Goal: Task Accomplishment & Management: Manage account settings

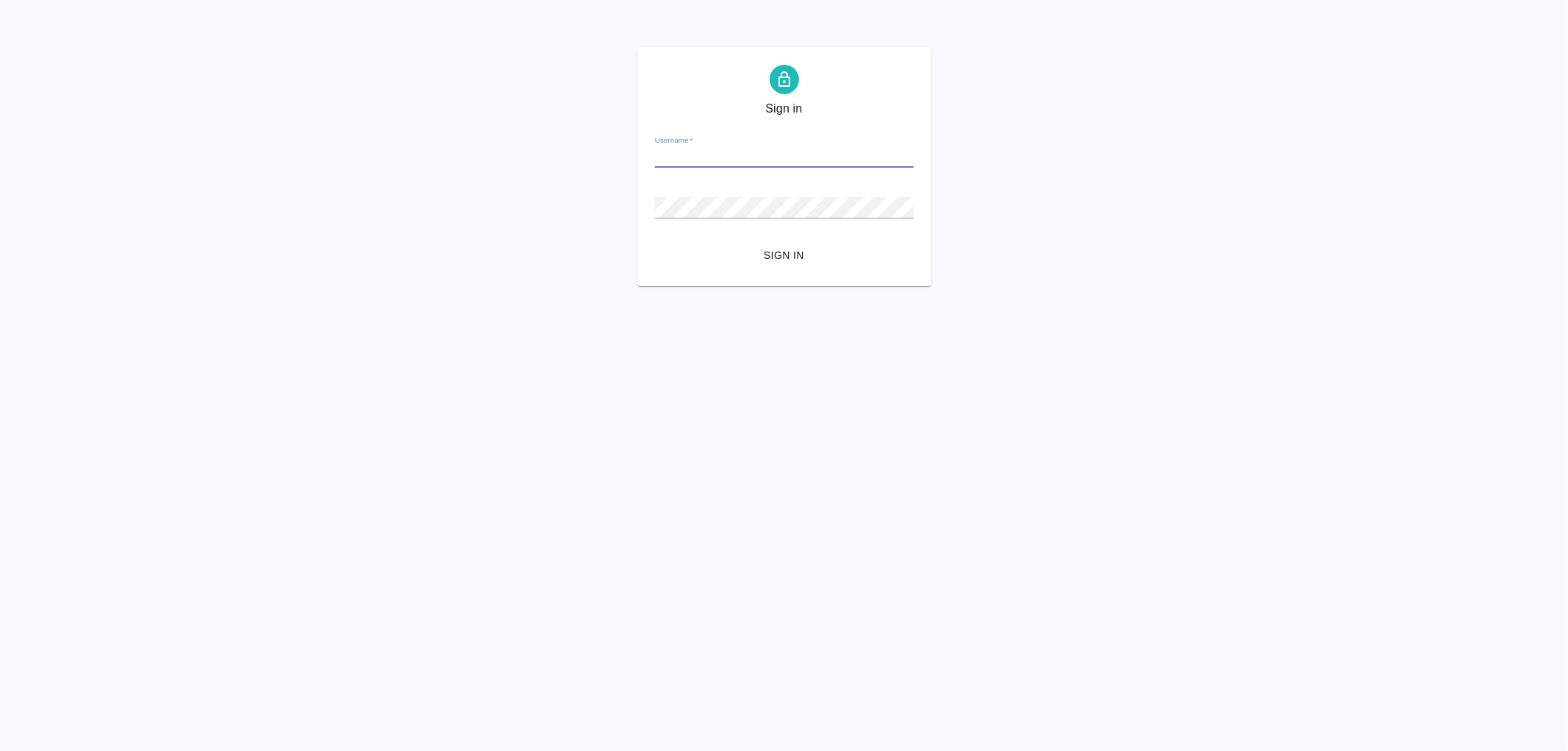
click at [685, 153] on input "Username   *" at bounding box center [784, 158] width 258 height 21
type input "arina.ivanova@awatera.com"
click at [655, 242] on button "Sign in" at bounding box center [784, 256] width 258 height 27
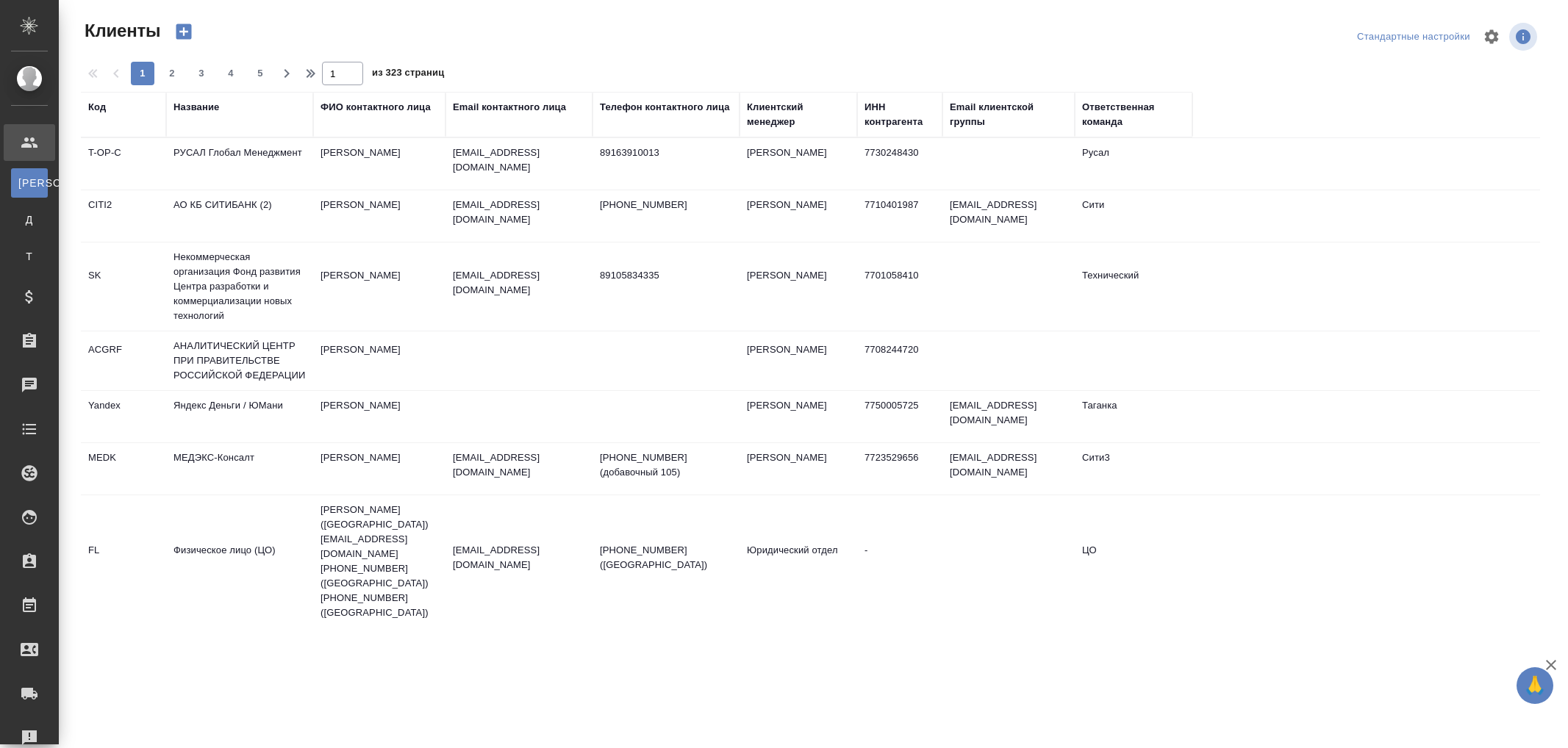
select select "RU"
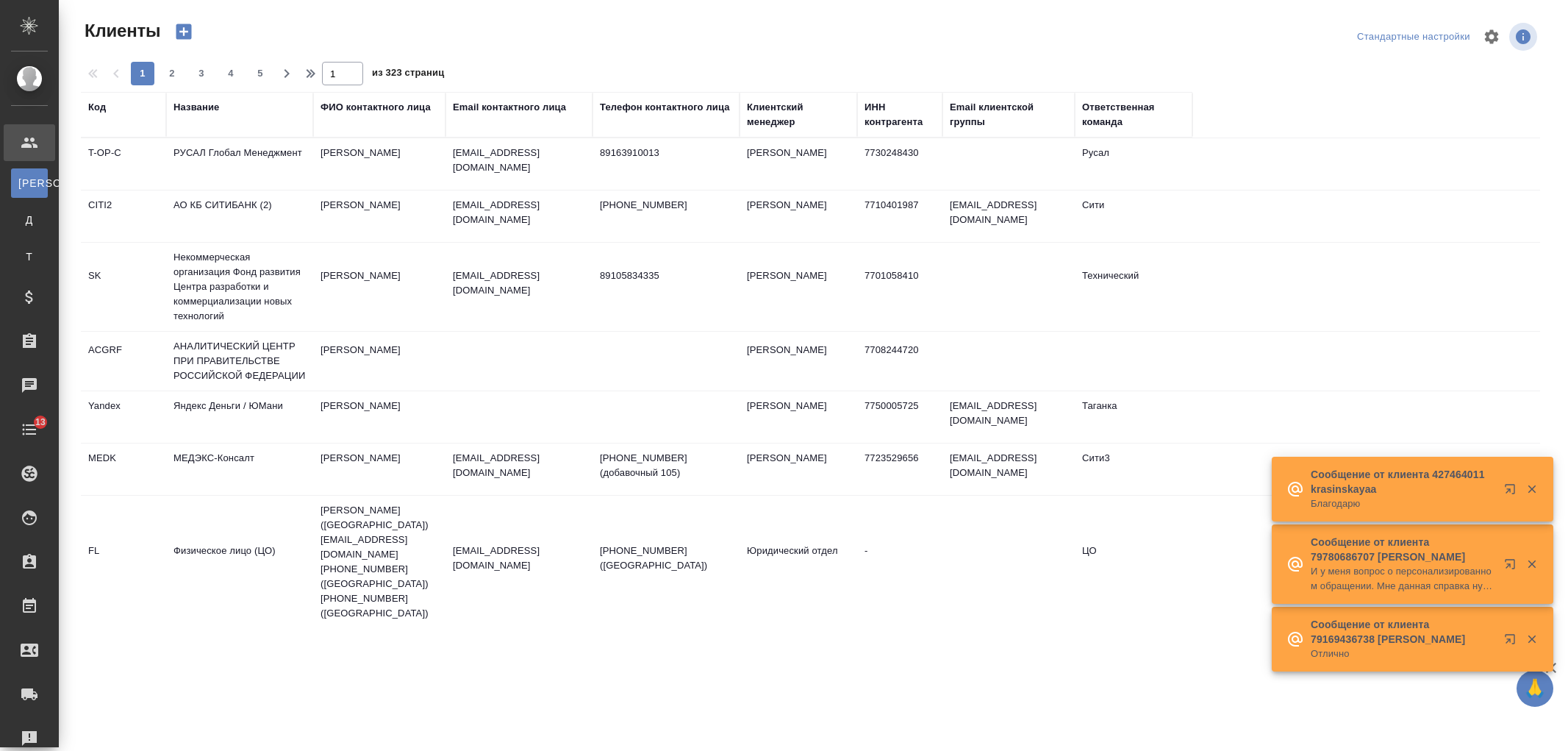
select select "RU"
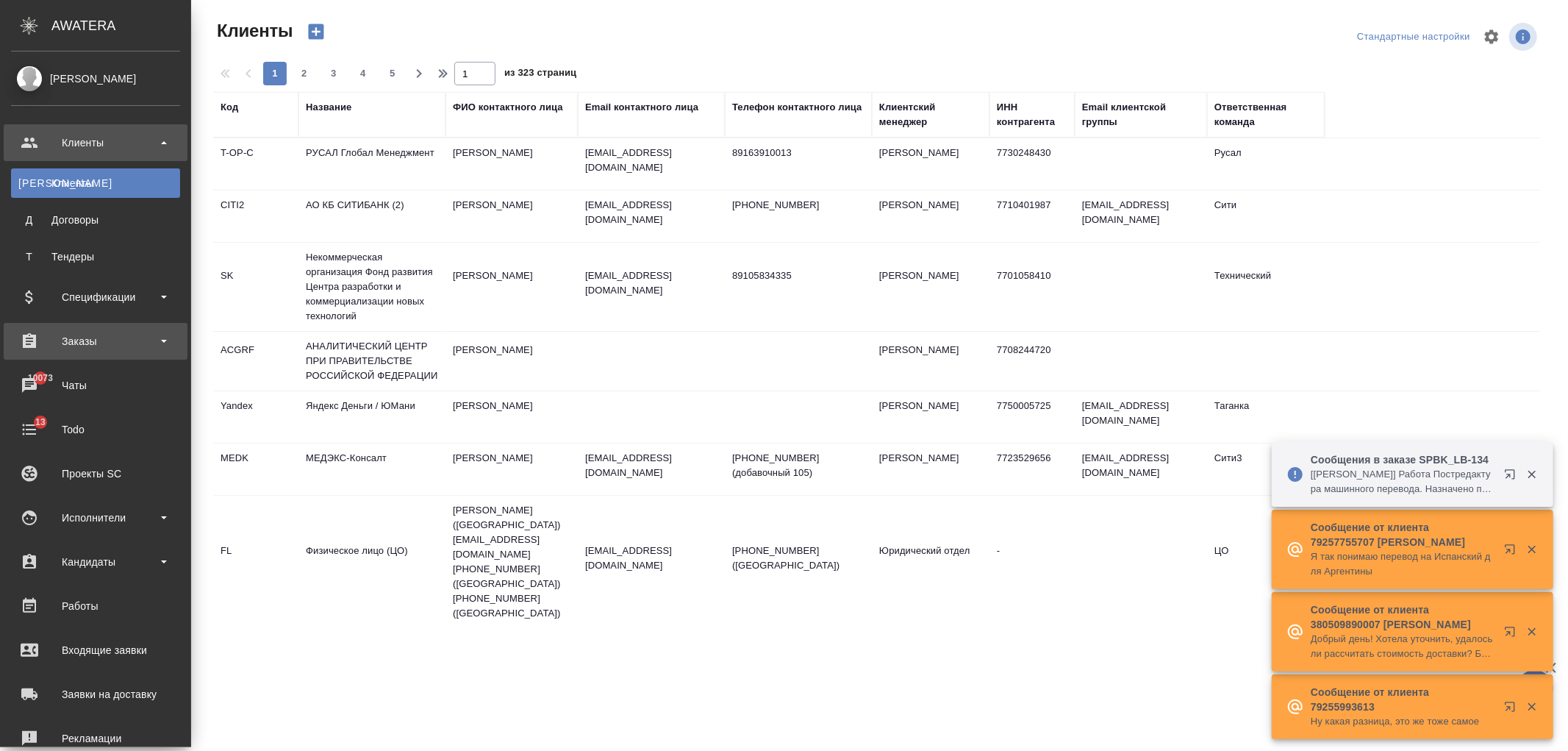
click at [116, 339] on div "Заказы" at bounding box center [96, 342] width 169 height 22
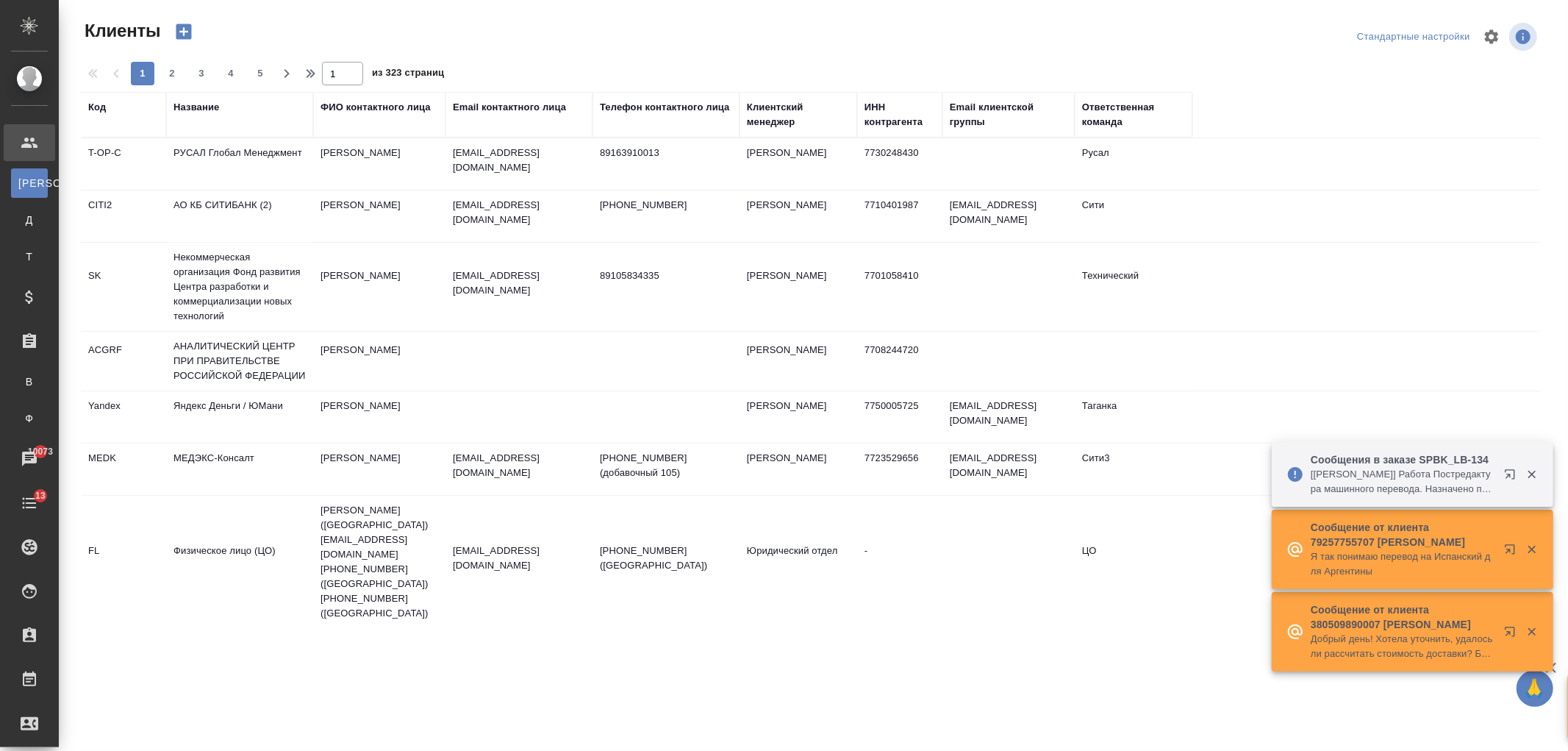
click at [211, 109] on div "Название" at bounding box center [196, 107] width 45 height 15
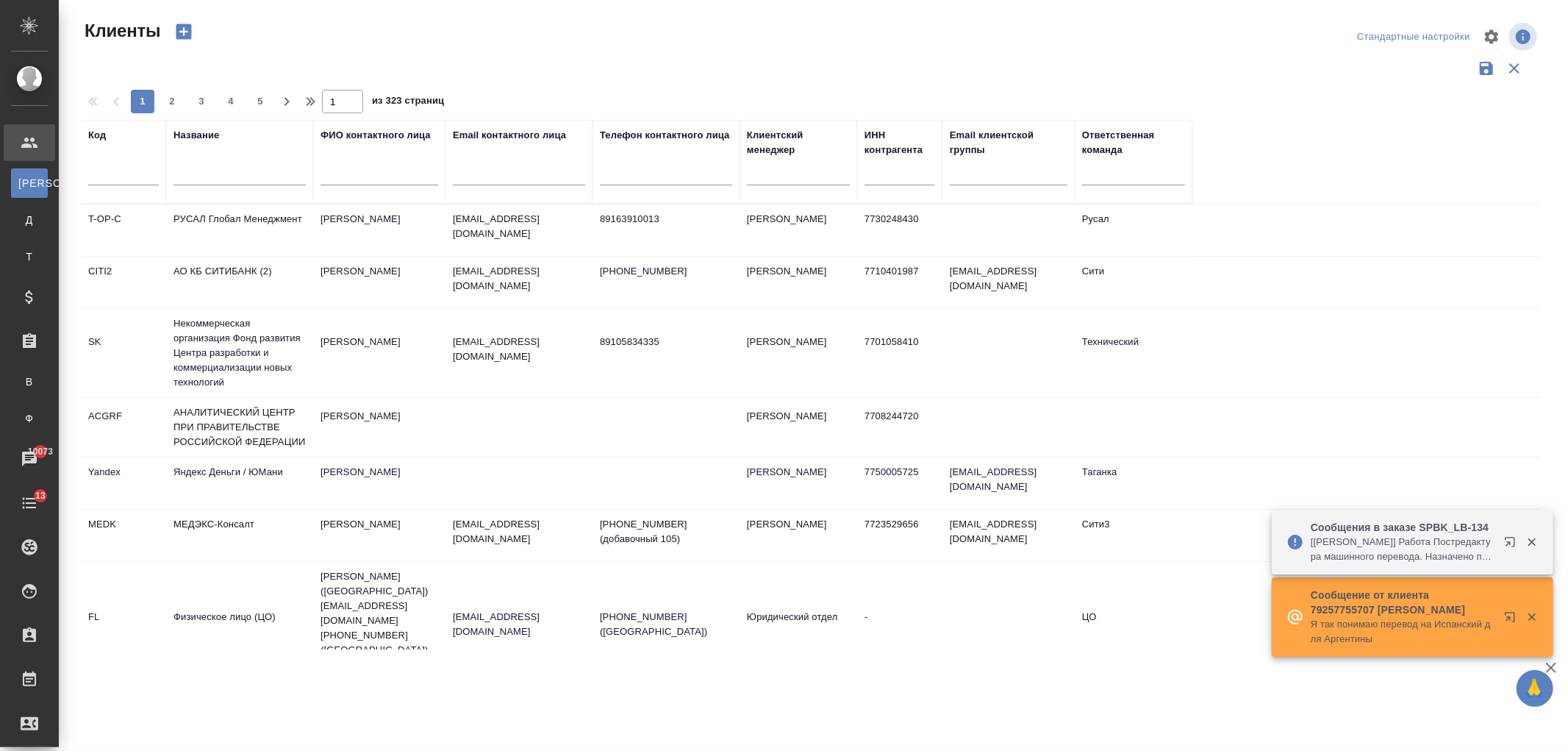
click at [214, 164] on div at bounding box center [240, 177] width 133 height 36
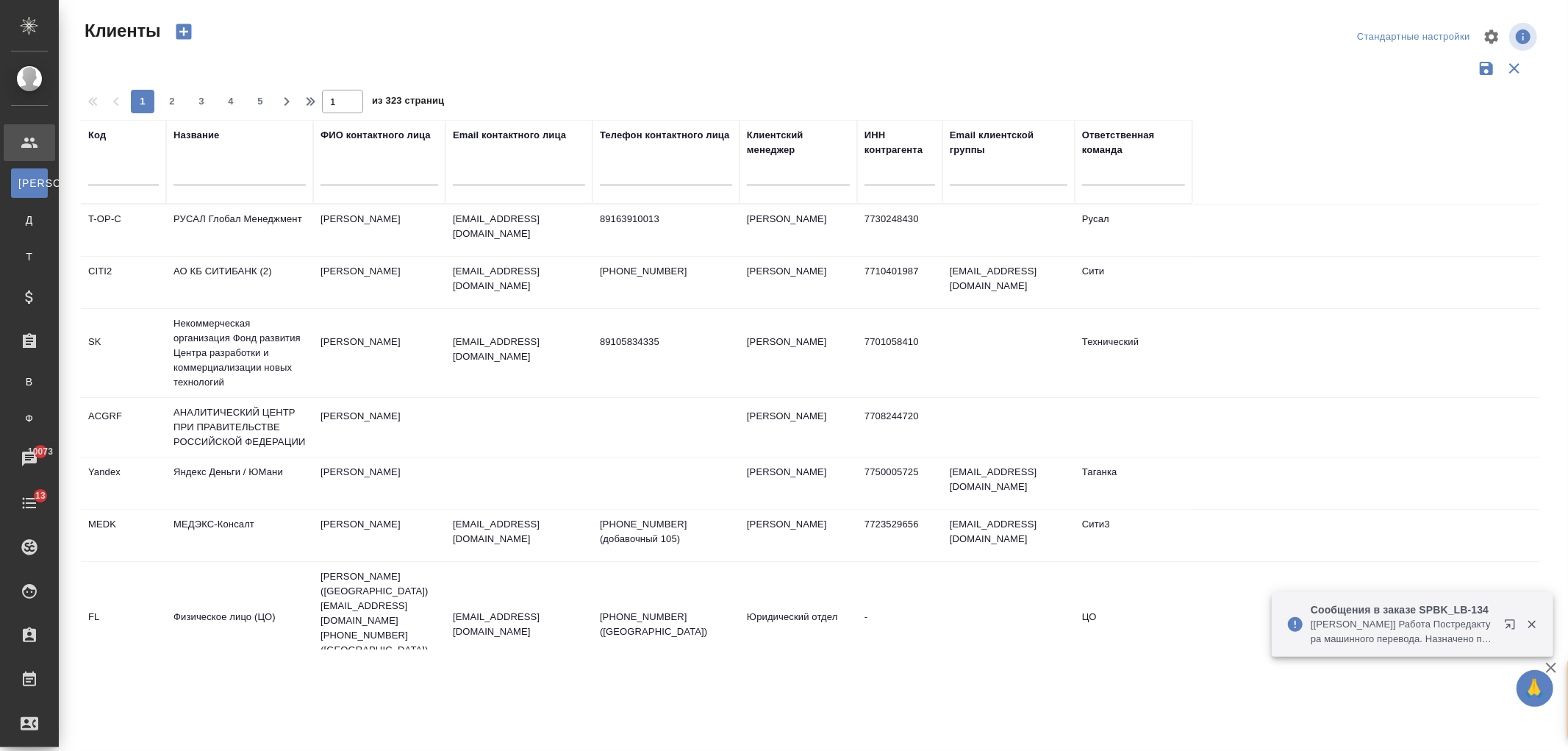
click at [215, 174] on input "text" at bounding box center [240, 176] width 133 height 18
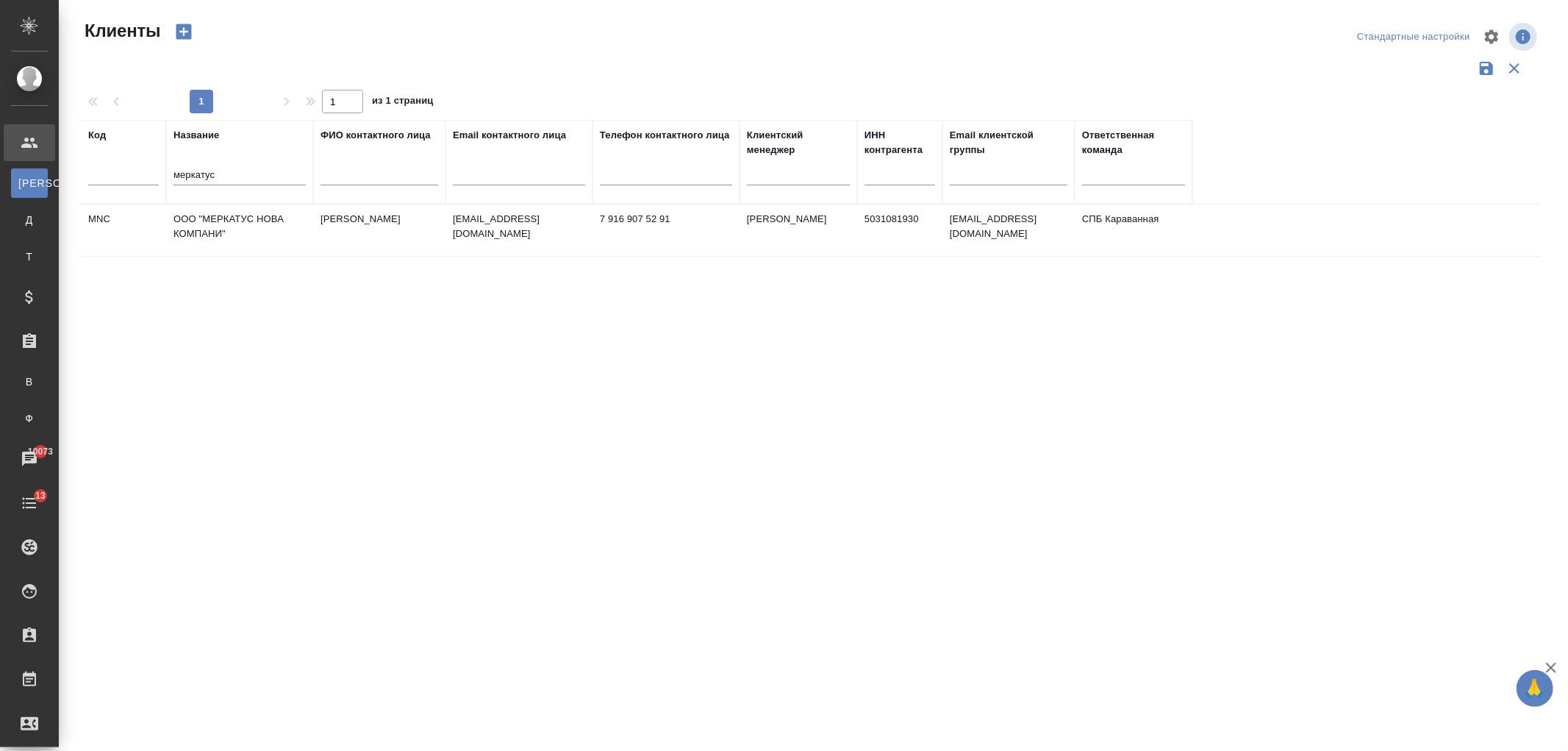
click at [261, 224] on td "ООО "МЕРКАТУС НОВА КОМПАНИ"" at bounding box center [240, 230] width 147 height 51
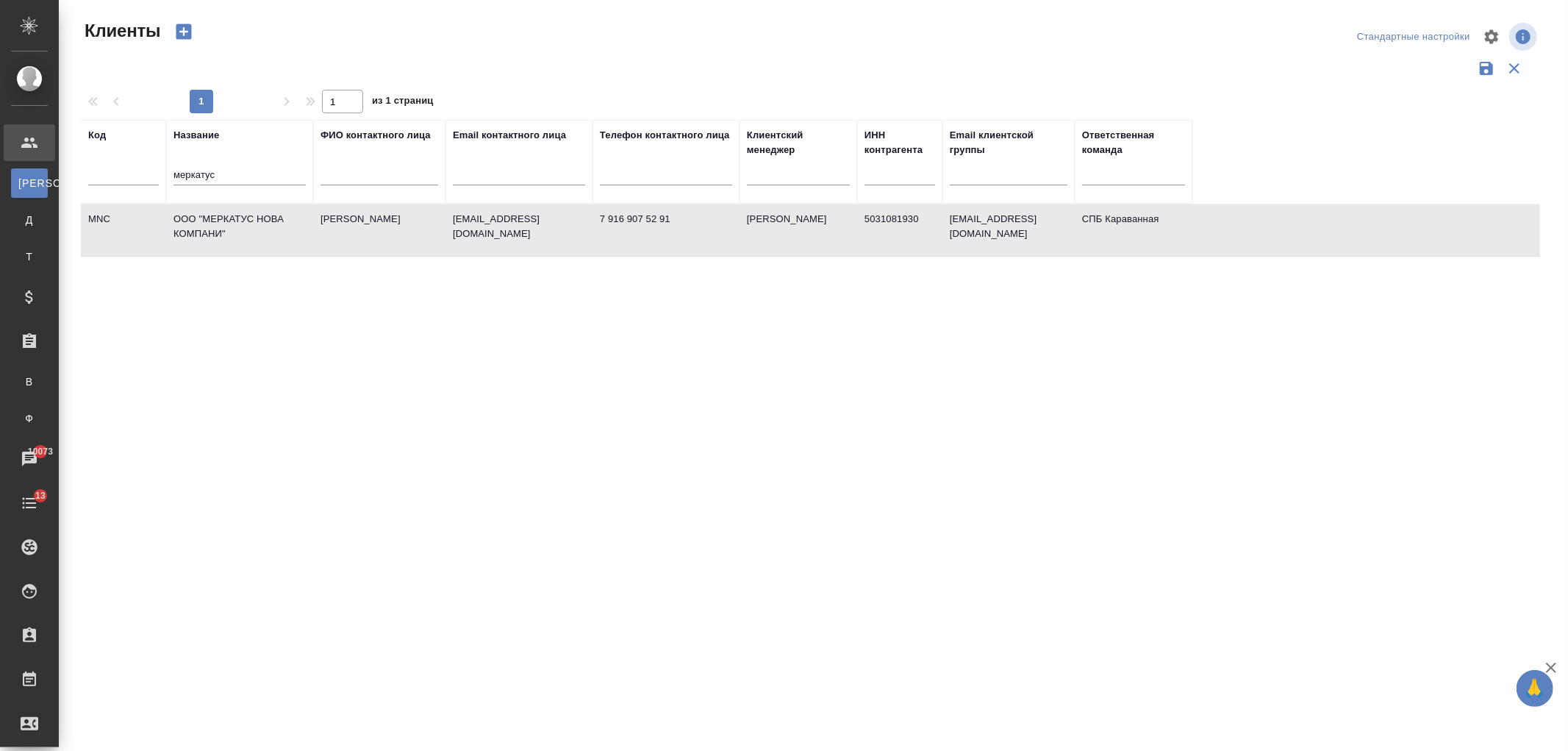
click at [261, 224] on td "ООО "МЕРКАТУС НОВА КОМПАНИ"" at bounding box center [240, 230] width 147 height 51
click at [282, 247] on td "ООО "МЕРКАТУС НОВА КОМПАНИ"" at bounding box center [240, 230] width 147 height 51
click at [282, 245] on td "ООО "МЕРКАТУС НОВА КОМПАНИ"" at bounding box center [240, 230] width 147 height 51
drag, startPoint x: 224, startPoint y: 177, endPoint x: 0, endPoint y: 160, distance: 224.6
click at [0, 160] on div ".cls-1 fill:#fff; AWATERA Ivanova Arina Клиенты К Клиенты Д Договоры Т Тендеры …" at bounding box center [784, 375] width 1568 height 751
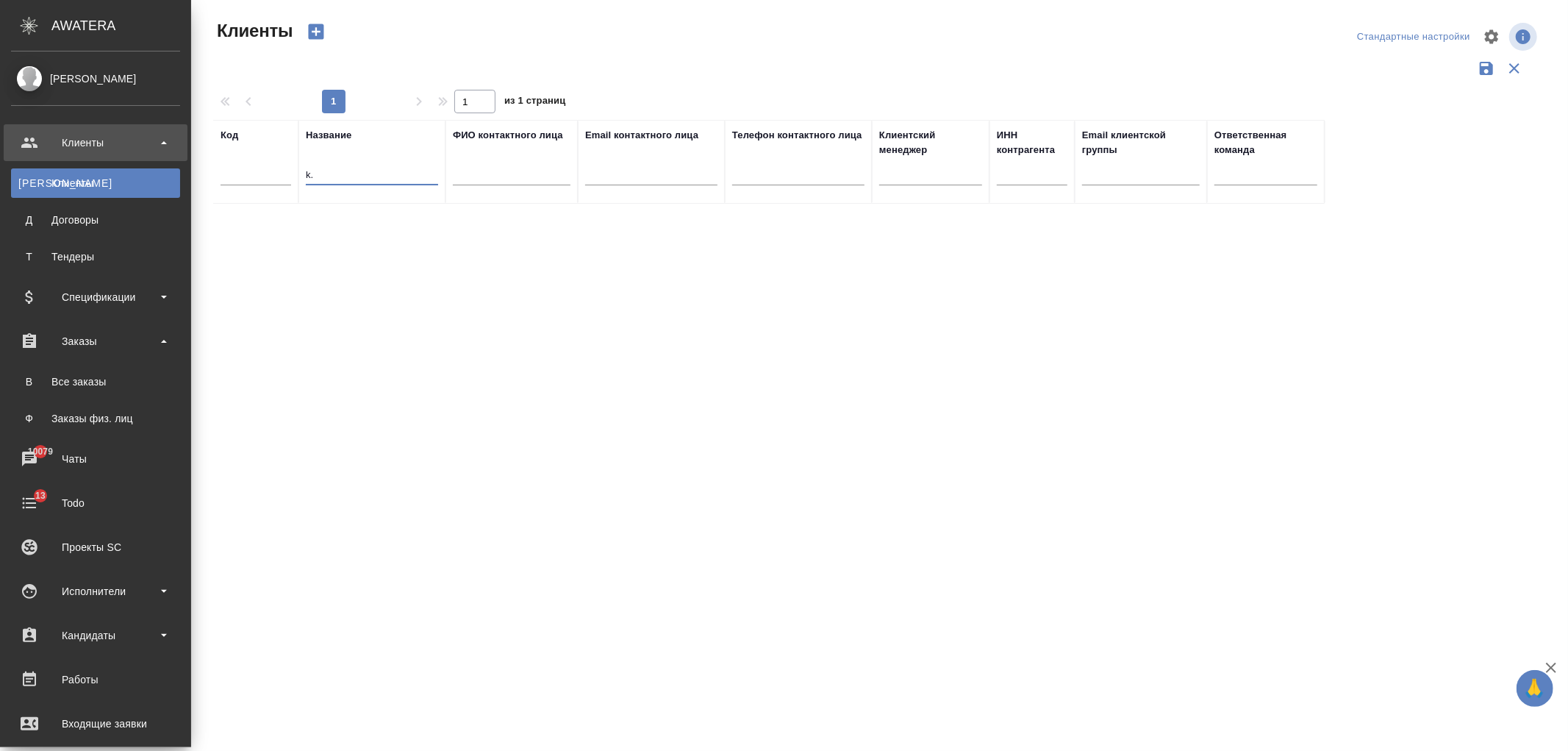
type input "k"
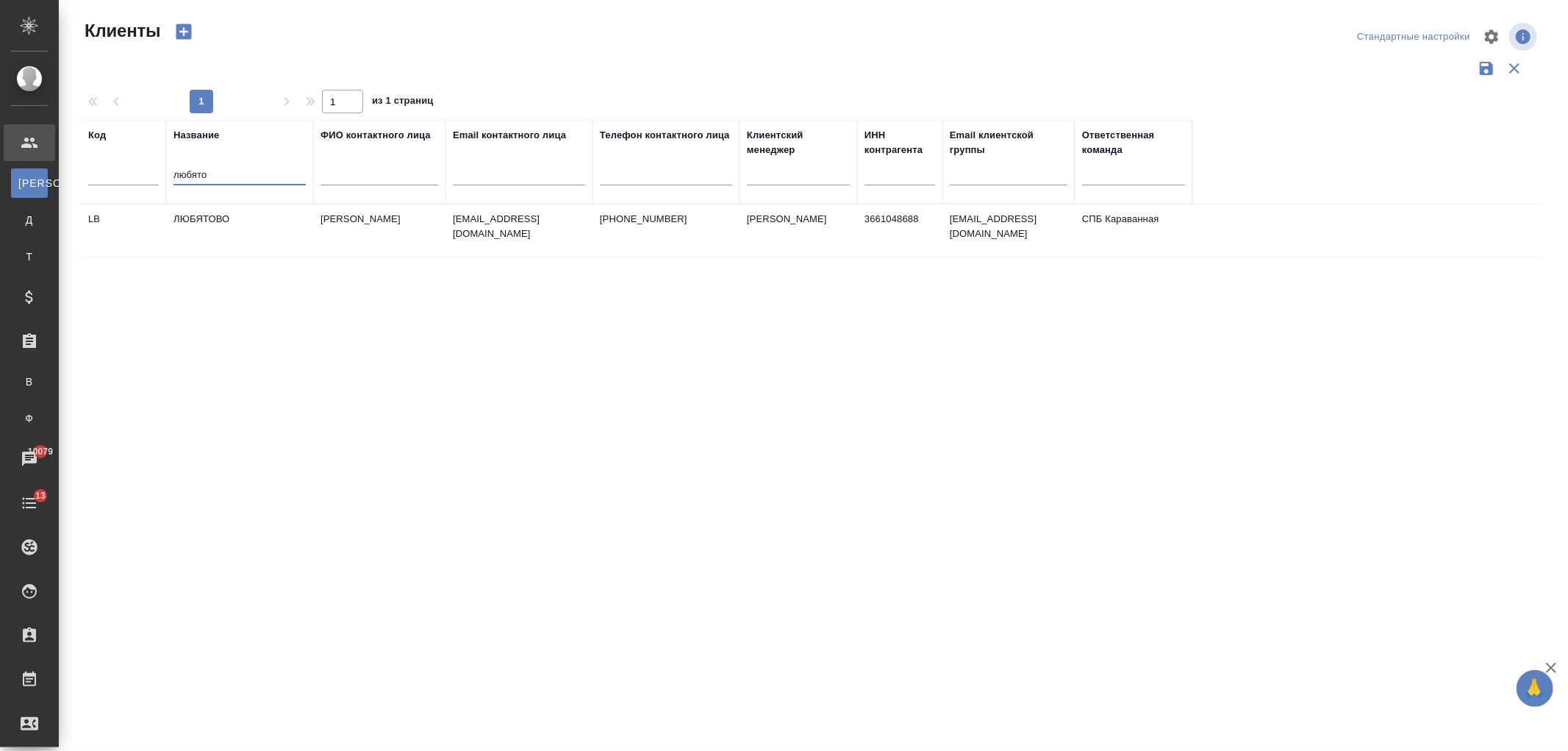
type input "любято"
click at [392, 240] on td "Кузнецова Татьяна" at bounding box center [379, 230] width 133 height 51
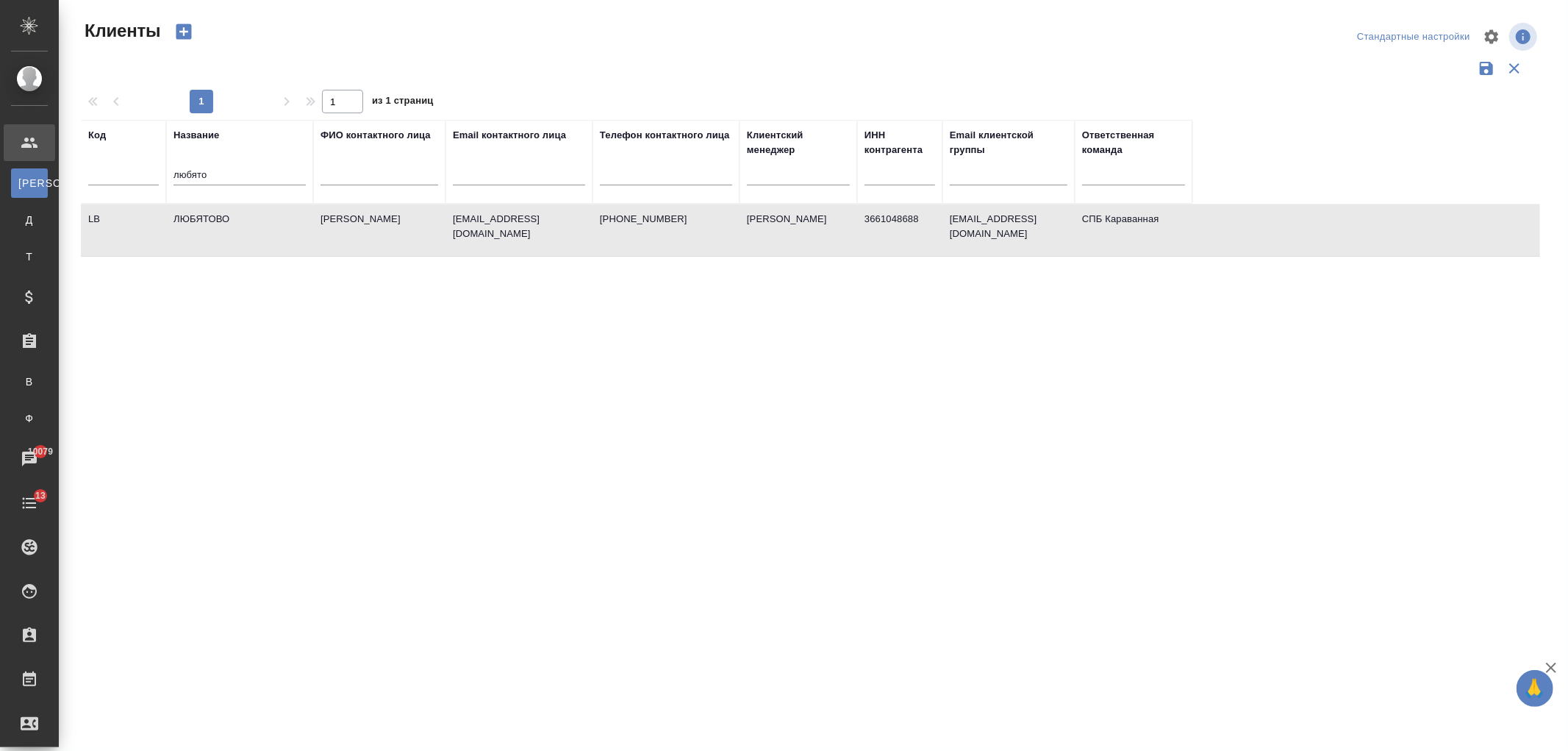
click at [392, 240] on td "Кузнецова Татьяна" at bounding box center [379, 230] width 133 height 51
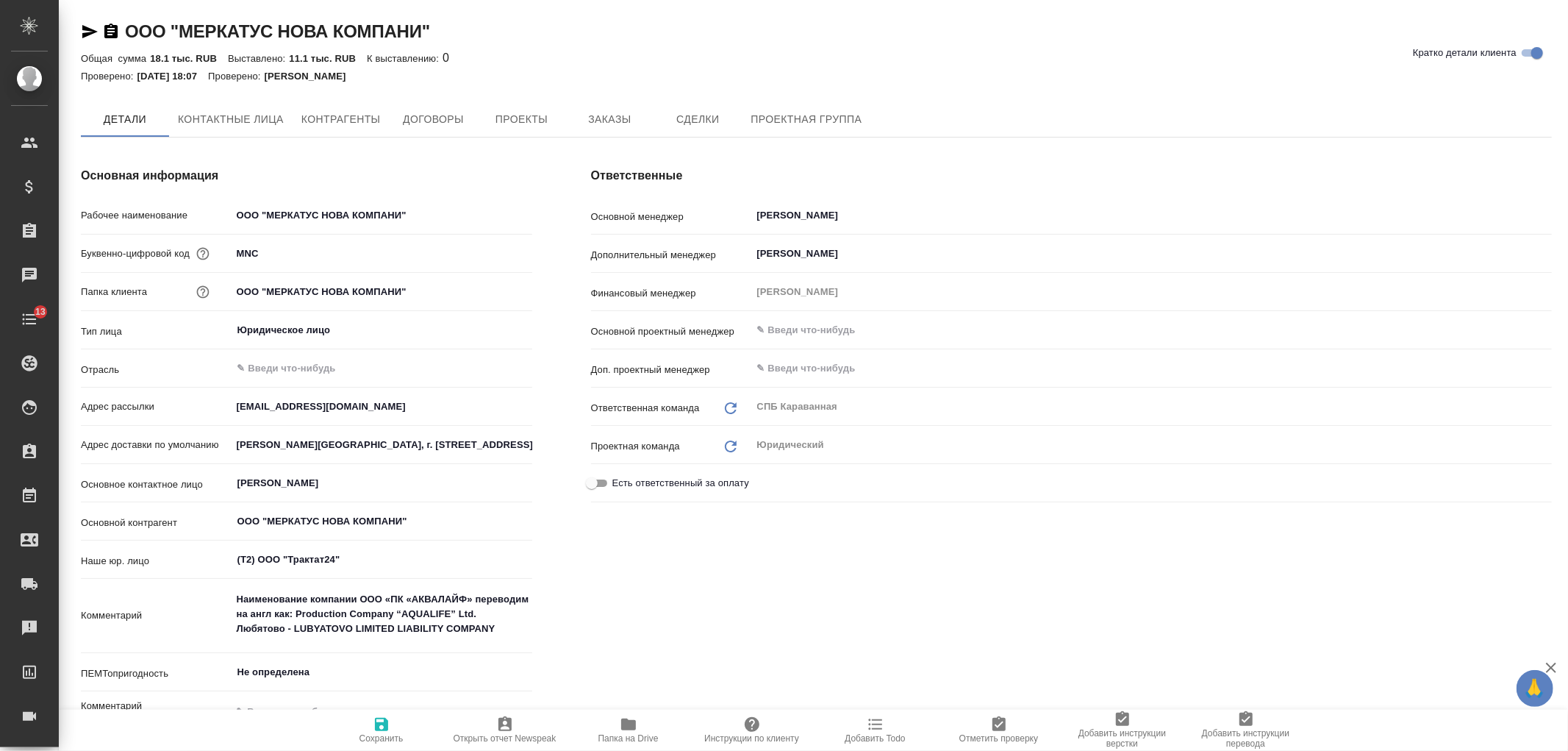
type textarea "x"
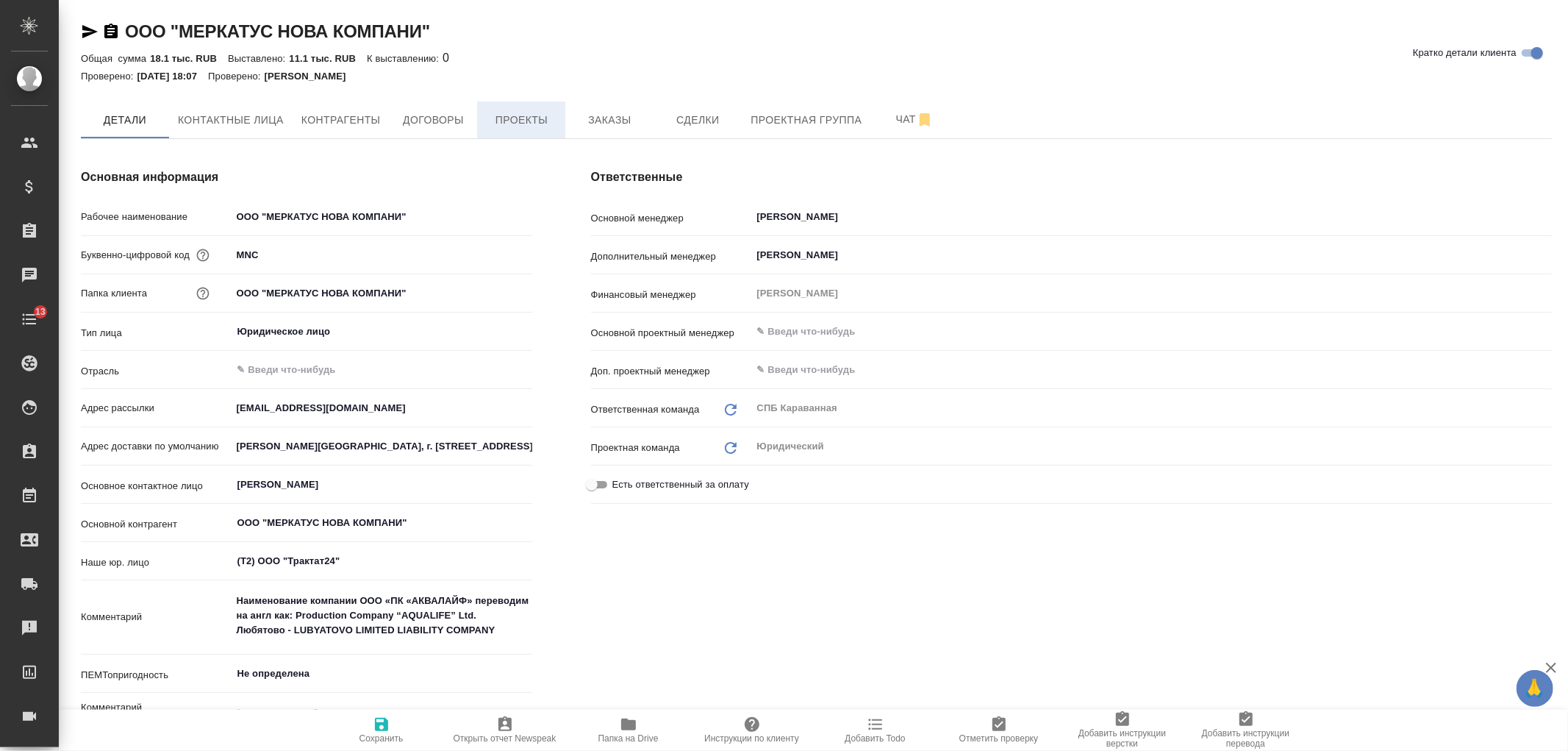
type textarea "x"
click at [630, 127] on span "Заказы" at bounding box center [609, 120] width 70 height 18
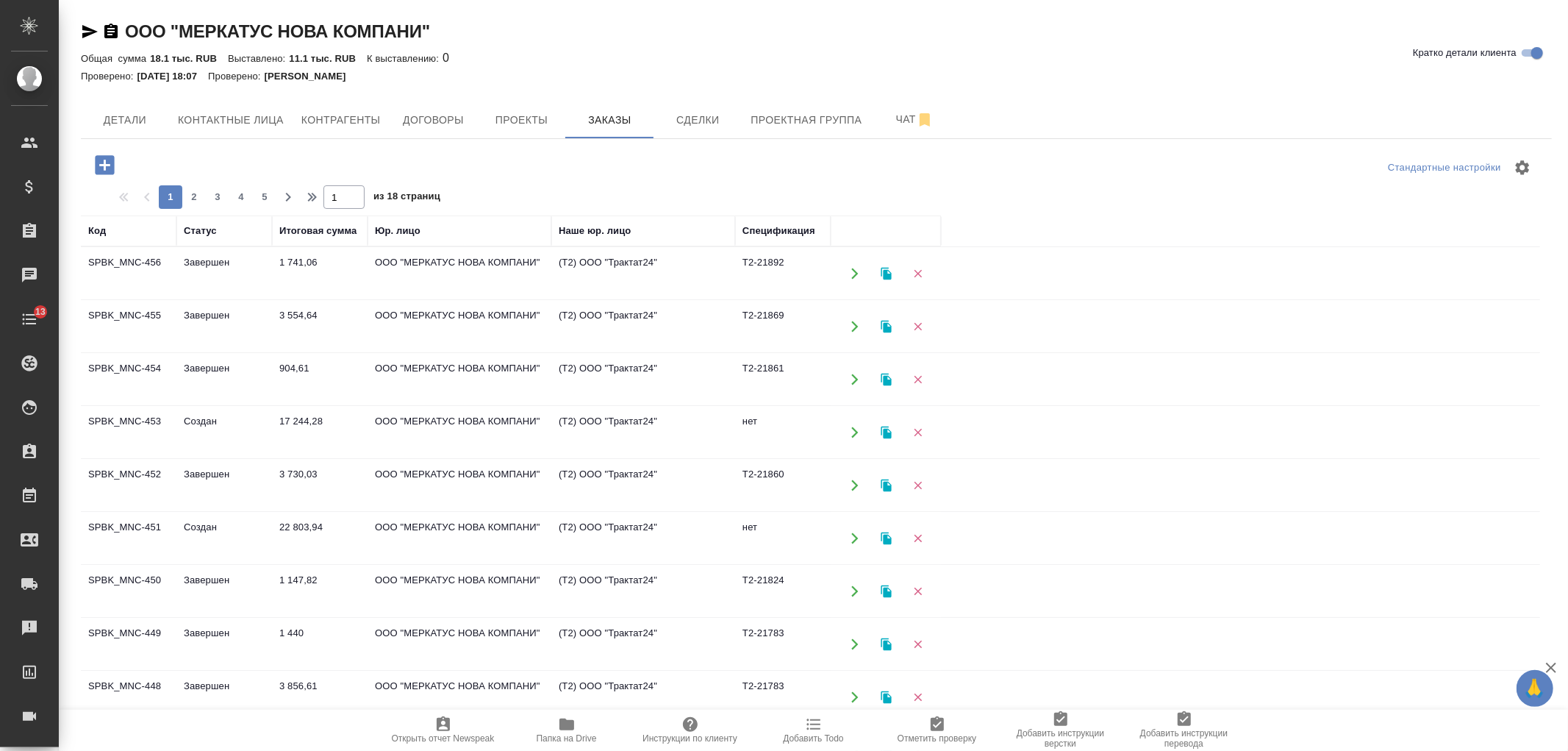
click at [102, 159] on icon "button" at bounding box center [104, 164] width 19 height 19
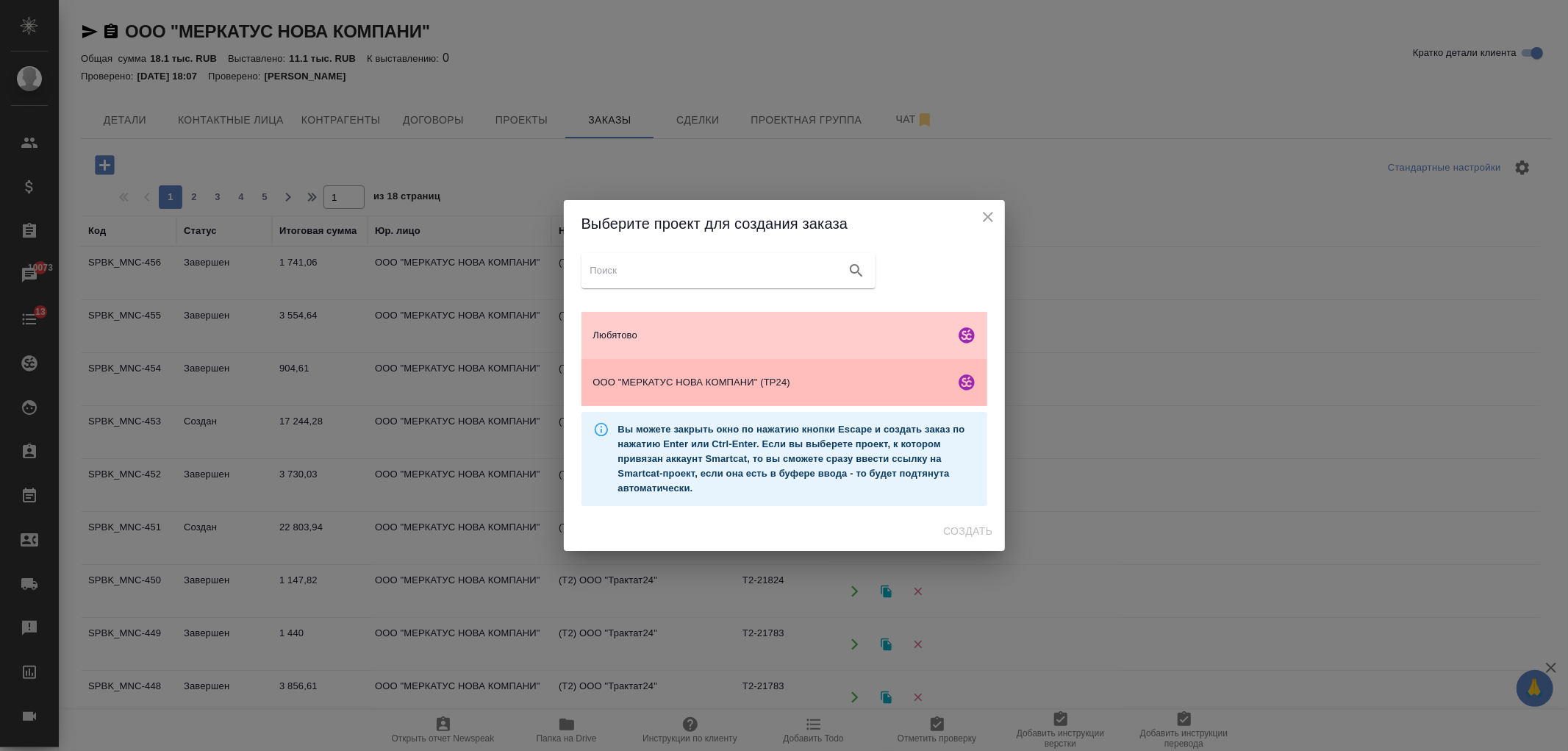
click at [831, 394] on div "ООО "МЕРКАТУС НОВА КОМПАНИ" (ТР24)" at bounding box center [784, 382] width 406 height 47
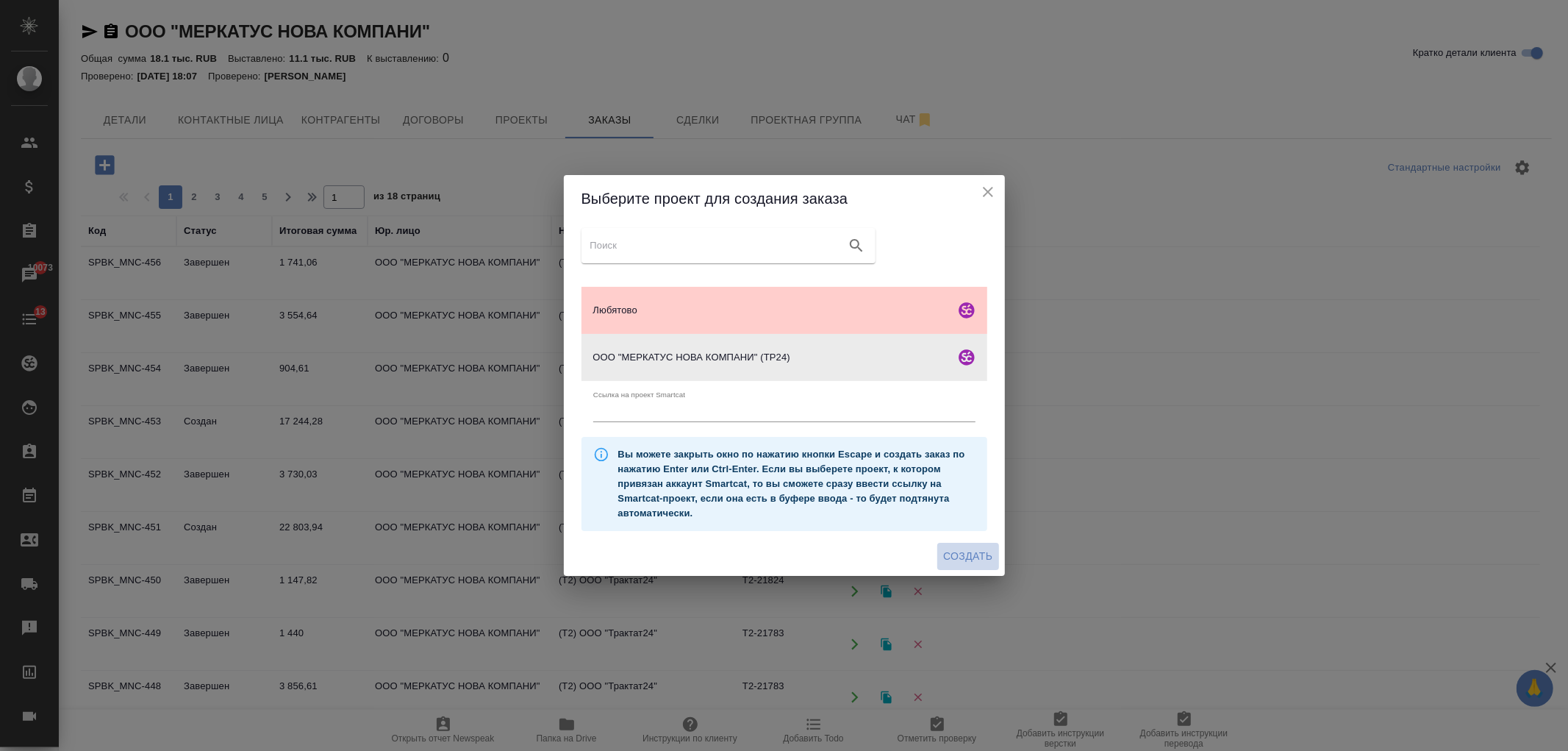
click at [975, 562] on span "Создать" at bounding box center [968, 556] width 50 height 18
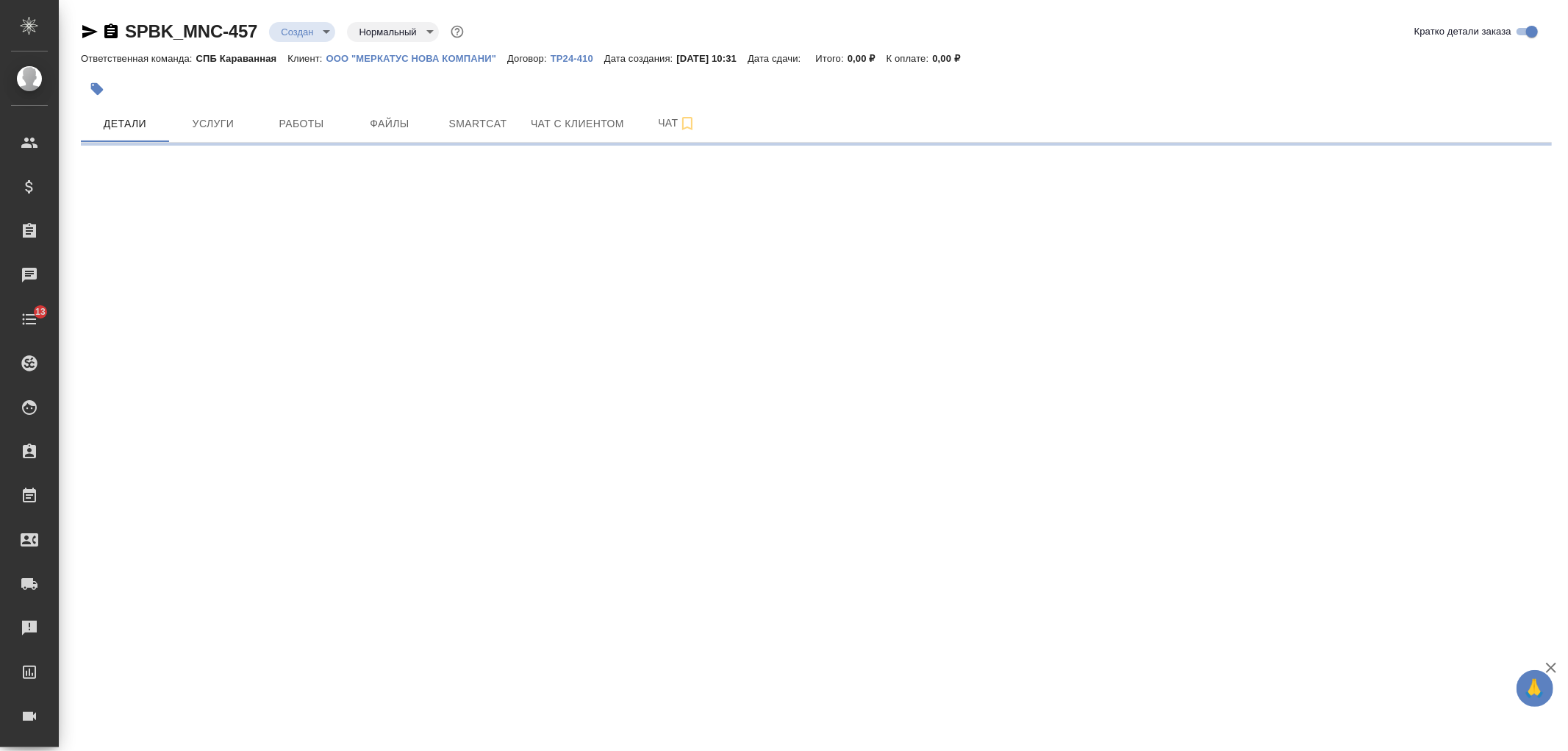
select select "RU"
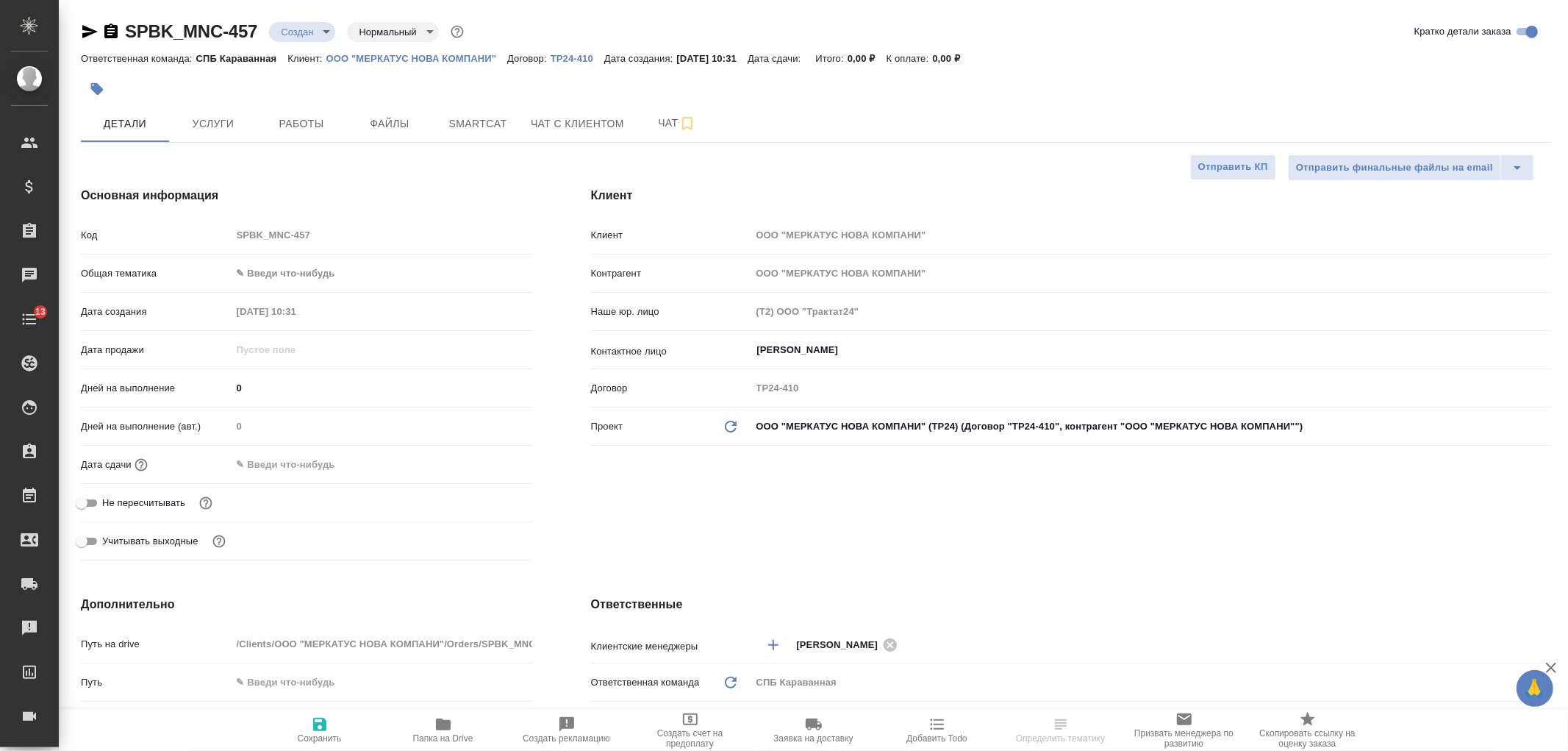
type textarea "x"
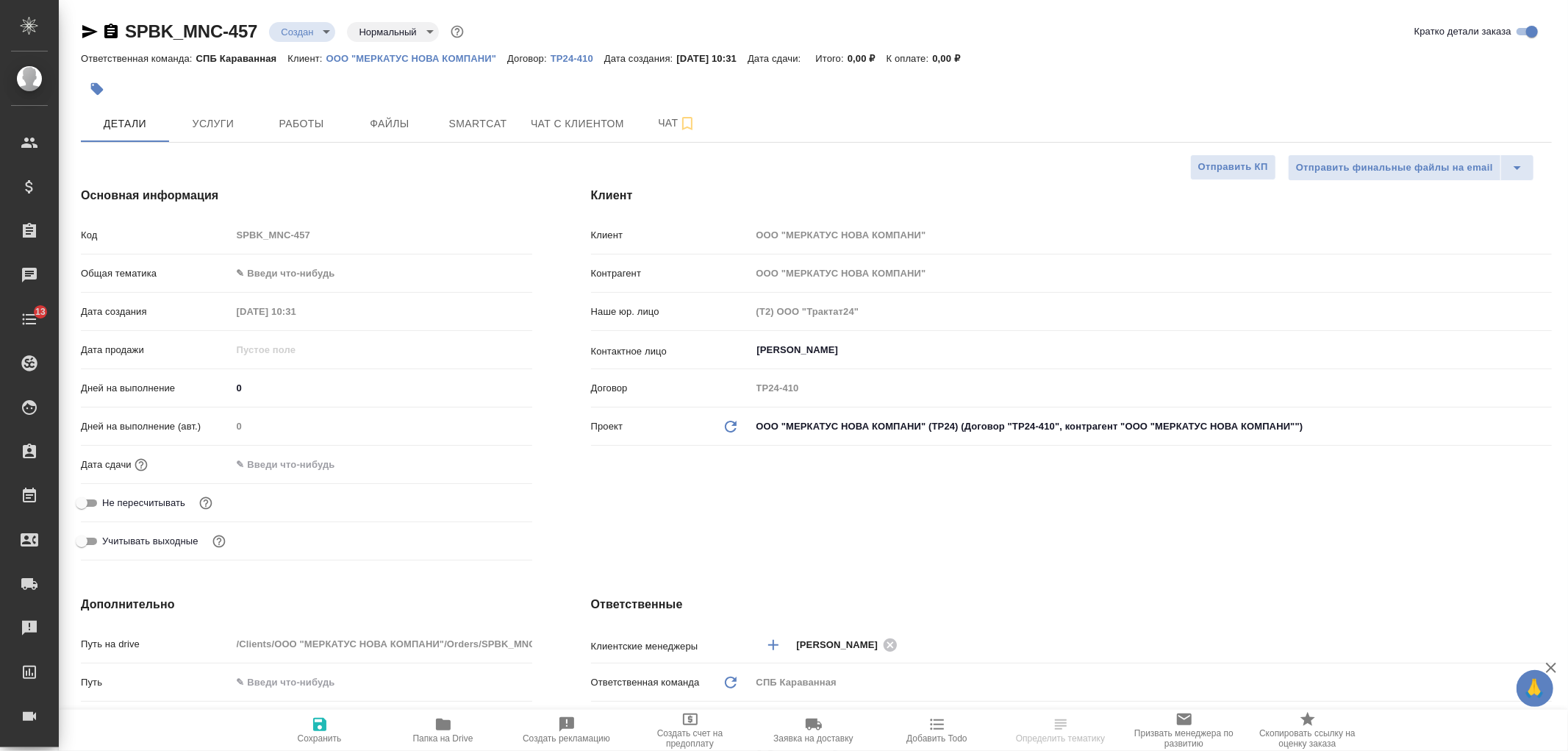
type textarea "x"
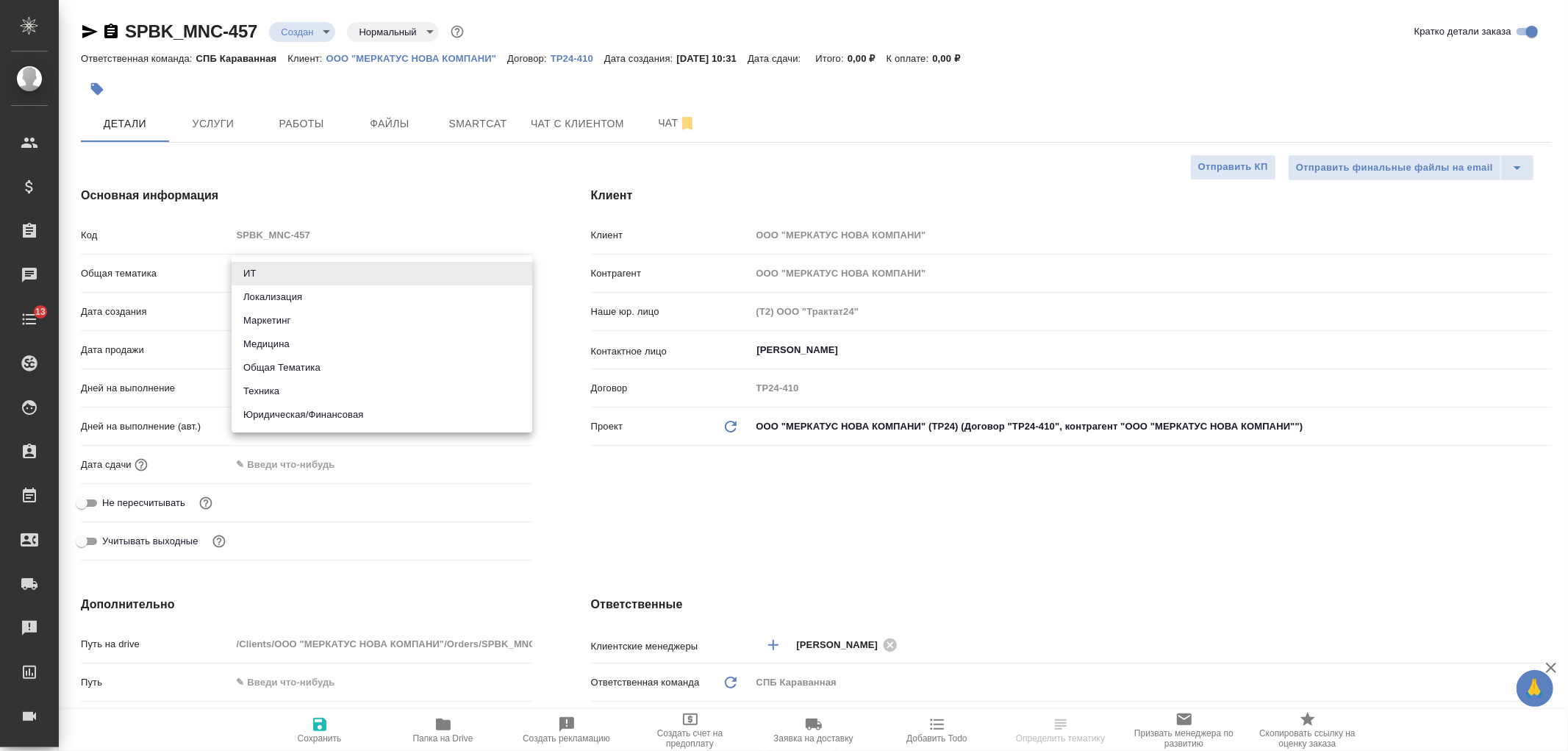
click at [259, 269] on body "🙏 .cls-1 fill:#fff; AWATERA Ivanova Arina Клиенты Спецификации Заказы Чаты 13 T…" at bounding box center [784, 375] width 1568 height 751
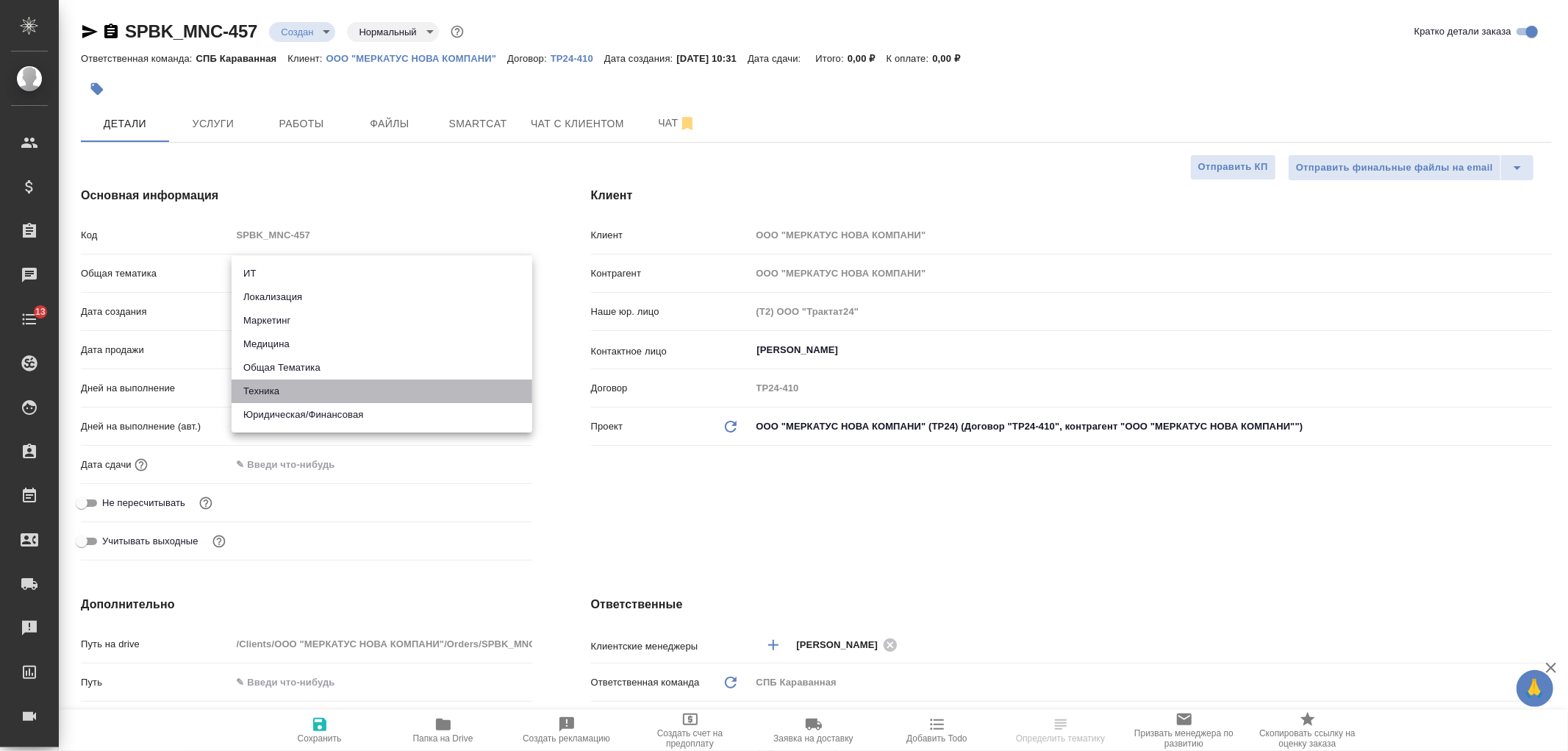
click at [299, 398] on li "Техника" at bounding box center [382, 390] width 300 height 23
type input "tech"
type textarea "x"
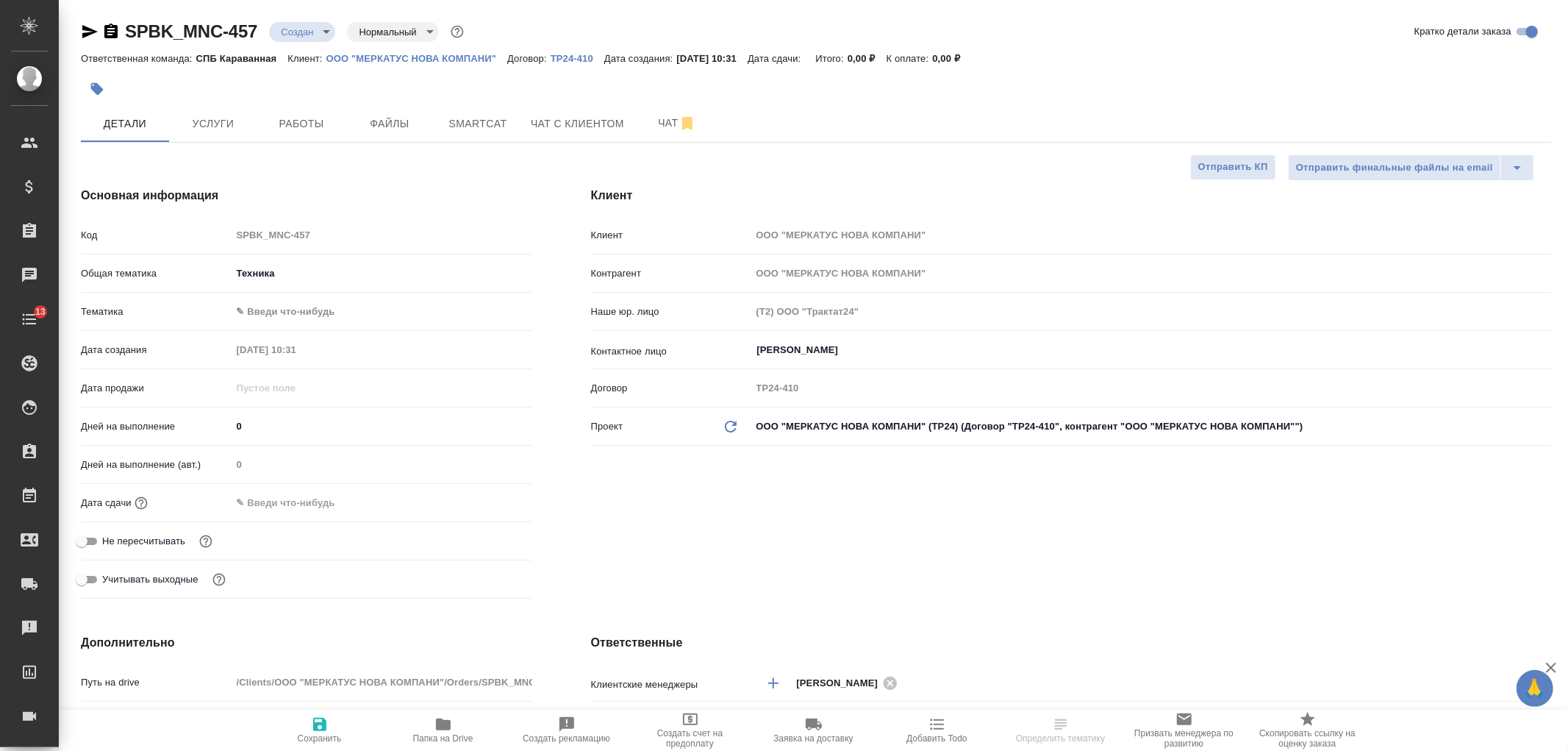
click at [294, 312] on body "🙏 .cls-1 fill:#fff; AWATERA Ivanova Arina Клиенты Спецификации Заказы Чаты 13 T…" at bounding box center [784, 375] width 1568 height 751
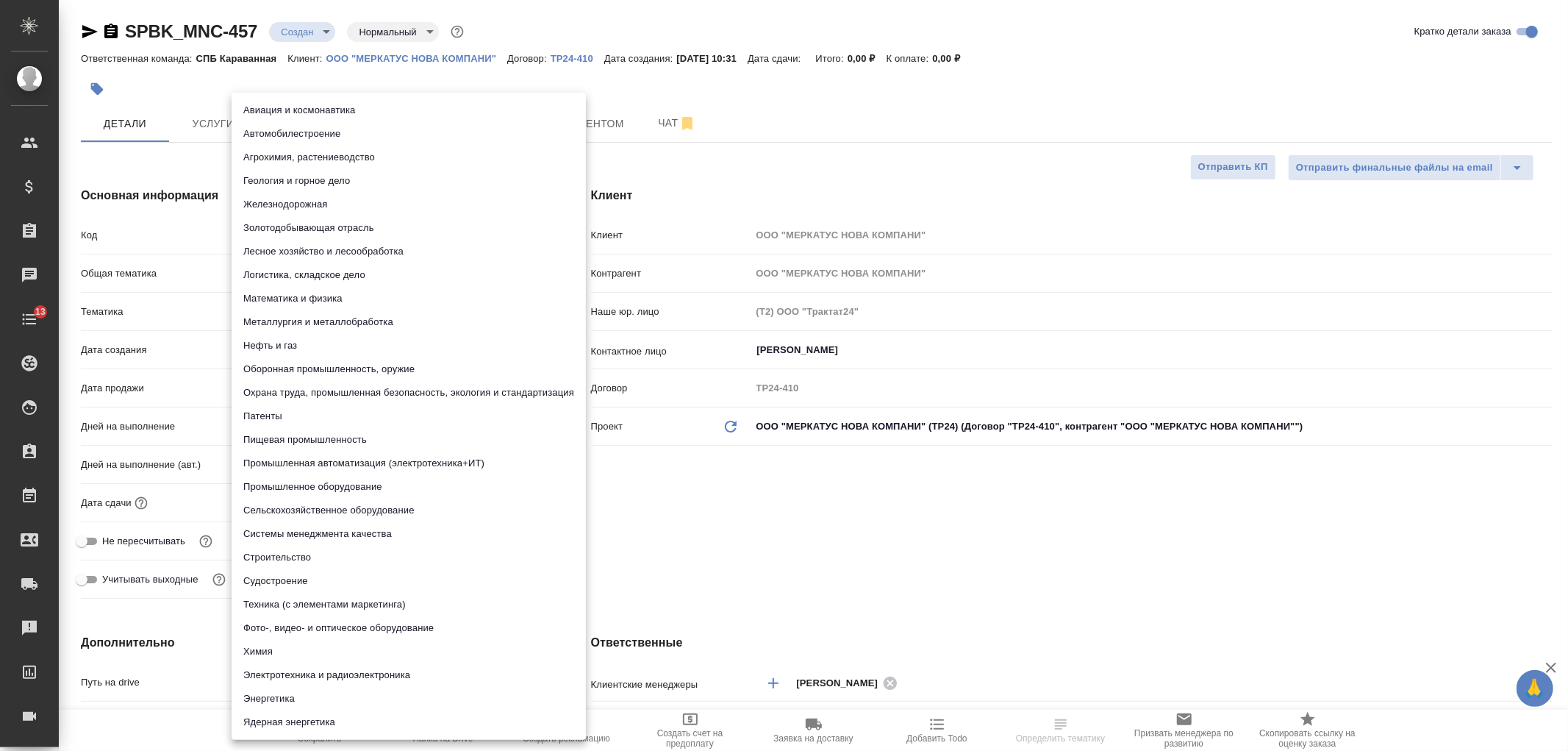
click at [306, 438] on li "Пищевая промышленность" at bounding box center [409, 439] width 354 height 23
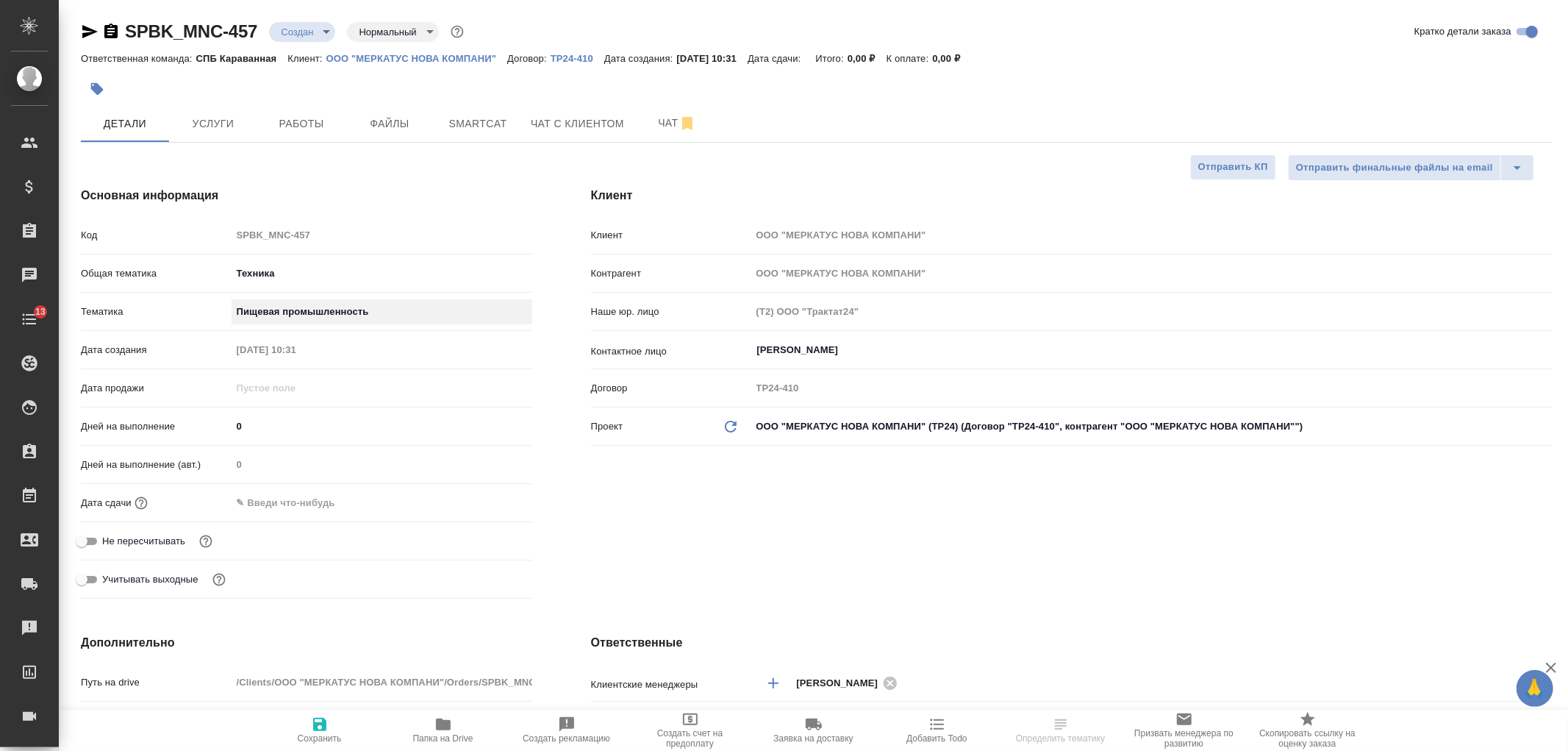
type textarea "x"
type input "5a8b8b956a9677013d343d8f"
click at [317, 726] on icon "button" at bounding box center [319, 724] width 13 height 13
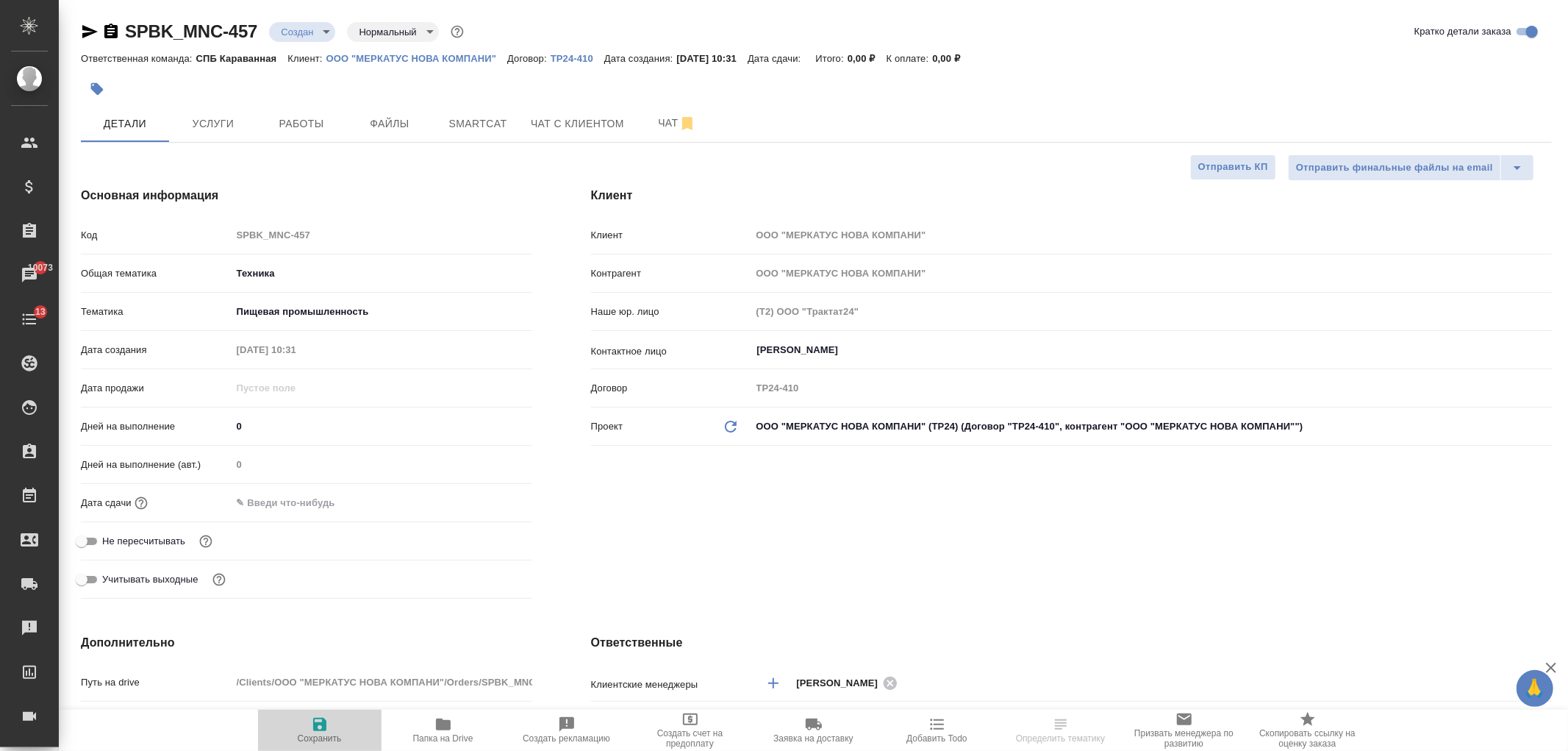
type textarea "x"
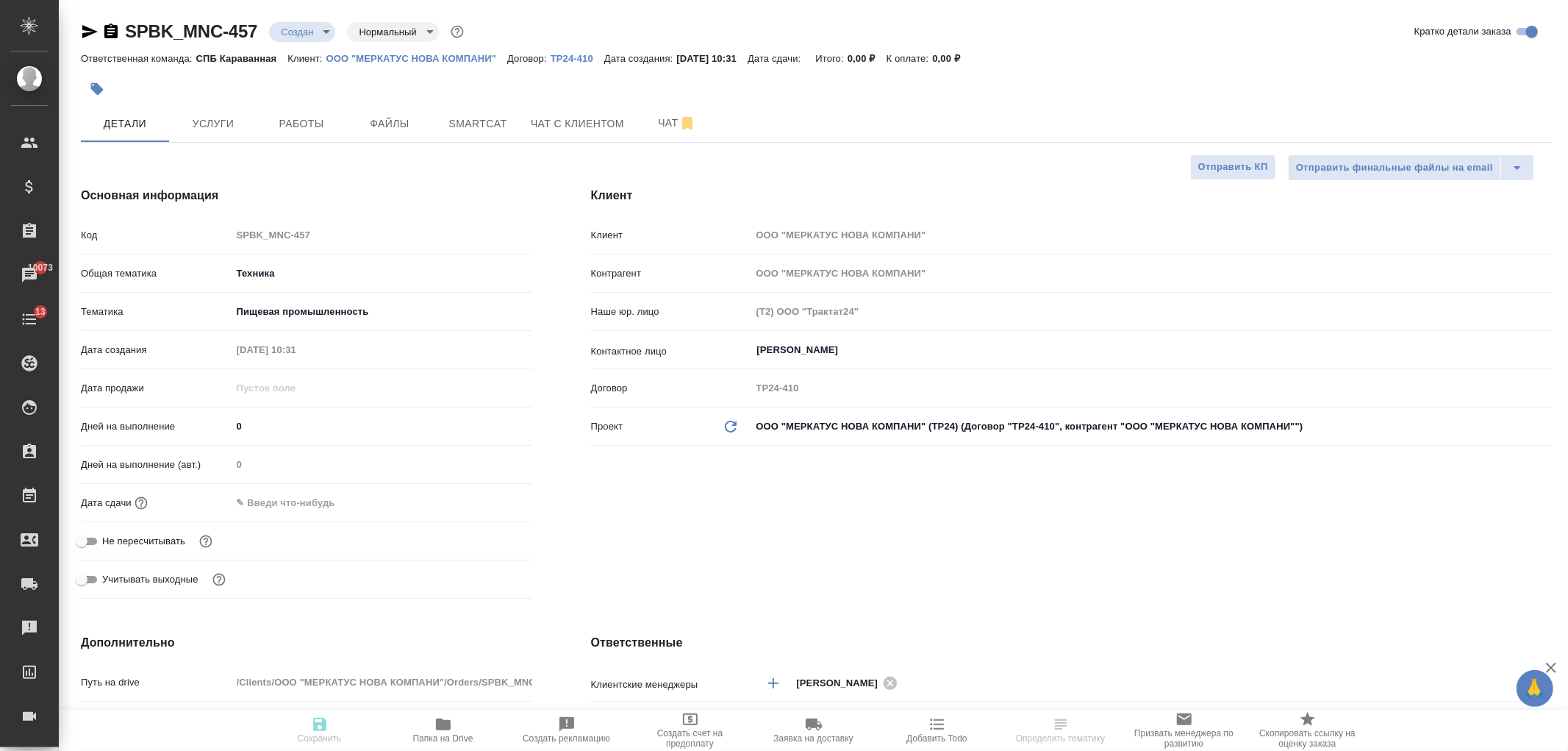
type textarea "x"
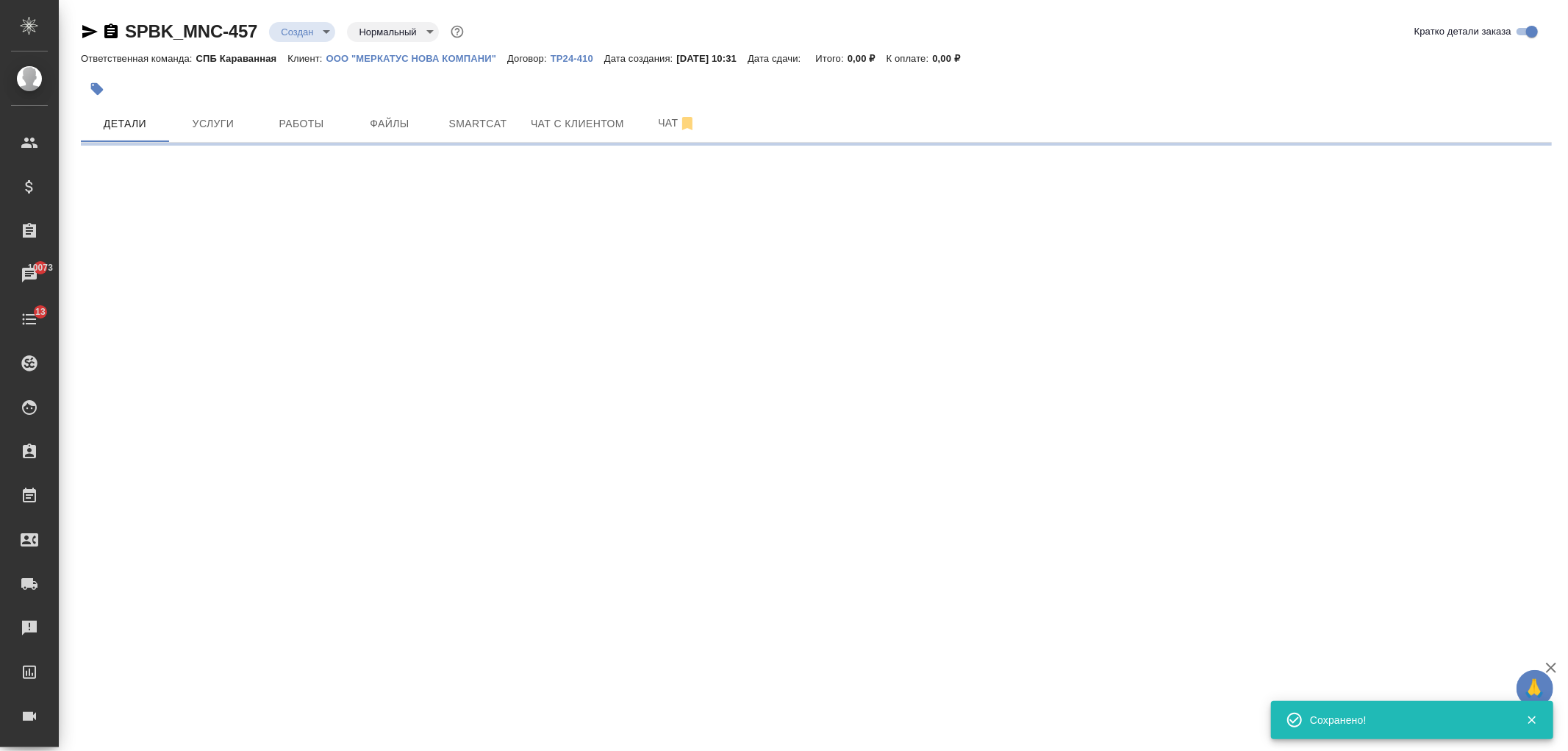
select select "RU"
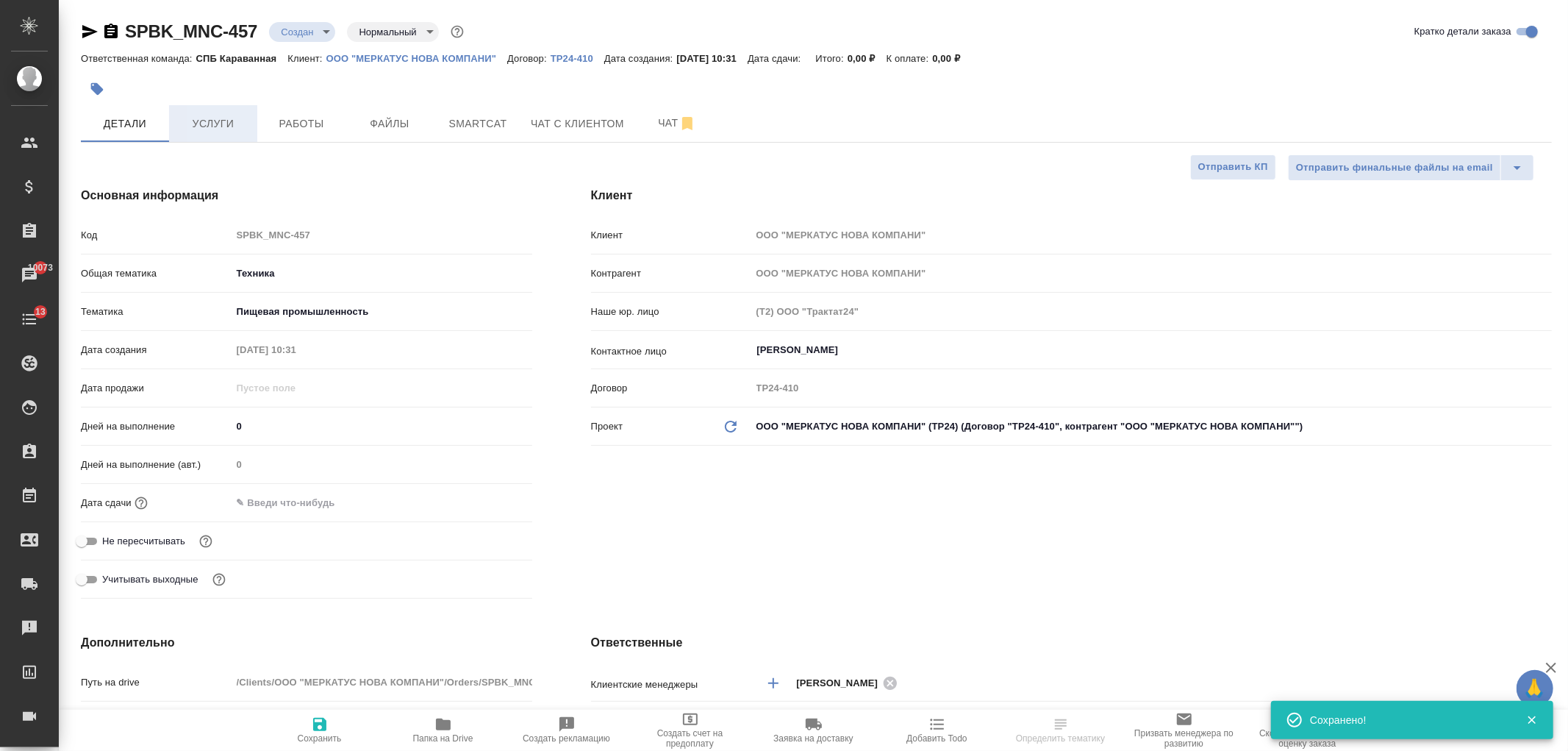
type textarea "x"
click at [367, 128] on span "Файлы" at bounding box center [389, 123] width 70 height 18
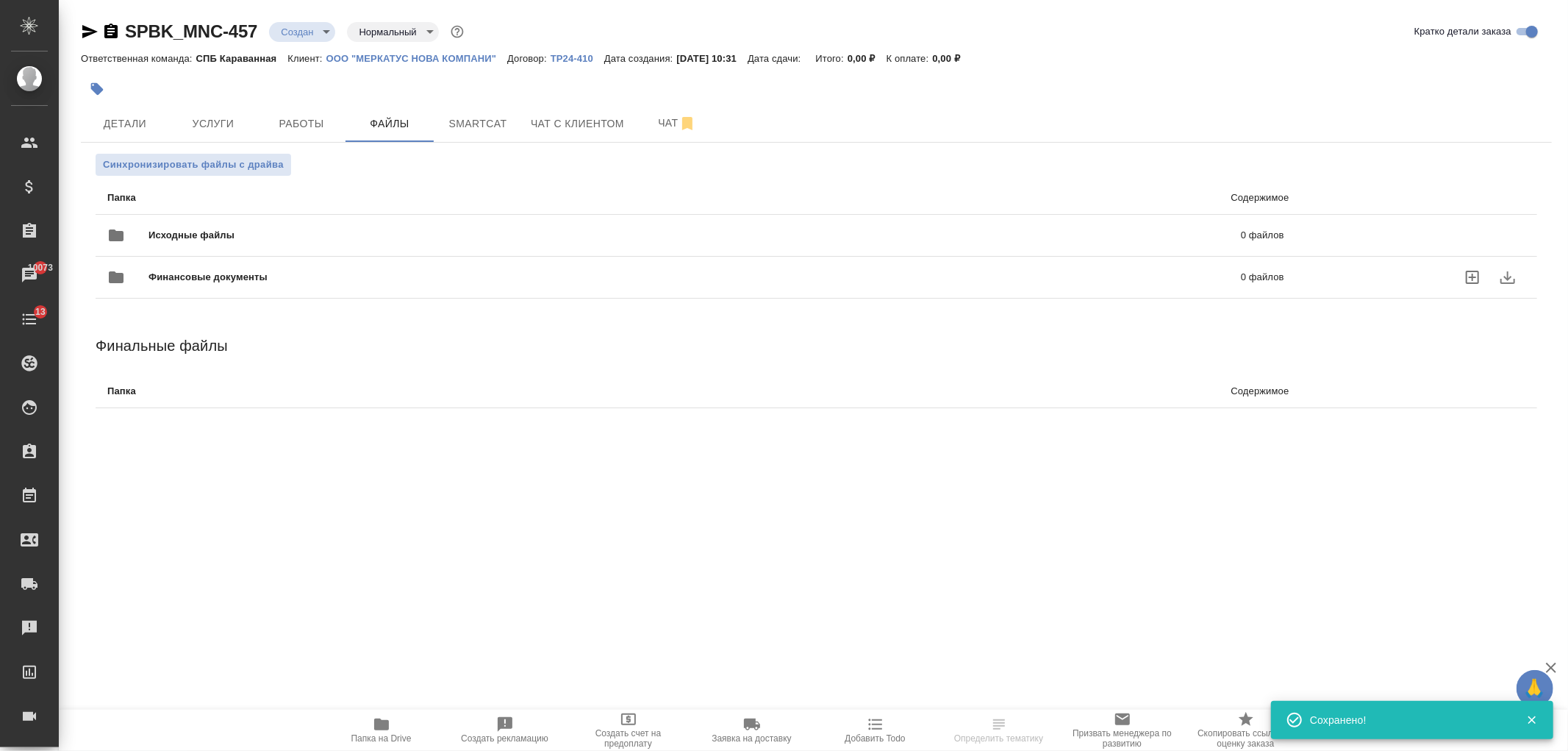
click at [236, 241] on span "Исходные файлы" at bounding box center [442, 235] width 590 height 15
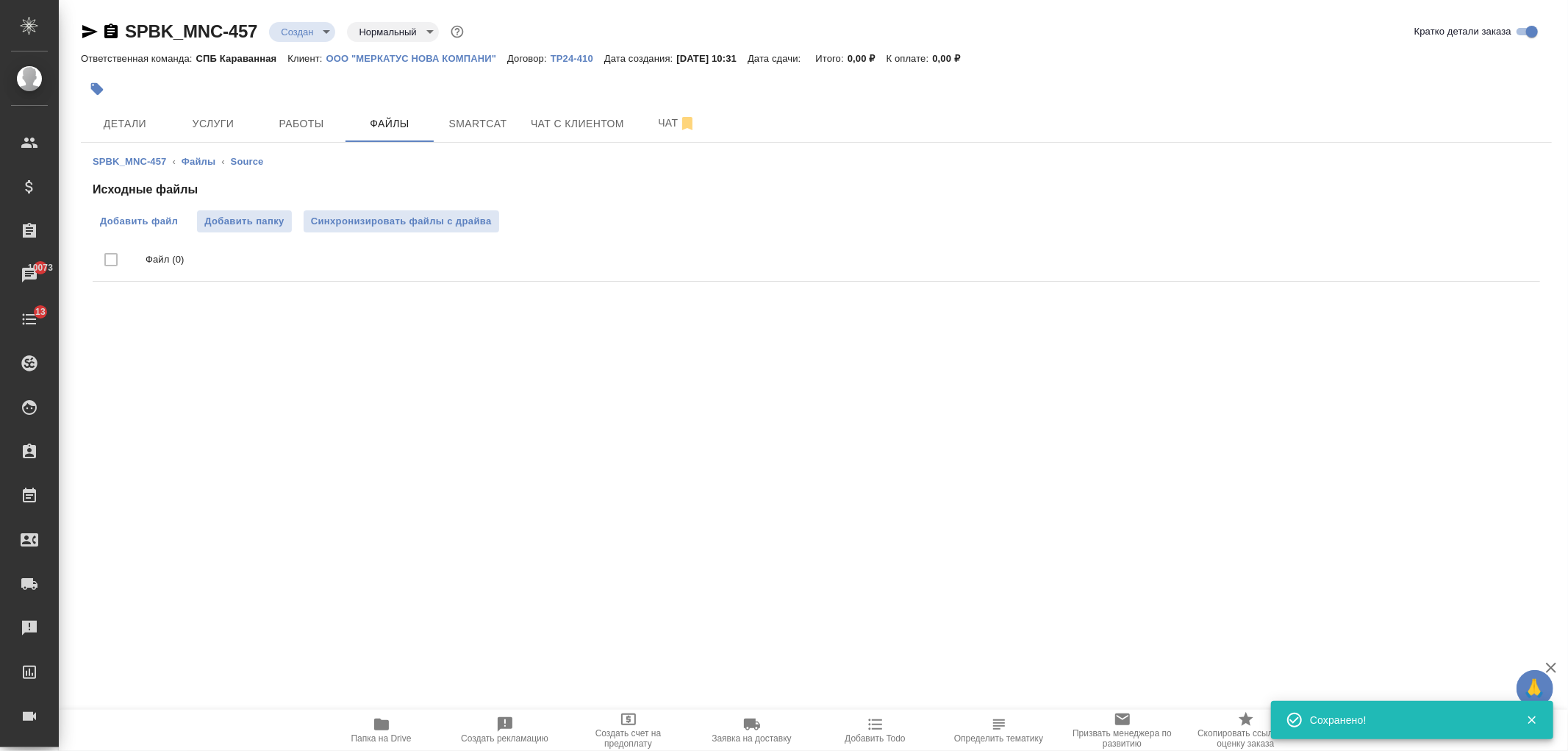
click at [128, 216] on span "Добавить файл" at bounding box center [139, 221] width 78 height 15
click at [0, 0] on input "Добавить файл" at bounding box center [0, 0] width 0 height 0
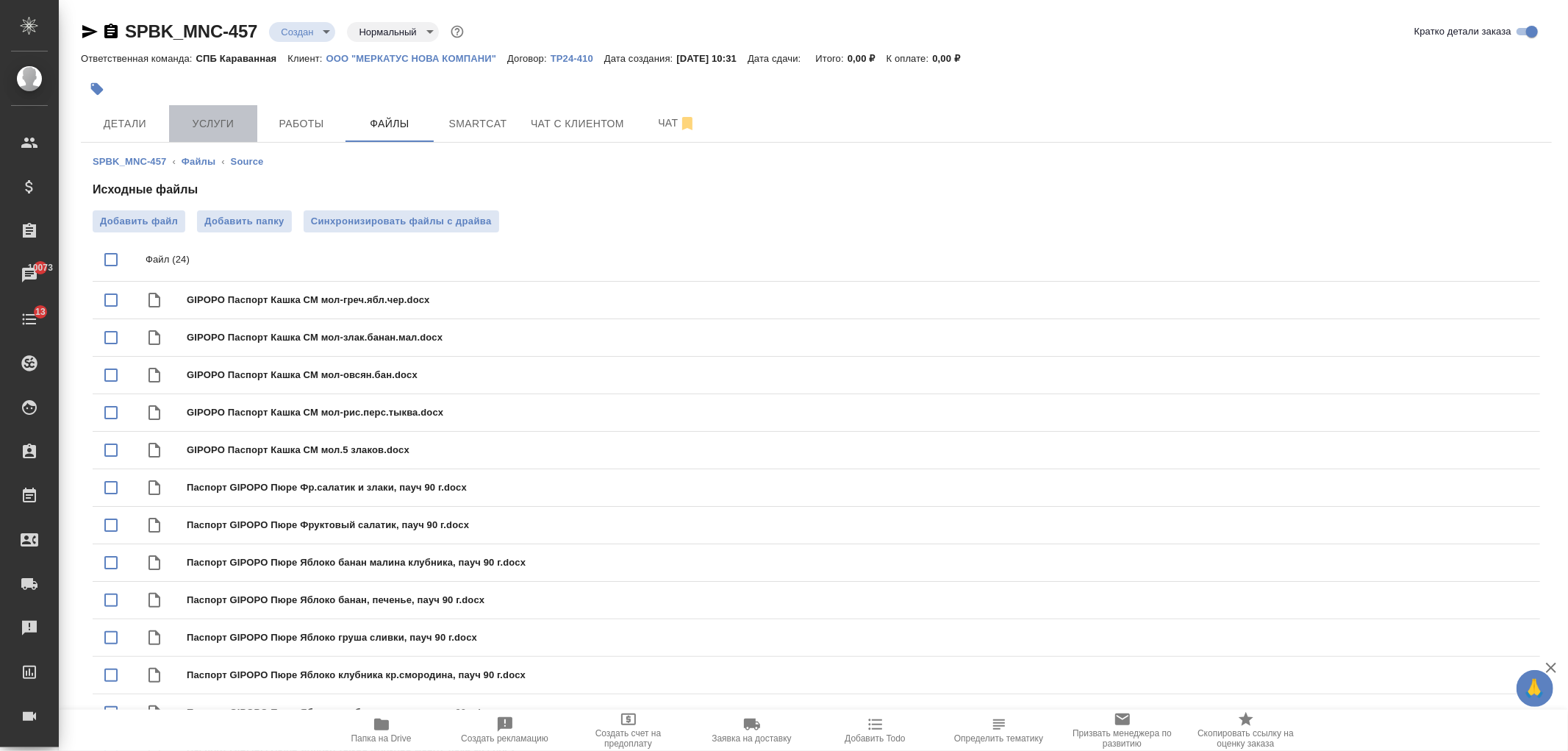
click at [191, 119] on span "Услуги" at bounding box center [213, 123] width 70 height 18
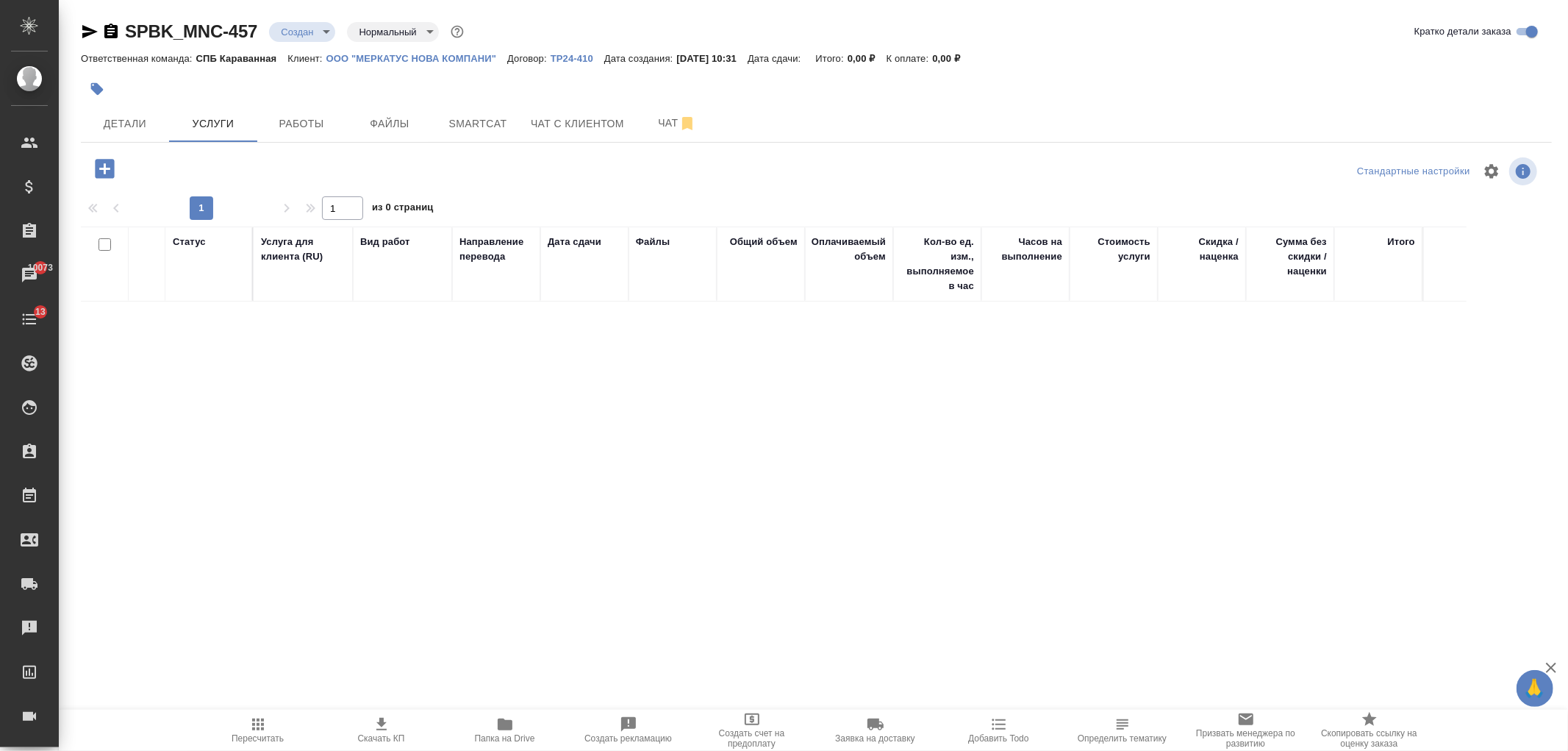
click at [98, 174] on icon "button" at bounding box center [104, 169] width 19 height 19
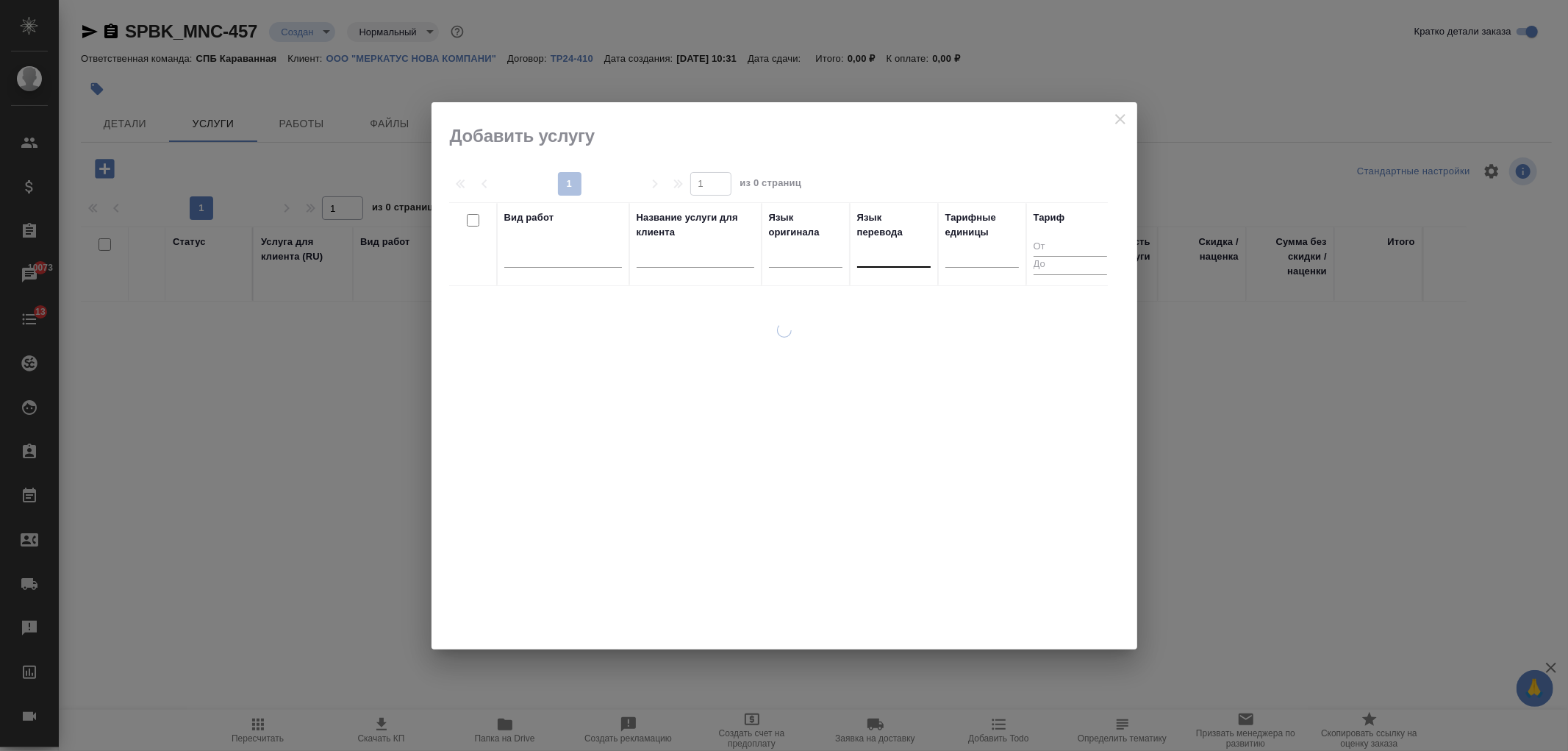
click at [907, 263] on div at bounding box center [894, 253] width 74 height 28
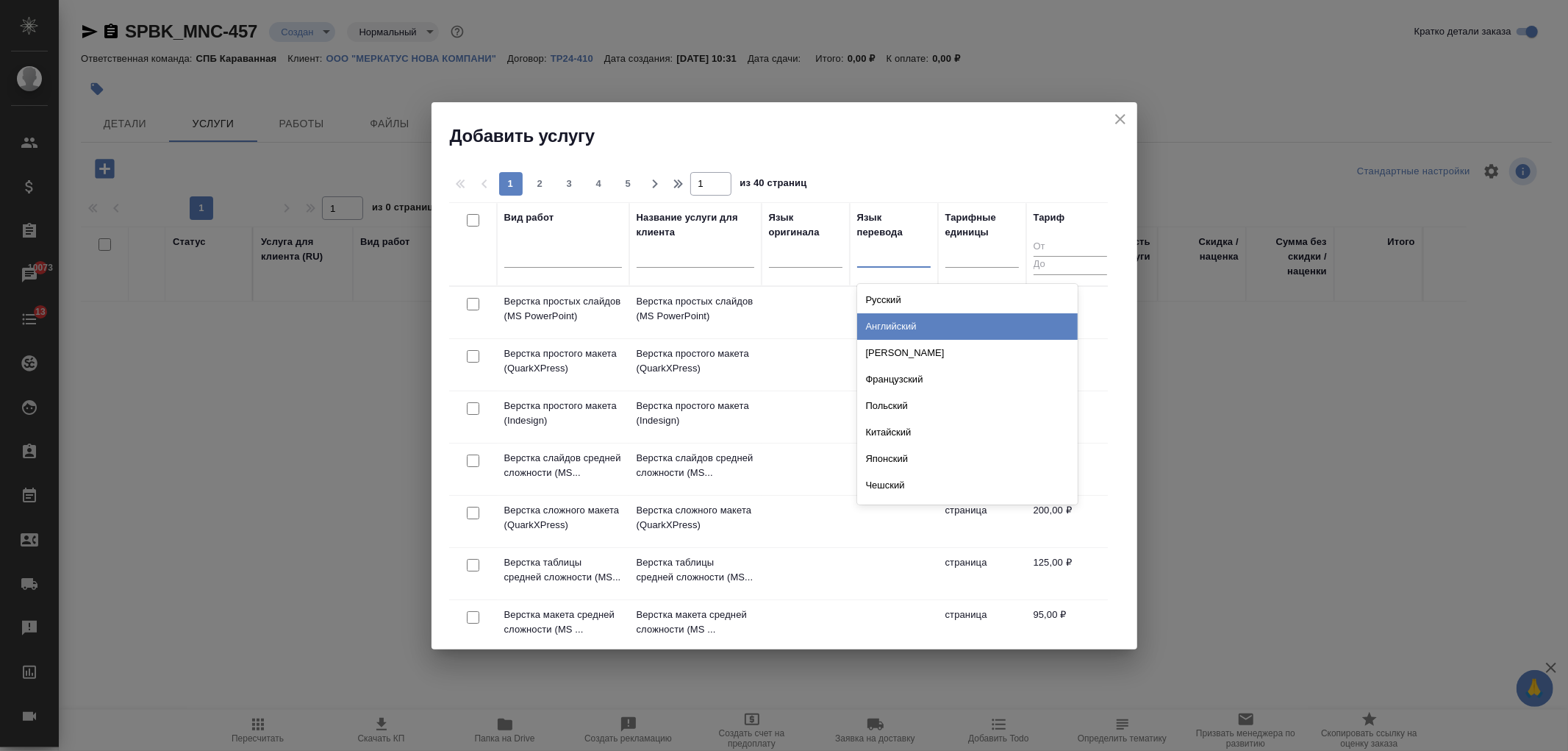
click at [898, 324] on div "Английский" at bounding box center [967, 326] width 221 height 27
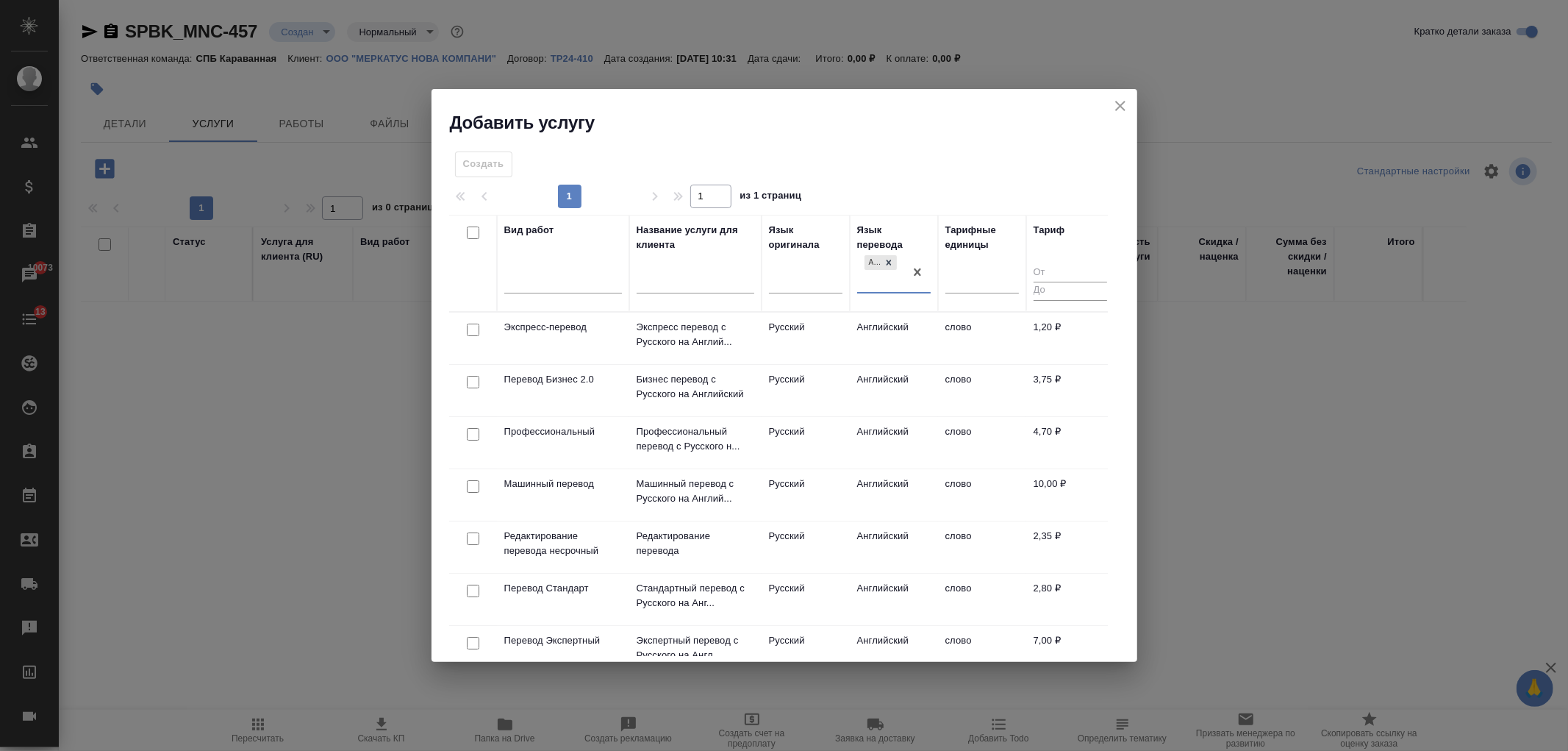
click at [472, 593] on input "checkbox" at bounding box center [472, 591] width 13 height 13
checkbox input "true"
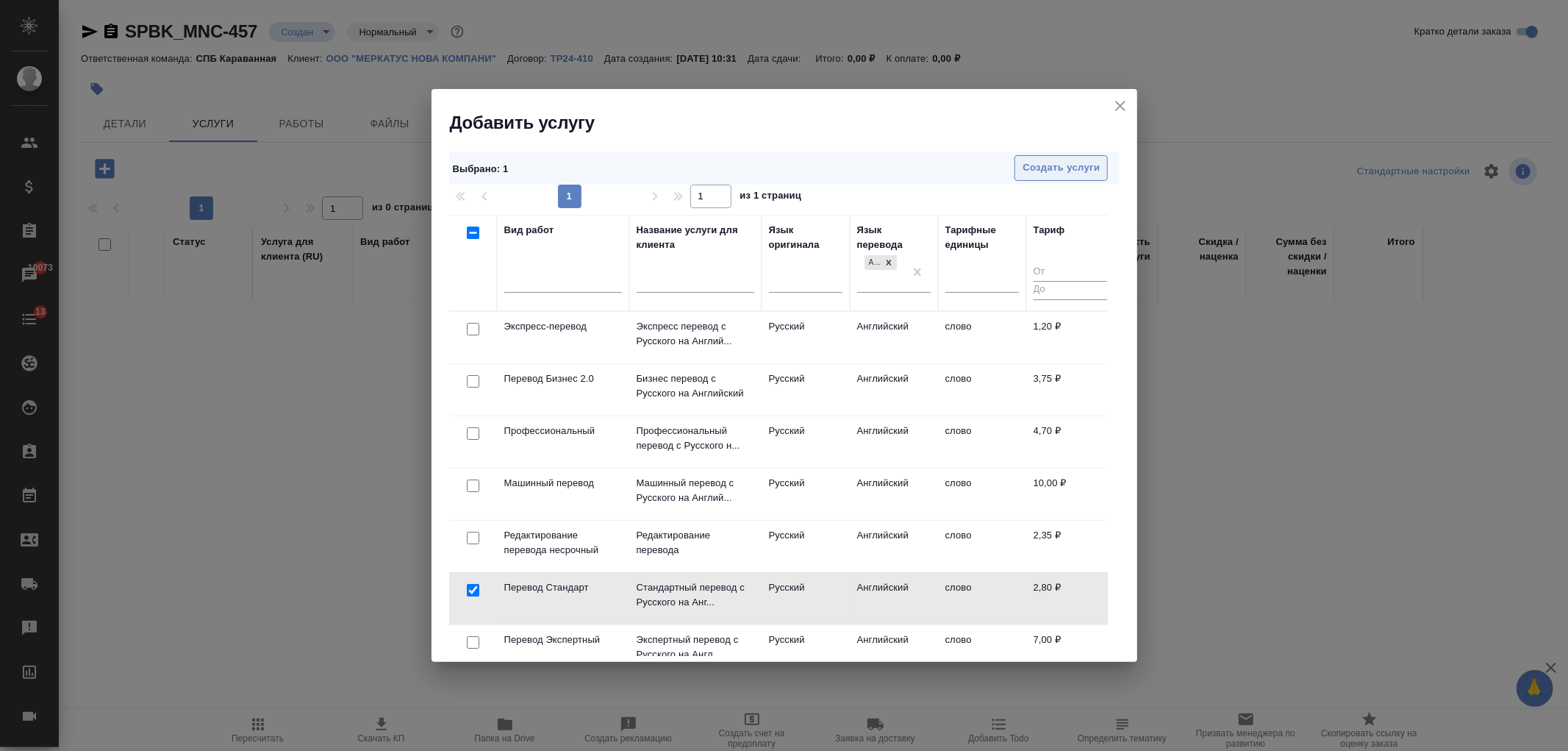
click at [1046, 167] on span "Создать услуги" at bounding box center [1061, 168] width 77 height 17
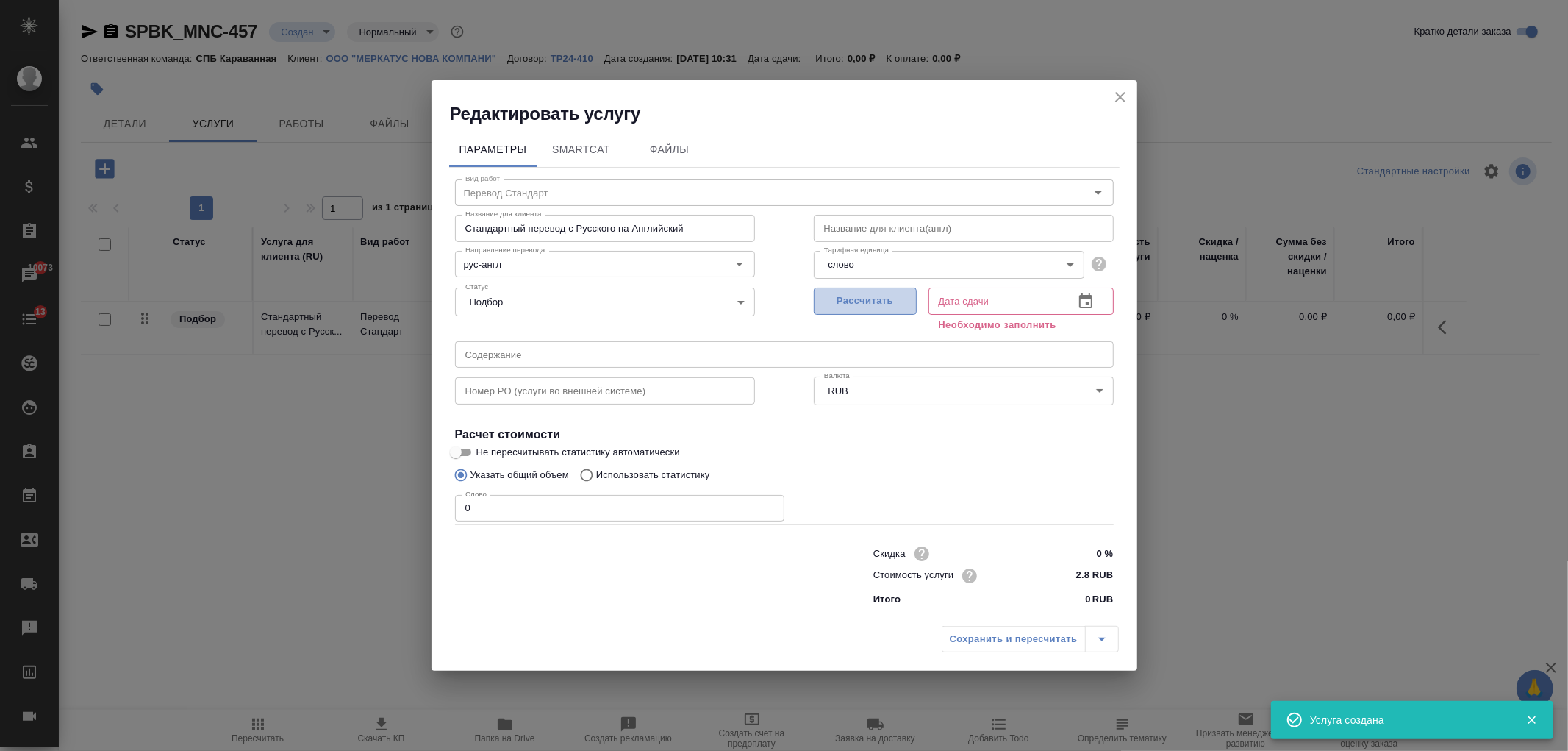
click at [887, 295] on span "Рассчитать" at bounding box center [864, 301] width 86 height 17
type input "01.09.2025 10:32"
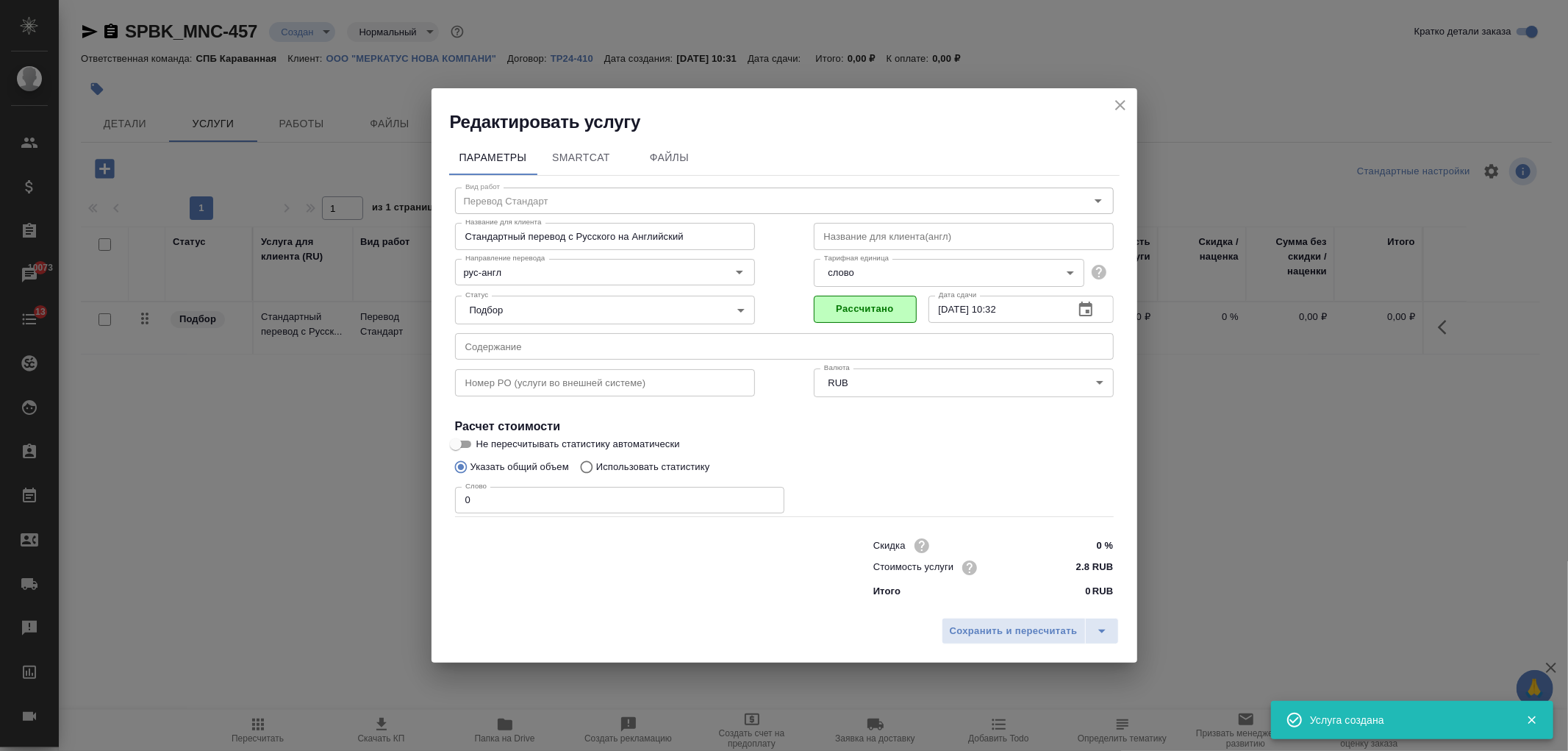
click at [472, 504] on input "0" at bounding box center [620, 500] width 330 height 27
click at [628, 465] on p "Использовать статистику" at bounding box center [653, 467] width 114 height 15
click at [597, 465] on input "Использовать статистику" at bounding box center [584, 467] width 23 height 28
radio input "true"
radio input "false"
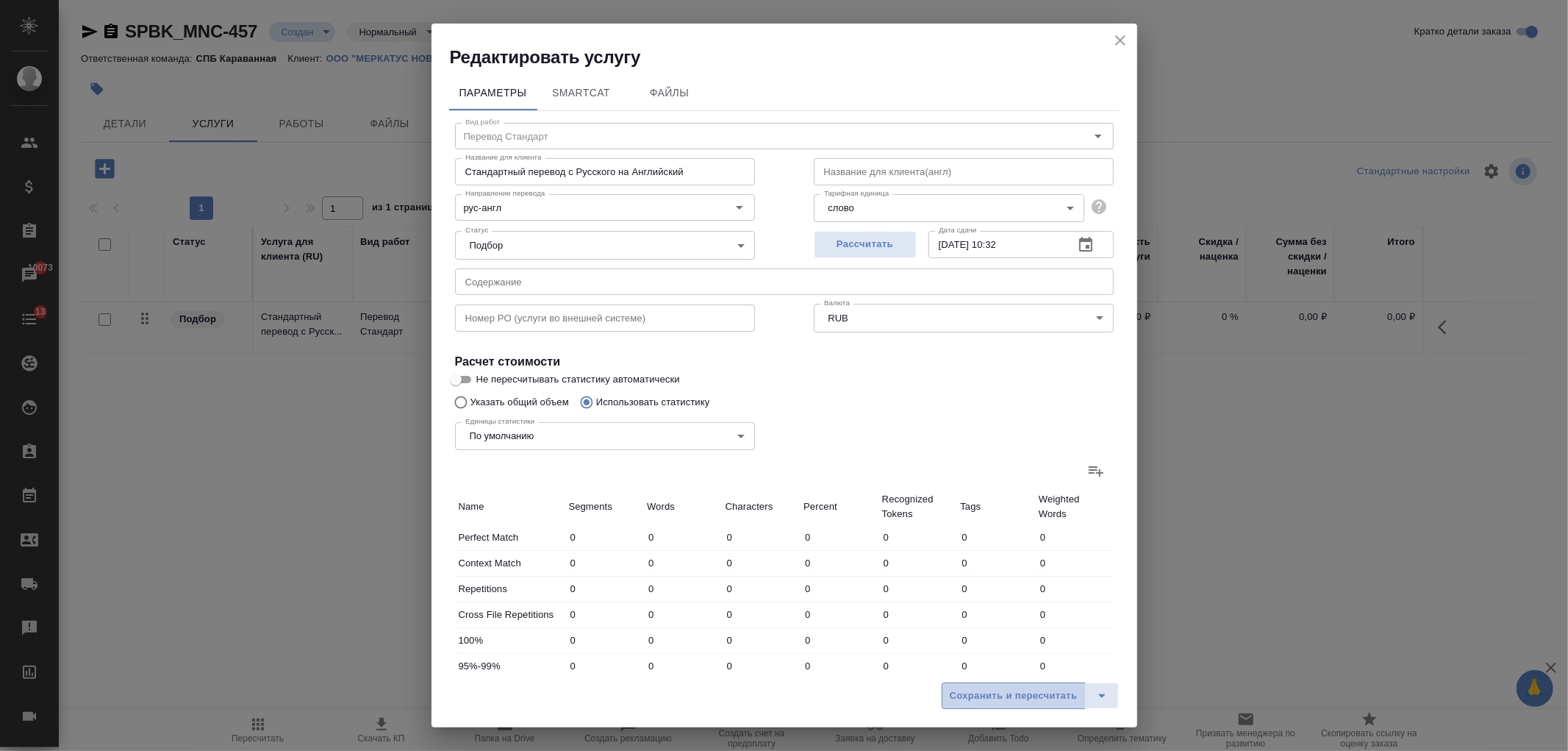
click at [1012, 692] on span "Сохранить и пересчитать" at bounding box center [1013, 696] width 128 height 17
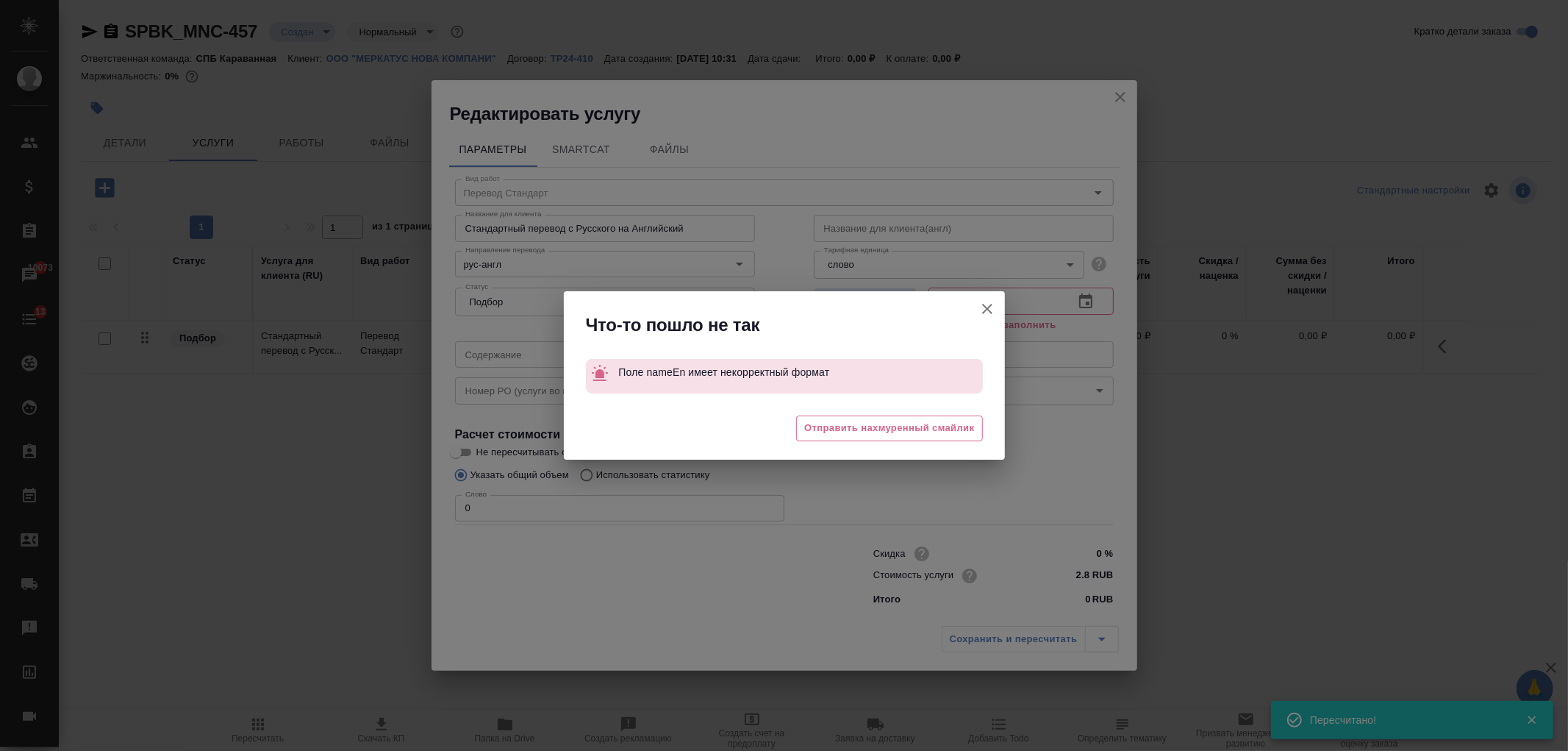
click at [997, 309] on button "Не пересчитывать статистику автоматически" at bounding box center [987, 308] width 35 height 35
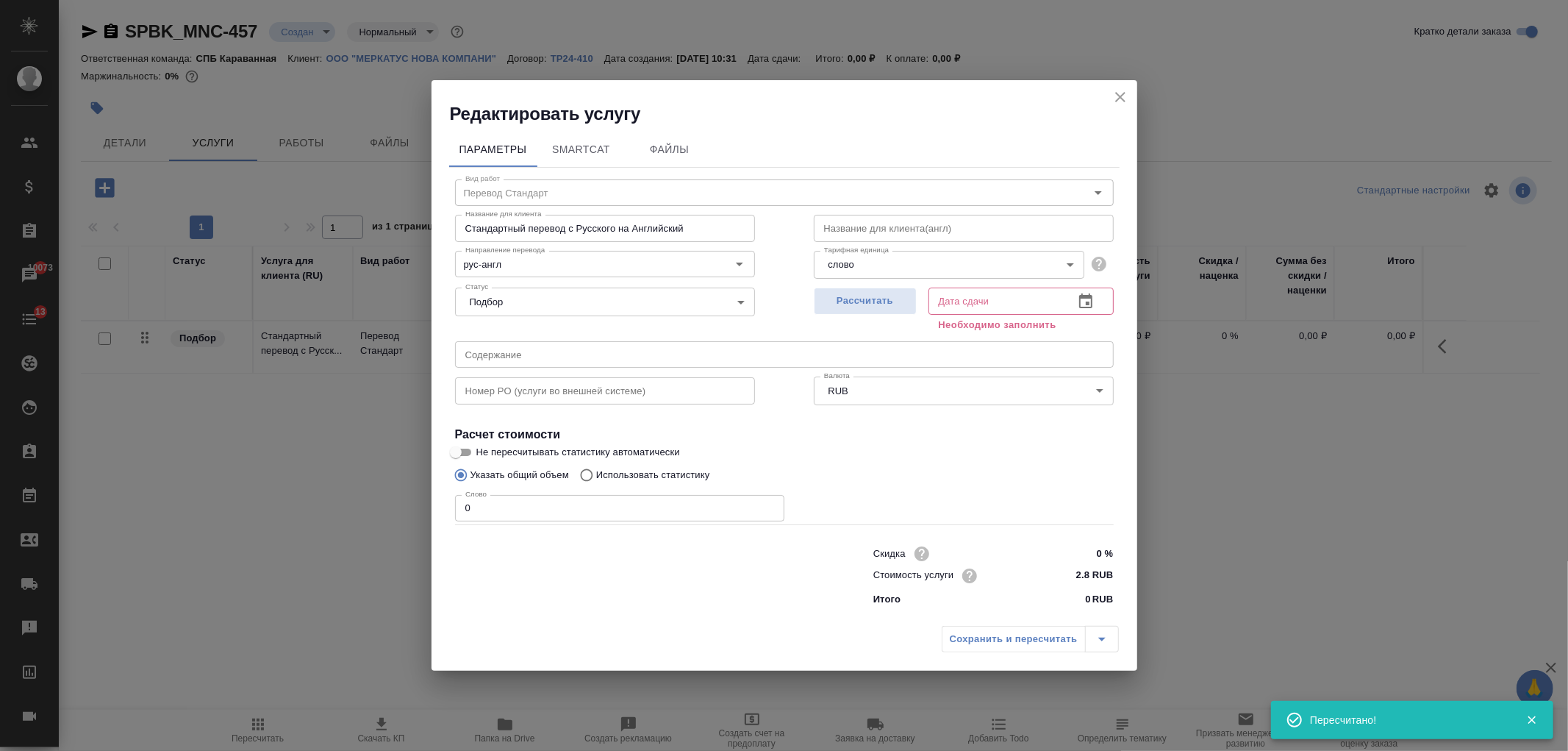
click at [890, 224] on input "text" at bounding box center [964, 228] width 300 height 27
type input "-"
click at [891, 298] on span "Рассчитать" at bounding box center [864, 301] width 86 height 17
type input "01.09.2025 10:32"
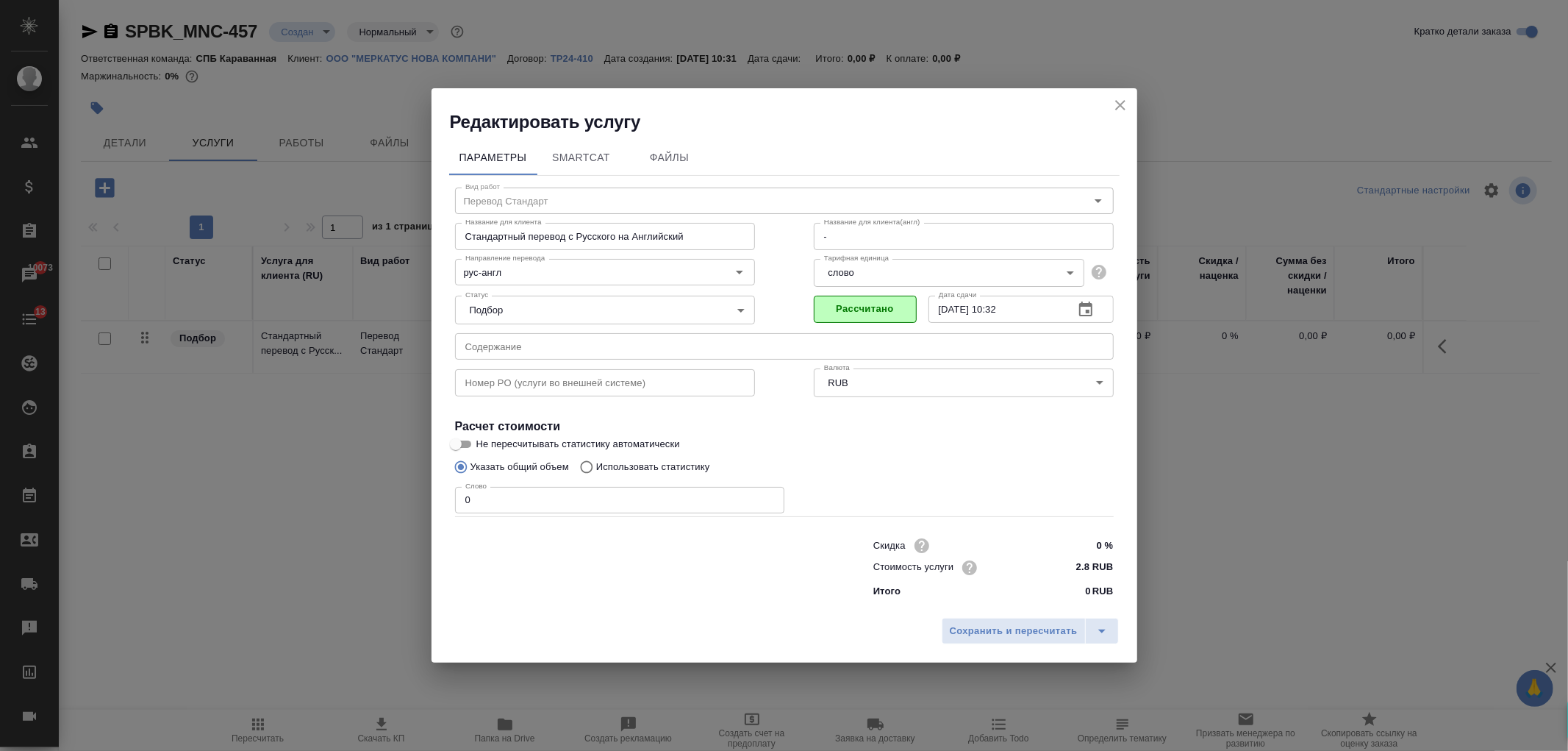
click at [687, 461] on p "Использовать статистику" at bounding box center [653, 467] width 114 height 15
click at [597, 461] on input "Использовать статистику" at bounding box center [584, 467] width 23 height 28
radio input "true"
radio input "false"
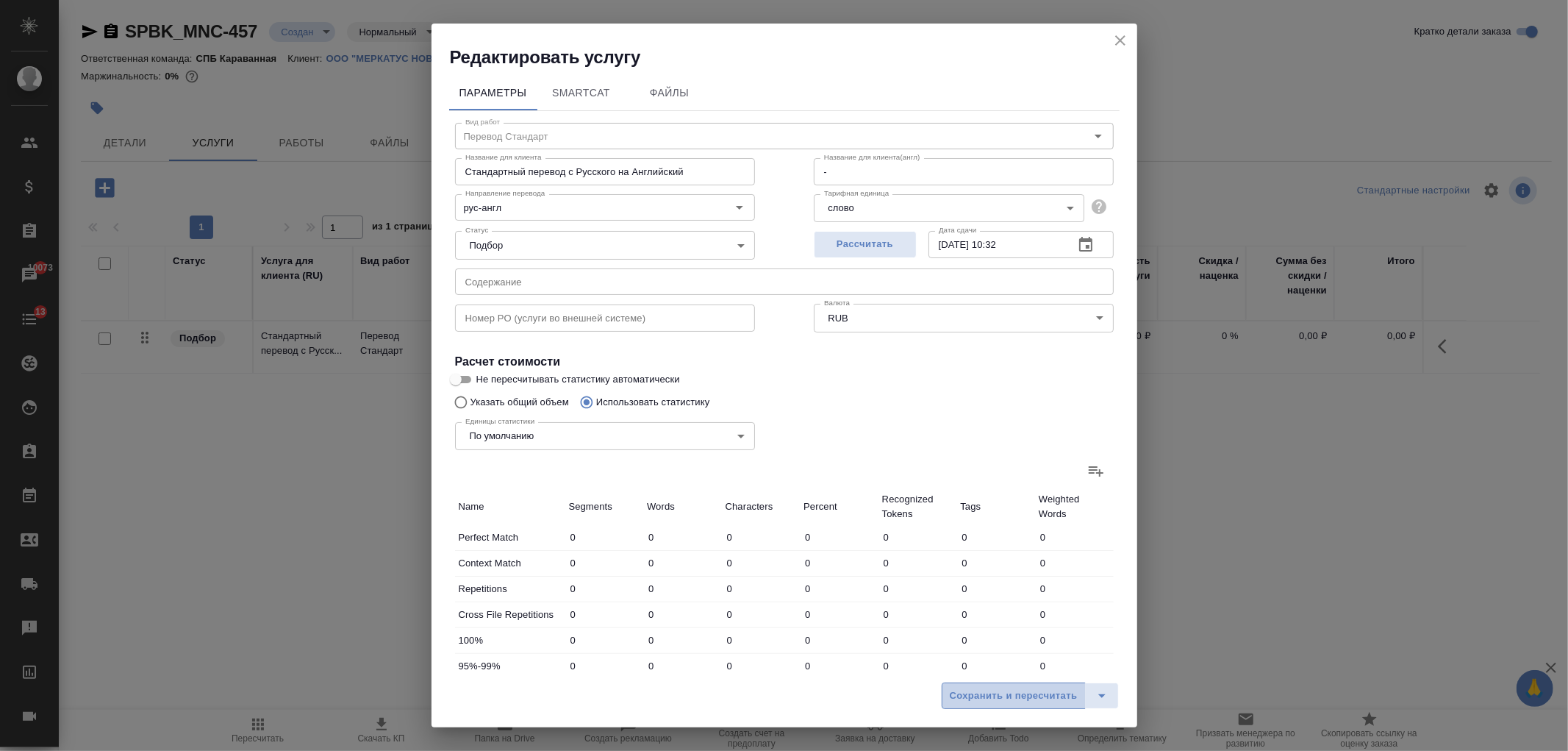
click at [1029, 697] on span "Сохранить и пересчитать" at bounding box center [1013, 696] width 128 height 17
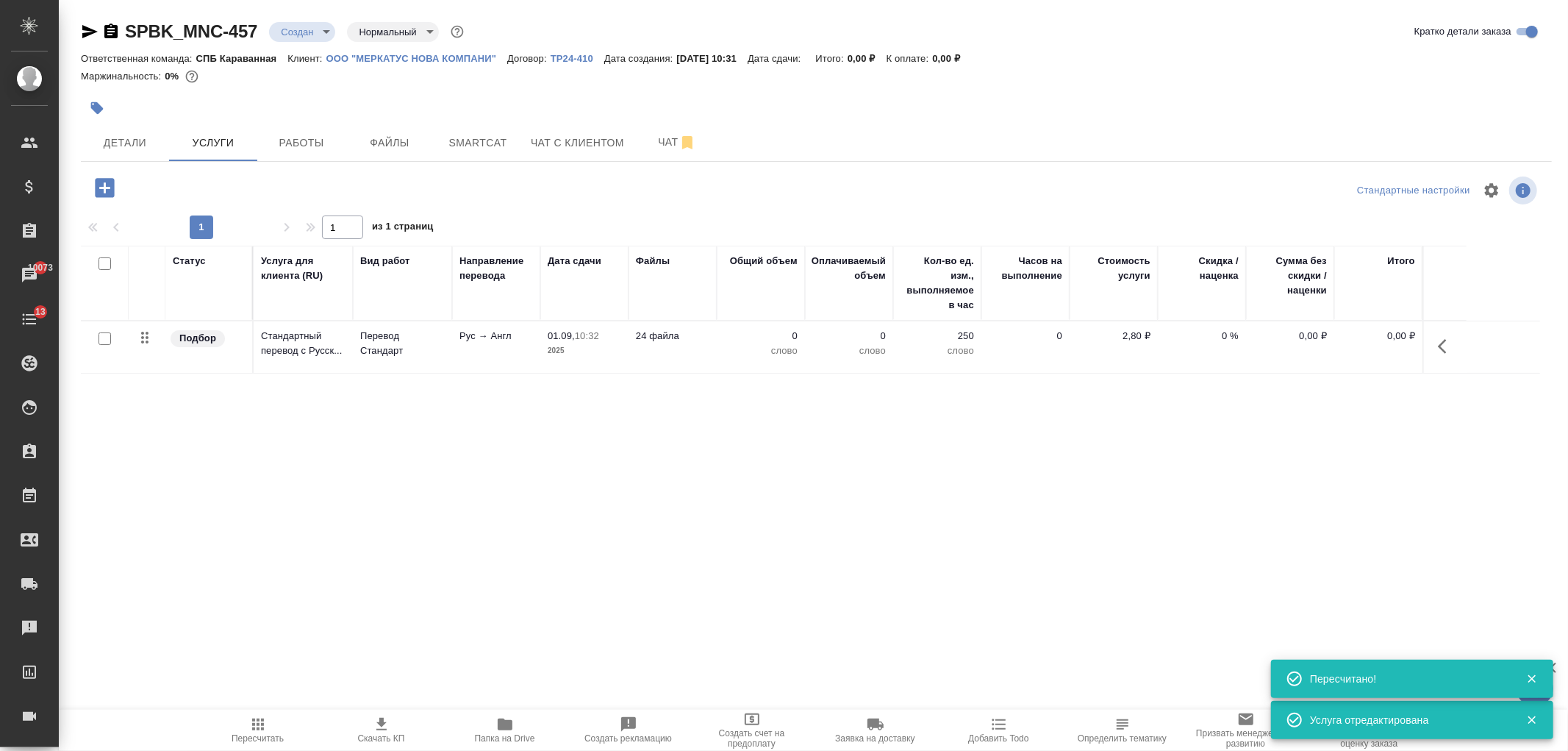
click at [100, 343] on input "checkbox" at bounding box center [104, 338] width 13 height 13
checkbox input "true"
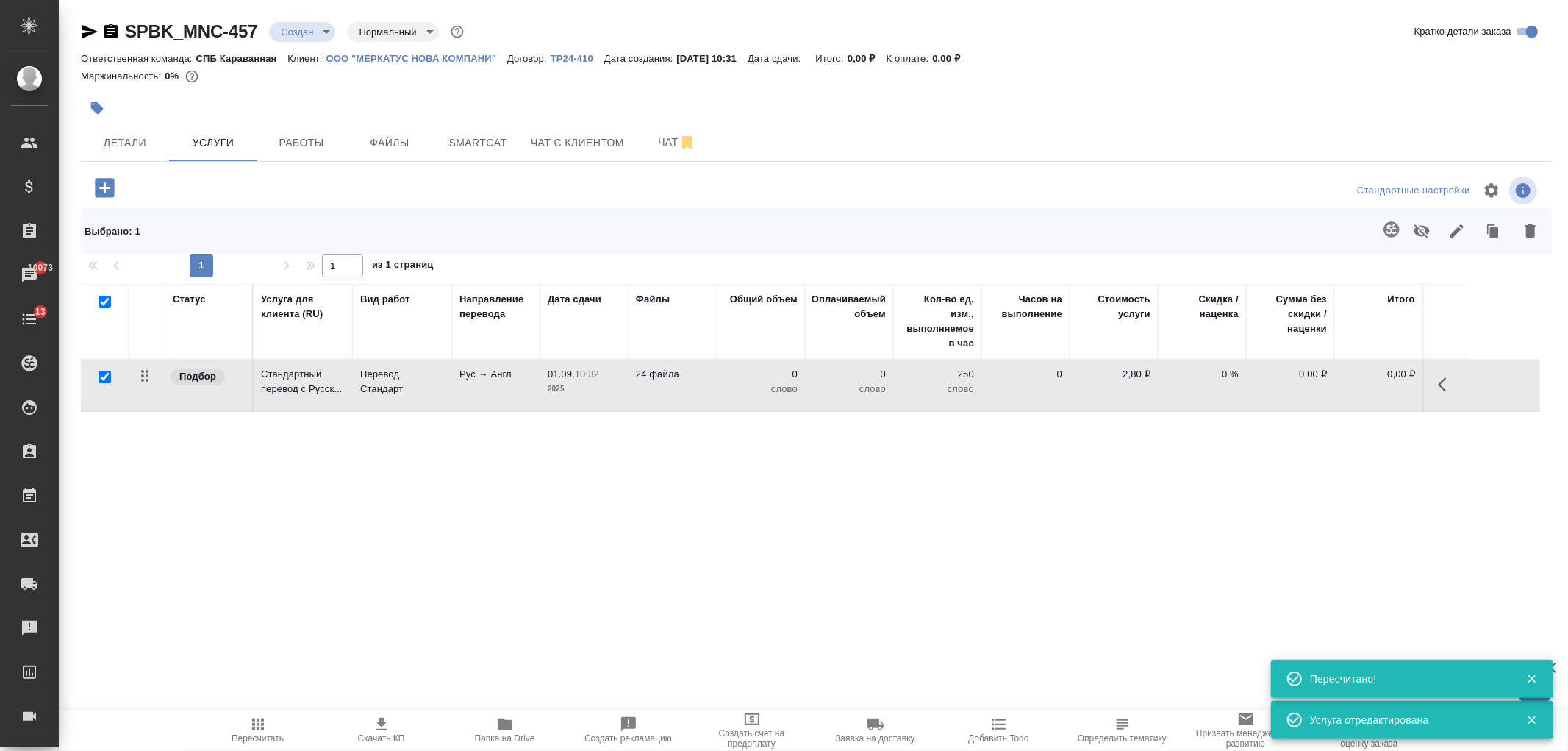
click at [1387, 225] on icon "button" at bounding box center [1391, 229] width 18 height 18
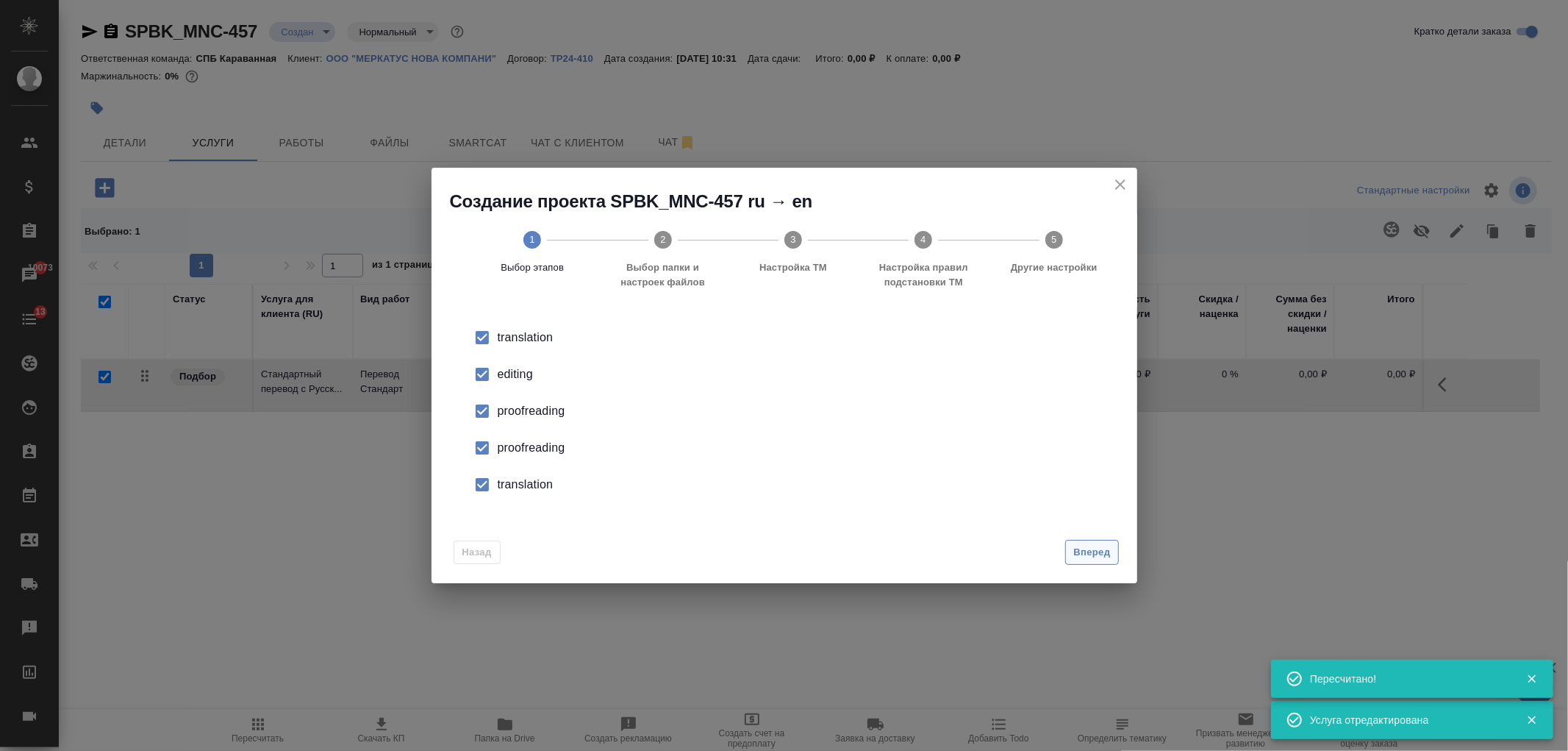
click at [1104, 557] on span "Вперед" at bounding box center [1091, 553] width 37 height 17
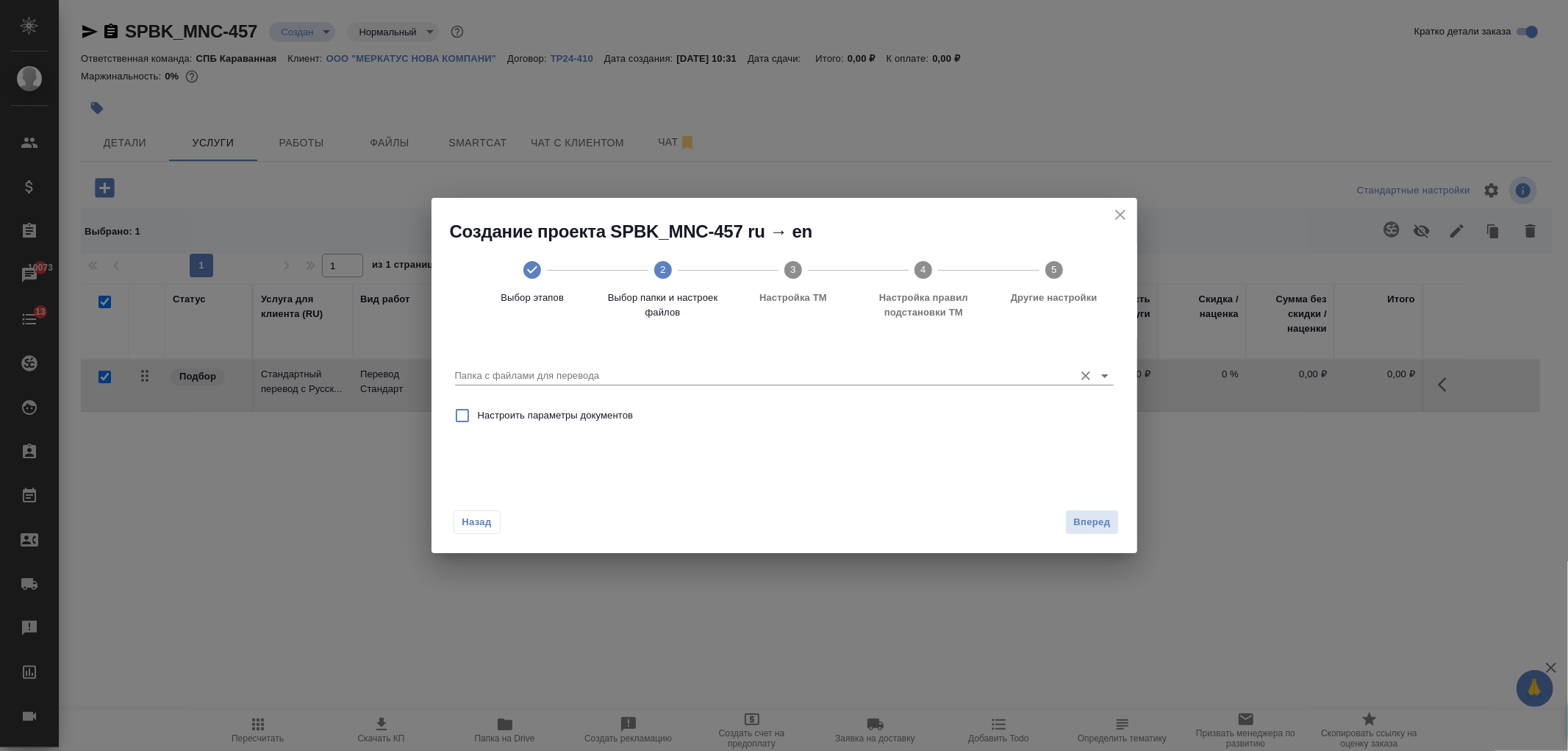
click at [708, 364] on div "Папка с файлами для перевода" at bounding box center [785, 370] width 659 height 30
click at [1104, 378] on icon "Open" at bounding box center [1105, 376] width 18 height 18
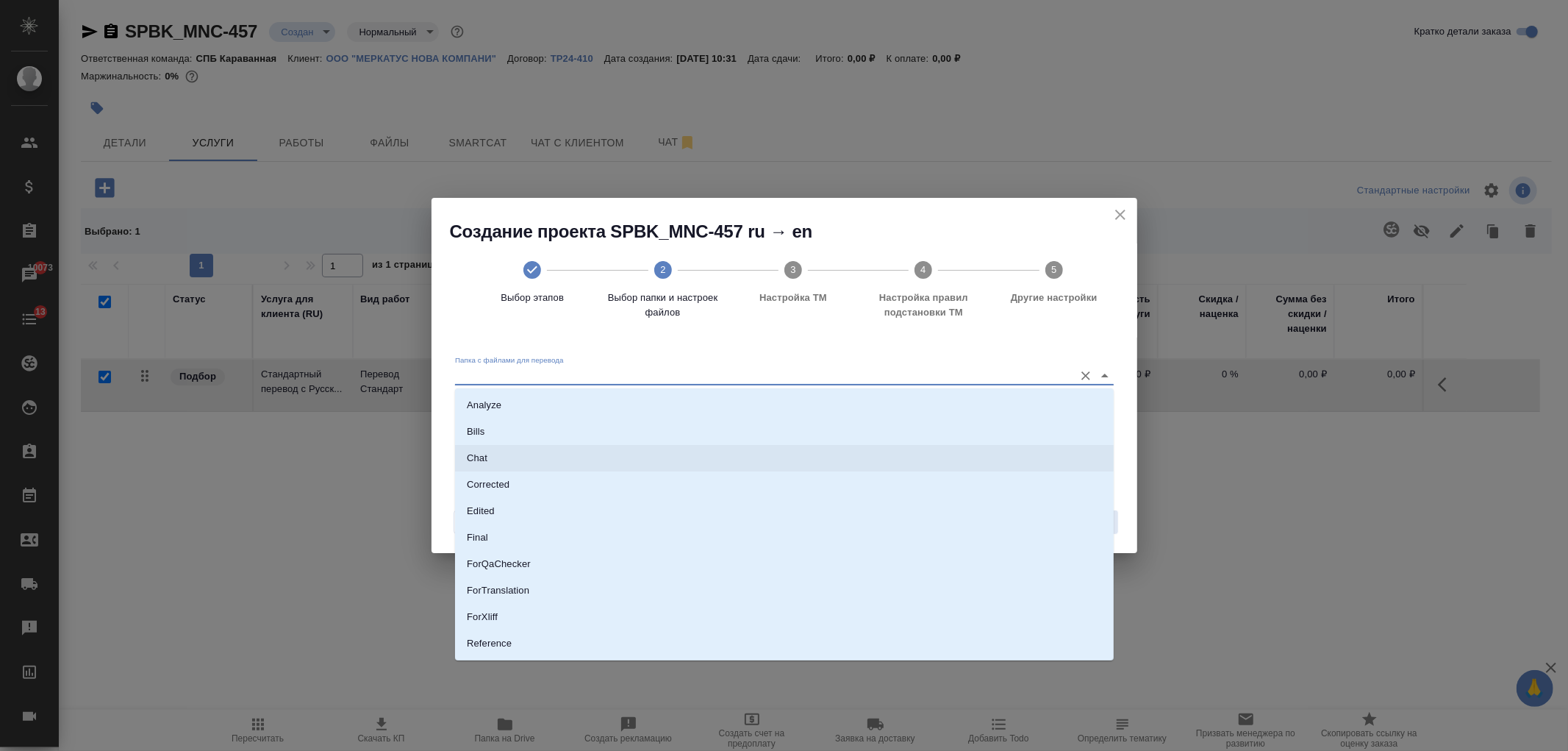
scroll to position [76, 0]
click at [520, 592] on li "Source" at bounding box center [785, 593] width 659 height 27
type input "Source"
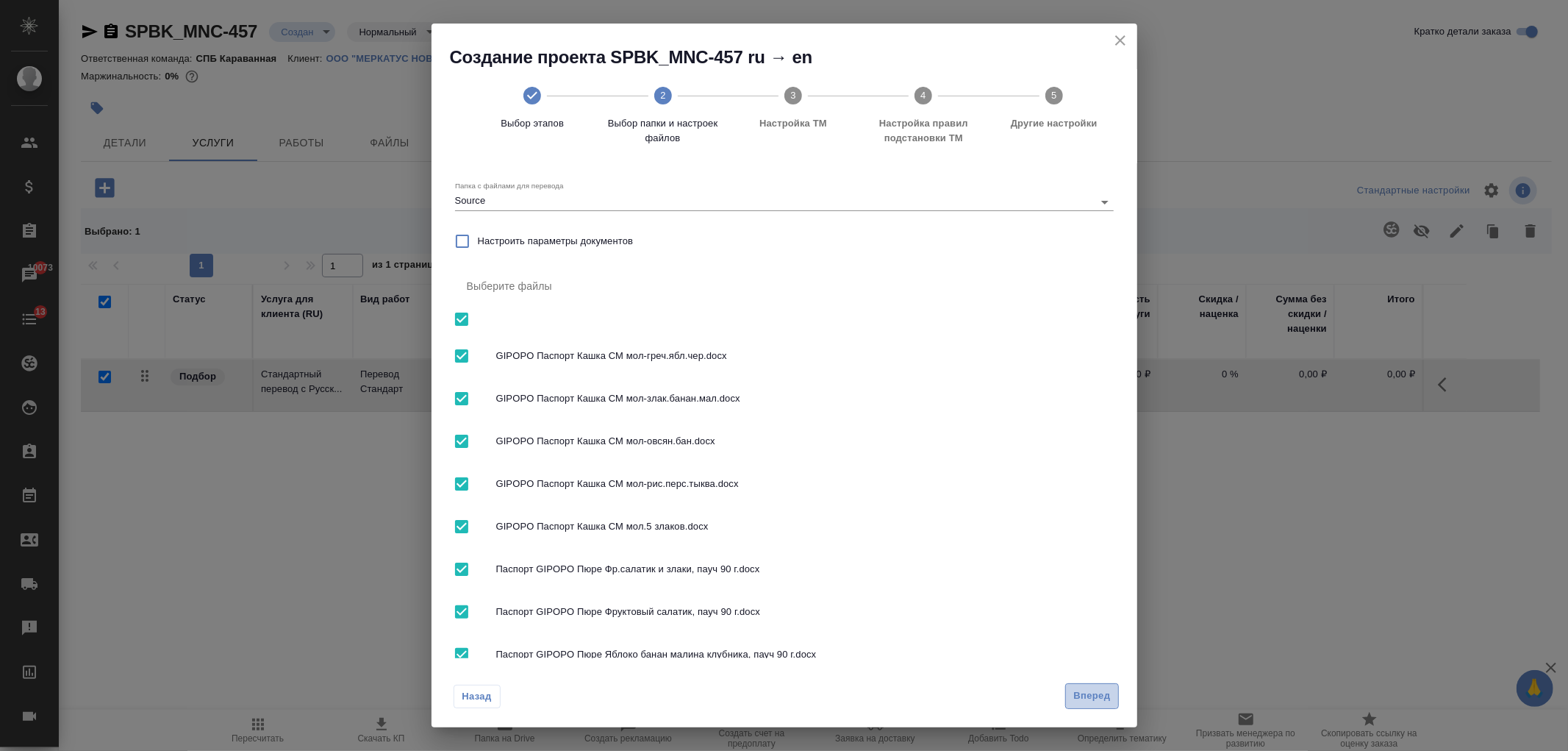
click at [1086, 690] on span "Вперед" at bounding box center [1091, 696] width 37 height 17
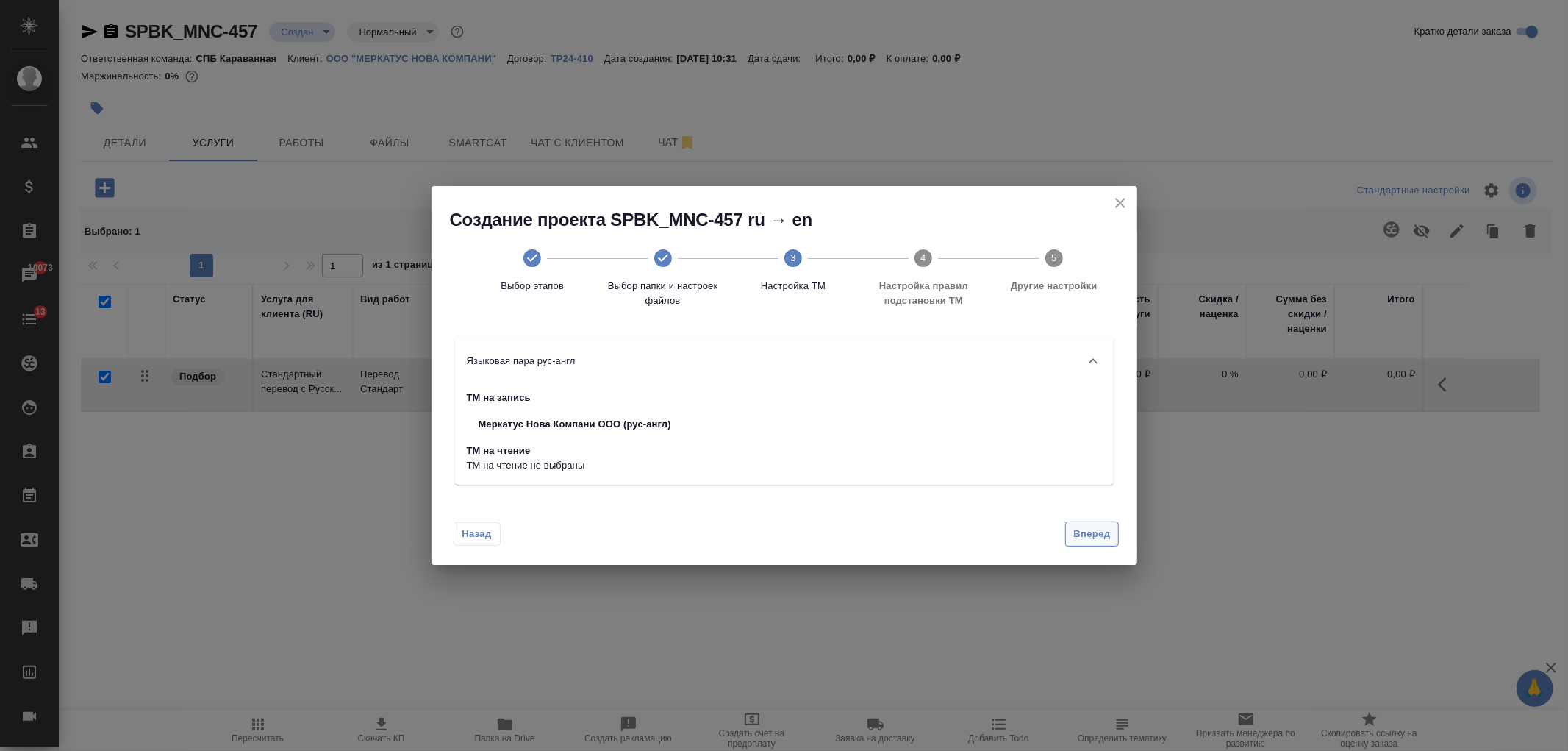
click at [1096, 533] on span "Вперед" at bounding box center [1091, 534] width 37 height 17
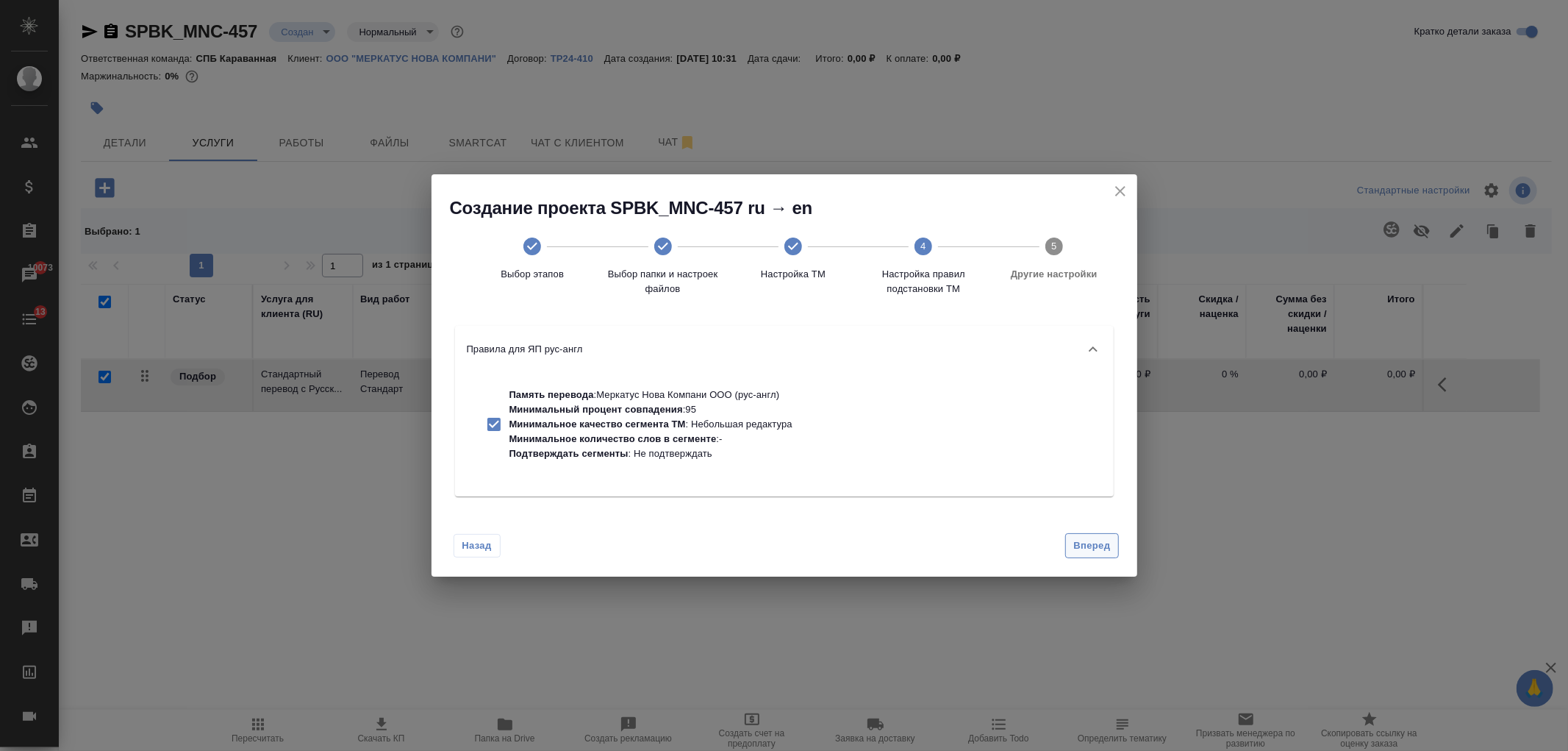
click at [1096, 553] on span "Вперед" at bounding box center [1091, 546] width 37 height 17
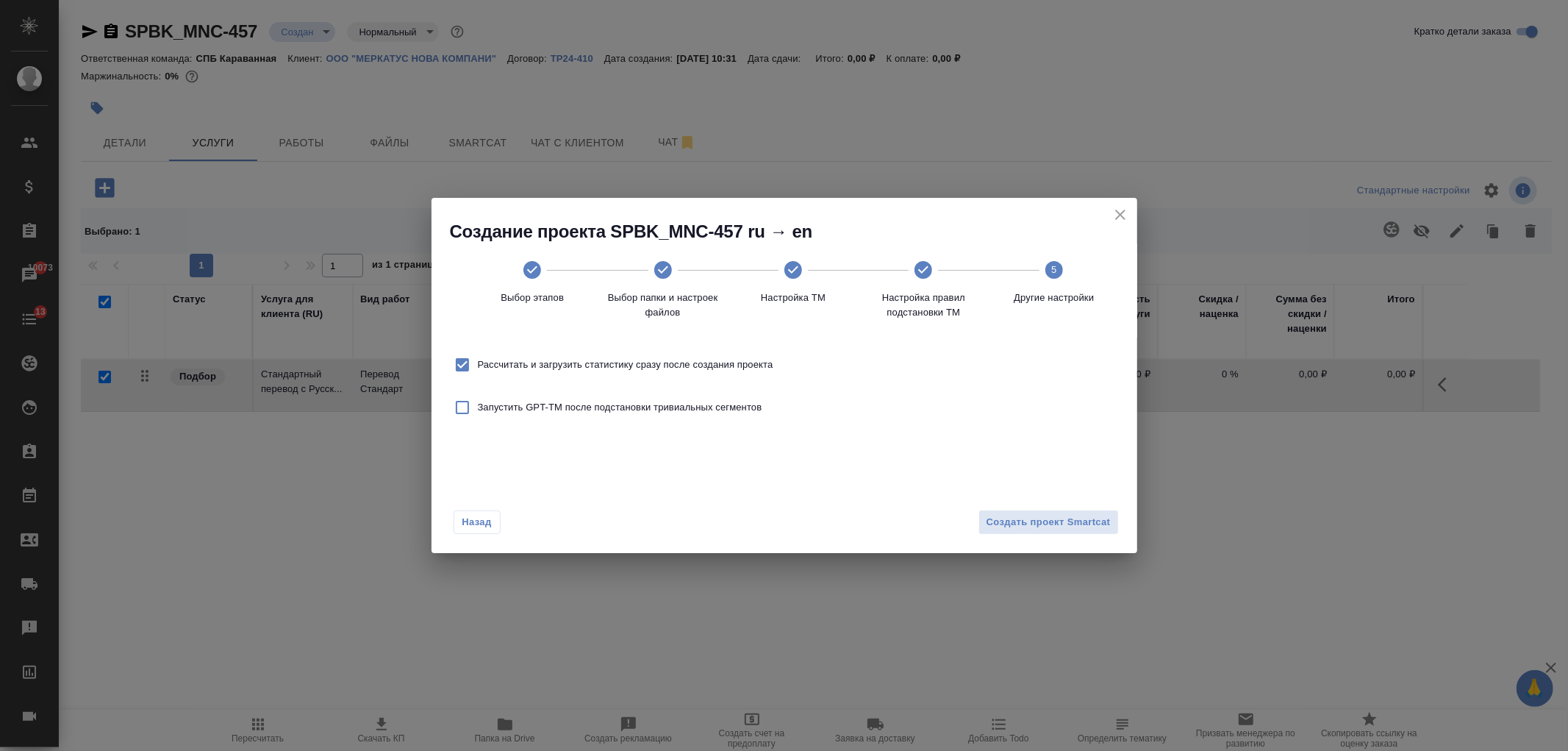
click at [710, 370] on span "Рассчитать и загрузить статистику сразу после создания проекта" at bounding box center [625, 364] width 295 height 15
click at [478, 370] on input "Рассчитать и загрузить статистику сразу после создания проекта" at bounding box center [462, 365] width 31 height 31
checkbox input "false"
click at [1063, 516] on span "Создать проект Smartcat" at bounding box center [1048, 522] width 124 height 17
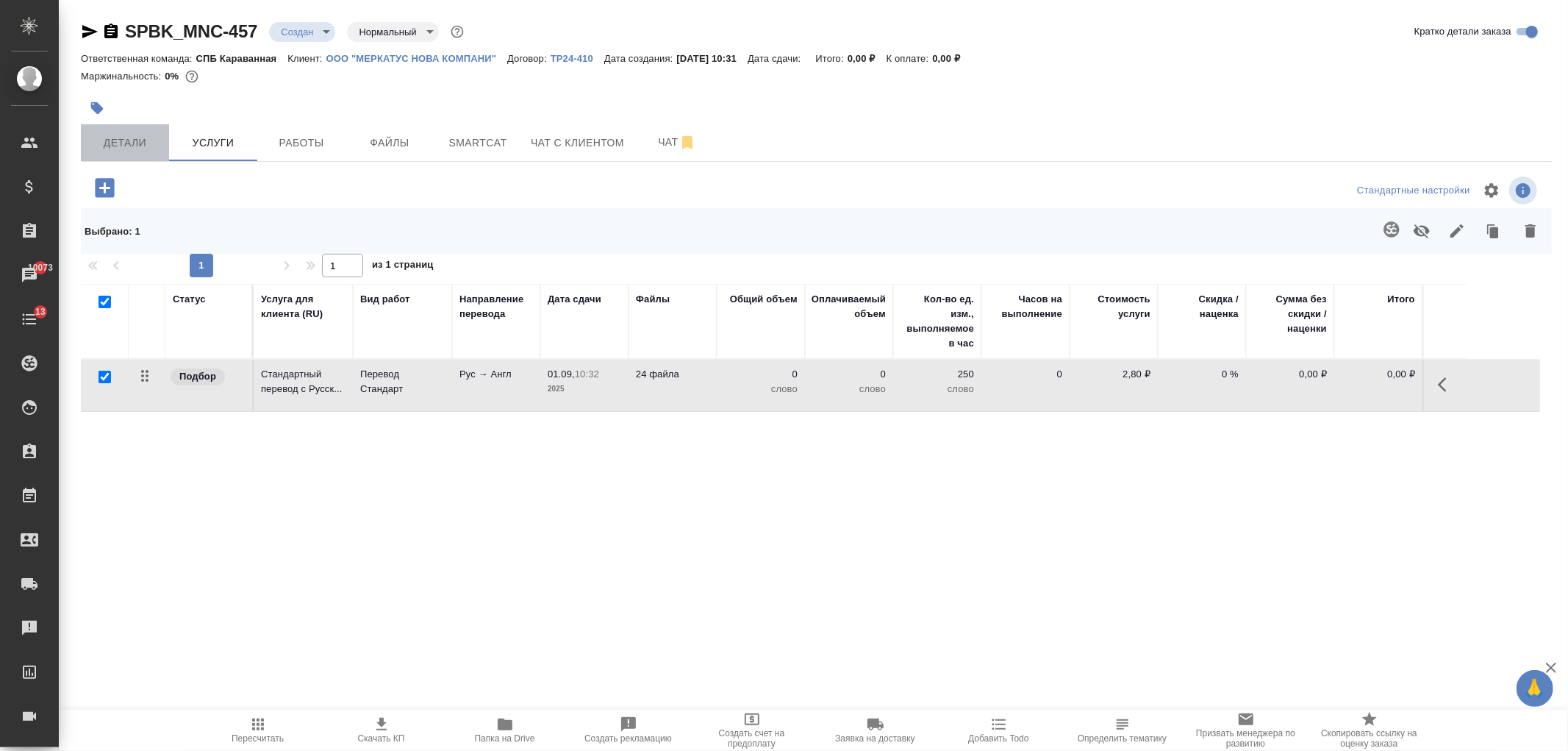
click at [134, 140] on span "Детали" at bounding box center [125, 142] width 70 height 18
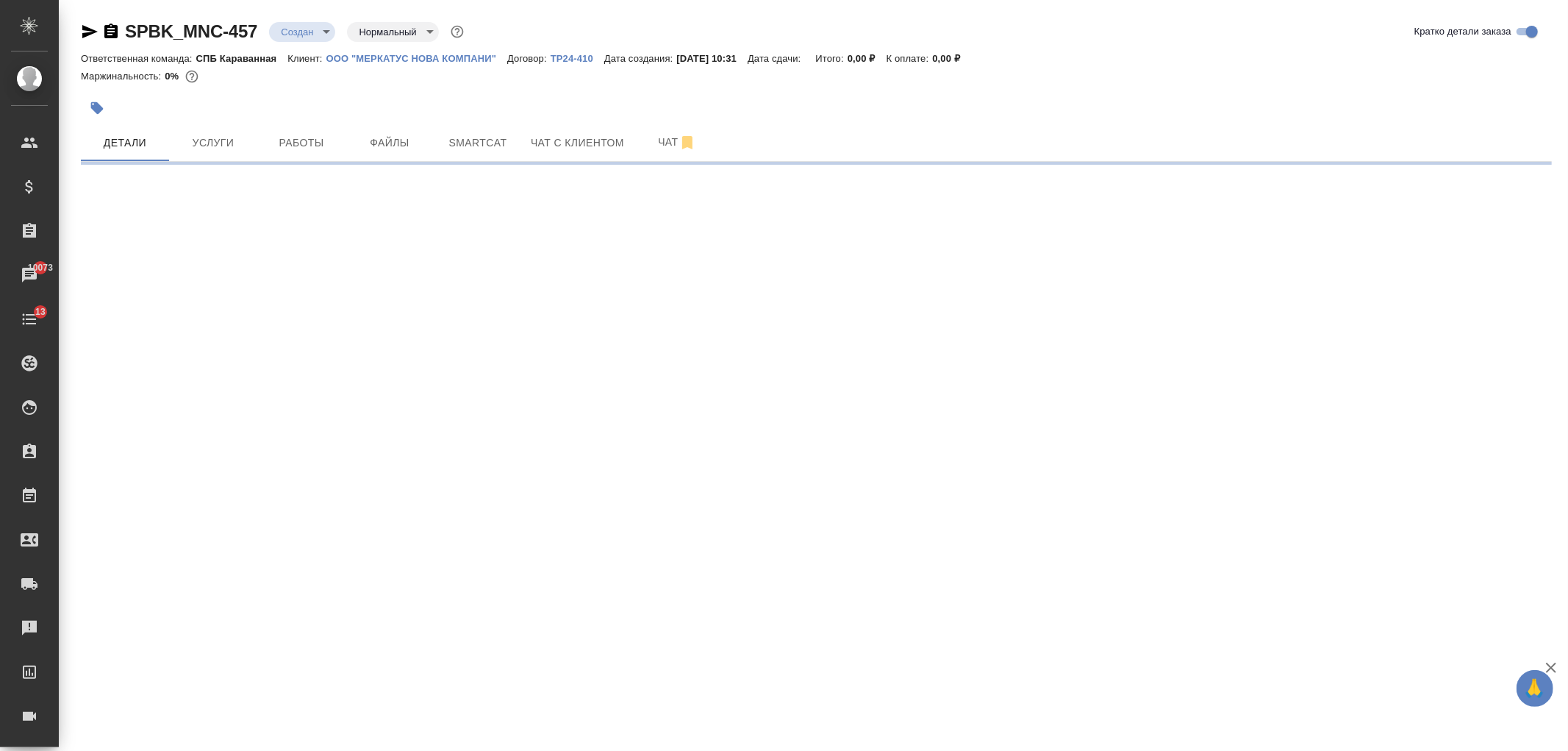
select select "RU"
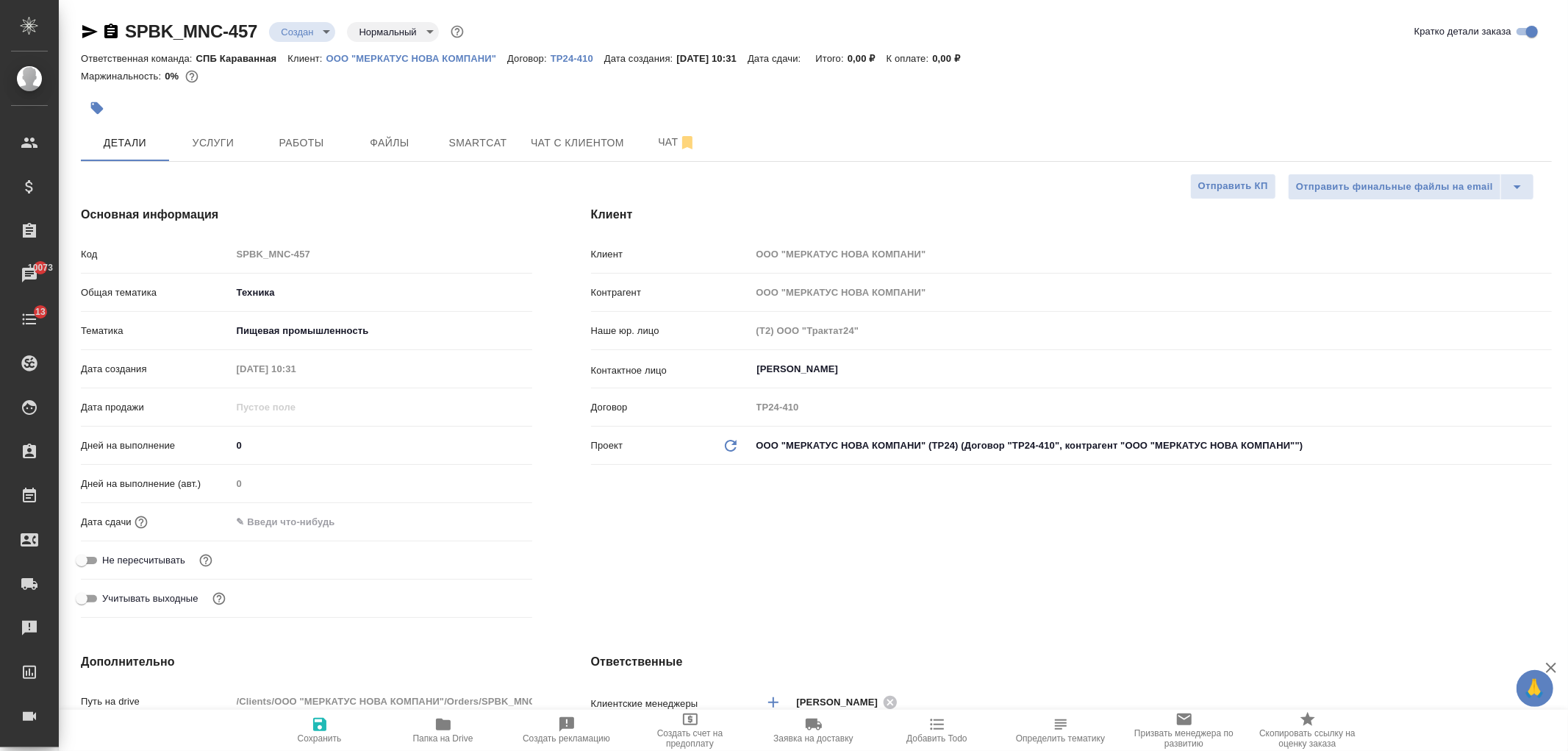
type textarea "x"
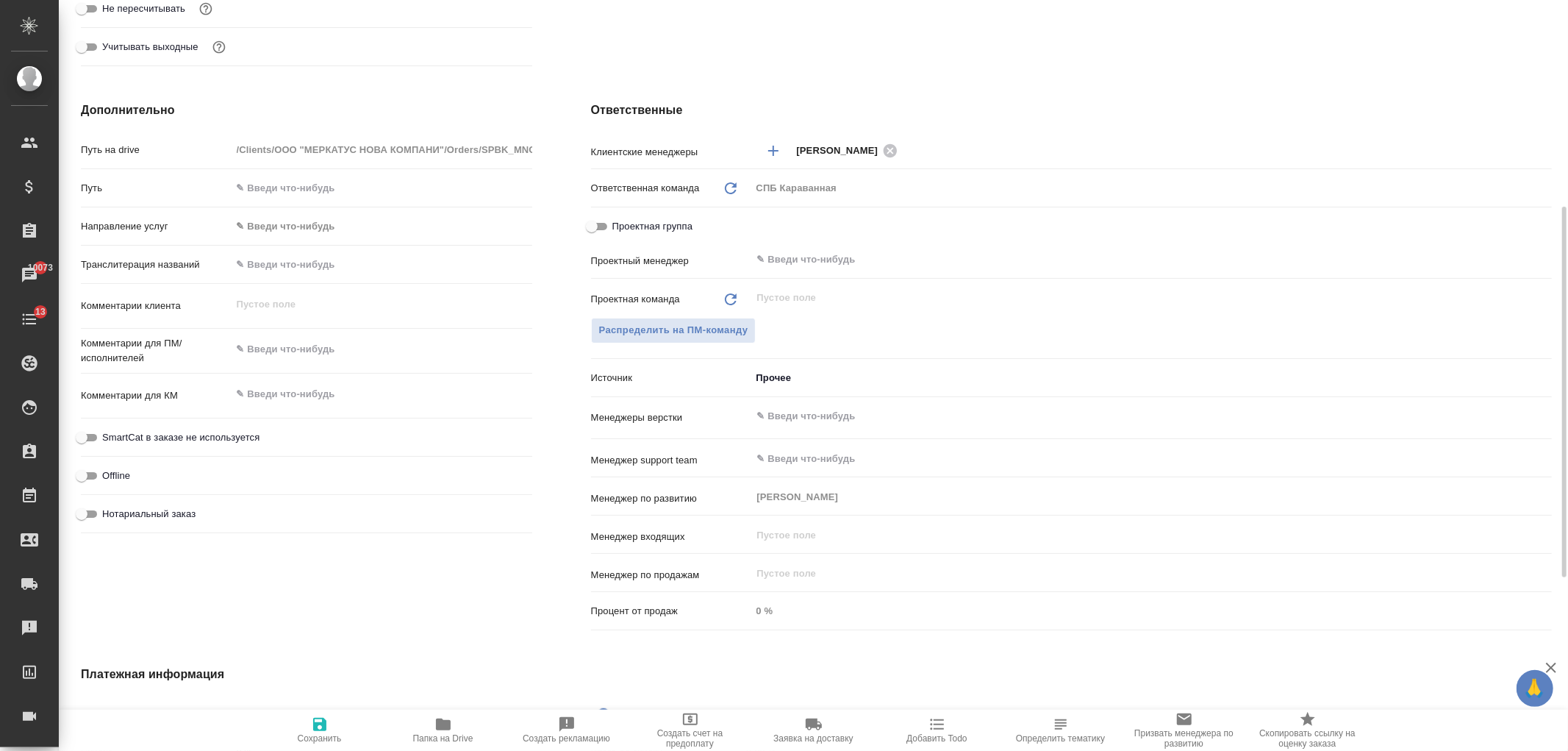
scroll to position [596, 0]
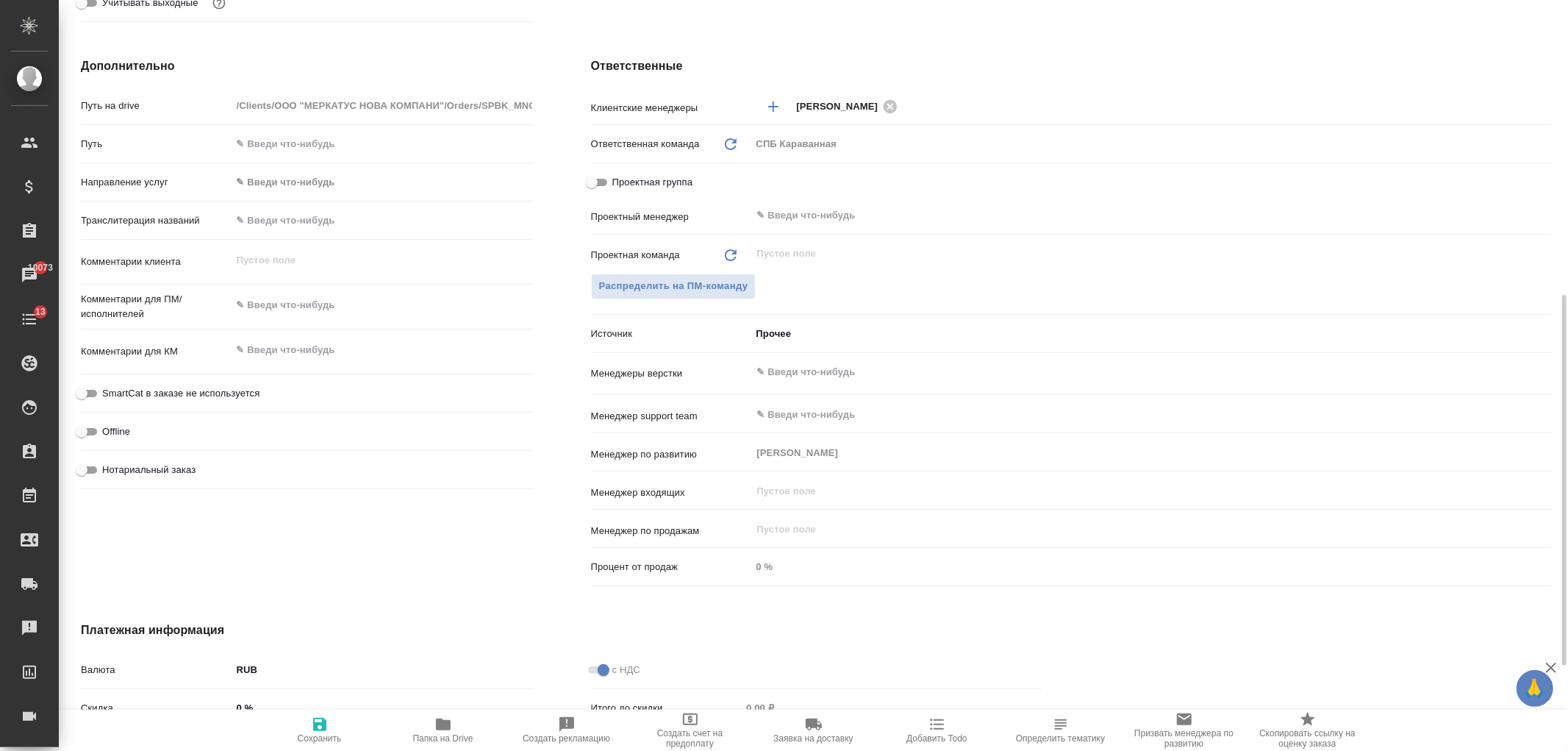
type textarea "x"
click at [263, 304] on textarea at bounding box center [382, 306] width 300 height 25
type textarea "п"
type textarea "x"
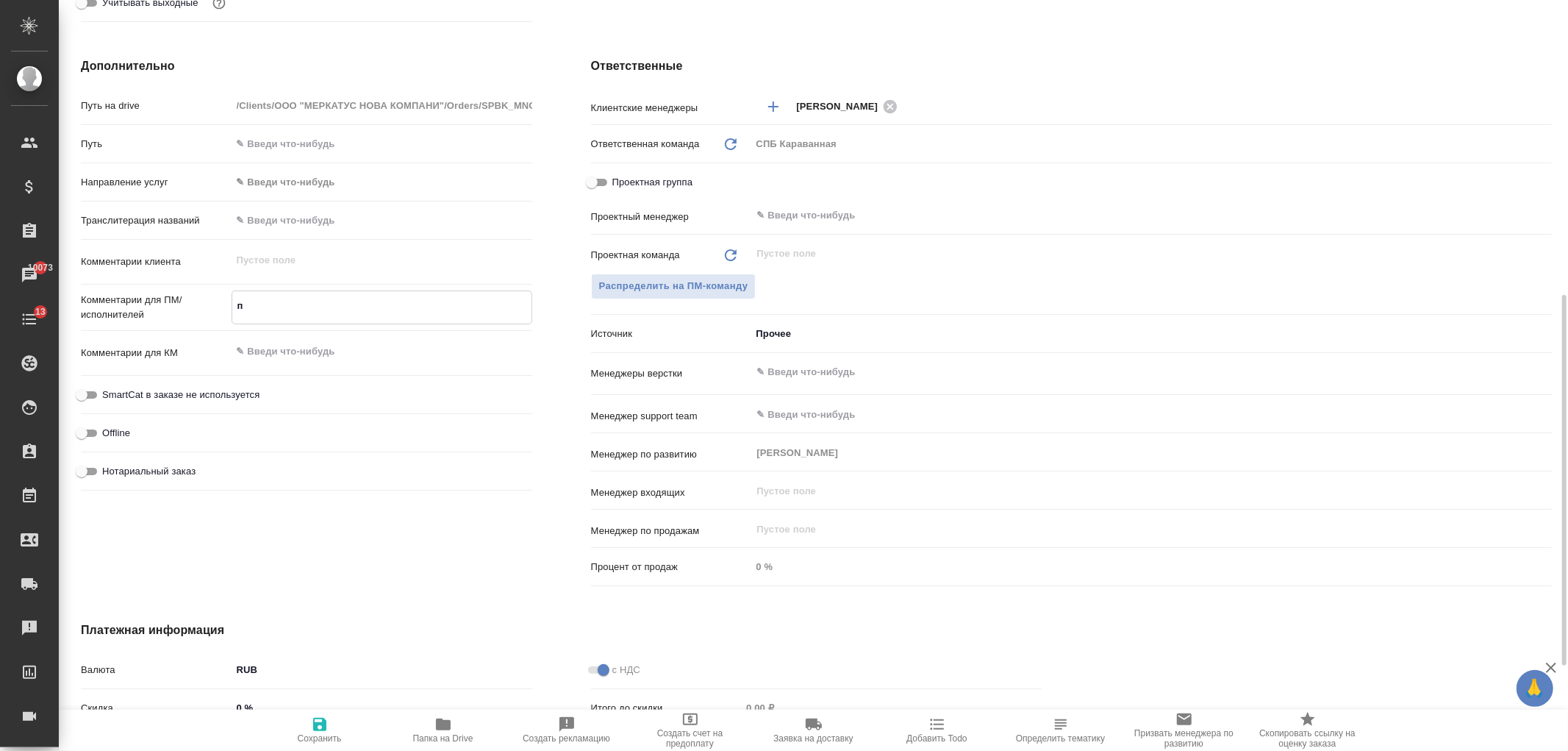
type textarea "x"
type textarea "ка"
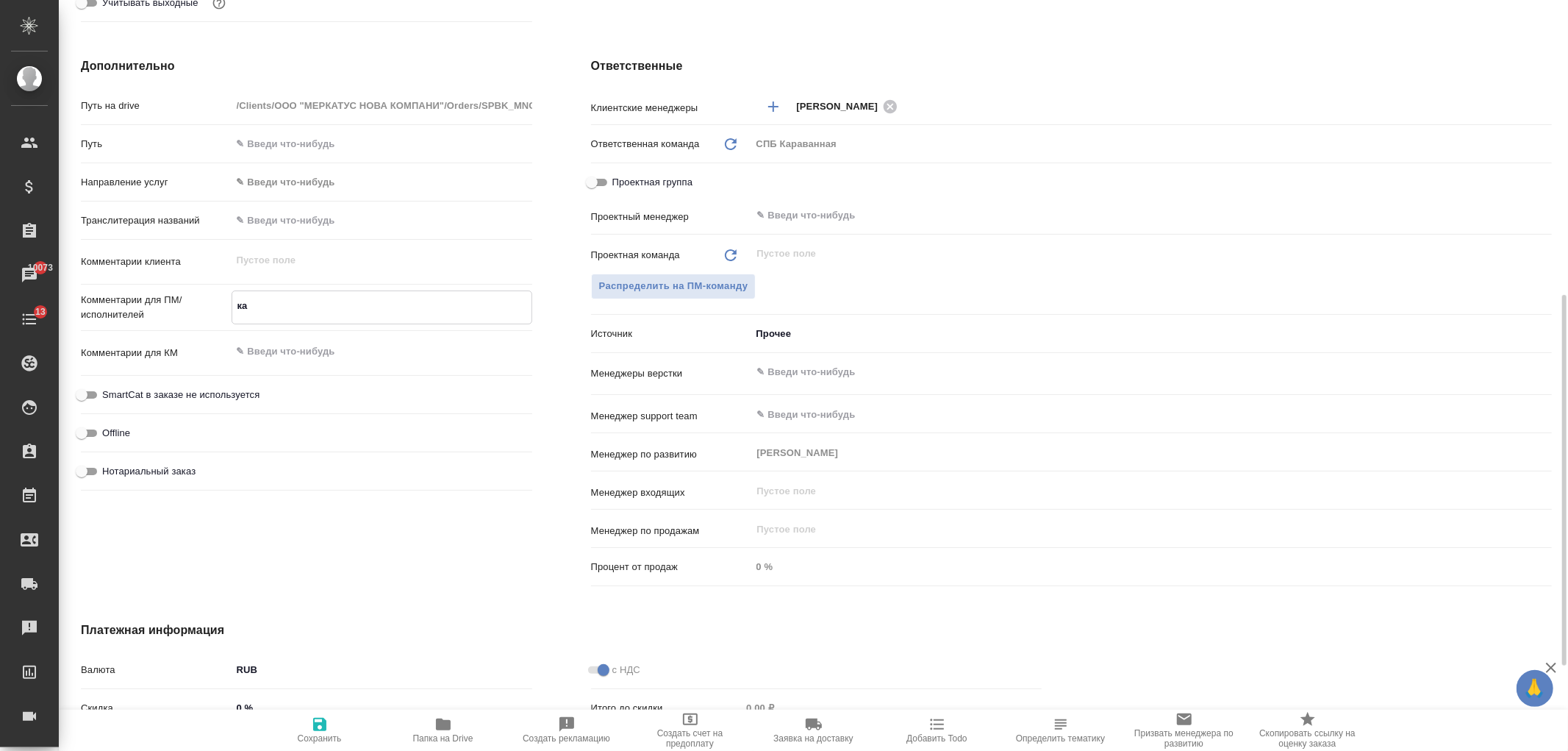
type textarea "x"
type textarea "кар"
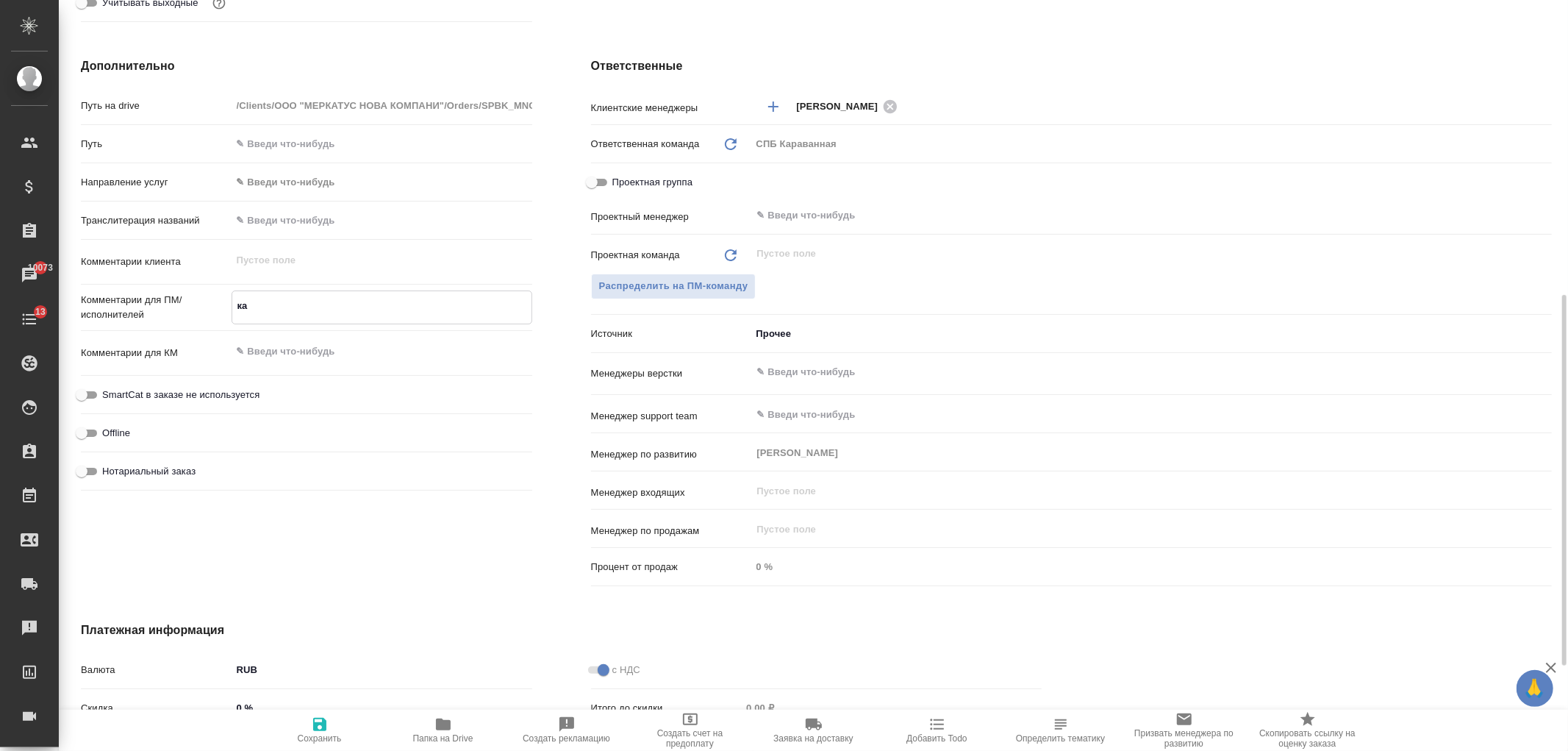
type textarea "x"
type textarea "карт"
type textarea "x"
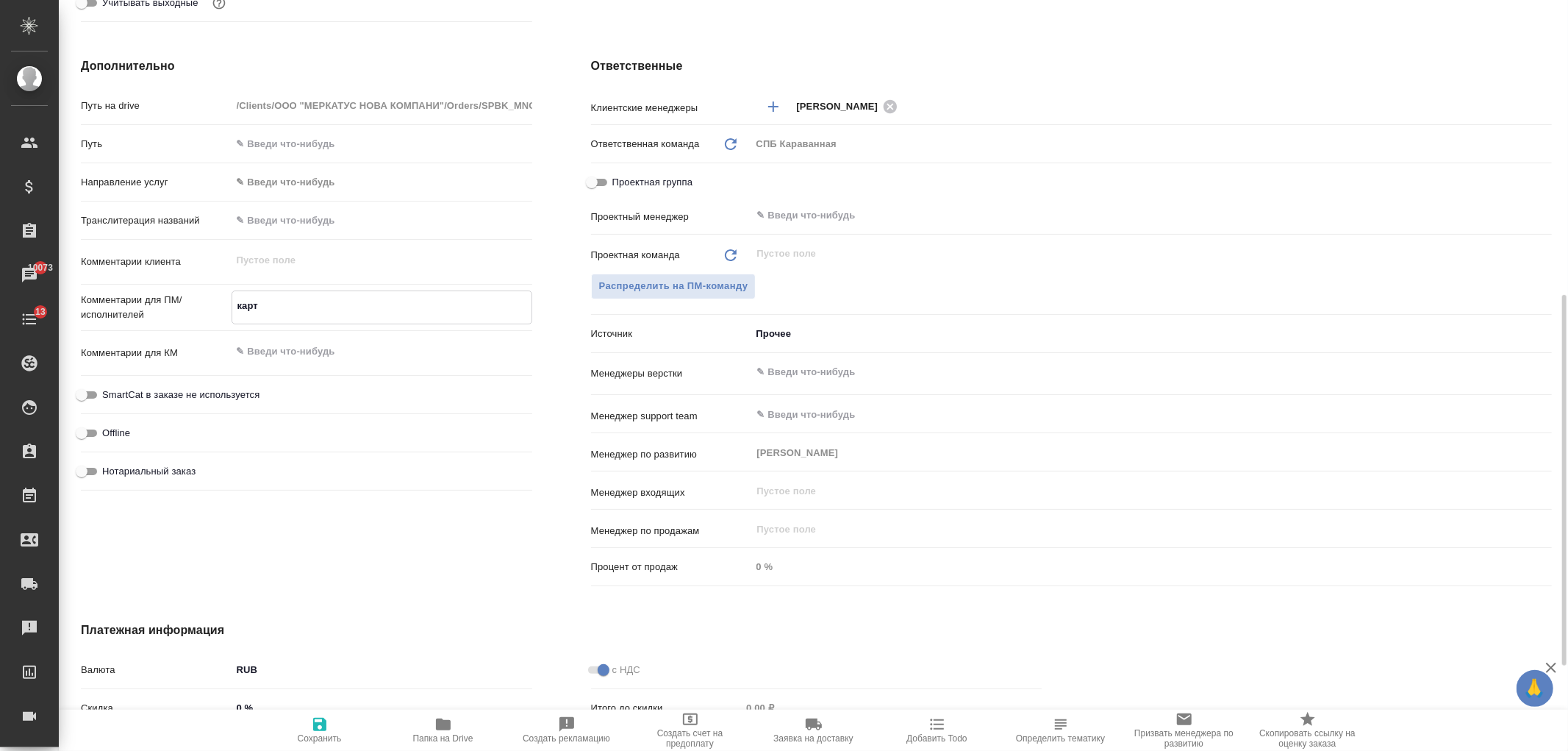
type textarea "x"
type textarea "карти"
type textarea "x"
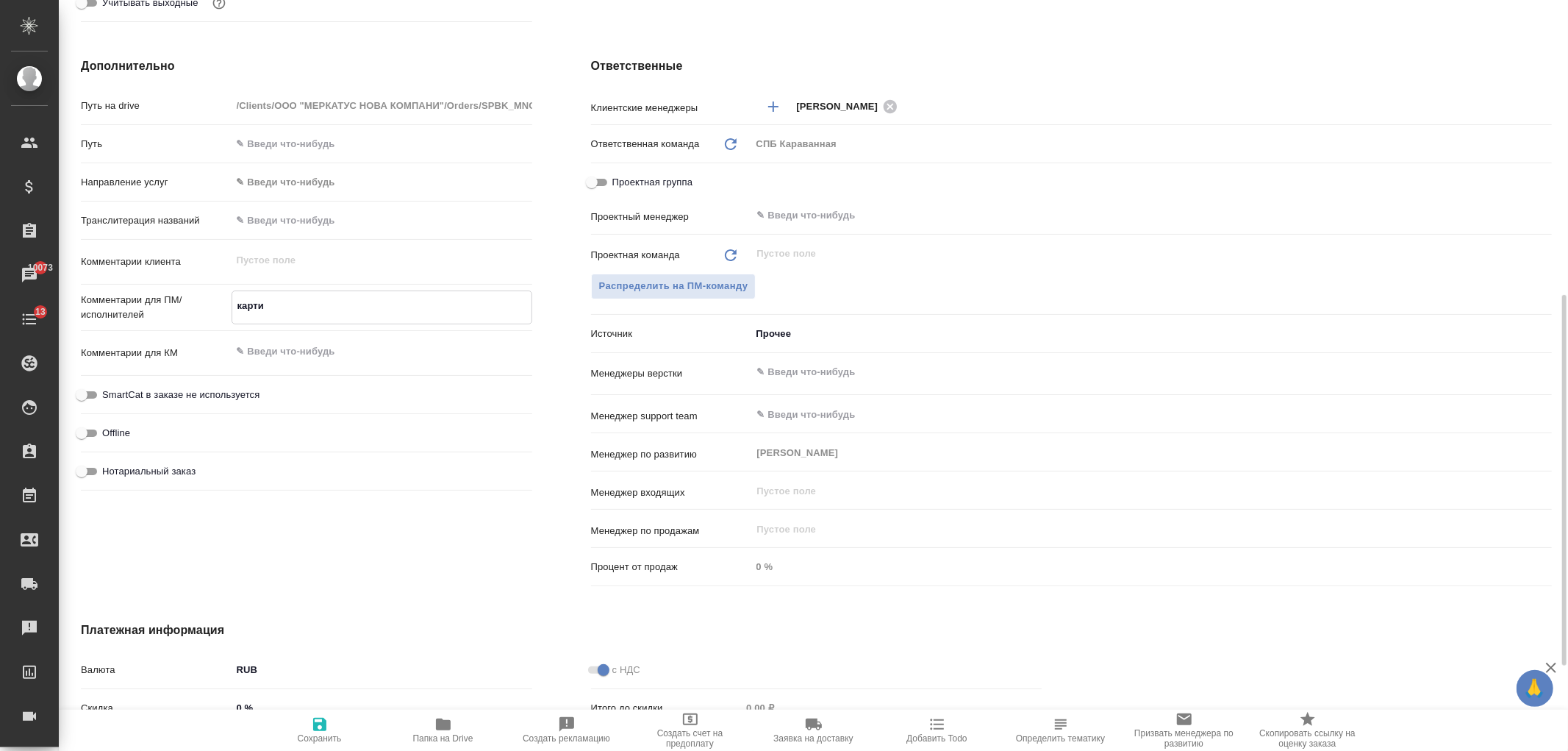
type textarea "картин"
type textarea "x"
type textarea "картинк"
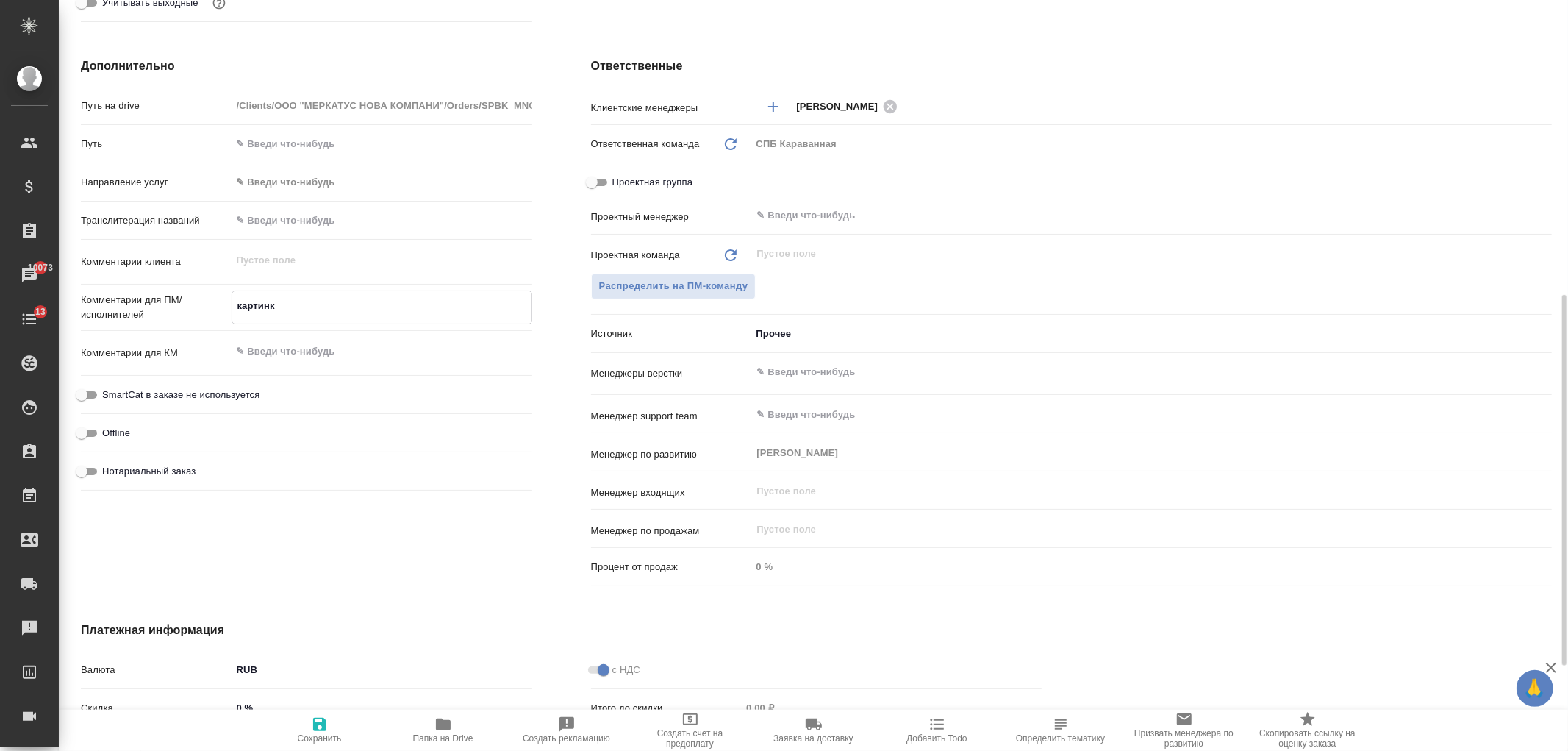
type textarea "x"
type textarea "картинку"
type textarea "x"
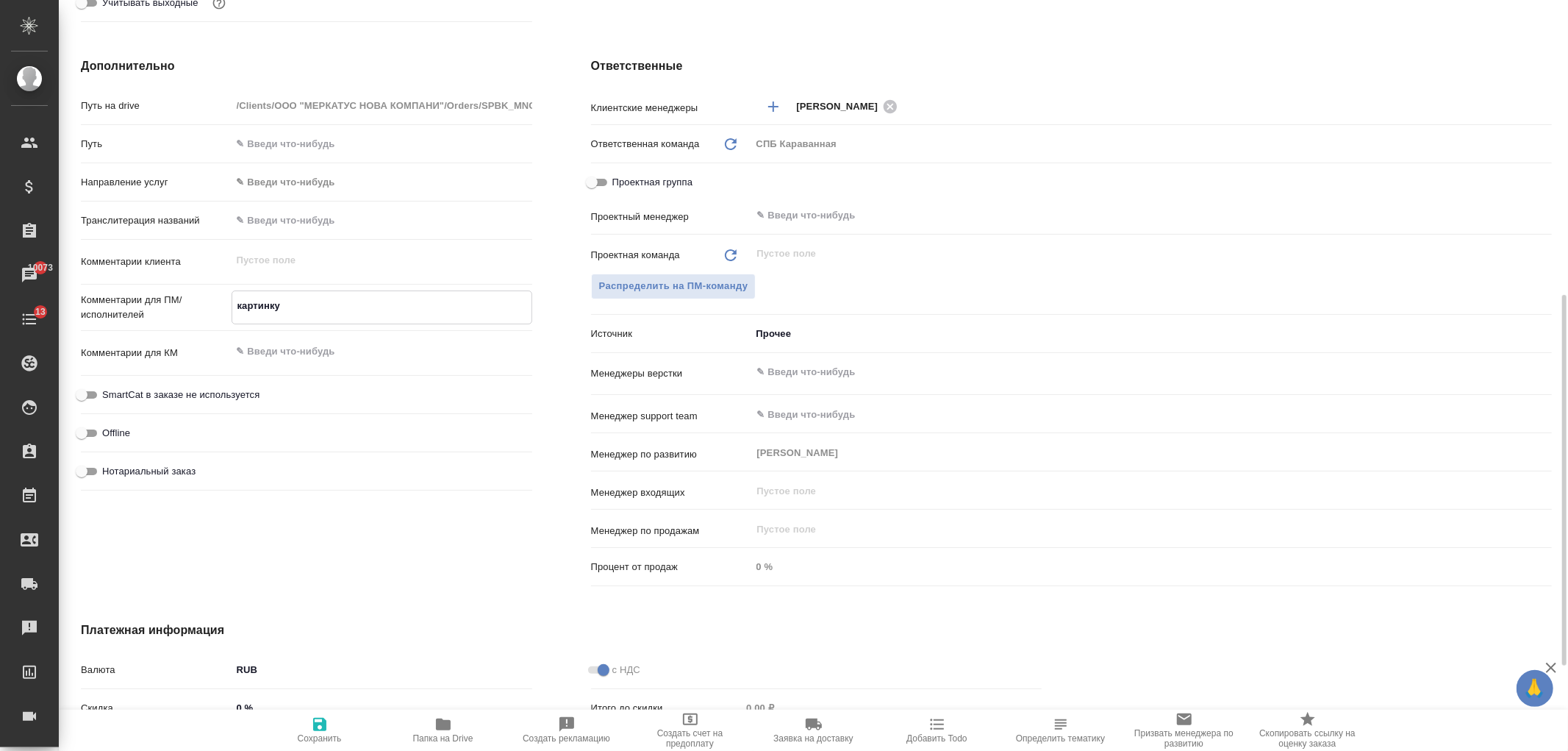
type textarea "x"
type textarea "картинку"
type textarea "x"
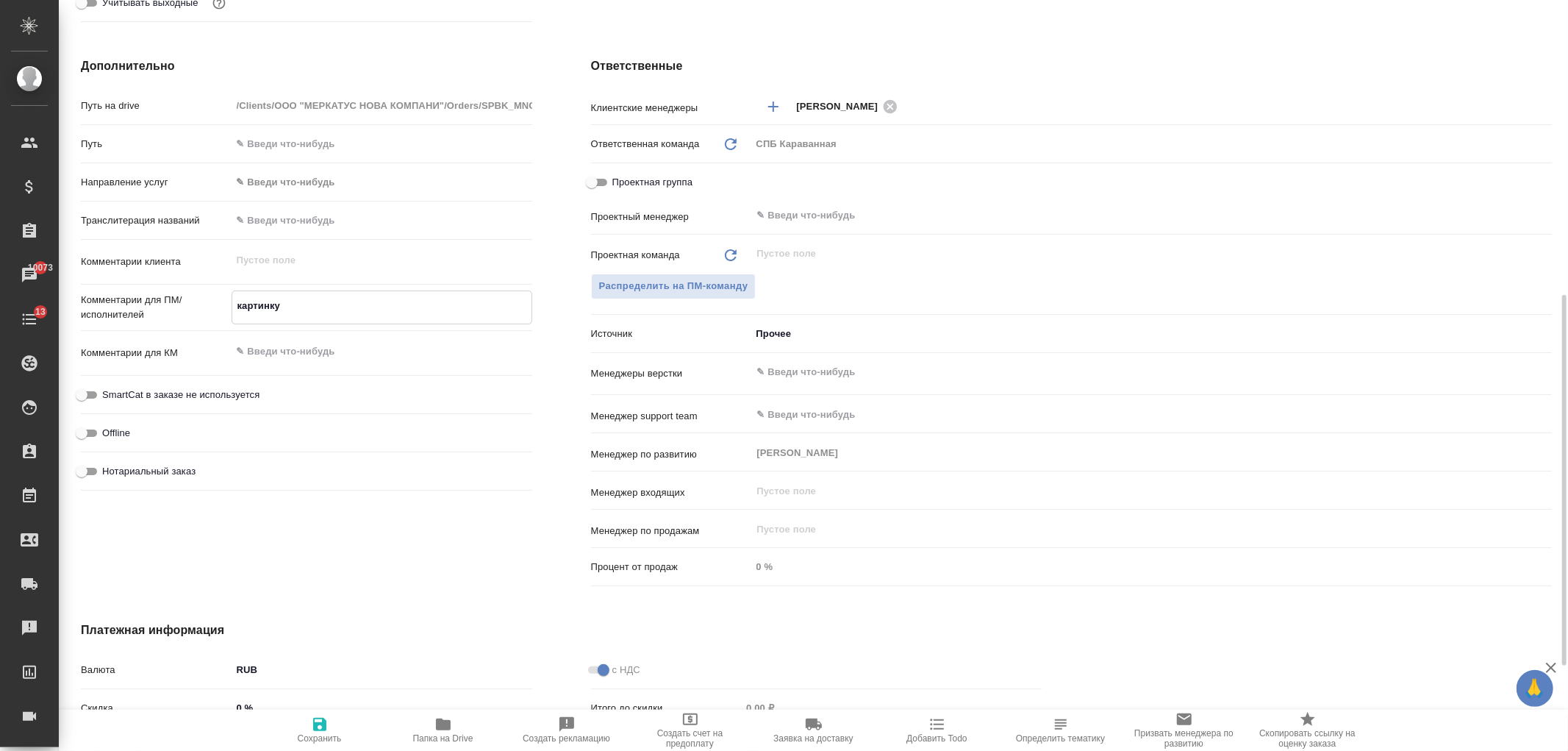
type textarea "x"
type textarea "картинку в"
type textarea "x"
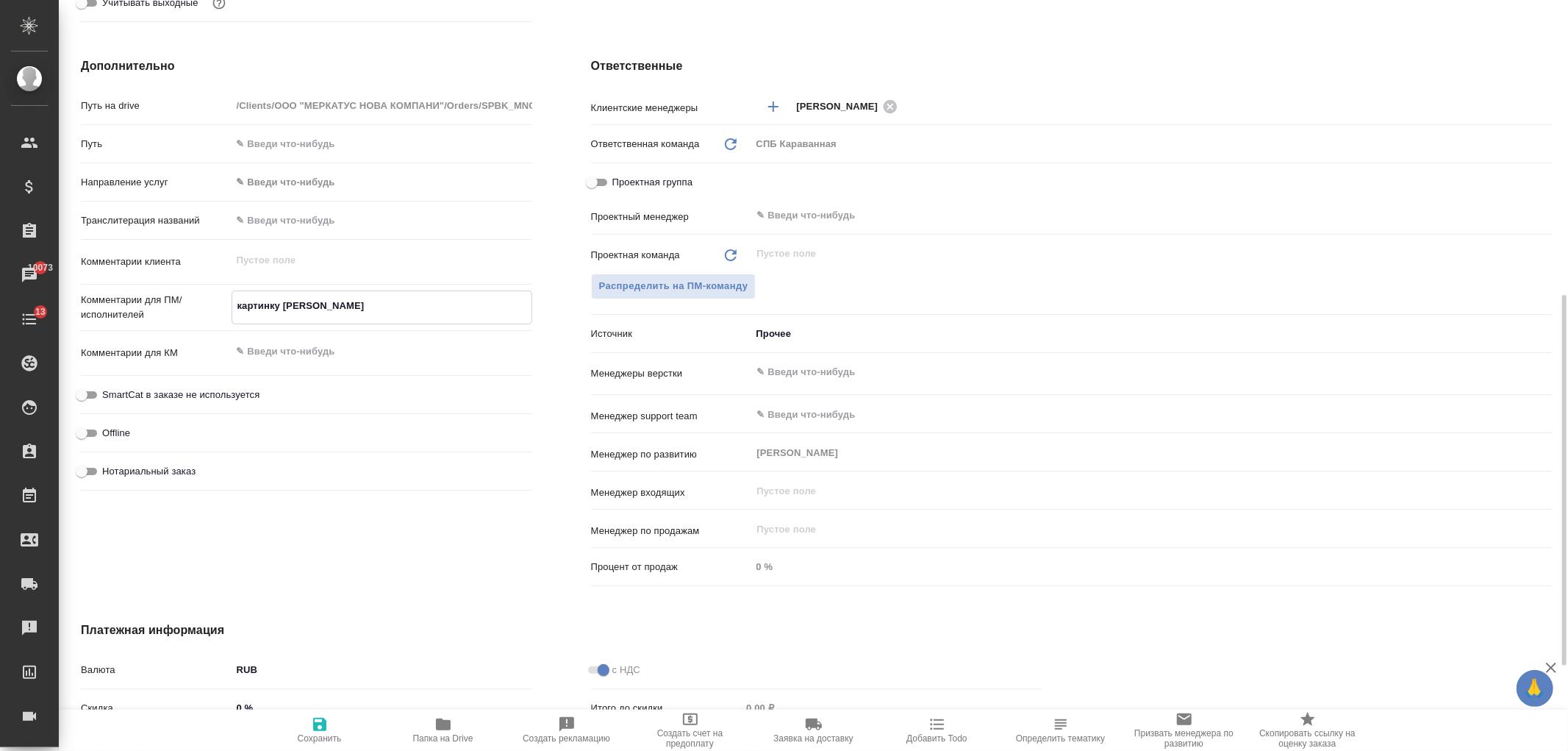
type textarea "картинку в"
type textarea "x"
type textarea "картинку в г"
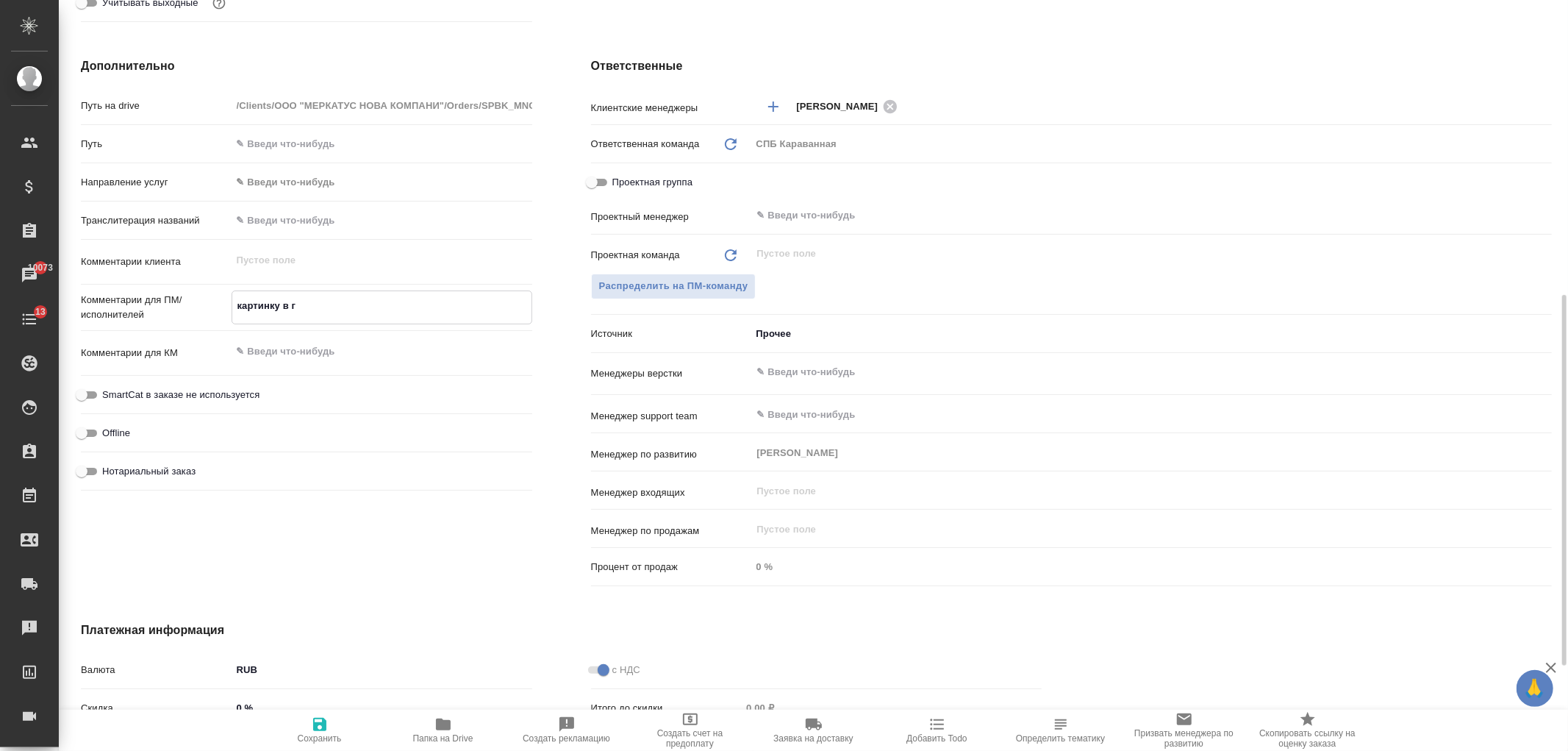
type textarea "x"
type textarea "картинку в"
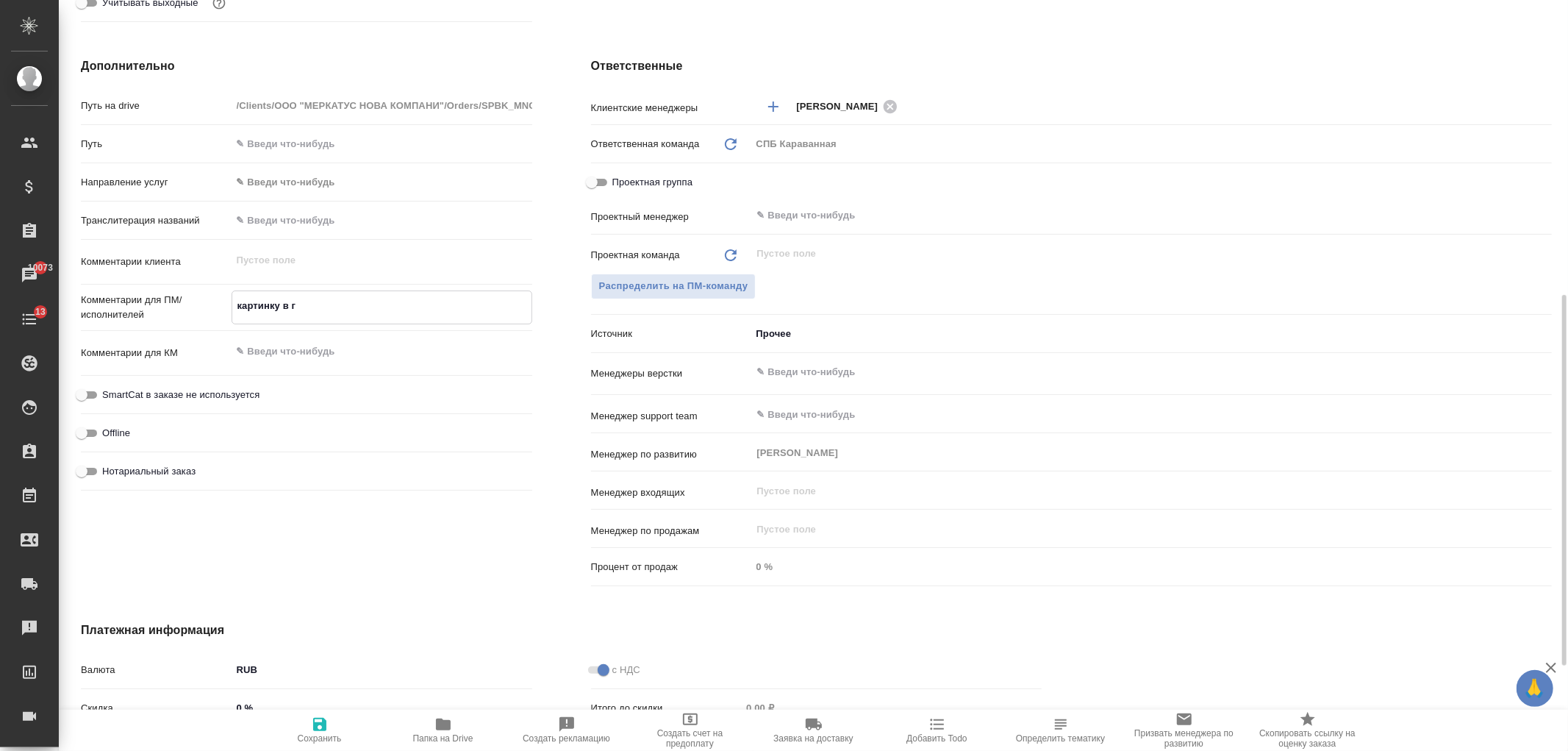
type textarea "x"
type textarea "картинк"
type textarea "x"
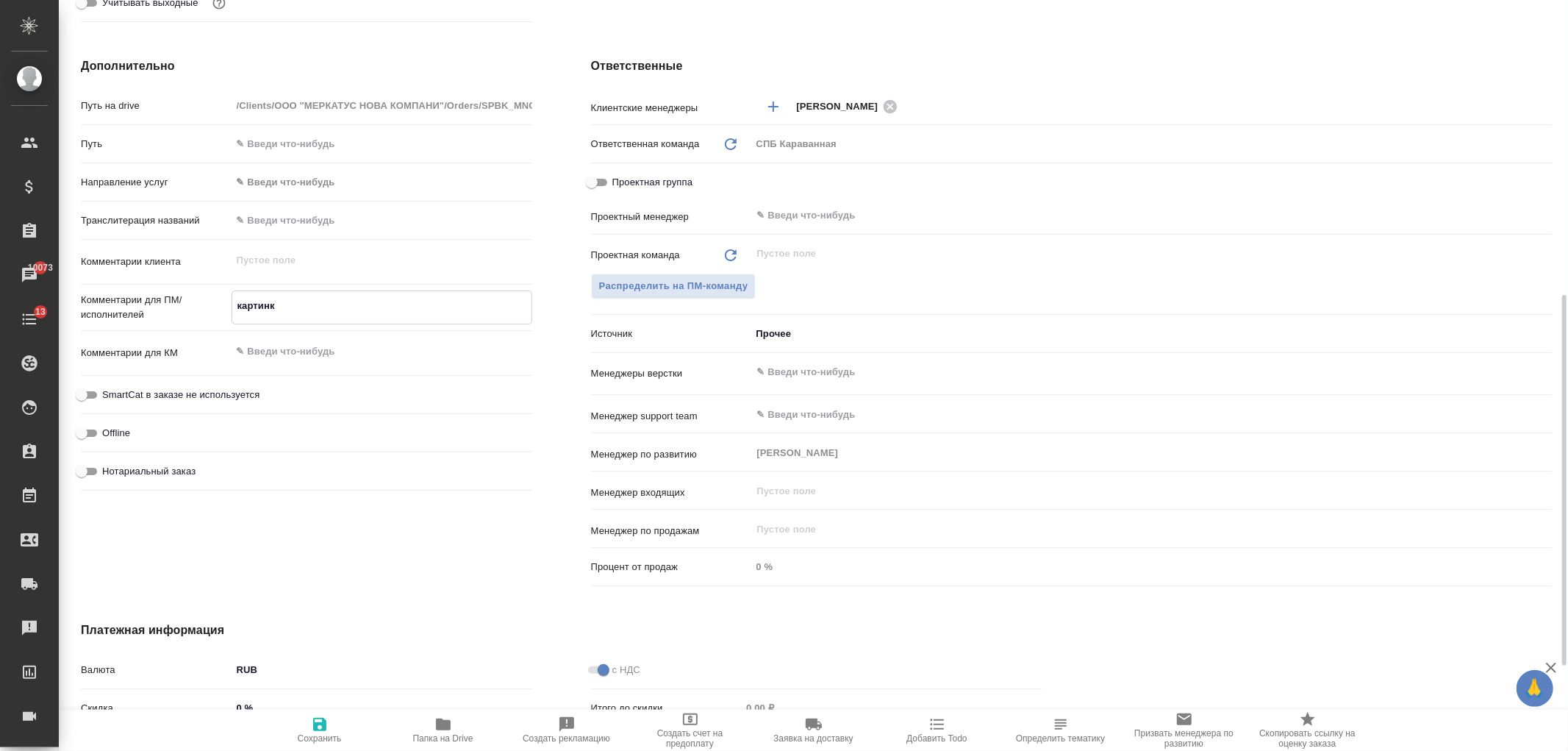
type textarea "x"
type textarea "картин"
type textarea "x"
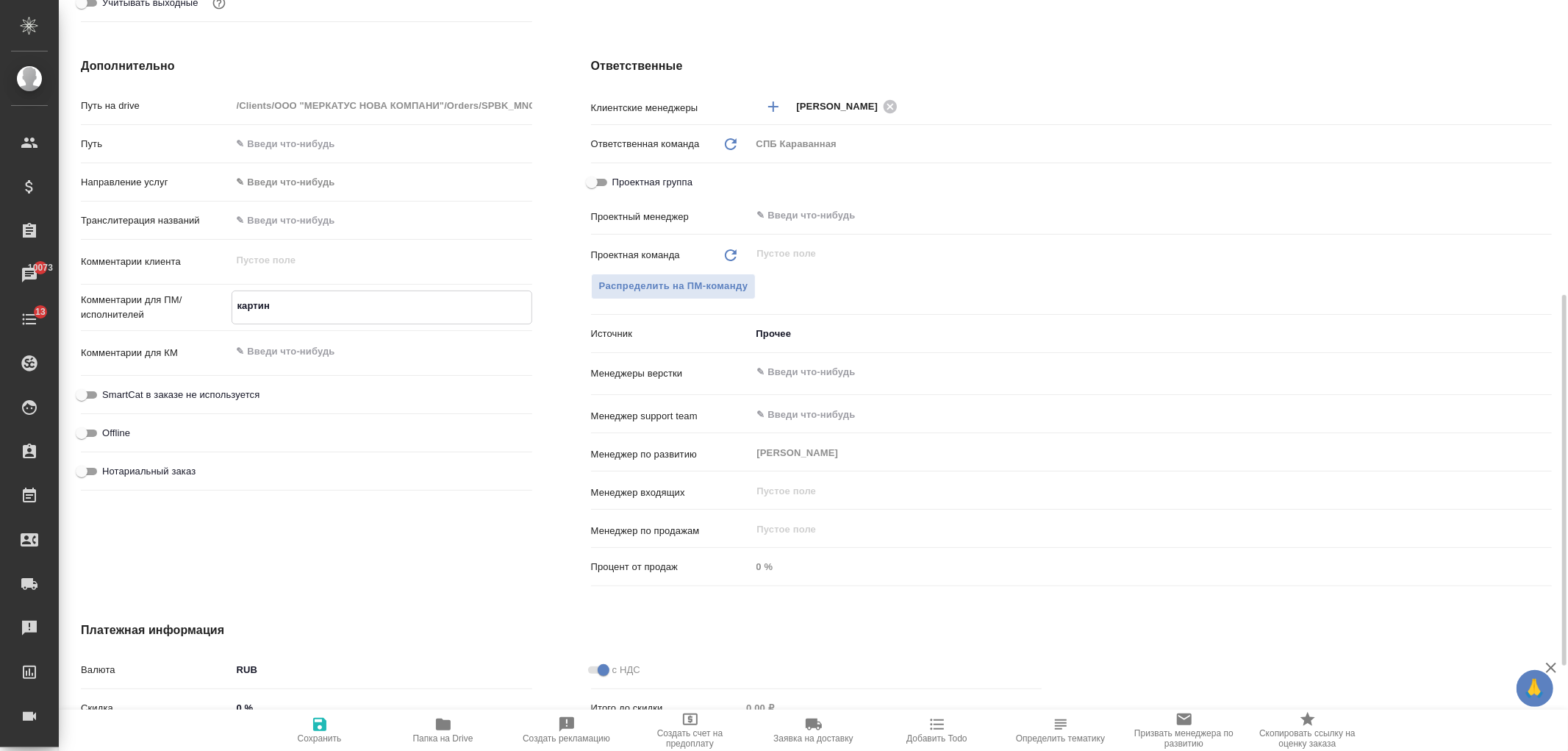
type textarea "x"
type textarea "картинк"
type textarea "x"
type textarea "картинки"
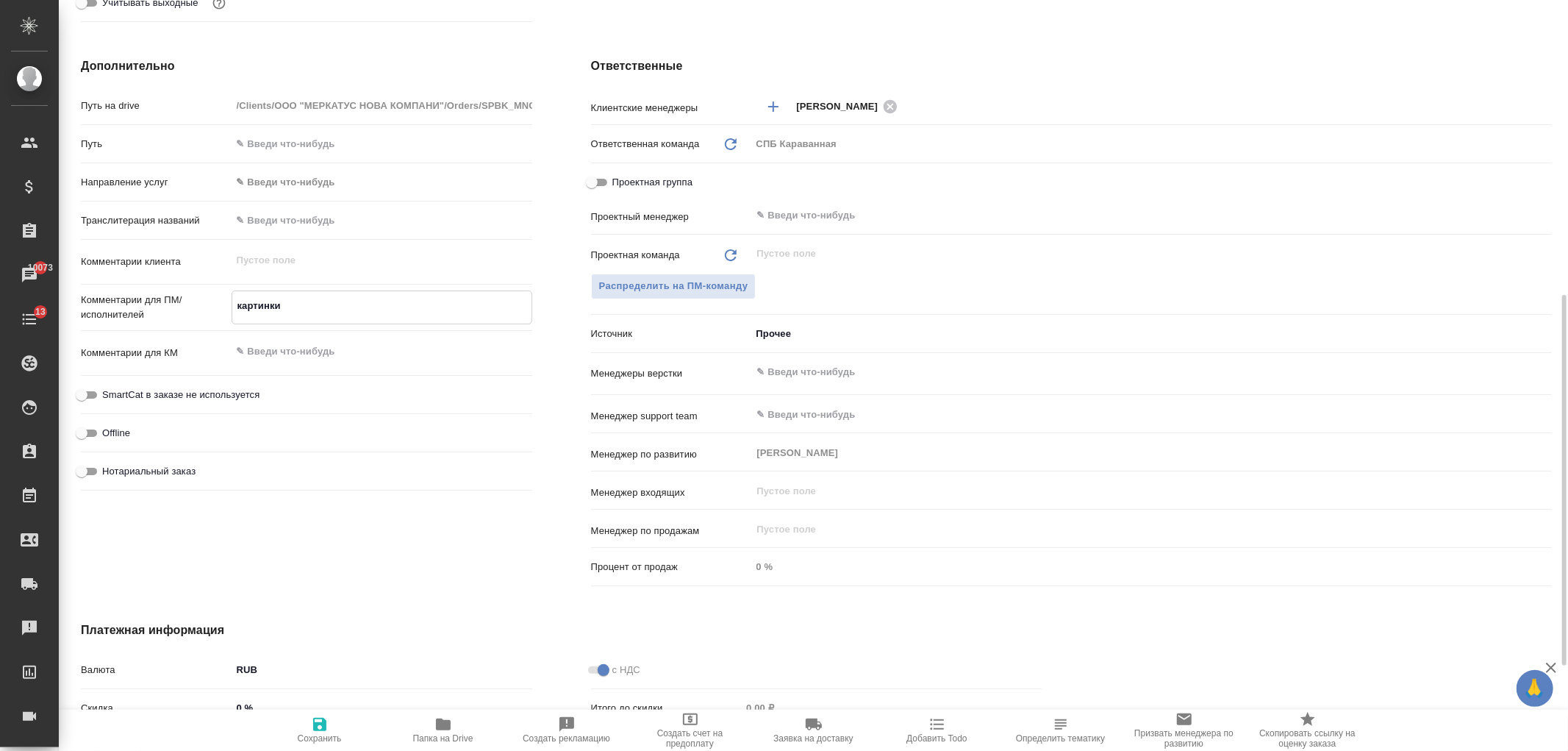
type textarea "x"
type textarea "картинки"
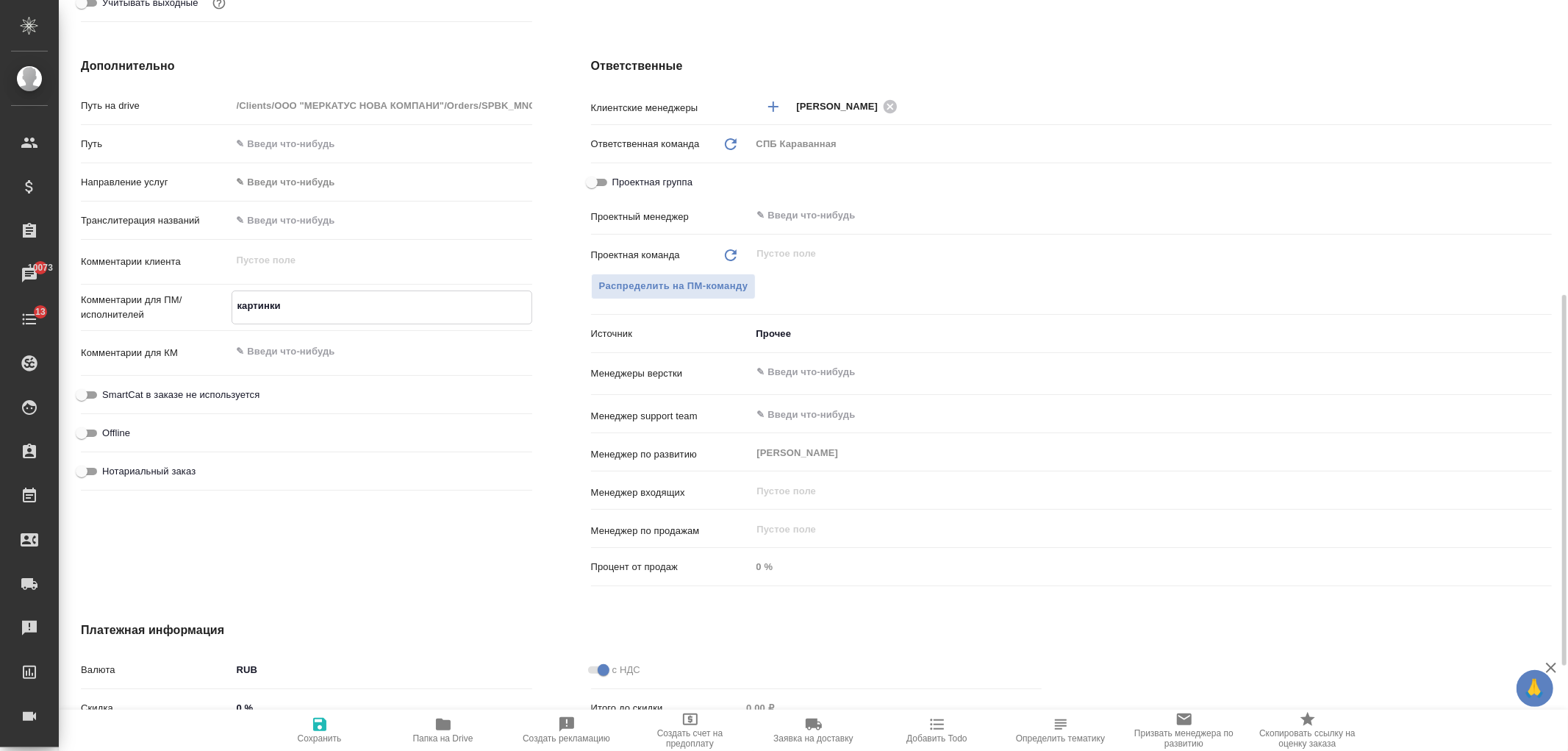
type textarea "x"
type textarea "картинки а"
type textarea "x"
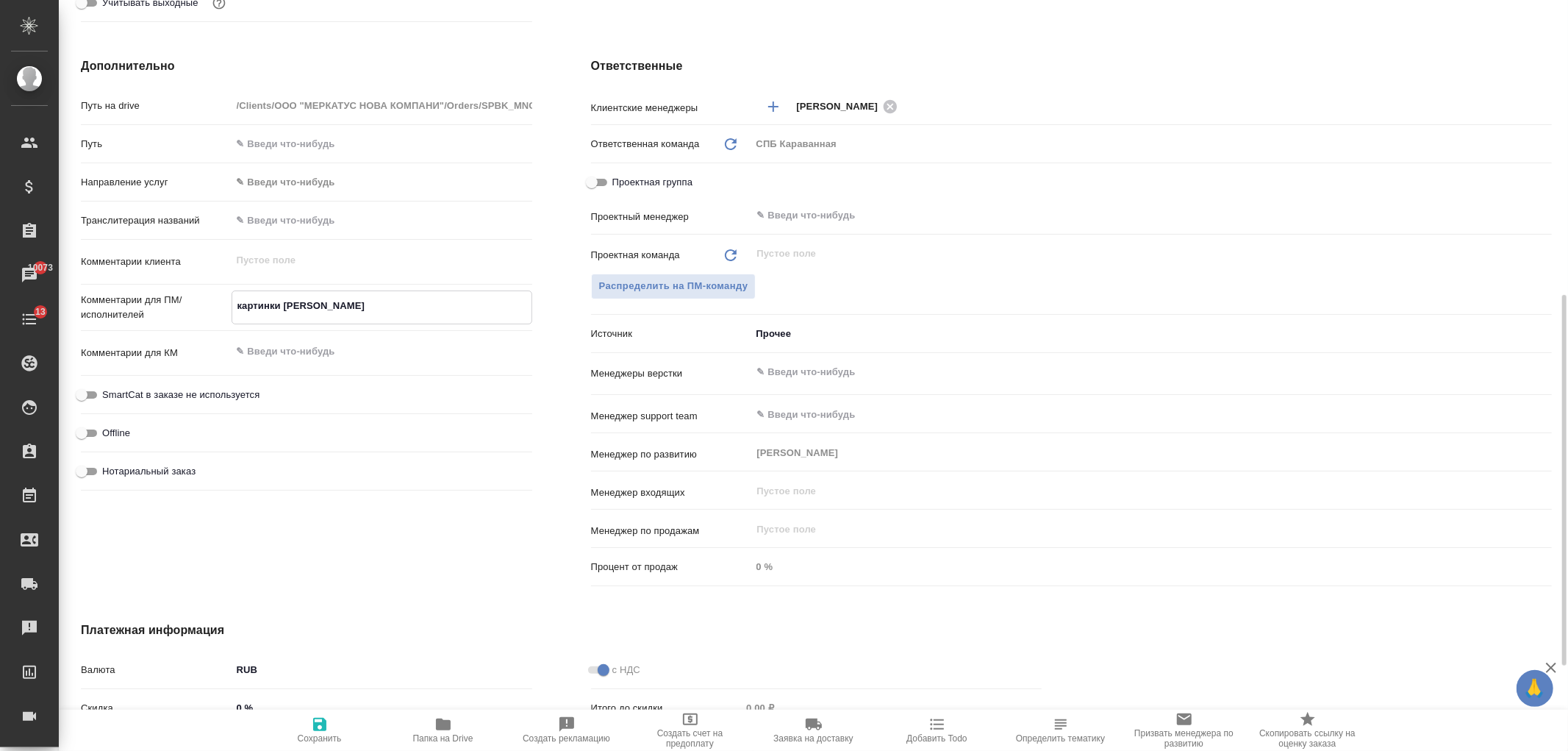
type textarea "x"
type textarea "картинки"
type textarea "x"
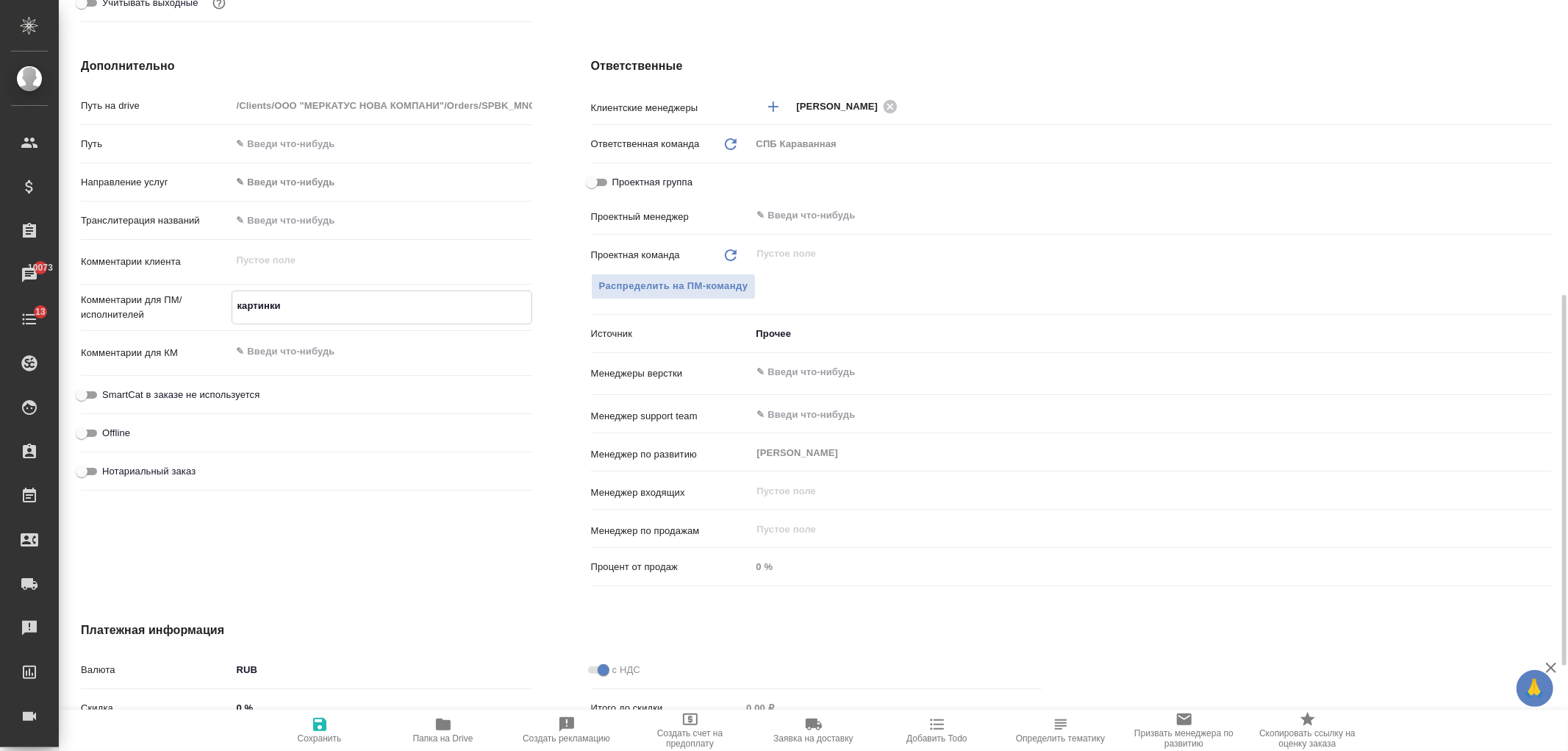
type textarea "картинки в"
type textarea "x"
type textarea "картинки в"
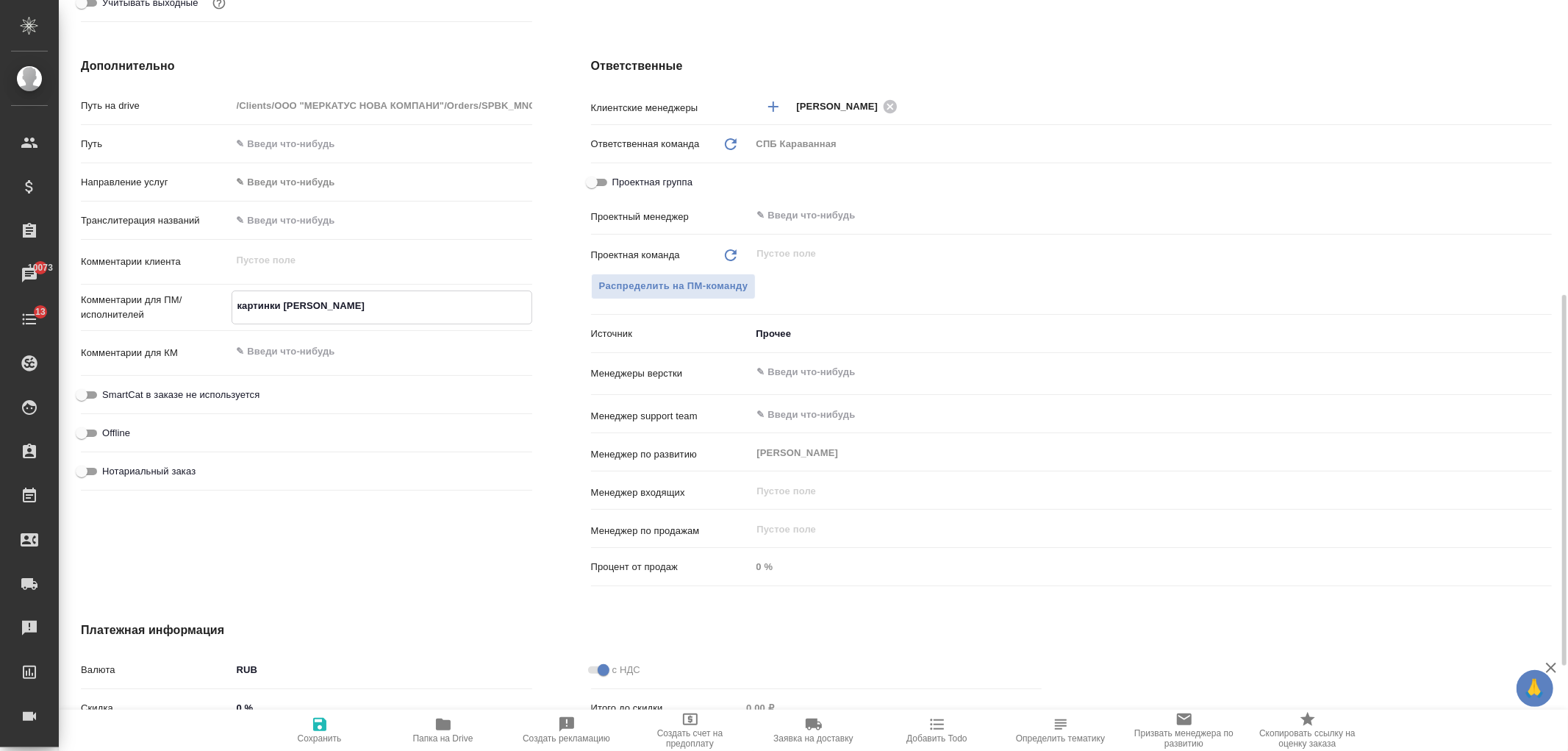
type textarea "x"
type textarea "картинки в г"
type textarea "x"
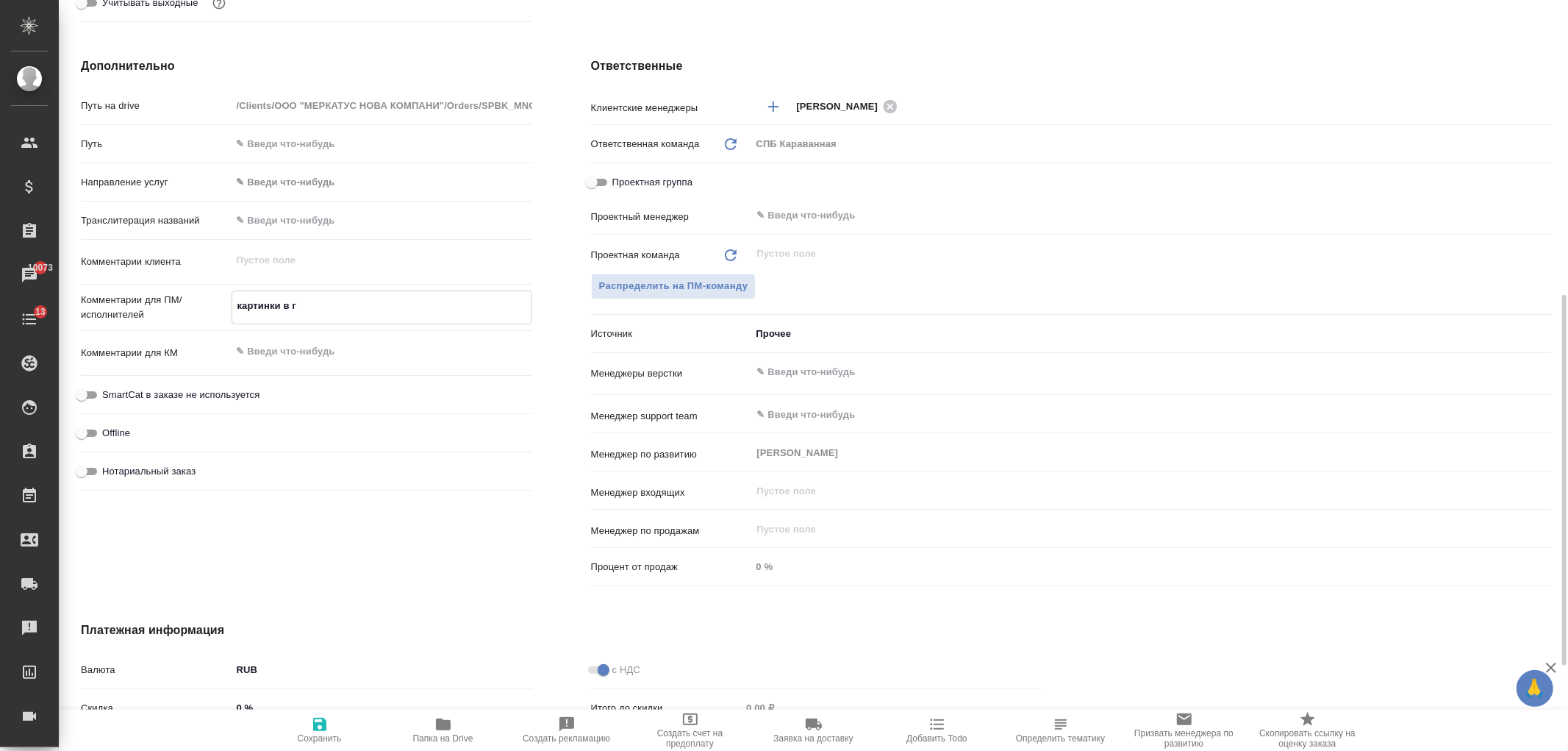
type textarea "x"
type textarea "картинки в гр"
type textarea "x"
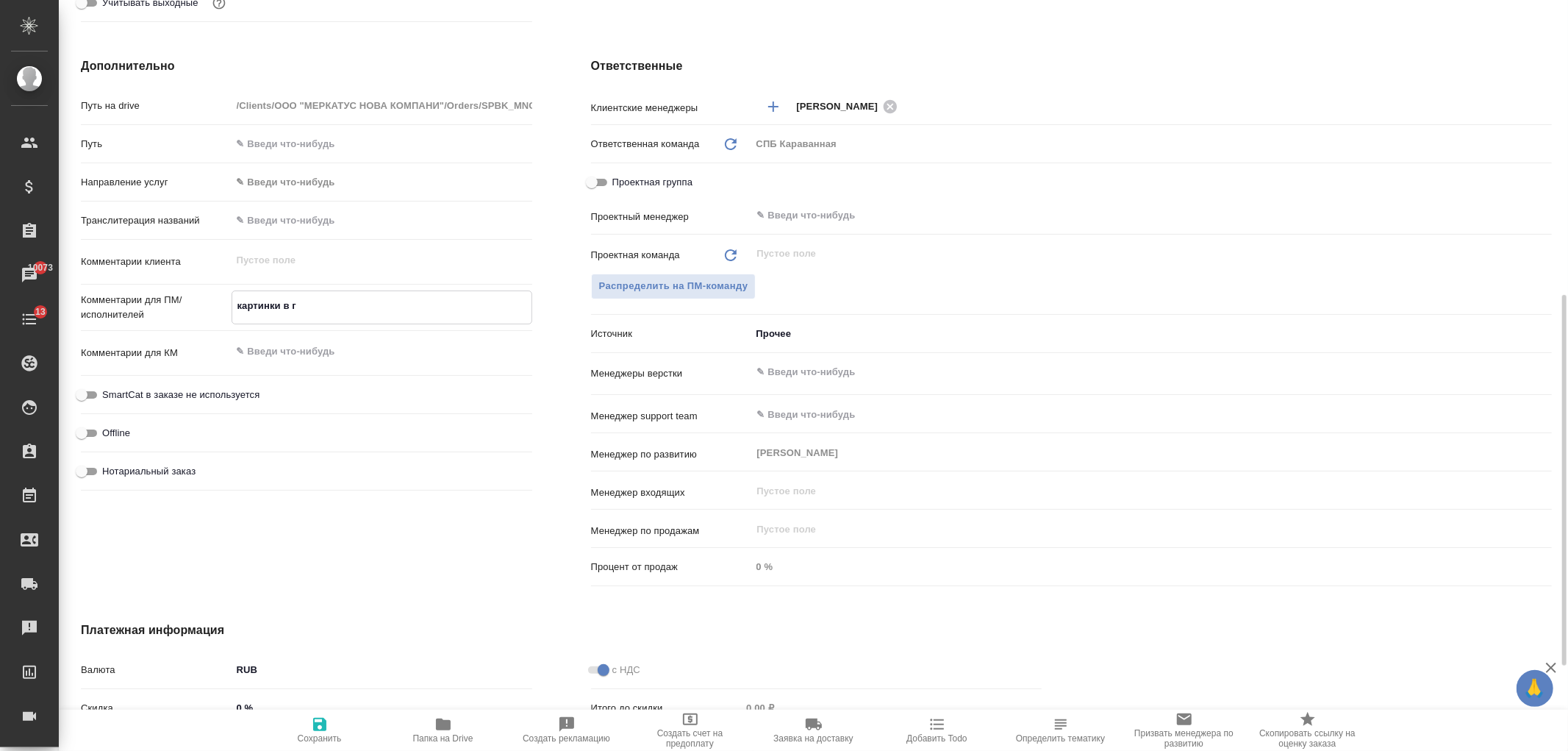
type textarea "x"
type textarea "картинки в гра"
type textarea "x"
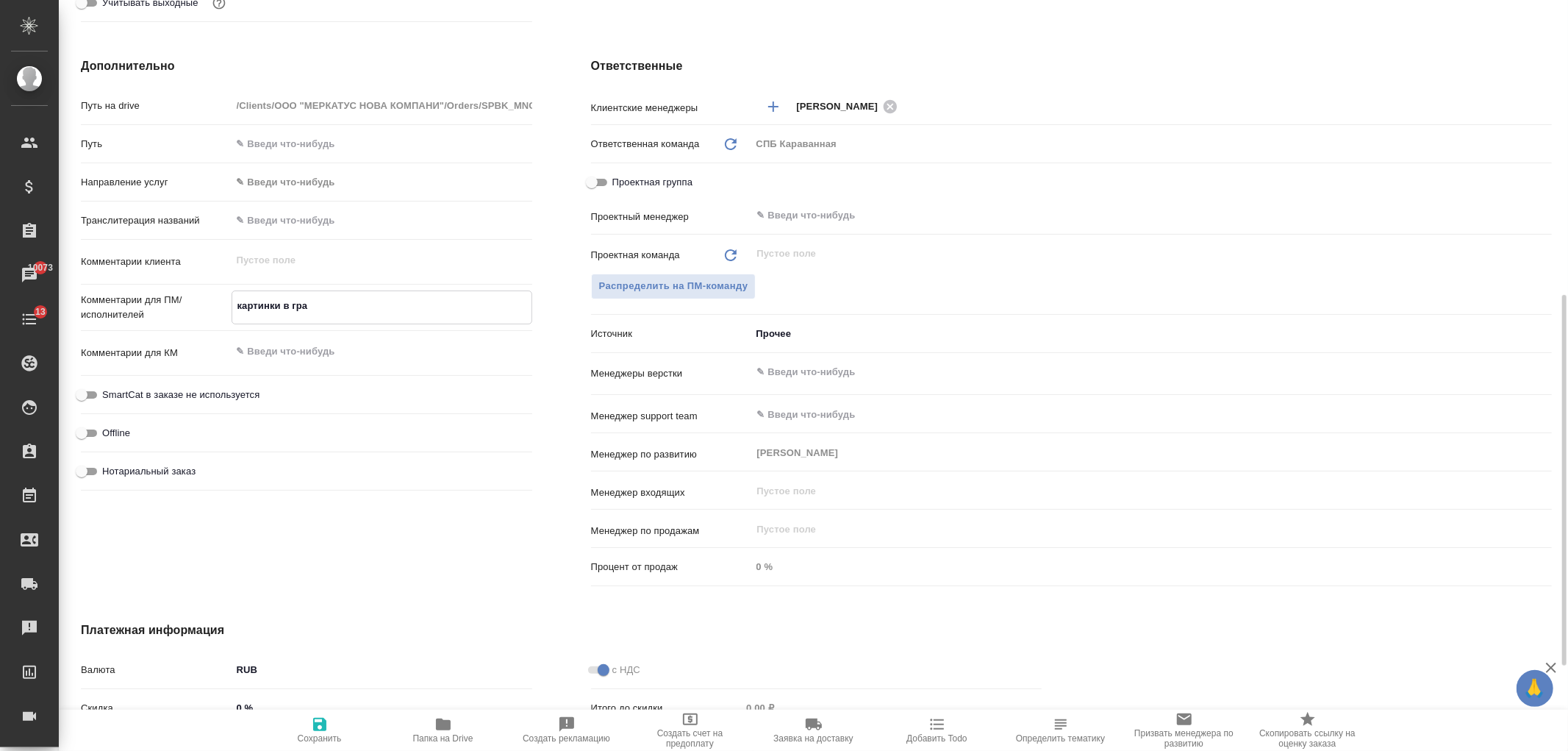
type textarea "x"
type textarea "картинки в граф"
type textarea "x"
type textarea "картинки в графа"
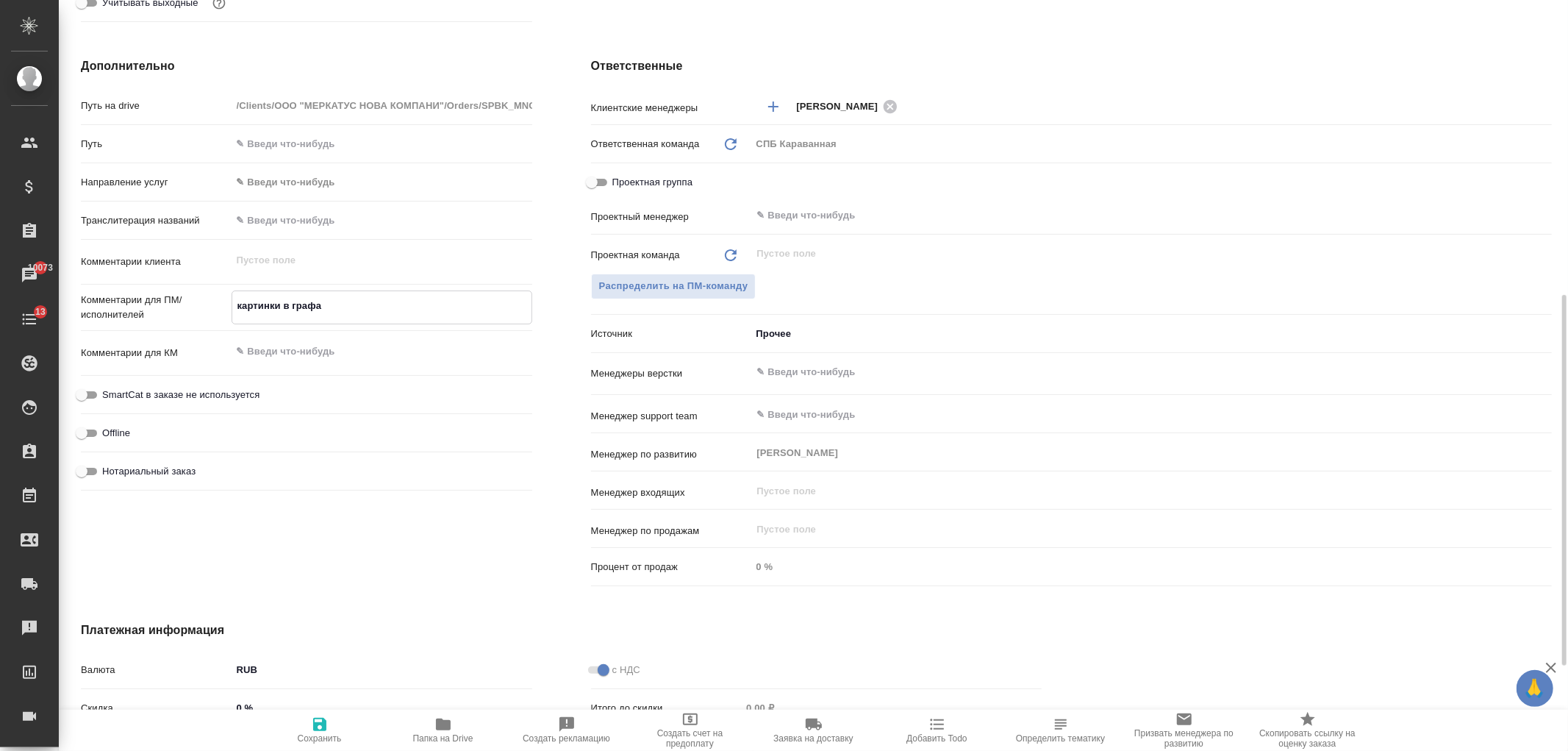
type textarea "x"
type textarea "картинки в графах"
type textarea "x"
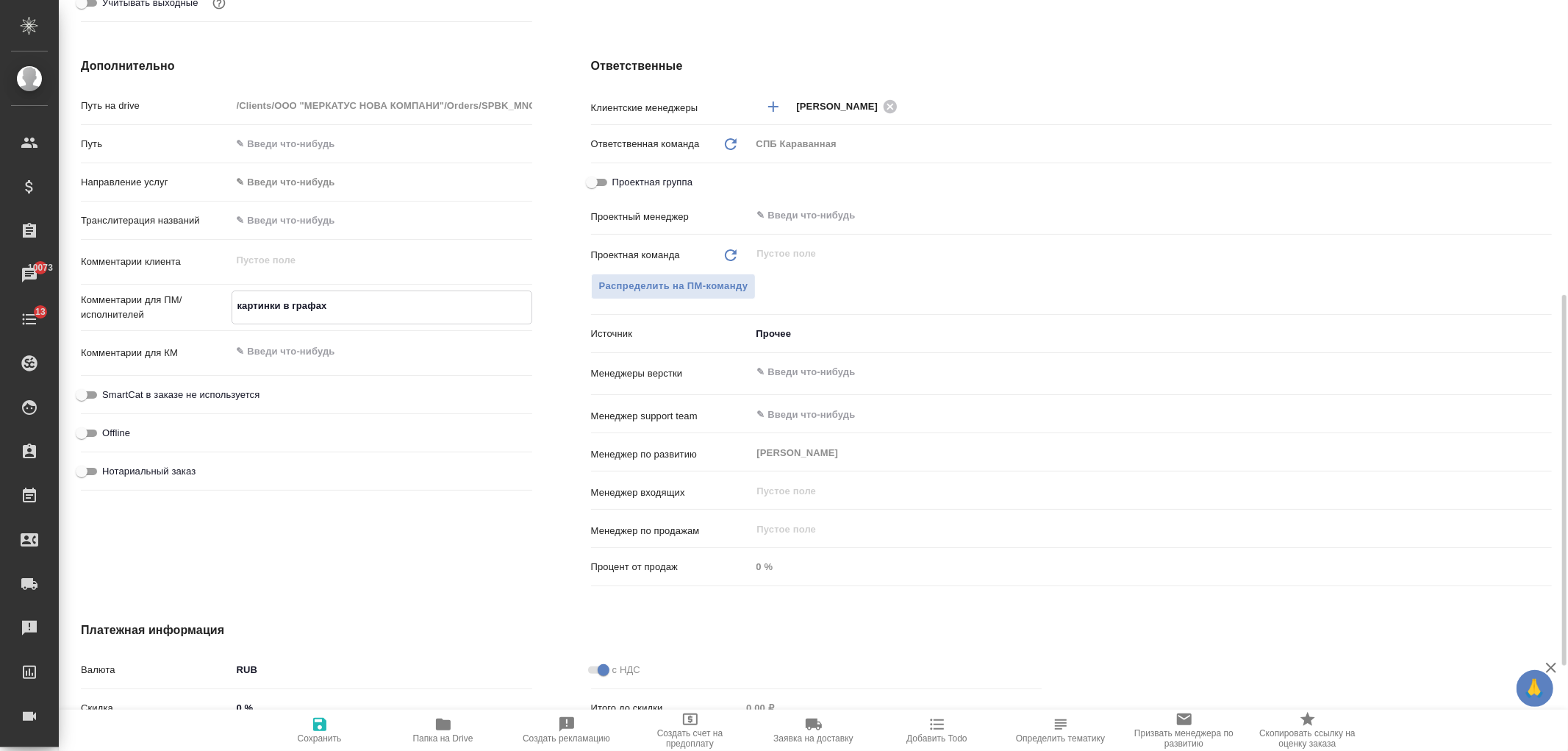
type textarea "x"
type textarea "картинки в графах"
type textarea "x"
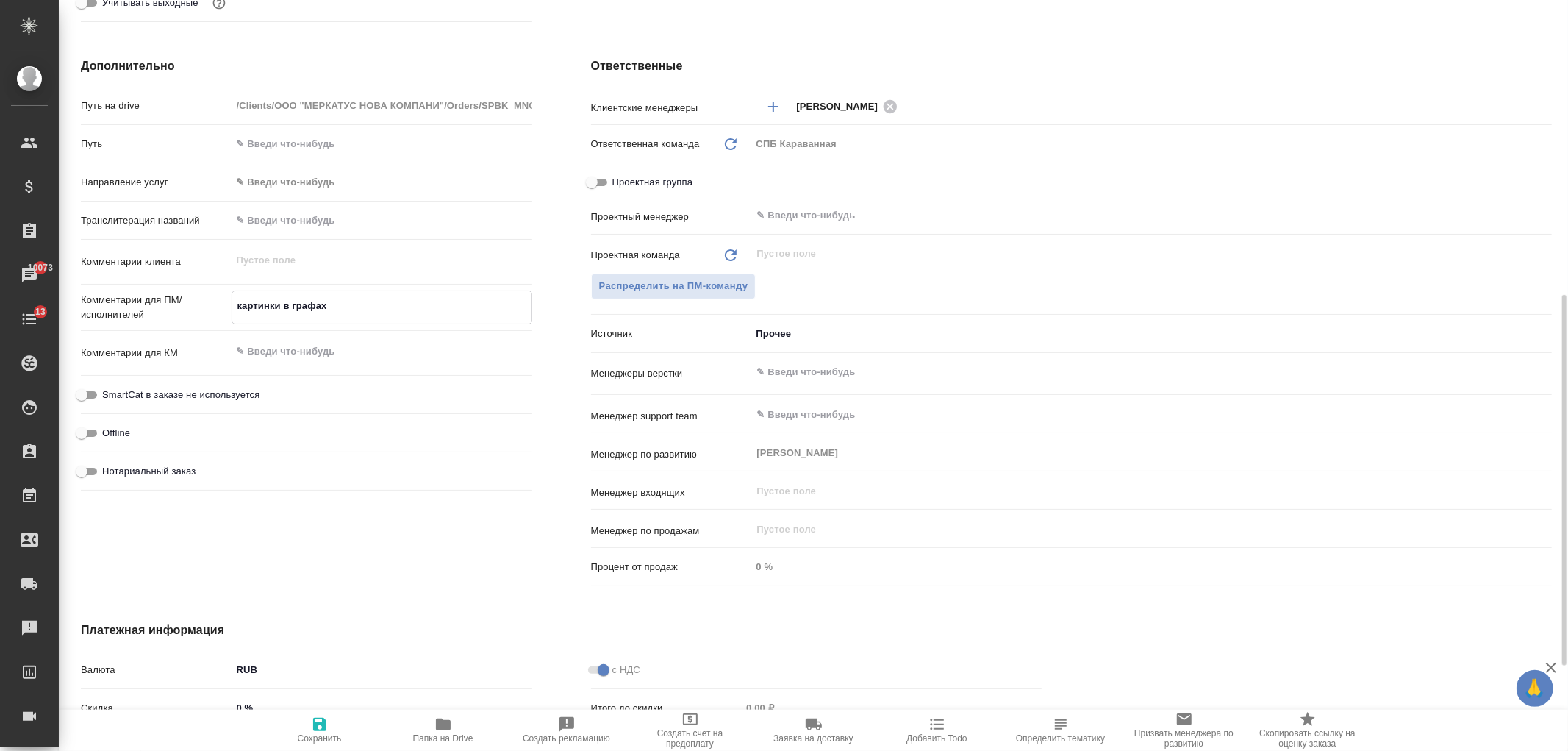
type textarea "x"
type textarea "картинки в графах ""
type textarea "x"
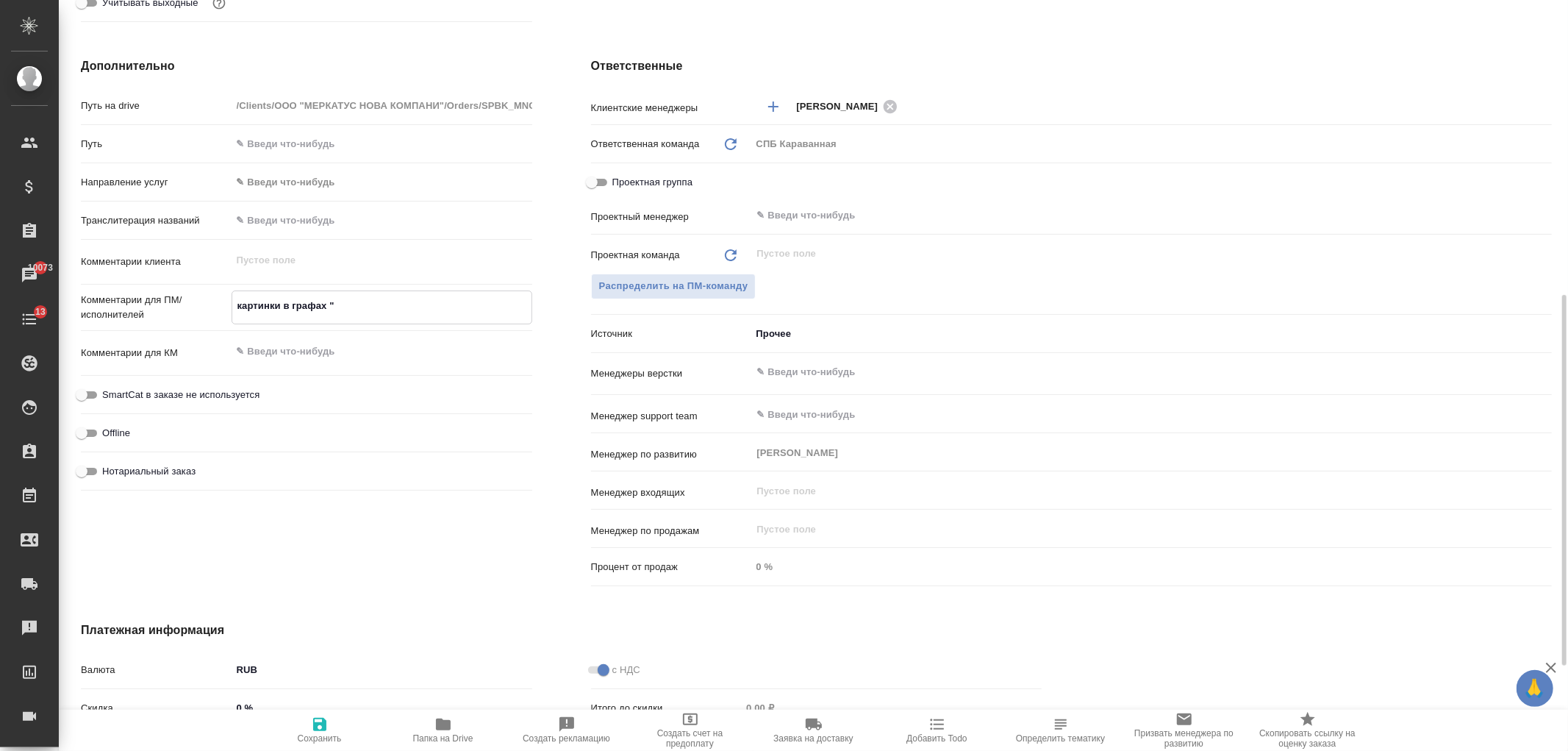
type textarea "x"
type textarea "картинки в графах "п"
type textarea "x"
type textarea "картинки в графах "по"
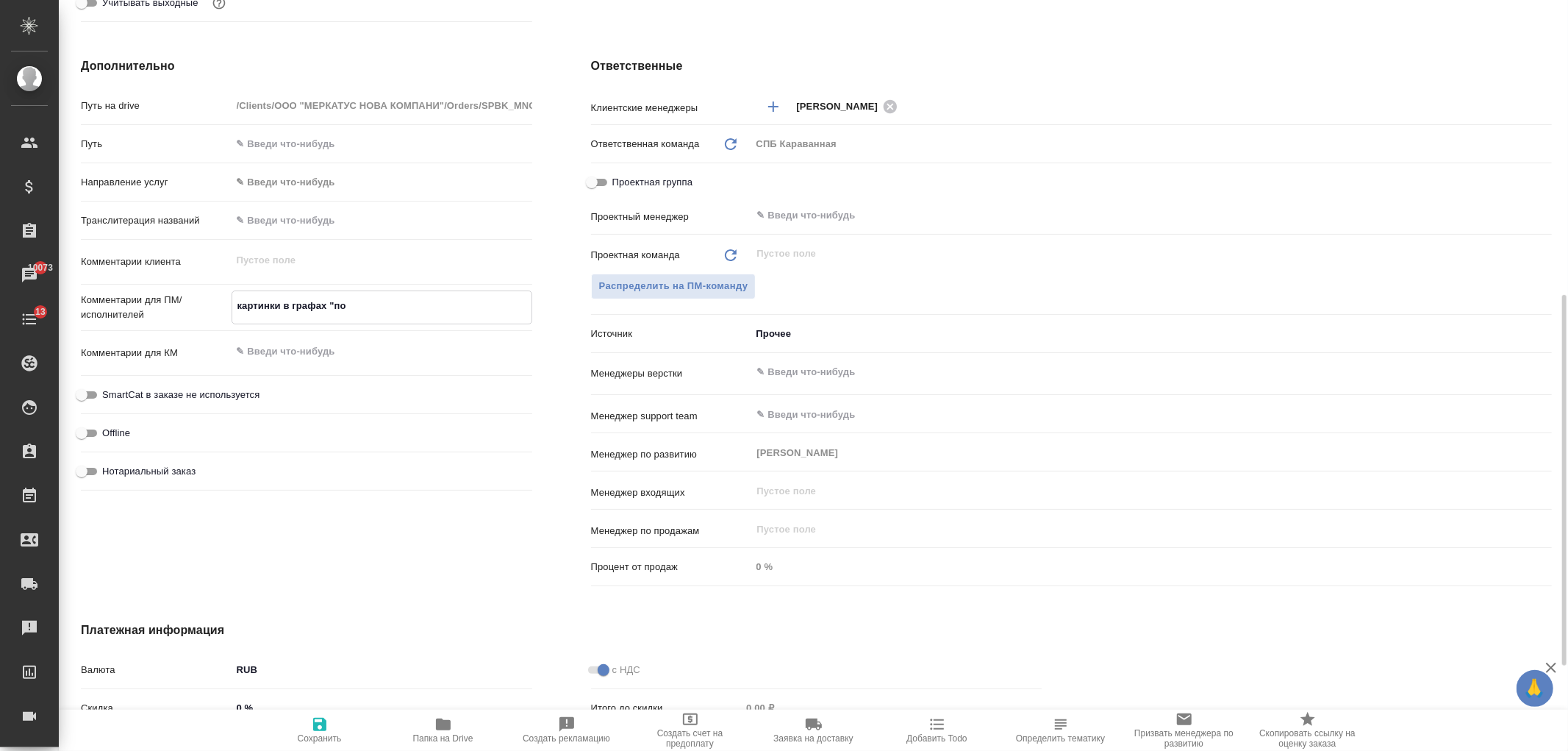
type textarea "x"
type textarea "картинки в графах "пот"
type textarea "x"
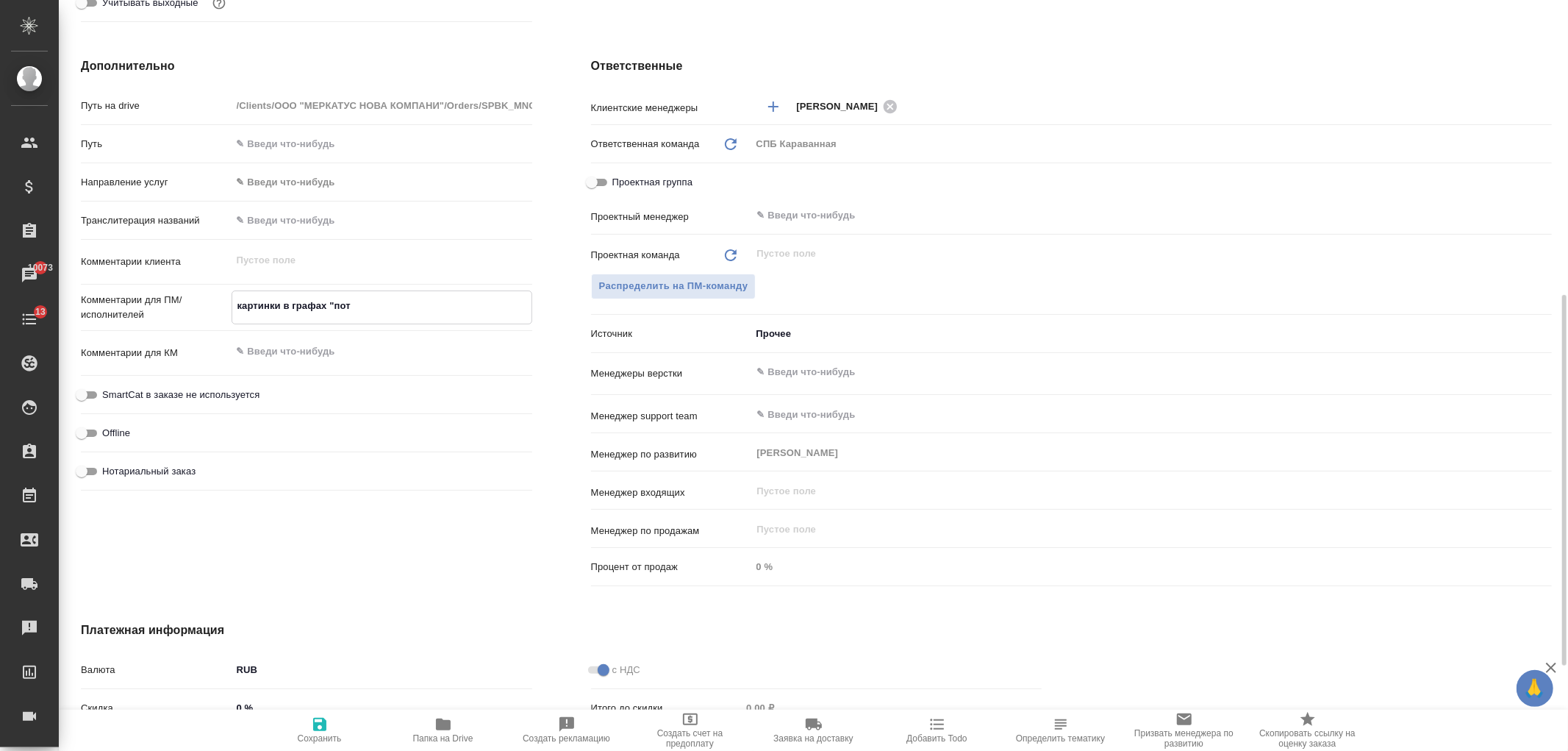
type textarea "x"
type textarea "картинки в графах "потр"
type textarea "x"
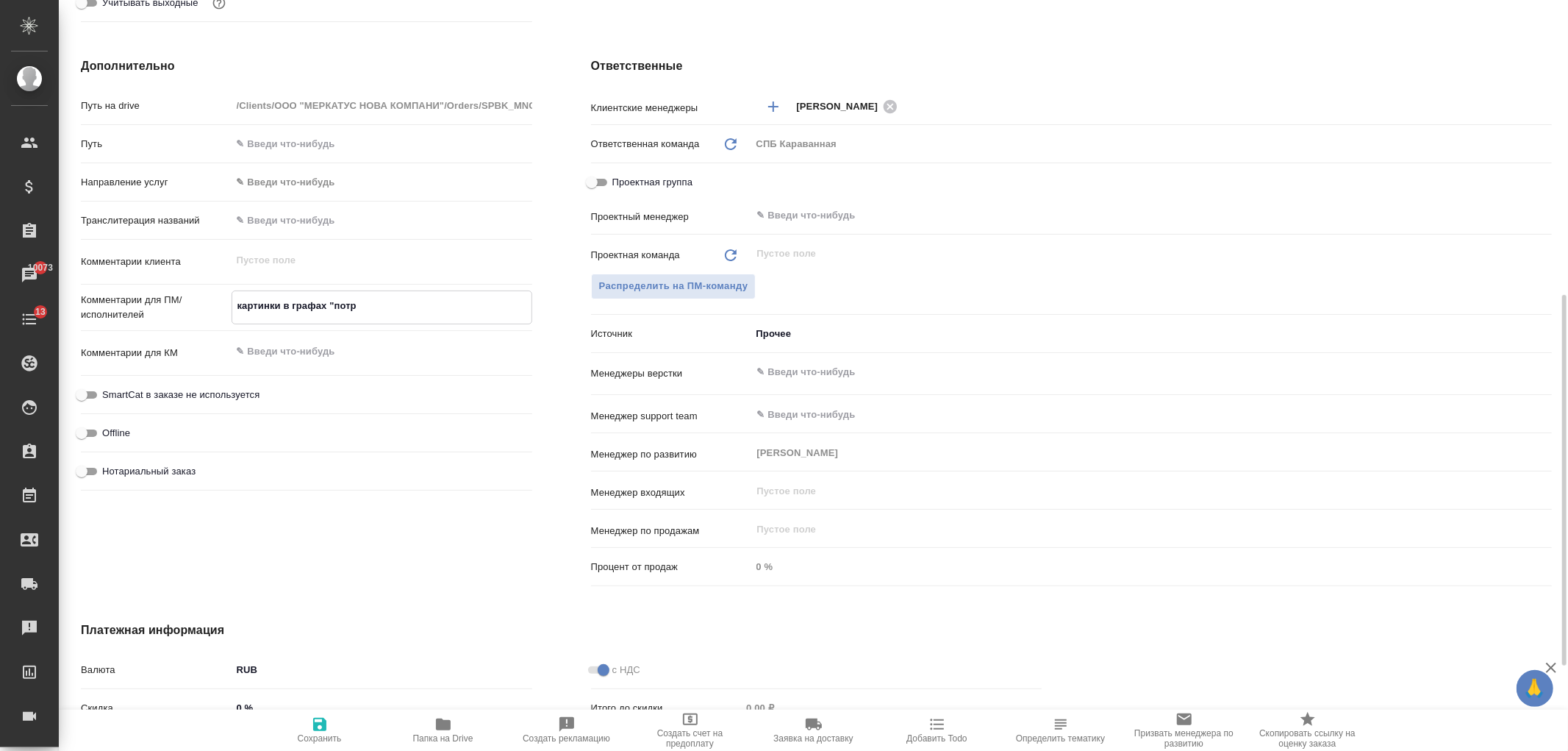
type textarea "x"
type textarea "картинки в графах "потре"
type textarea "x"
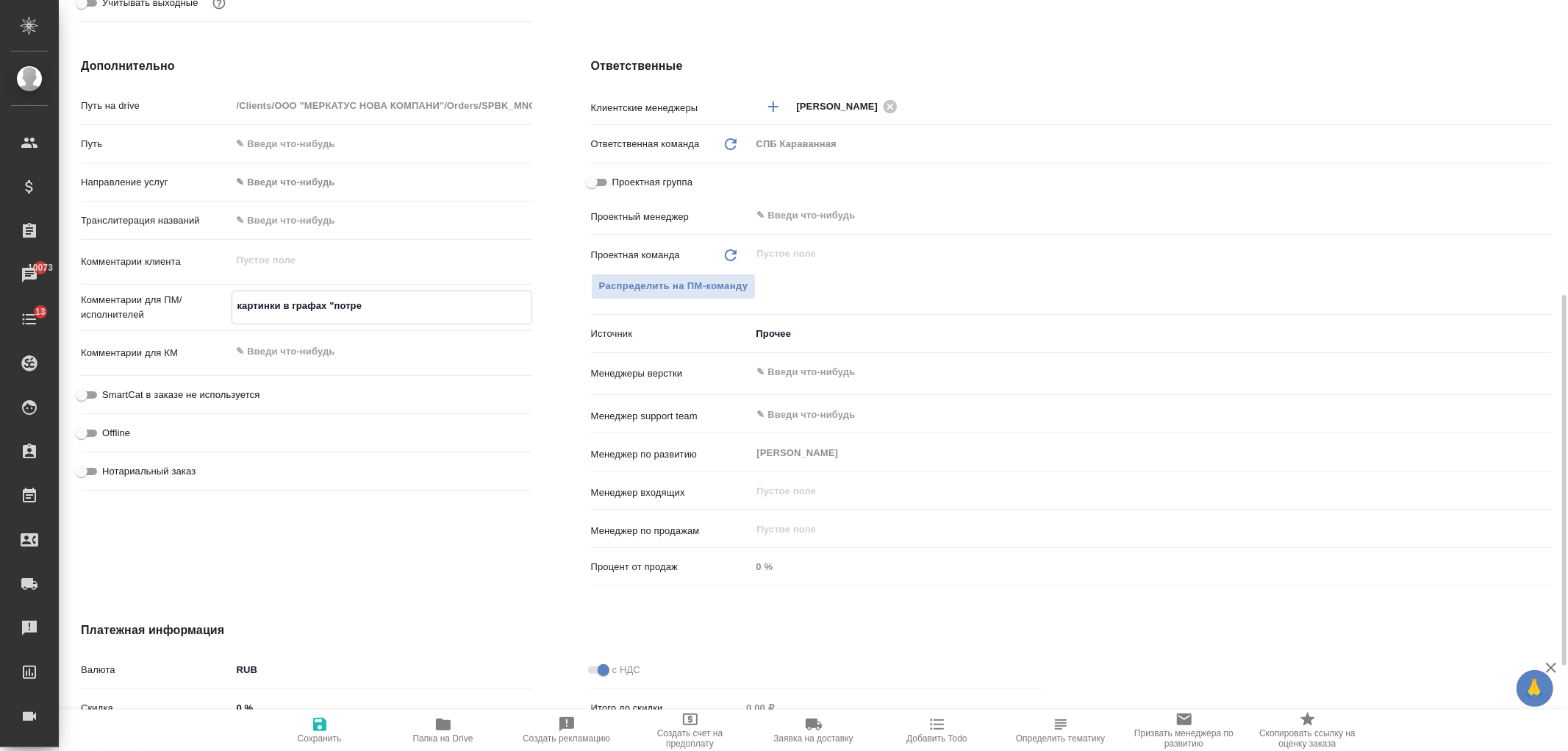
type textarea "картинки в графах "потреб"
type textarea "x"
type textarea "картинки в графах "потреби"
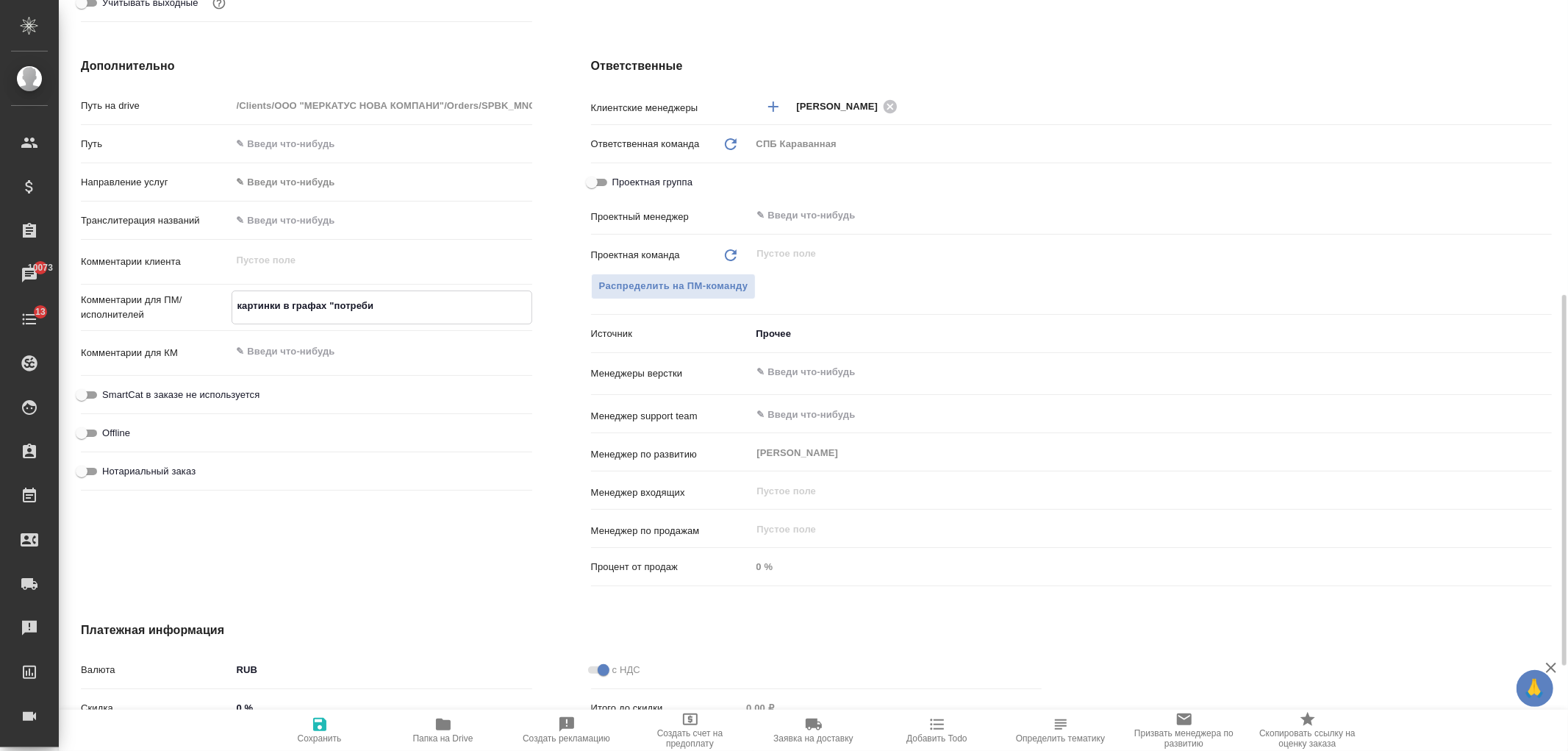
type textarea "x"
type textarea "картинки в графах "потребит"
type textarea "x"
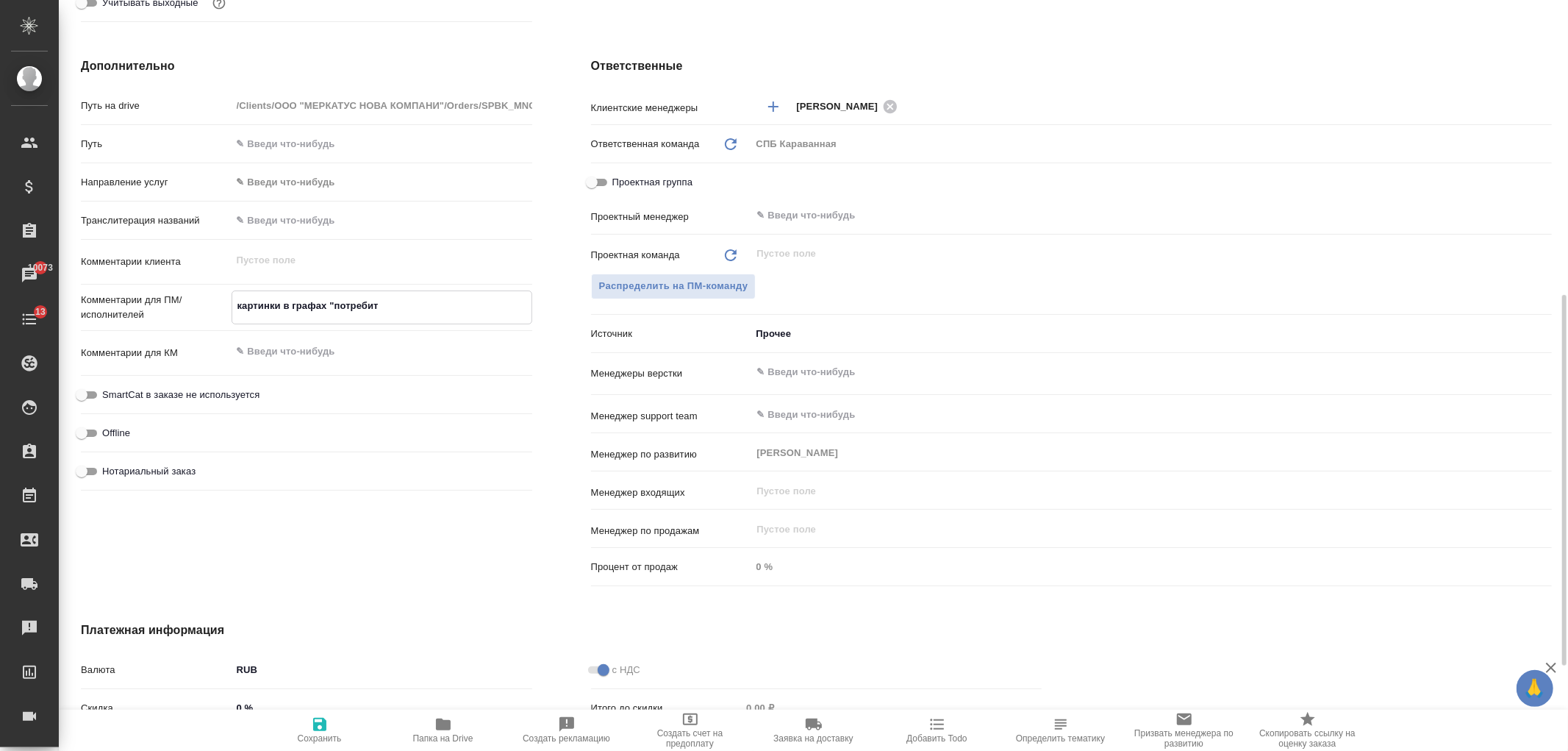
type textarea "x"
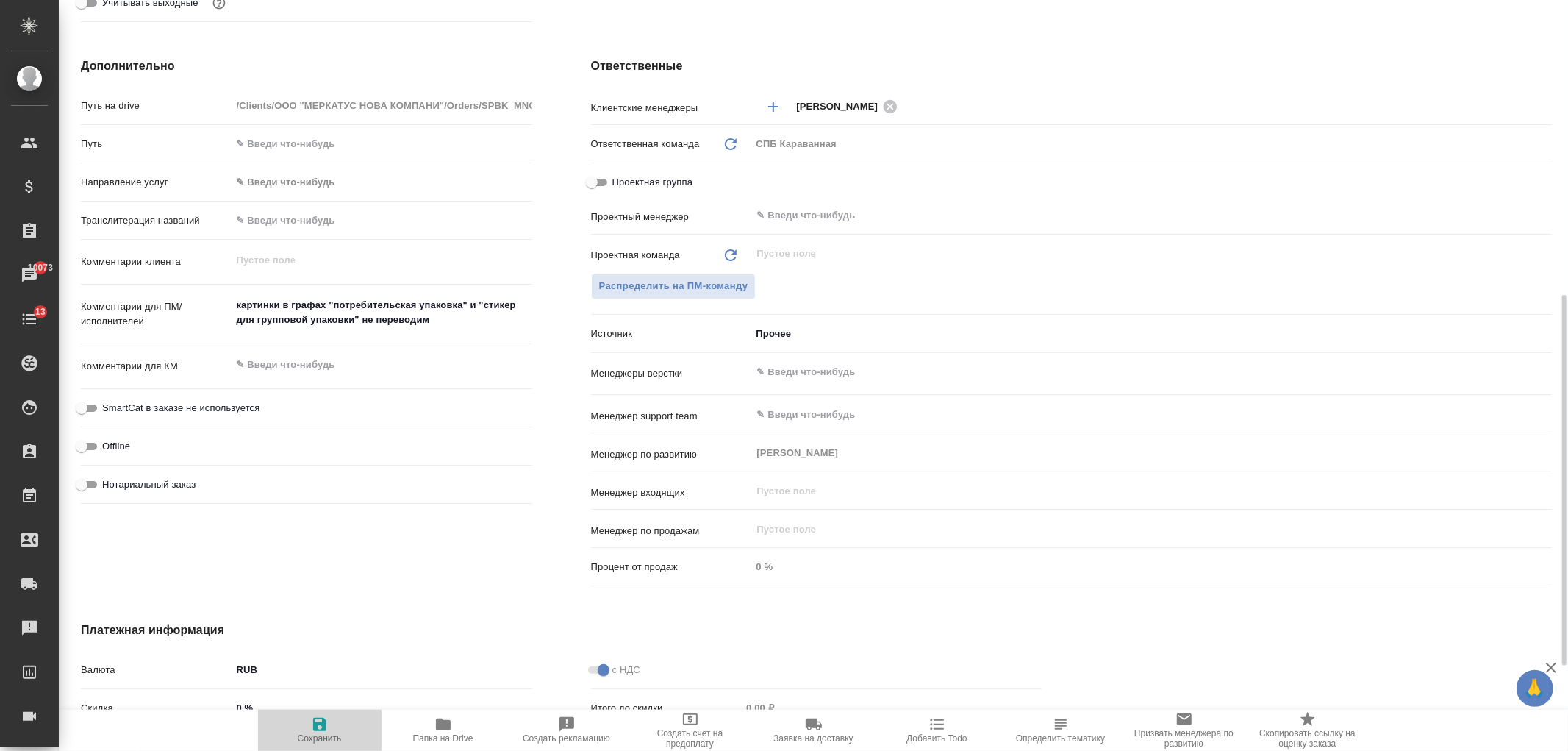
click at [301, 714] on button "Сохранить" at bounding box center [319, 730] width 123 height 41
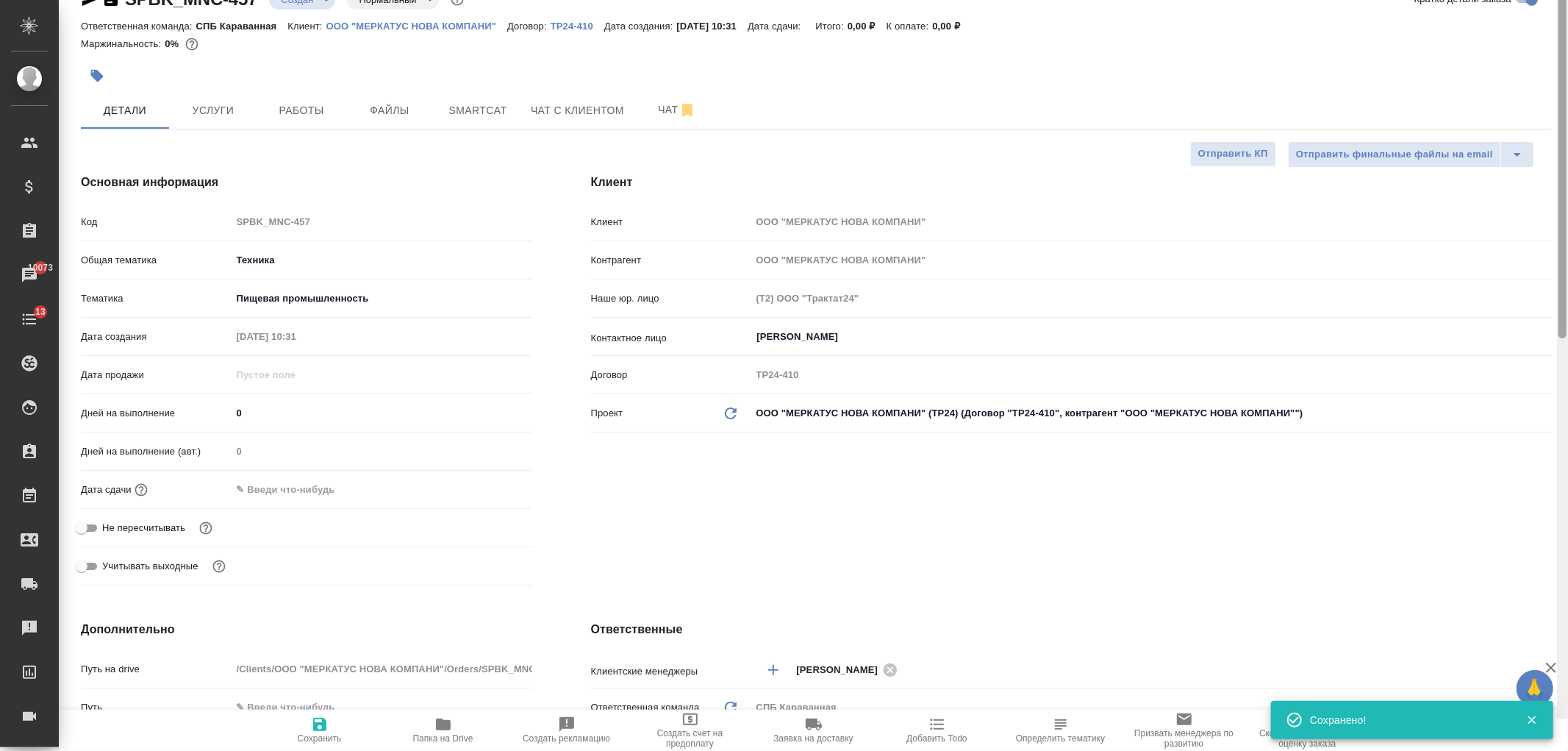
scroll to position [0, 0]
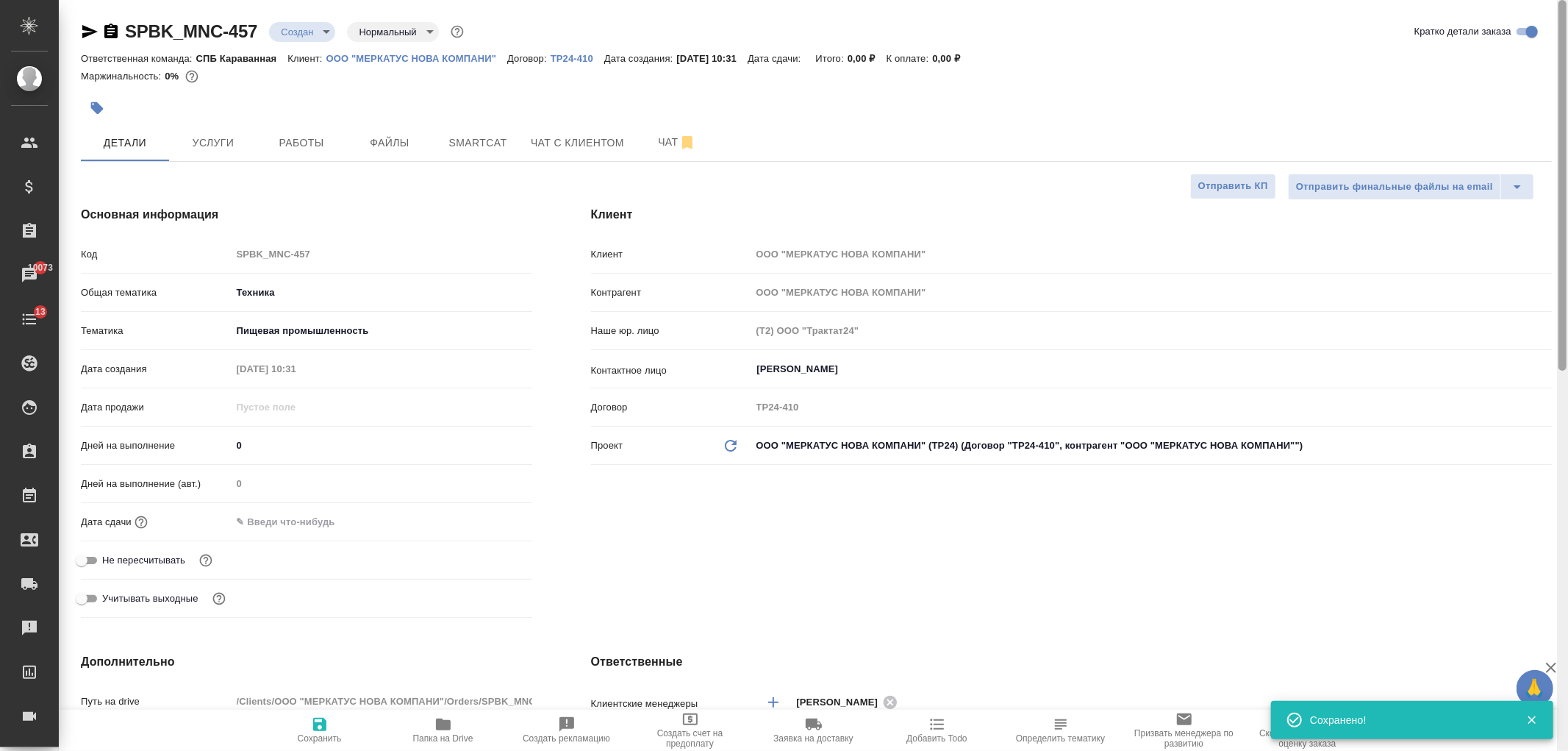
drag, startPoint x: 1561, startPoint y: 545, endPoint x: 1312, endPoint y: 25, distance: 576.5
click at [1491, 106] on div "SPBK_MNC-457 Создан new Нормальный normal Кратко детали заказа Ответственная ко…" at bounding box center [813, 375] width 1509 height 751
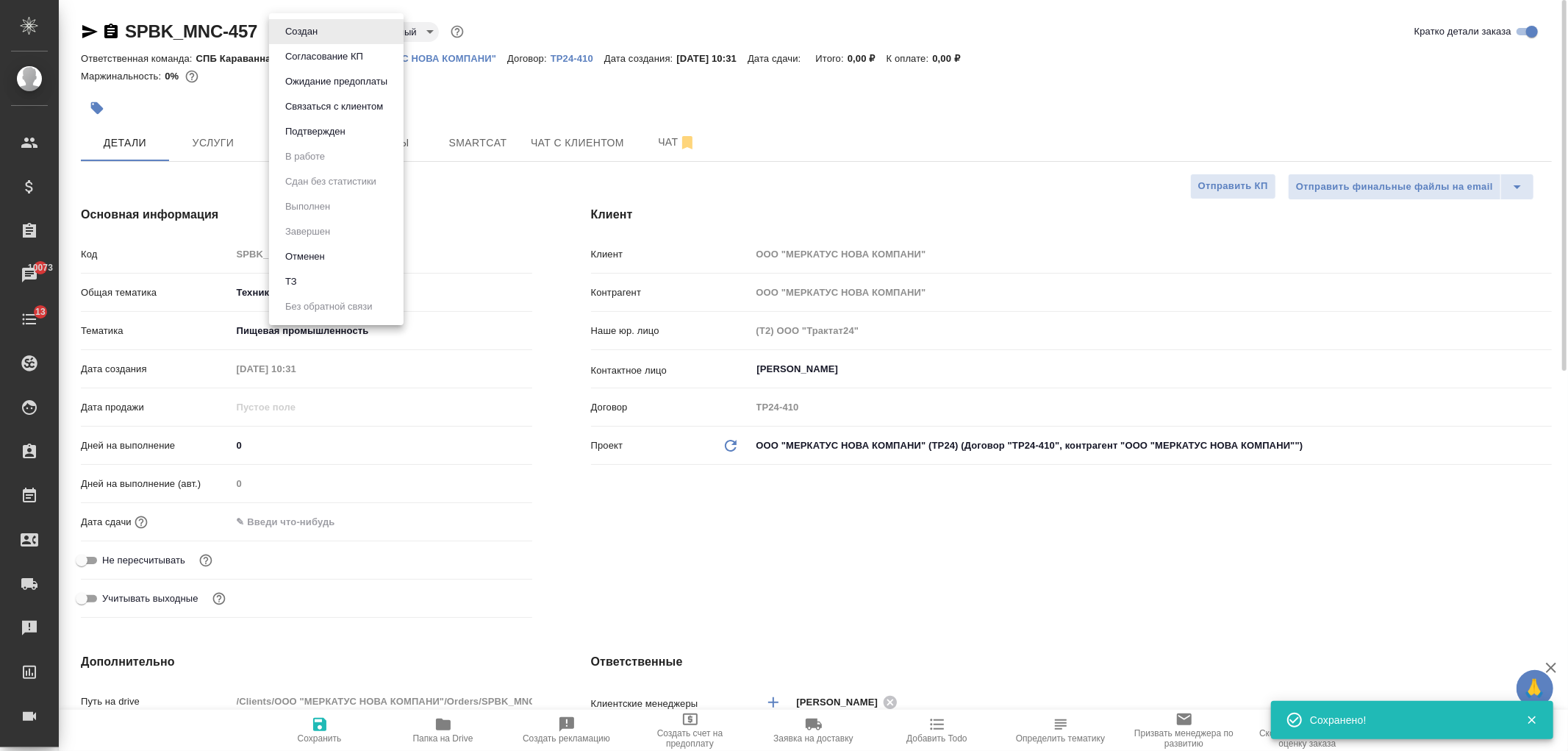
click at [307, 21] on body "🙏 .cls-1 fill:#fff; AWATERA Ivanova Arina Клиенты Спецификации Заказы 10073 Чат…" at bounding box center [784, 375] width 1568 height 751
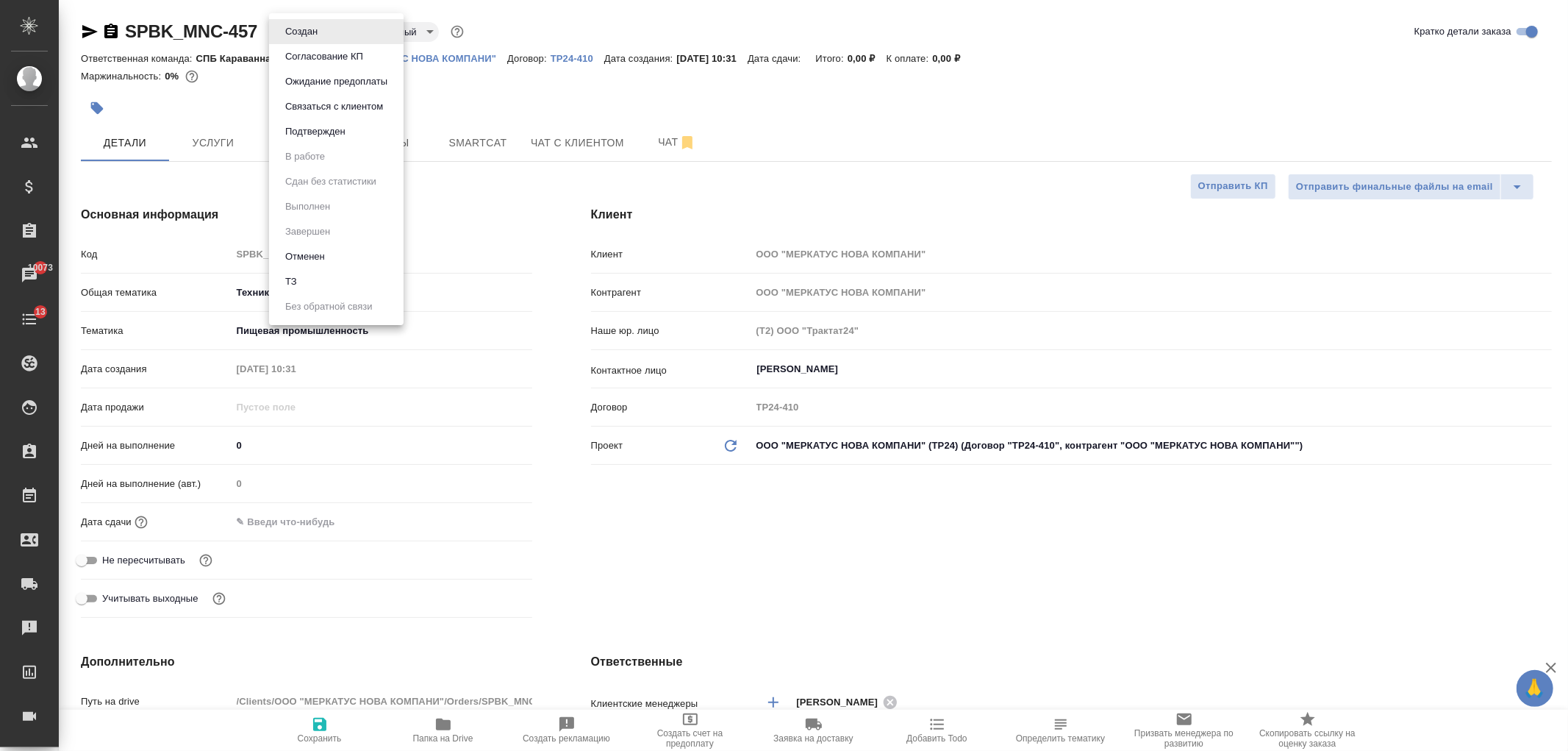
click at [331, 283] on li "ТЗ" at bounding box center [336, 281] width 134 height 25
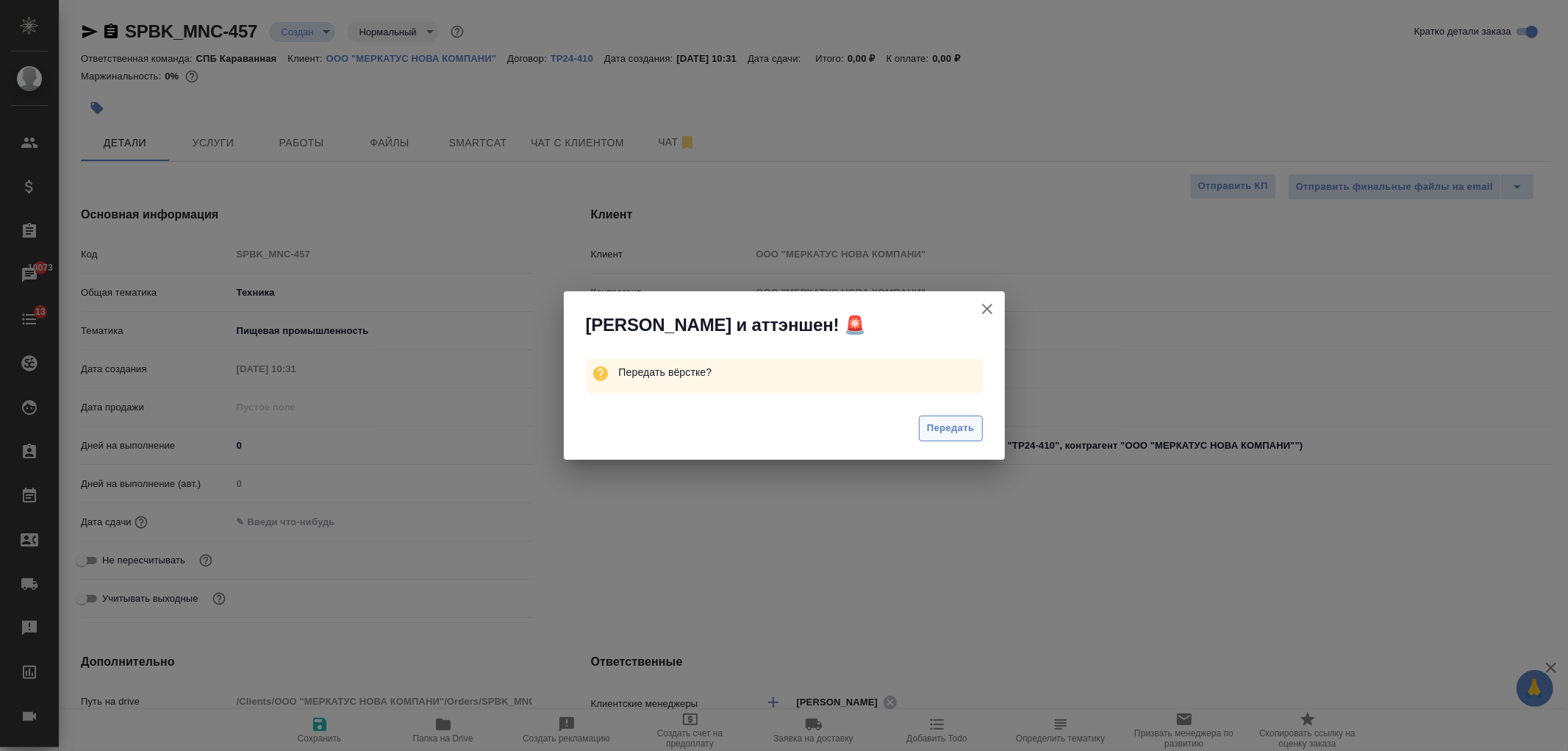
click at [961, 429] on span "Передать" at bounding box center [951, 428] width 48 height 17
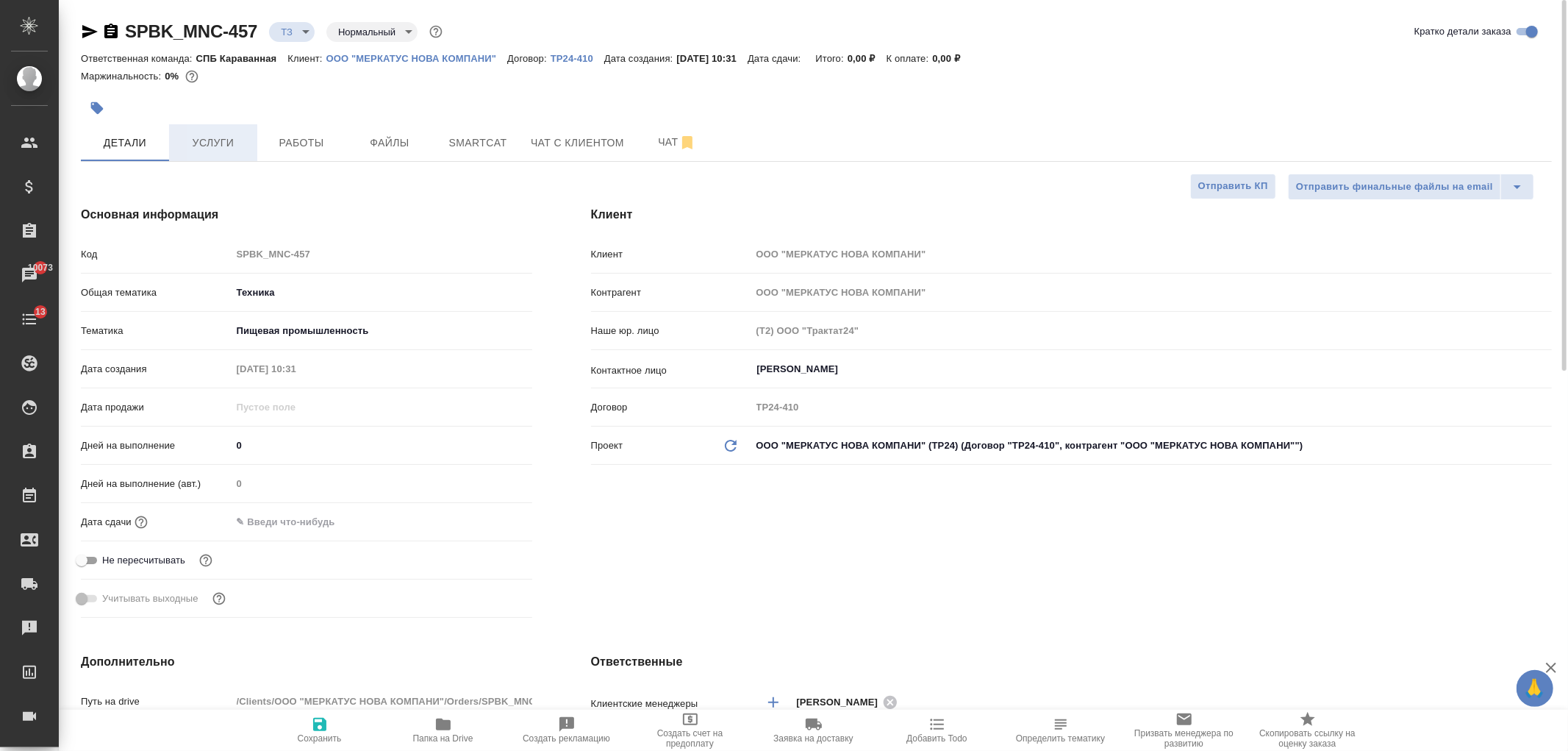
click at [229, 154] on button "Услуги" at bounding box center [213, 142] width 88 height 37
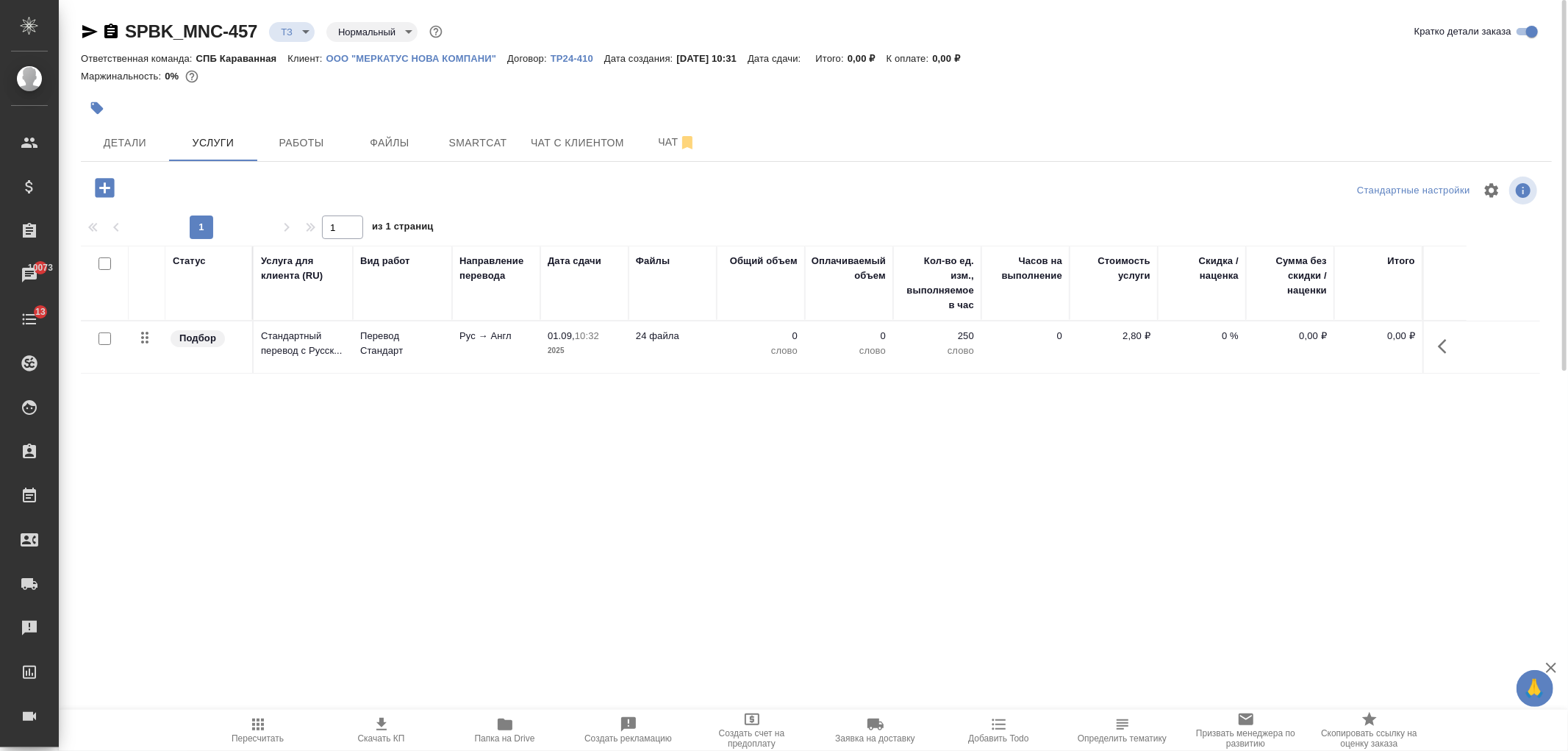
click at [105, 338] on input "checkbox" at bounding box center [104, 338] width 13 height 13
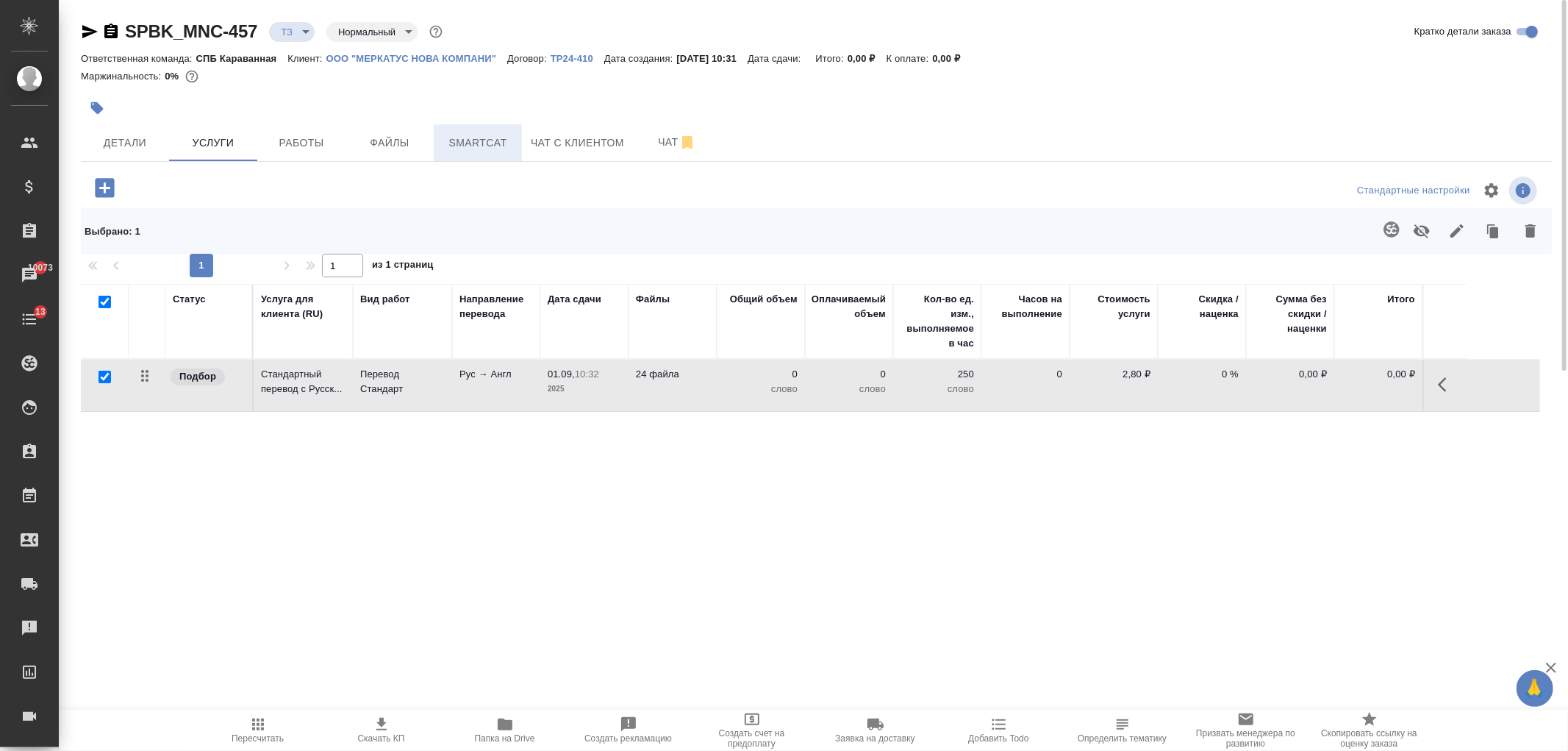
click at [460, 140] on span "Smartcat" at bounding box center [478, 142] width 70 height 18
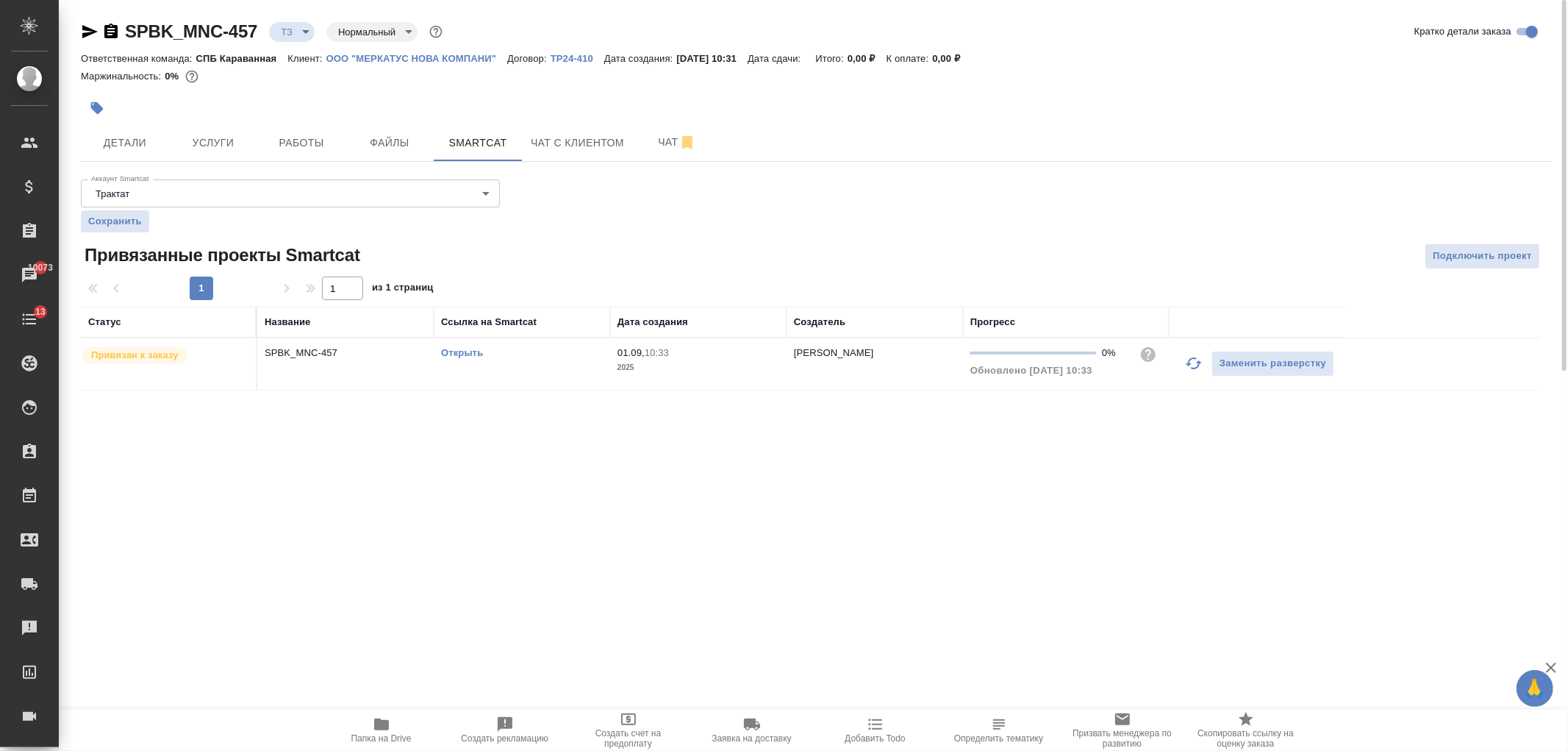
click at [460, 353] on link "Открыть" at bounding box center [461, 352] width 42 height 11
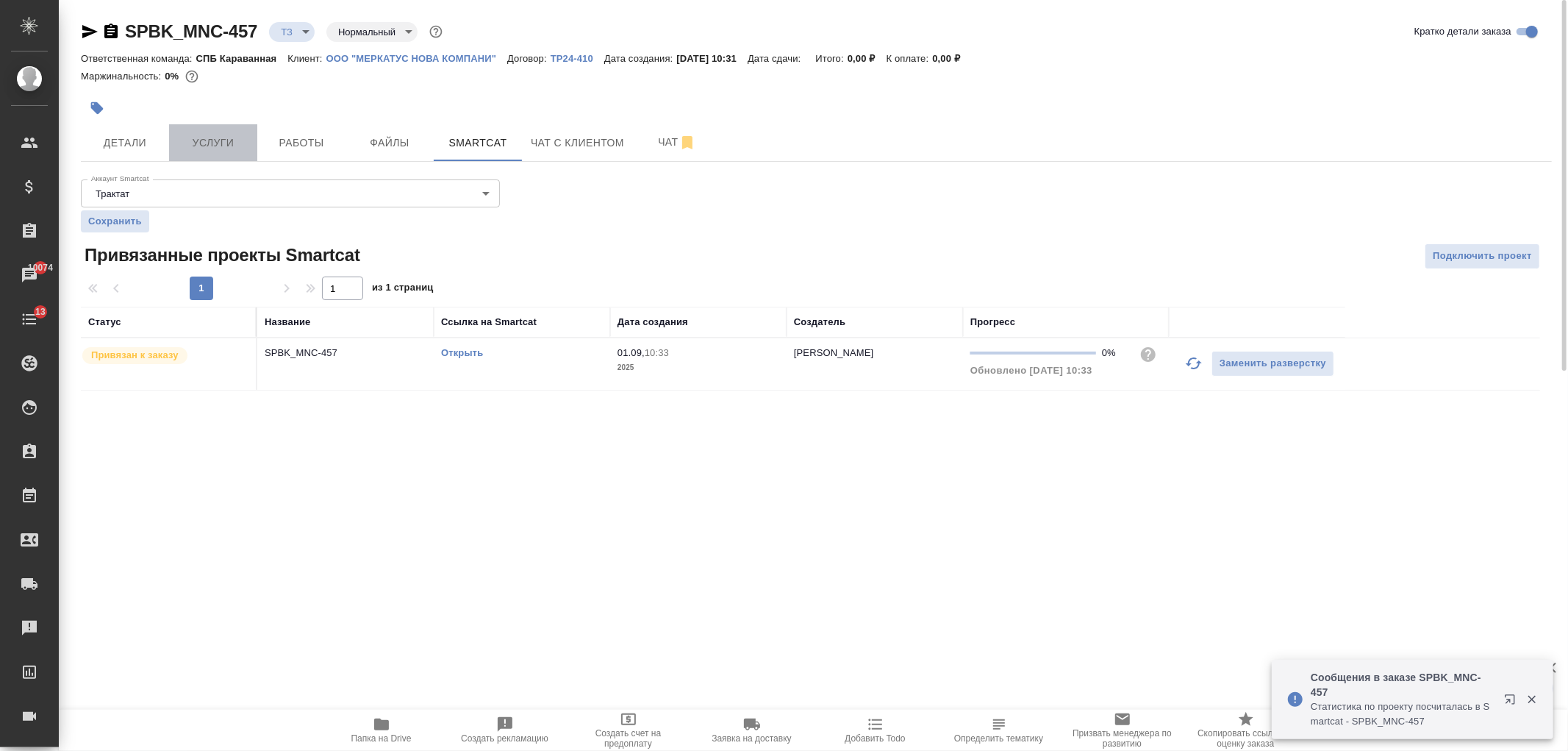
click at [217, 150] on span "Услуги" at bounding box center [213, 142] width 70 height 18
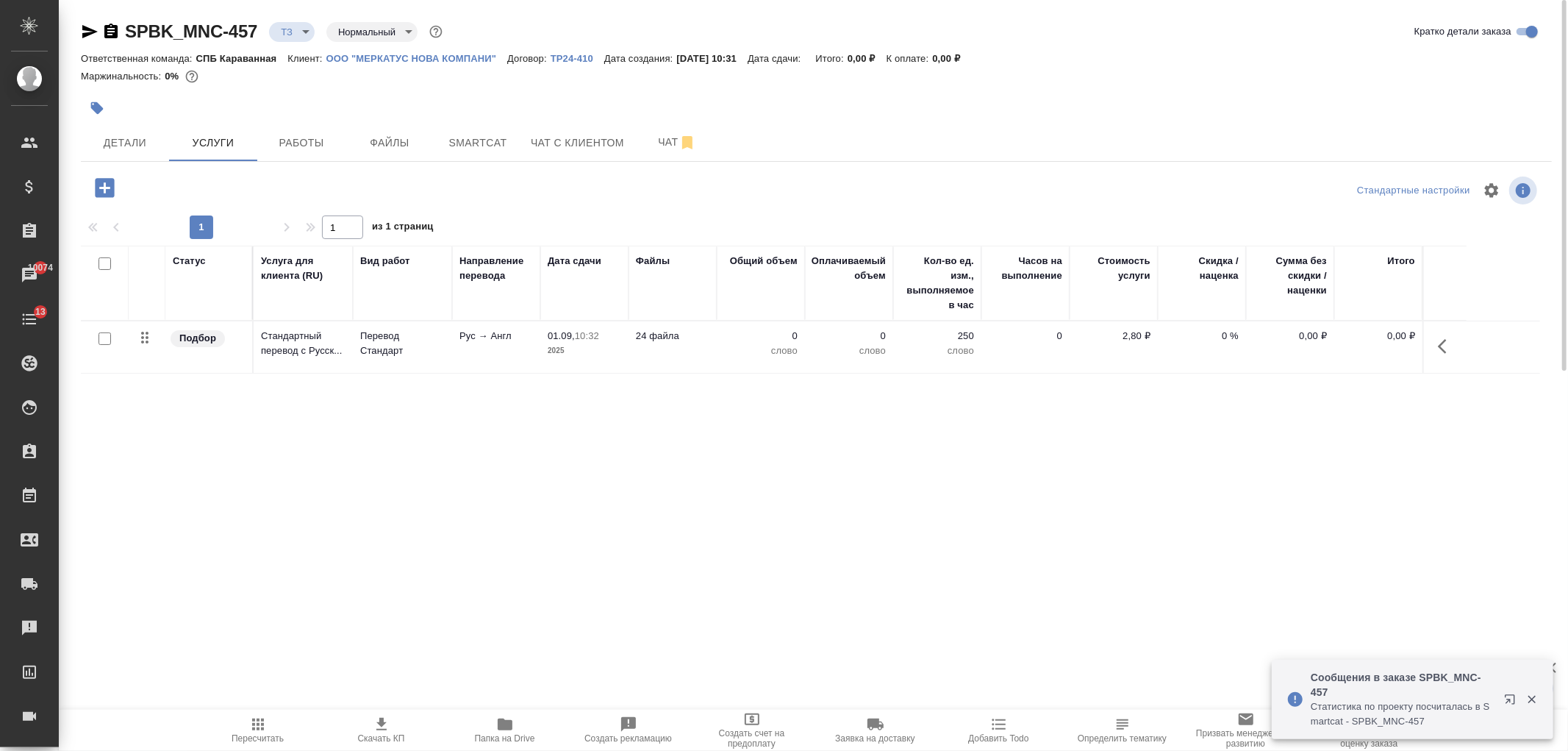
click at [102, 337] on input "checkbox" at bounding box center [104, 338] width 13 height 13
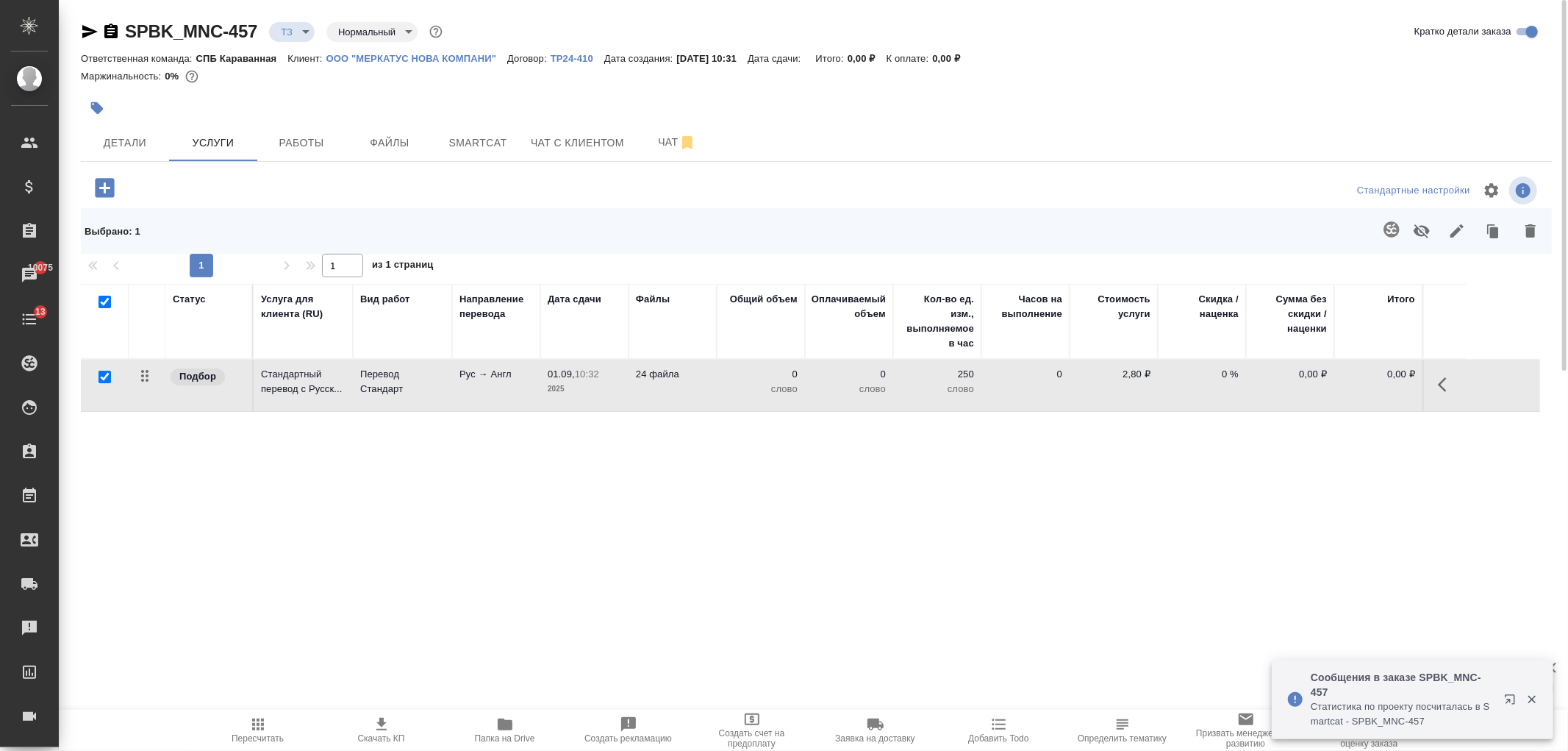
click at [497, 390] on td "Рус → Англ" at bounding box center [496, 385] width 88 height 51
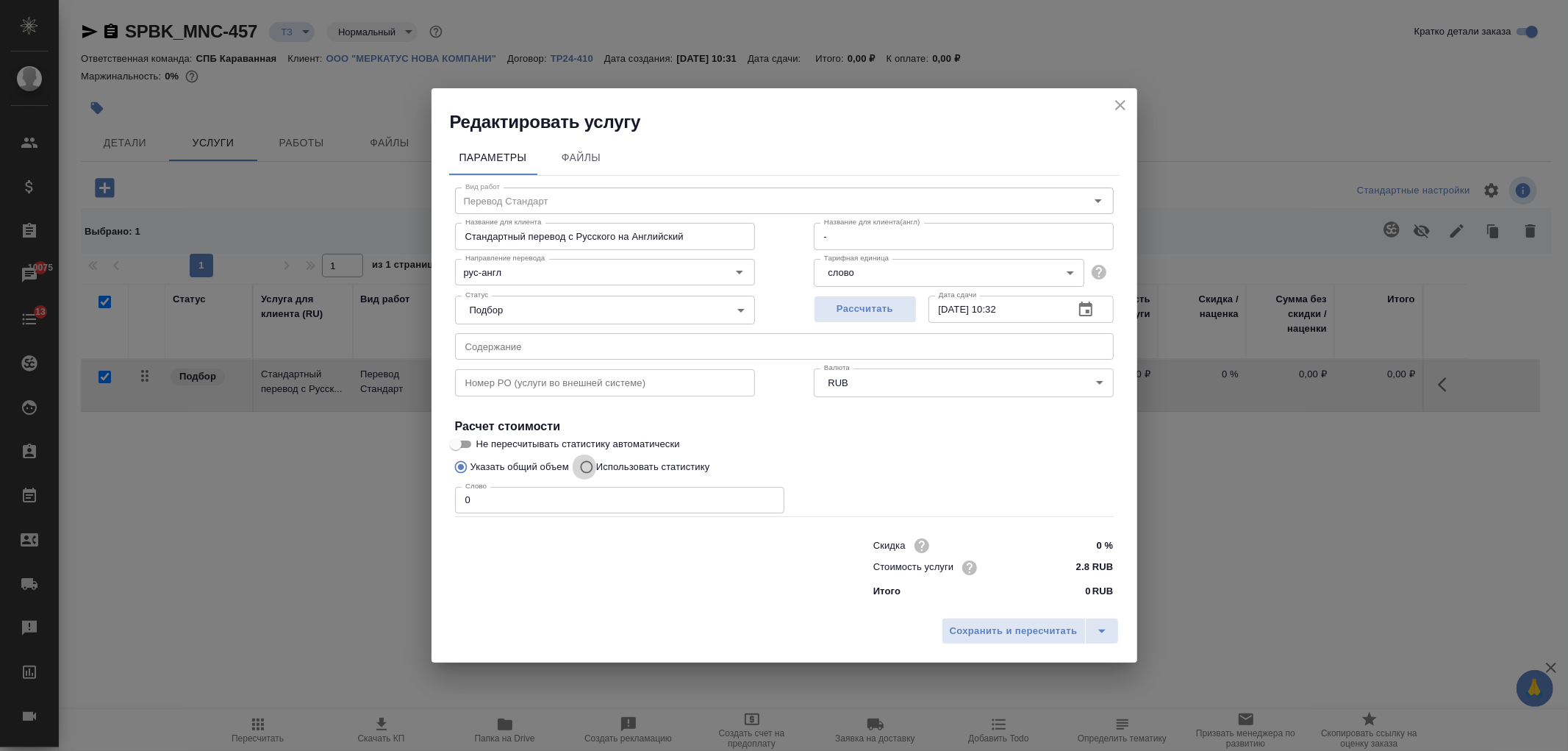
click at [596, 460] on input "Использовать статистику" at bounding box center [584, 467] width 23 height 28
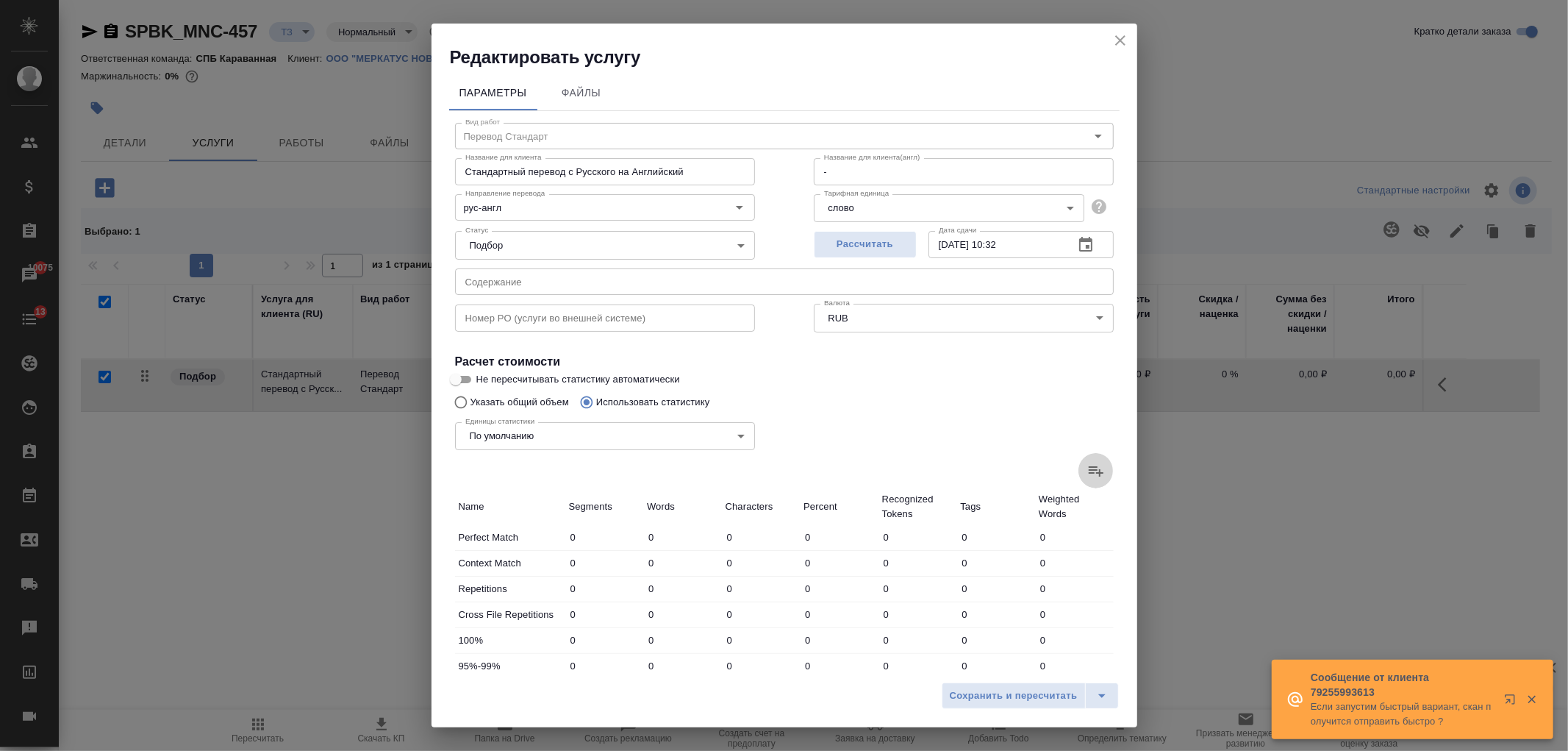
click at [1087, 474] on icon at bounding box center [1096, 470] width 18 height 18
click at [0, 0] on input "file" at bounding box center [0, 0] width 0 height 0
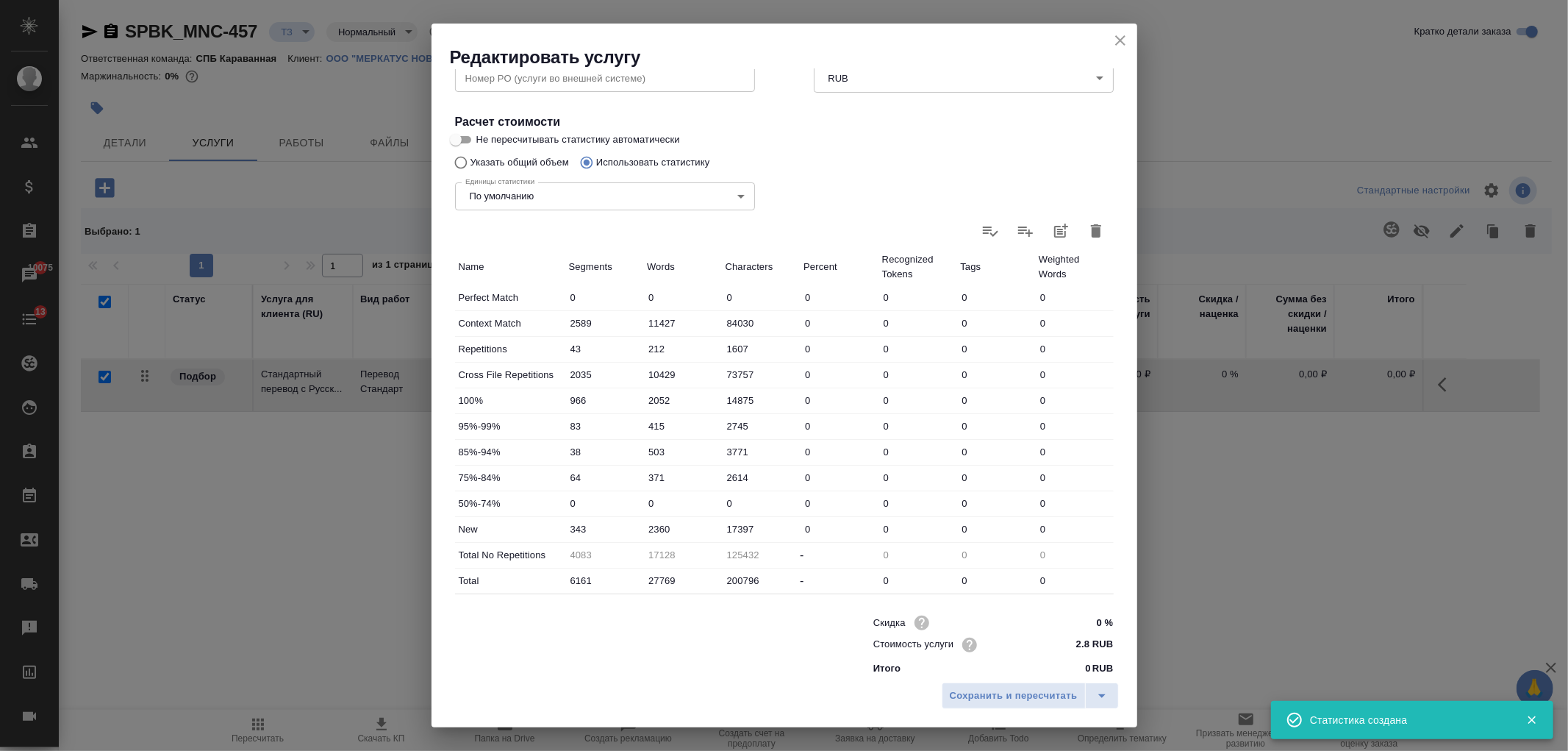
scroll to position [253, 0]
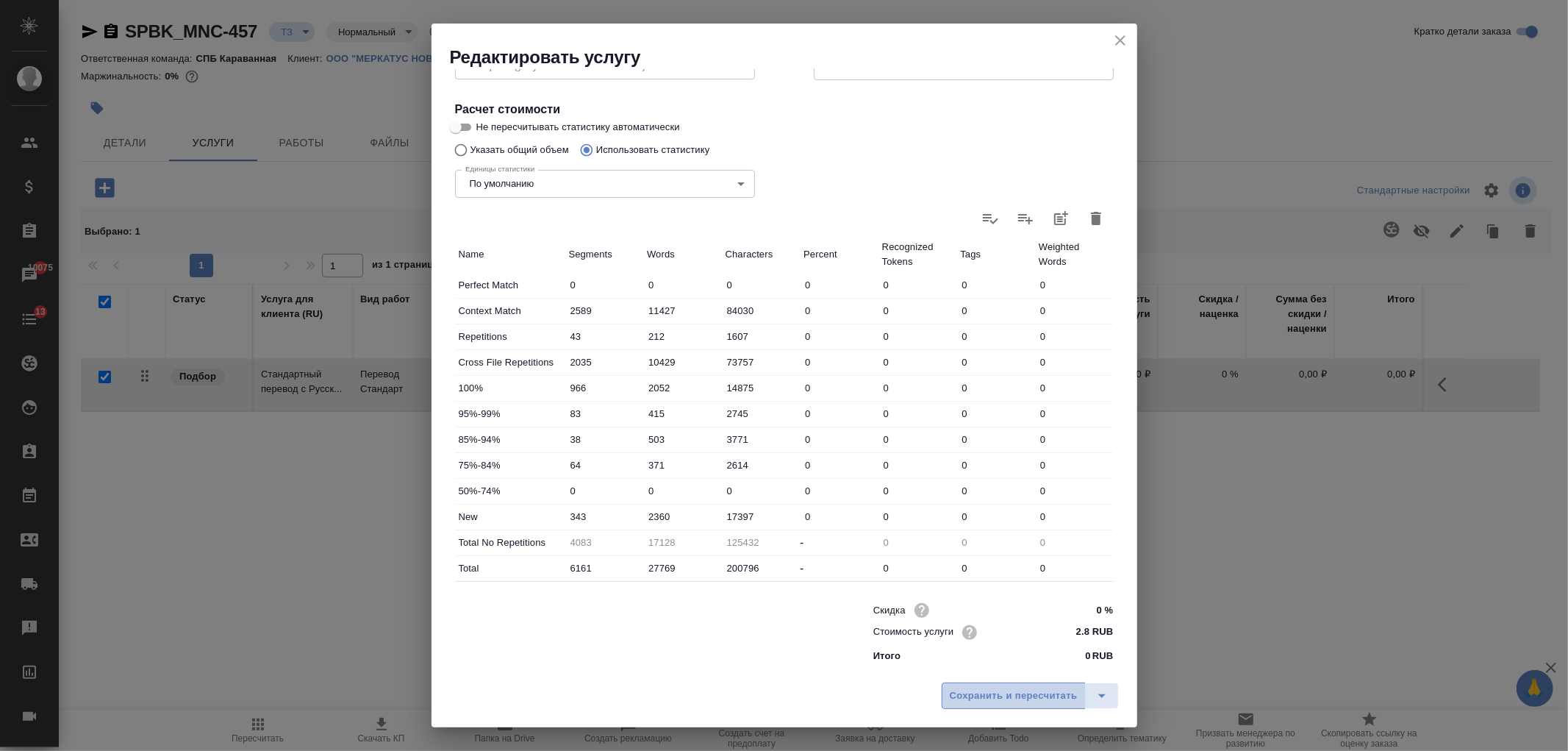
click at [989, 690] on span "Сохранить и пересчитать" at bounding box center [1013, 696] width 128 height 17
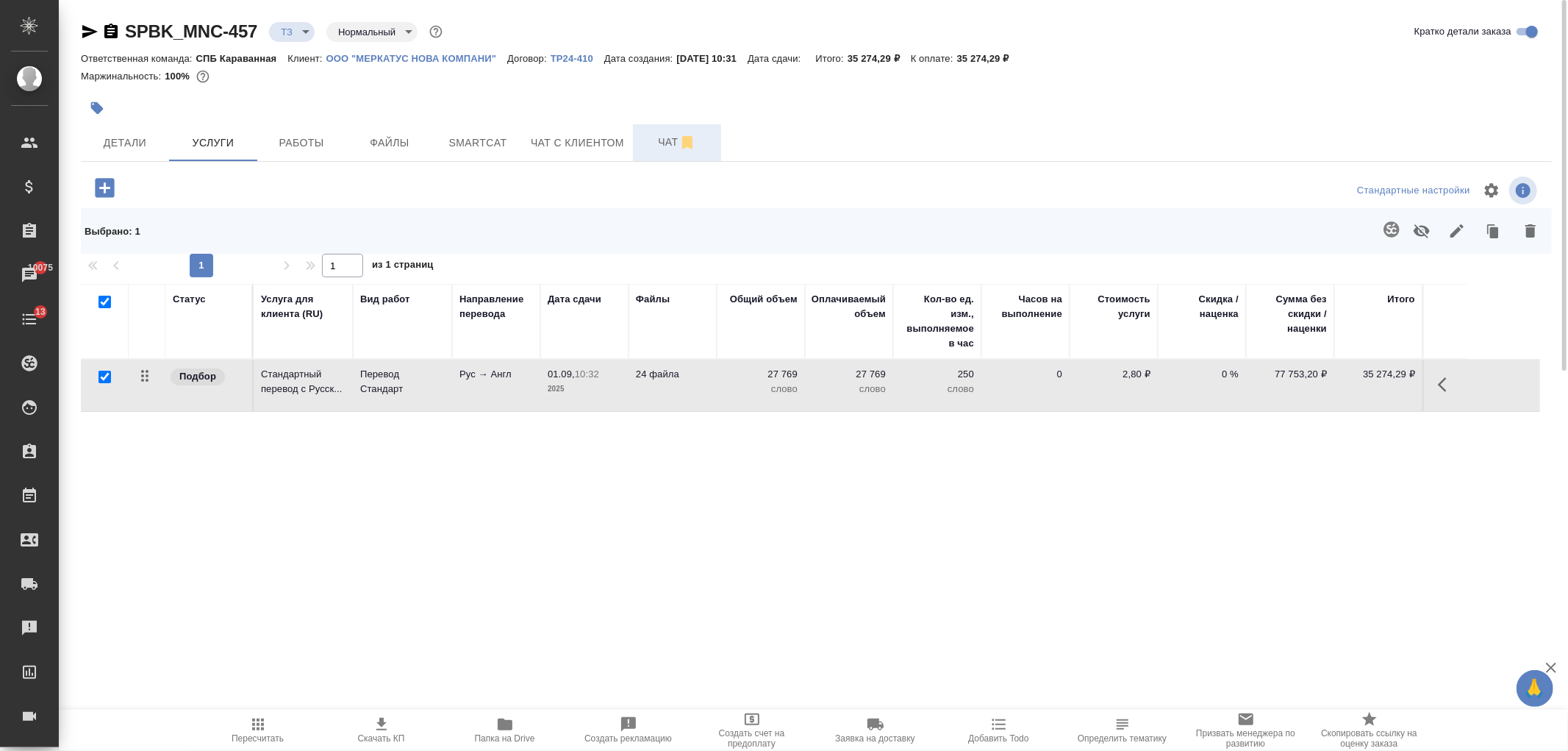
click at [638, 155] on button "Чат" at bounding box center [676, 142] width 88 height 37
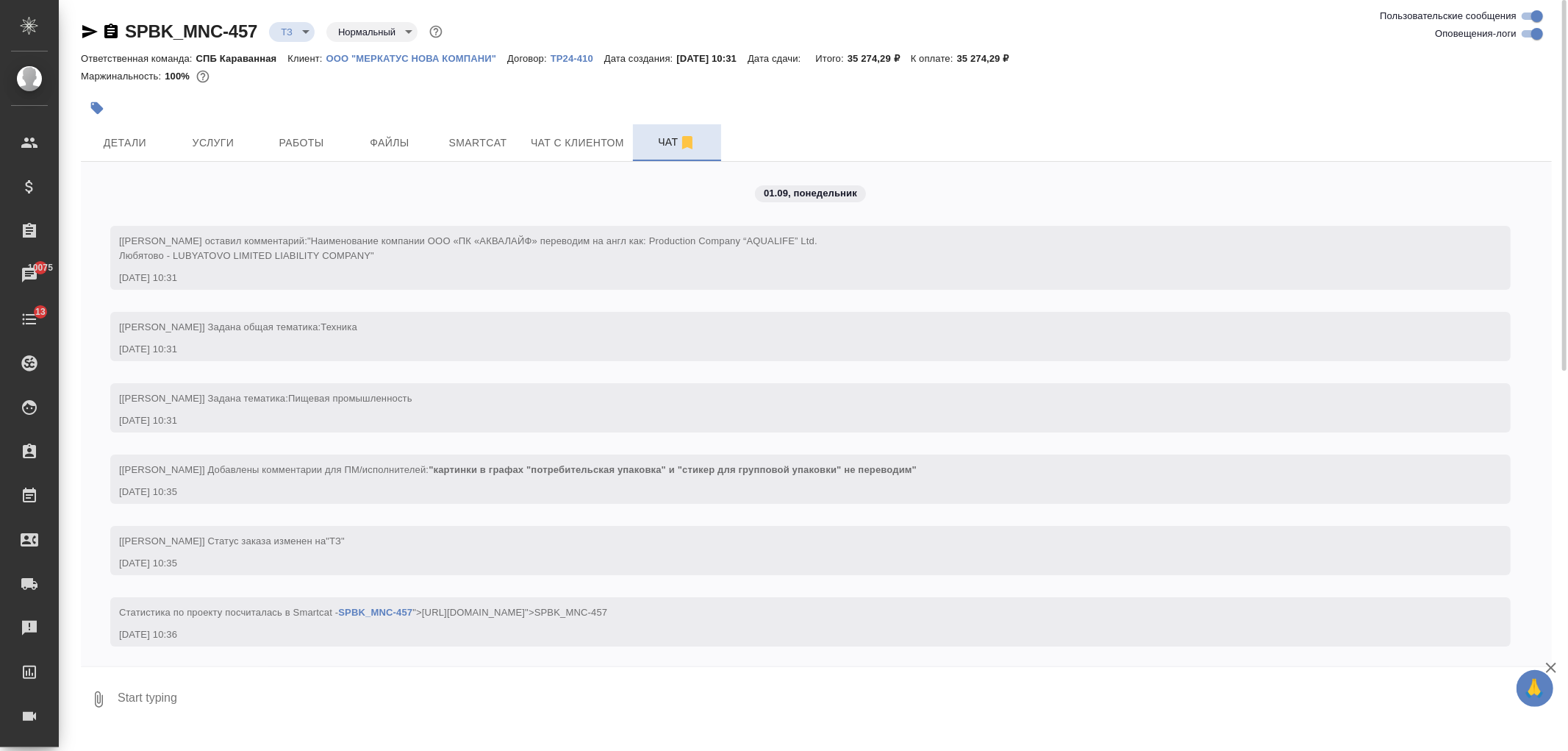
scroll to position [3, 0]
click at [107, 129] on button "Детали" at bounding box center [124, 142] width 88 height 37
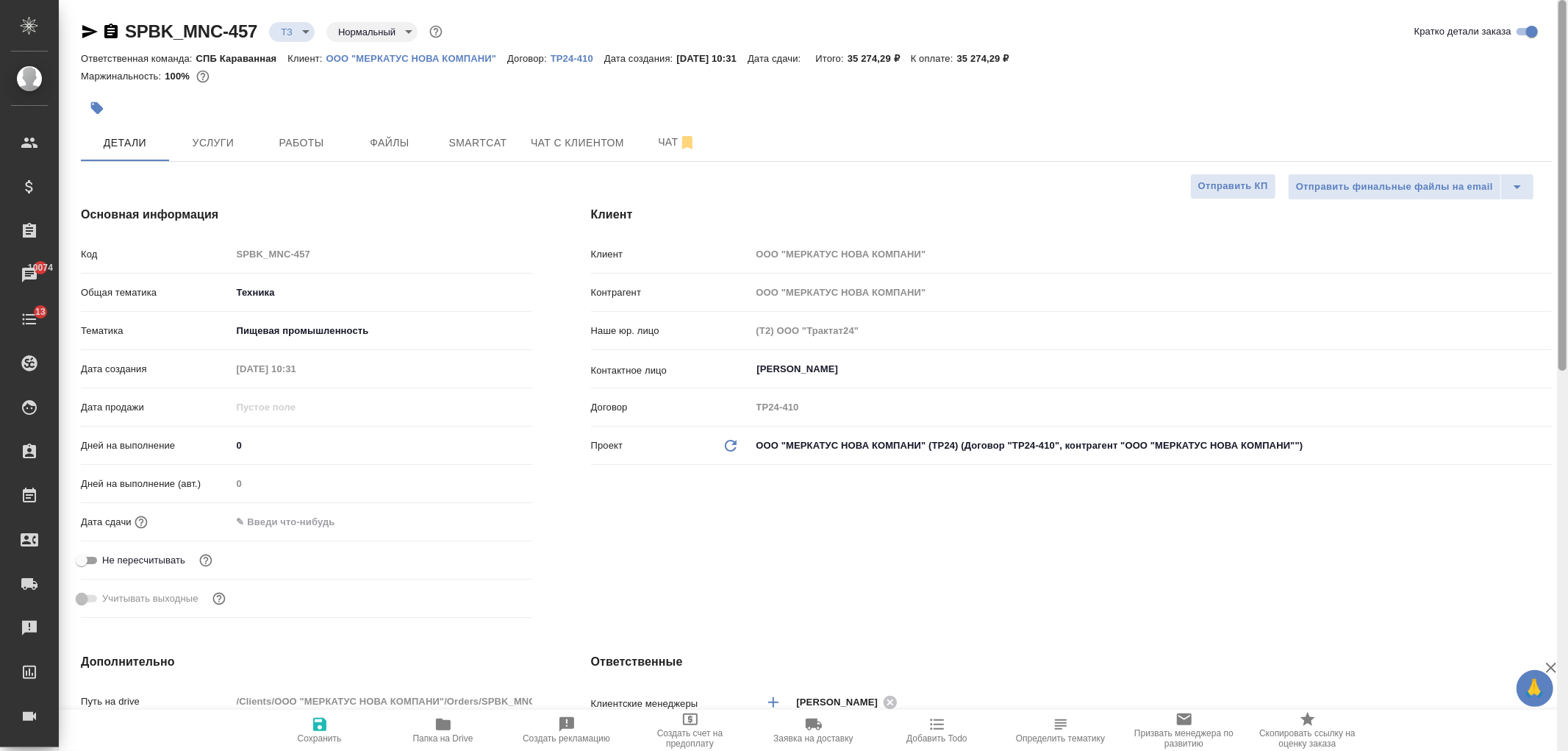
drag, startPoint x: 1562, startPoint y: 350, endPoint x: 1566, endPoint y: 338, distance: 12.6
click at [1566, 338] on div at bounding box center [1562, 185] width 8 height 371
click at [203, 146] on span "Услуги" at bounding box center [213, 142] width 70 height 18
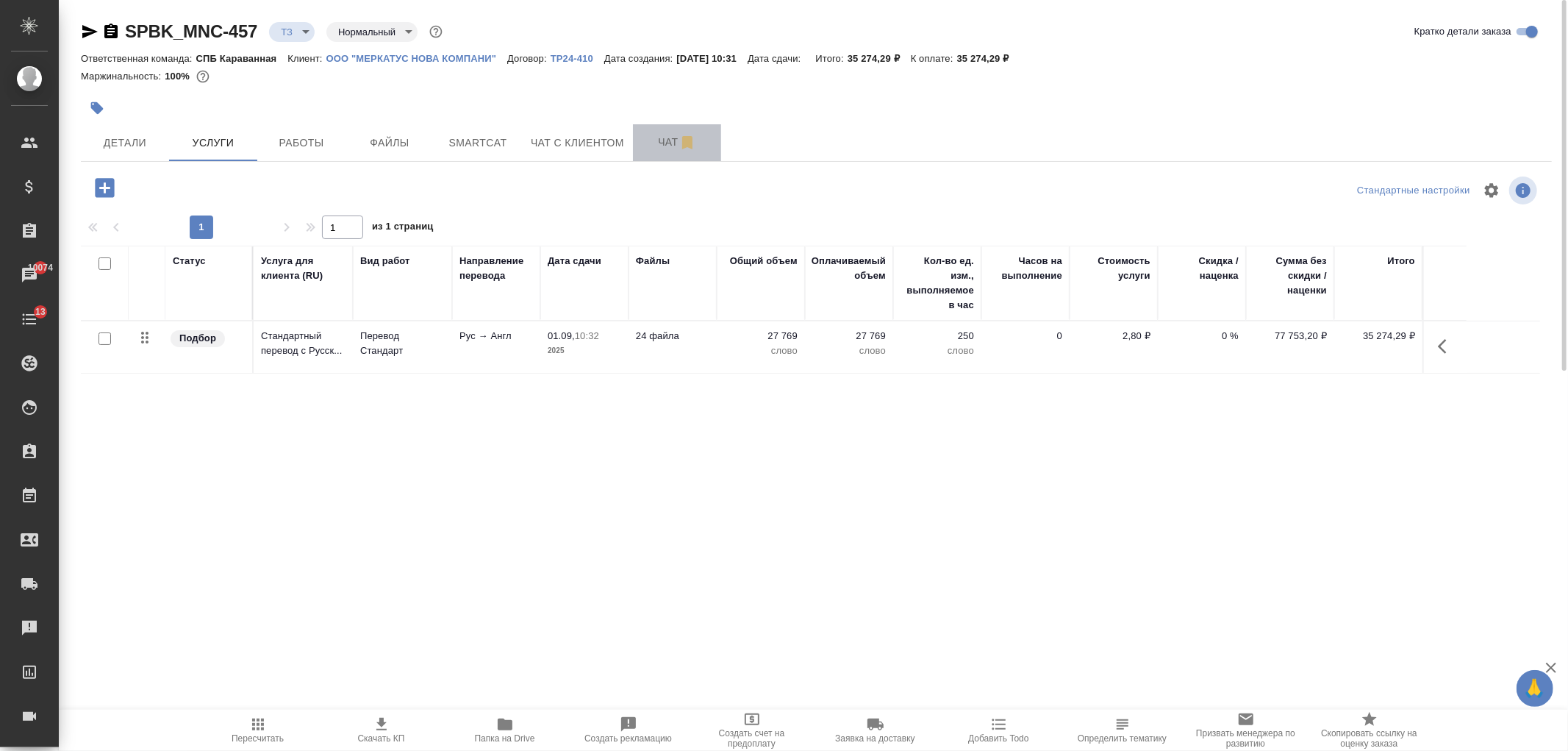
click at [655, 142] on span "Чат" at bounding box center [677, 141] width 70 height 18
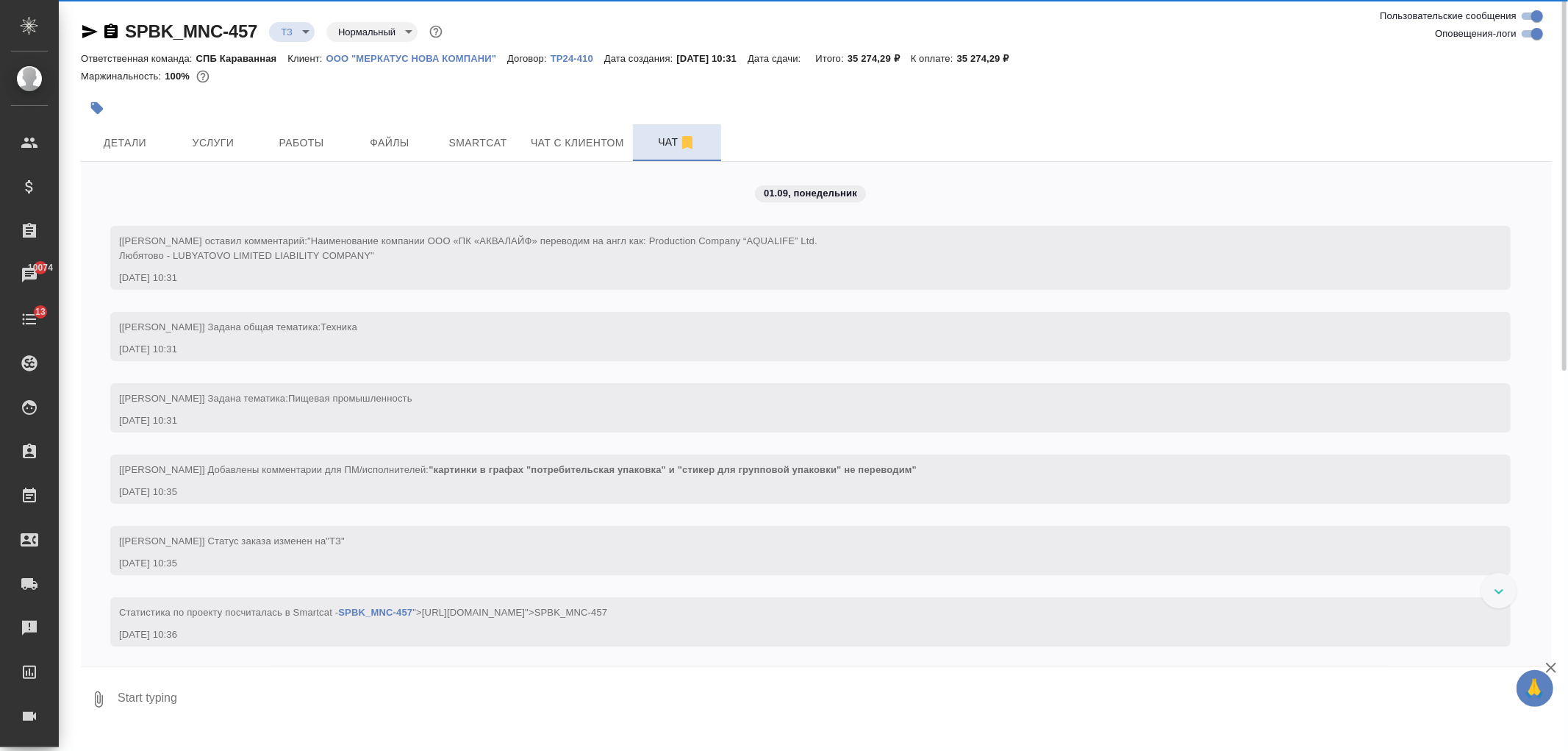
scroll to position [3, 0]
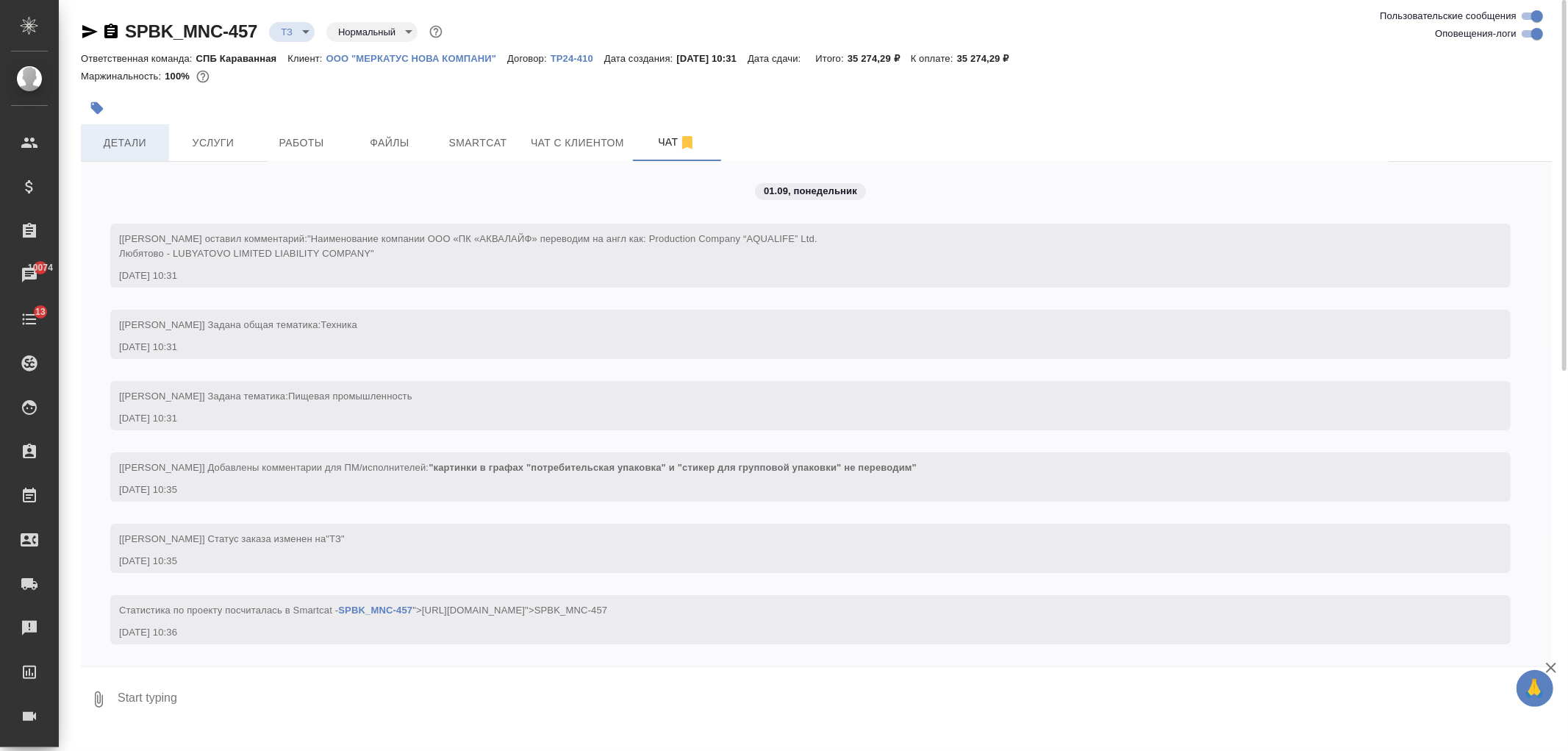
click at [135, 154] on button "Детали" at bounding box center [124, 142] width 88 height 37
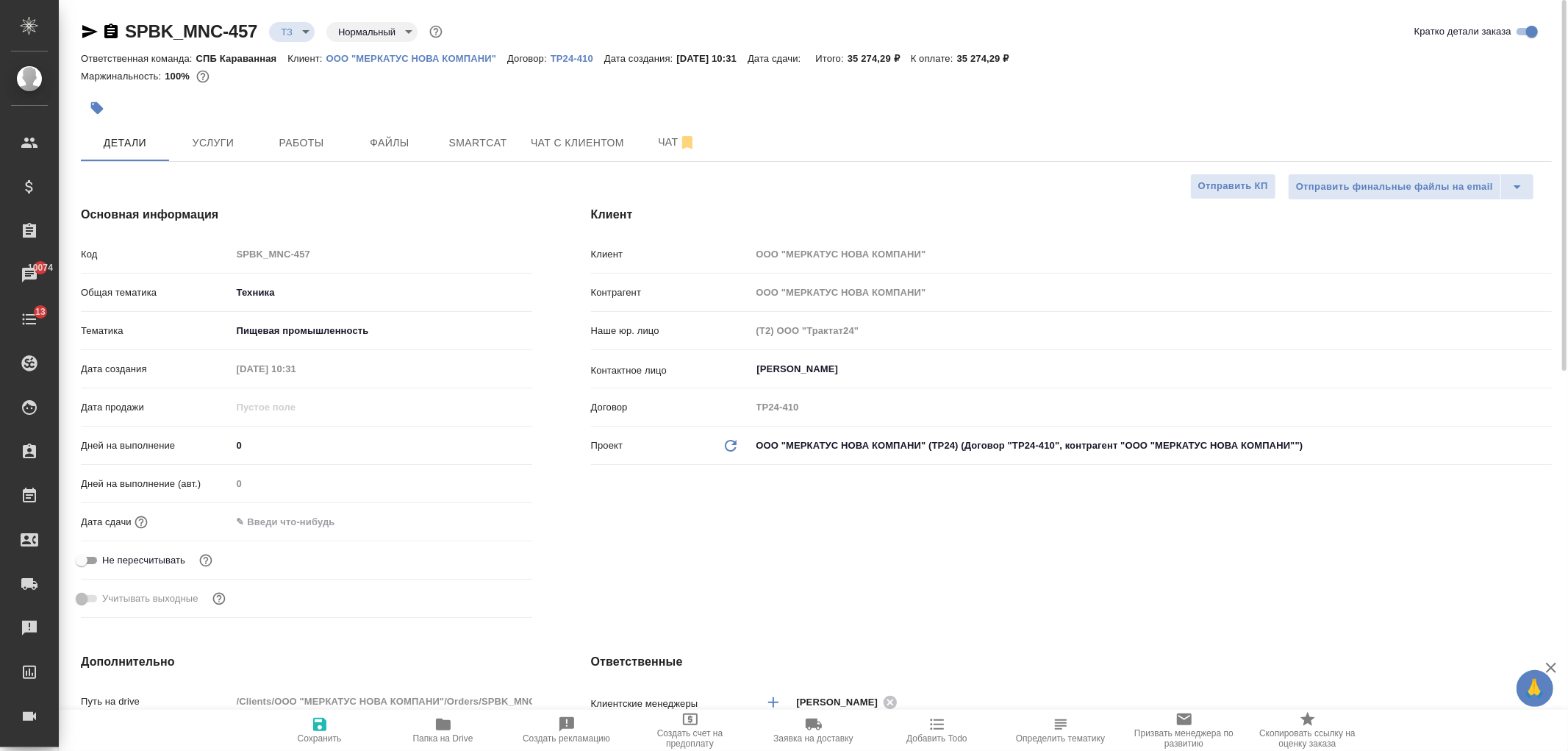
click at [237, 117] on div at bounding box center [571, 108] width 981 height 33
click at [244, 150] on span "Услуги" at bounding box center [213, 142] width 70 height 18
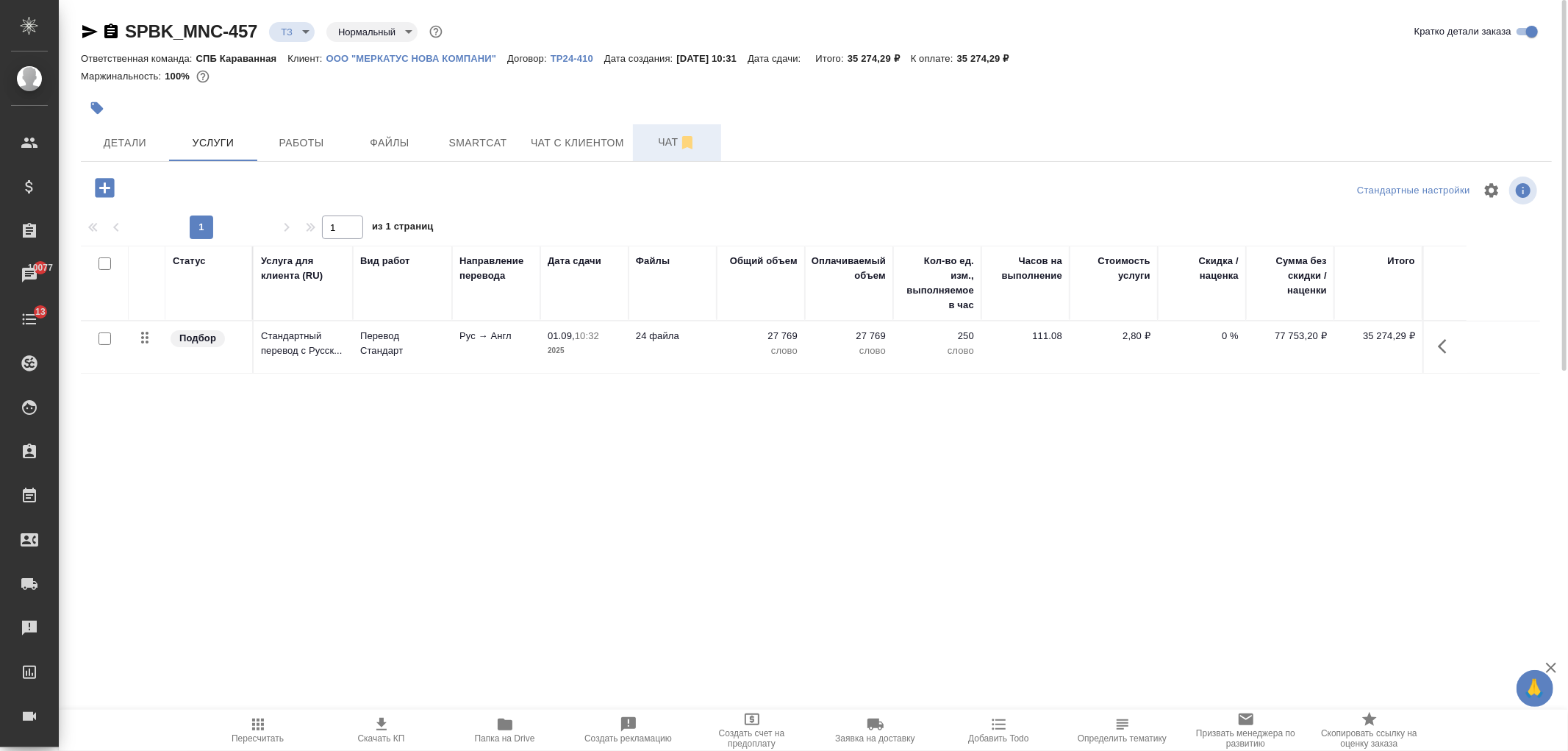
click at [643, 142] on span "Чат" at bounding box center [677, 141] width 70 height 18
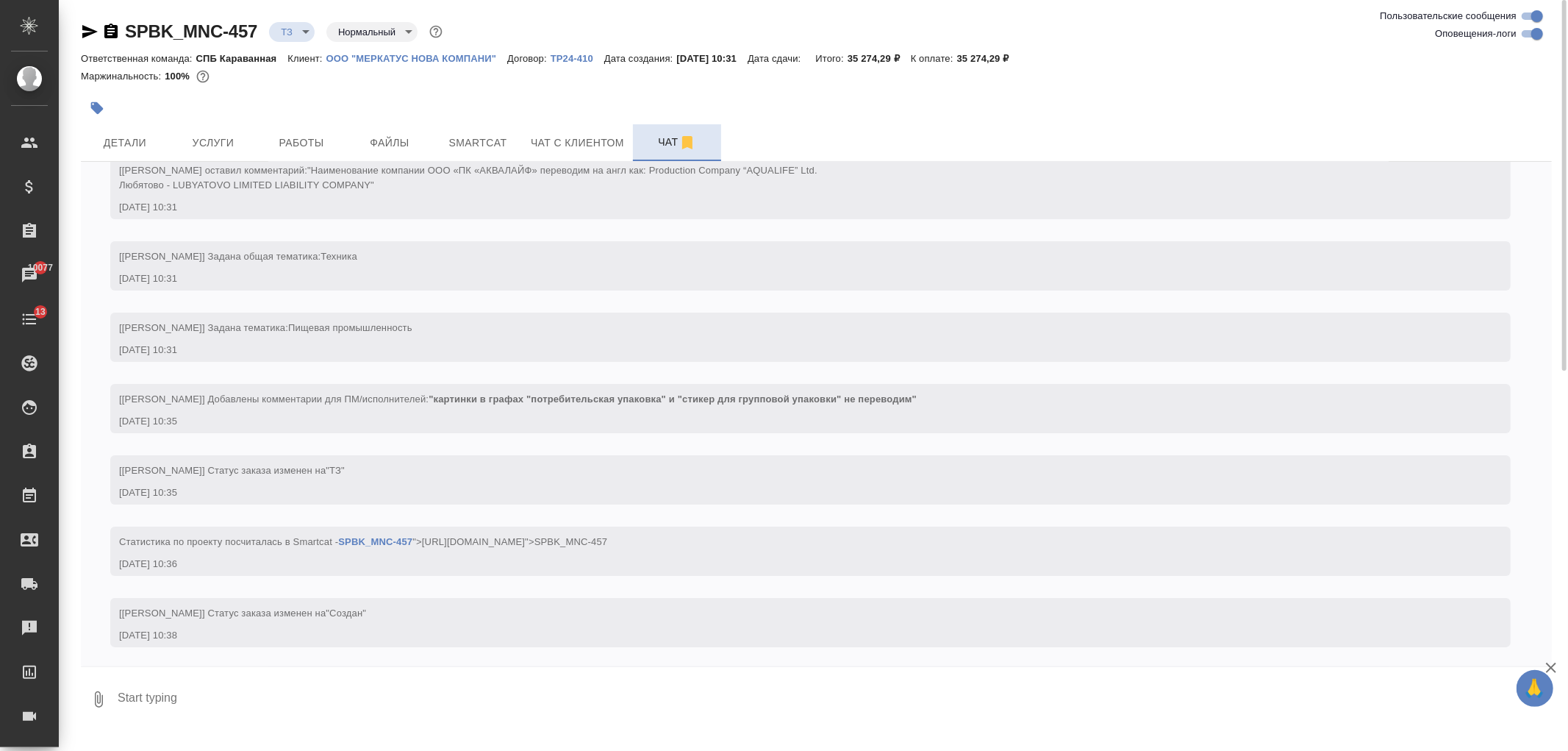
scroll to position [74, 0]
click at [136, 143] on span "Детали" at bounding box center [125, 142] width 70 height 18
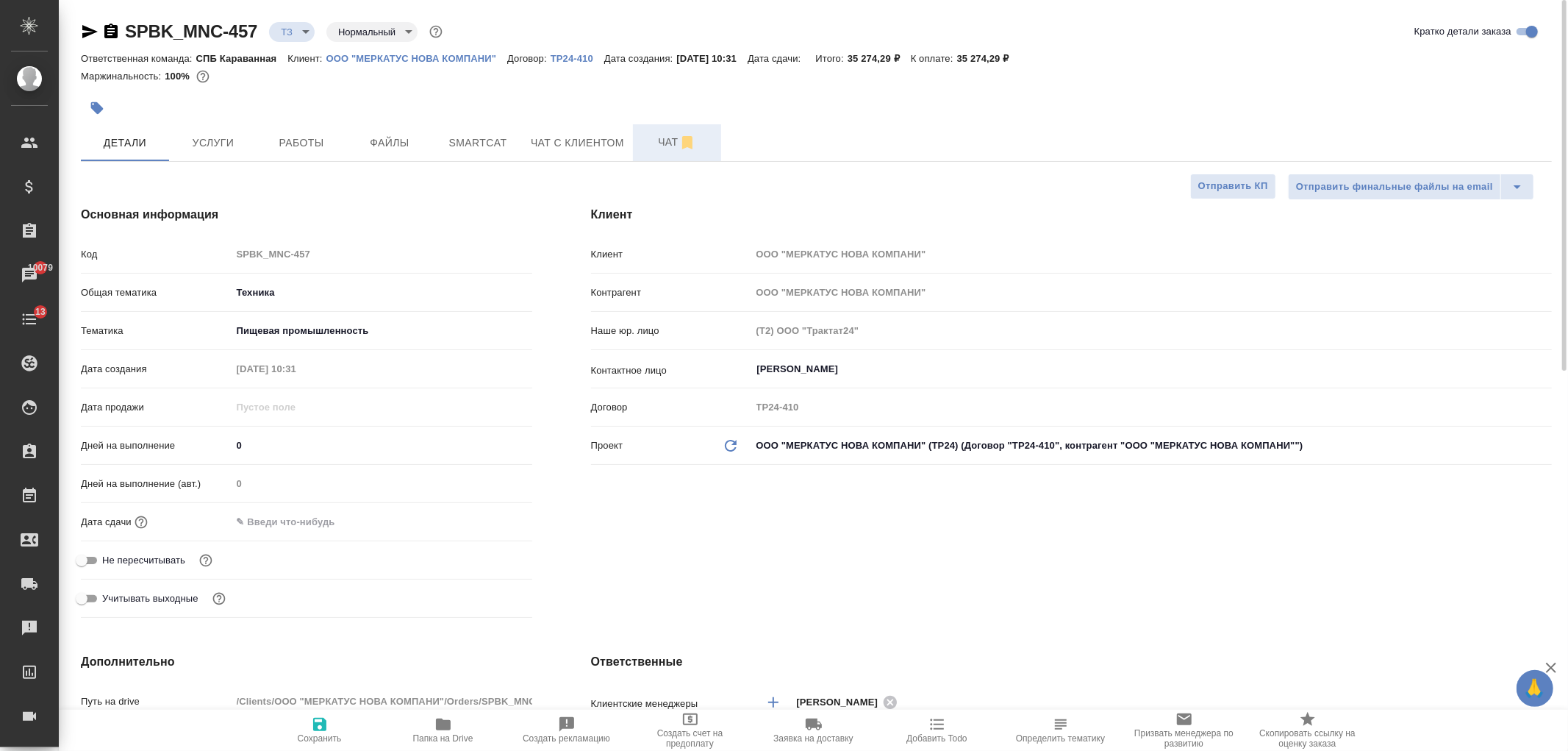
click at [669, 148] on span "Чат" at bounding box center [677, 141] width 70 height 18
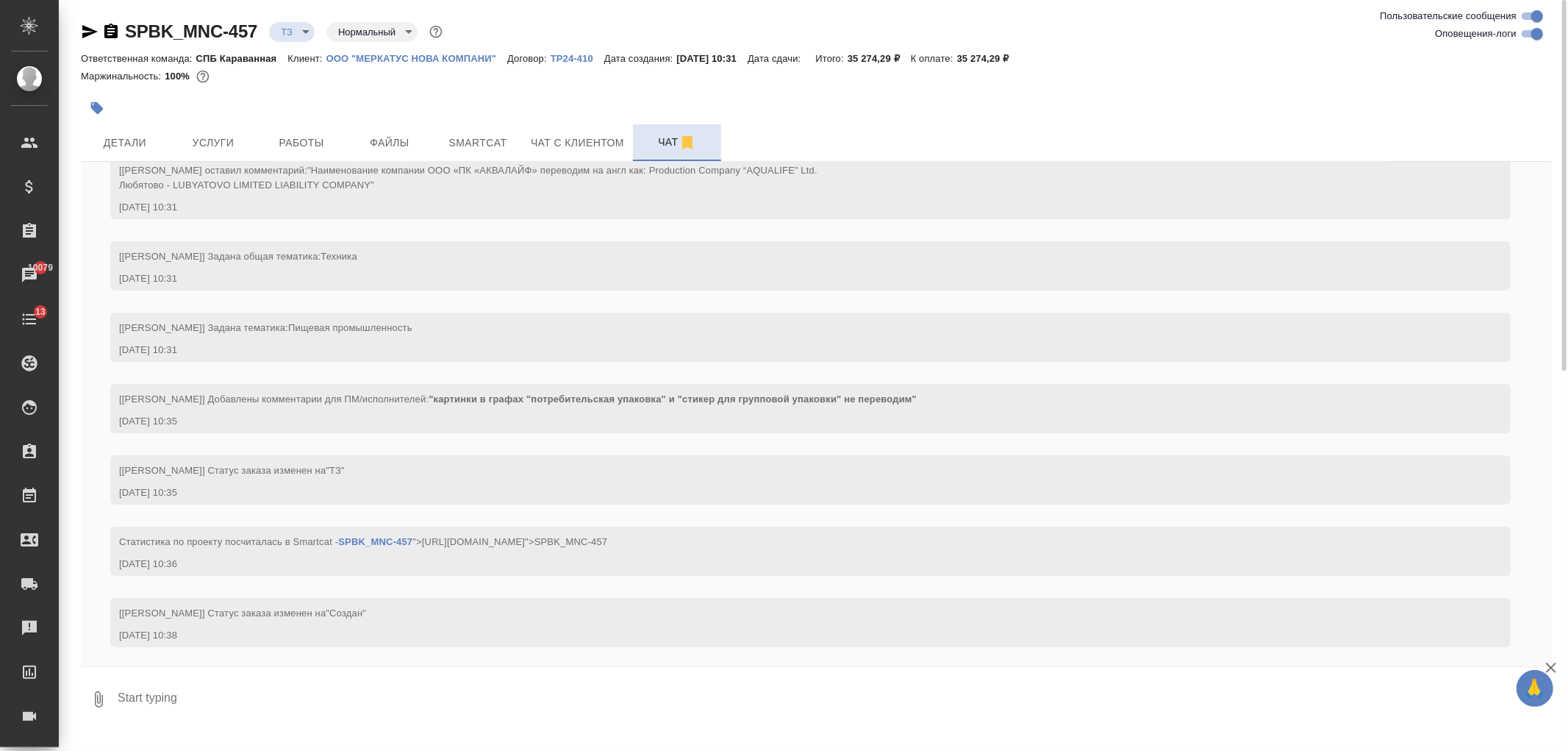
scroll to position [74, 0]
click at [158, 152] on button "Детали" at bounding box center [124, 142] width 88 height 37
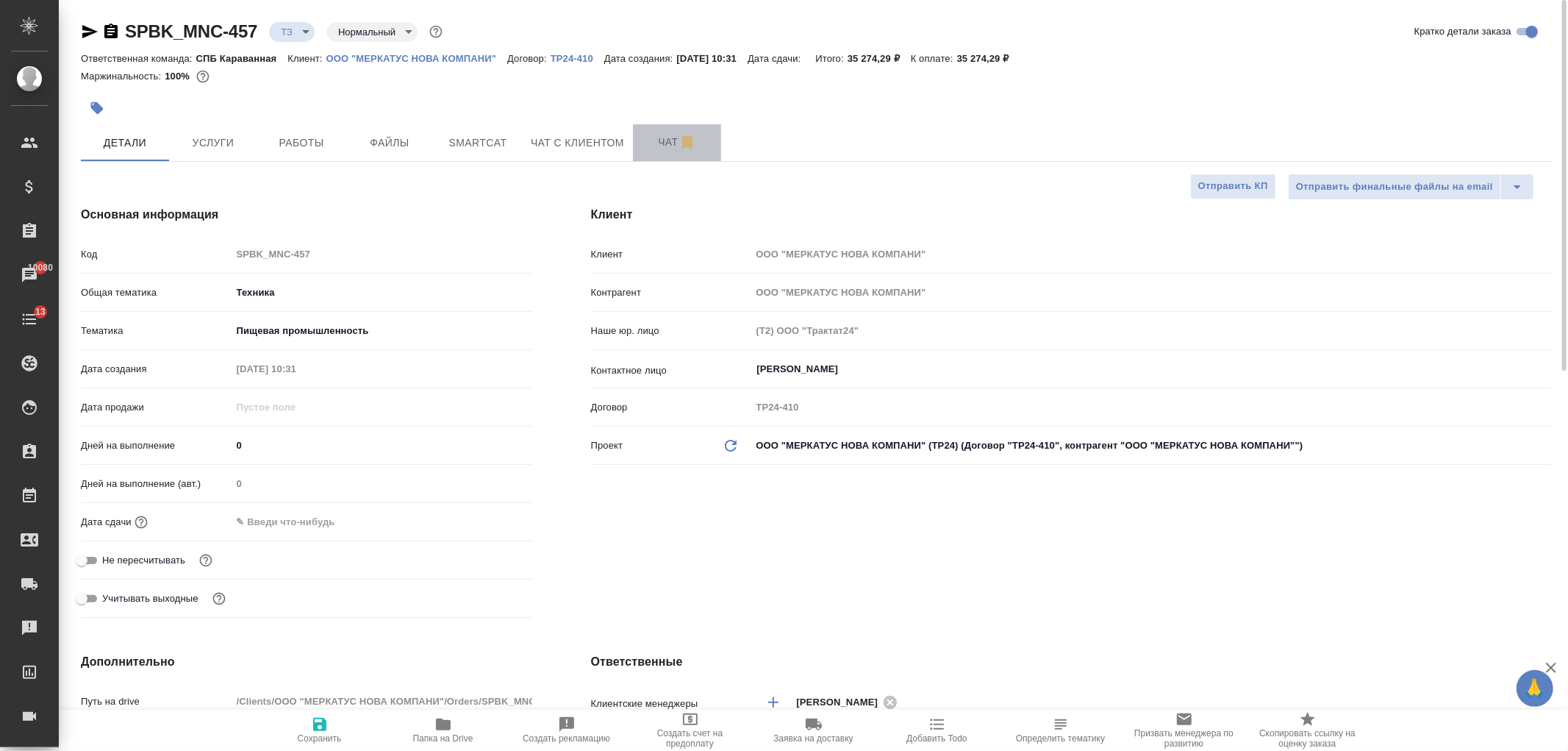
click at [662, 156] on button "Чат" at bounding box center [676, 142] width 88 height 37
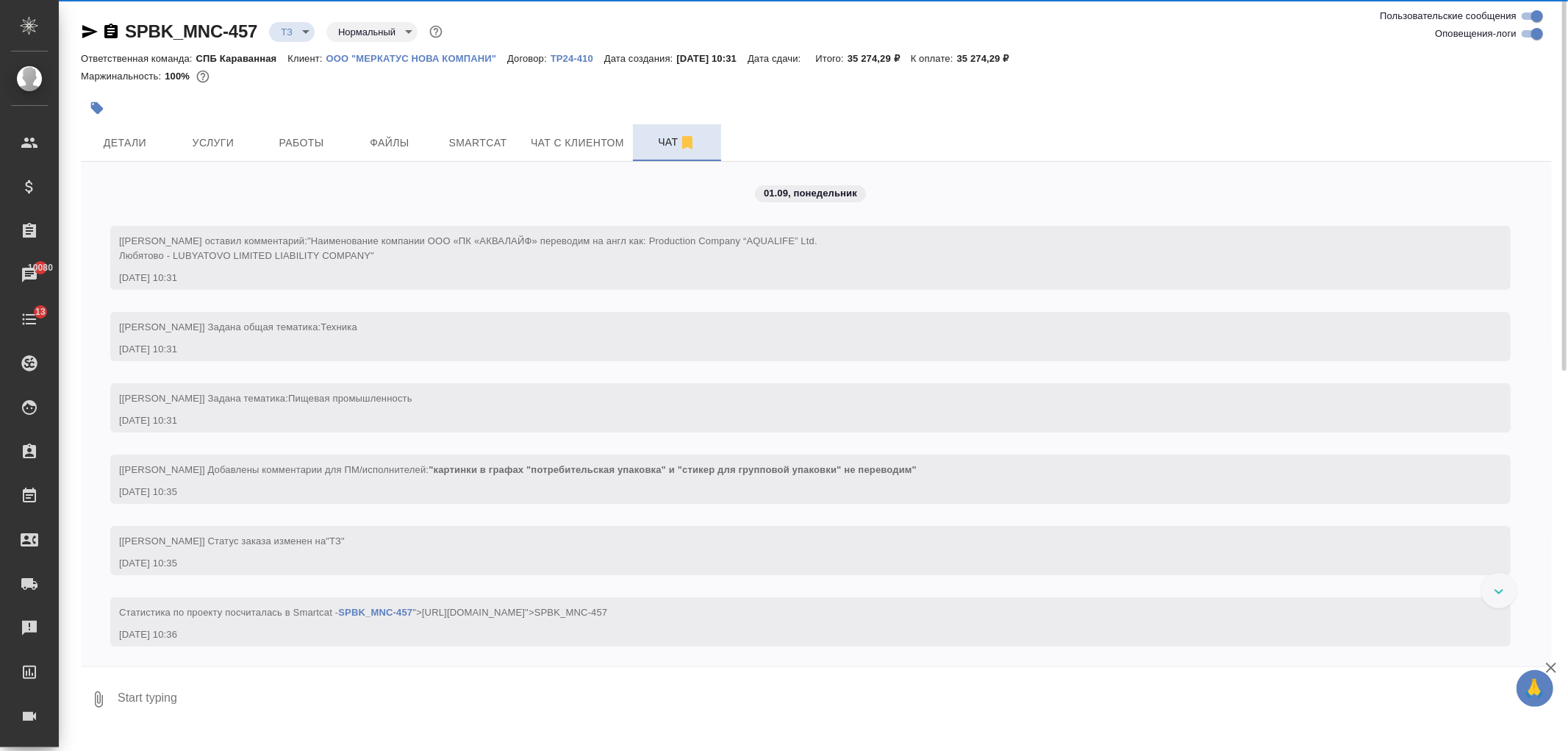
scroll to position [74, 0]
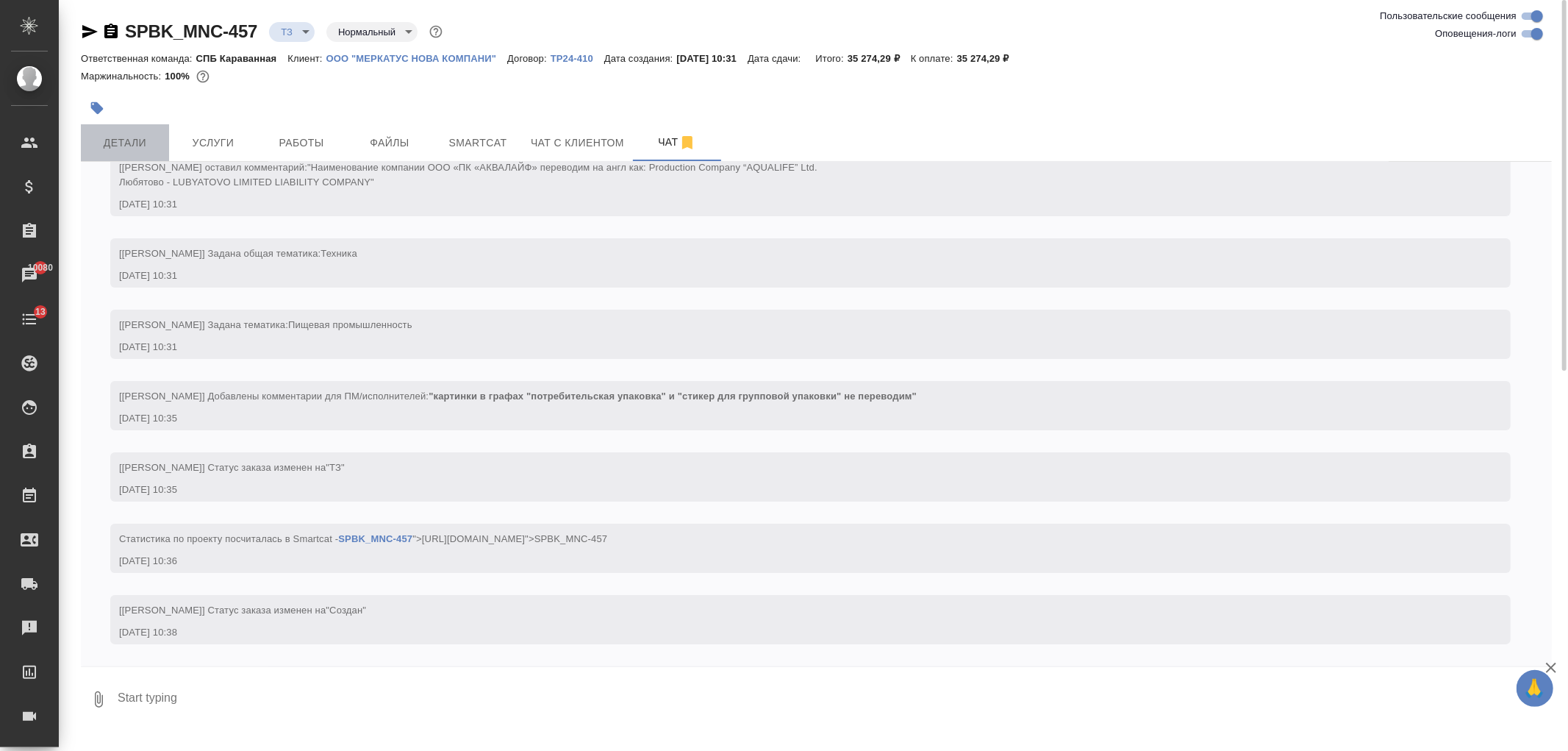
click at [141, 152] on button "Детали" at bounding box center [124, 142] width 88 height 37
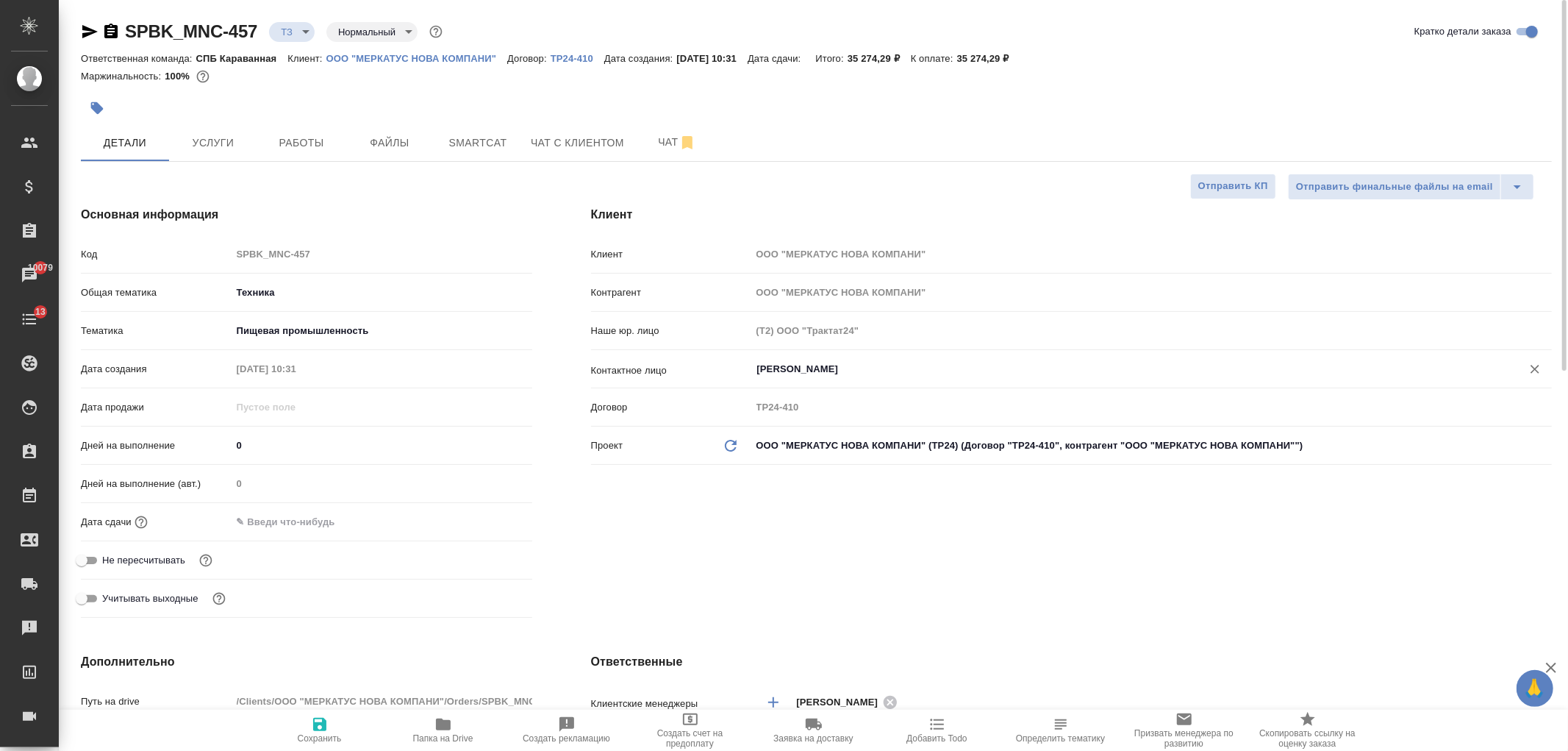
click at [829, 367] on input "[PERSON_NAME]" at bounding box center [1126, 369] width 742 height 18
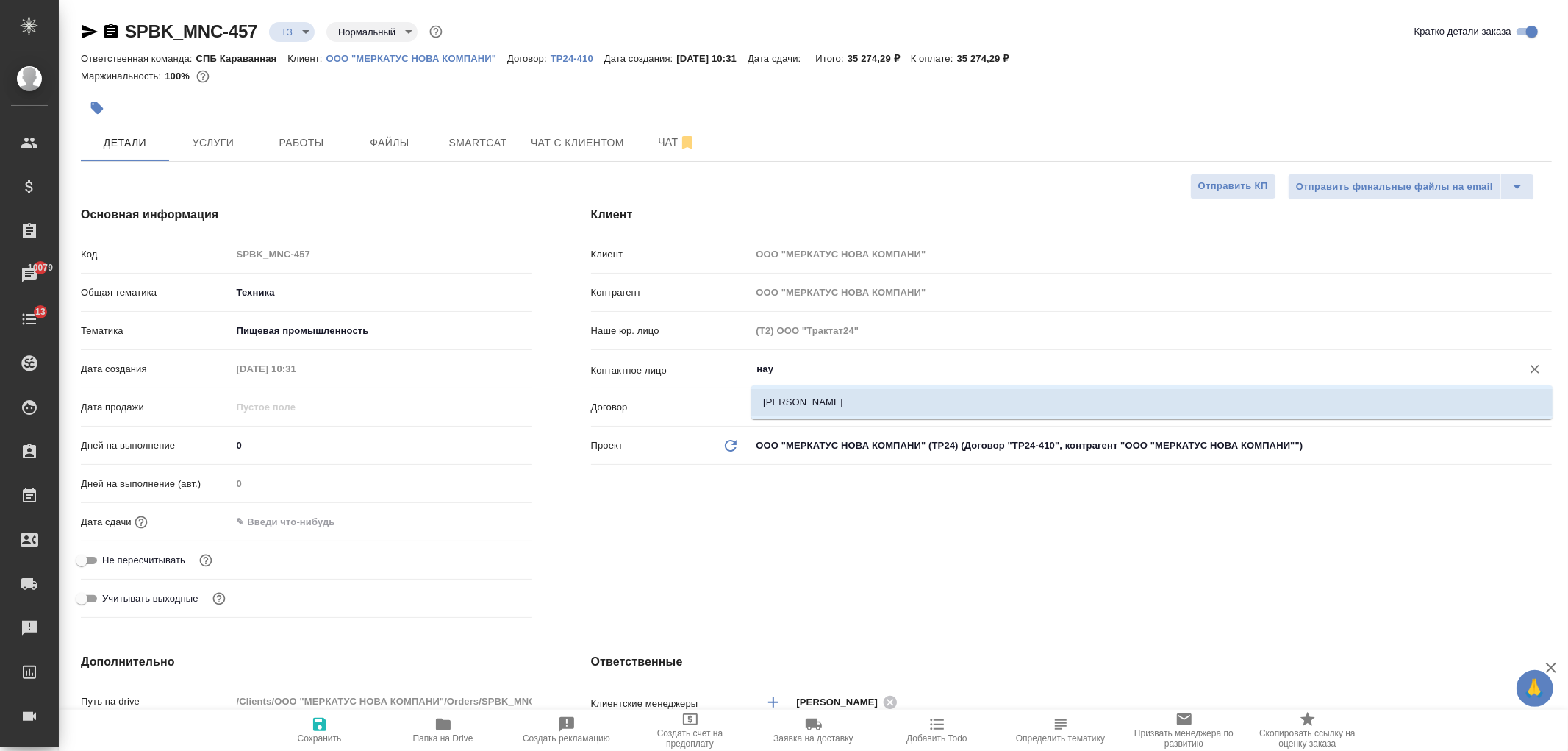
click at [806, 396] on li "Наумова Анна" at bounding box center [1152, 402] width 801 height 27
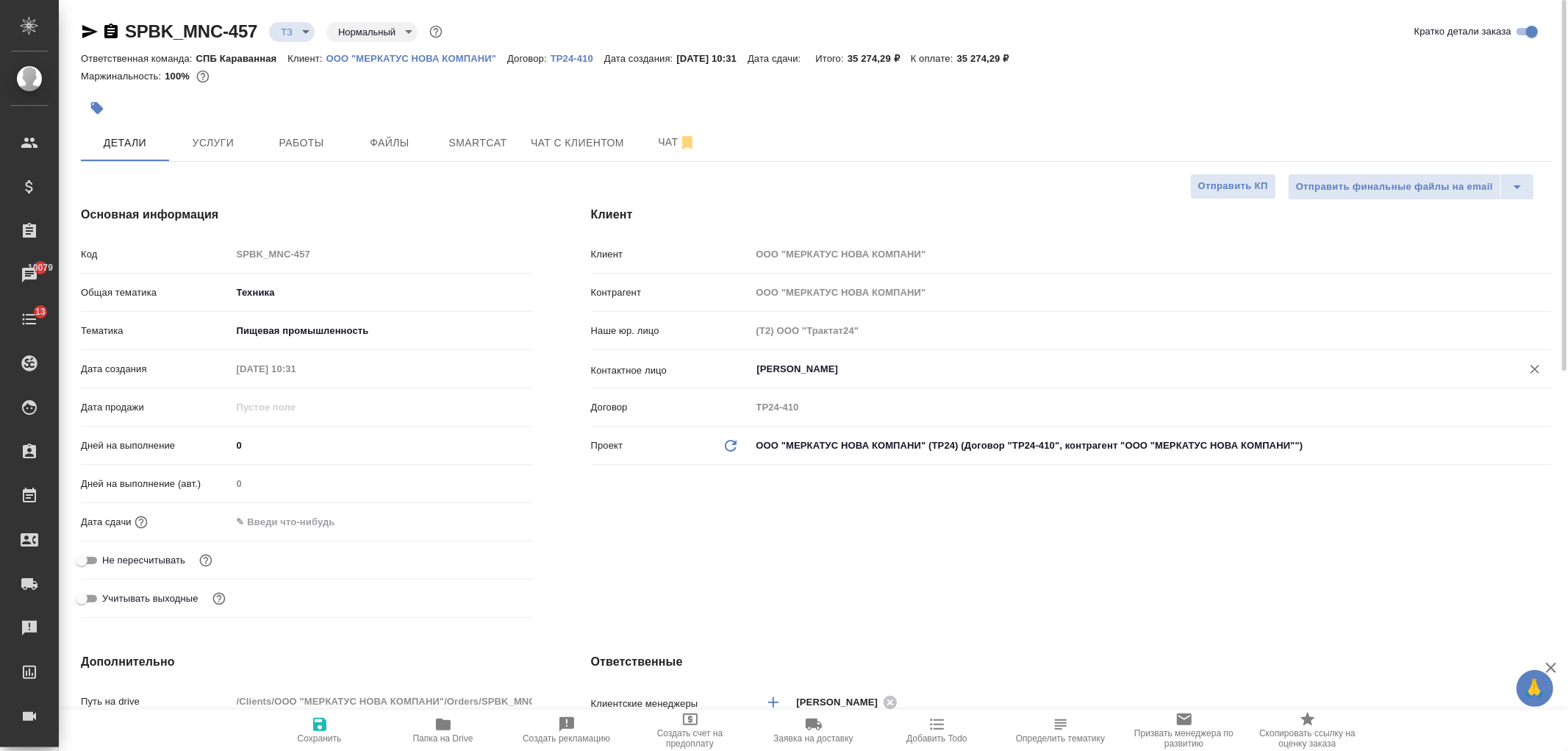
click at [321, 742] on span "Сохранить" at bounding box center [320, 738] width 45 height 10
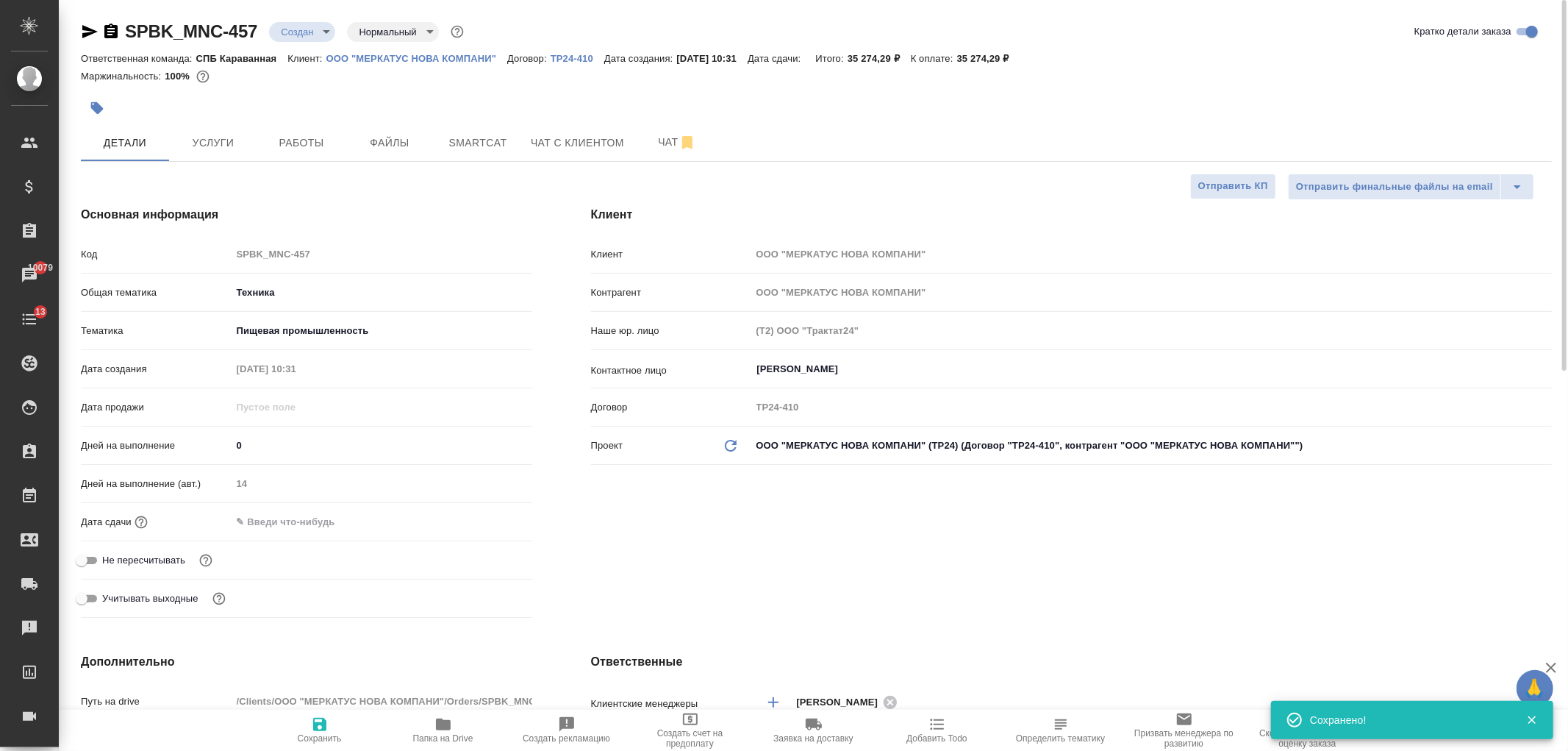
drag, startPoint x: 794, startPoint y: 566, endPoint x: 825, endPoint y: 549, distance: 35.4
click at [825, 549] on div "Клиент Клиент ООО "МЕРКАТУС НОВА КОМПАНИ" Контрагент ООО "МЕРКАТУС НОВА КОМПАНИ…" at bounding box center [1071, 414] width 1019 height 477
click at [647, 156] on button "Чат" at bounding box center [676, 142] width 88 height 37
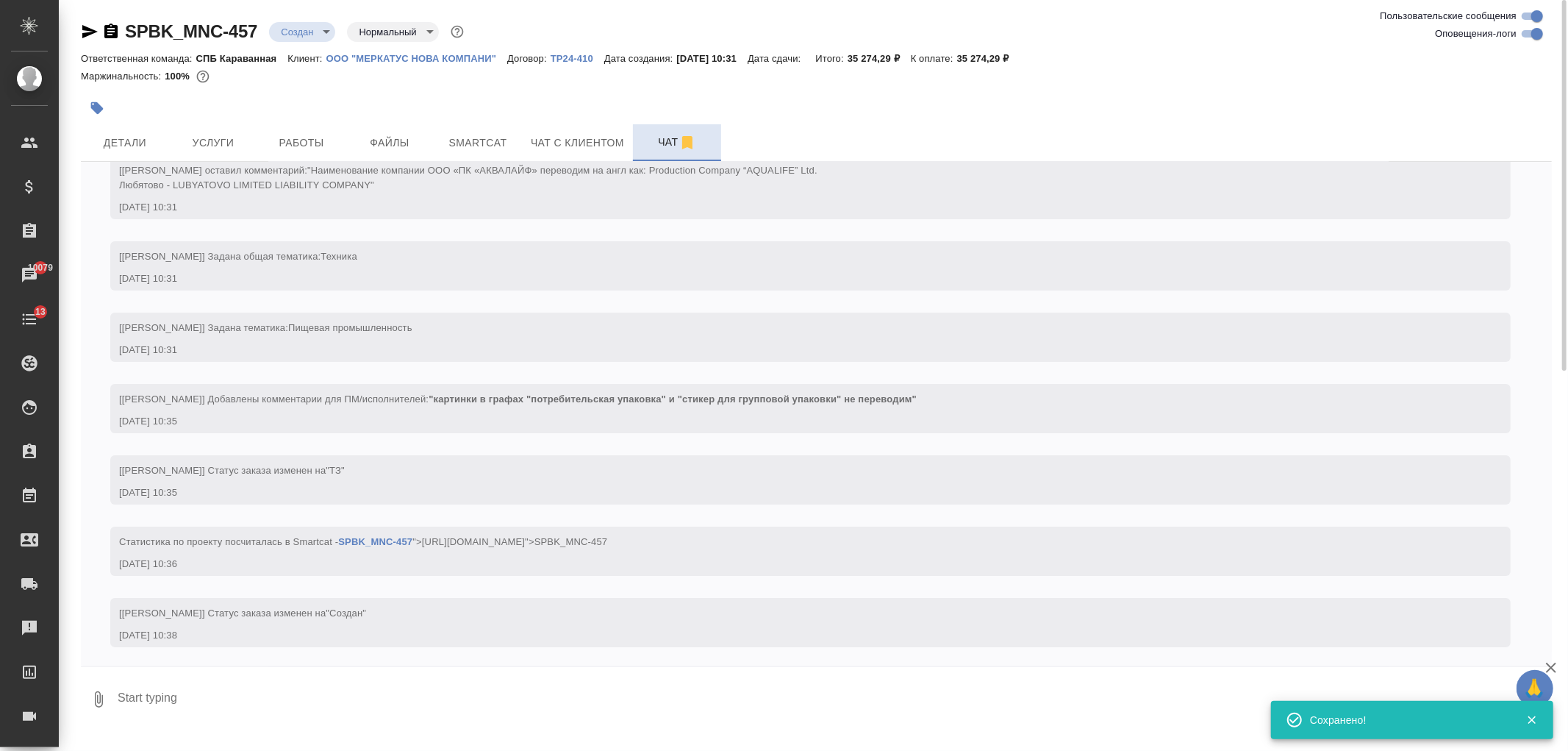
scroll to position [74, 0]
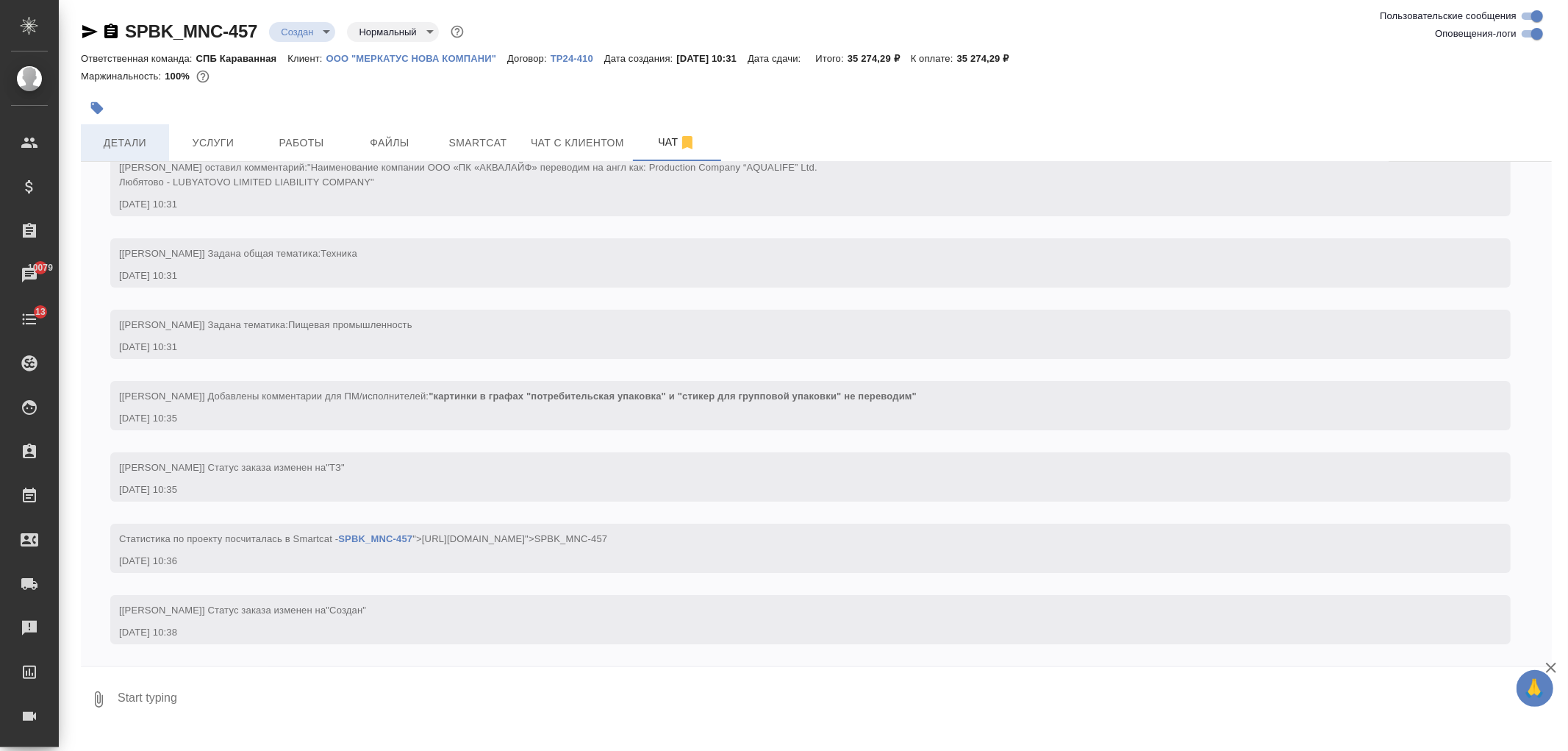
click at [157, 152] on button "Детали" at bounding box center [124, 142] width 88 height 37
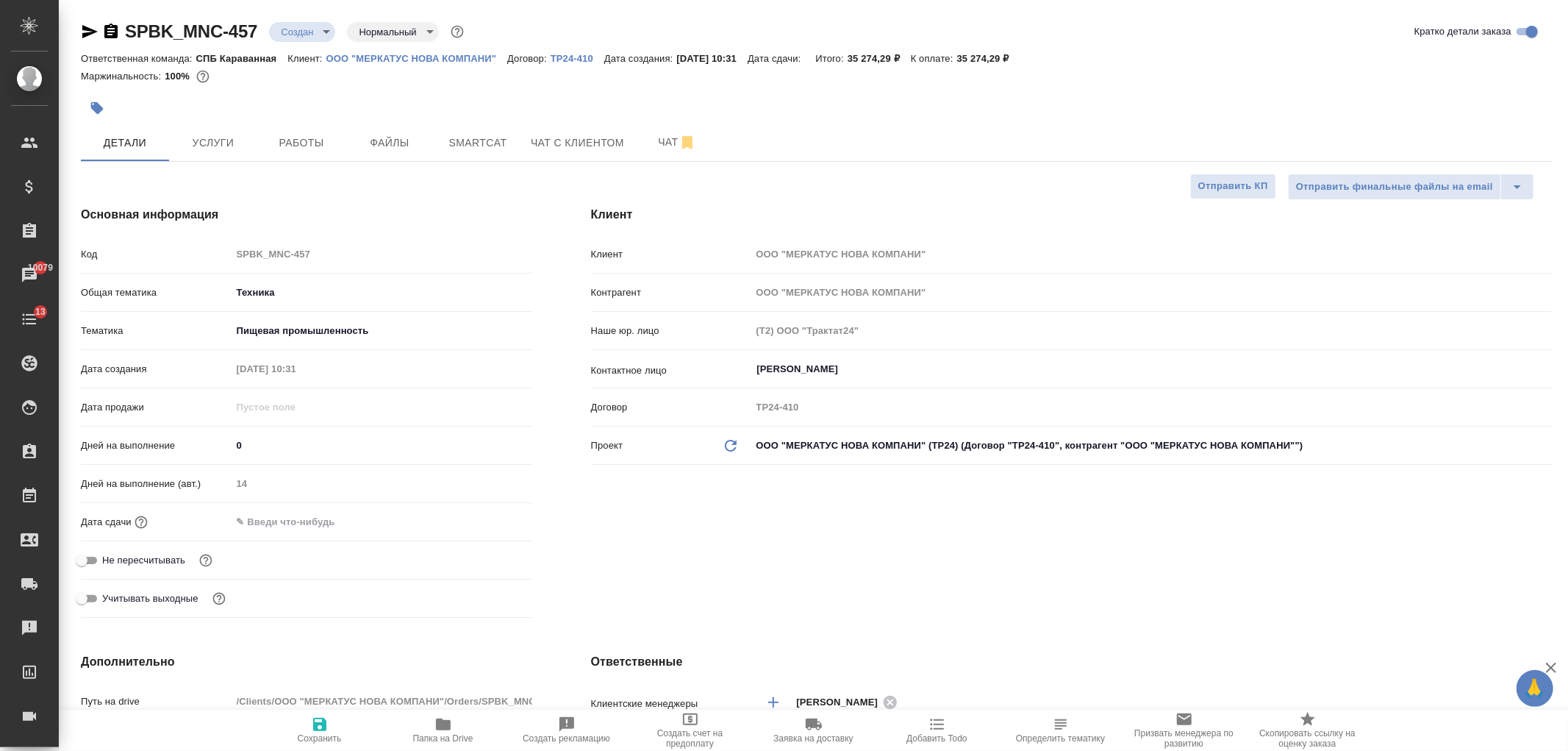
click at [759, 592] on div "Клиент Клиент ООО "МЕРКАТУС НОВА КОМПАНИ" Контрагент ООО "МЕРКАТУС НОВА КОМПАНИ…" at bounding box center [1071, 414] width 1019 height 477
click at [317, 521] on input "text" at bounding box center [296, 522] width 128 height 21
click at [495, 525] on div at bounding box center [507, 522] width 51 height 18
click at [482, 527] on icon "button" at bounding box center [490, 522] width 18 height 18
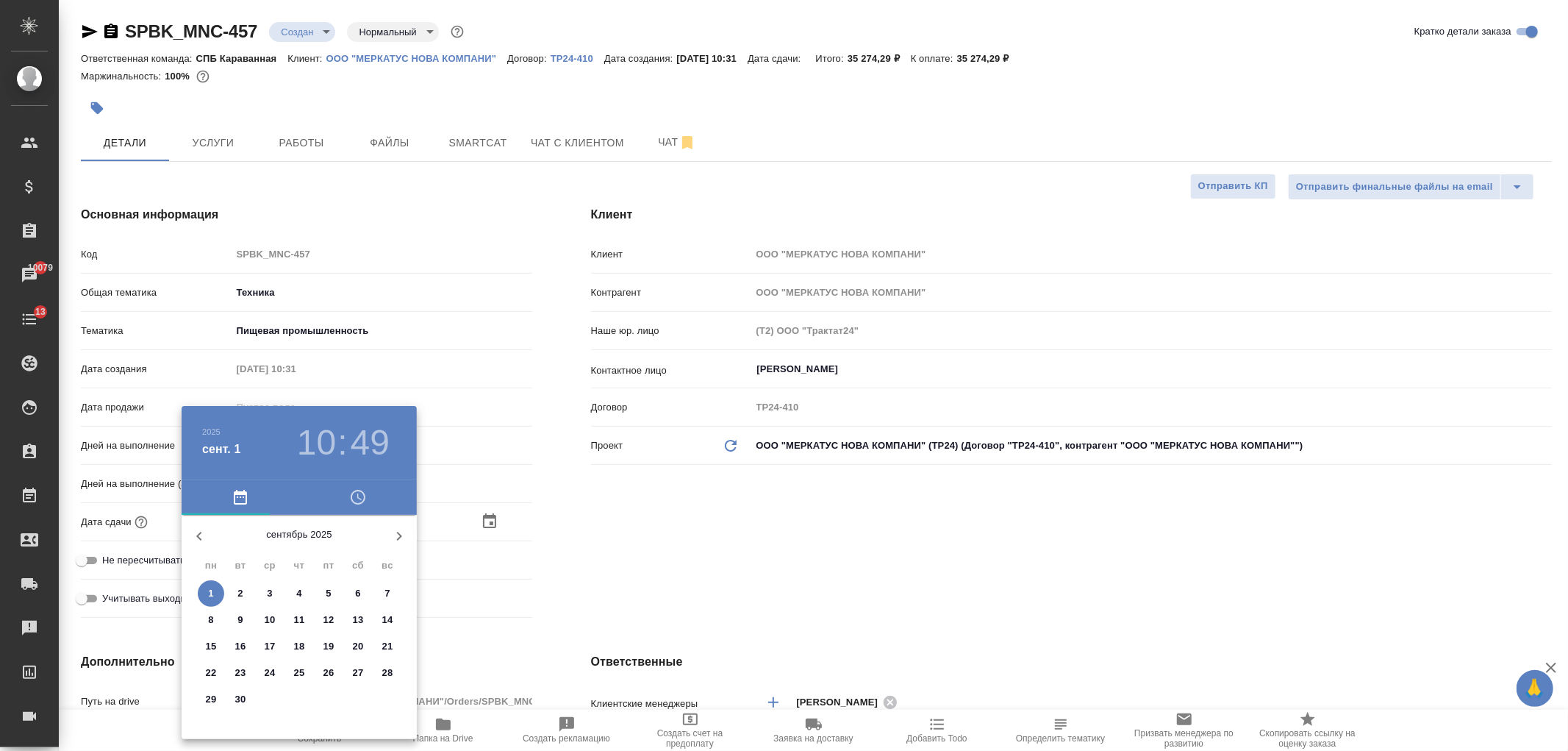
click at [324, 619] on p "12" at bounding box center [329, 619] width 11 height 15
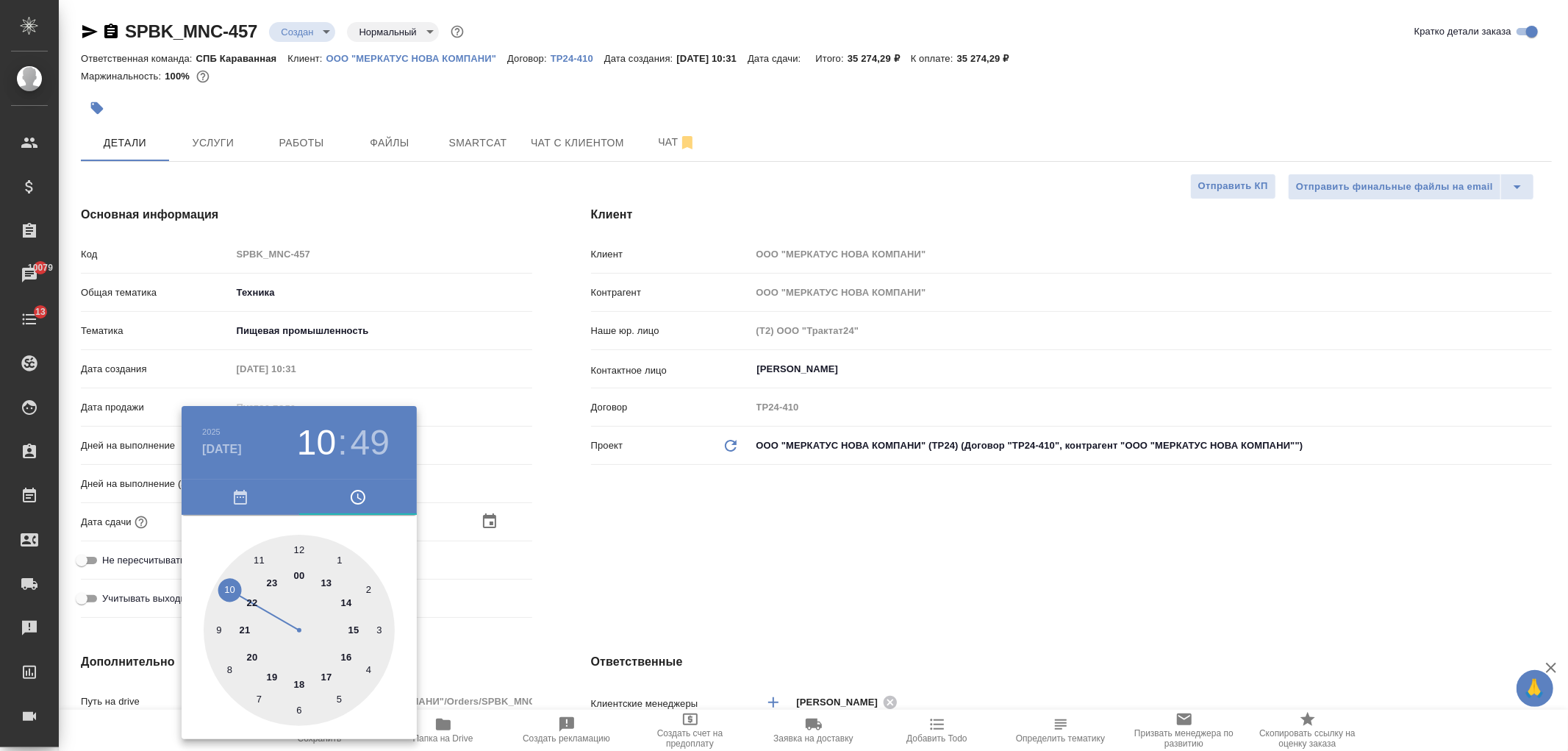
click at [353, 629] on div at bounding box center [299, 629] width 191 height 191
click at [300, 547] on div at bounding box center [299, 629] width 191 height 191
click at [658, 508] on div at bounding box center [784, 375] width 1568 height 751
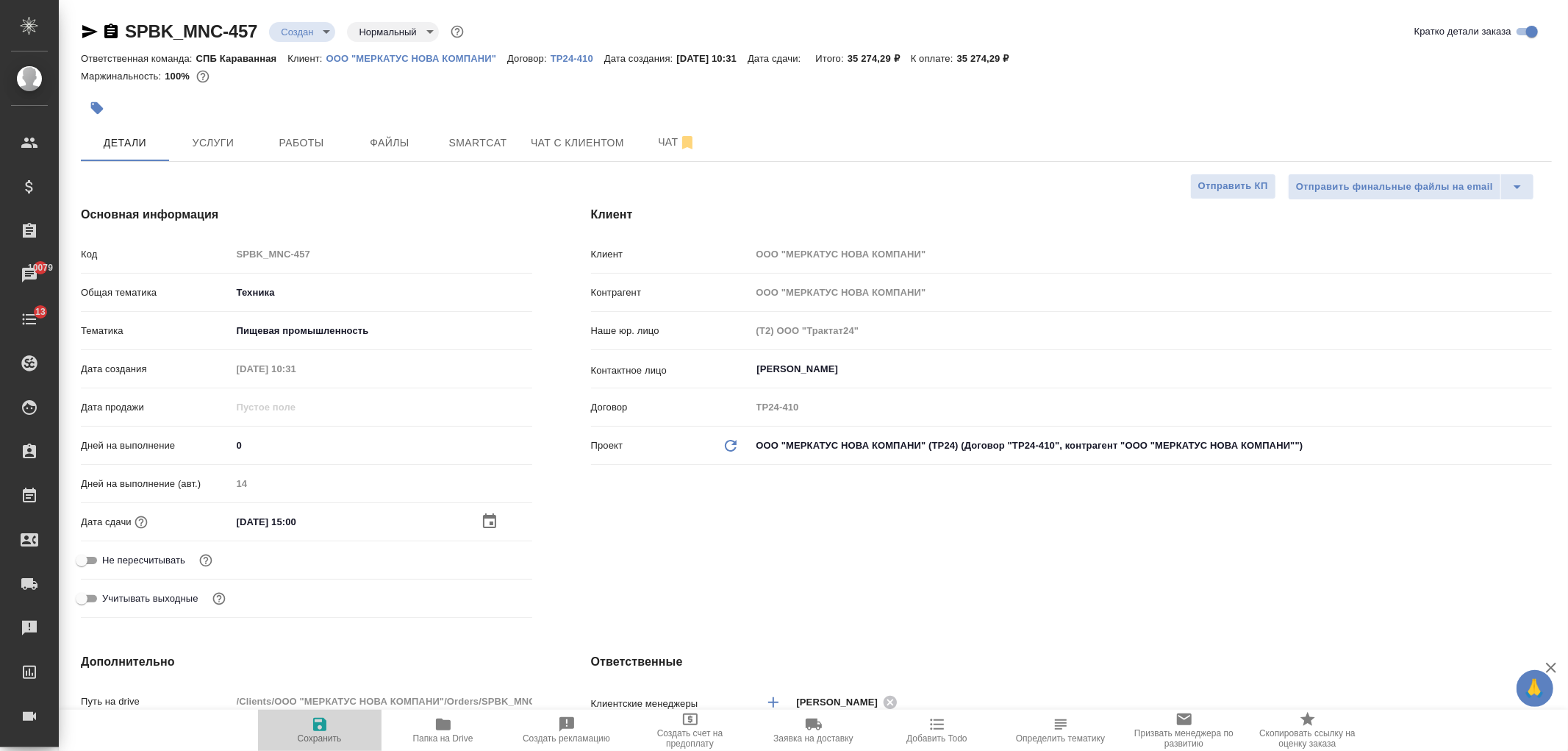
click at [311, 724] on icon "button" at bounding box center [319, 724] width 18 height 18
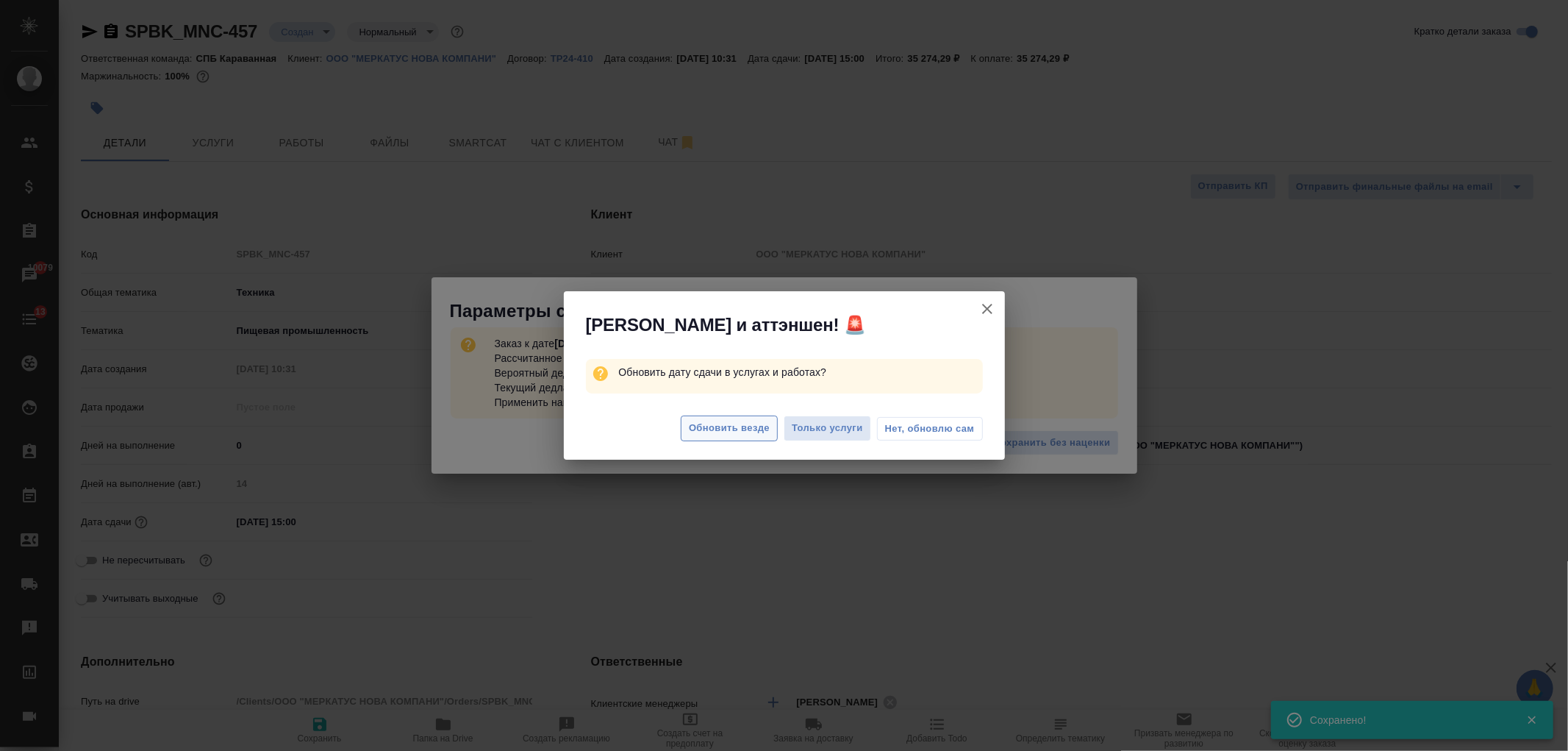
click at [723, 435] on span "Обновить везде" at bounding box center [729, 428] width 80 height 17
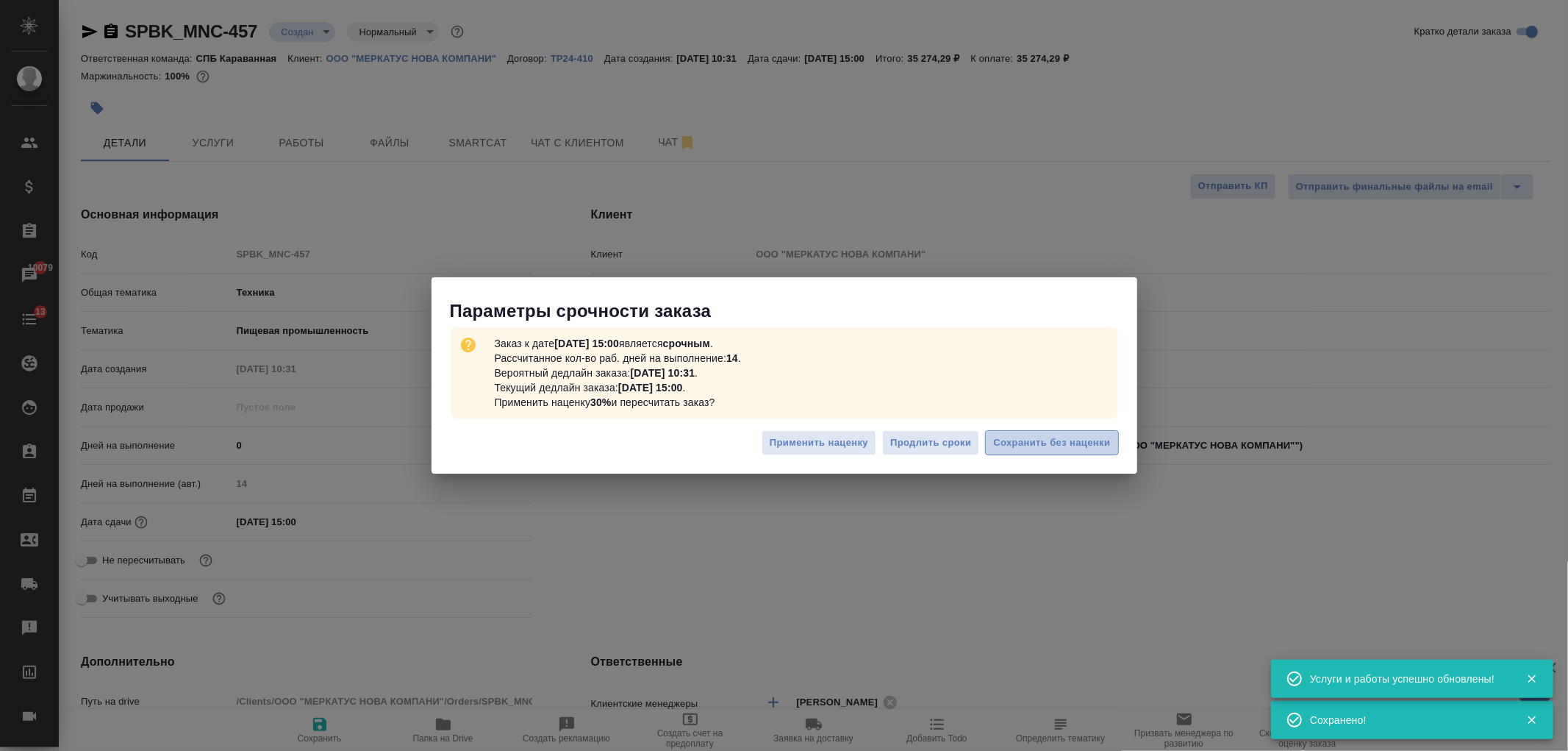
click at [1032, 440] on span "Сохранить без наценки" at bounding box center [1051, 444] width 117 height 17
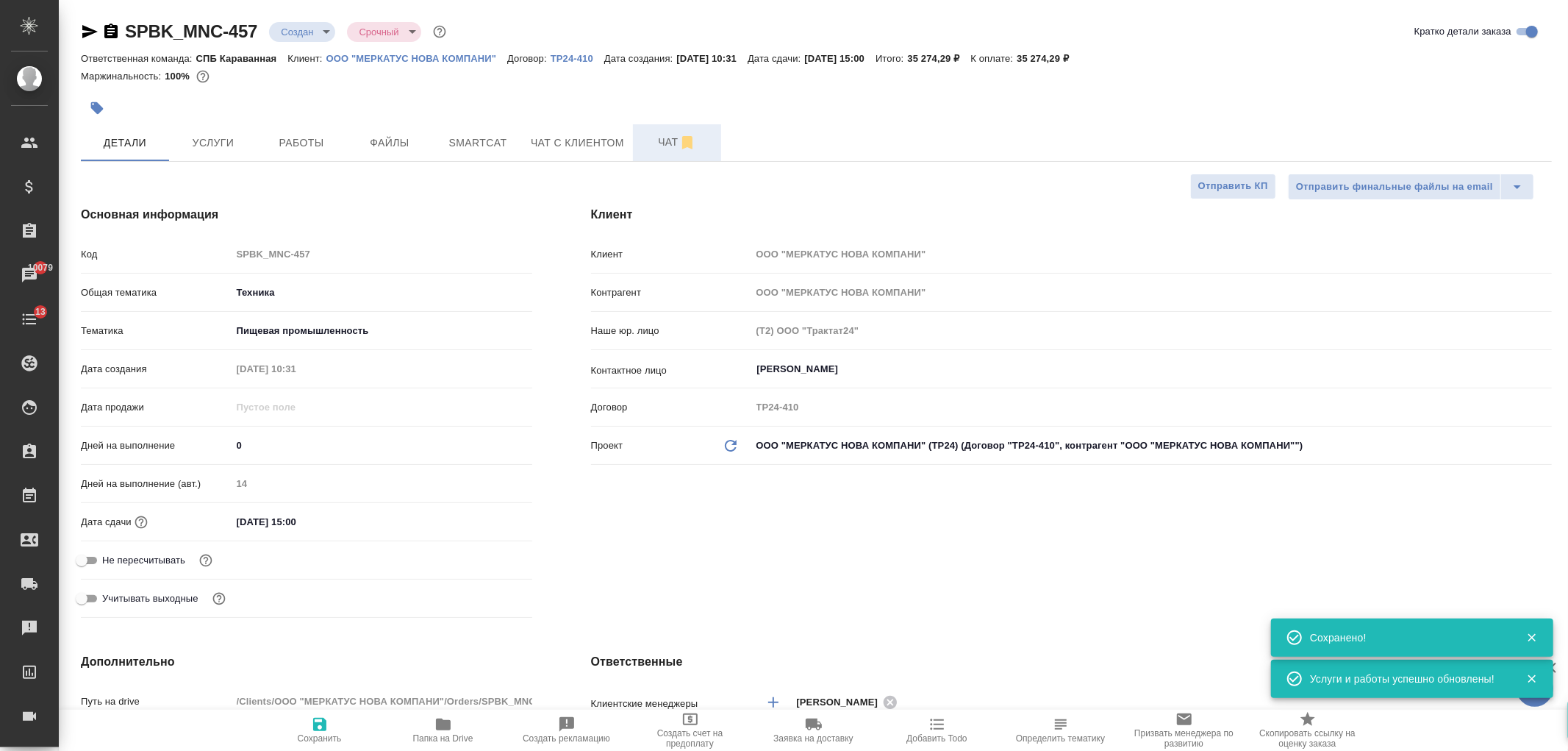
click at [653, 129] on button "Чат" at bounding box center [676, 142] width 88 height 37
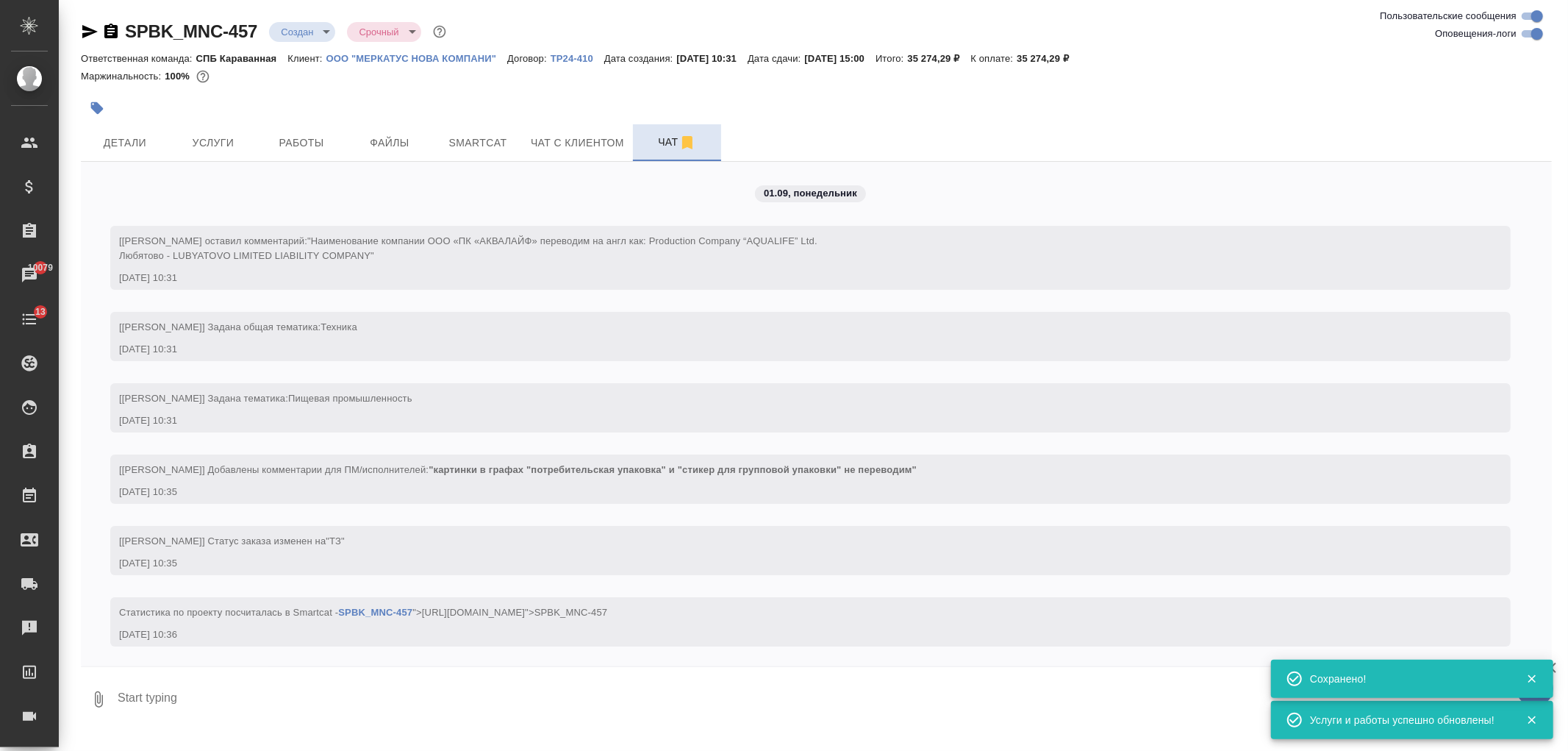
scroll to position [74, 0]
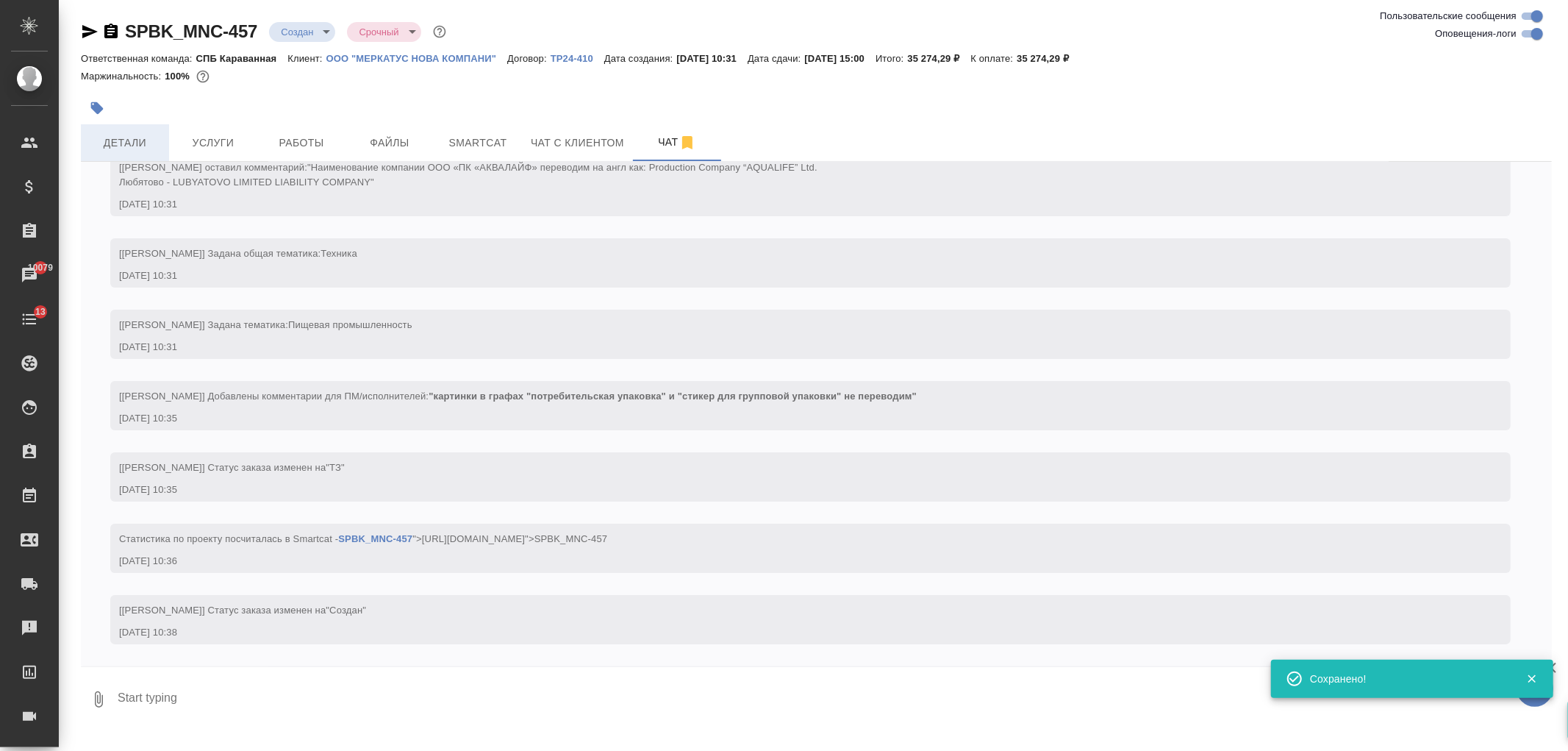
click at [145, 144] on span "Детали" at bounding box center [125, 142] width 70 height 18
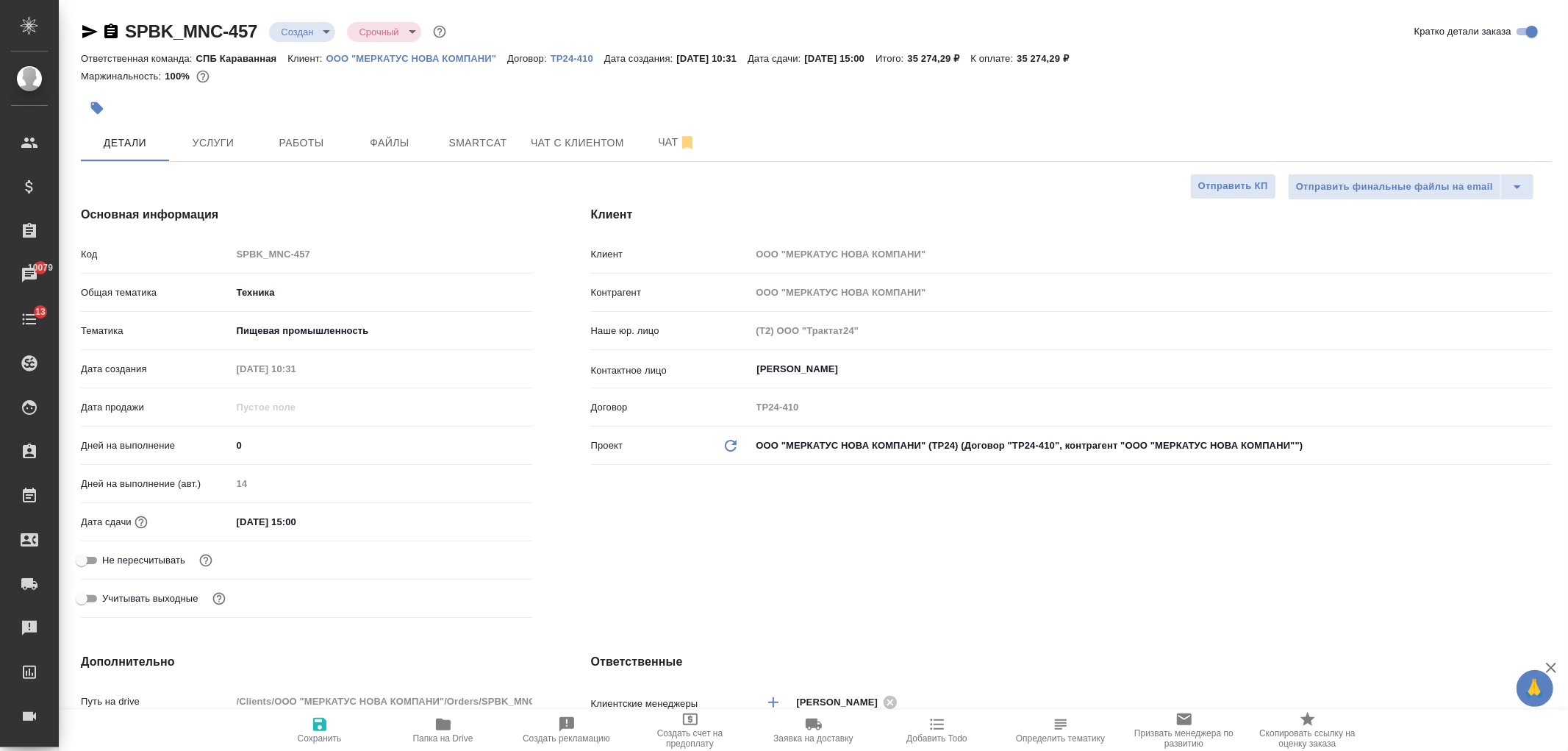
click at [639, 121] on div at bounding box center [571, 108] width 981 height 33
click at [639, 145] on button "Чат" at bounding box center [676, 142] width 88 height 37
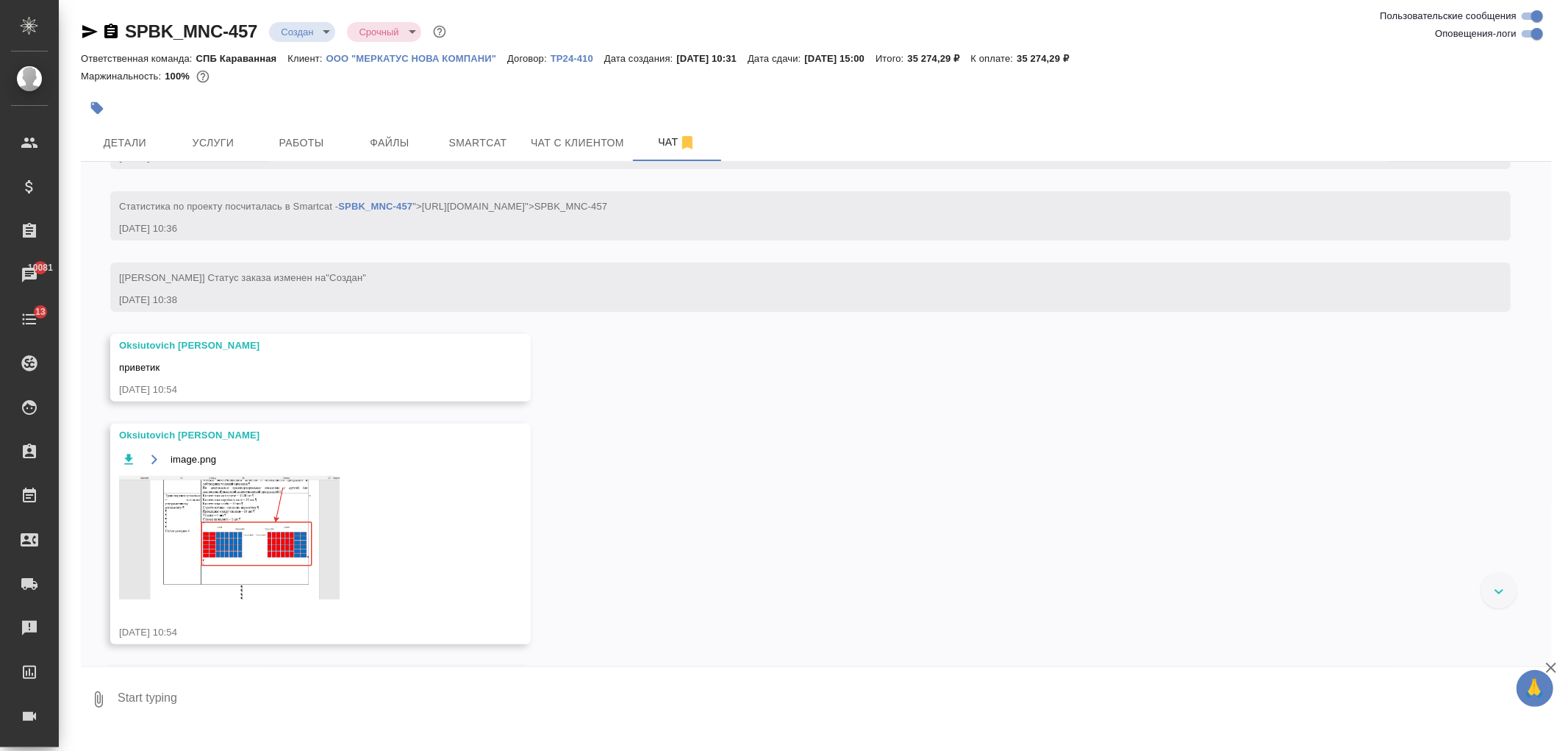
scroll to position [388, 0]
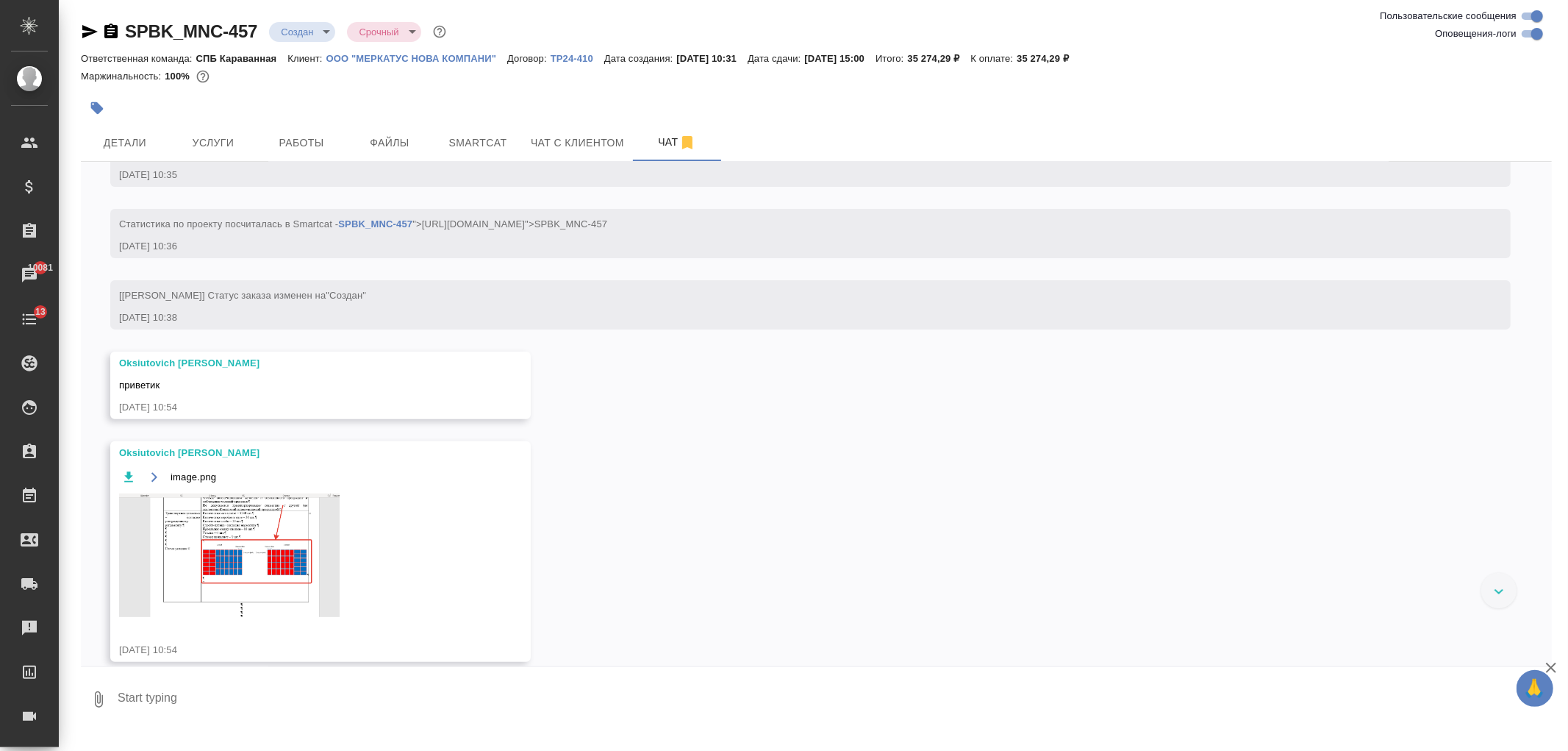
click at [200, 520] on img at bounding box center [229, 555] width 221 height 123
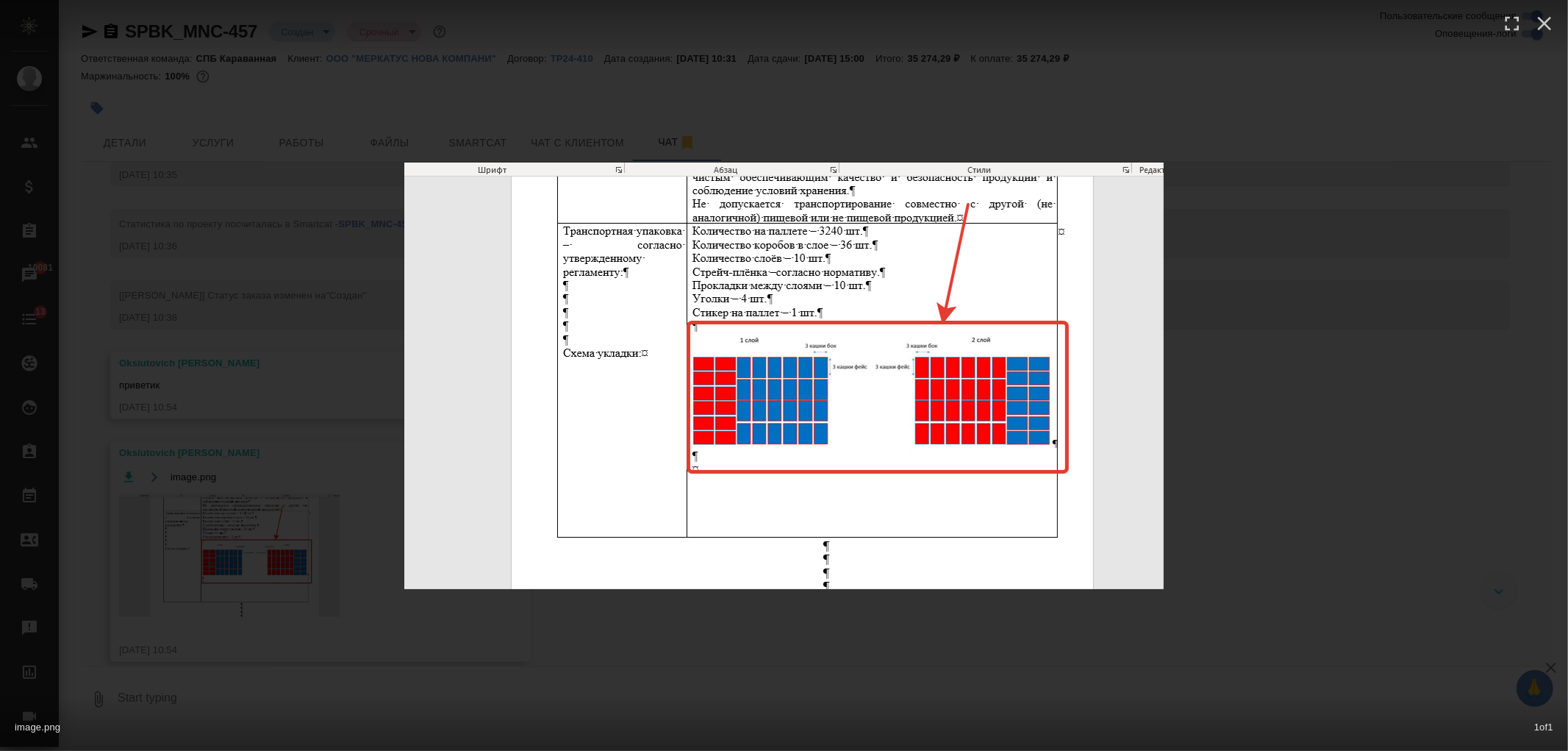
click at [200, 520] on div "image.png 1 of 1" at bounding box center [784, 375] width 1568 height 751
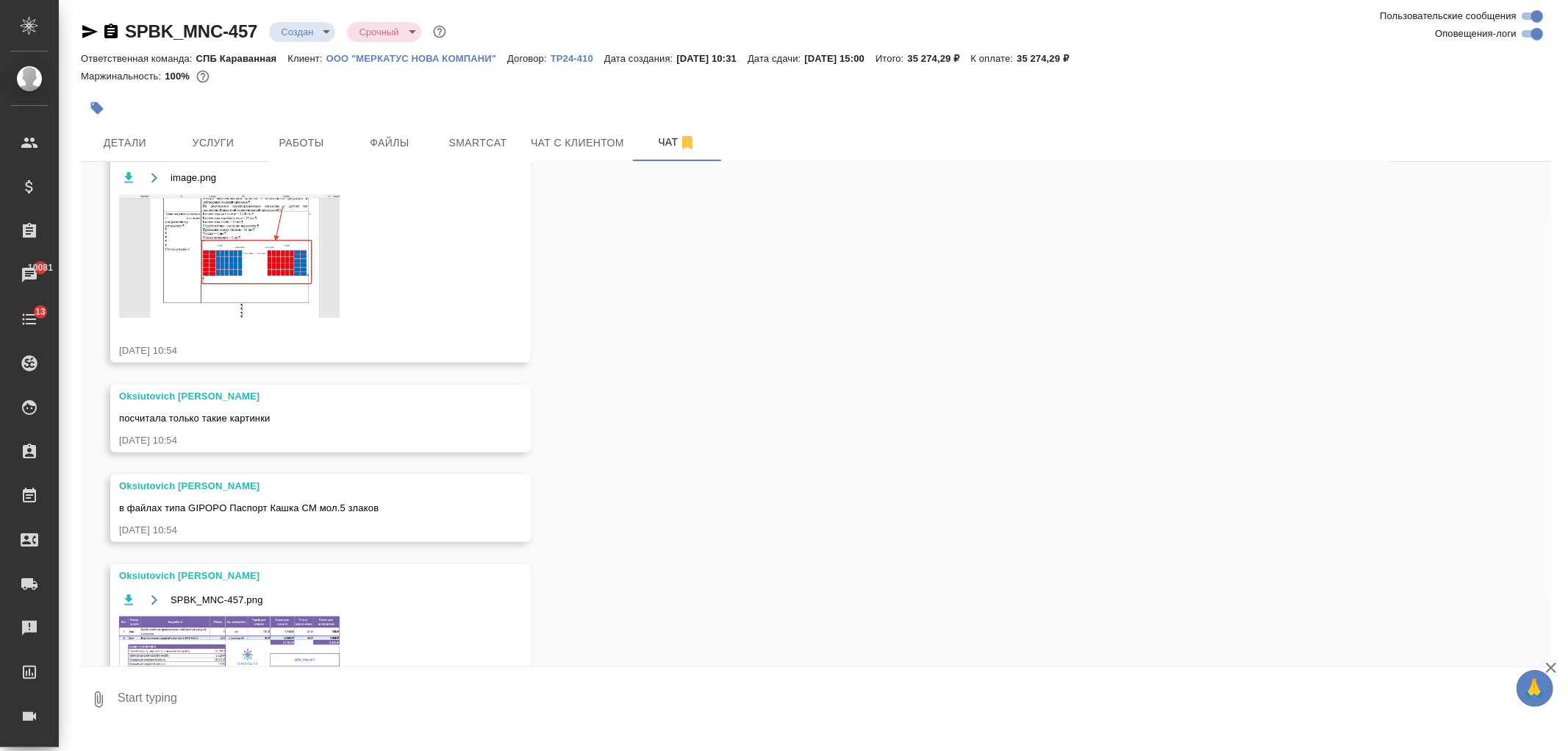
scroll to position [767, 0]
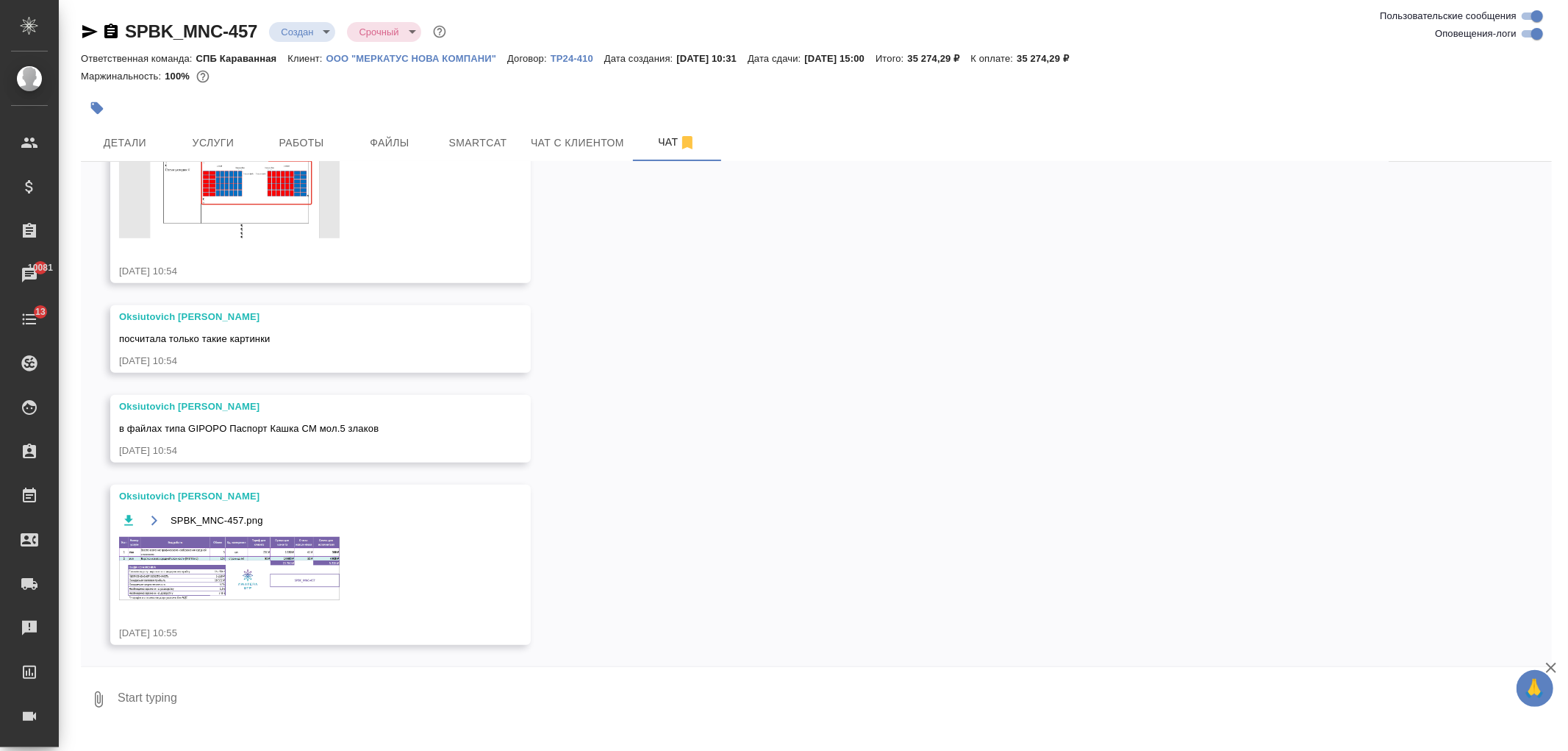
click at [246, 555] on img at bounding box center [229, 568] width 221 height 63
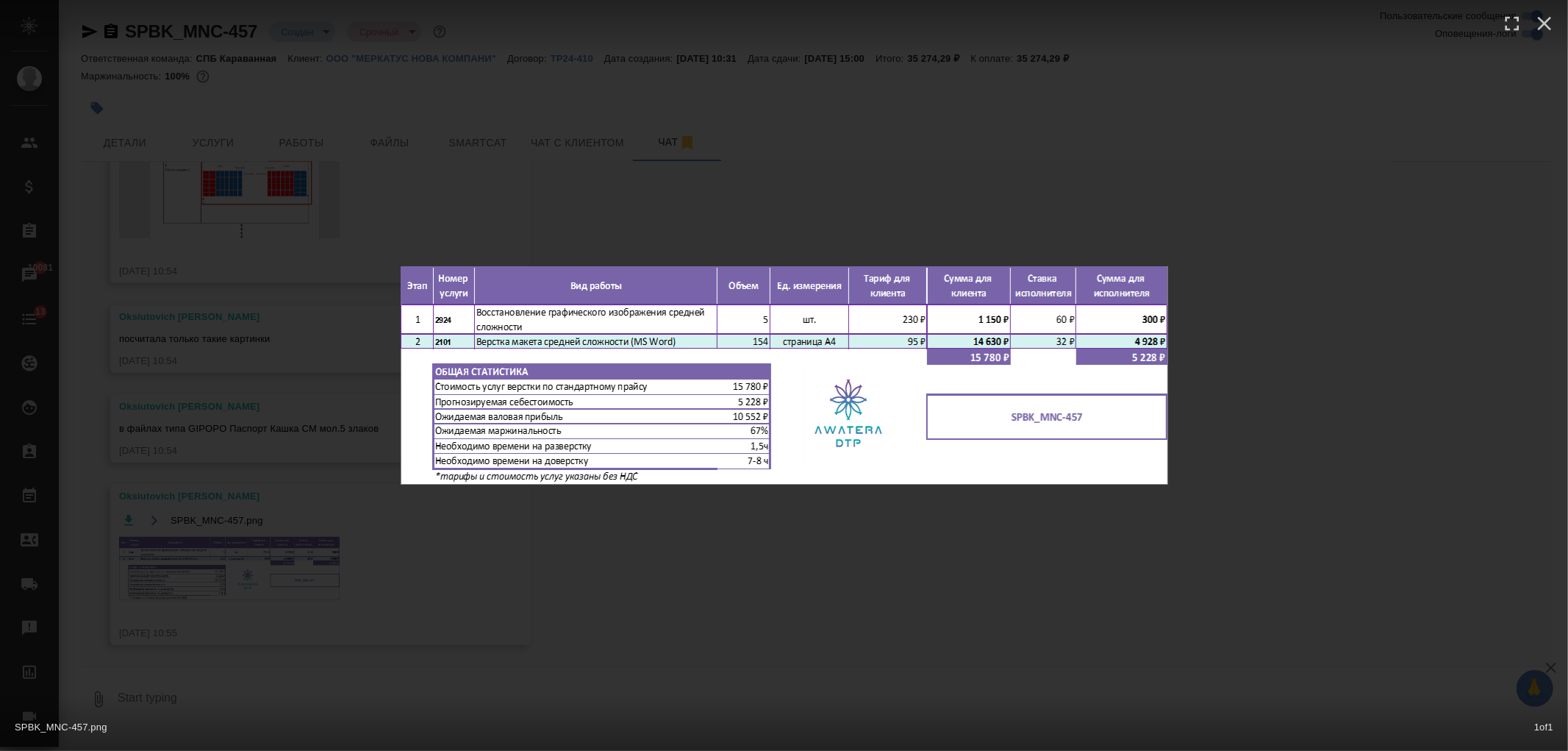
click at [246, 555] on div "SPBK_MNC-457.png 1 of 1" at bounding box center [784, 375] width 1568 height 751
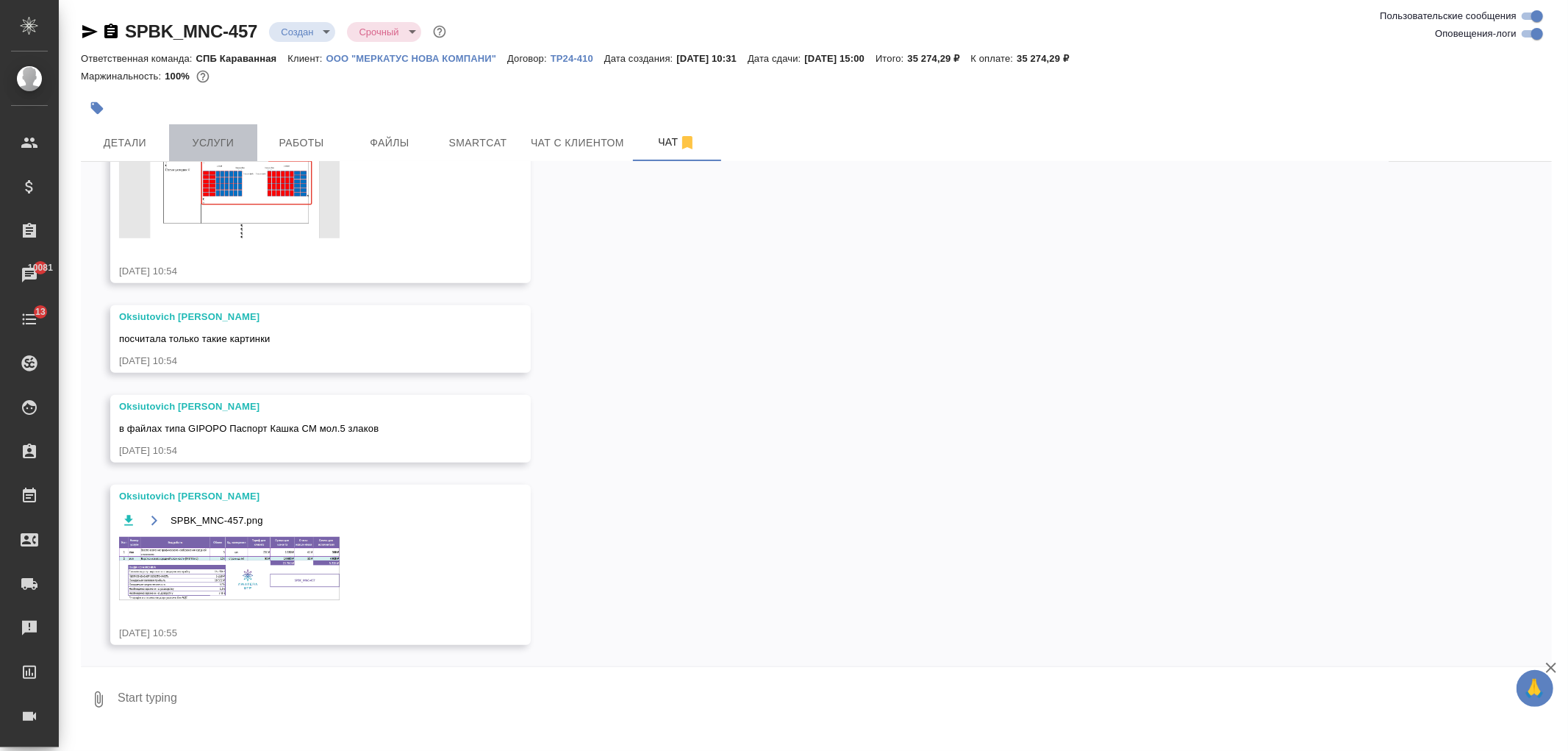
click at [213, 134] on span "Услуги" at bounding box center [213, 142] width 70 height 18
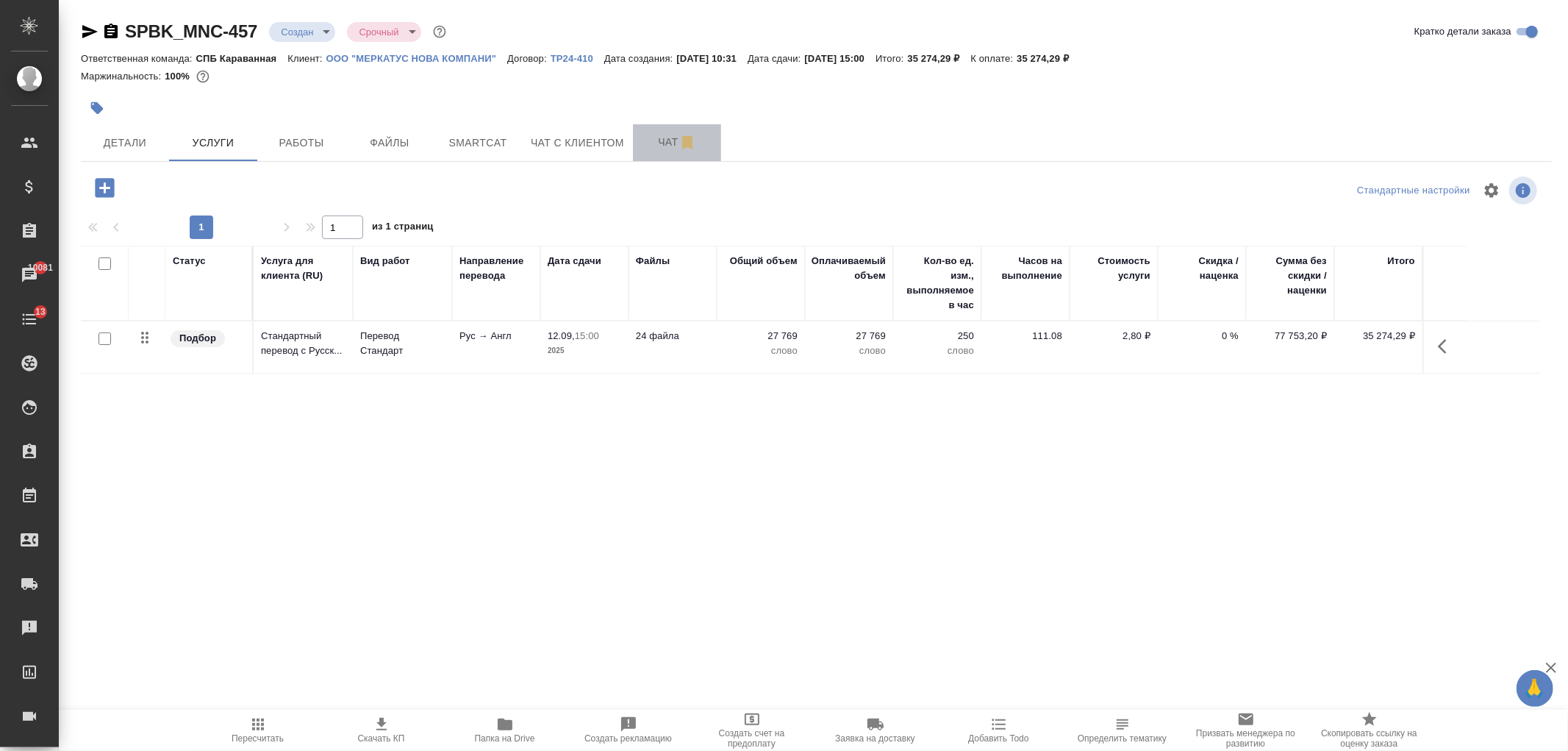
click at [648, 143] on span "Чат" at bounding box center [677, 141] width 70 height 18
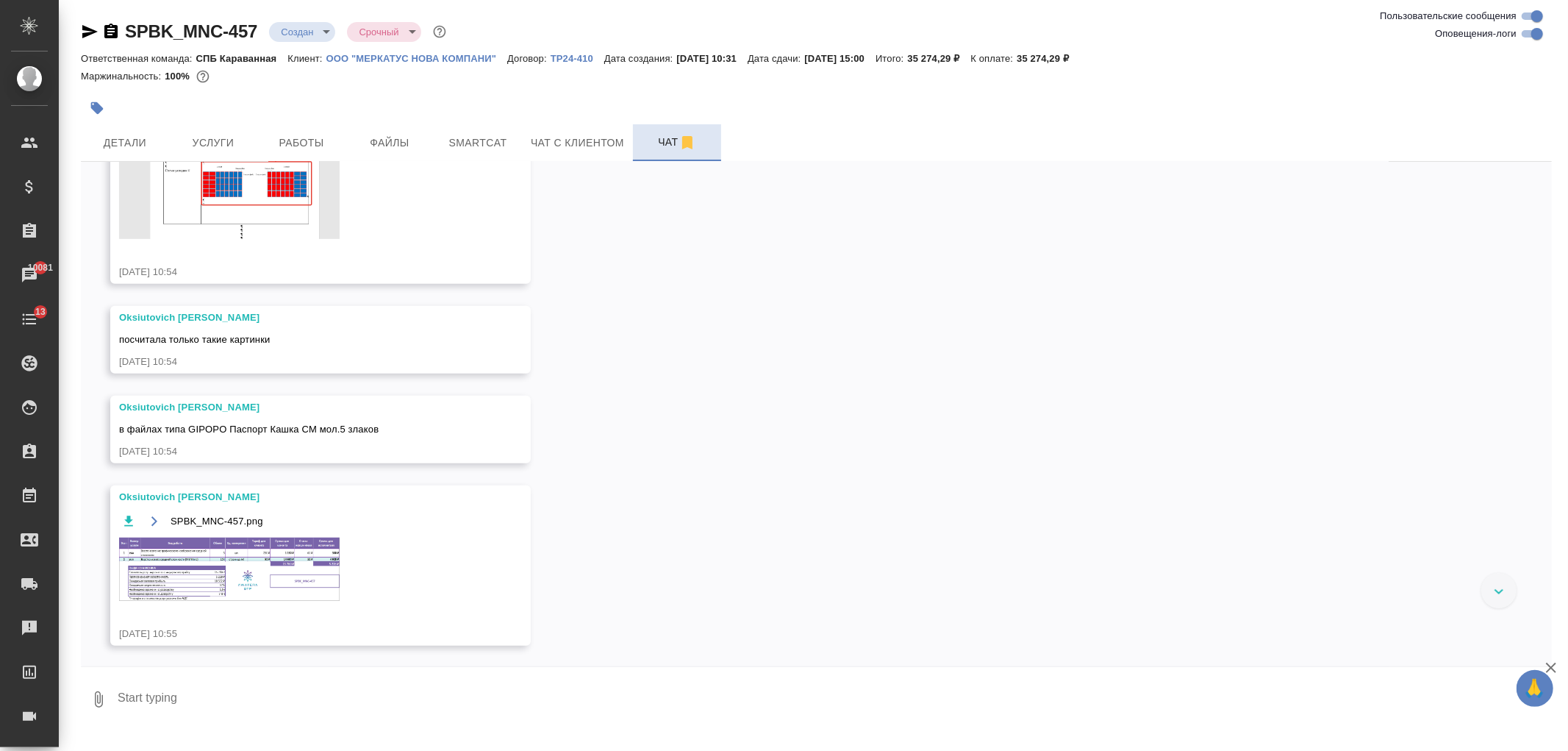
scroll to position [767, 0]
click at [288, 592] on img at bounding box center [229, 568] width 221 height 63
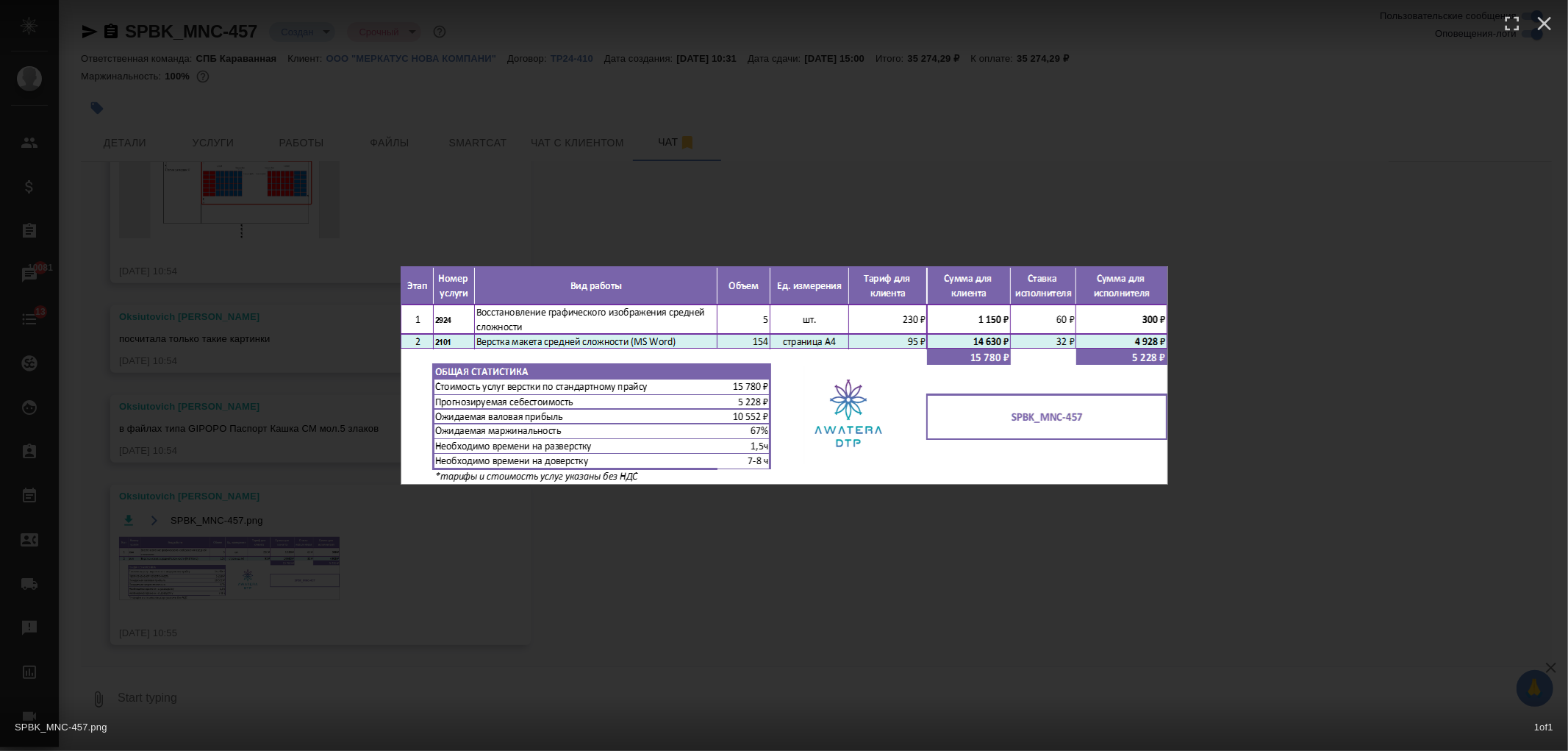
click at [288, 592] on div "SPBK_MNC-457.png 1 of 1" at bounding box center [784, 375] width 1568 height 751
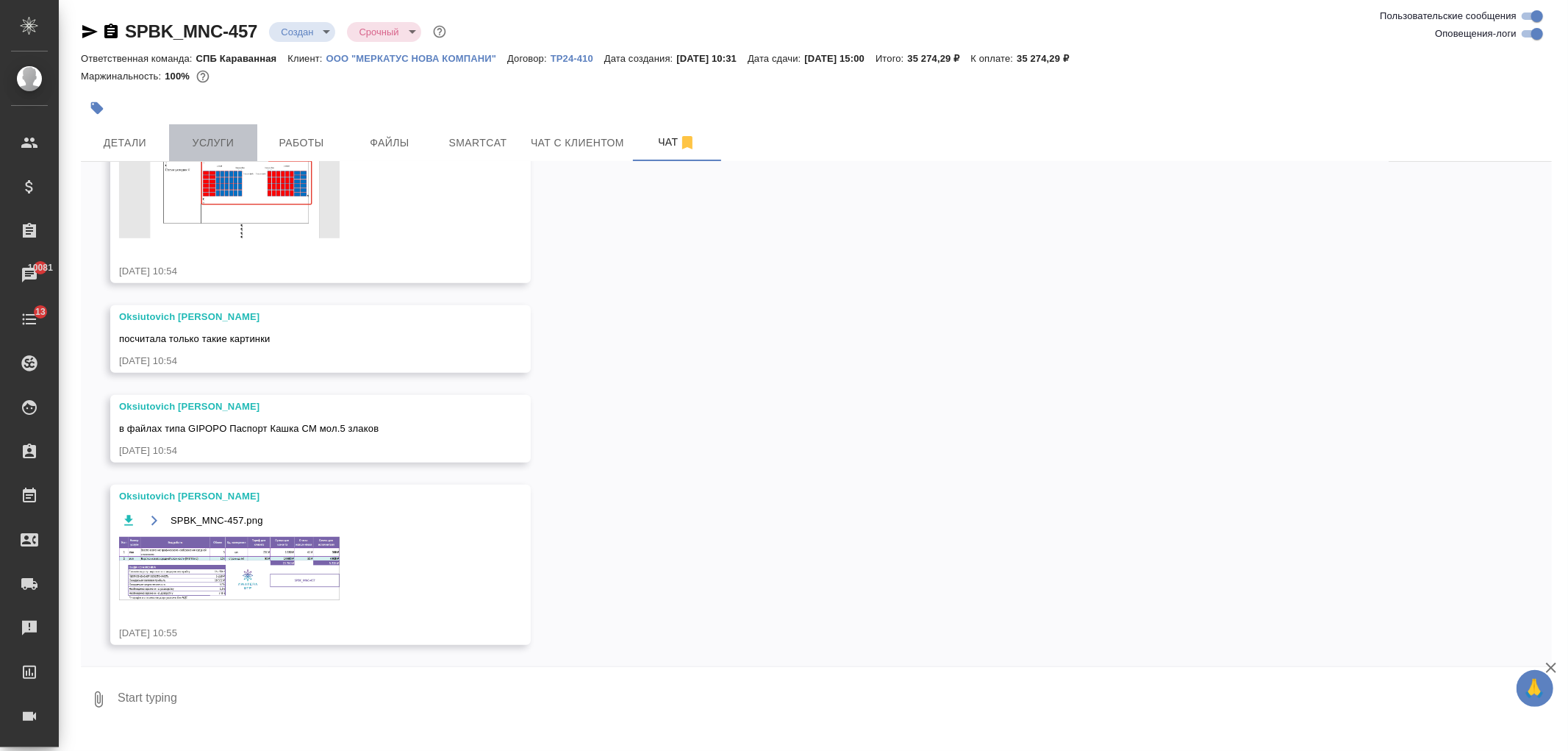
click at [217, 134] on span "Услуги" at bounding box center [213, 142] width 70 height 18
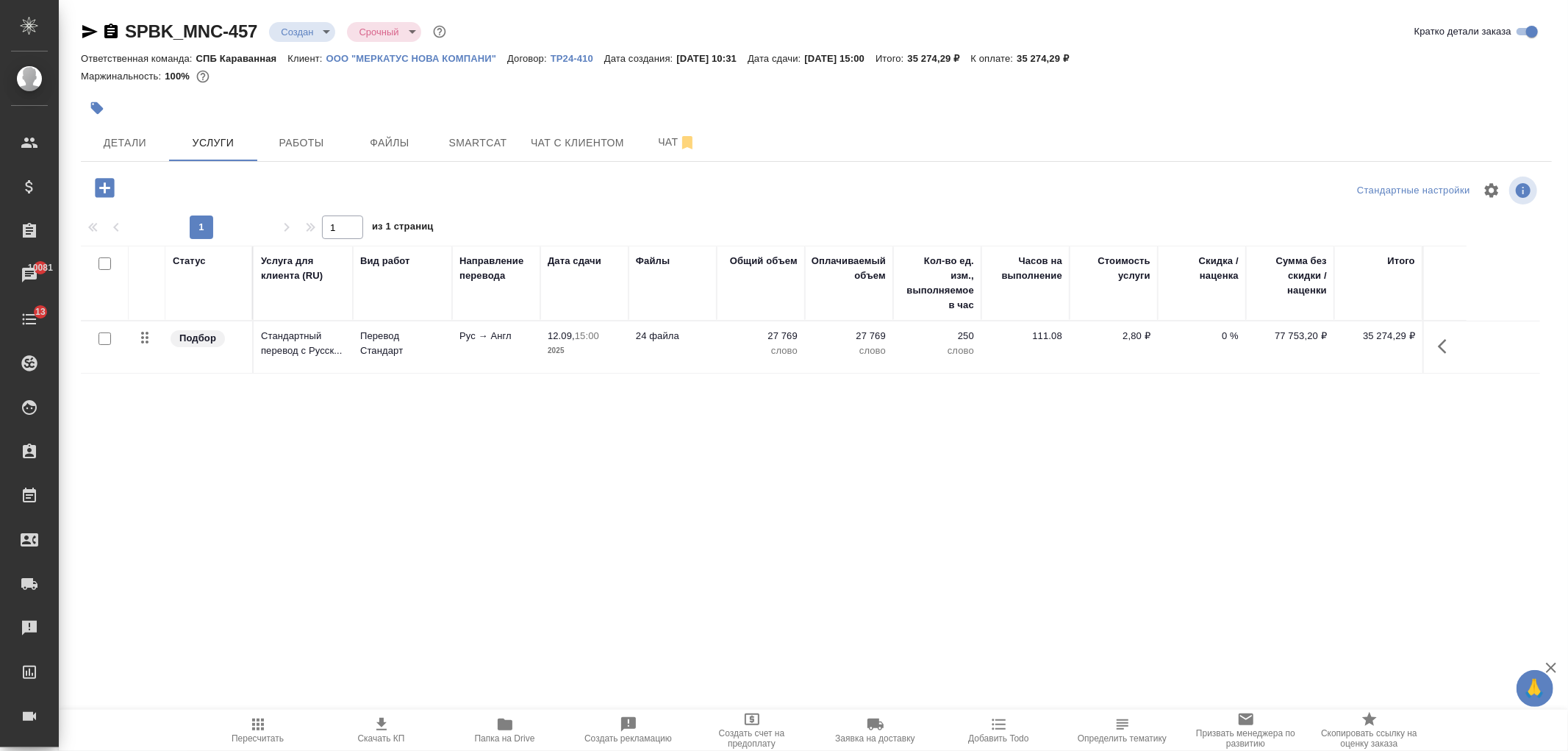
click at [98, 188] on icon "button" at bounding box center [104, 188] width 19 height 19
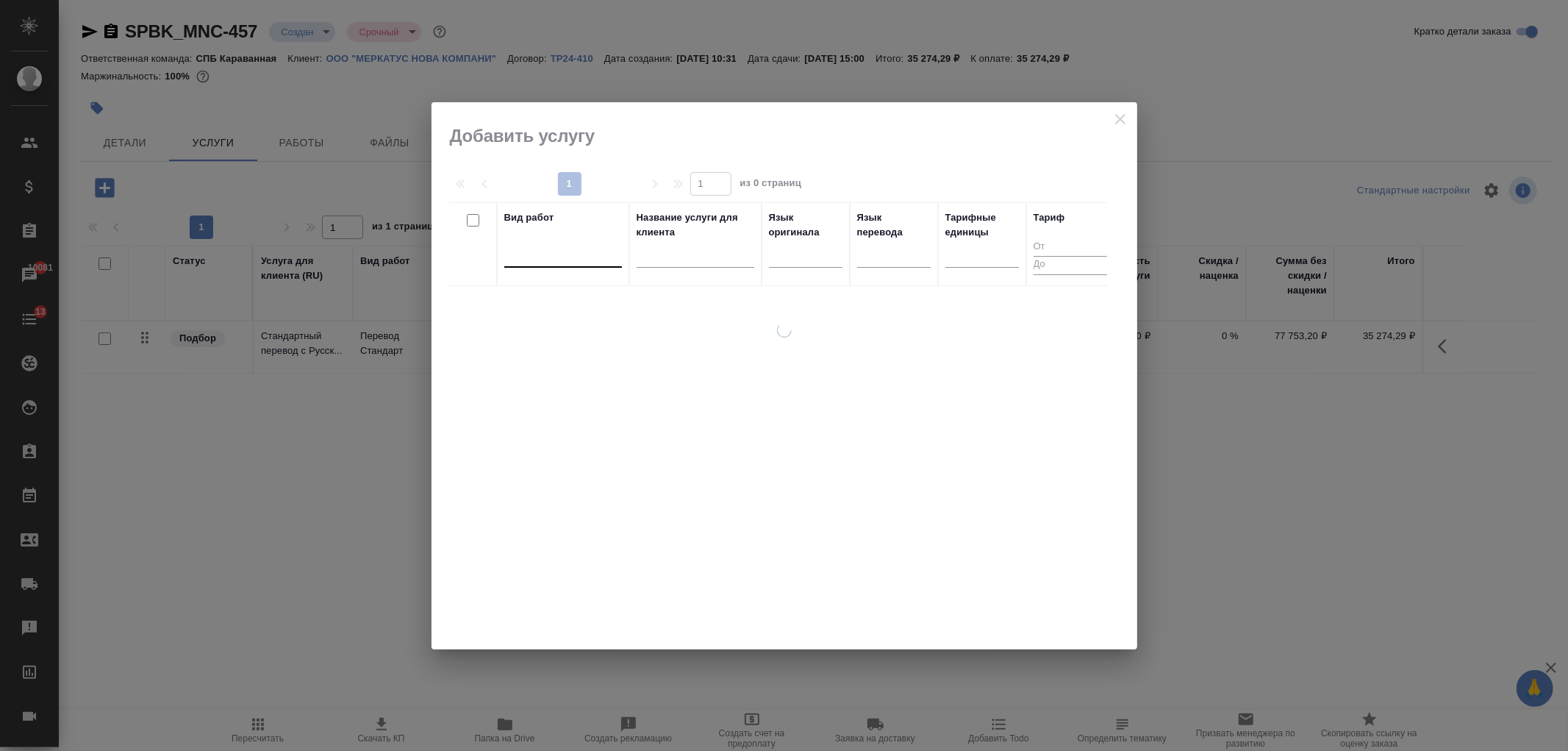
click at [565, 250] on div at bounding box center [562, 253] width 117 height 21
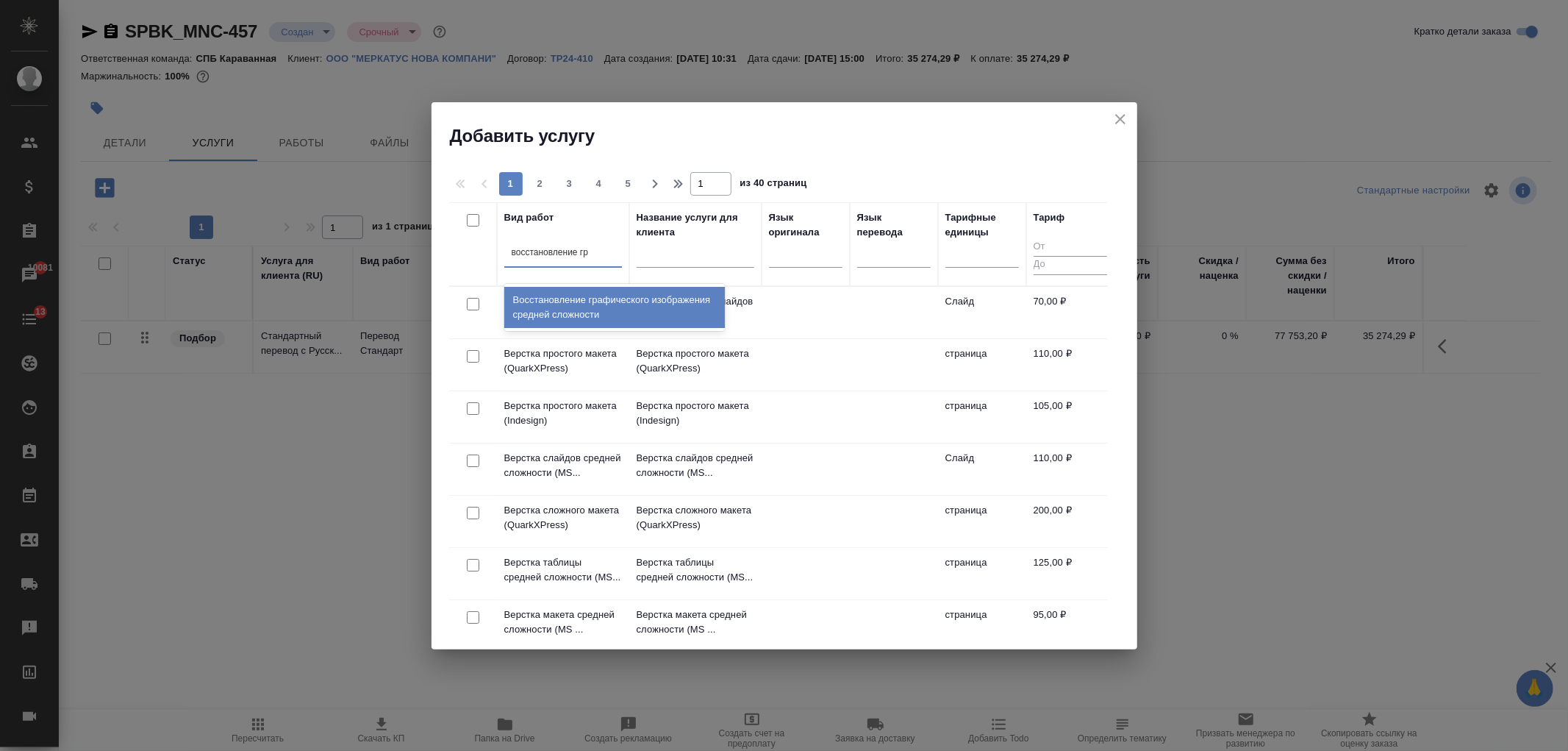
click at [605, 300] on div "Восстановление графического изображения средней сложности" at bounding box center [615, 307] width 221 height 41
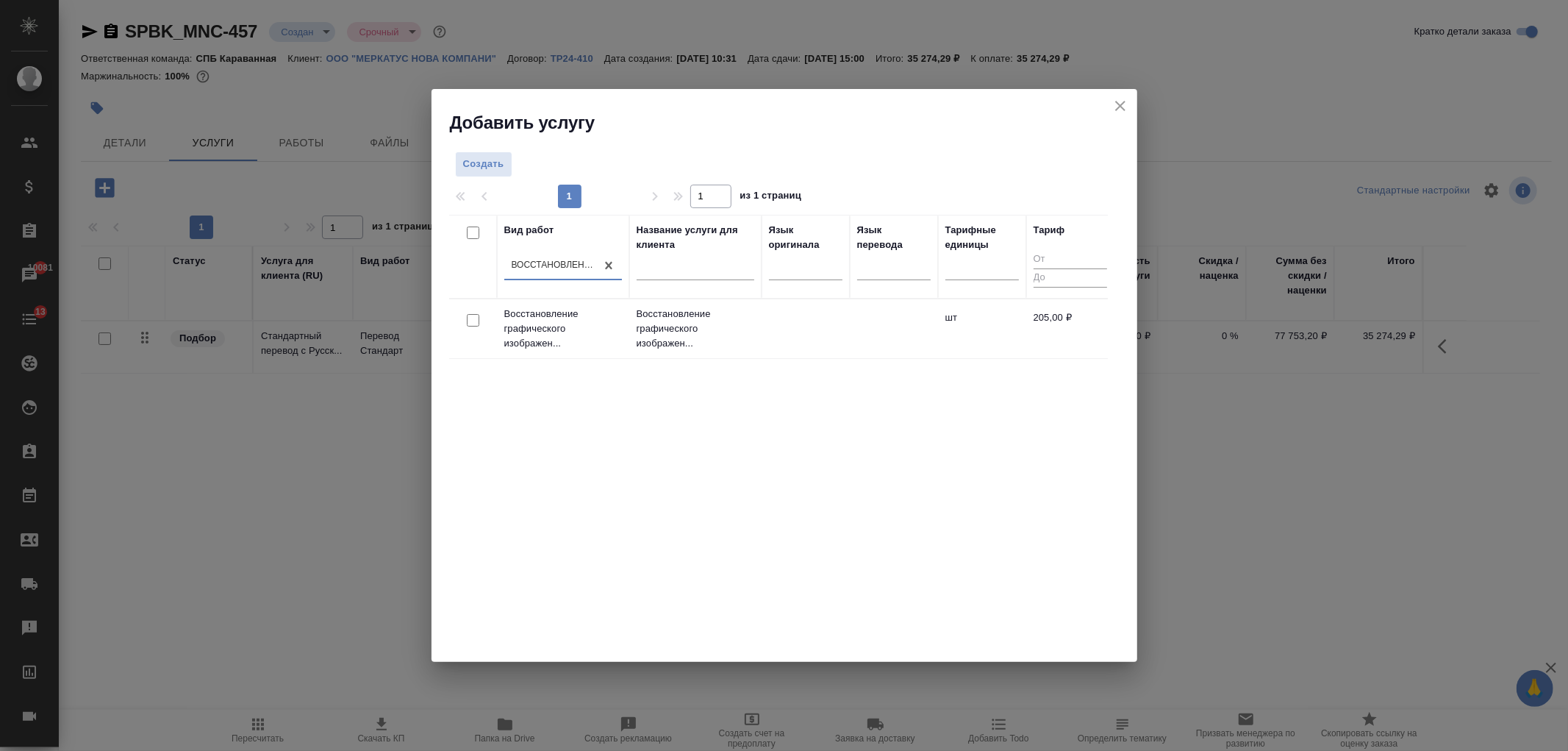
click at [466, 324] on div at bounding box center [472, 320] width 33 height 21
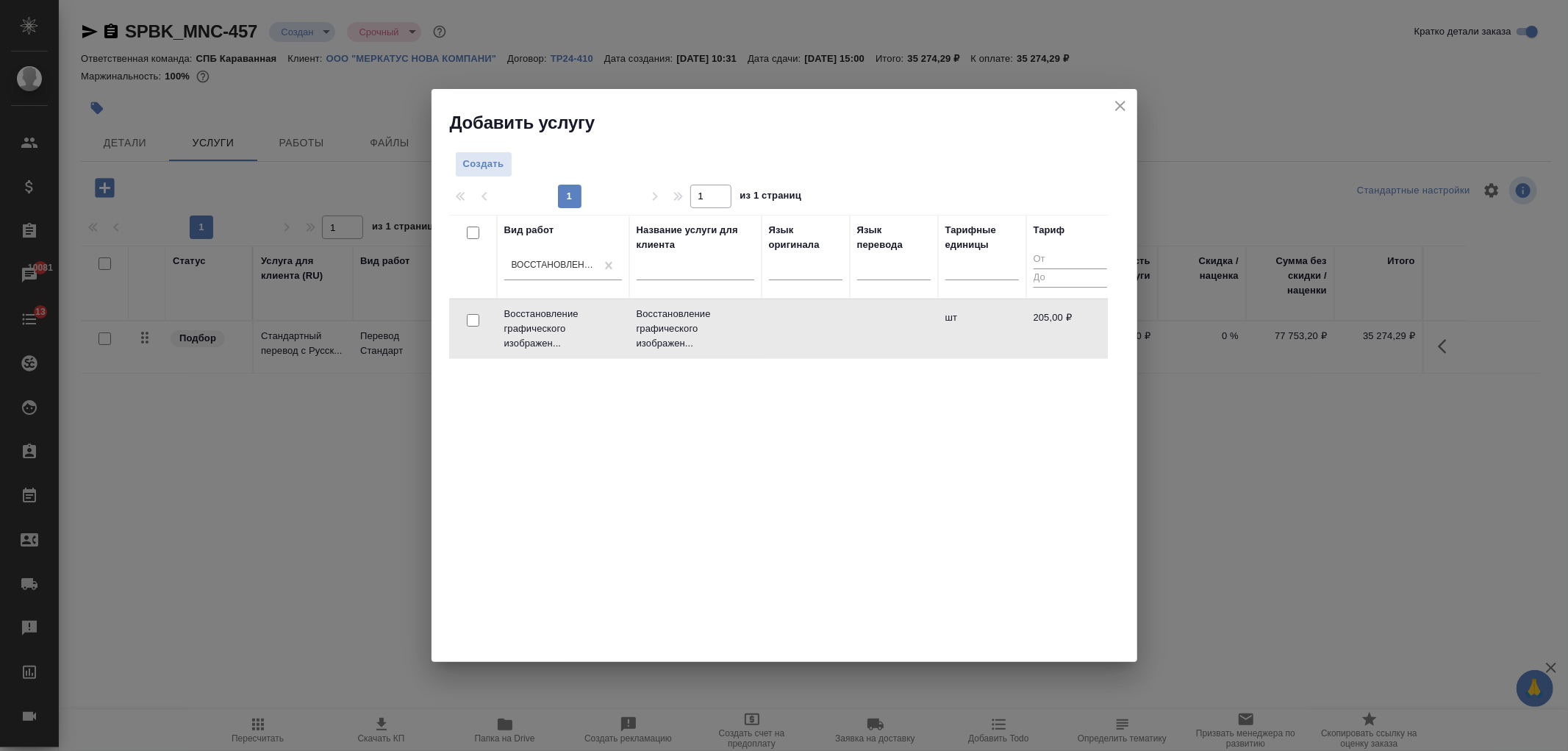
click at [474, 319] on input "checkbox" at bounding box center [472, 320] width 13 height 13
click at [1070, 163] on span "Создать услуги" at bounding box center [1061, 168] width 77 height 17
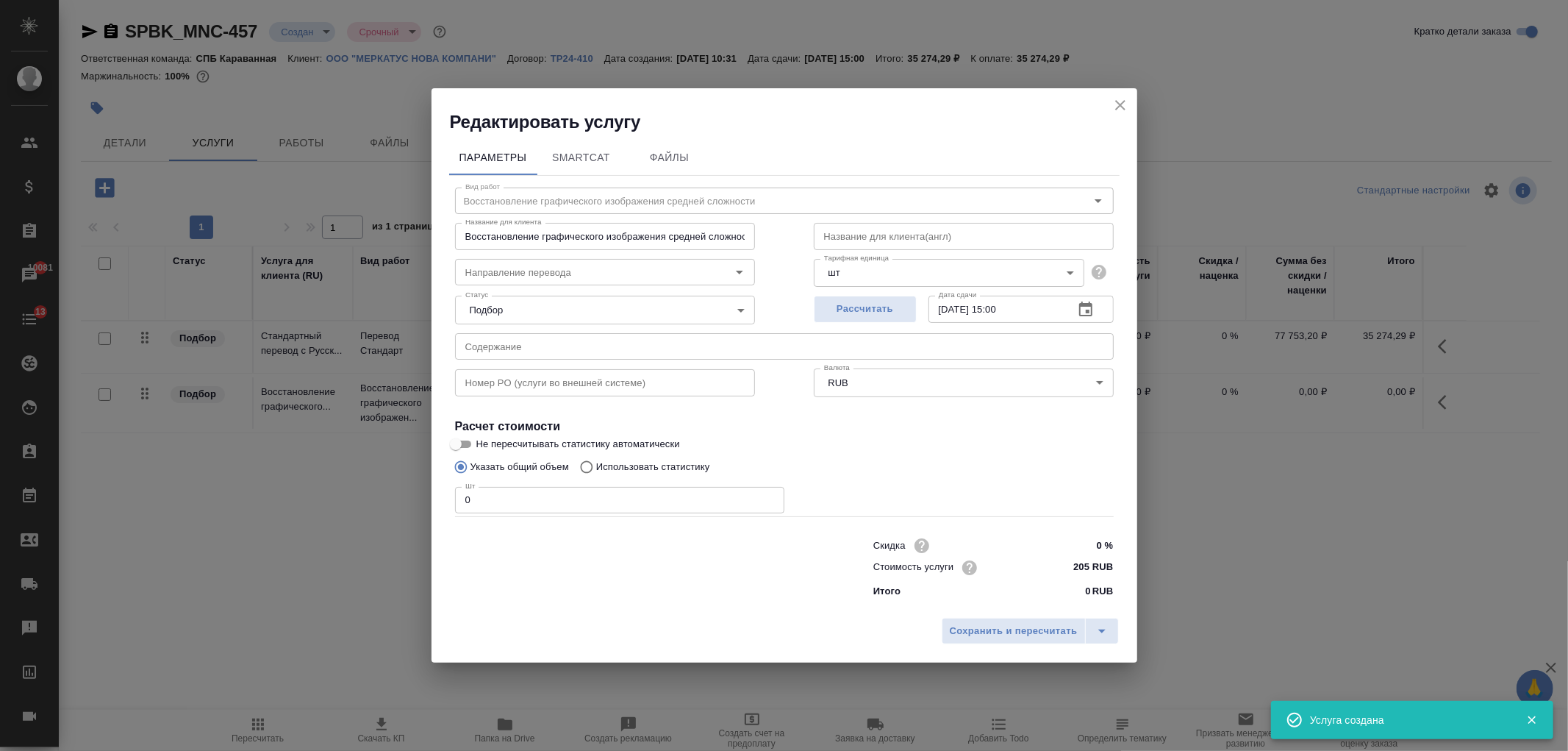
click at [485, 486] on div "Шт 0 Шт" at bounding box center [620, 498] width 330 height 35
click at [485, 494] on input "0" at bounding box center [620, 500] width 330 height 27
click at [1013, 630] on span "Сохранить и пересчитать" at bounding box center [1013, 631] width 128 height 17
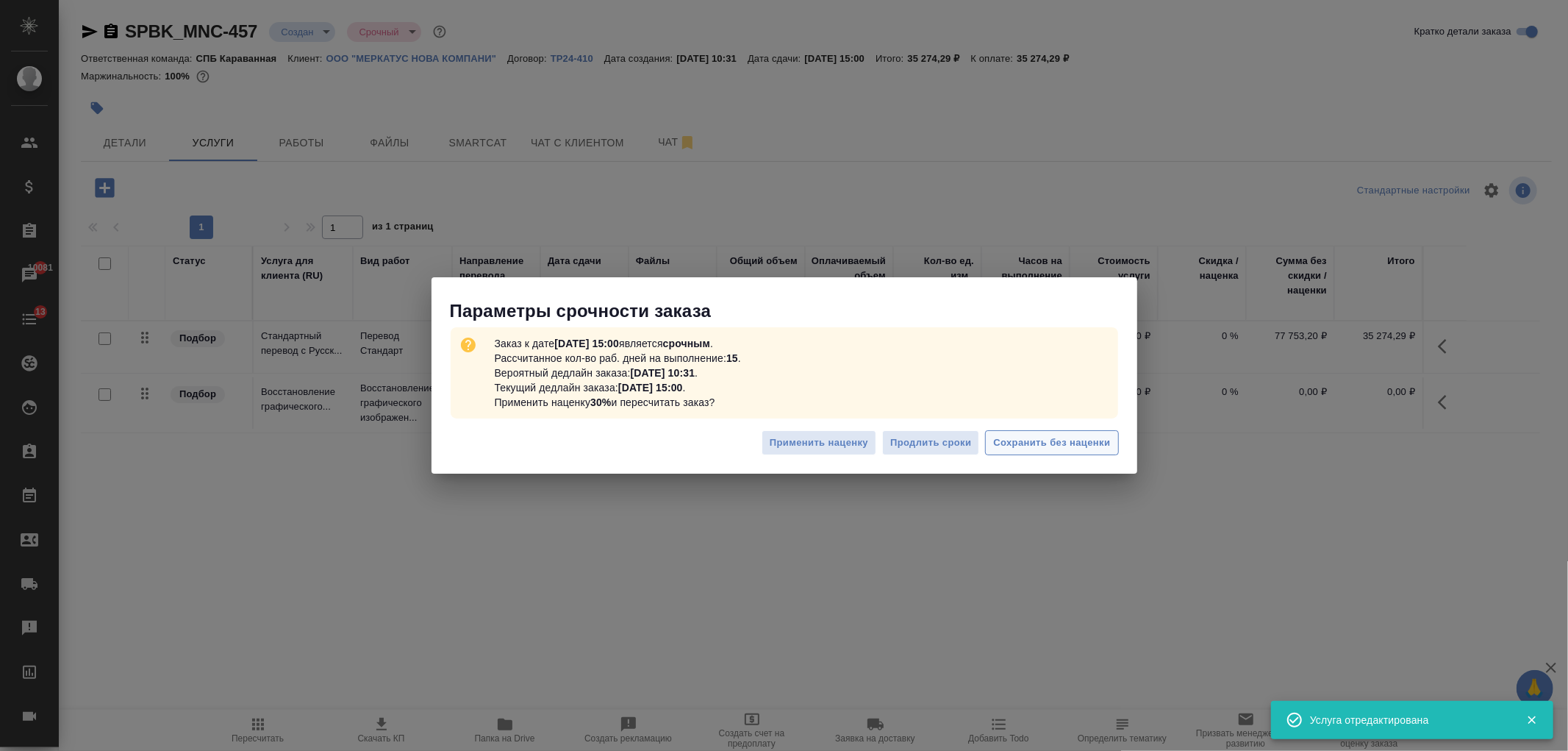
click at [1086, 449] on span "Сохранить без наценки" at bounding box center [1051, 444] width 117 height 17
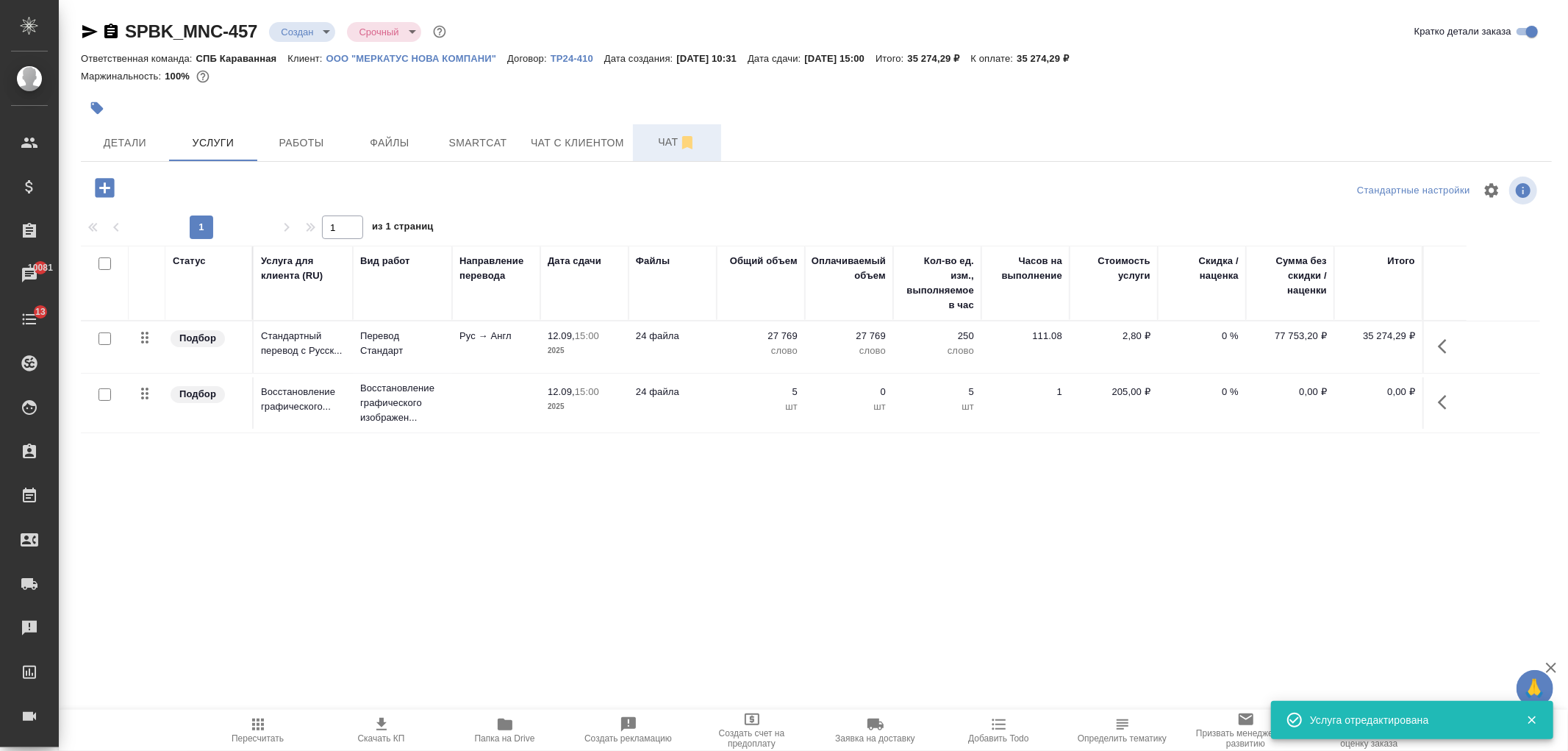
click at [674, 143] on span "Чат" at bounding box center [677, 141] width 70 height 18
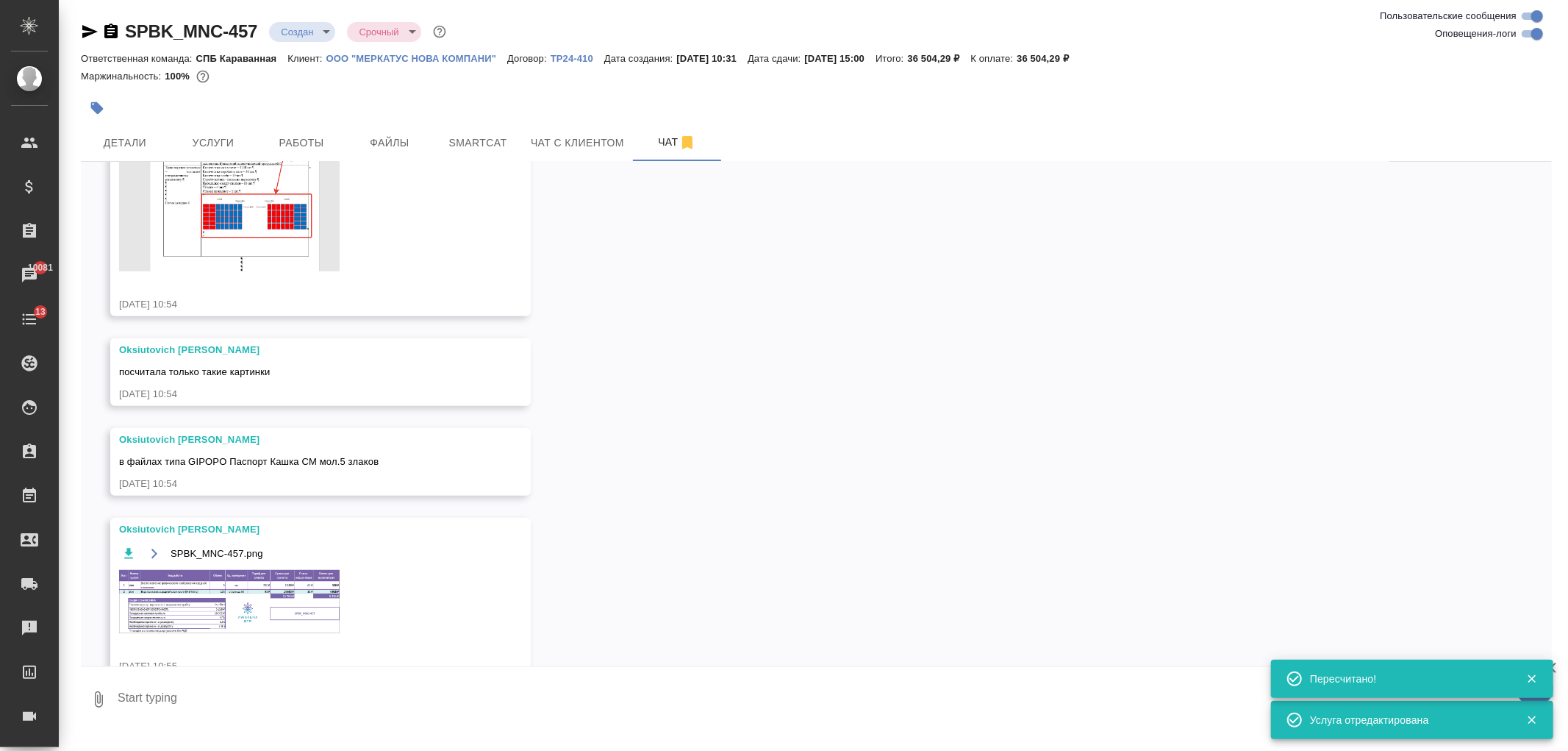
scroll to position [767, 0]
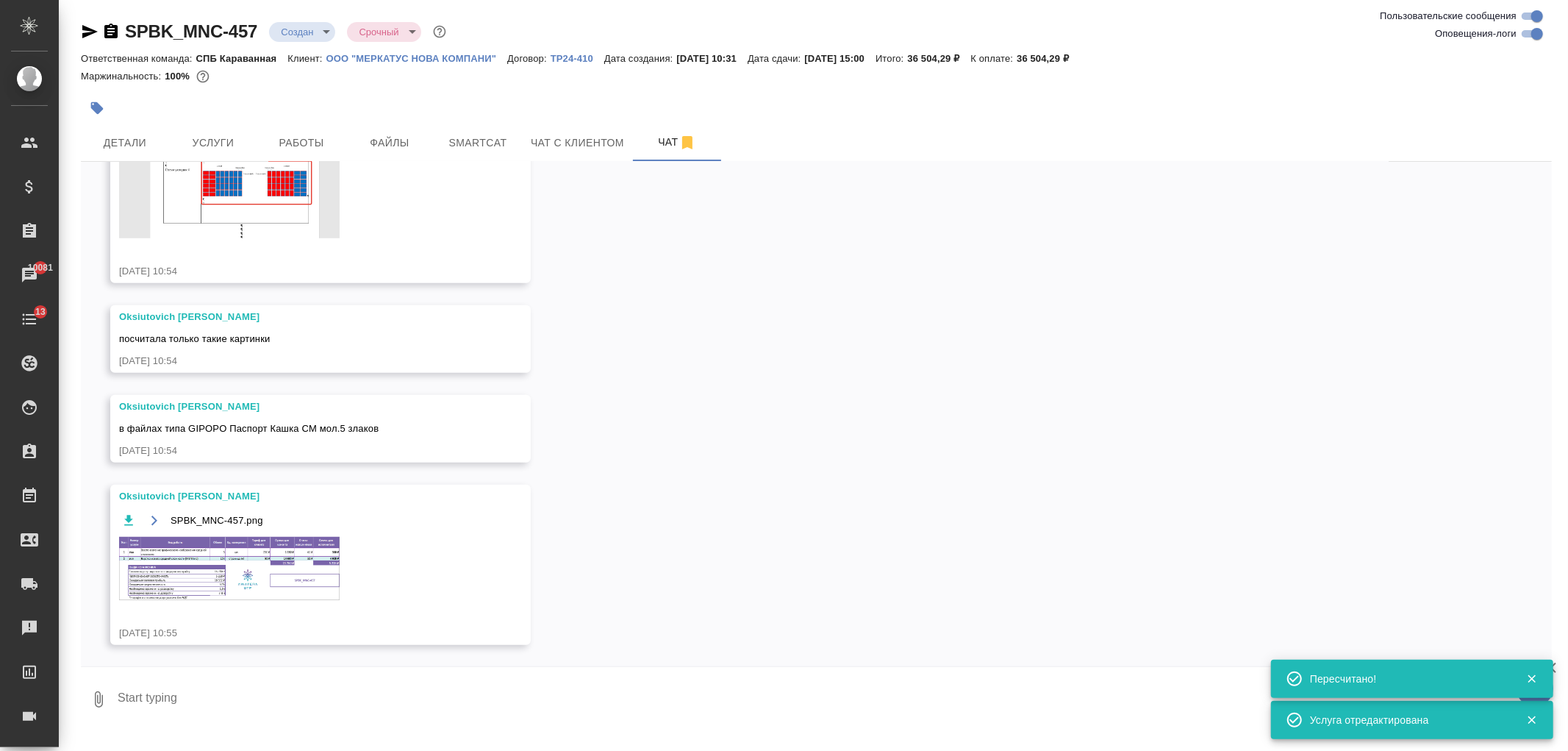
click at [270, 540] on img at bounding box center [229, 568] width 221 height 63
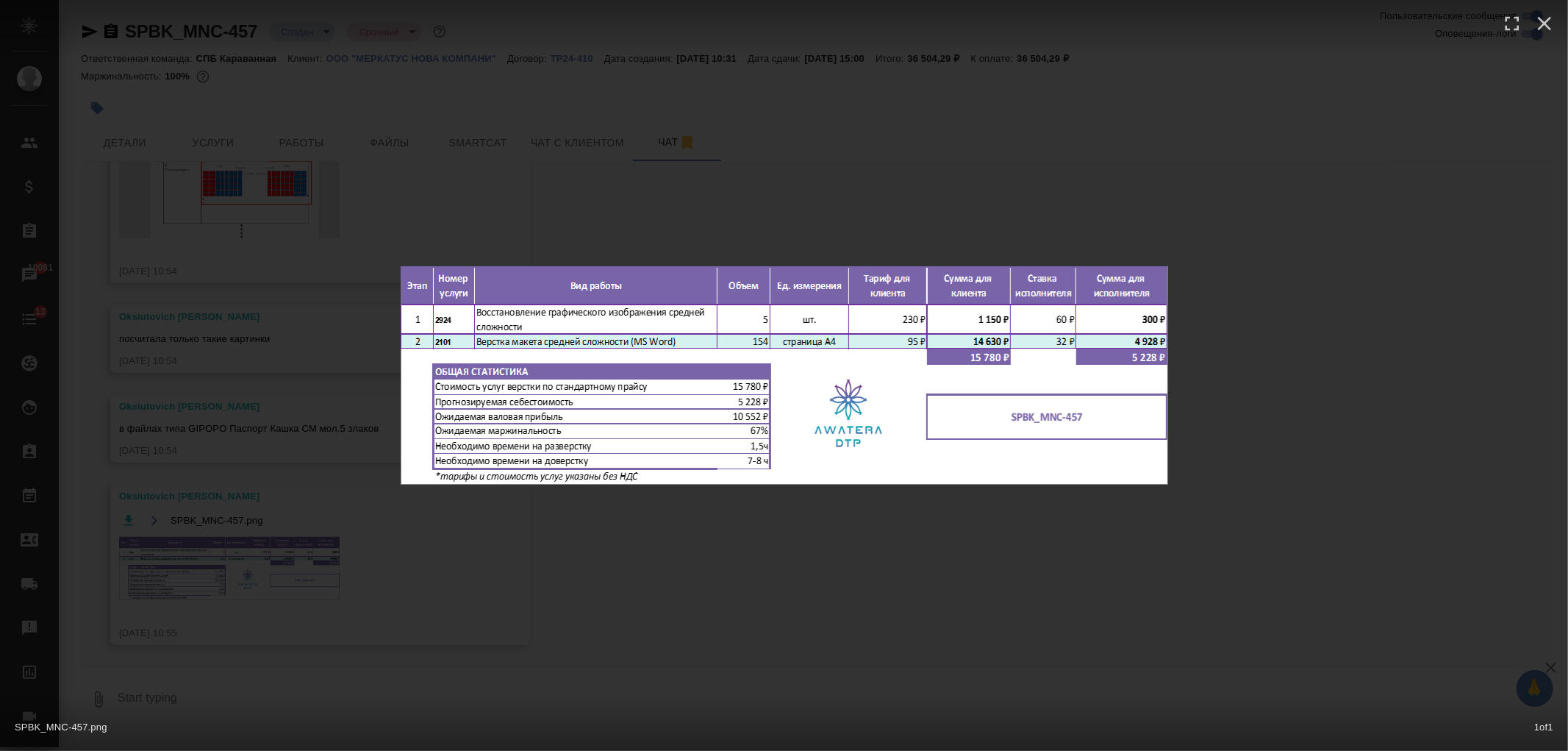
click at [272, 541] on div "SPBK_MNC-457.png 1 of 1" at bounding box center [784, 375] width 1568 height 751
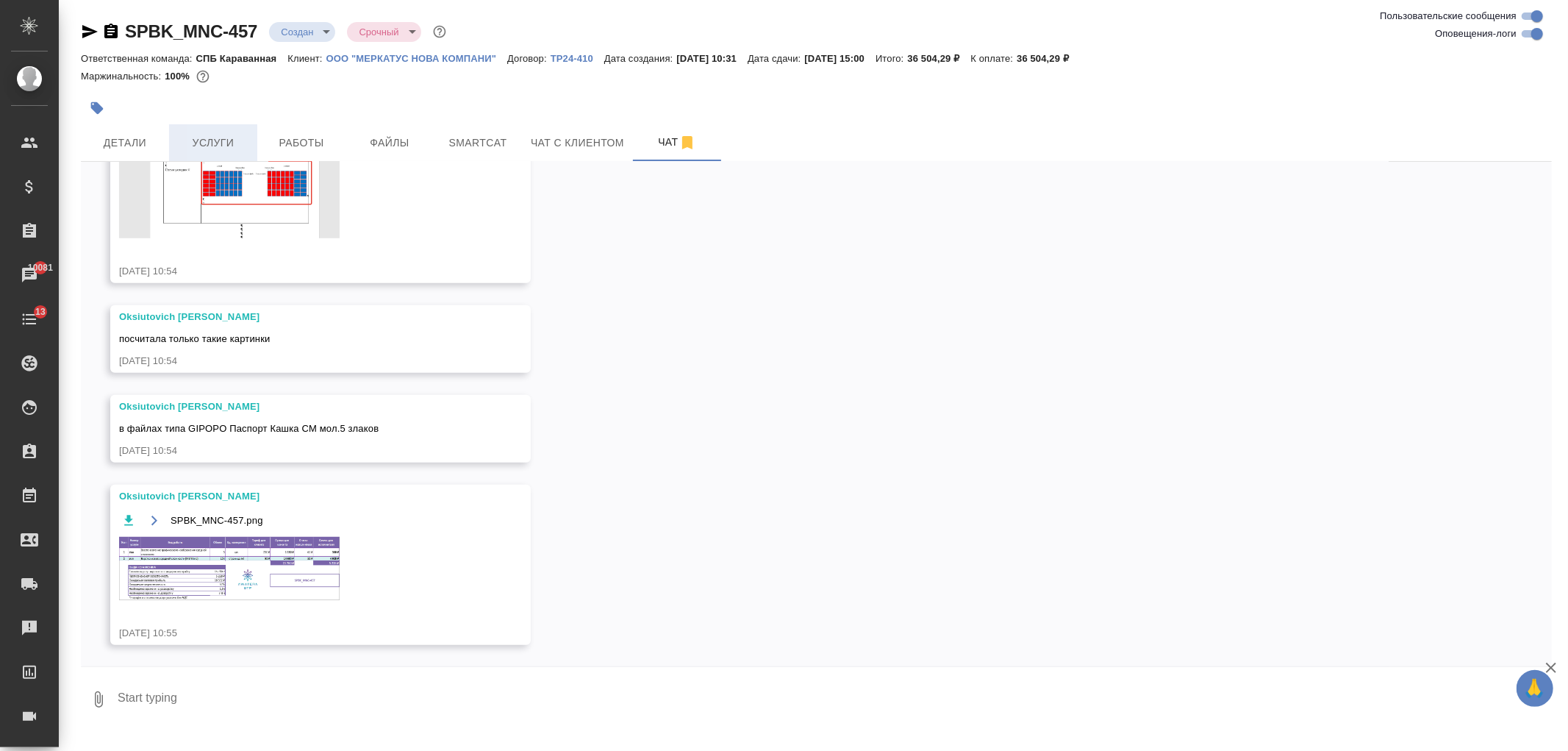
click at [227, 147] on span "Услуги" at bounding box center [213, 142] width 70 height 18
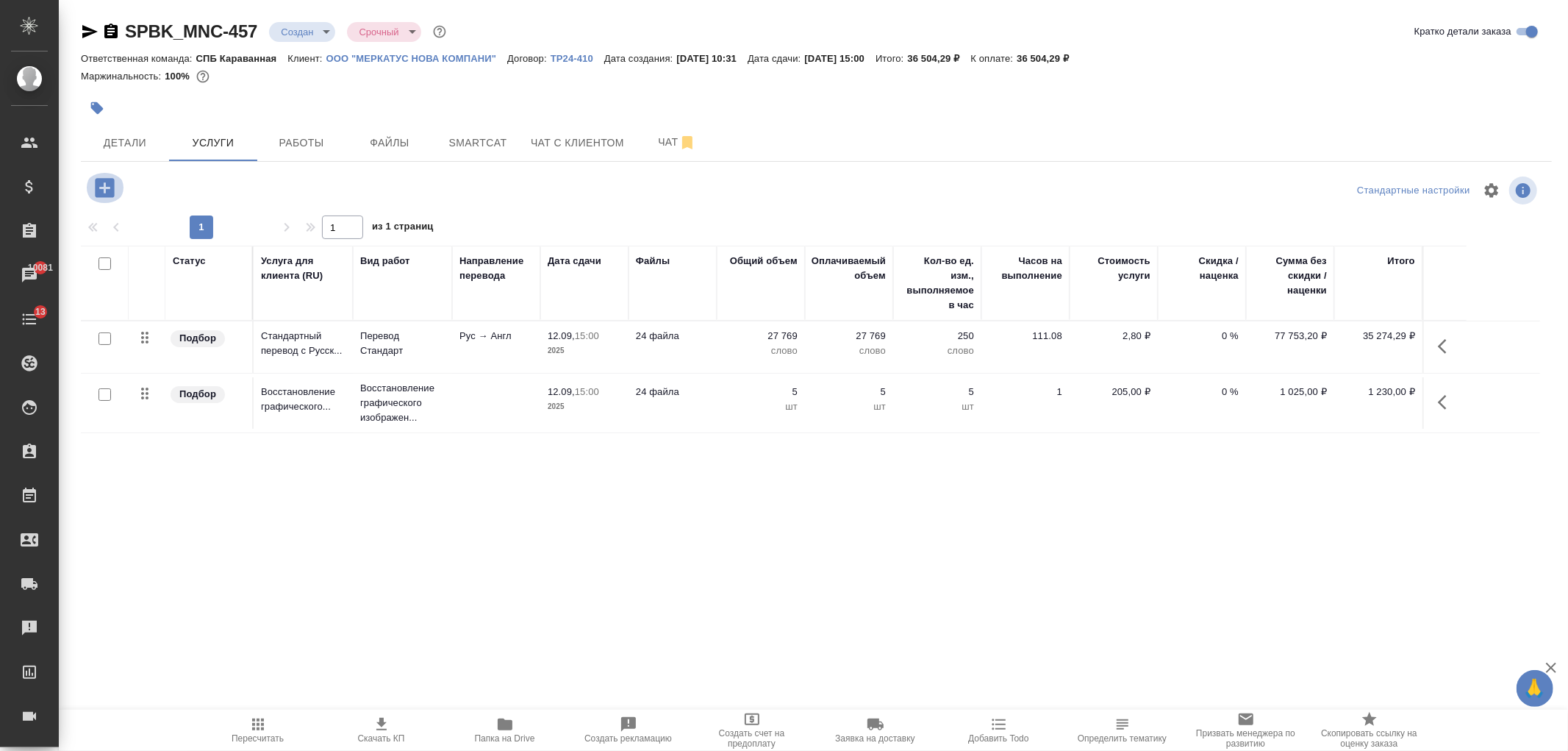
click at [102, 185] on icon "button" at bounding box center [104, 188] width 19 height 19
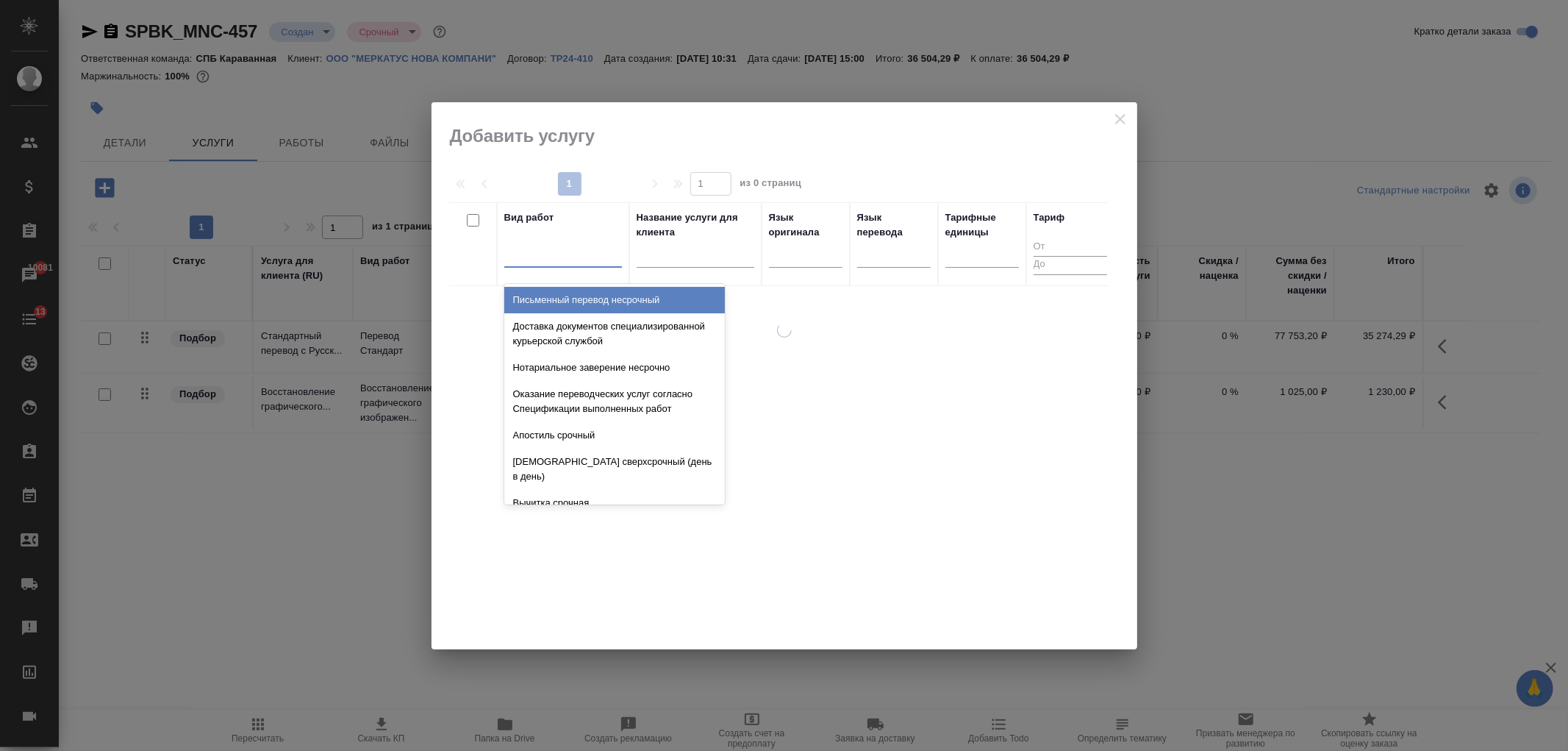
click at [520, 253] on div at bounding box center [562, 253] width 117 height 21
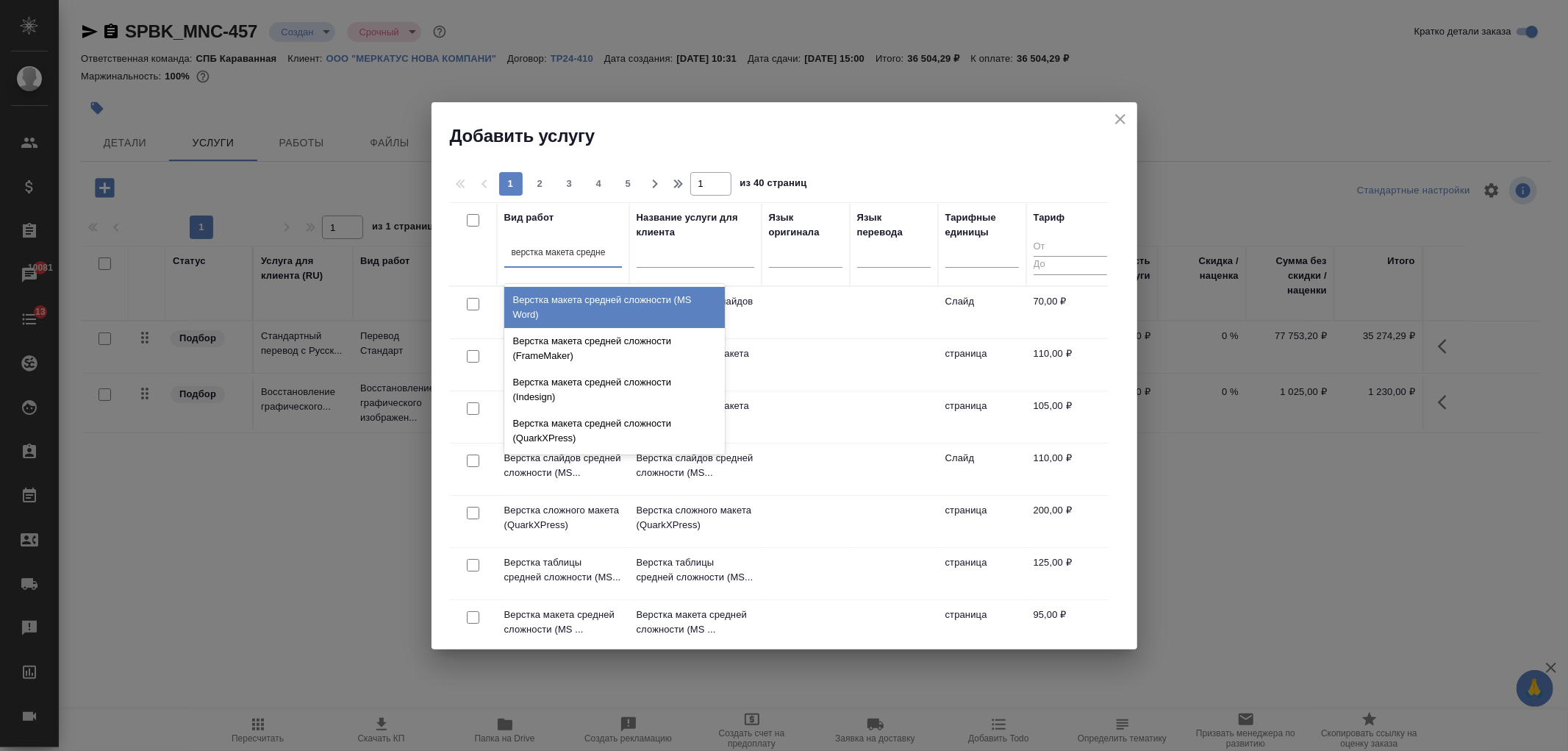
click at [625, 306] on div "Верстка макета средней сложности (MS Word)" at bounding box center [615, 307] width 221 height 41
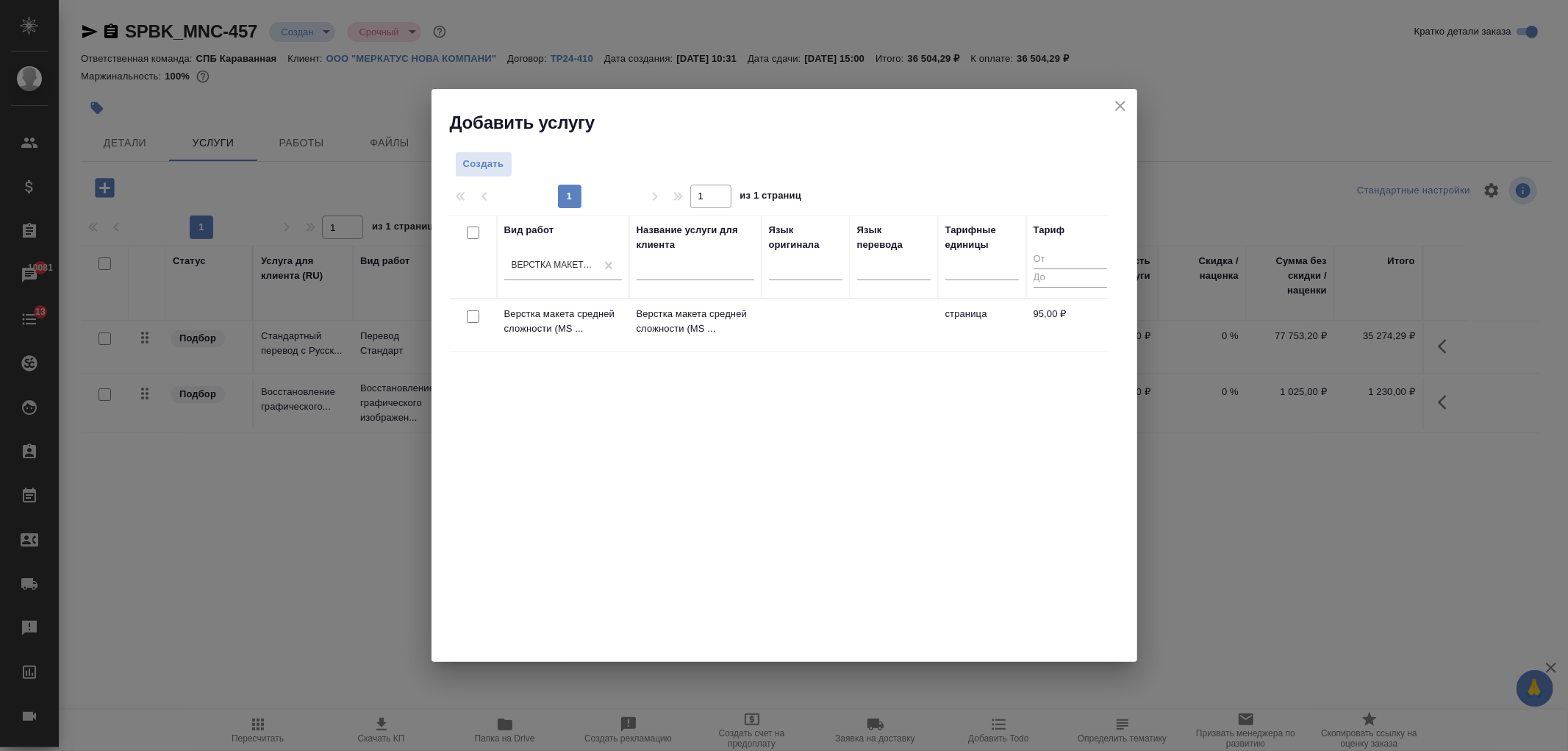
click at [482, 311] on div at bounding box center [472, 317] width 33 height 21
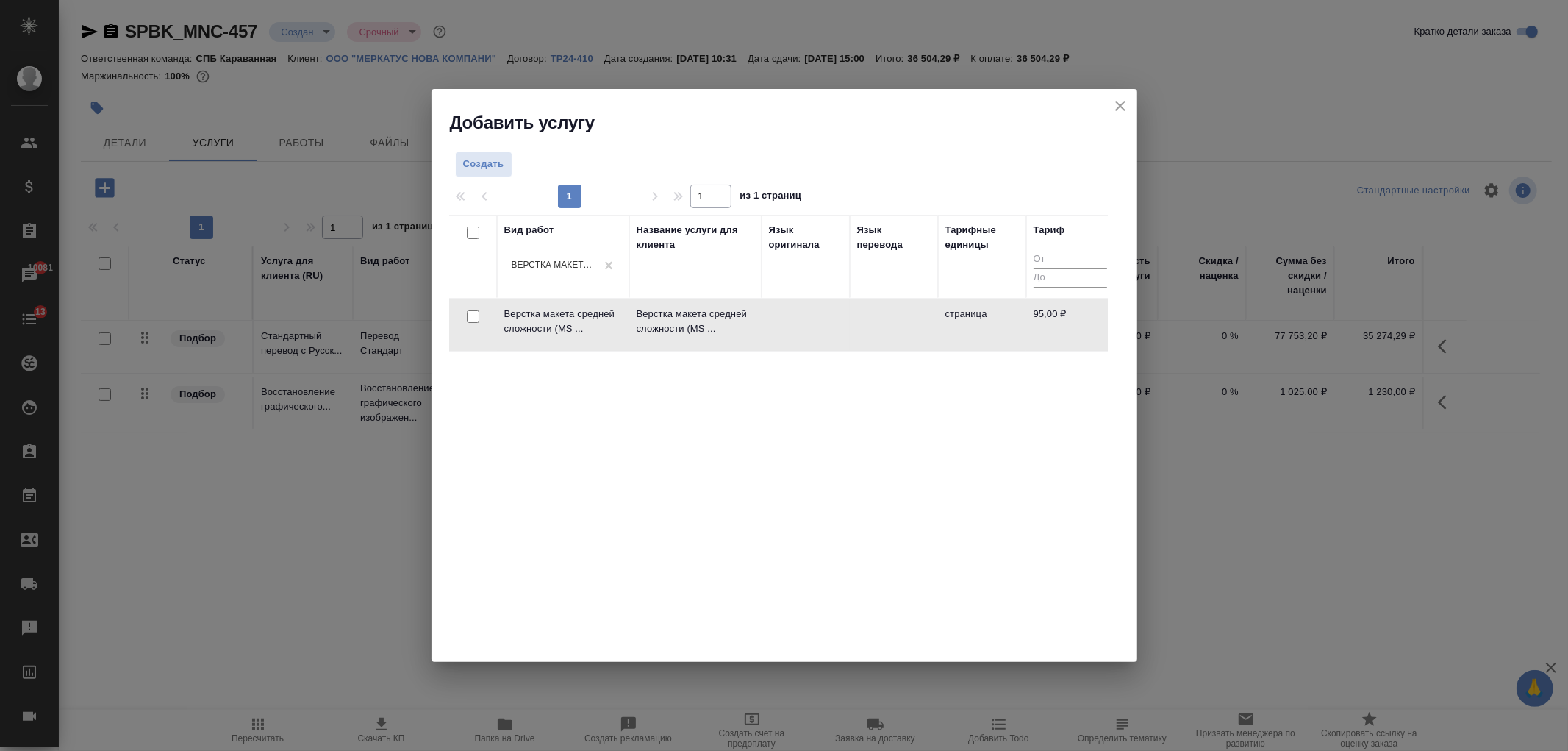
drag, startPoint x: 468, startPoint y: 313, endPoint x: 1003, endPoint y: 216, distance: 543.7
click at [471, 313] on input "checkbox" at bounding box center [472, 316] width 13 height 13
click at [1077, 158] on button "Создать услуги" at bounding box center [1060, 168] width 93 height 26
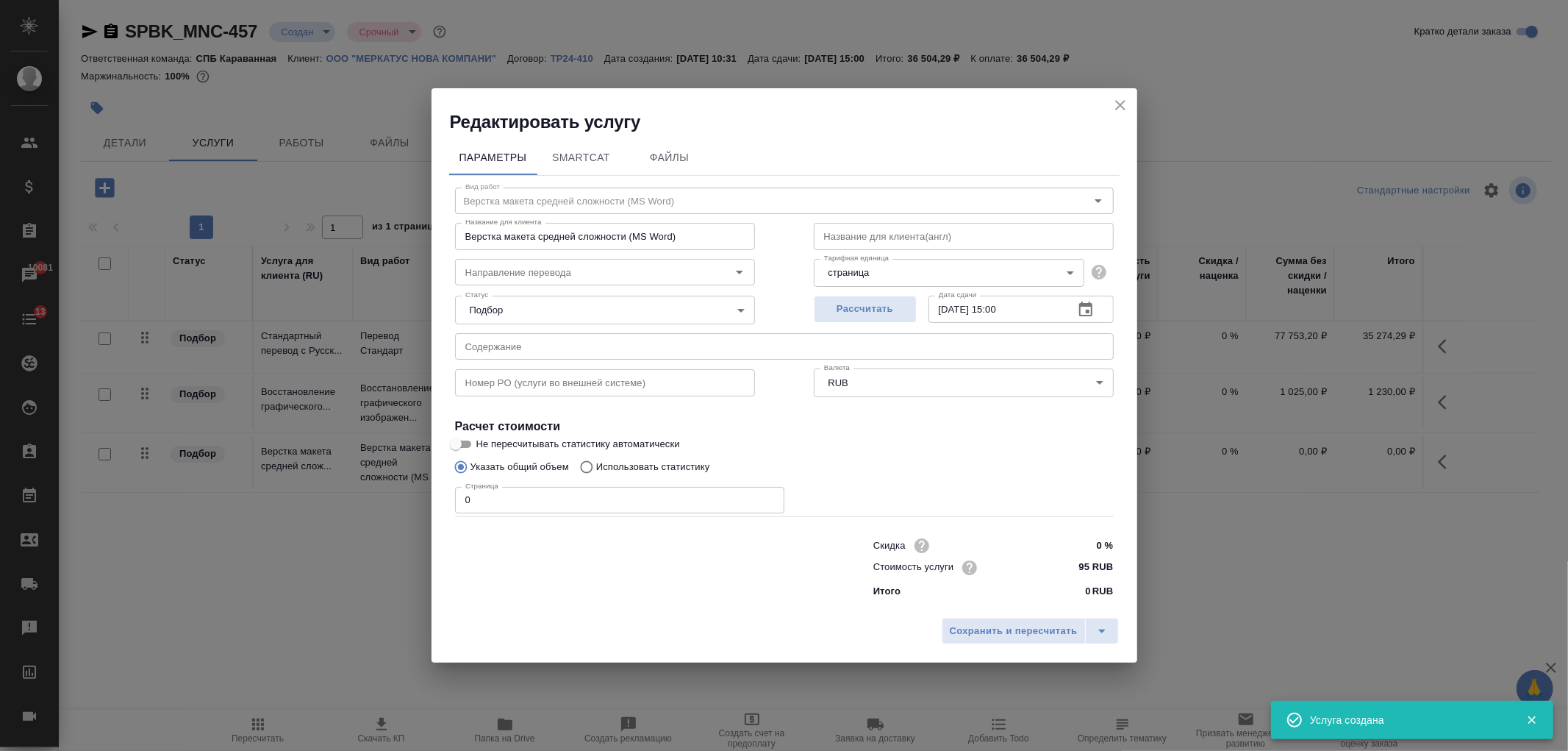
click at [491, 504] on input "0" at bounding box center [620, 500] width 330 height 27
click at [1013, 618] on button "Сохранить и пересчитать" at bounding box center [1013, 630] width 144 height 27
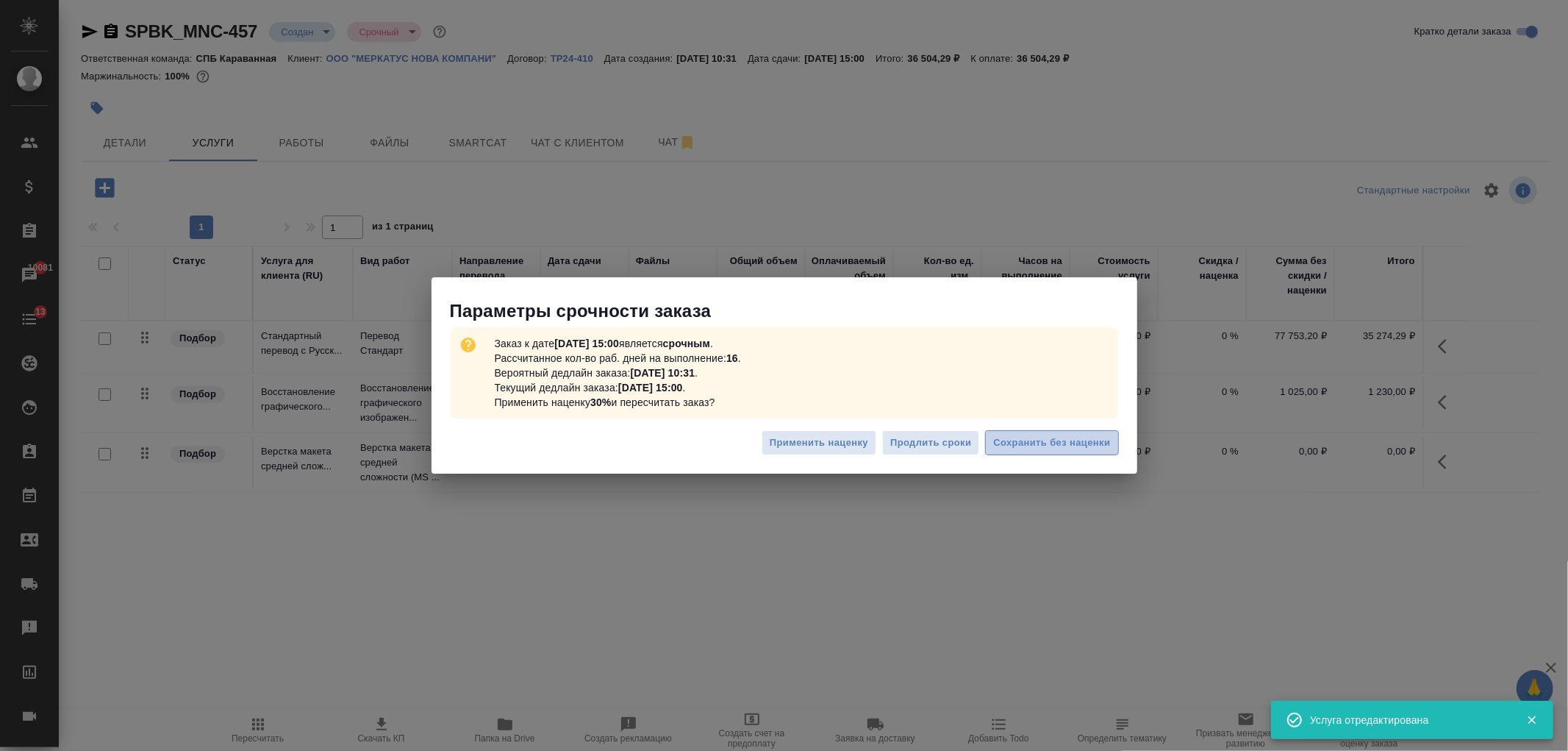
click at [1082, 450] on span "Сохранить без наценки" at bounding box center [1051, 444] width 117 height 17
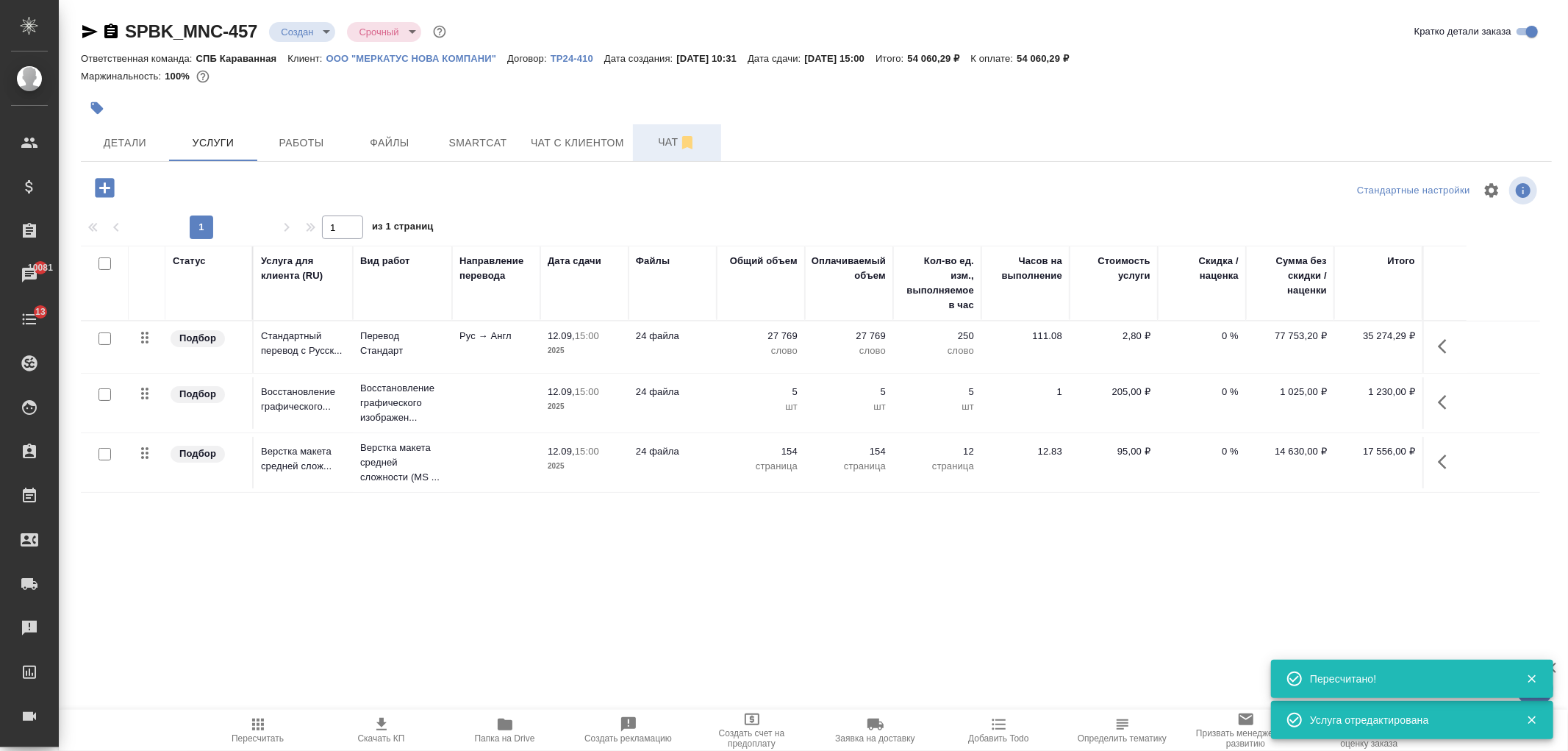
click at [660, 148] on span "Чат" at bounding box center [677, 141] width 70 height 18
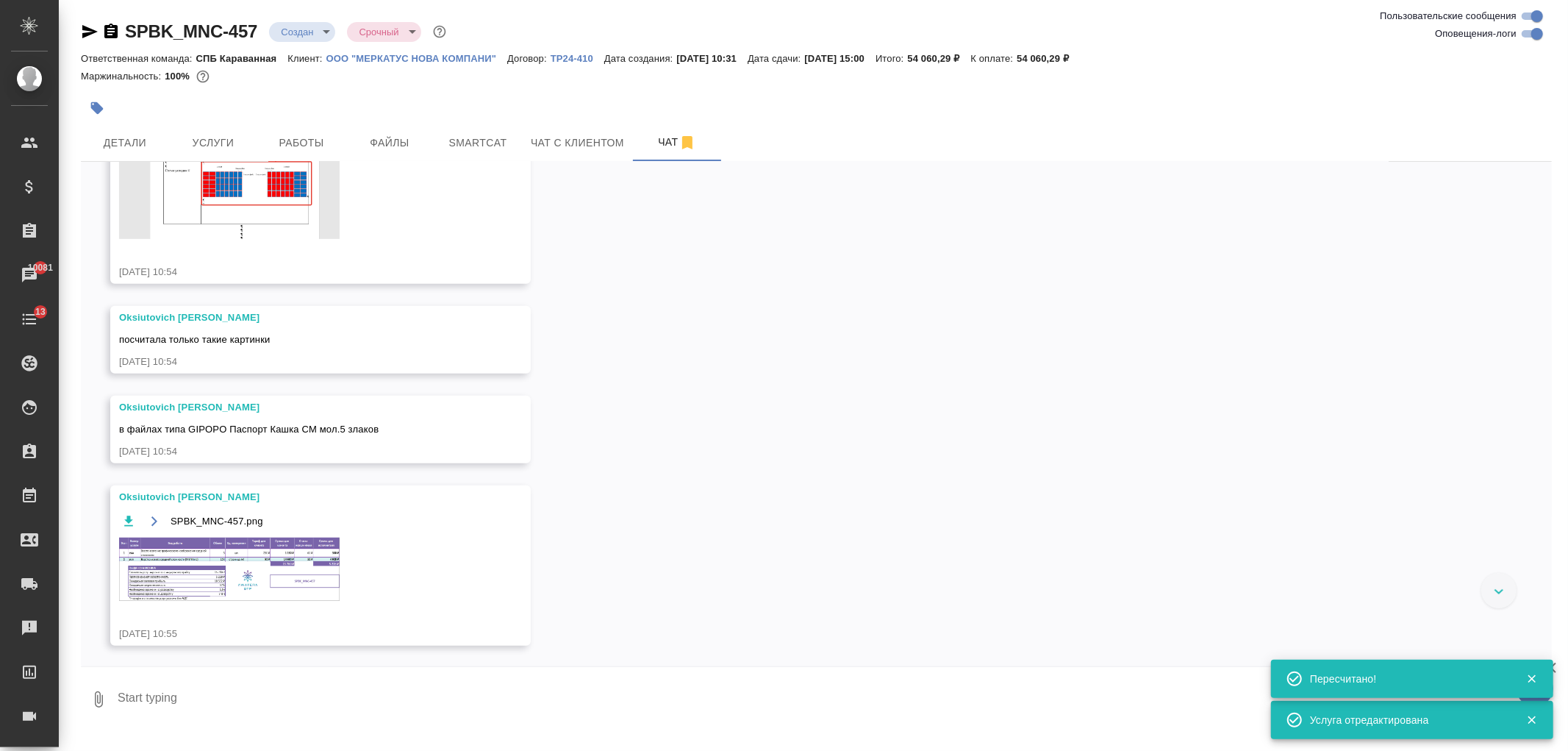
scroll to position [767, 0]
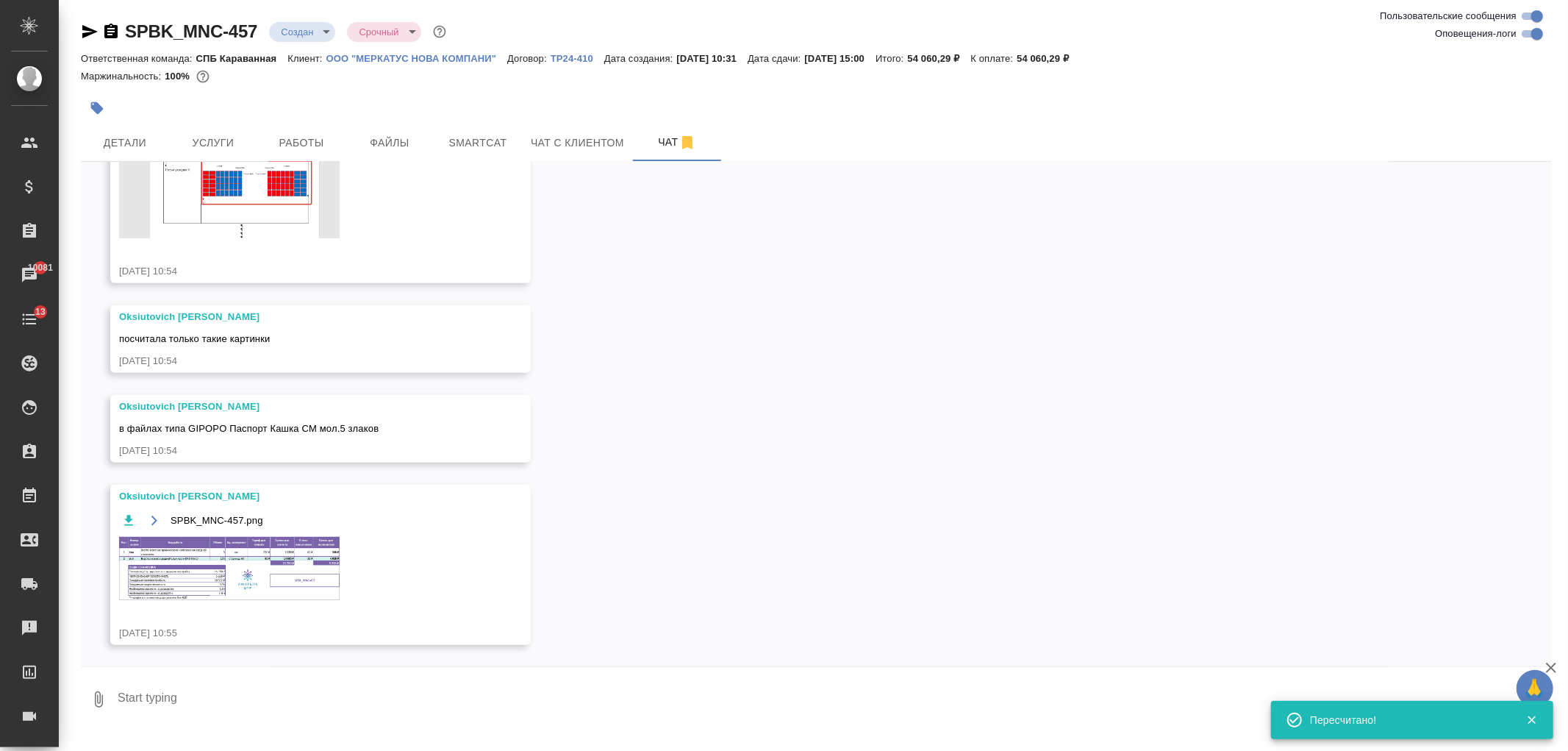
click at [269, 569] on img at bounding box center [229, 568] width 221 height 63
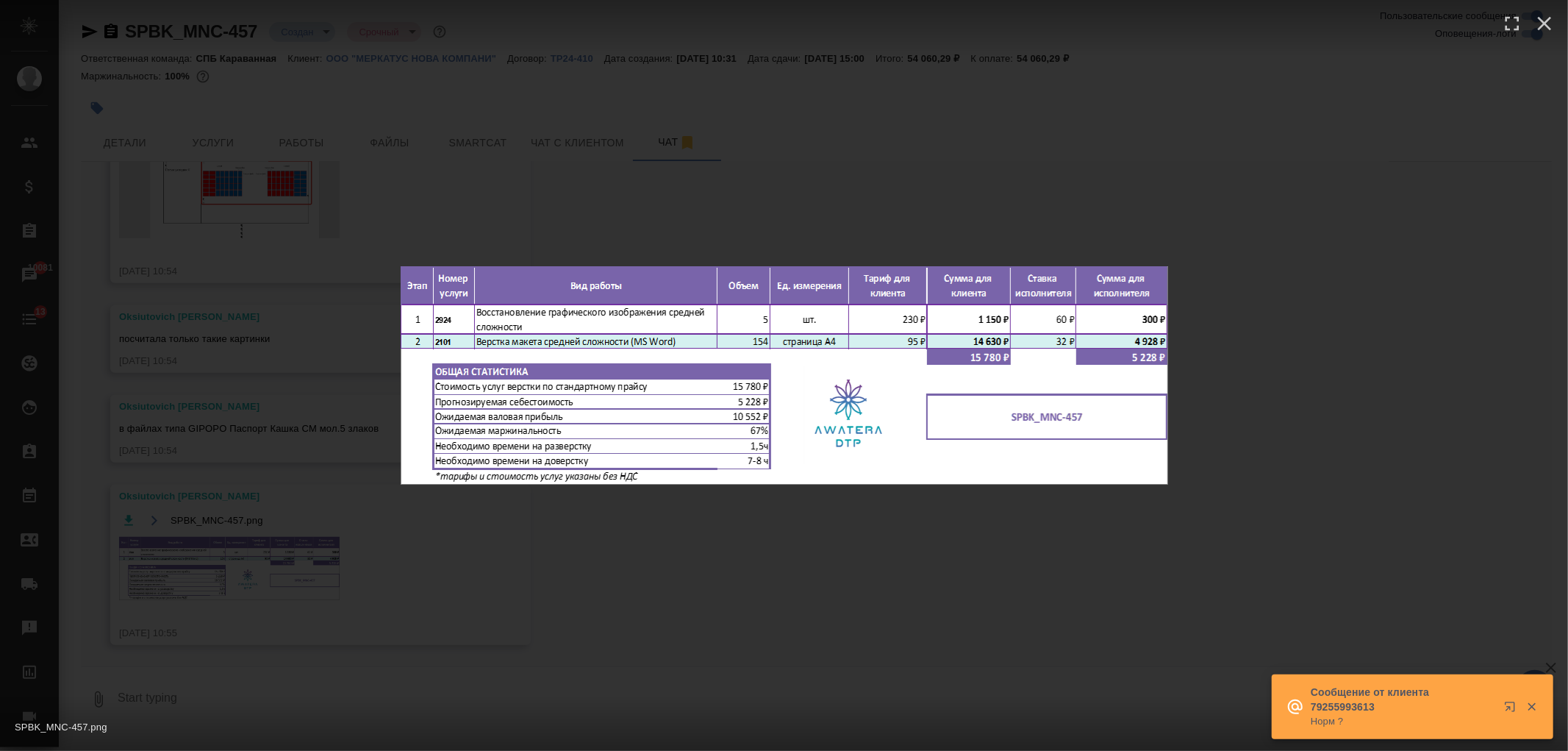
click at [269, 569] on div "SPBK_MNC-457.png 1 of 1" at bounding box center [784, 375] width 1568 height 751
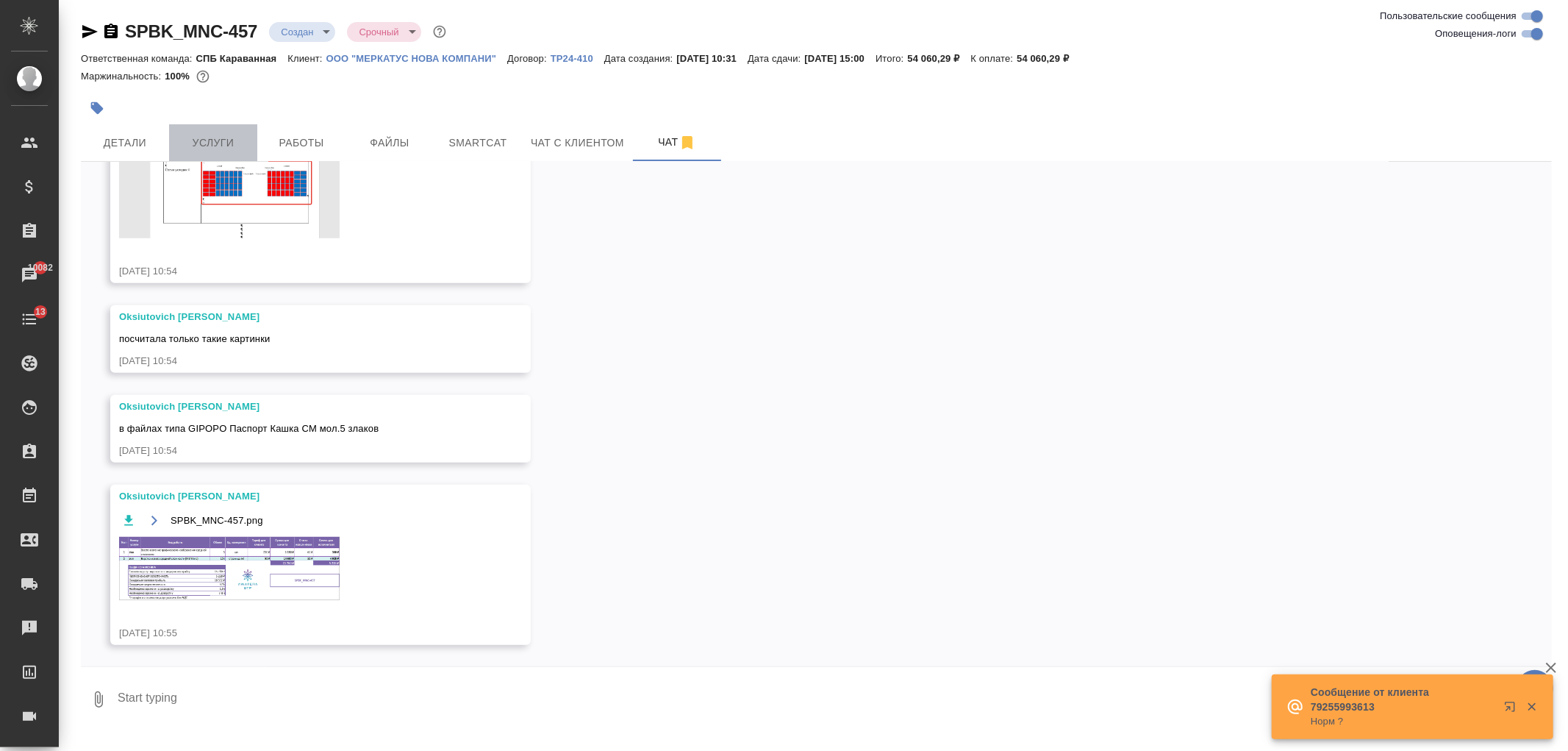
click at [205, 135] on span "Услуги" at bounding box center [213, 142] width 70 height 18
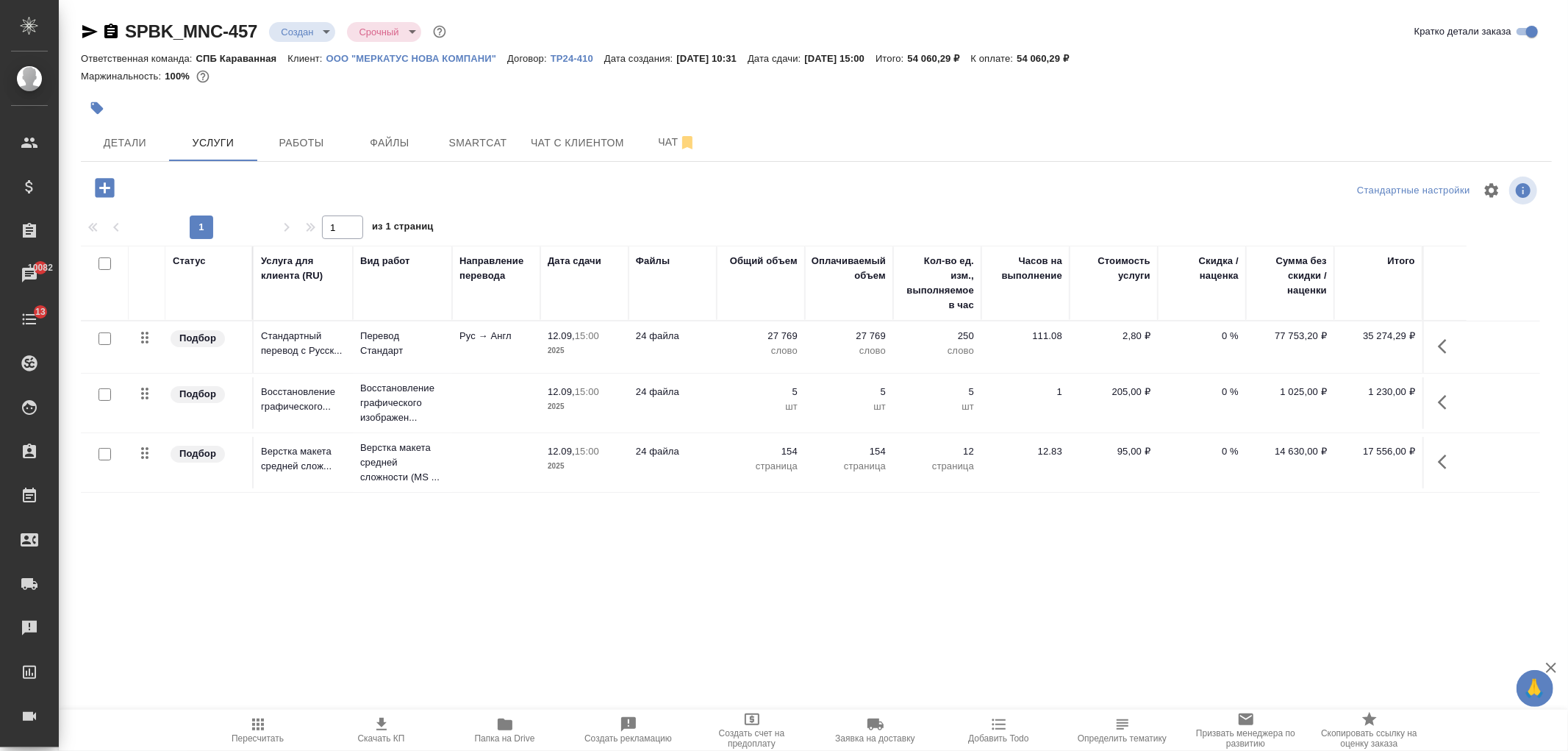
click at [562, 473] on p "2025" at bounding box center [585, 466] width 74 height 15
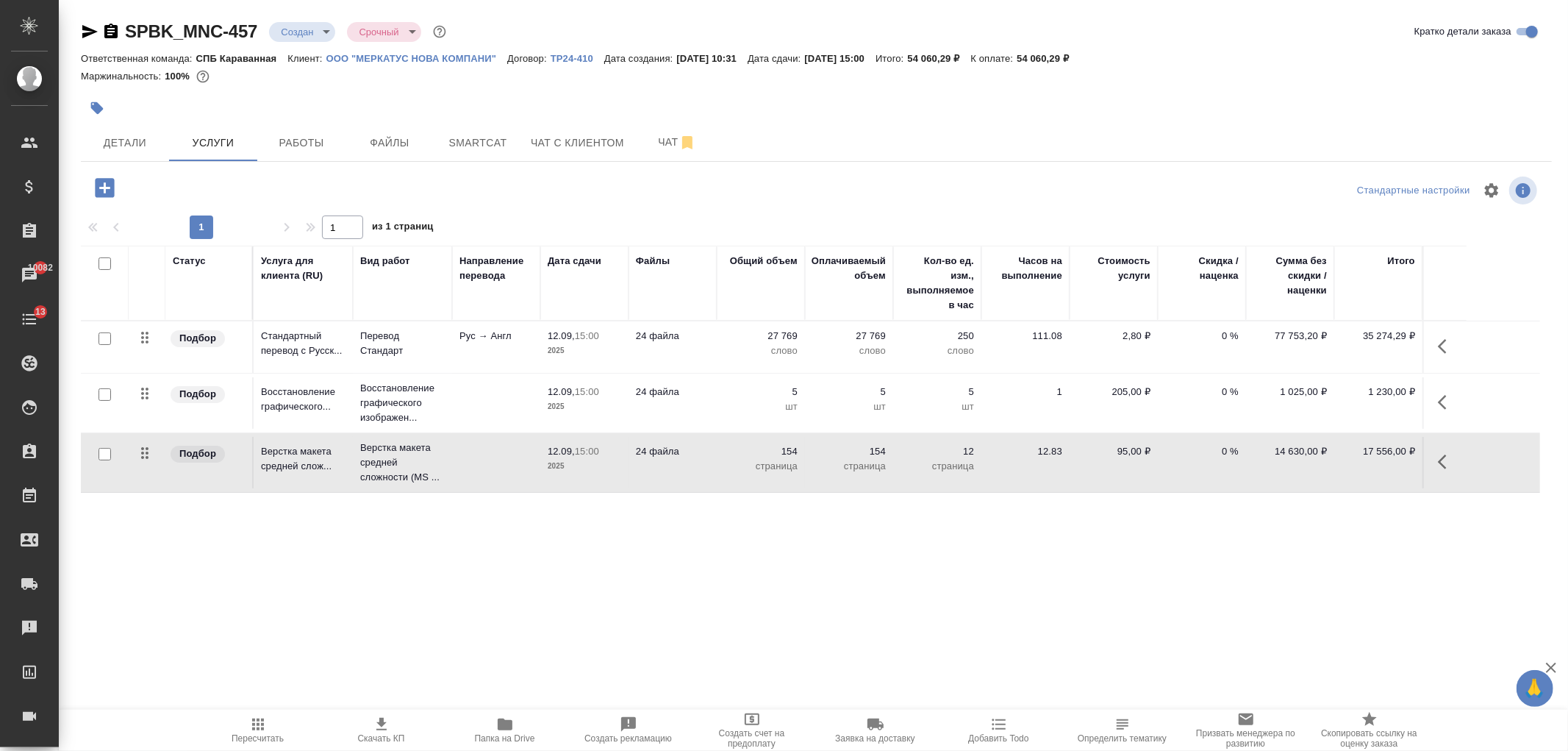
click at [562, 473] on p "2025" at bounding box center [585, 466] width 74 height 15
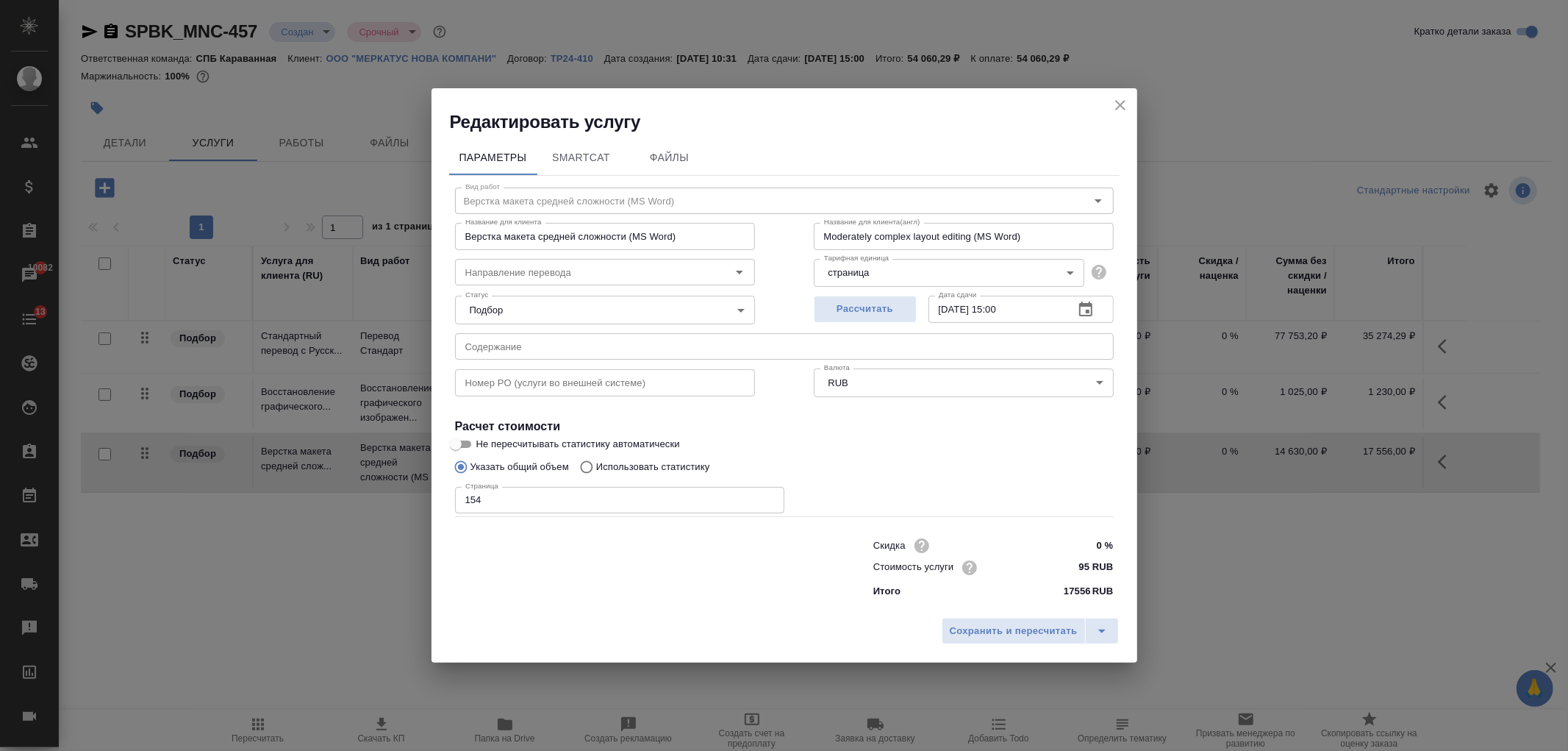
click at [1083, 550] on input "0 %" at bounding box center [1085, 545] width 55 height 21
click at [1007, 638] on span "Сохранить и пересчитать" at bounding box center [1013, 632] width 128 height 17
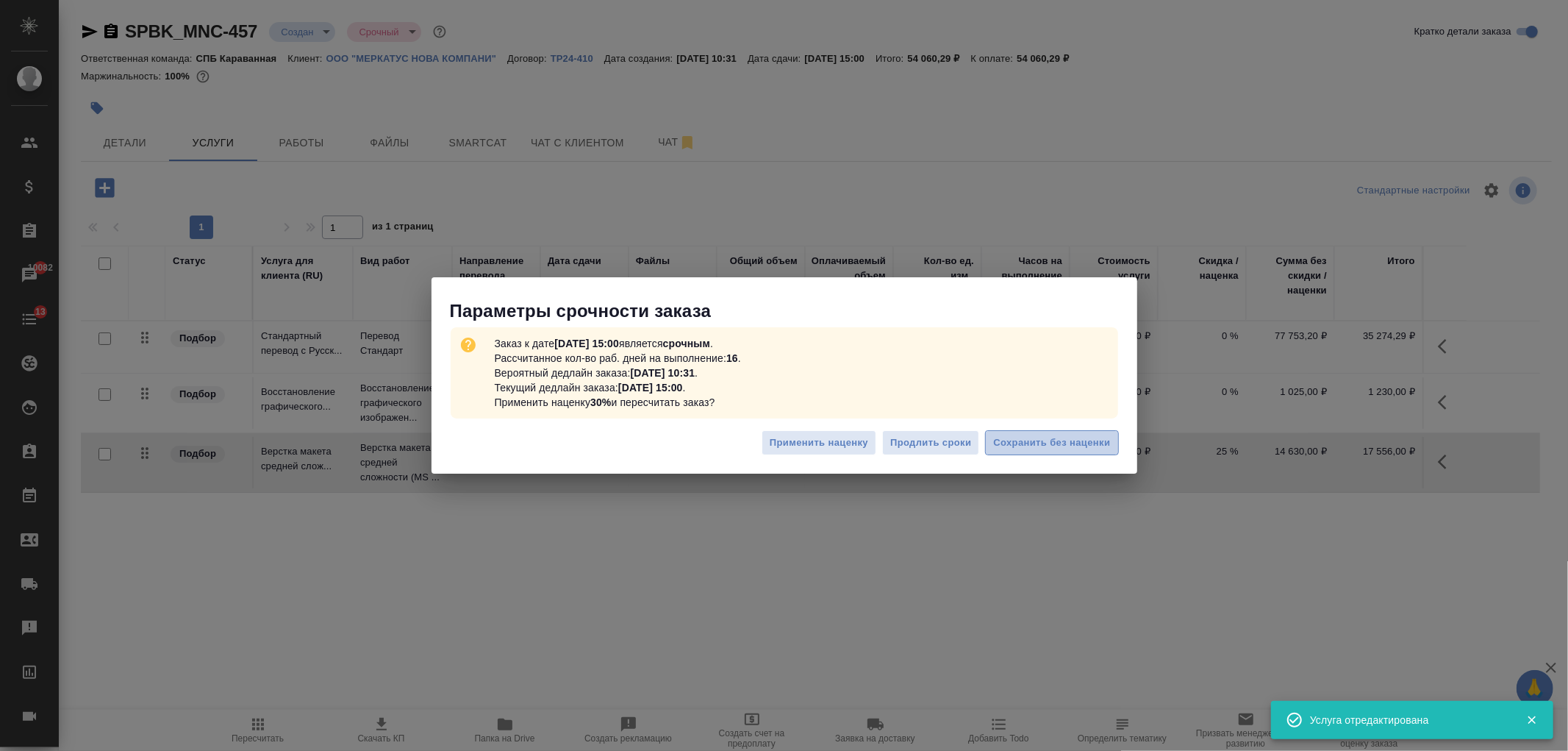
click at [1069, 444] on span "Сохранить без наценки" at bounding box center [1051, 444] width 117 height 17
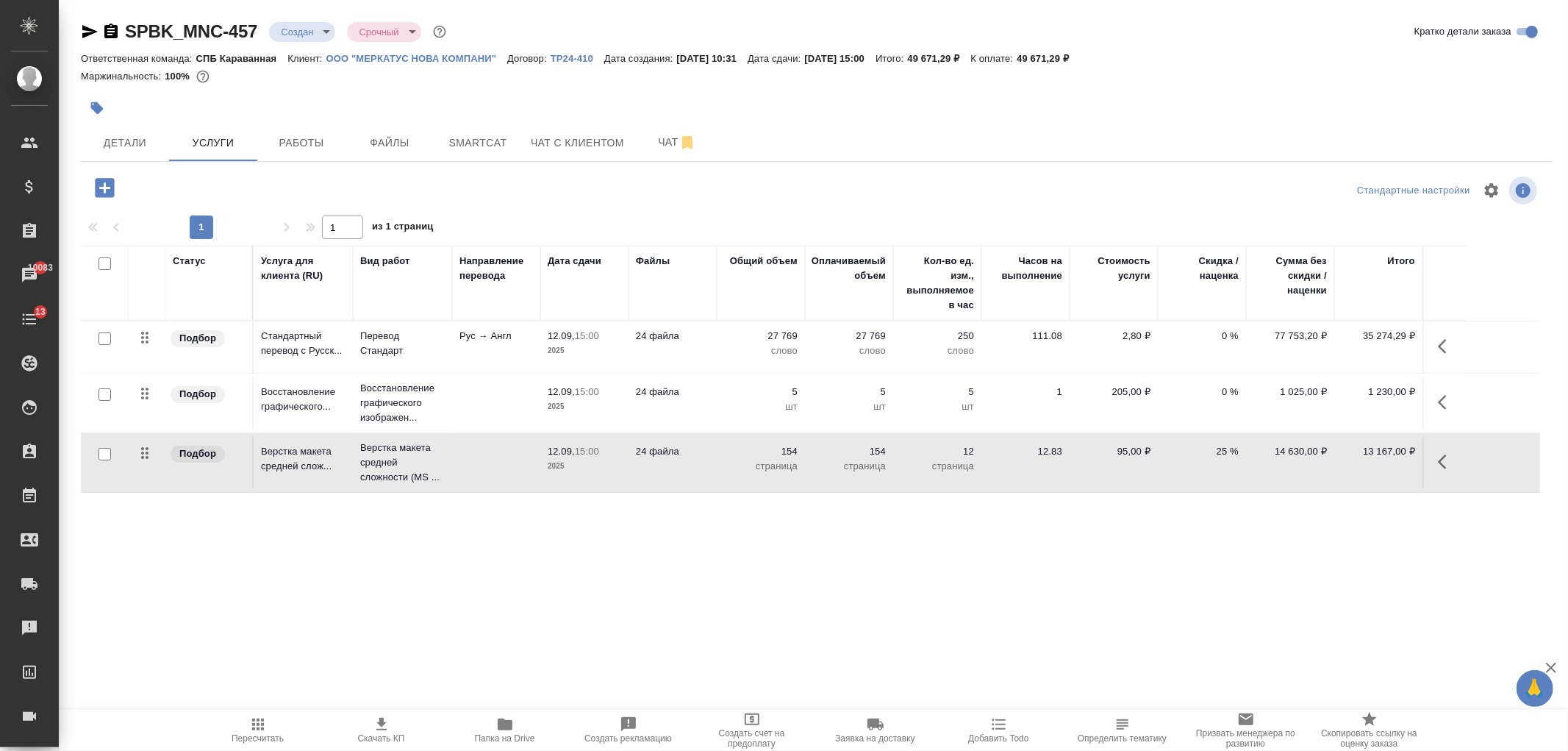
click at [381, 729] on icon "button" at bounding box center [381, 724] width 18 height 18
drag, startPoint x: 944, startPoint y: 57, endPoint x: 1001, endPoint y: 61, distance: 57.1
click at [1001, 61] on div "Ответственная команда: СПБ Караванная Клиент: ООО "МЕРКАТУС НОВА КОМПАНИ" Догов…" at bounding box center [816, 58] width 1471 height 18
copy p "49 671,29 ₽"
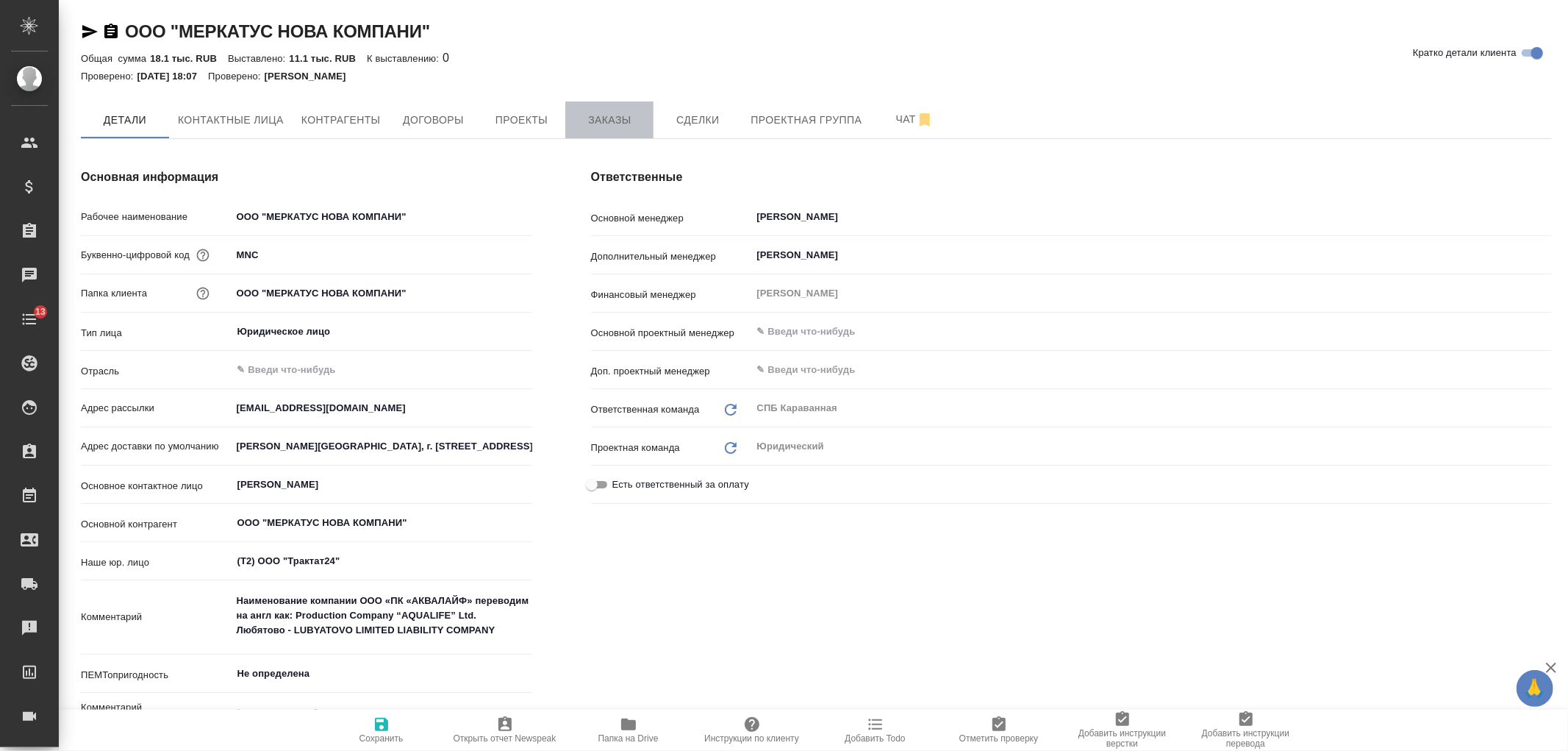
click at [635, 136] on button "Заказы" at bounding box center [609, 120] width 88 height 37
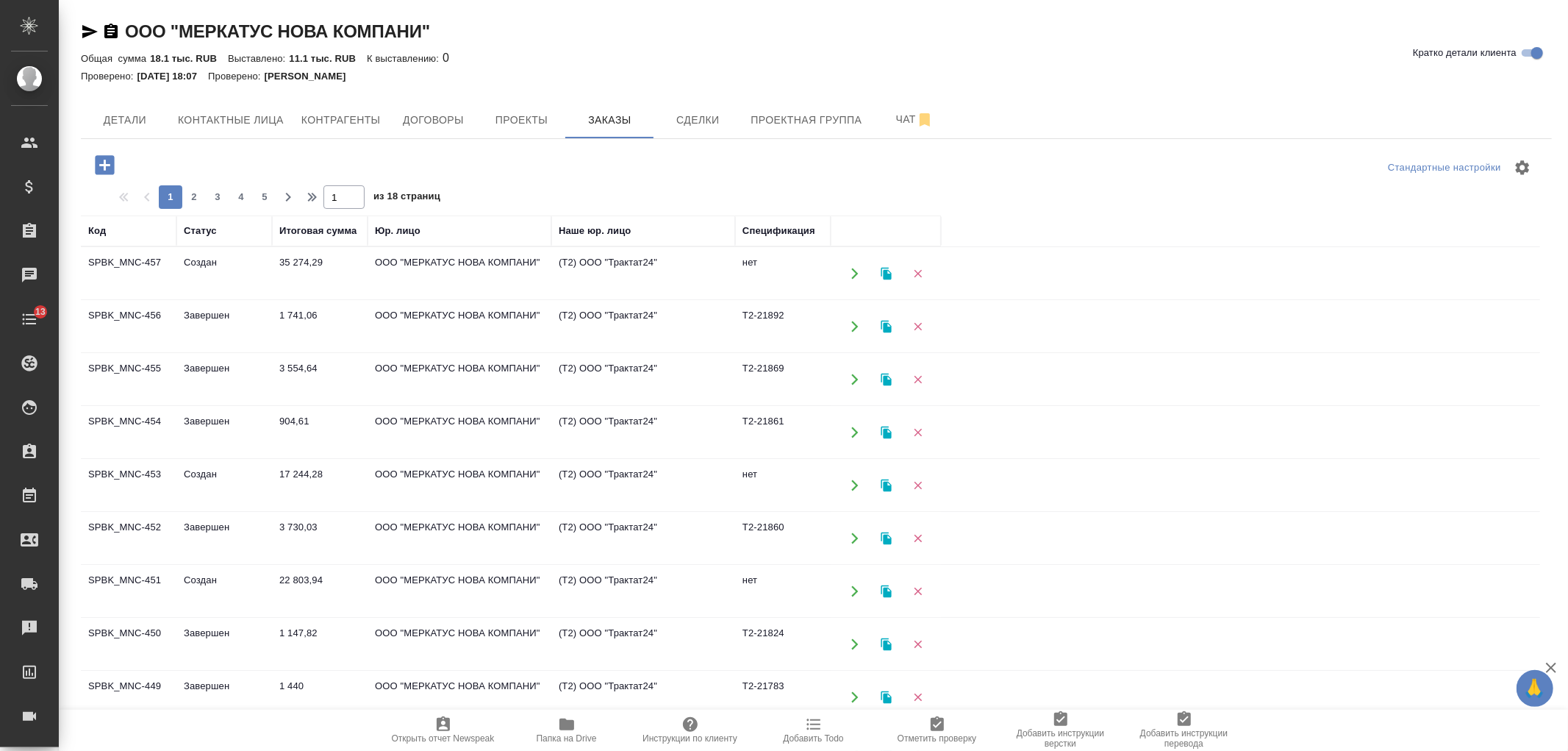
click at [103, 159] on icon "button" at bounding box center [104, 164] width 19 height 19
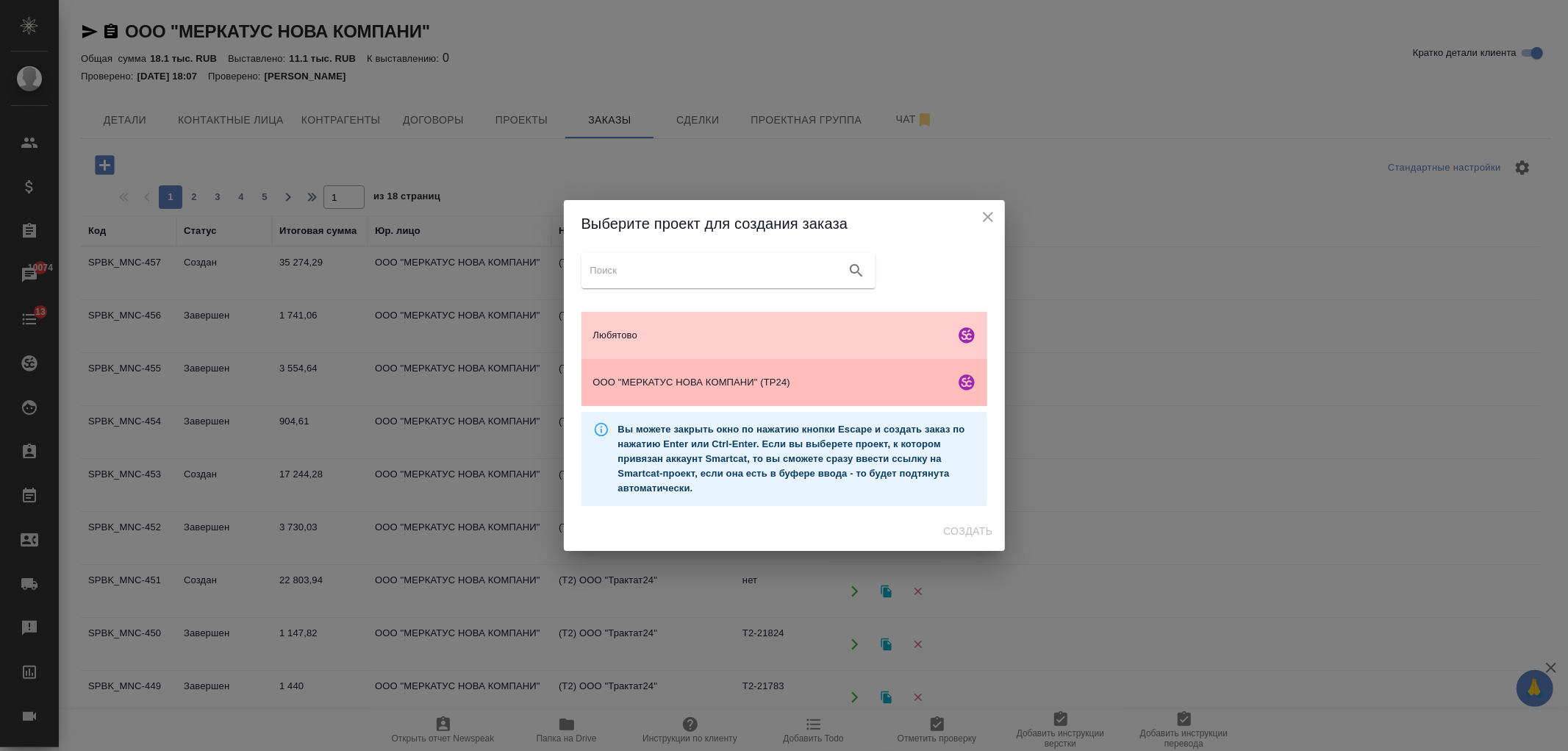
click at [764, 392] on div "ООО "МЕРКАТУС НОВА КОМПАНИ" (ТР24)" at bounding box center [784, 382] width 406 height 47
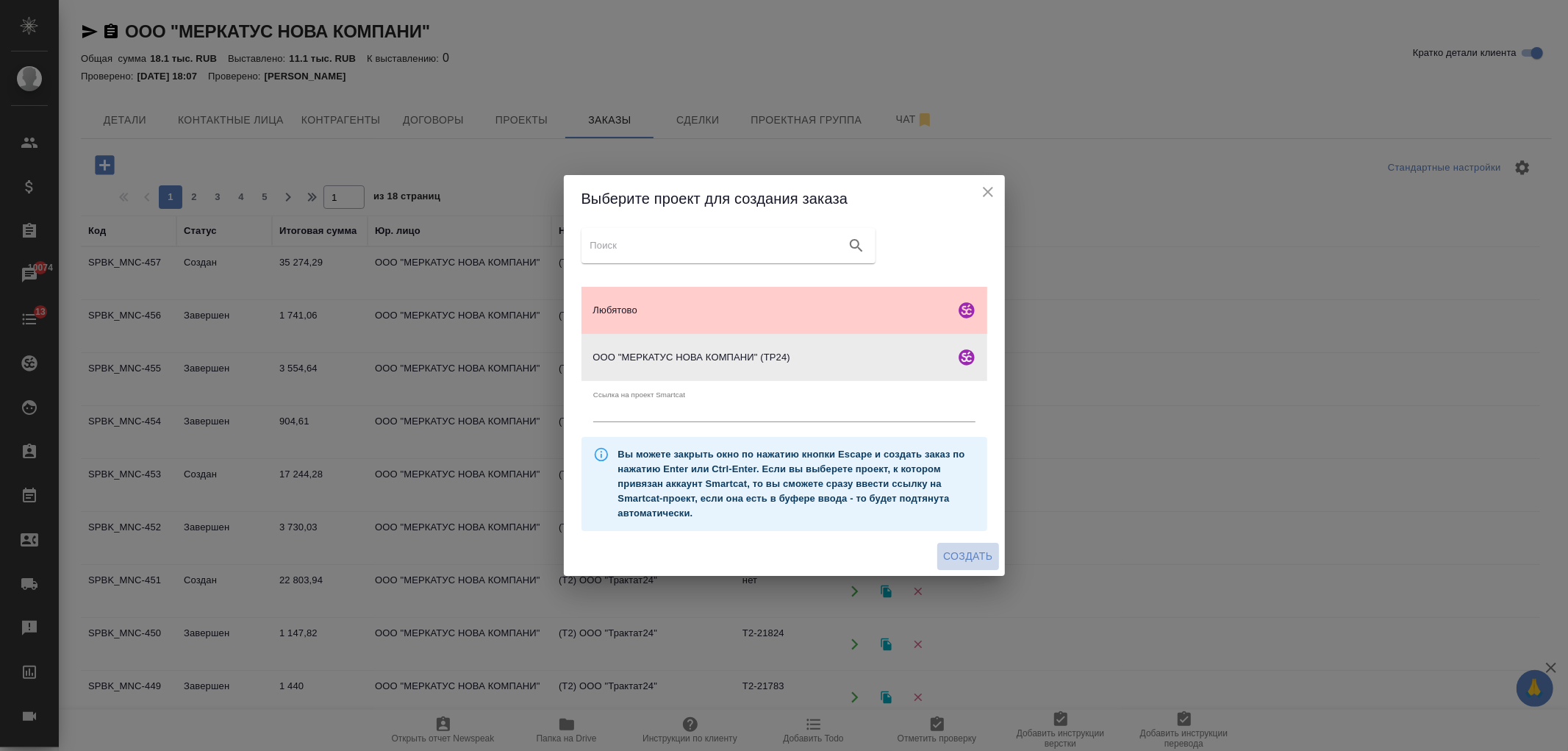
click at [969, 565] on button "Создать" at bounding box center [967, 557] width 61 height 27
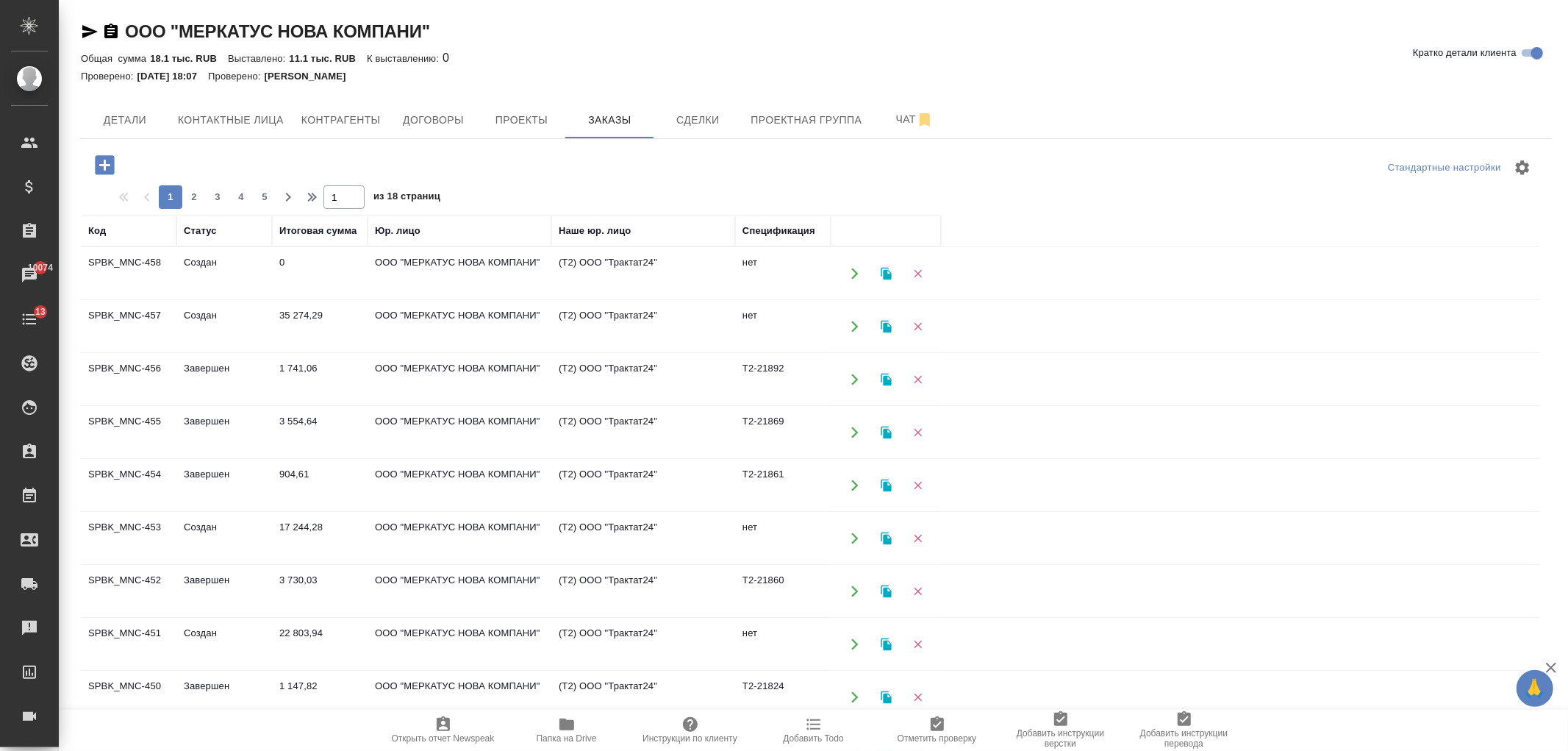
click at [387, 259] on td "ООО "МЕРКАТУС НОВА КОМПАНИ"" at bounding box center [459, 273] width 184 height 51
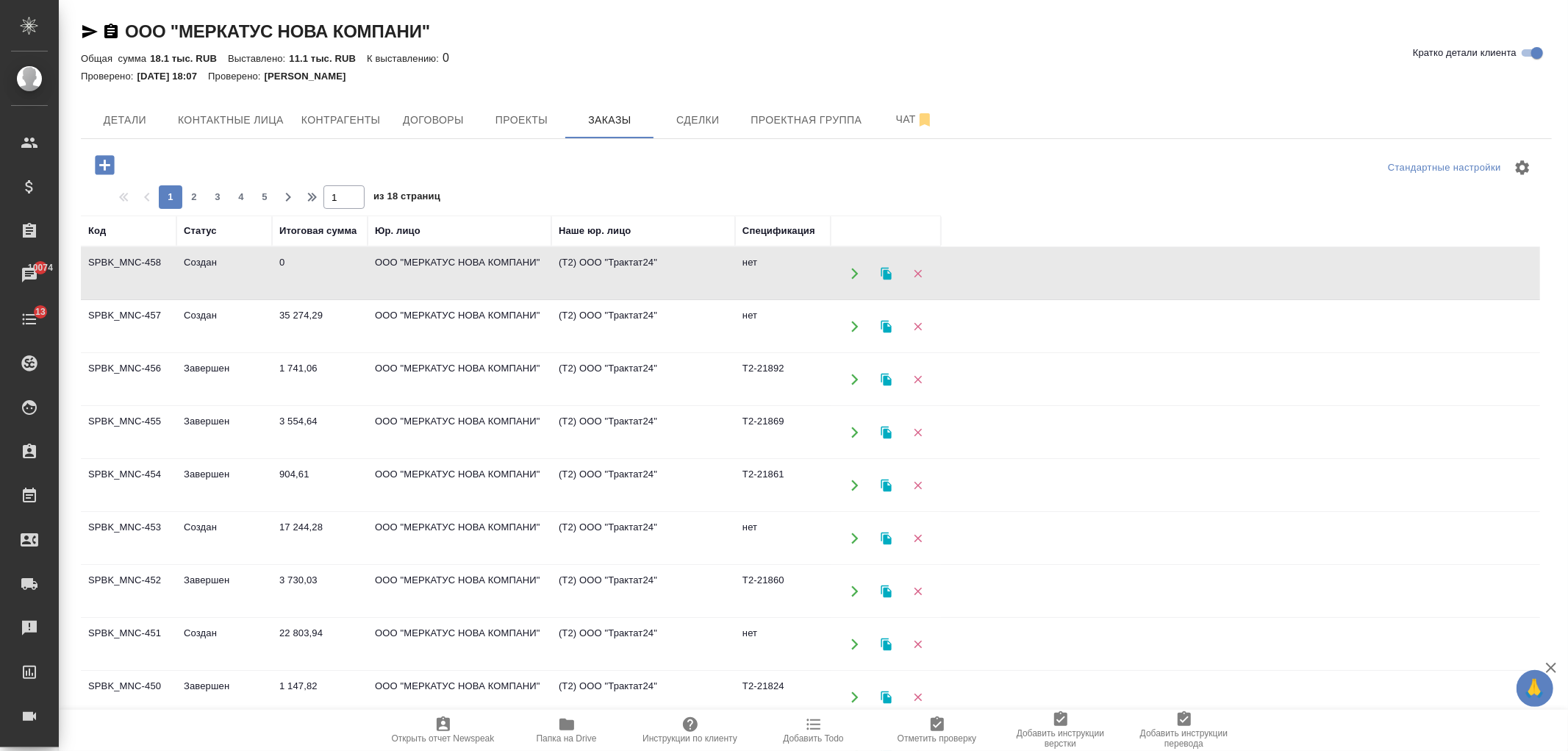
click at [387, 259] on td "ООО "МЕРКАТУС НОВА КОМПАНИ"" at bounding box center [459, 273] width 184 height 51
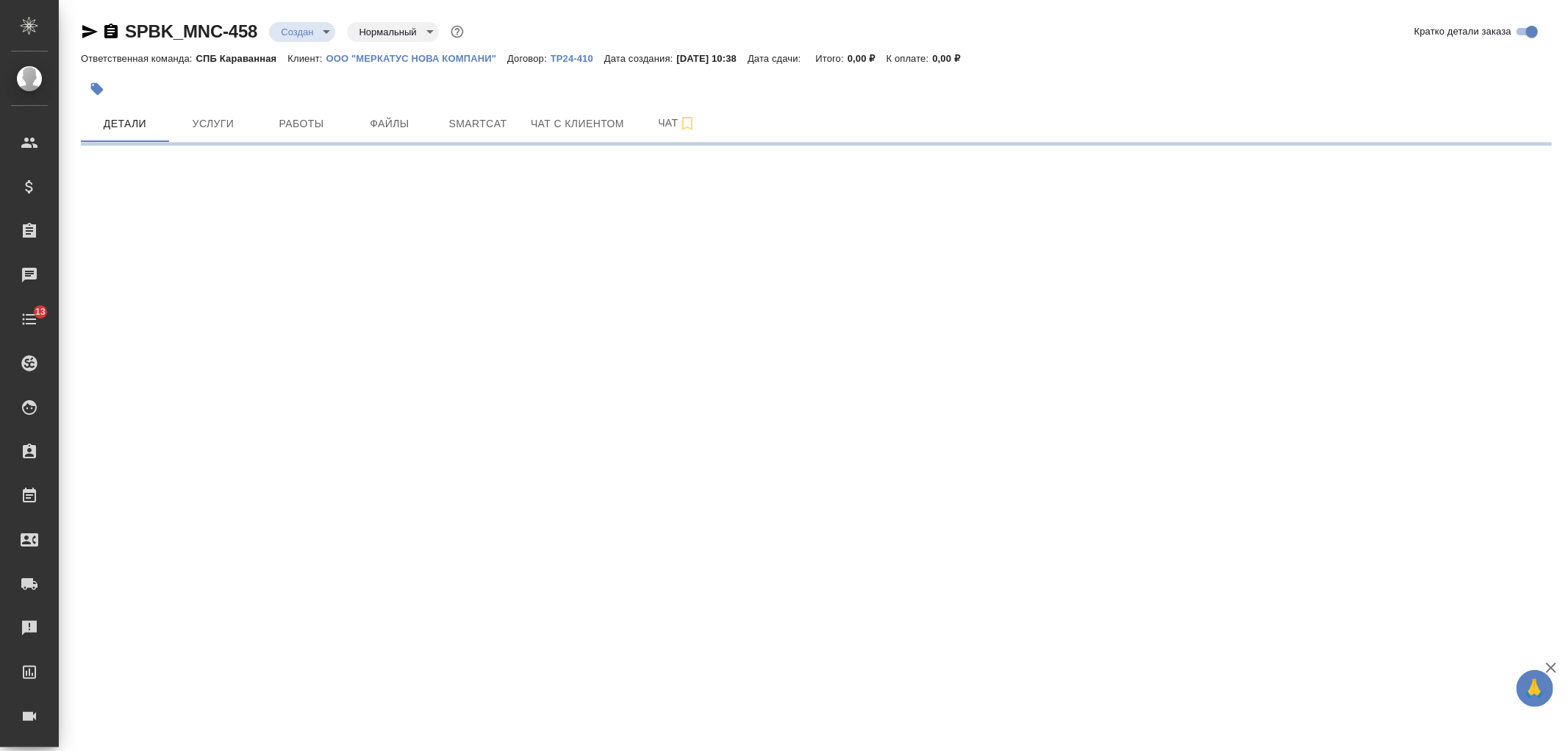
select select "RU"
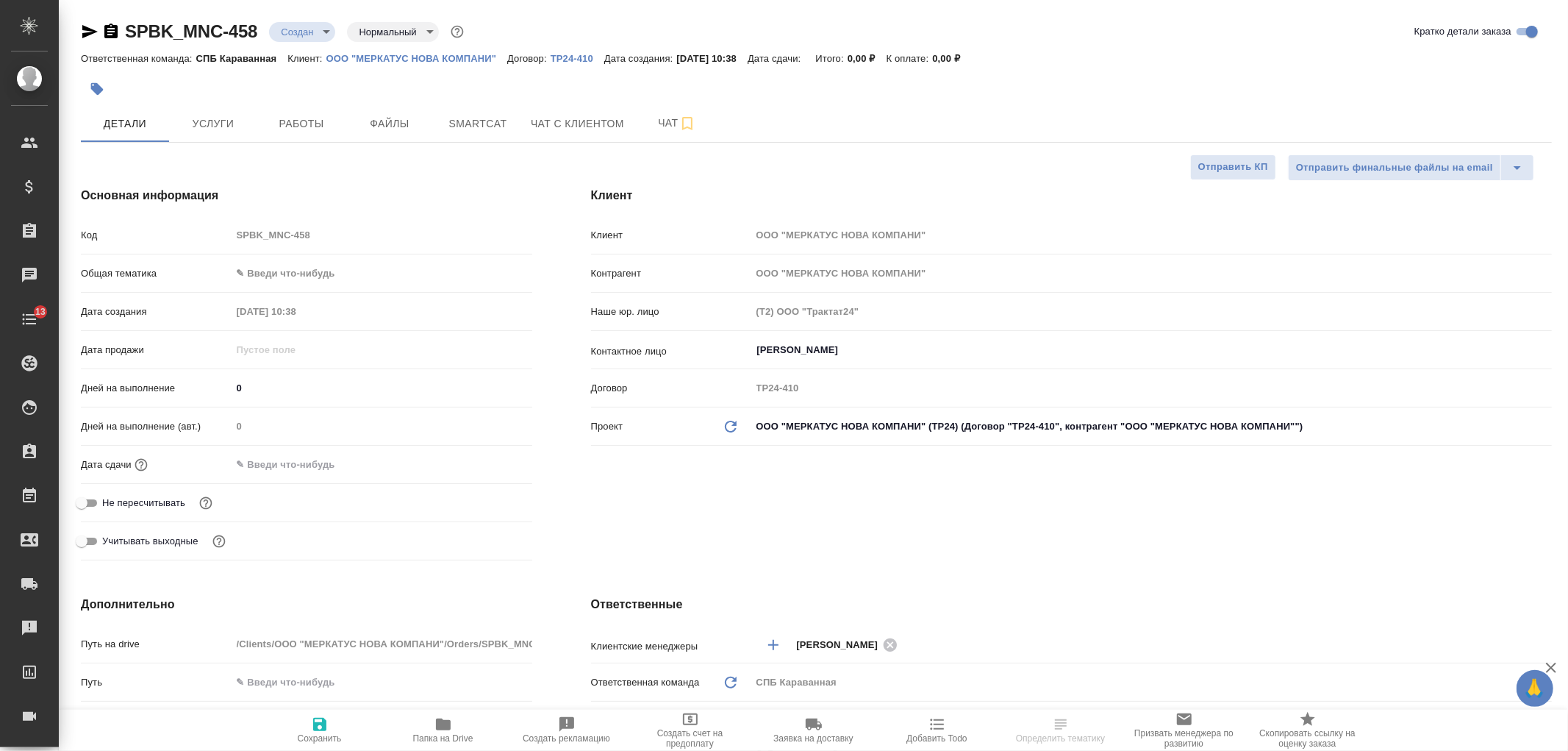
type textarea "x"
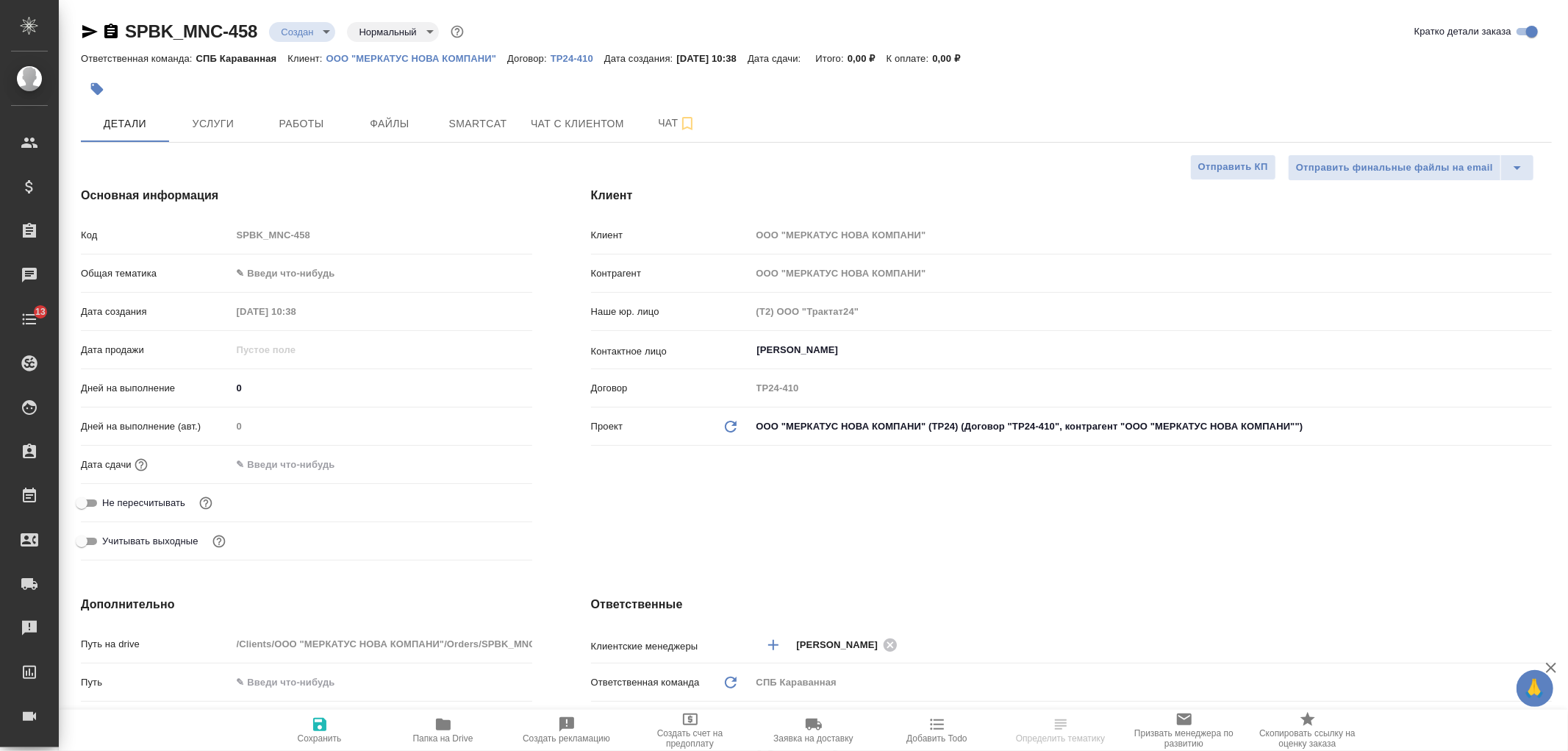
type textarea "x"
click at [288, 268] on body "🙏 .cls-1 fill:#fff; AWATERA [PERSON_NAME] Спецификации Заказы Чаты 13 Todo Прое…" at bounding box center [784, 375] width 1568 height 751
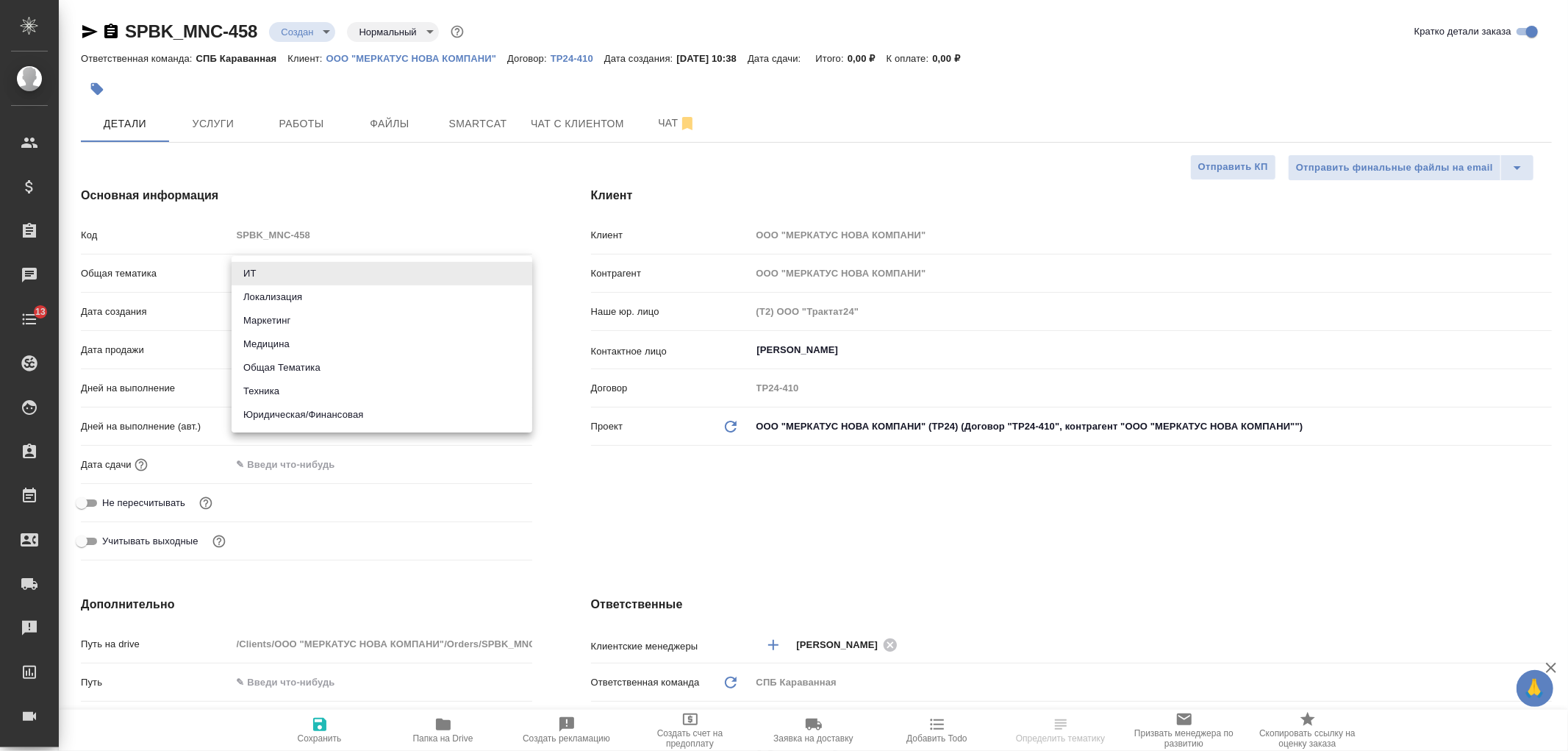
click at [298, 391] on li "Техника" at bounding box center [382, 390] width 300 height 23
type input "tech"
type textarea "x"
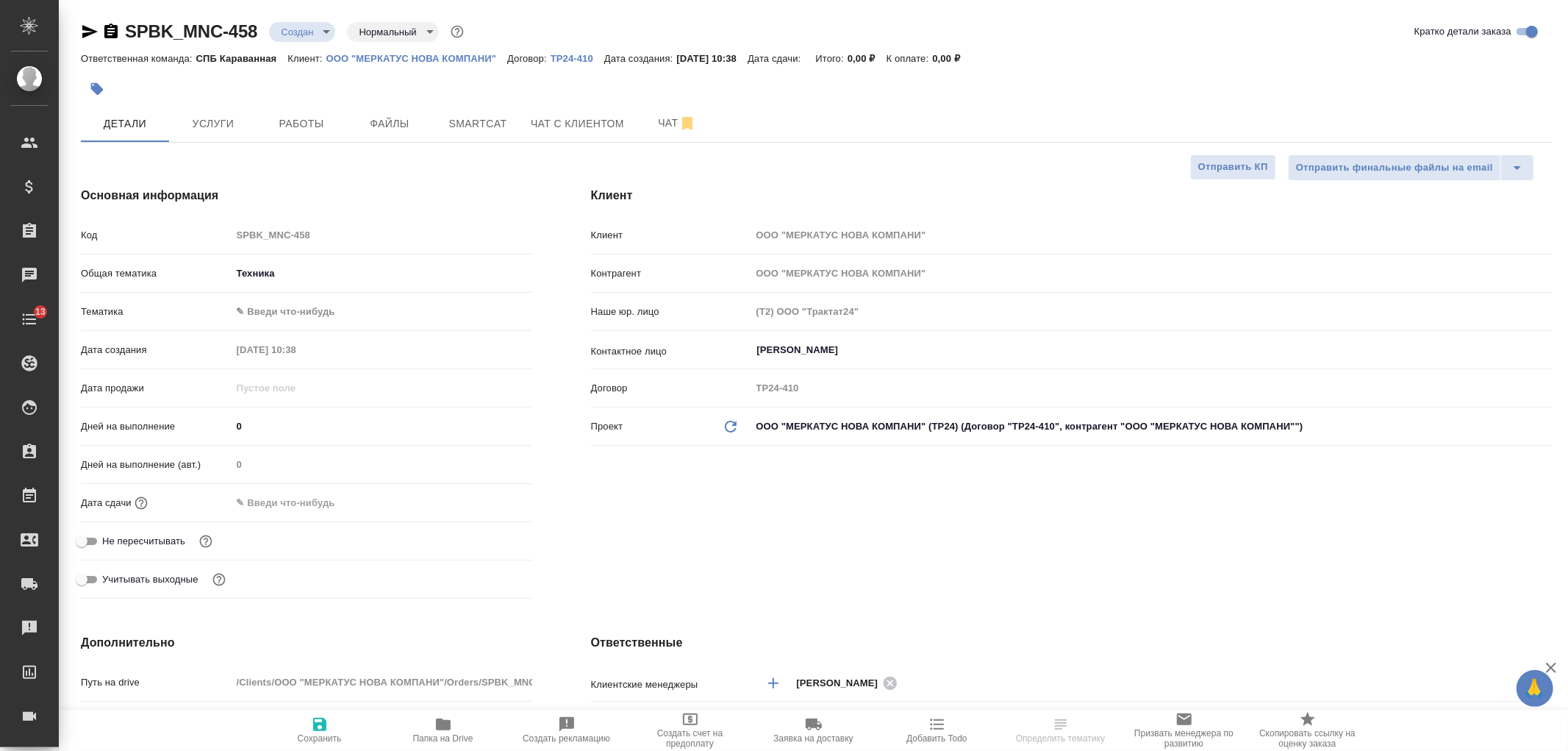
click at [288, 306] on body "🙏 .cls-1 fill:#fff; AWATERA [PERSON_NAME] Спецификации Заказы Чаты 13 Todo Прое…" at bounding box center [784, 375] width 1568 height 751
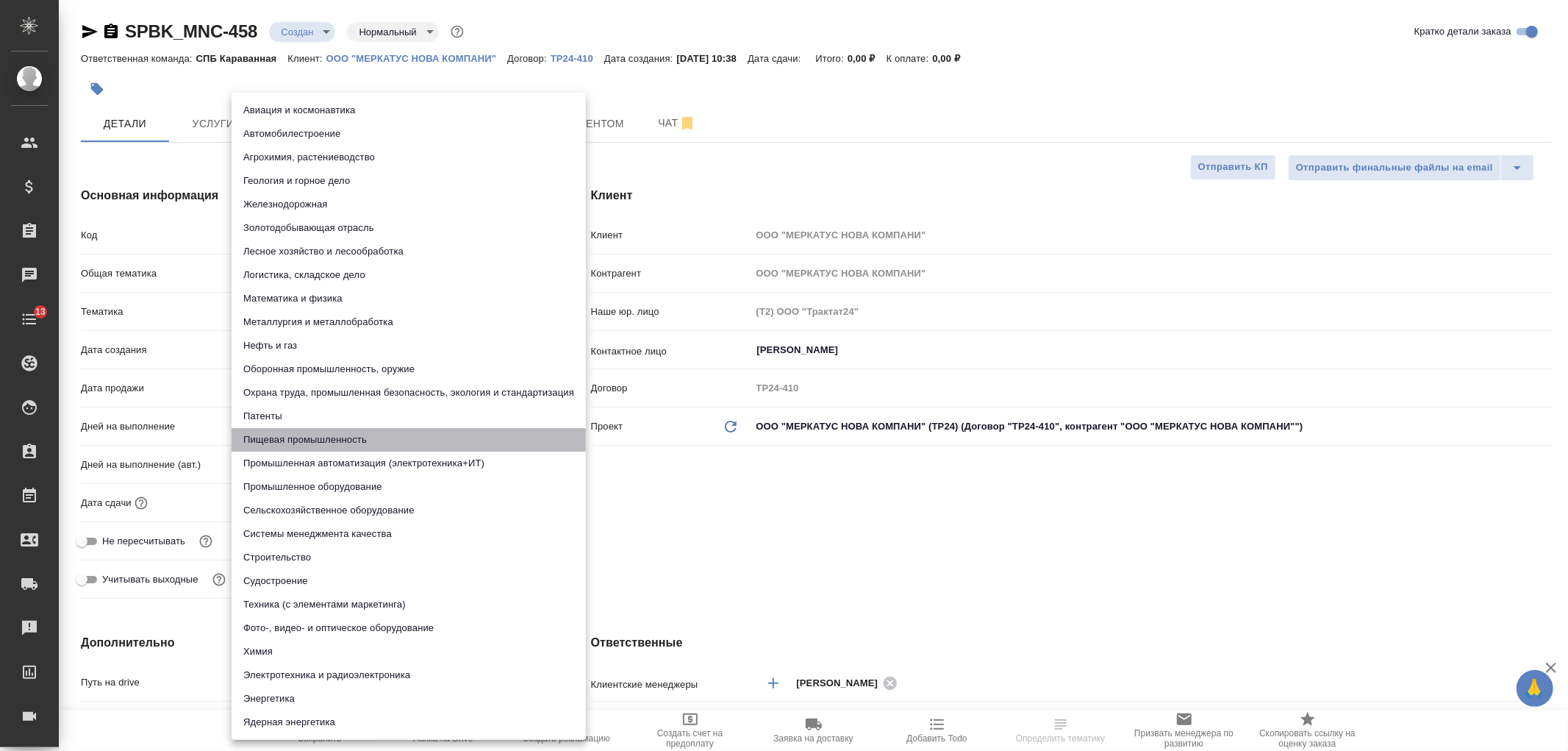
click at [318, 437] on li "Пищевая промышленность" at bounding box center [409, 439] width 354 height 23
type textarea "x"
type input "5a8b8b956a9677013d343d8f"
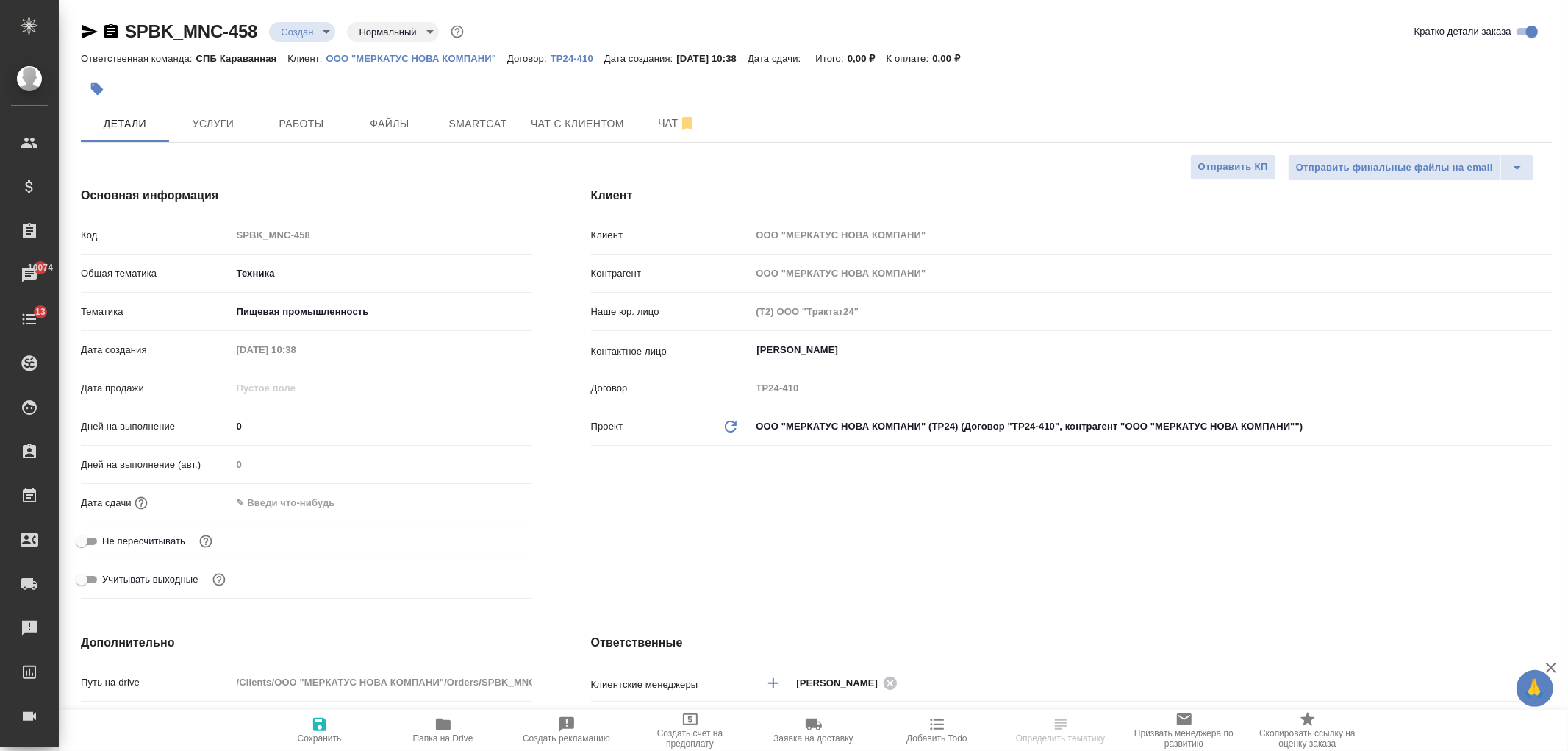
click at [318, 717] on icon "button" at bounding box center [319, 724] width 18 height 18
type textarea "x"
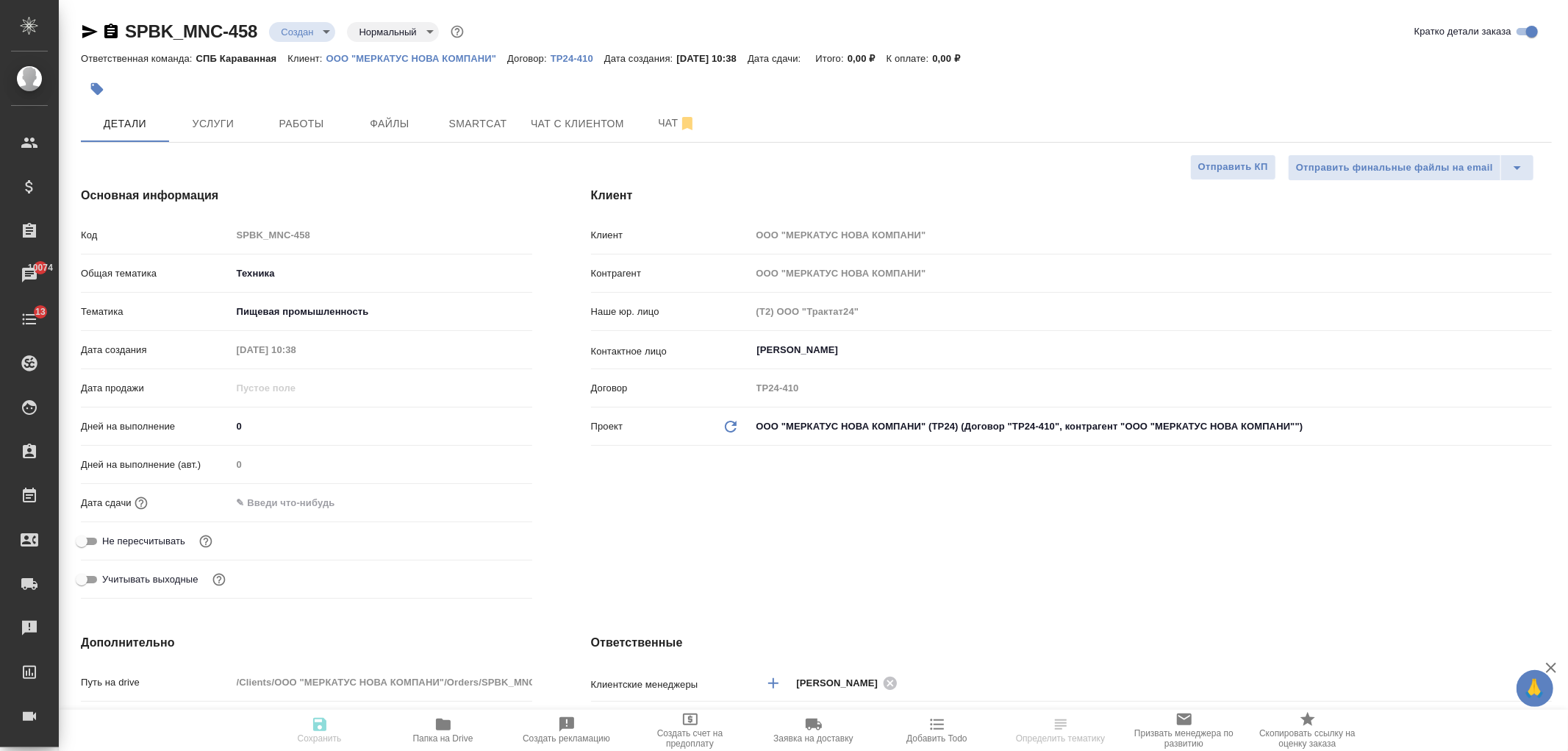
type textarea "x"
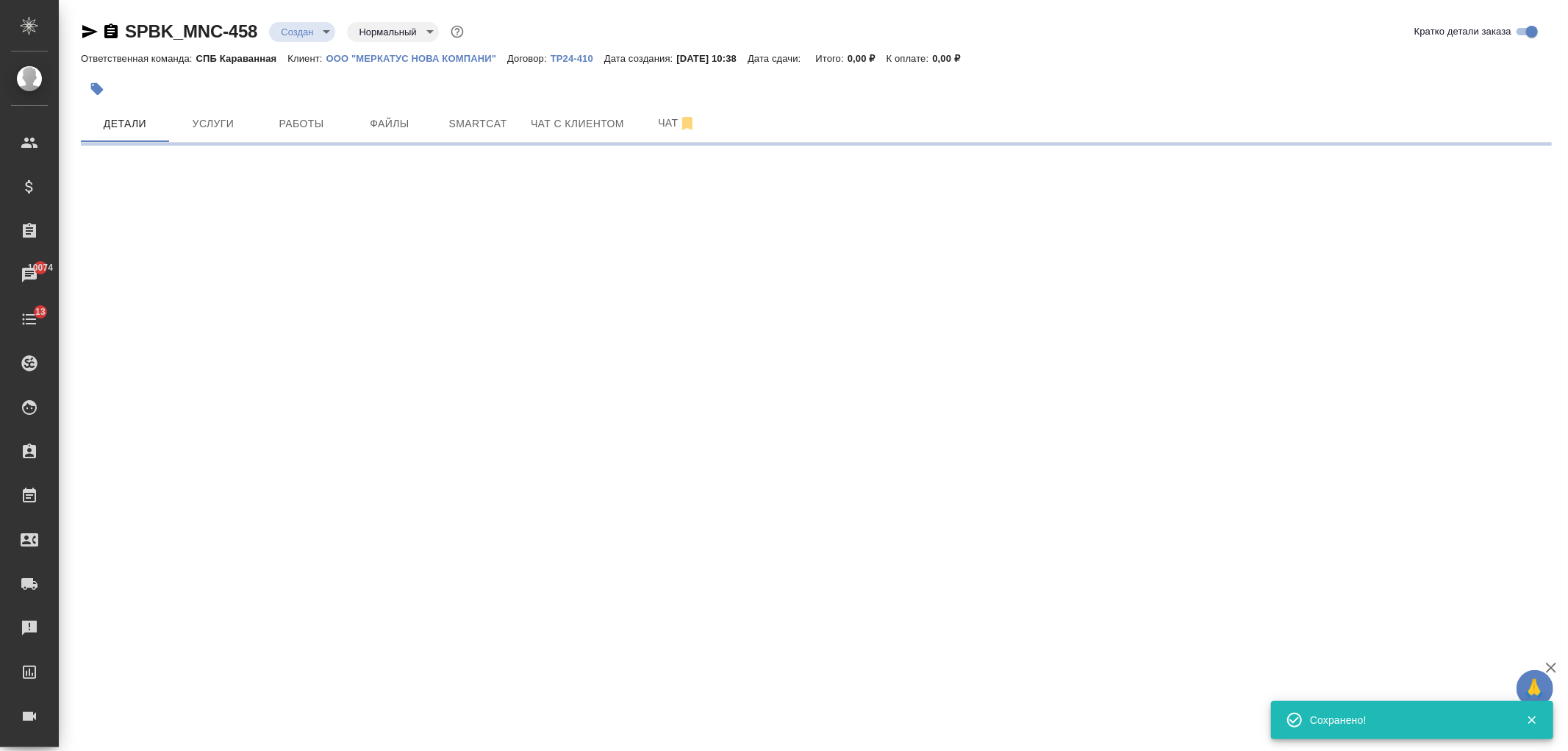
select select "RU"
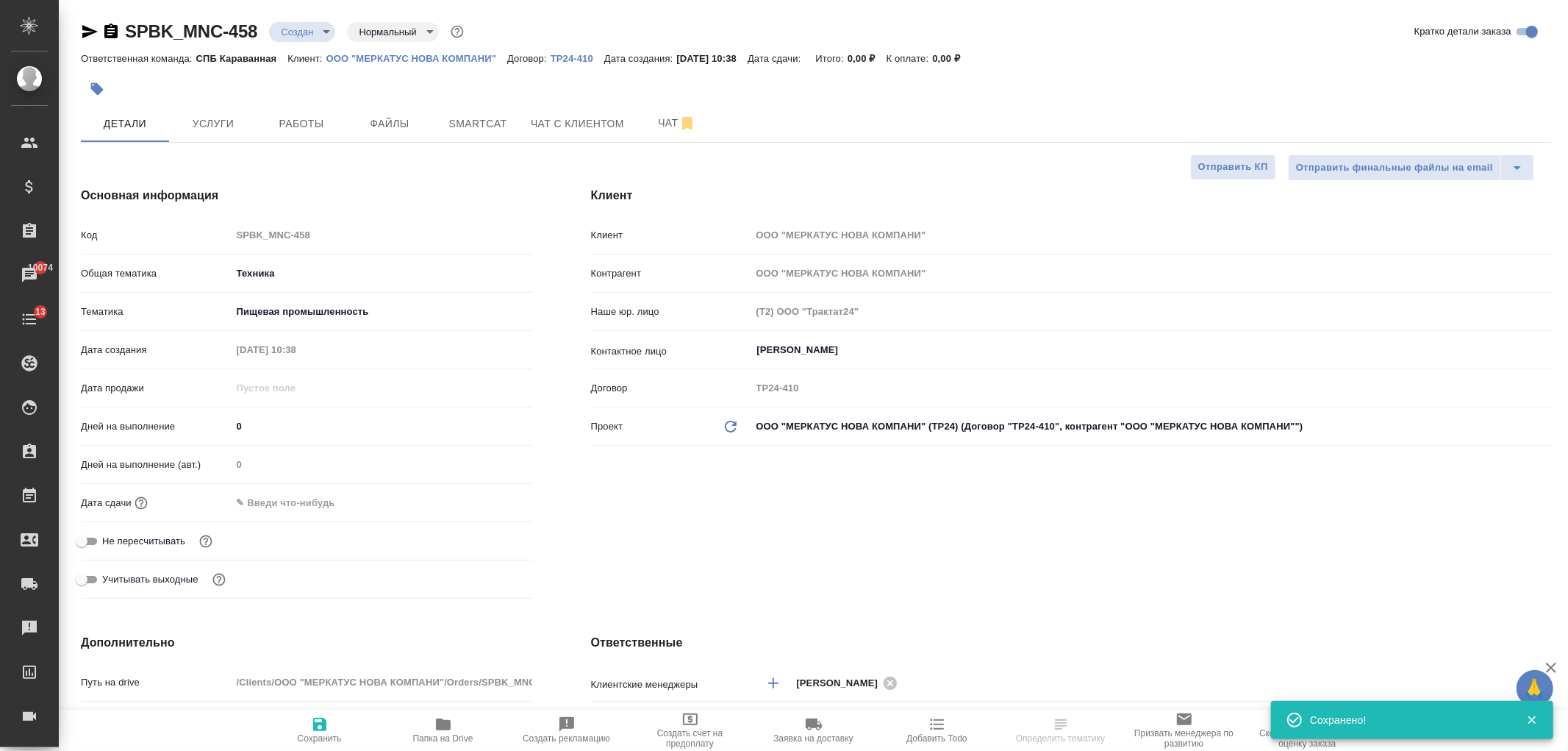
type textarea "x"
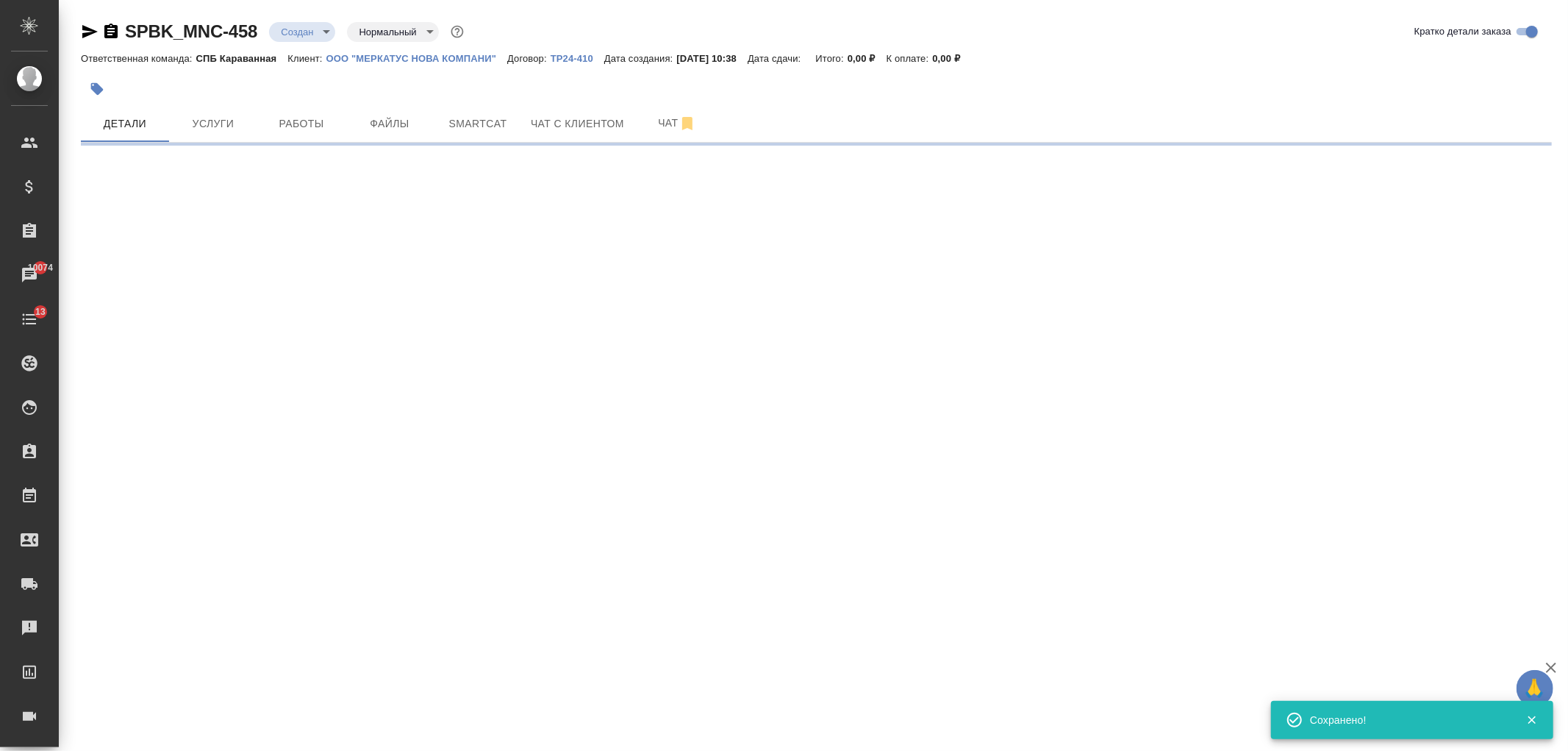
select select "RU"
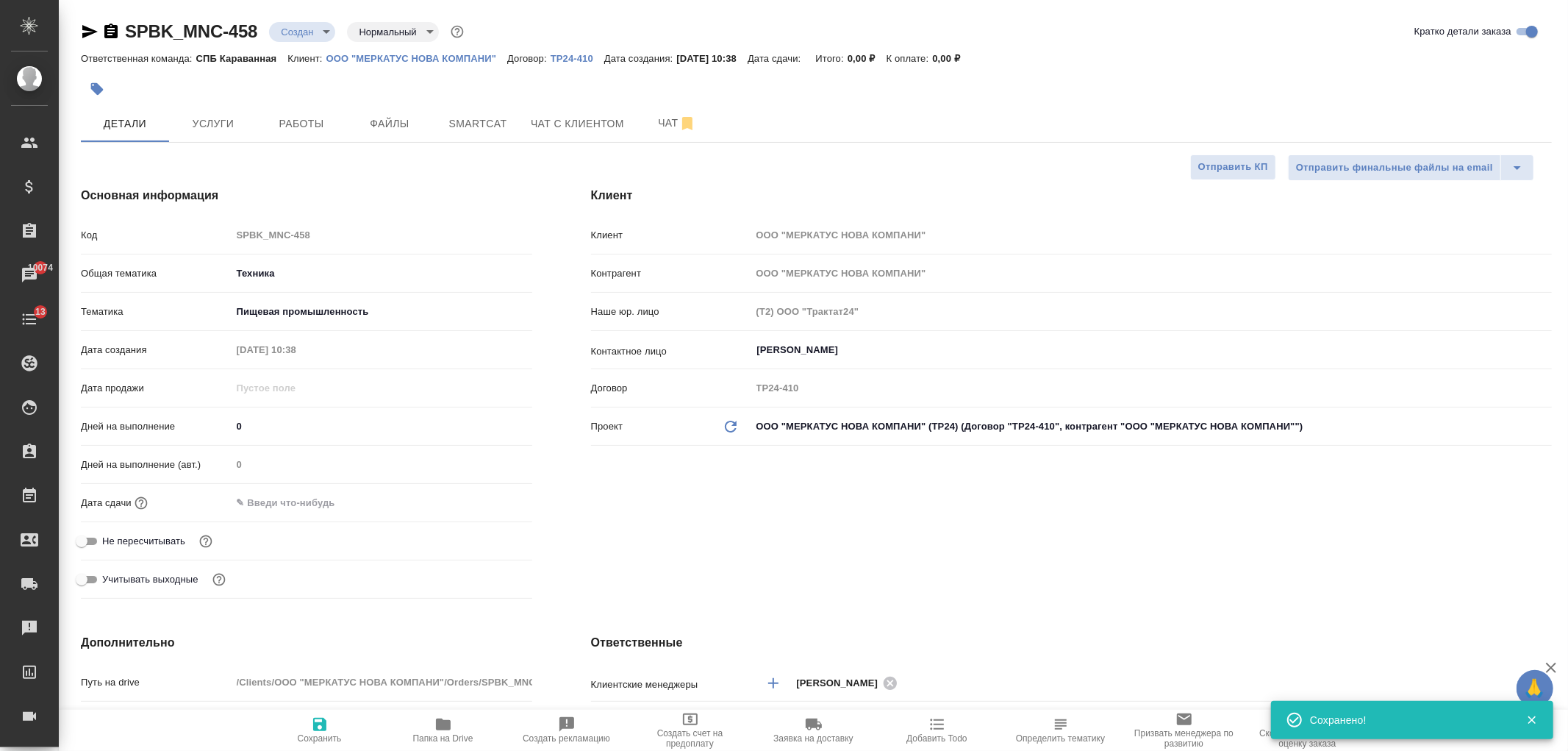
type textarea "x"
click at [389, 134] on button "Файлы" at bounding box center [389, 123] width 88 height 37
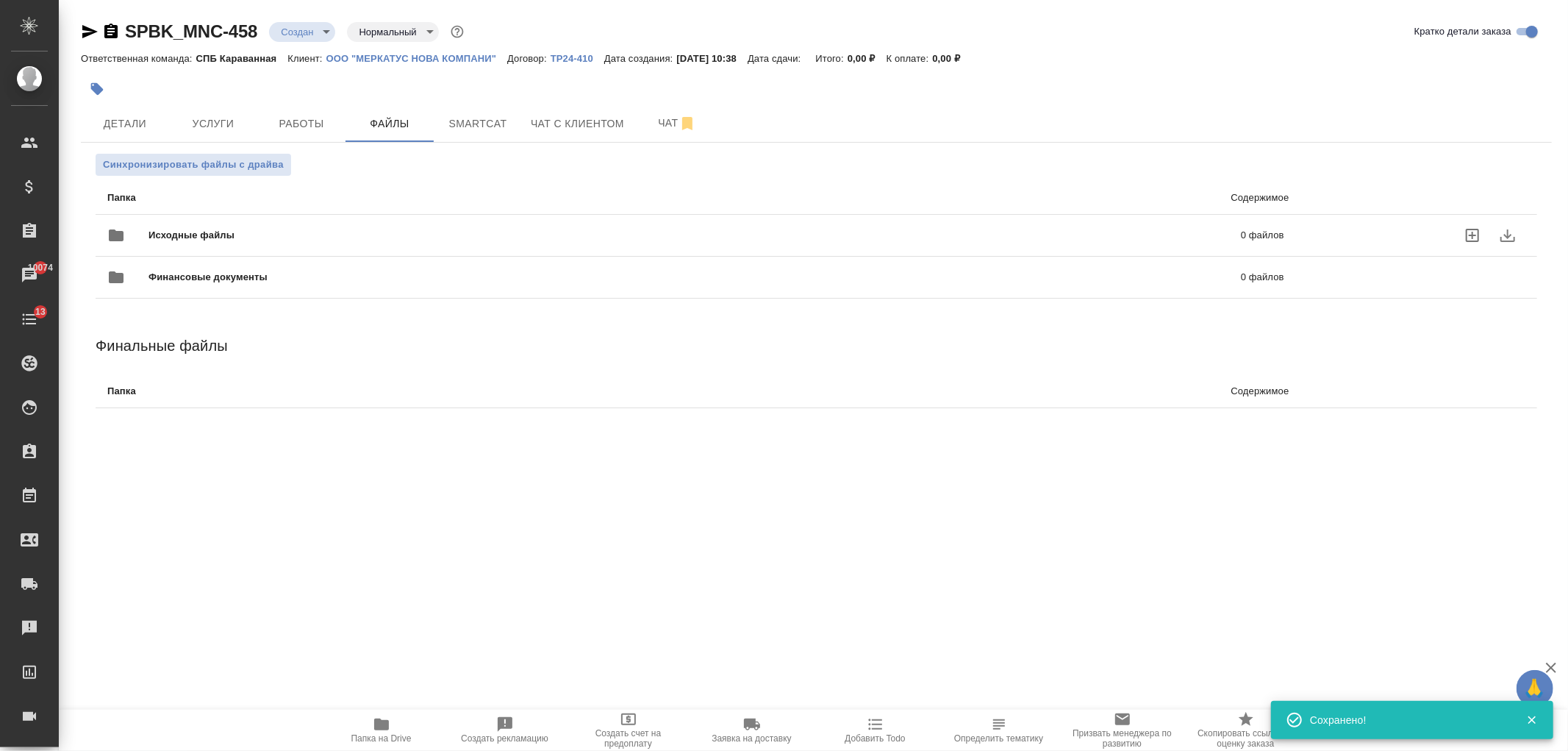
click at [311, 229] on span "Исходные файлы" at bounding box center [442, 235] width 590 height 15
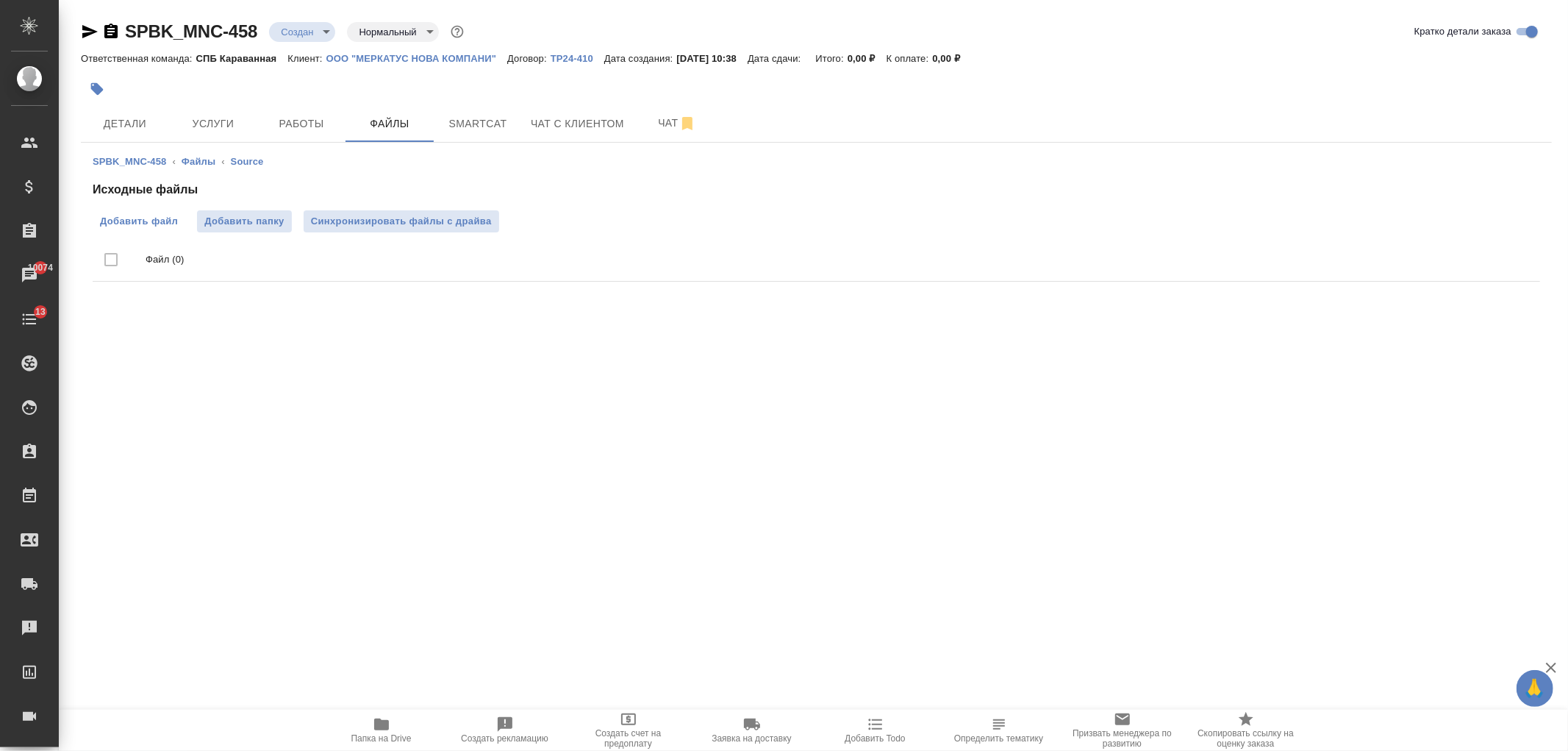
click at [140, 229] on label "Добавить файл" at bounding box center [139, 222] width 92 height 22
click at [0, 0] on input "Добавить файл" at bounding box center [0, 0] width 0 height 0
click at [206, 127] on span "Услуги" at bounding box center [213, 123] width 70 height 18
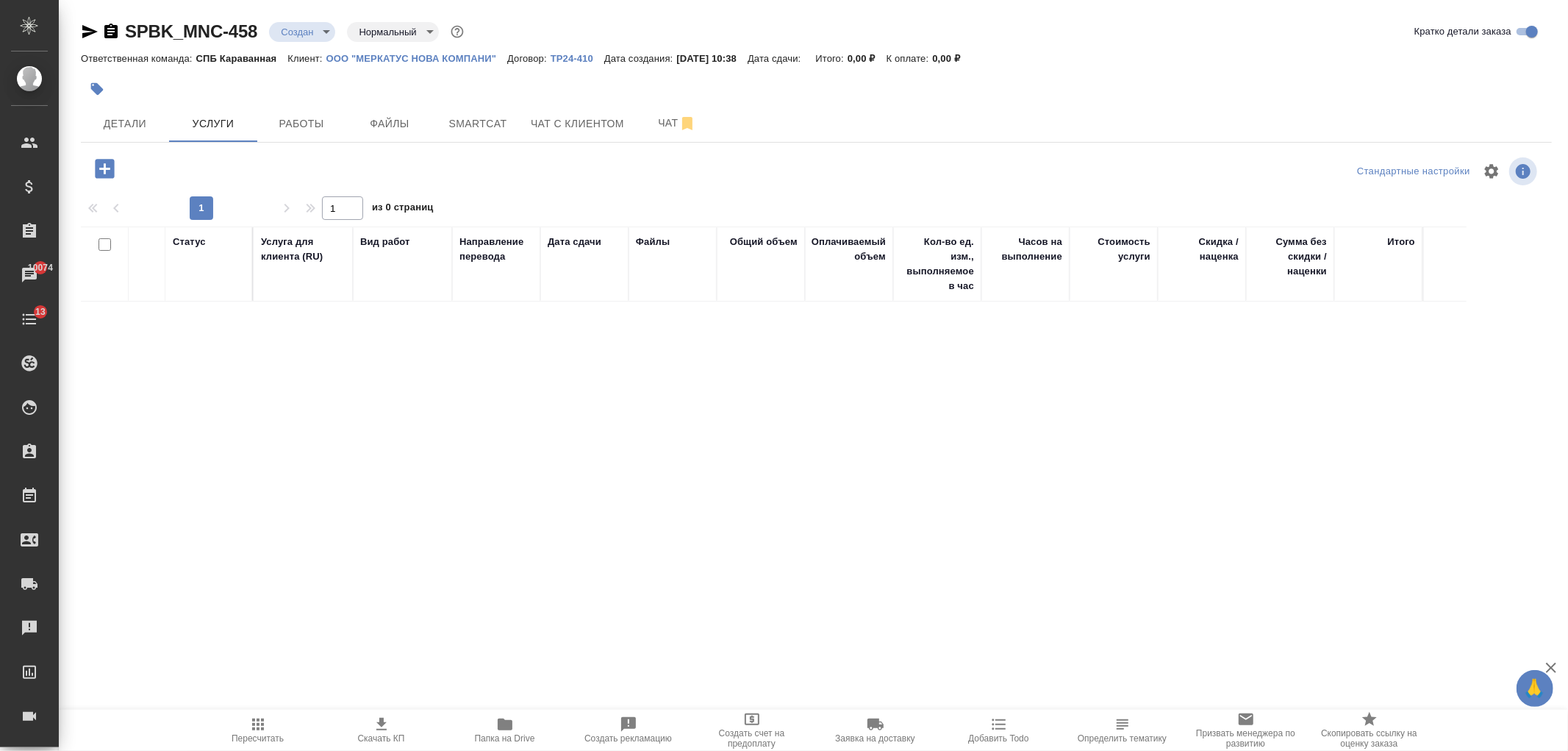
click at [98, 152] on div "SPBK_MNC-458 Создан new Нормальный normal Кратко детали заказа Ответственная ко…" at bounding box center [816, 290] width 1487 height 581
click at [107, 167] on icon "button" at bounding box center [104, 169] width 19 height 19
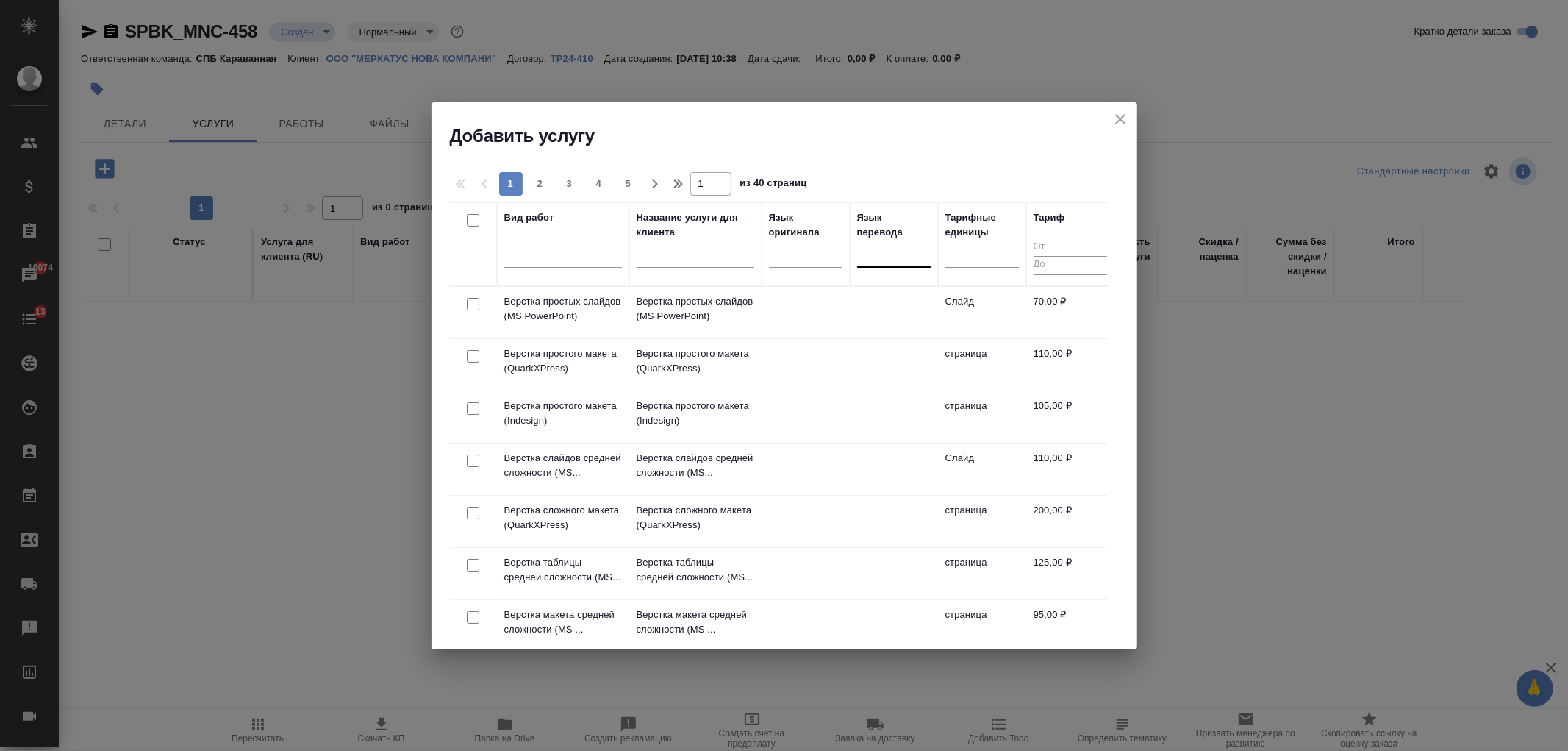
click at [910, 260] on div at bounding box center [894, 253] width 74 height 21
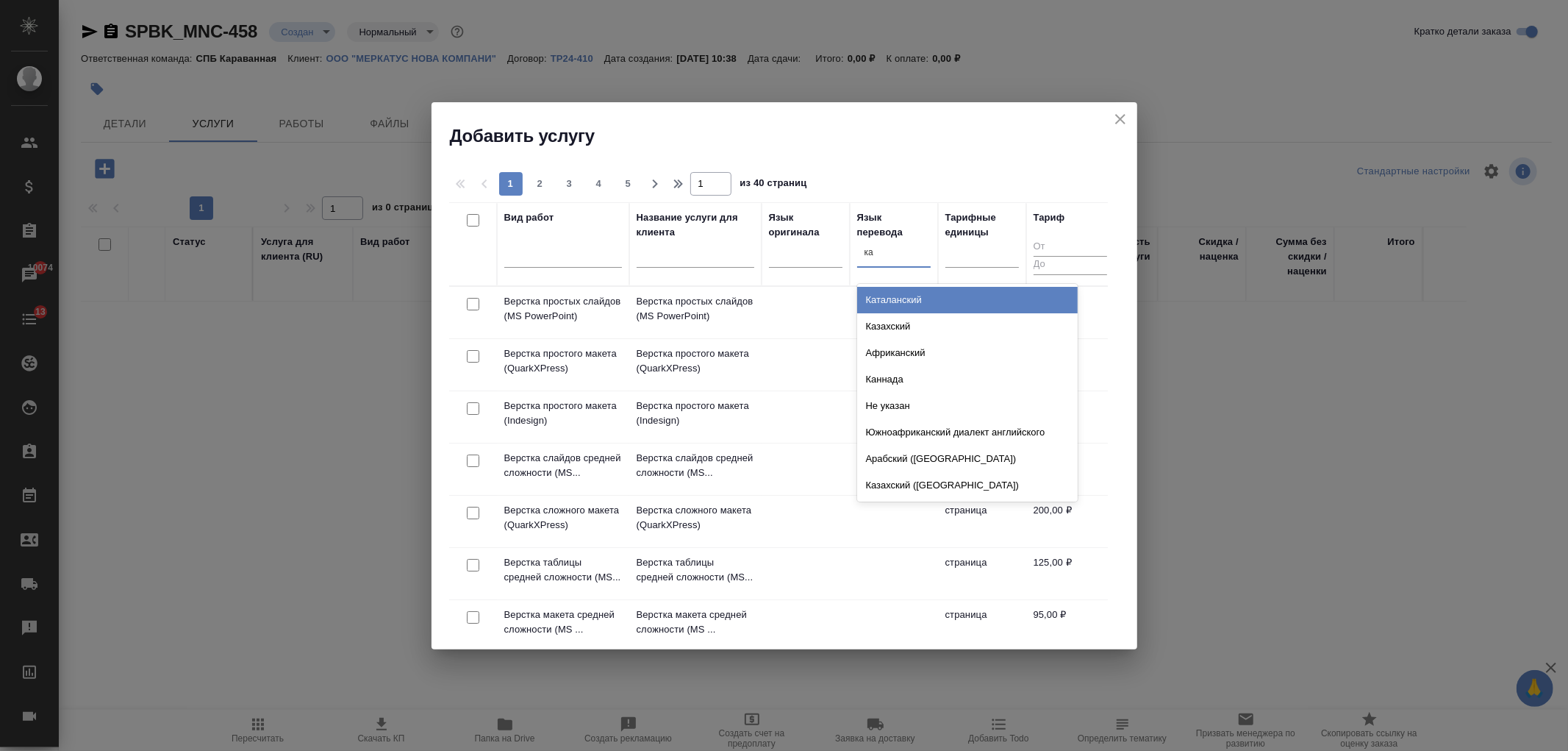
type input "каз"
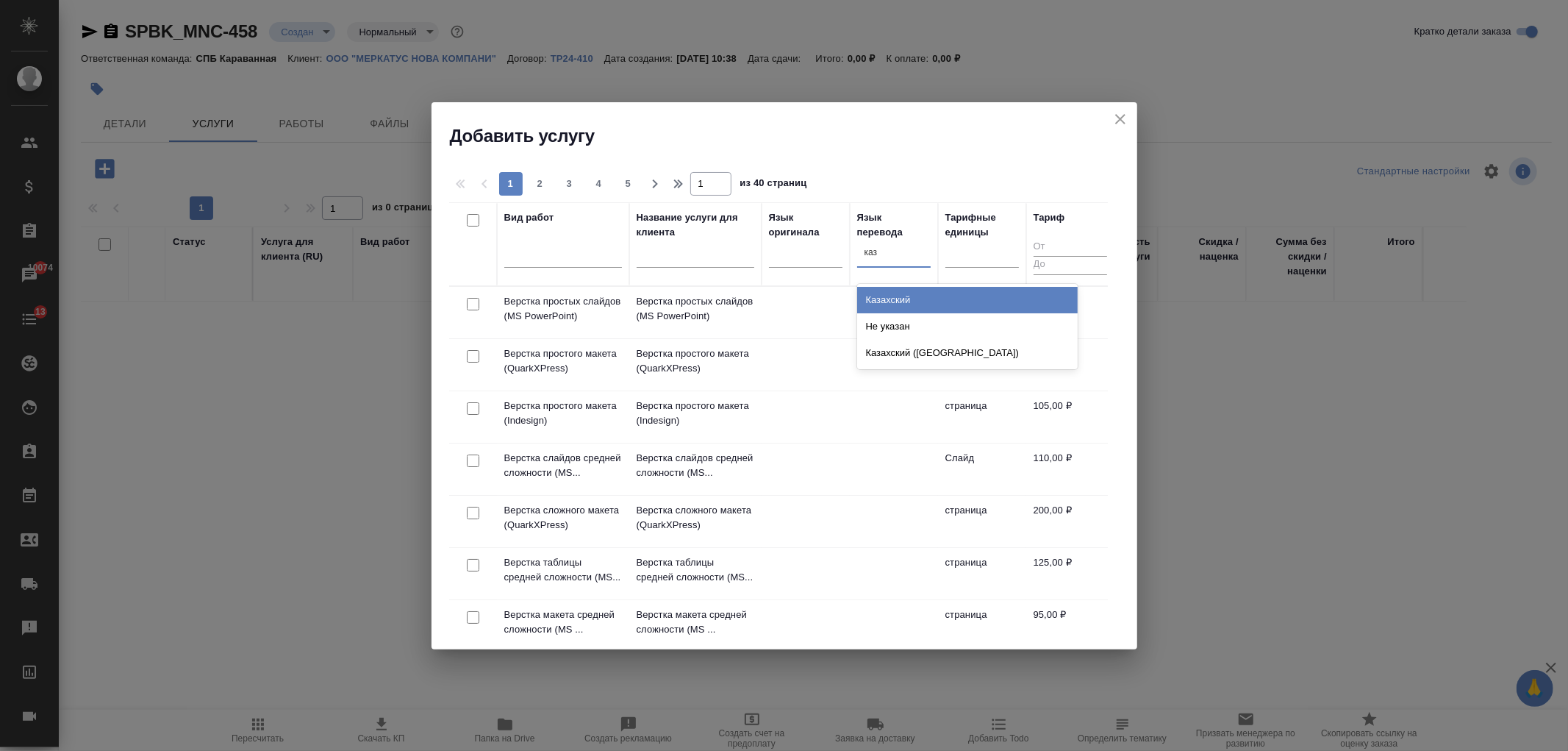
click at [916, 298] on div "Казахский" at bounding box center [967, 300] width 221 height 27
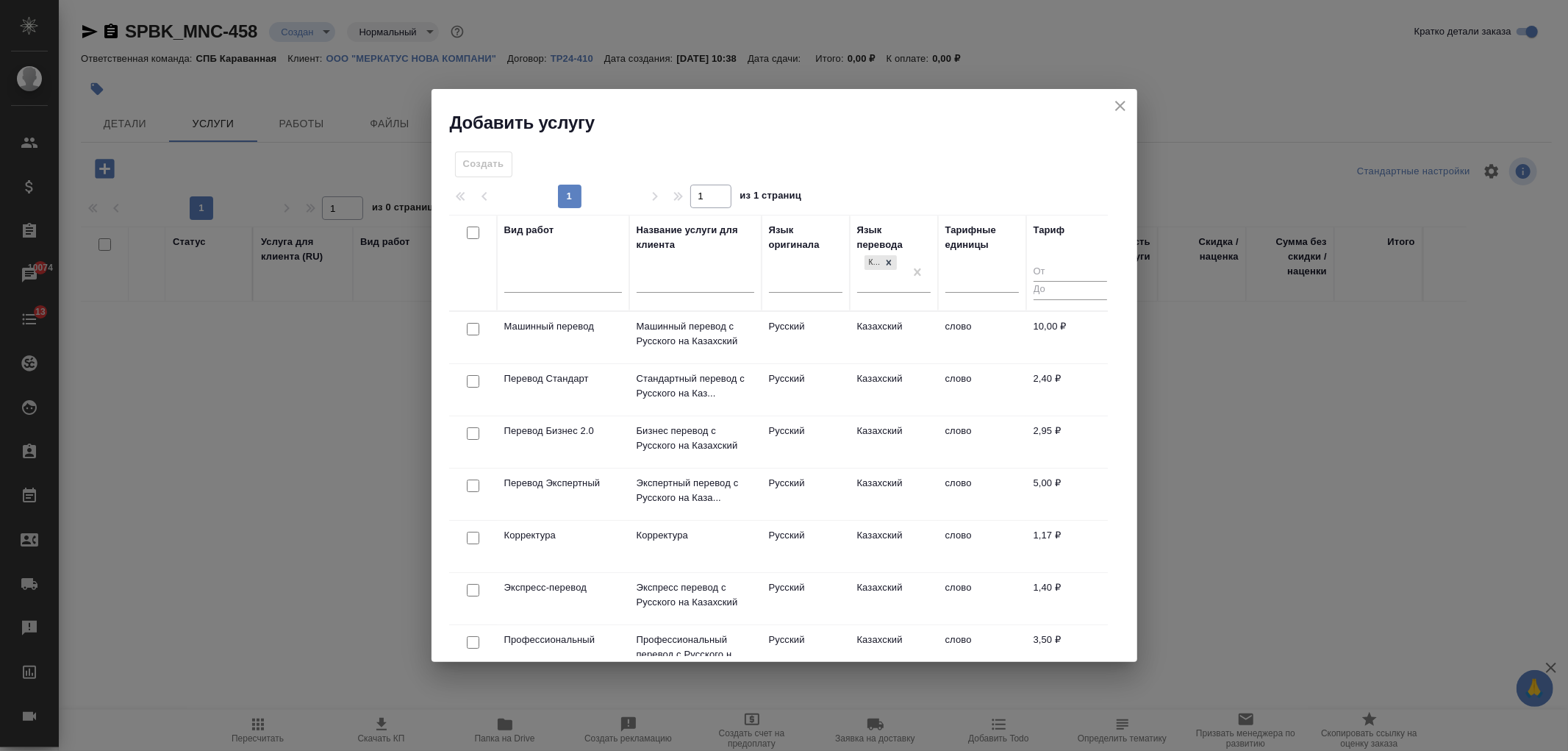
click at [472, 380] on input "checkbox" at bounding box center [472, 381] width 13 height 13
checkbox input "true"
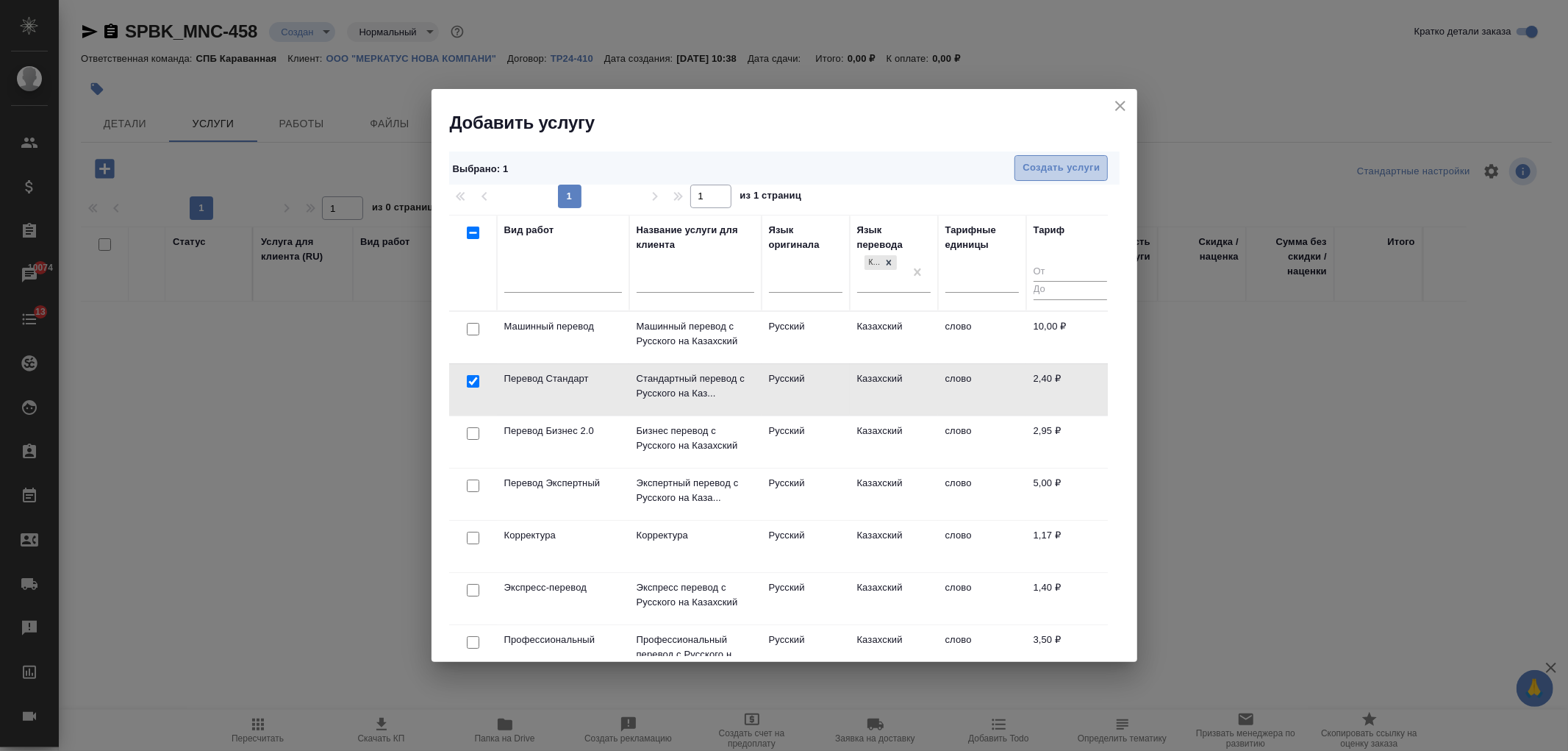
click at [1078, 165] on span "Создать услуги" at bounding box center [1061, 168] width 77 height 17
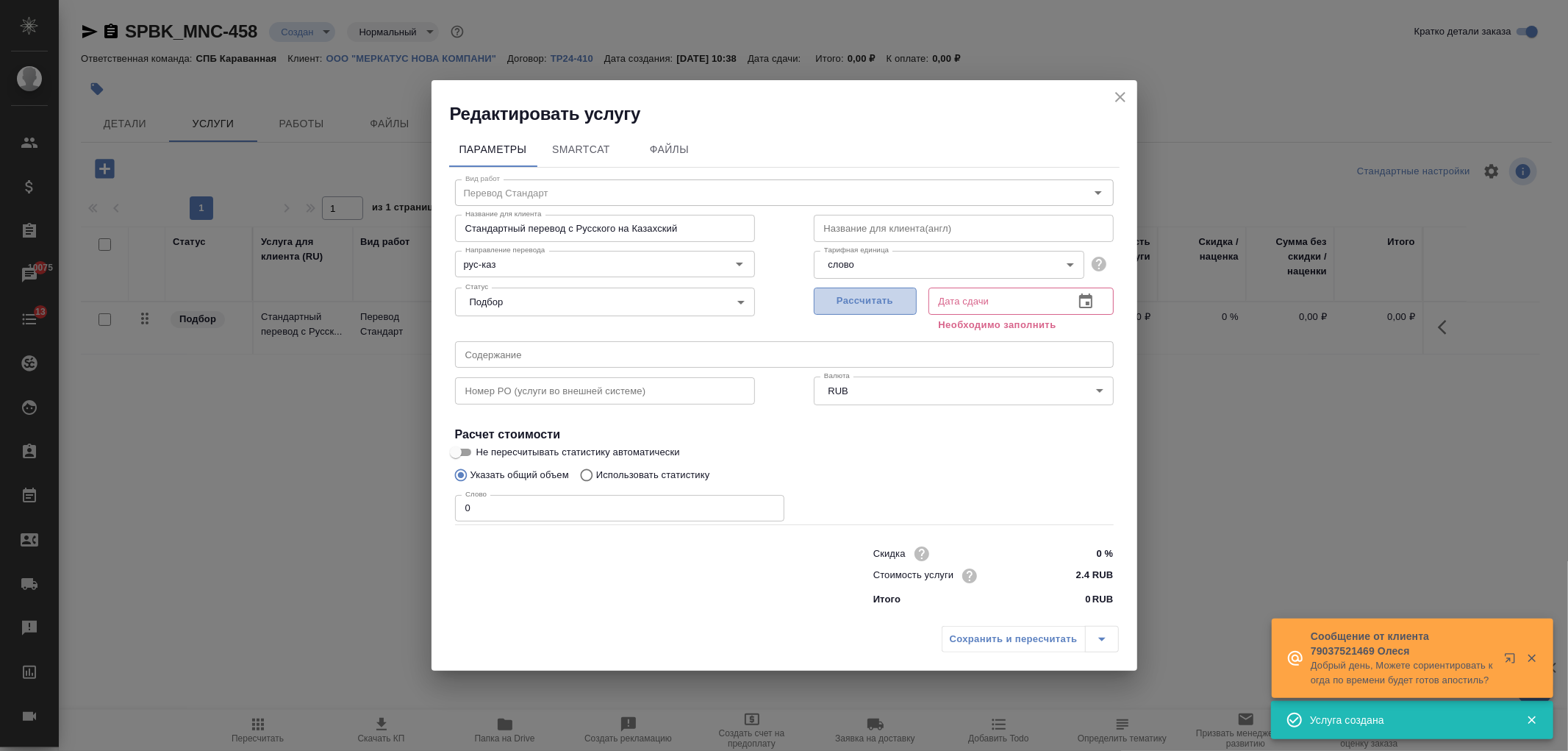
click at [834, 299] on span "Рассчитать" at bounding box center [864, 301] width 86 height 17
type input "01.09.2025 10:40"
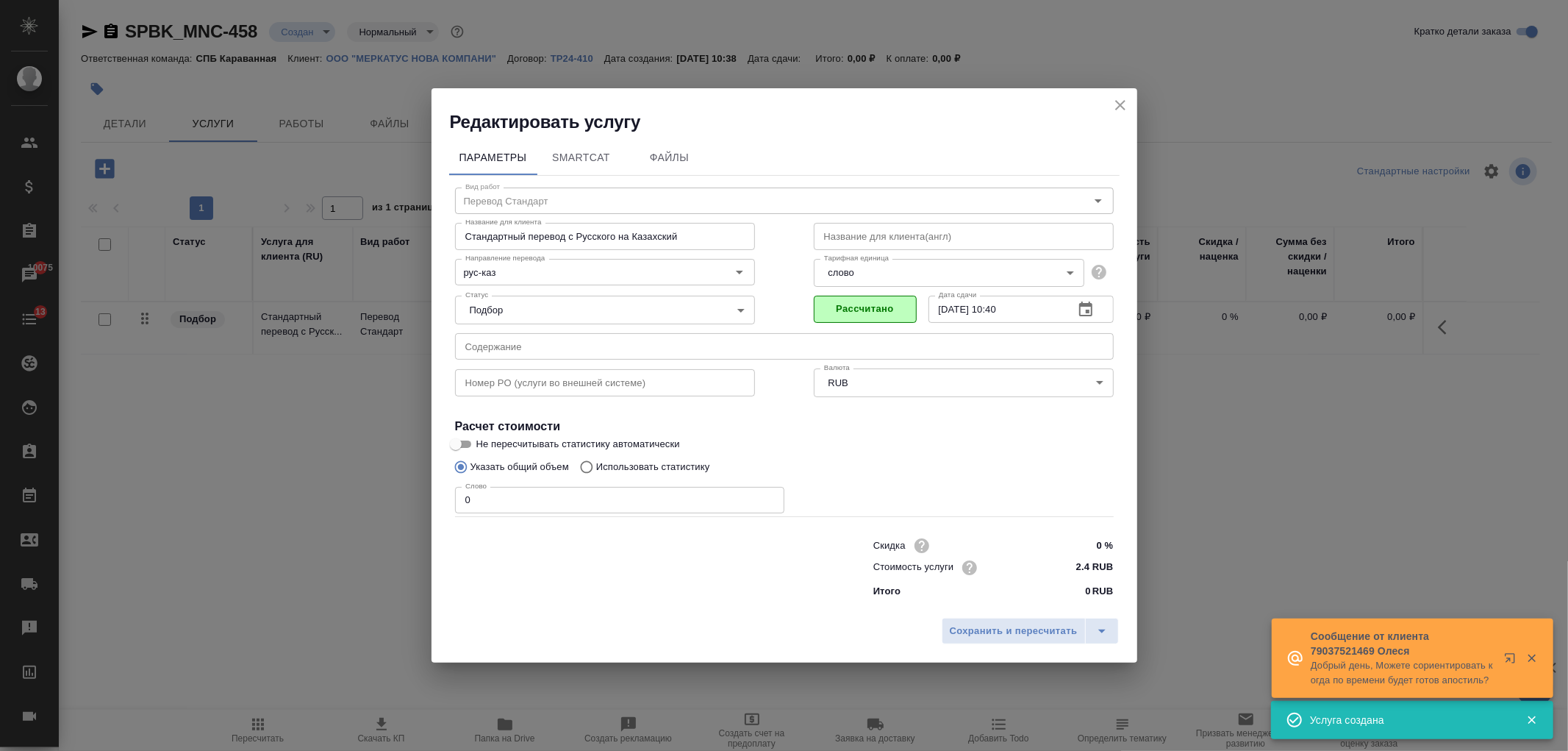
click at [619, 466] on p "Использовать статистику" at bounding box center [653, 467] width 114 height 15
click at [597, 466] on input "Использовать статистику" at bounding box center [584, 467] width 23 height 28
radio input "true"
radio input "false"
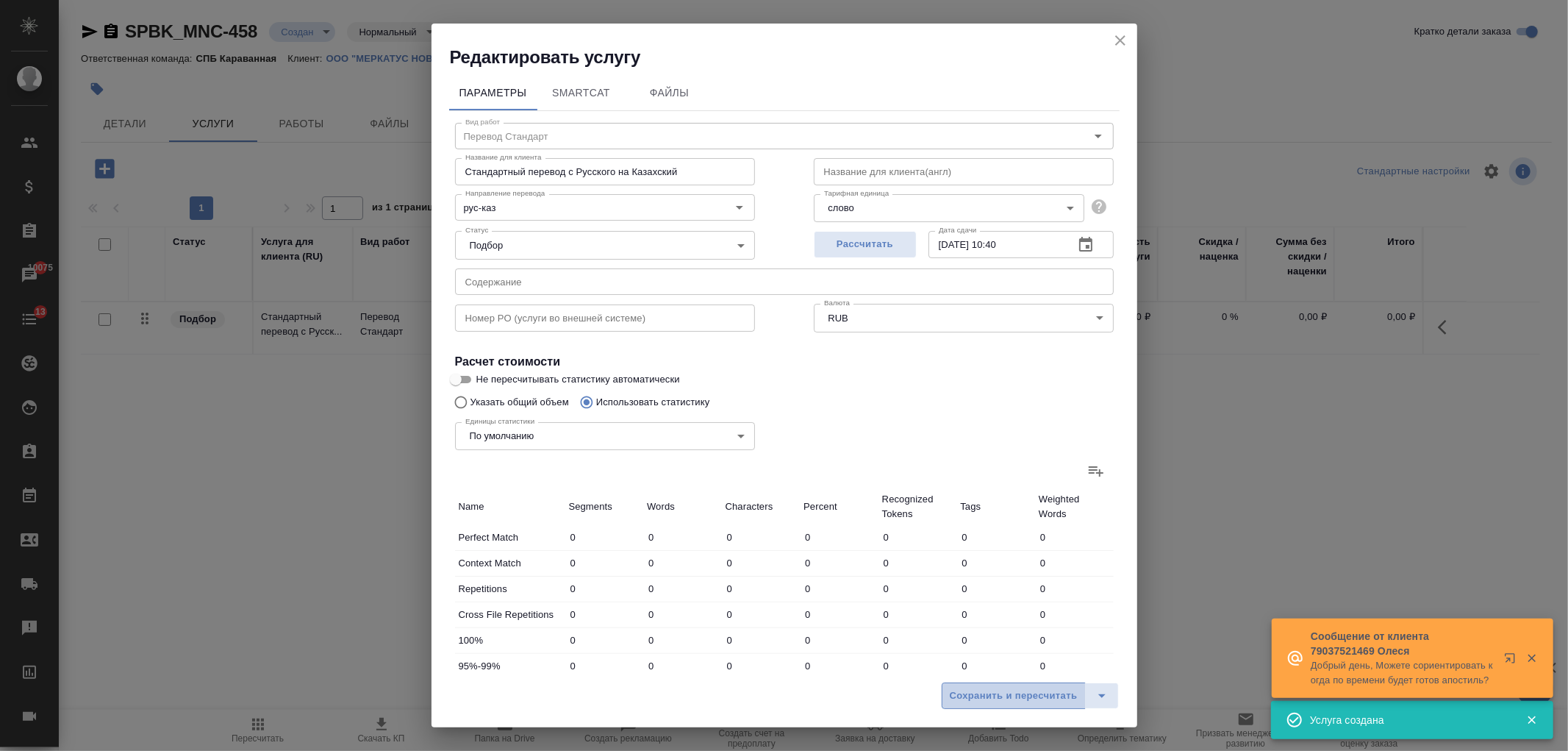
click at [987, 686] on button "Сохранить и пересчитать" at bounding box center [1013, 695] width 144 height 27
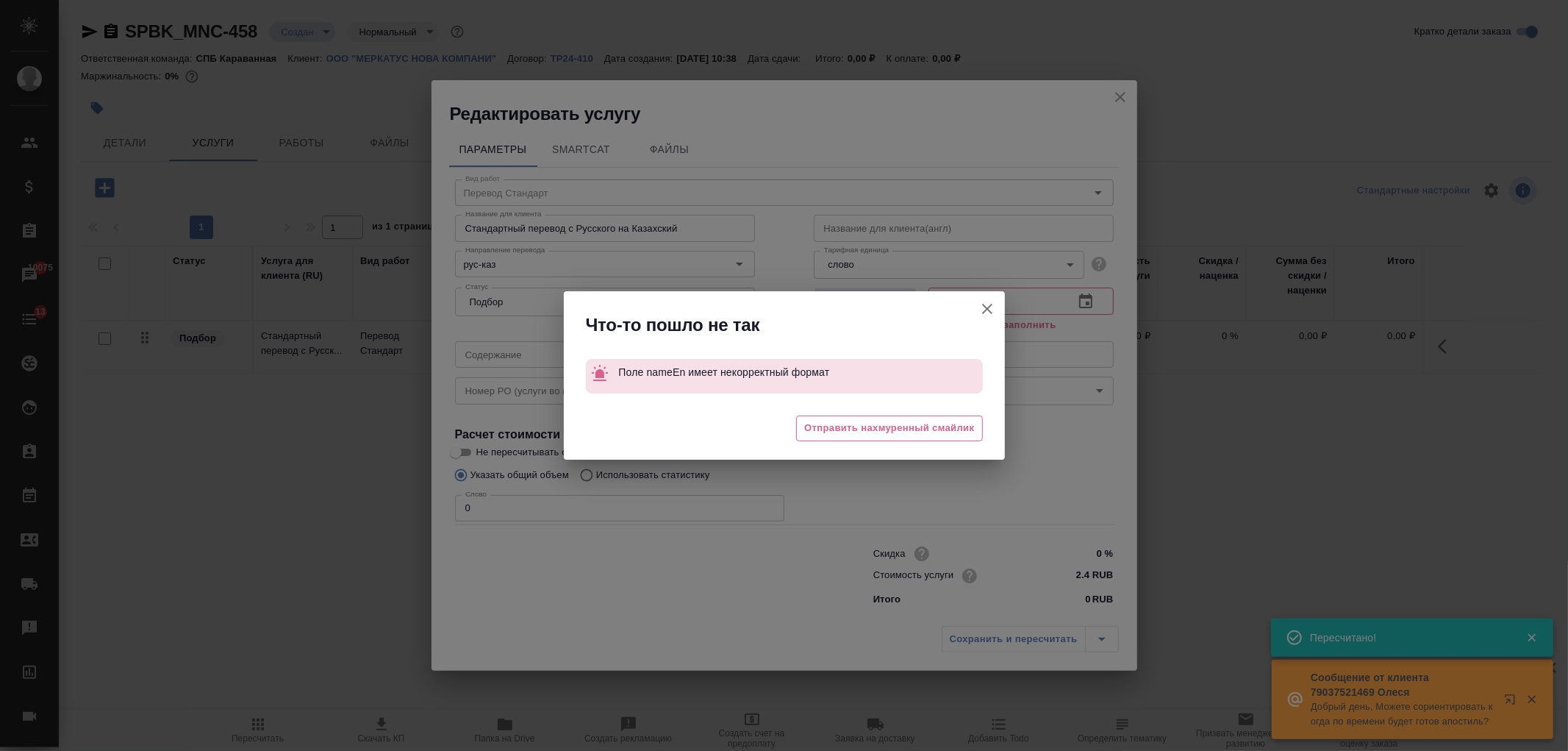
click at [993, 302] on icon "button" at bounding box center [987, 308] width 18 height 18
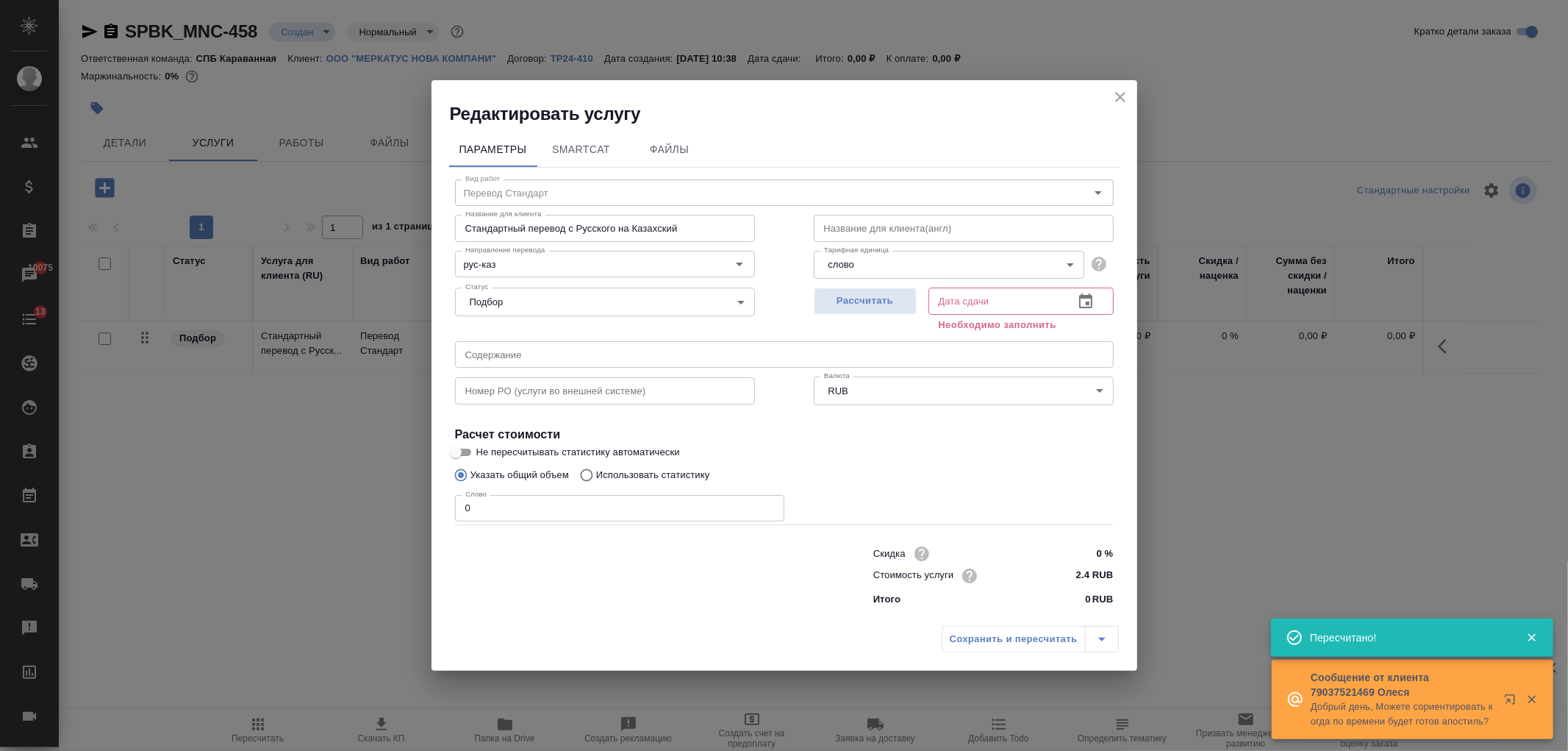
click at [876, 231] on input "text" at bounding box center [964, 228] width 300 height 27
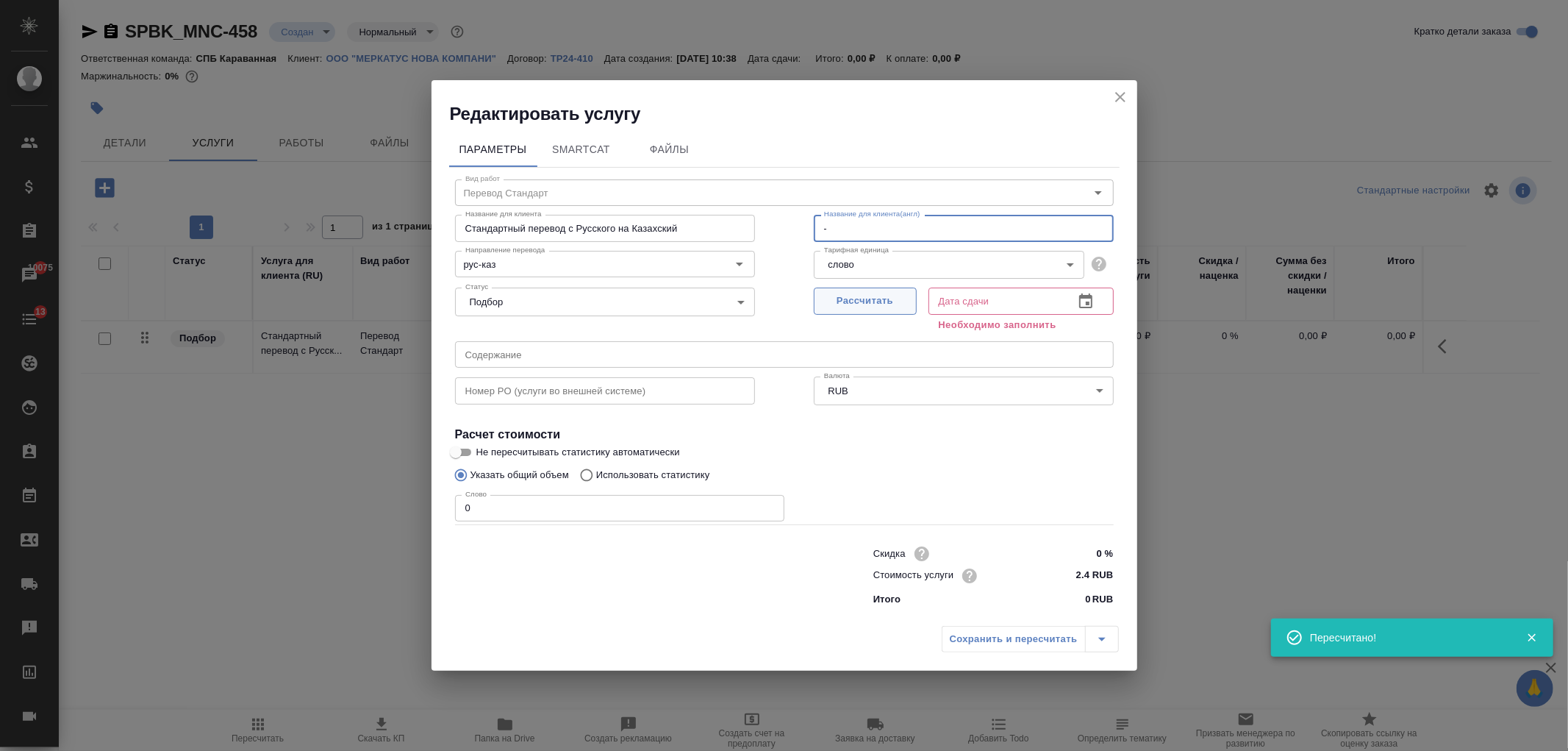
type input "-"
click at [868, 307] on span "Рассчитать" at bounding box center [864, 301] width 86 height 17
type input "01.09.2025 10:40"
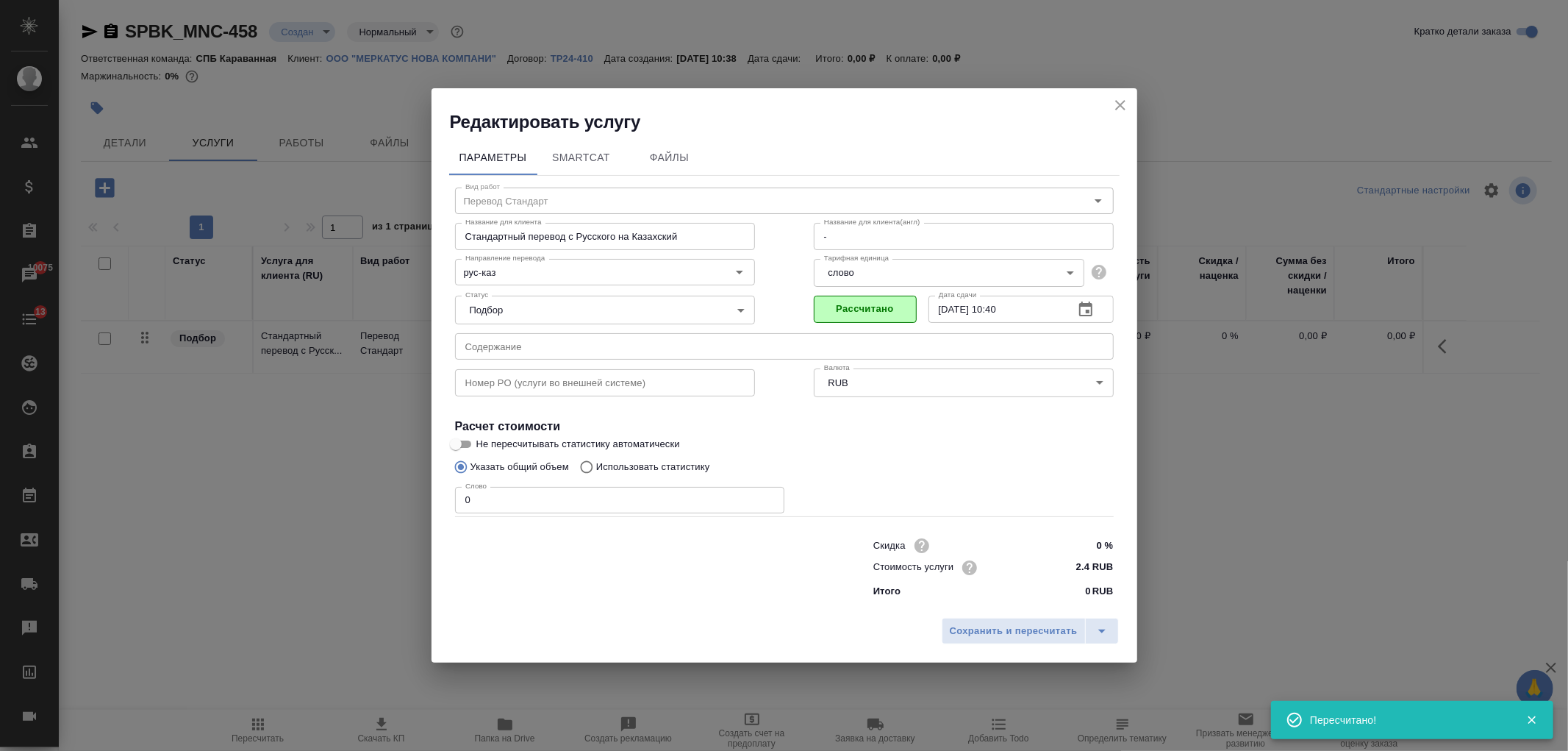
click at [659, 467] on p "Использовать статистику" at bounding box center [653, 467] width 114 height 15
click at [597, 467] on input "Использовать статистику" at bounding box center [584, 467] width 23 height 28
radio input "true"
radio input "false"
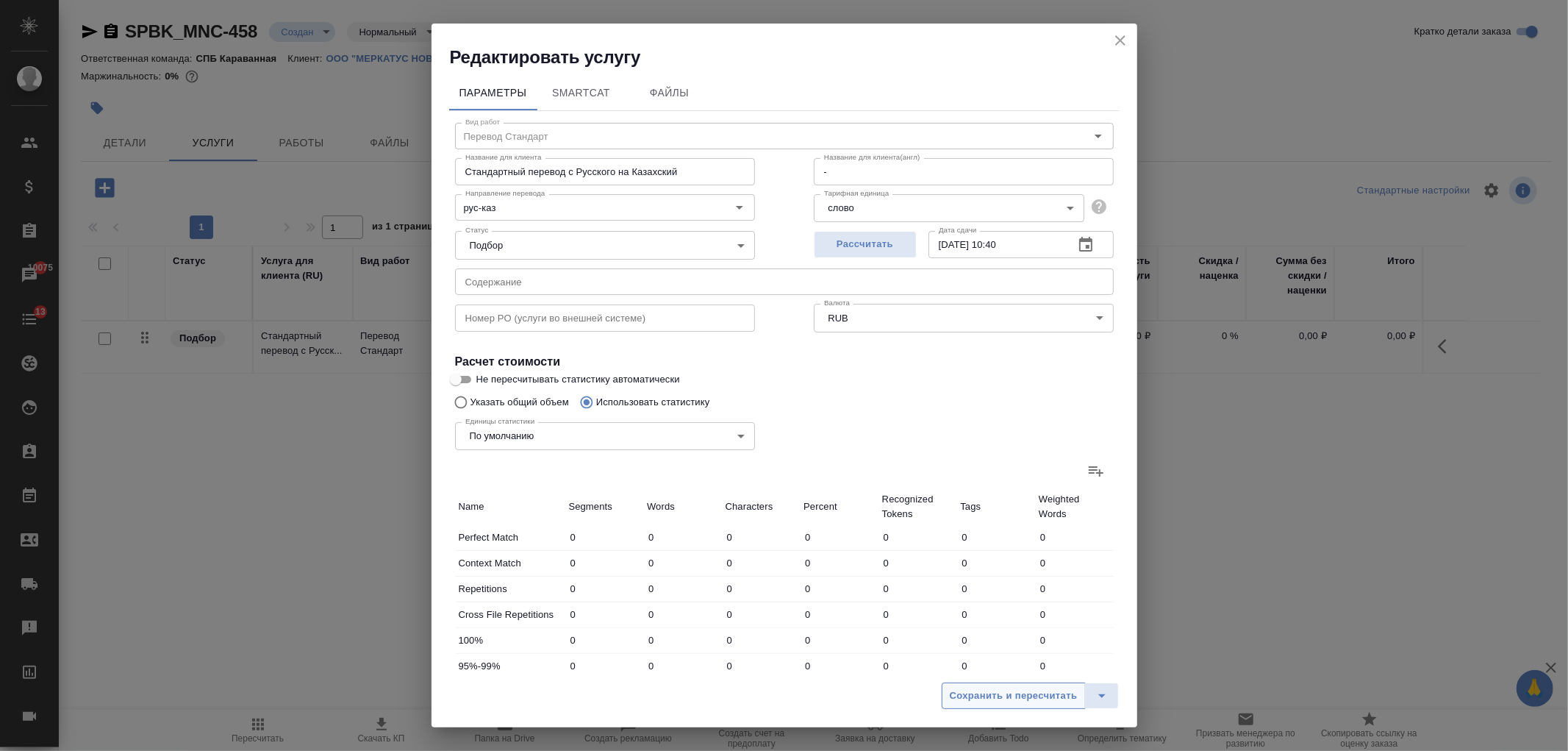
click at [1028, 689] on span "Сохранить и пересчитать" at bounding box center [1013, 696] width 128 height 17
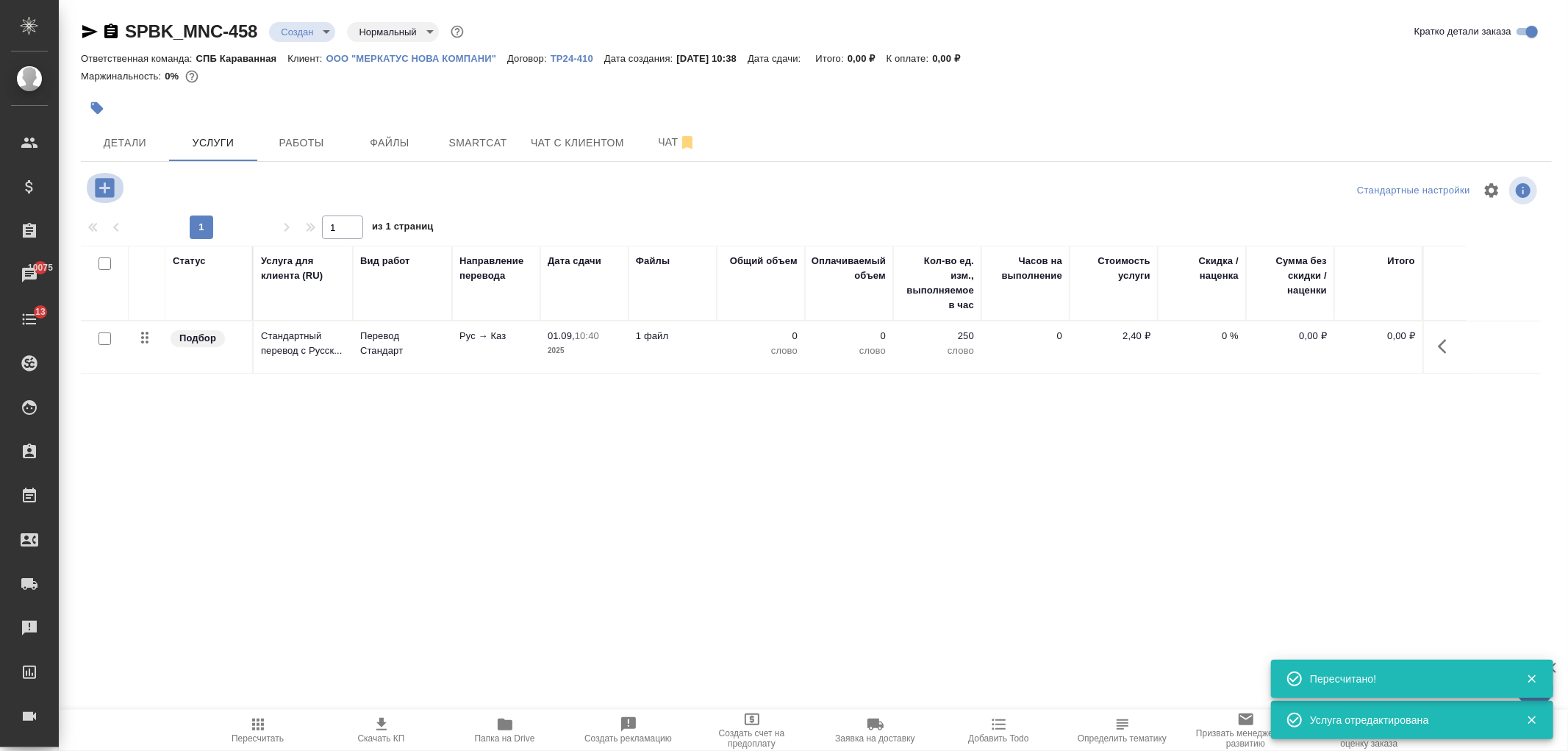
click at [104, 191] on icon "button" at bounding box center [104, 188] width 26 height 26
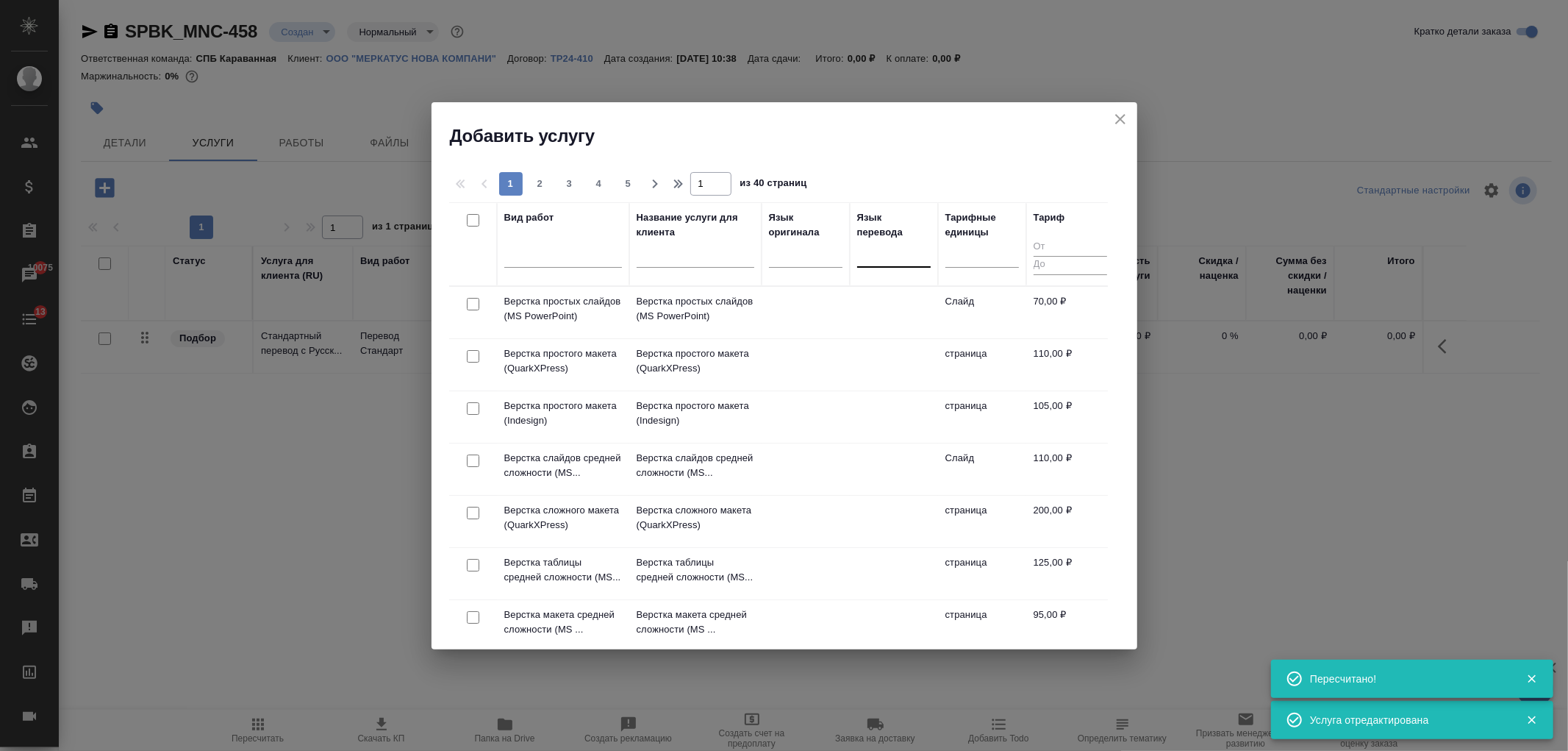
click at [901, 255] on div at bounding box center [894, 253] width 74 height 21
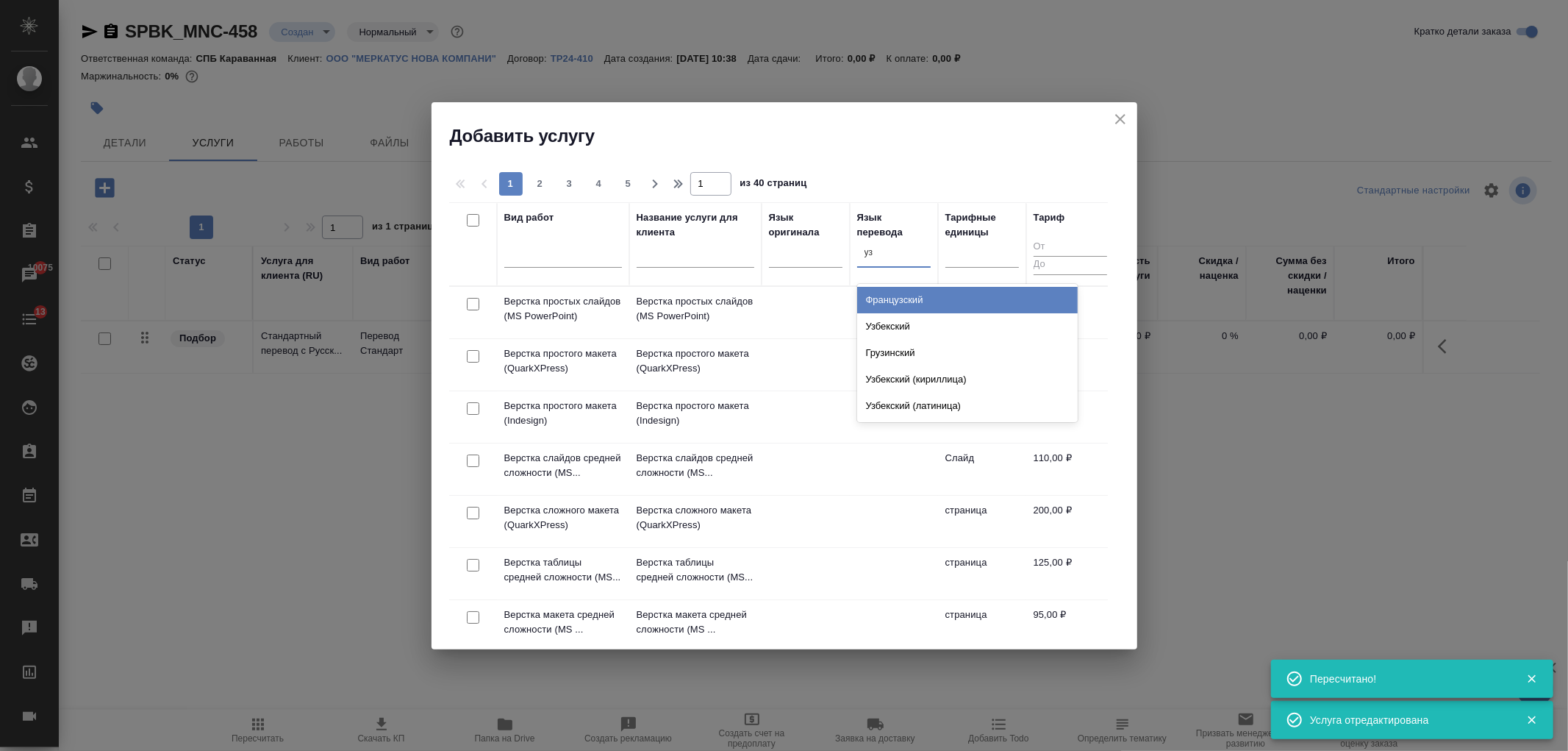
type input "узб"
click at [908, 298] on div "Узбекский" at bounding box center [967, 300] width 221 height 27
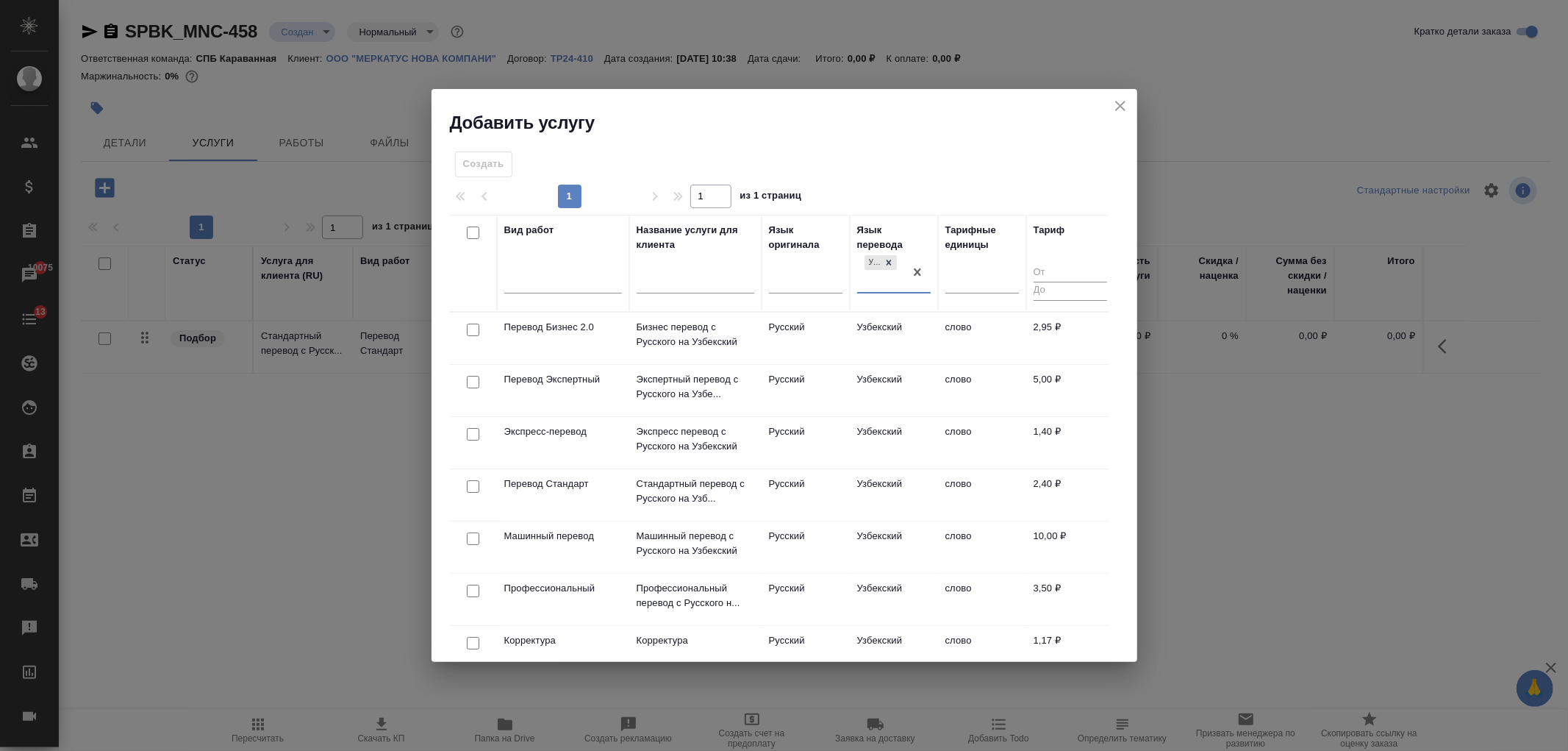
click at [466, 486] on input "checkbox" at bounding box center [472, 486] width 13 height 13
checkbox input "true"
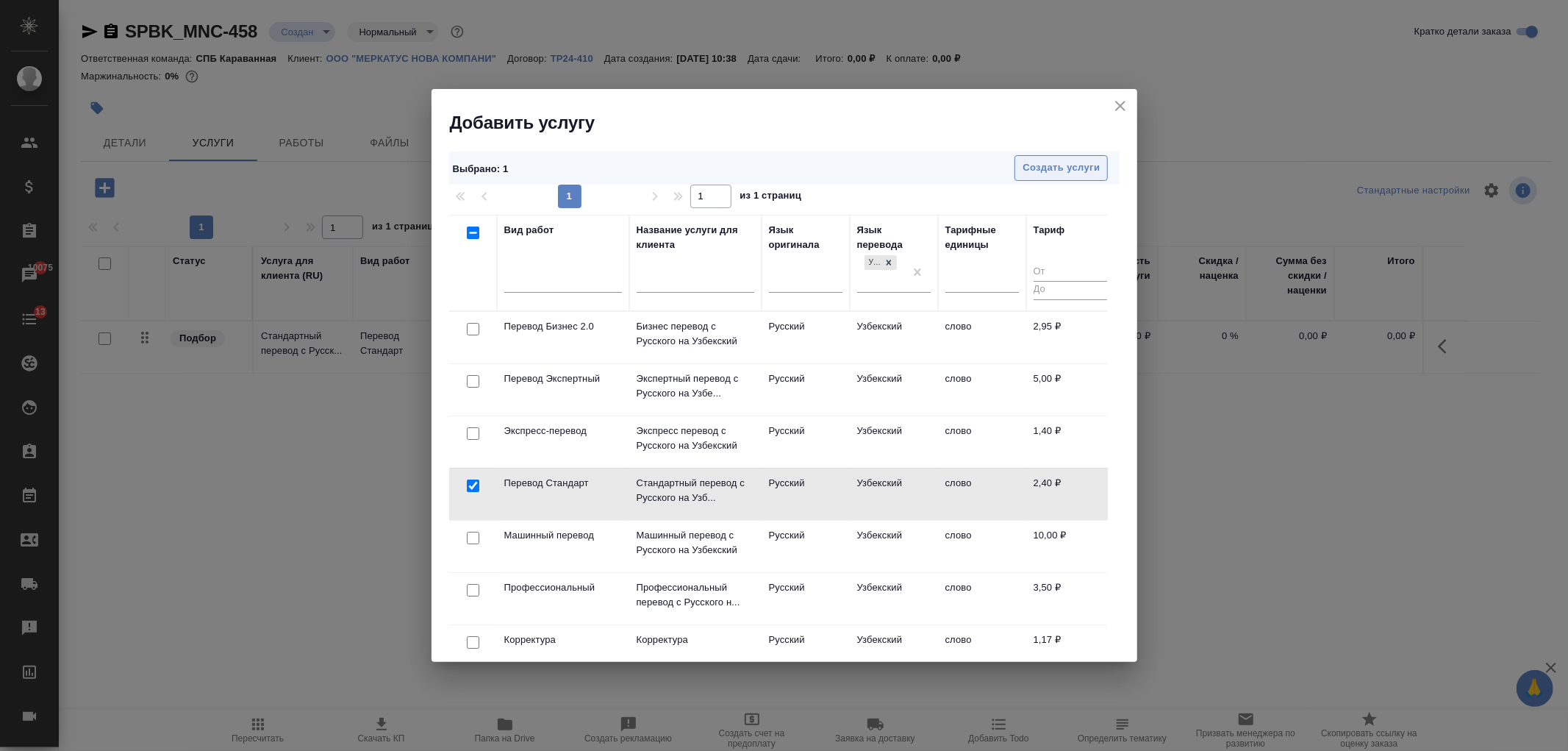
click at [1071, 167] on span "Создать услуги" at bounding box center [1061, 168] width 77 height 17
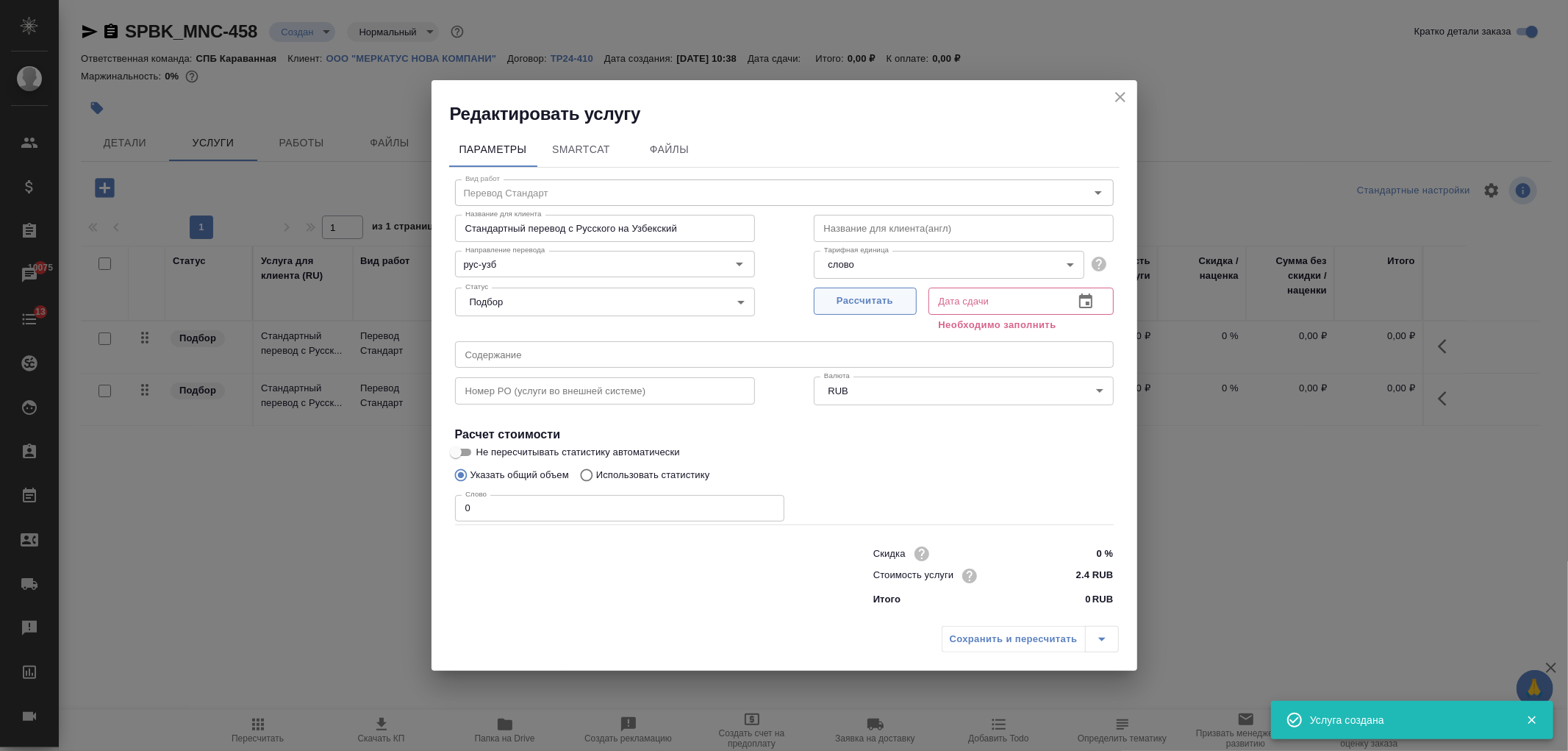
click at [861, 290] on button "Рассчитать" at bounding box center [865, 301] width 103 height 27
type input "01.09.2025 10:40"
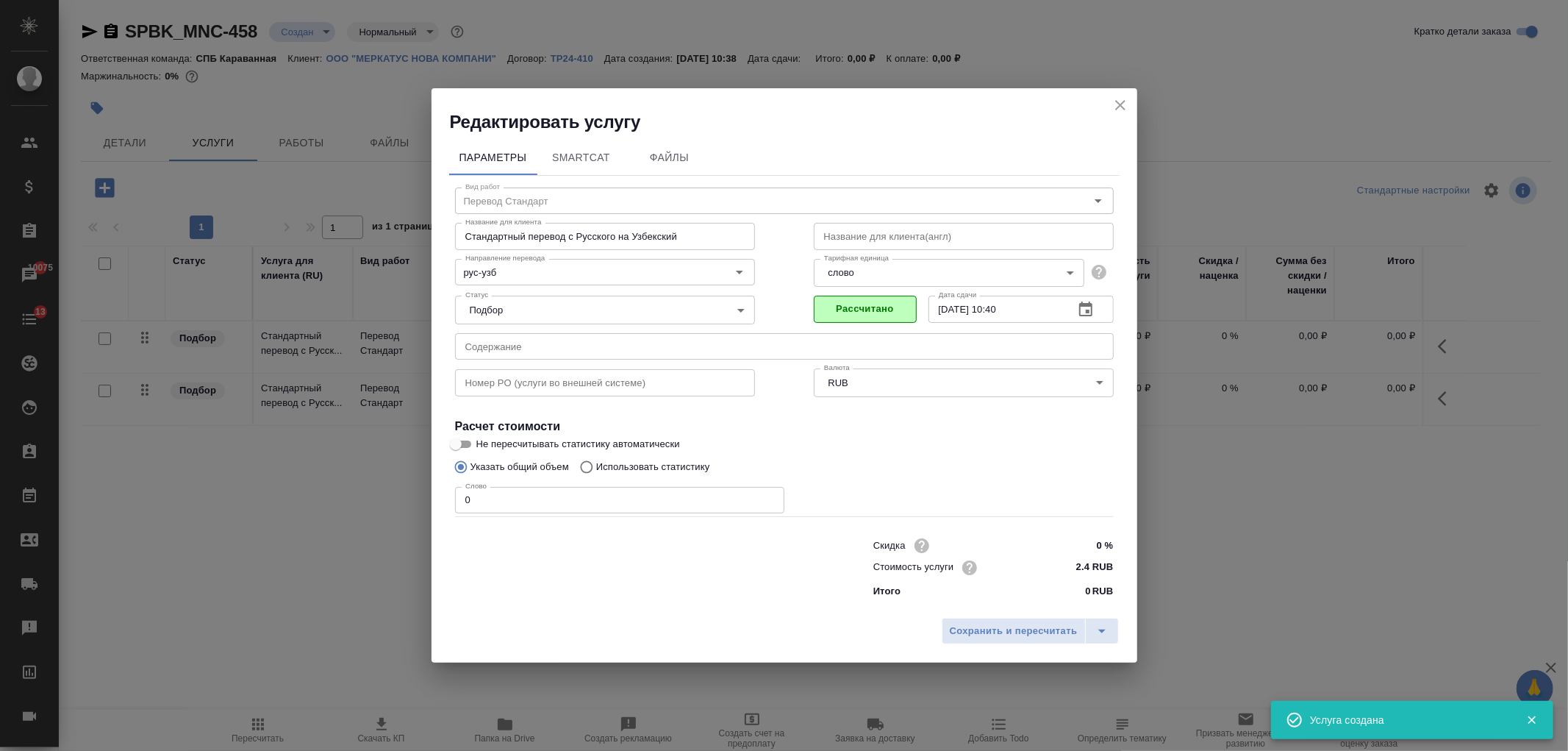
click at [643, 465] on p "Использовать статистику" at bounding box center [653, 467] width 114 height 15
click at [597, 465] on input "Использовать статистику" at bounding box center [584, 467] width 23 height 28
radio input "true"
radio input "false"
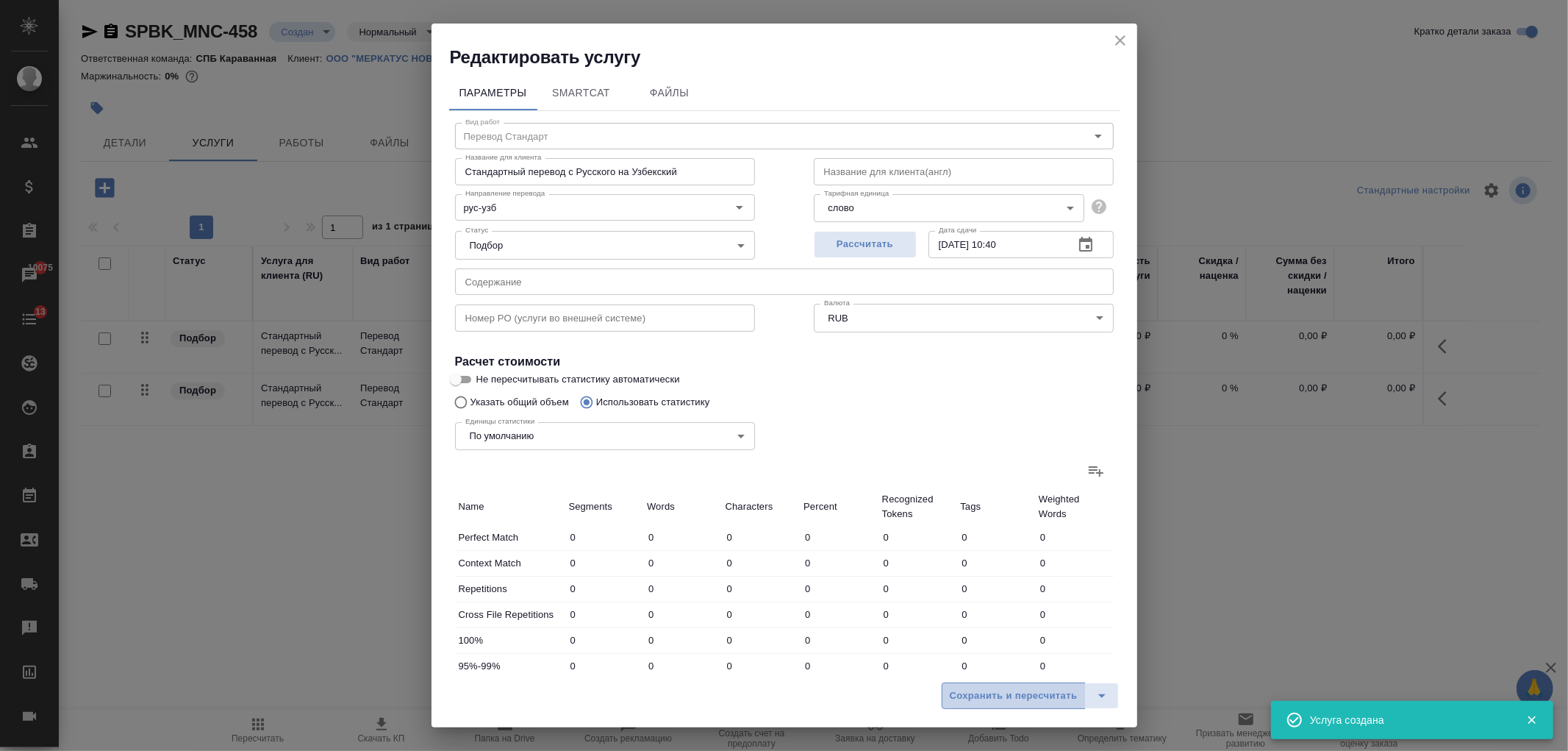
click at [1019, 692] on span "Сохранить и пересчитать" at bounding box center [1013, 696] width 128 height 17
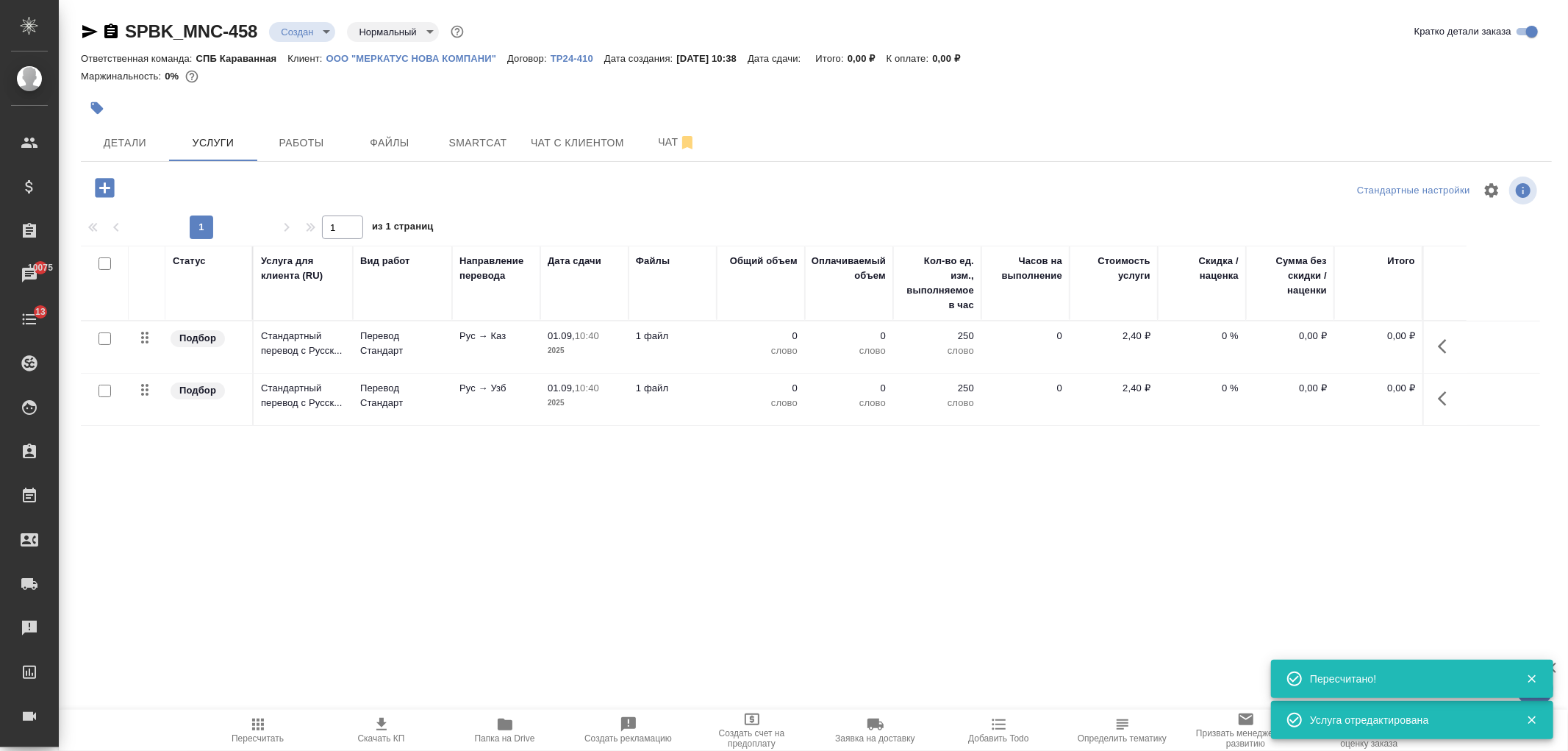
click at [104, 263] on input "checkbox" at bounding box center [104, 264] width 13 height 13
checkbox input "true"
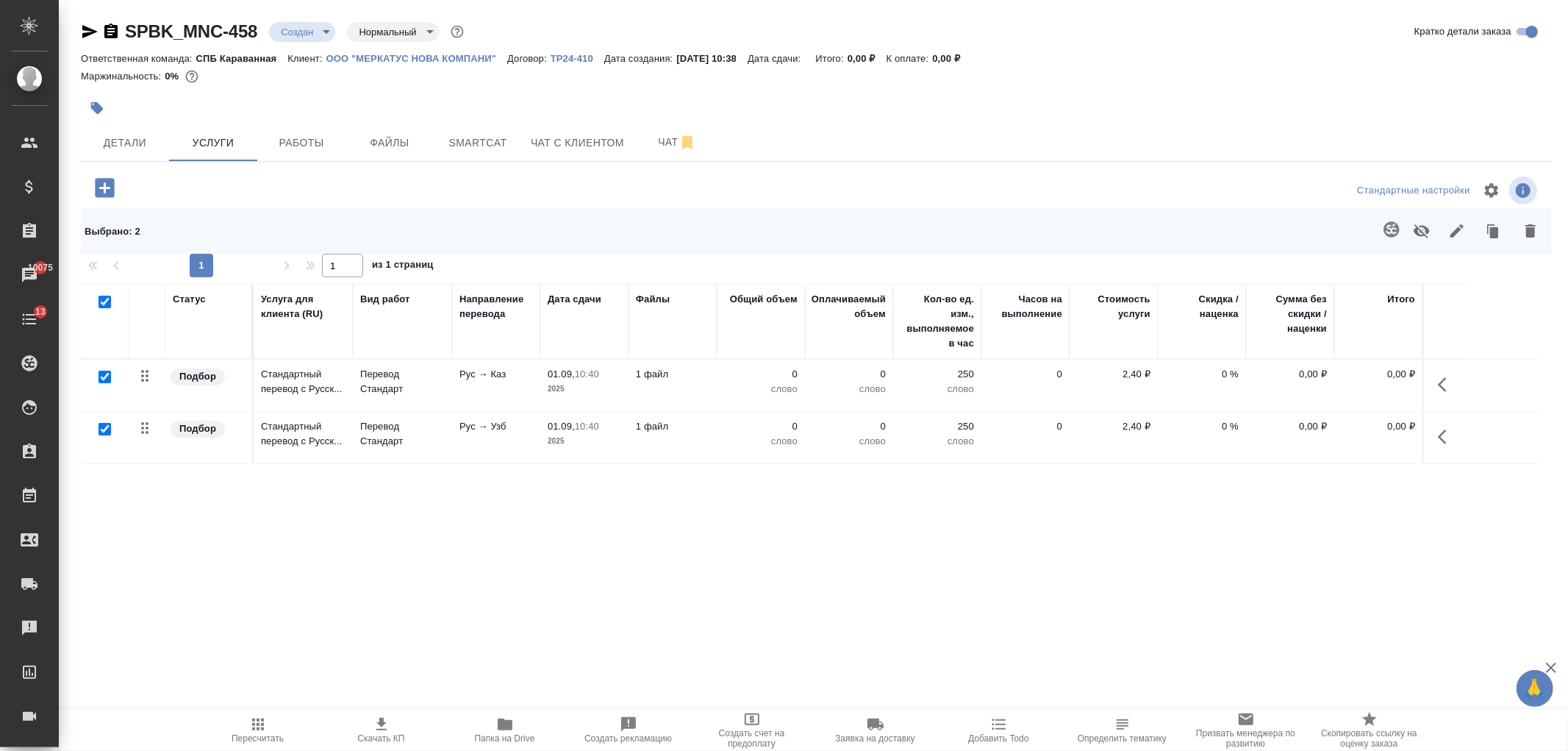
click at [107, 432] on input "checkbox" at bounding box center [104, 429] width 13 height 13
checkbox input "false"
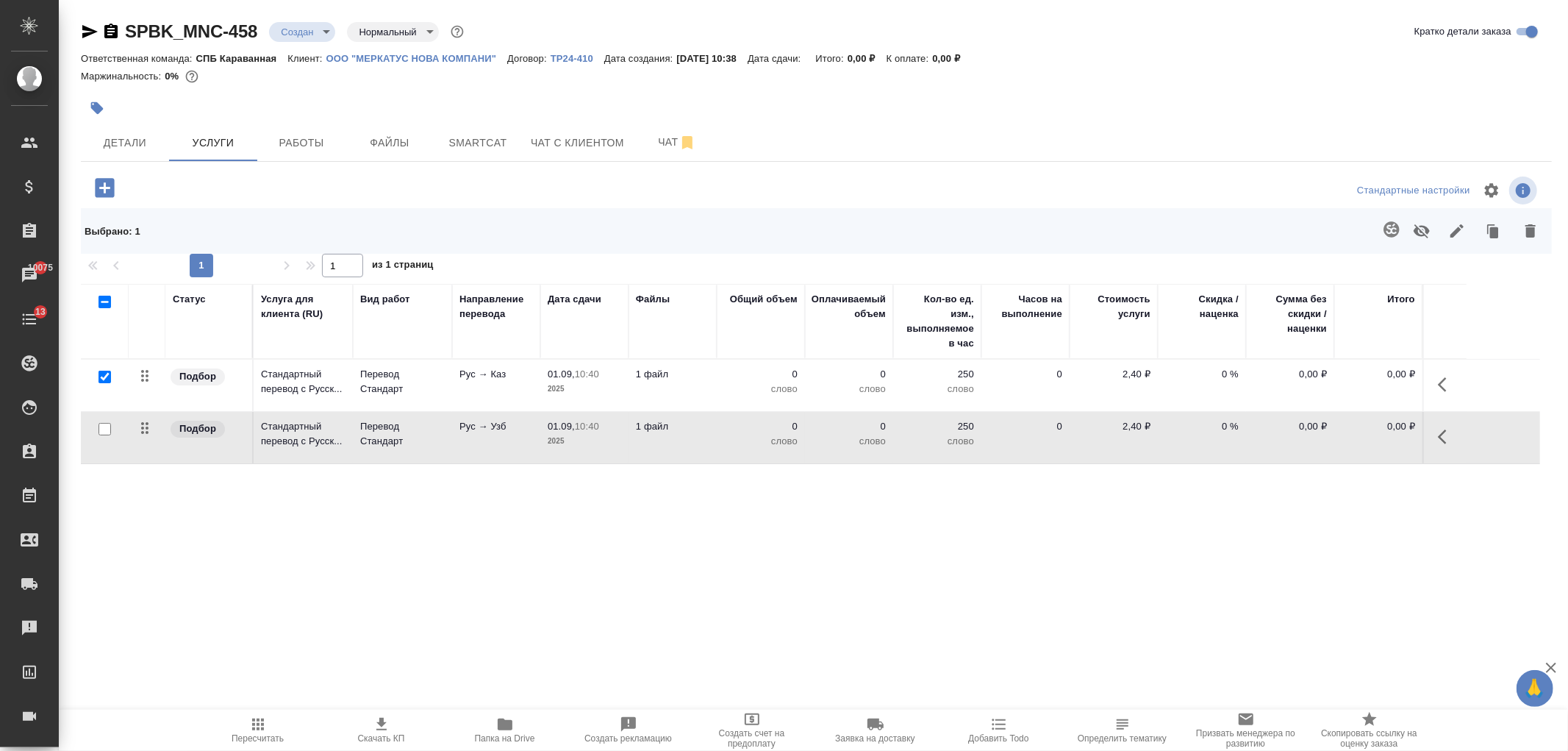
click at [102, 432] on input "checkbox" at bounding box center [104, 429] width 13 height 13
checkbox input "true"
click at [1392, 225] on icon "button" at bounding box center [1391, 229] width 15 height 15
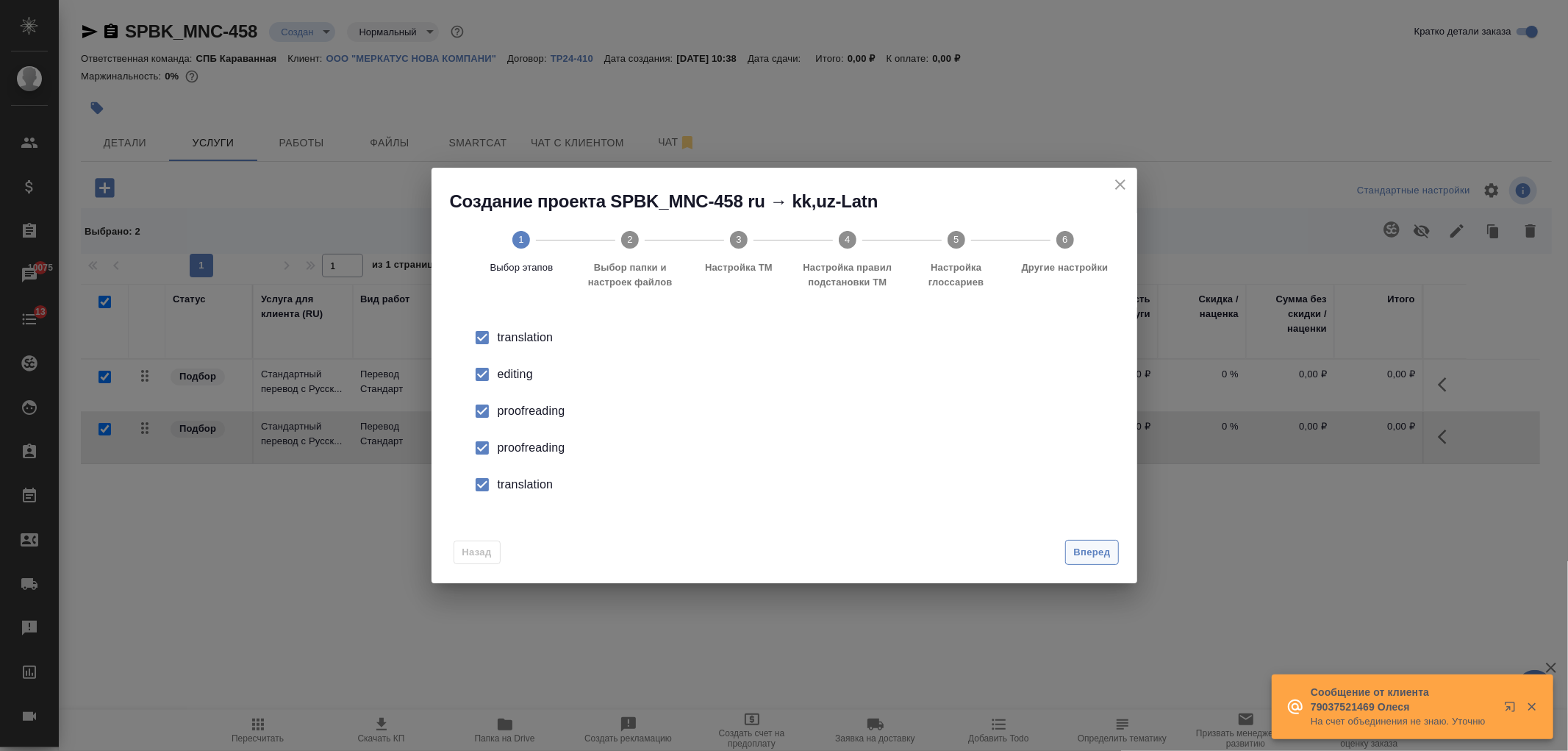
click at [1079, 550] on span "Вперед" at bounding box center [1091, 553] width 37 height 17
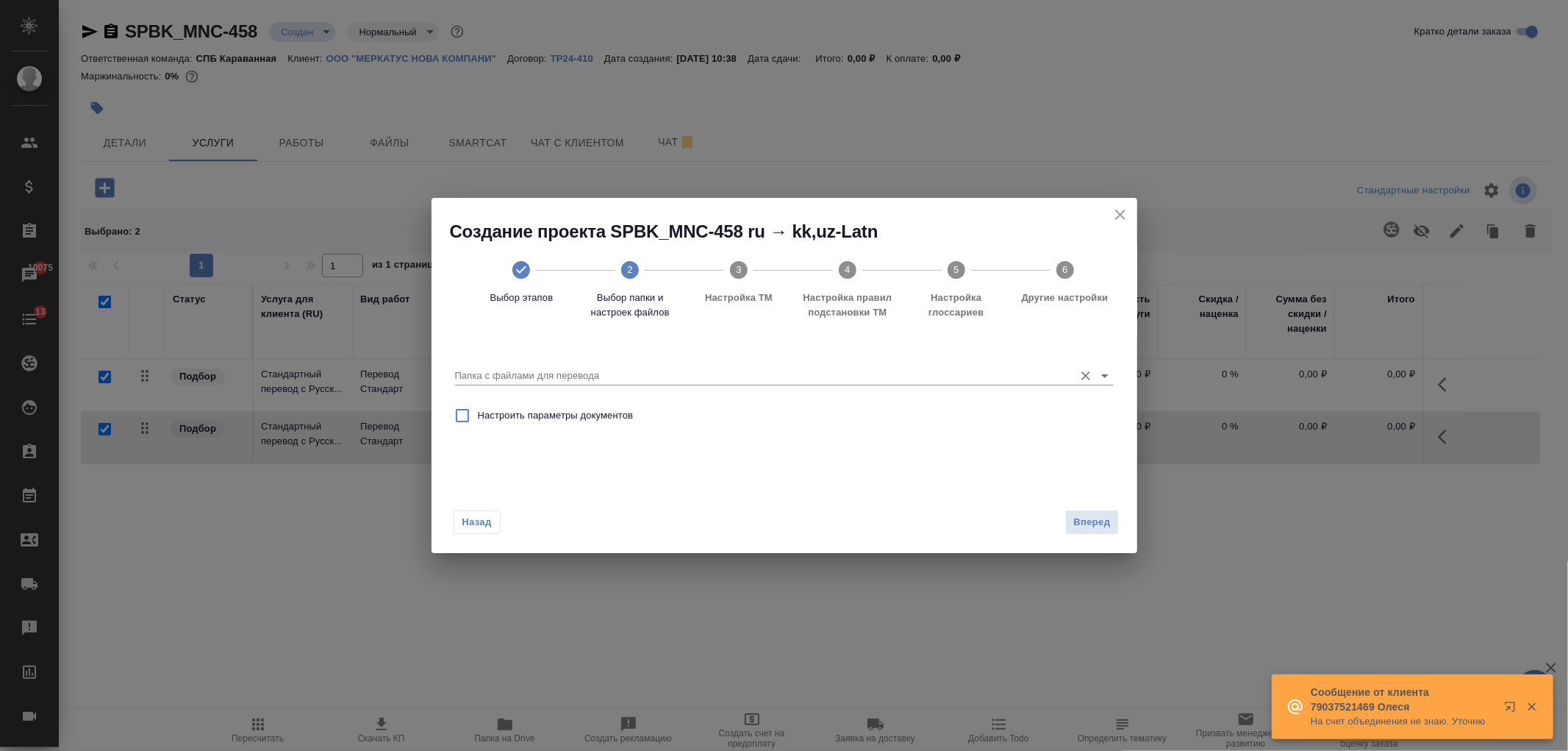
click at [1034, 376] on input "Папка с файлами для перевода" at bounding box center [761, 376] width 612 height 18
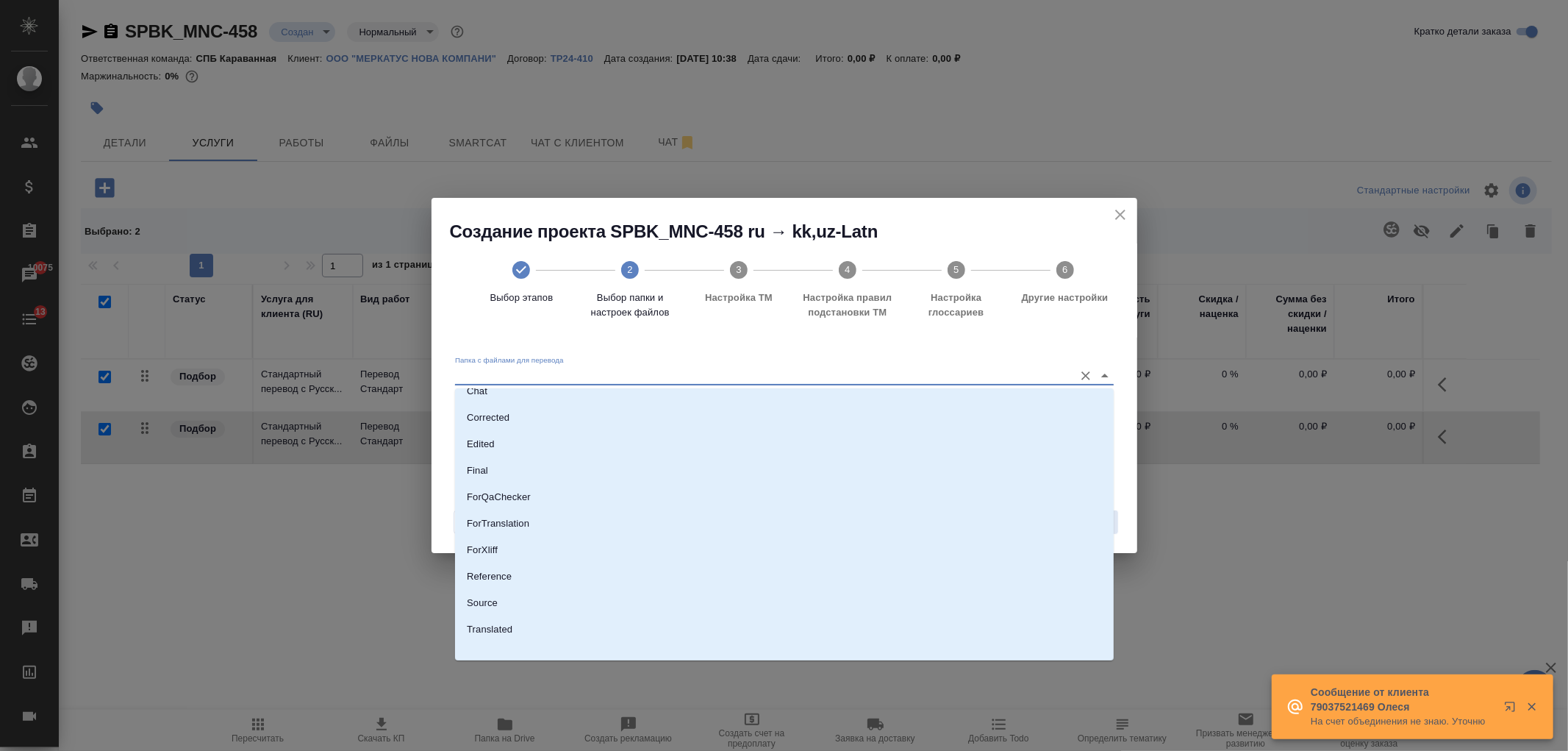
scroll to position [76, 0]
click at [561, 593] on li "Source" at bounding box center [785, 593] width 659 height 27
type input "Source"
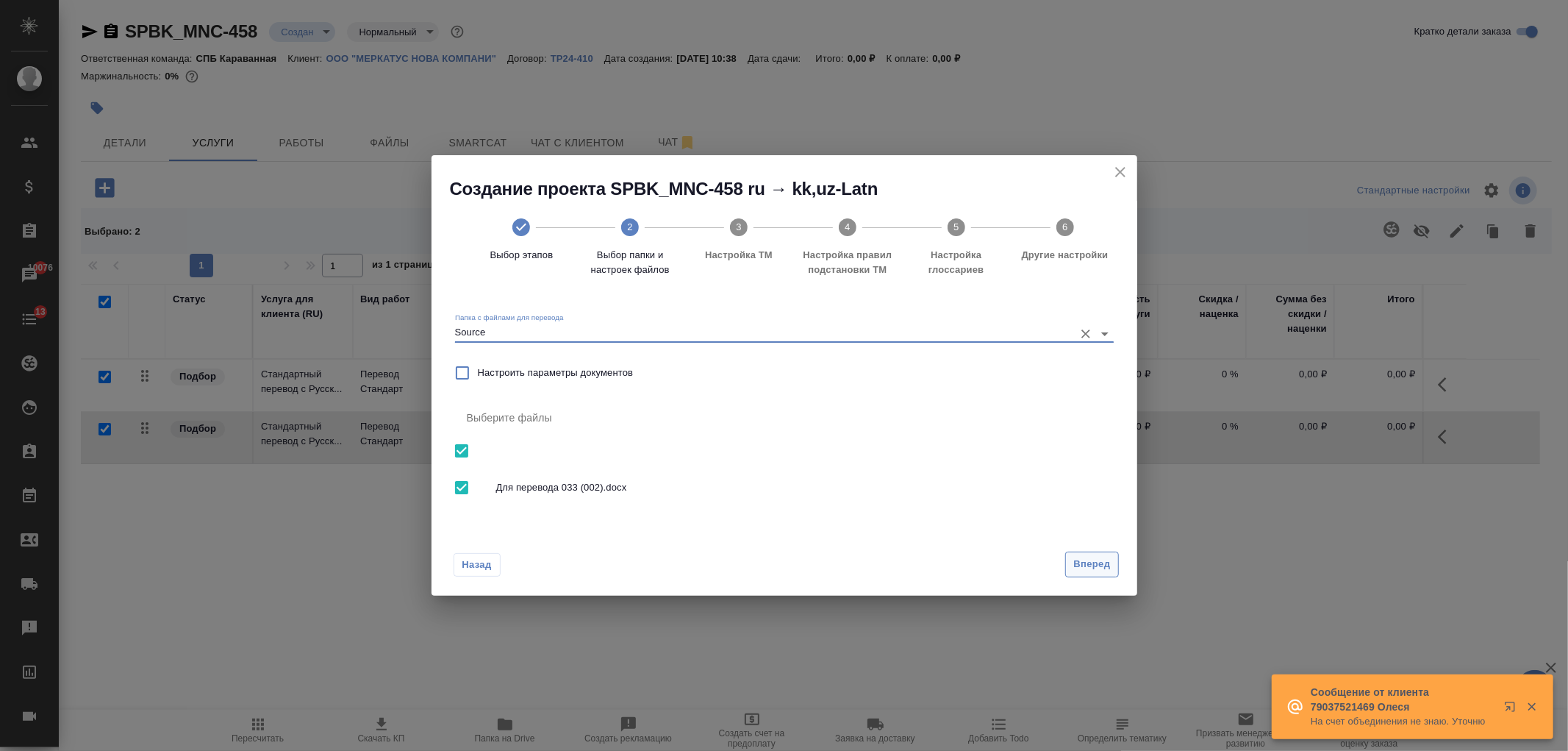
click at [1111, 567] on button "Вперед" at bounding box center [1091, 564] width 53 height 26
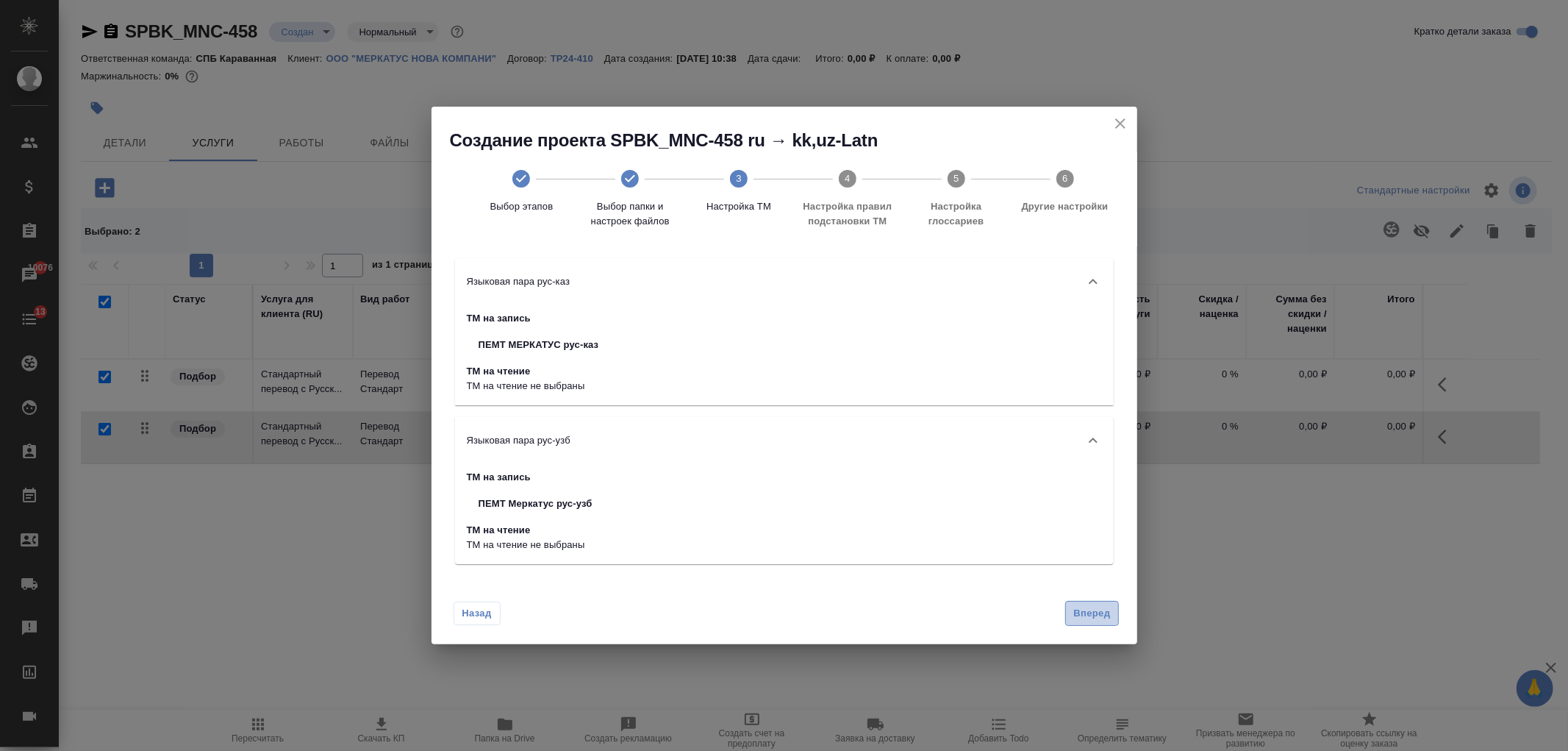
click at [1090, 605] on span "Вперед" at bounding box center [1091, 614] width 37 height 17
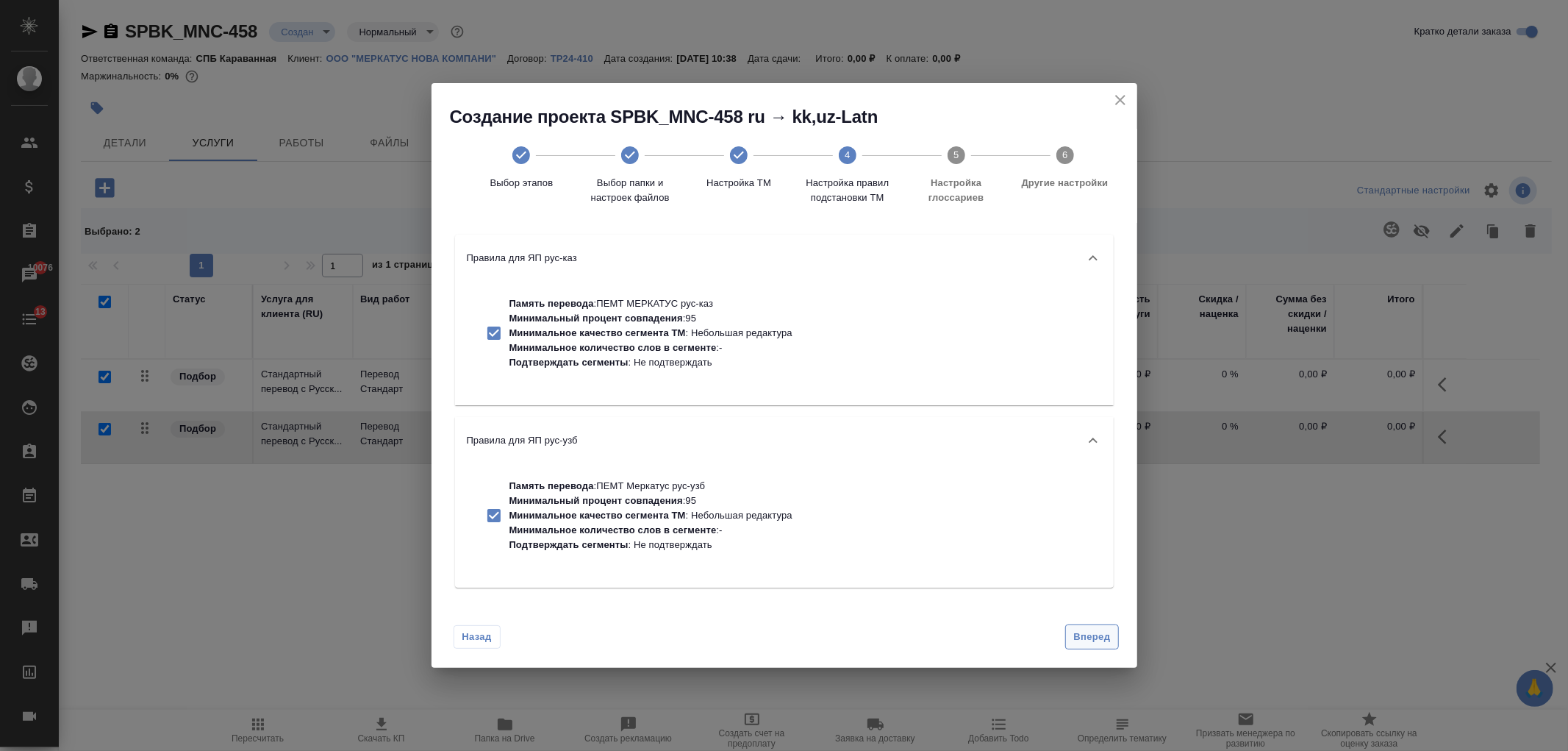
click at [1091, 635] on span "Вперед" at bounding box center [1091, 637] width 37 height 17
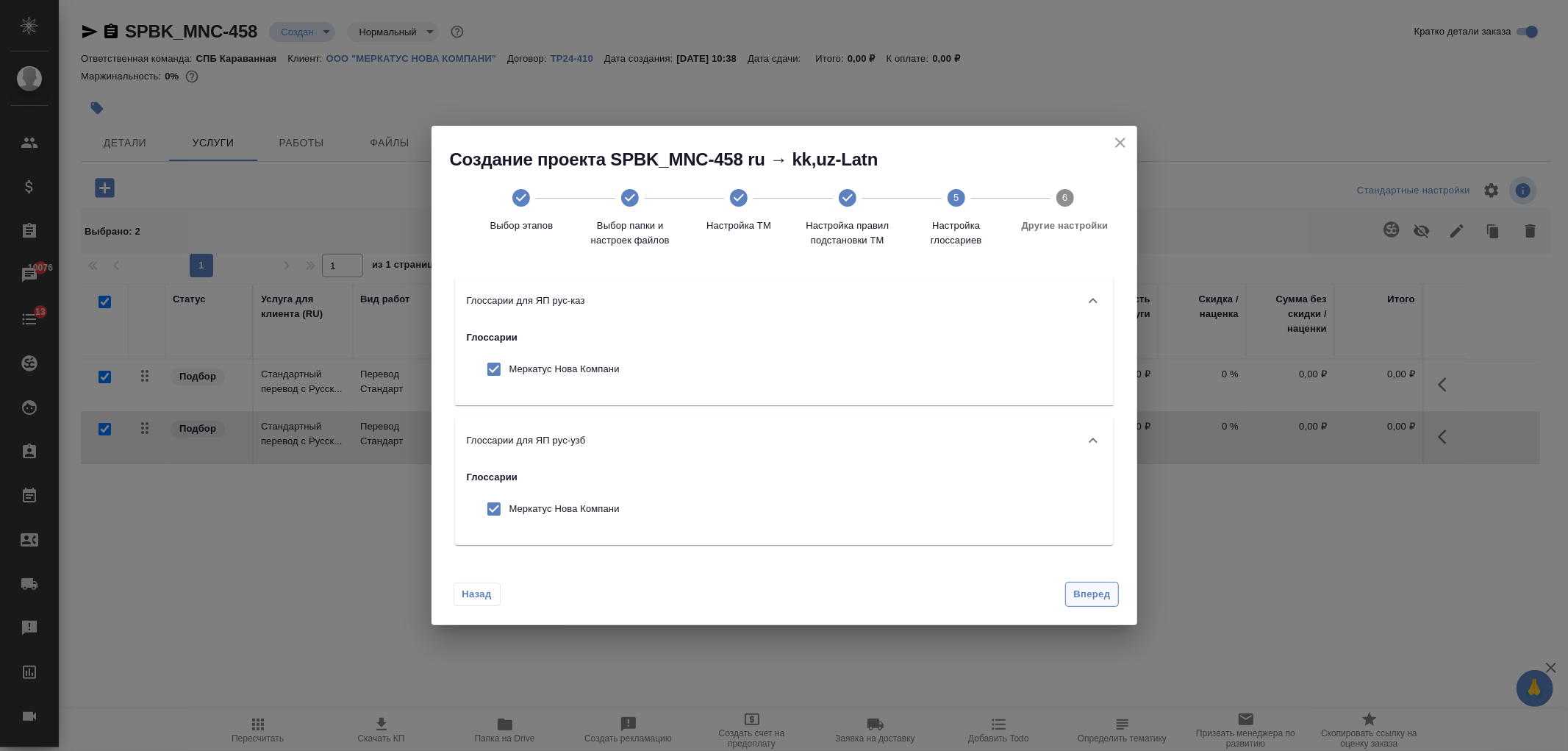
click at [1081, 596] on span "Вперед" at bounding box center [1091, 594] width 37 height 17
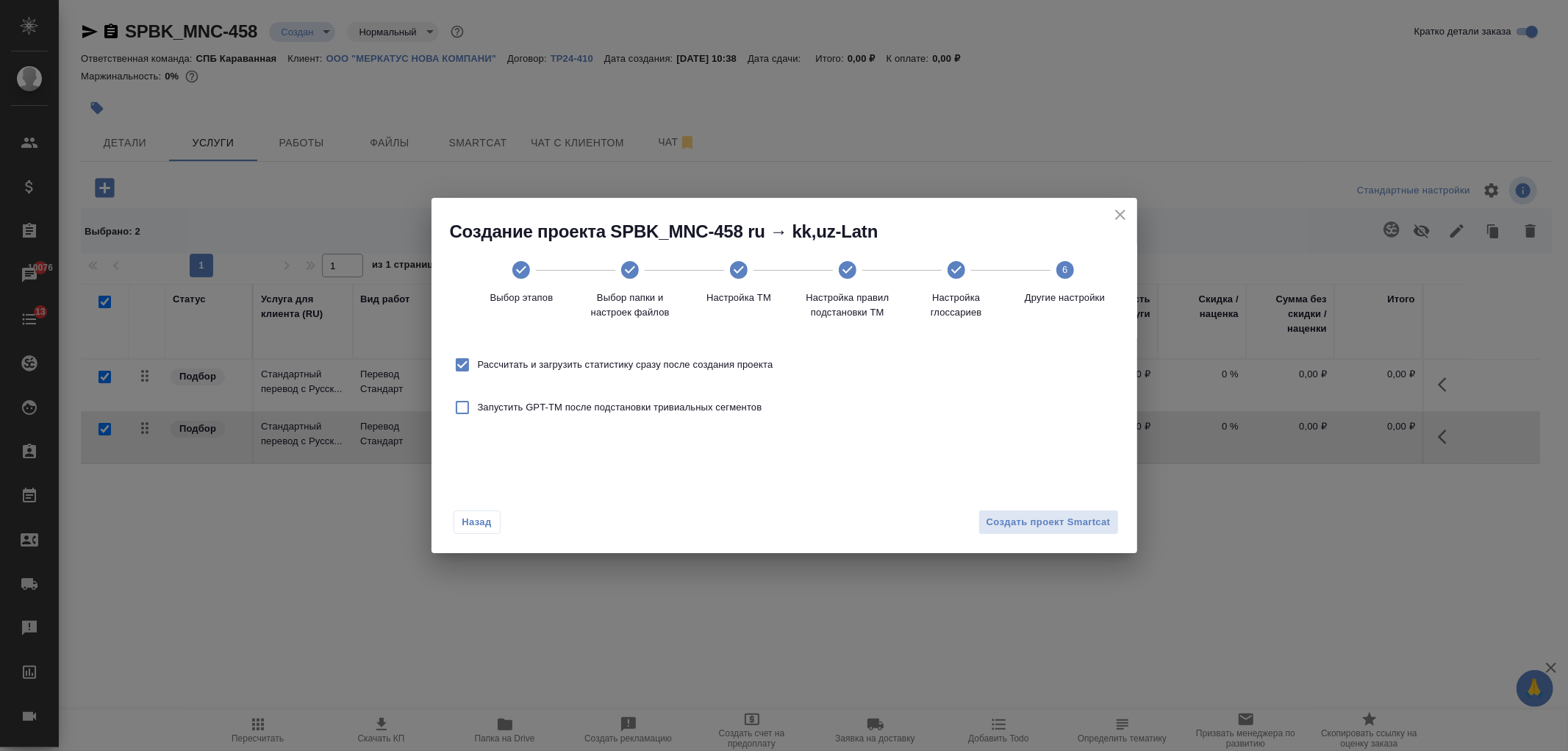
click at [573, 361] on span "Рассчитать и загрузить статистику сразу после создания проекта" at bounding box center [625, 364] width 295 height 15
click at [478, 361] on input "Рассчитать и загрузить статистику сразу после создания проекта" at bounding box center [462, 365] width 31 height 31
checkbox input "false"
click at [1062, 513] on button "Создать проект Smartcat" at bounding box center [1048, 522] width 140 height 26
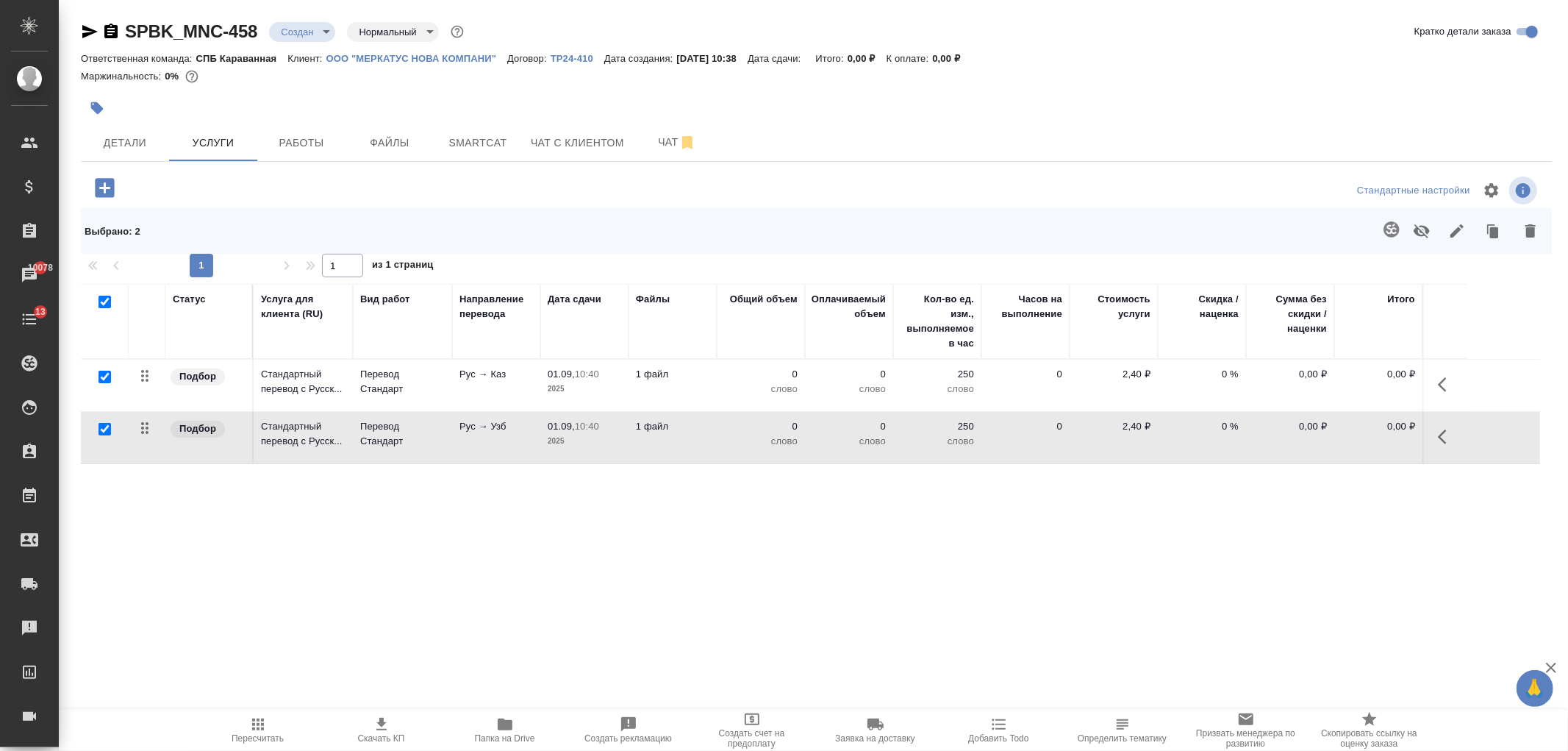
click at [460, 384] on td "Рус → Каз" at bounding box center [496, 385] width 88 height 51
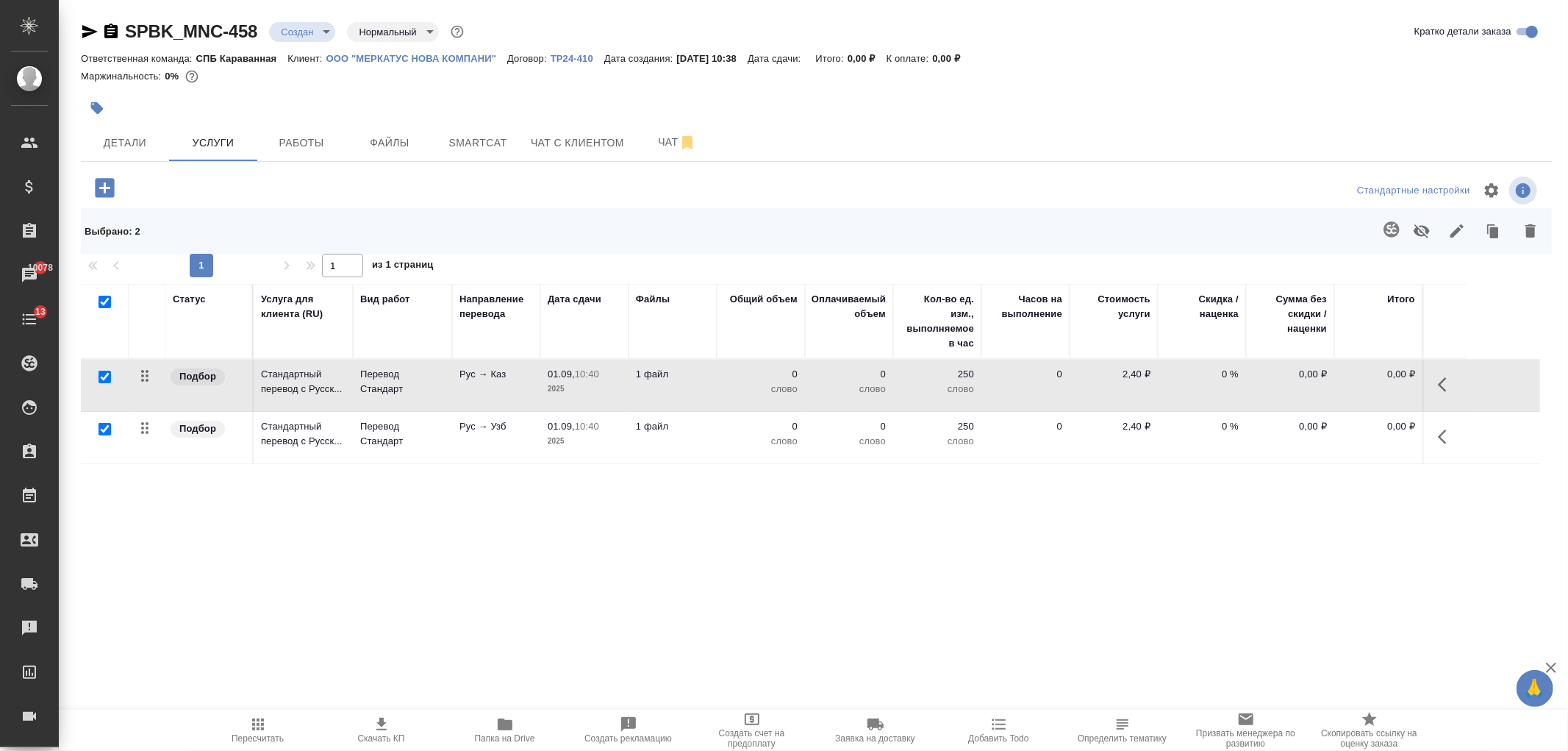
click at [460, 384] on td "Рус → Каз" at bounding box center [496, 385] width 88 height 51
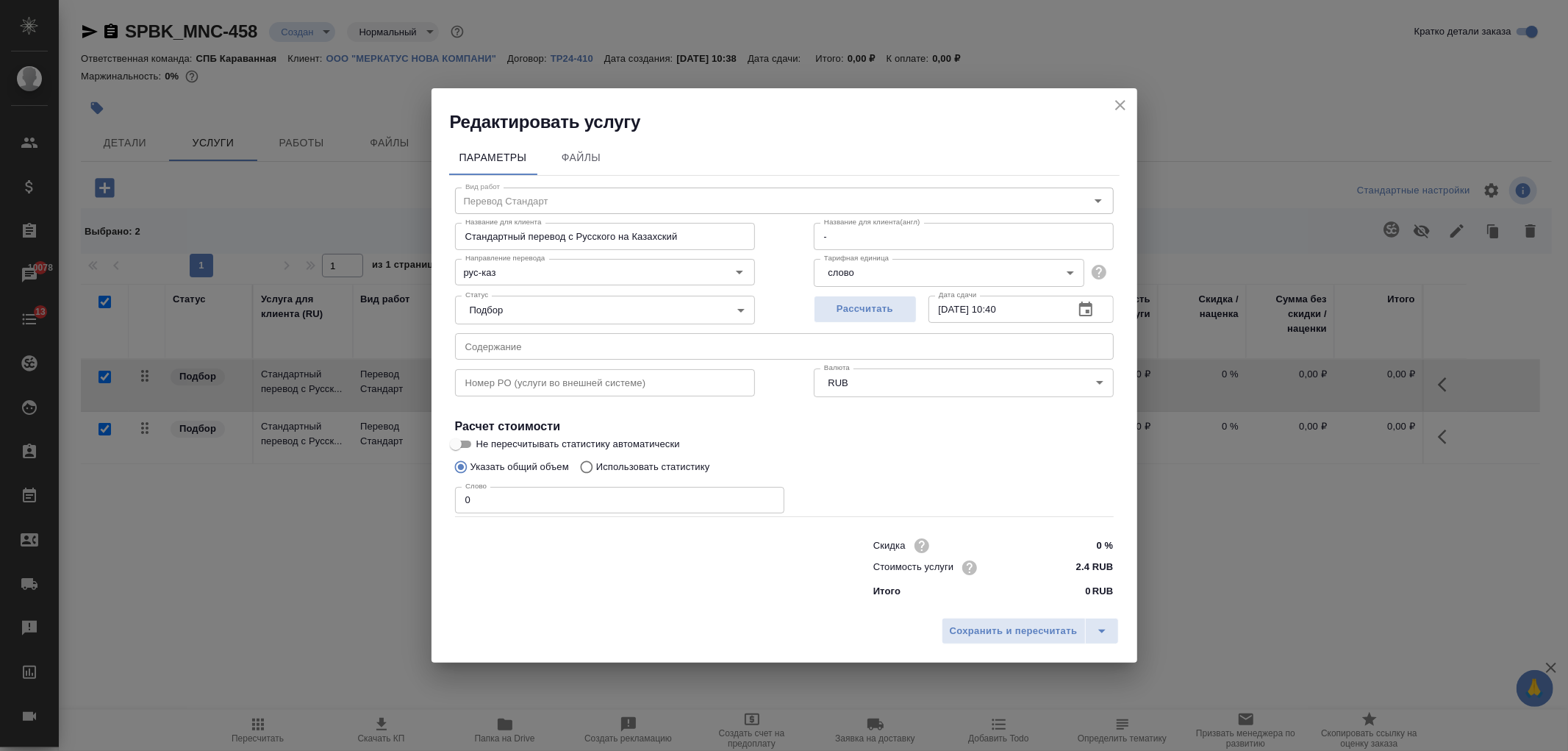
click at [621, 467] on p "Использовать статистику" at bounding box center [653, 467] width 114 height 15
click at [597, 467] on input "Использовать статистику" at bounding box center [584, 467] width 23 height 28
radio input "true"
radio input "false"
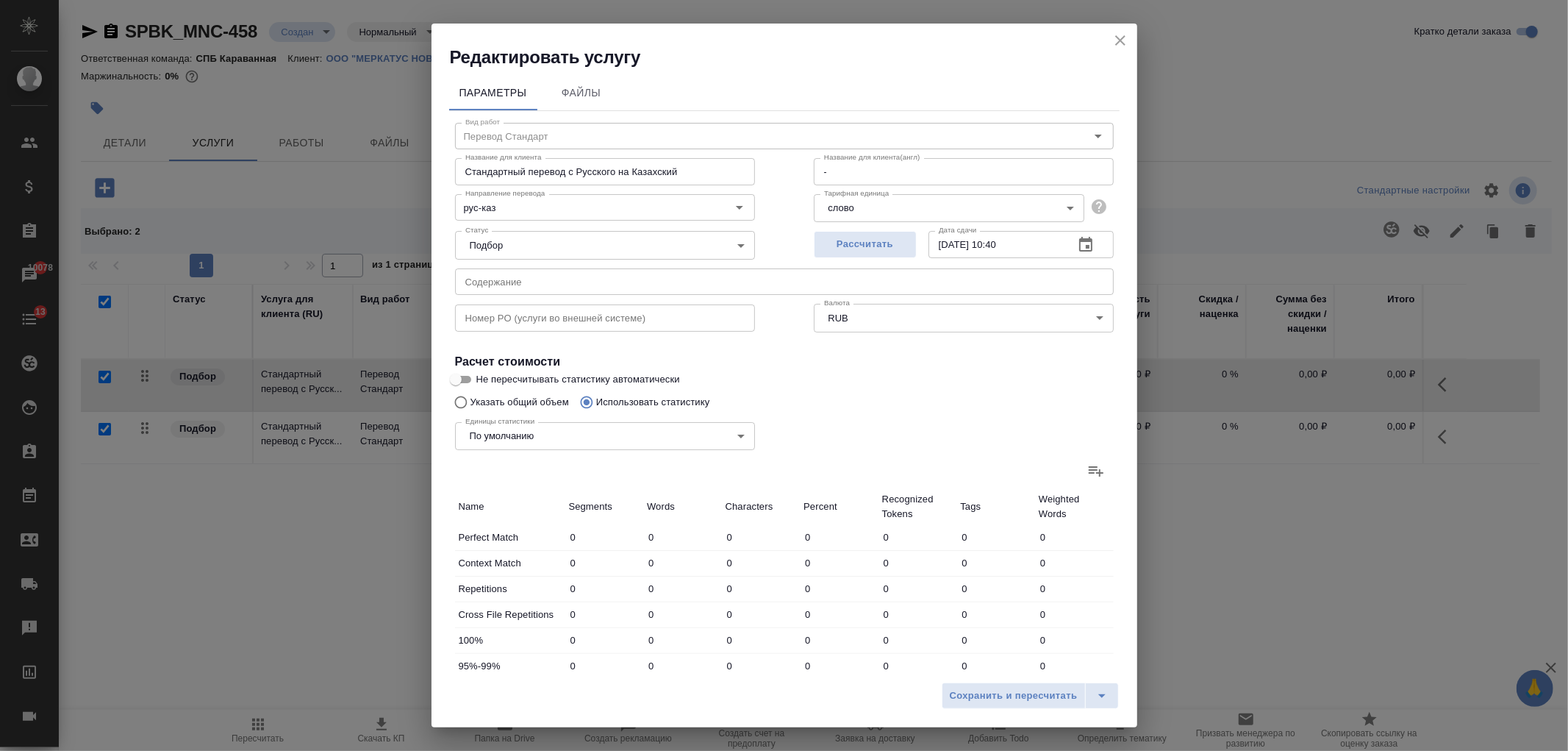
click at [1087, 475] on icon at bounding box center [1096, 470] width 18 height 18
click at [0, 0] on input "file" at bounding box center [0, 0] width 0 height 0
click at [1127, 42] on icon "close" at bounding box center [1120, 40] width 18 height 18
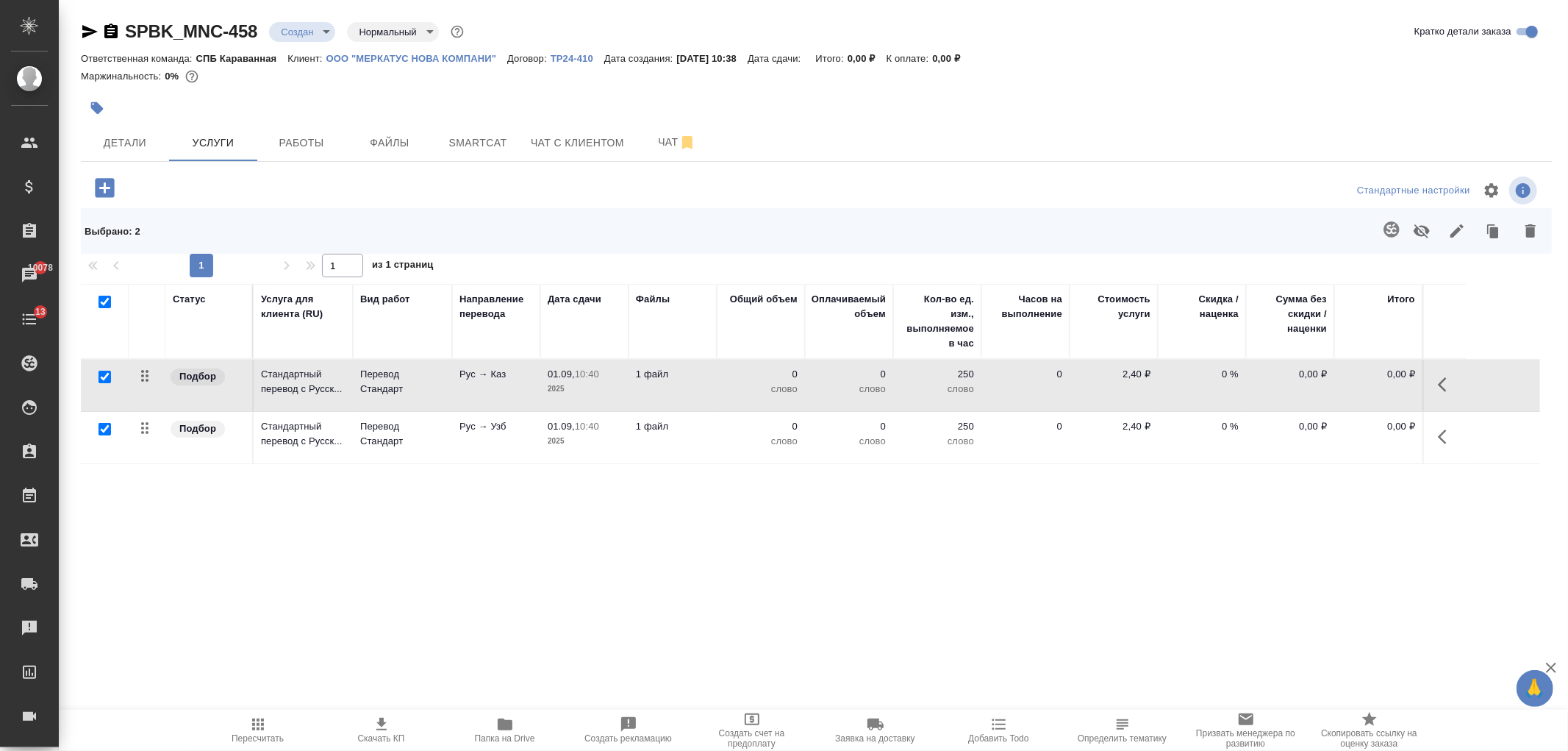
click at [485, 377] on p "Рус → Каз" at bounding box center [496, 374] width 74 height 15
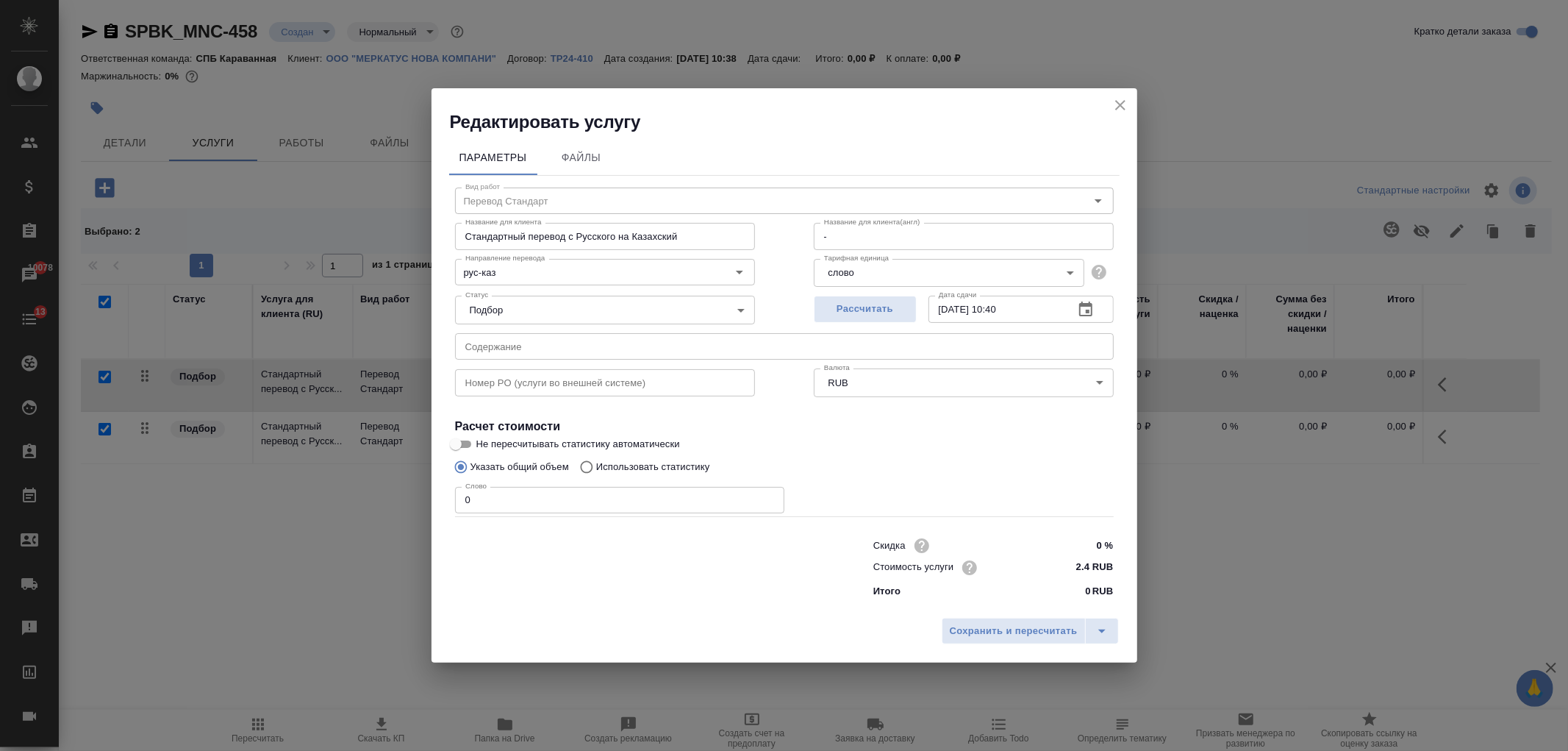
click at [627, 467] on p "Использовать статистику" at bounding box center [653, 467] width 114 height 15
click at [597, 467] on input "Использовать статистику" at bounding box center [584, 467] width 23 height 28
radio input "true"
radio input "false"
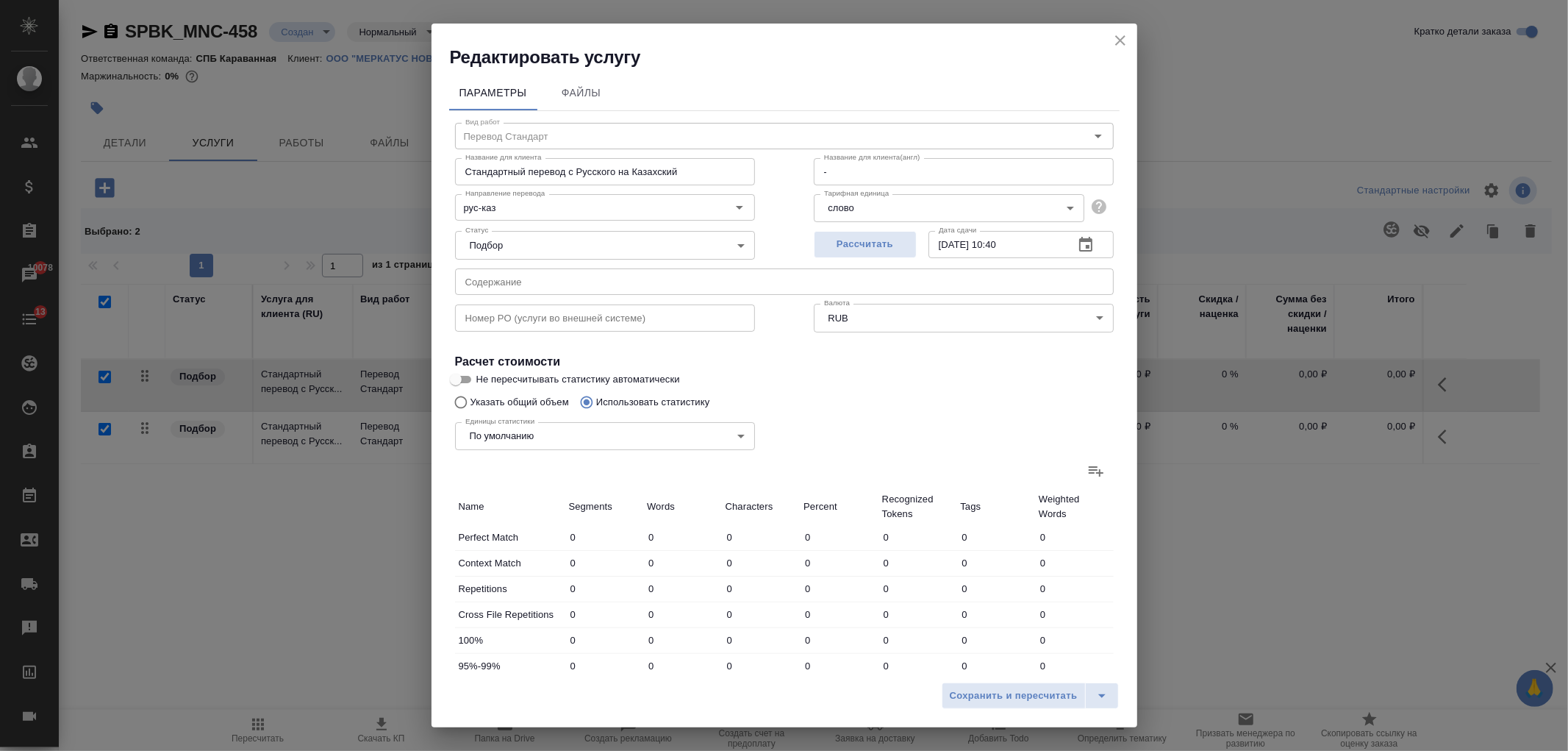
click at [1089, 472] on icon at bounding box center [1096, 472] width 15 height 10
click at [0, 0] on input "file" at bounding box center [0, 0] width 0 height 0
click at [1087, 466] on icon at bounding box center [1096, 470] width 18 height 18
click at [0, 0] on input "file" at bounding box center [0, 0] width 0 height 0
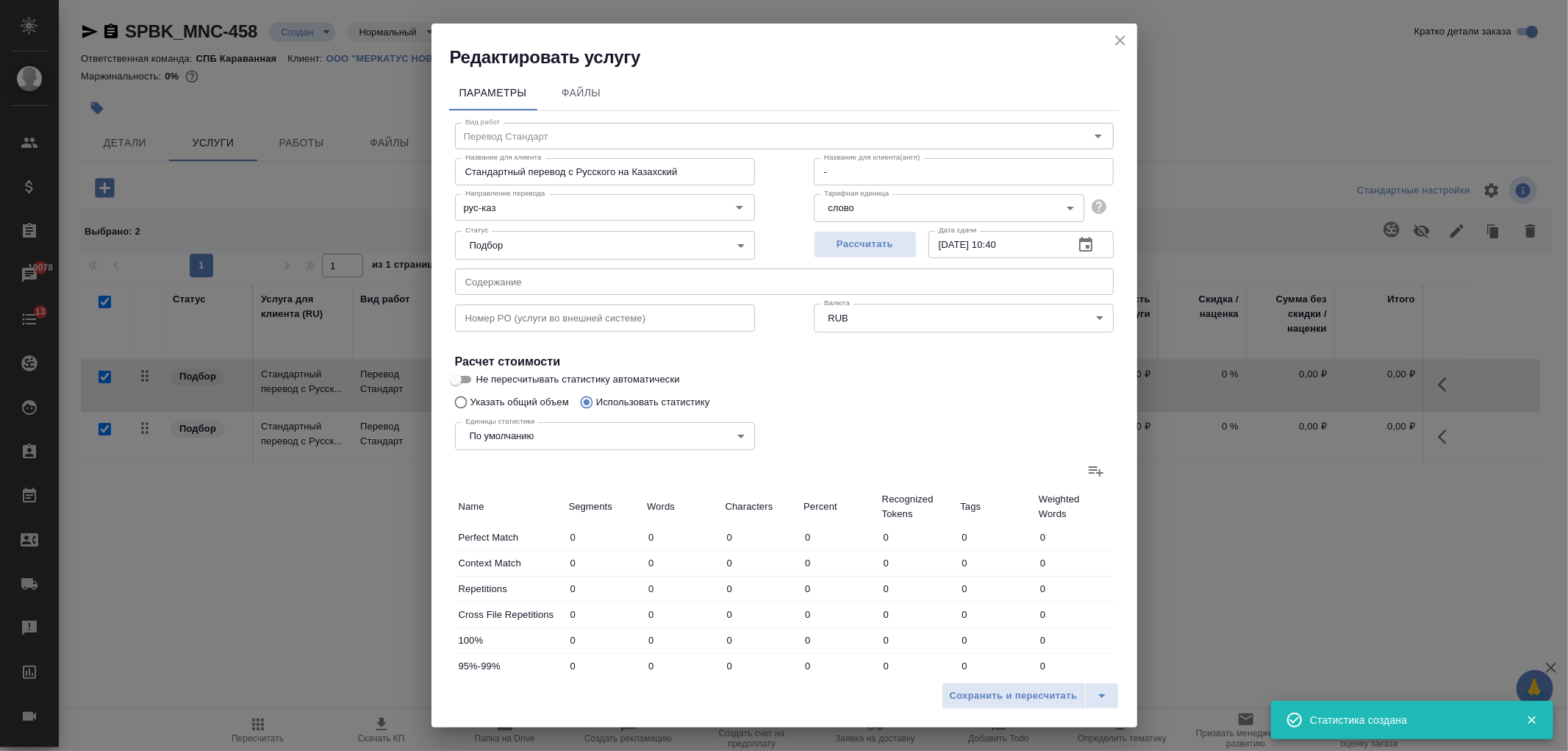
type input "12"
type input "85"
type input "659"
type input "6"
type input "32"
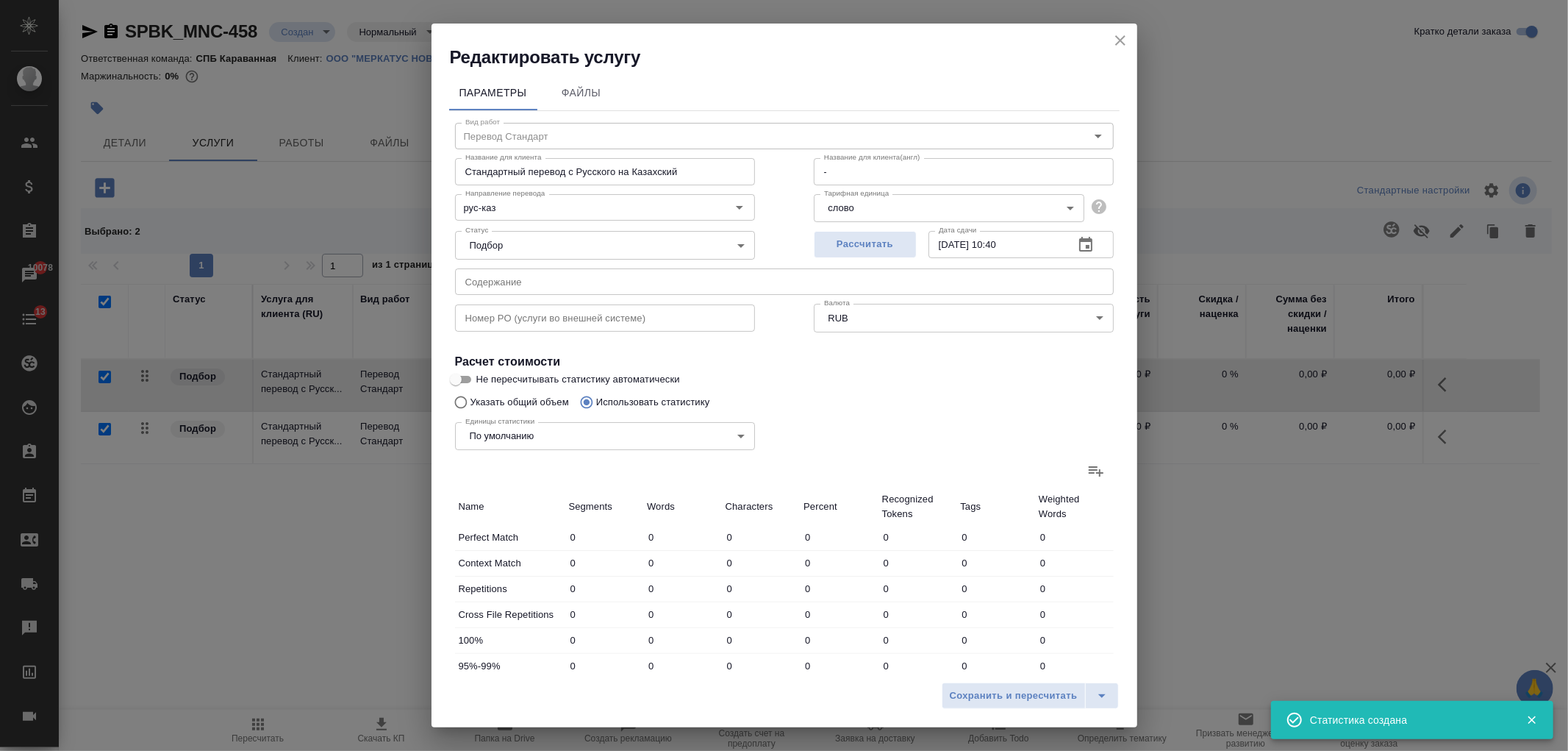
type input "209"
type input "4"
type input "32"
type input "211"
type input "2"
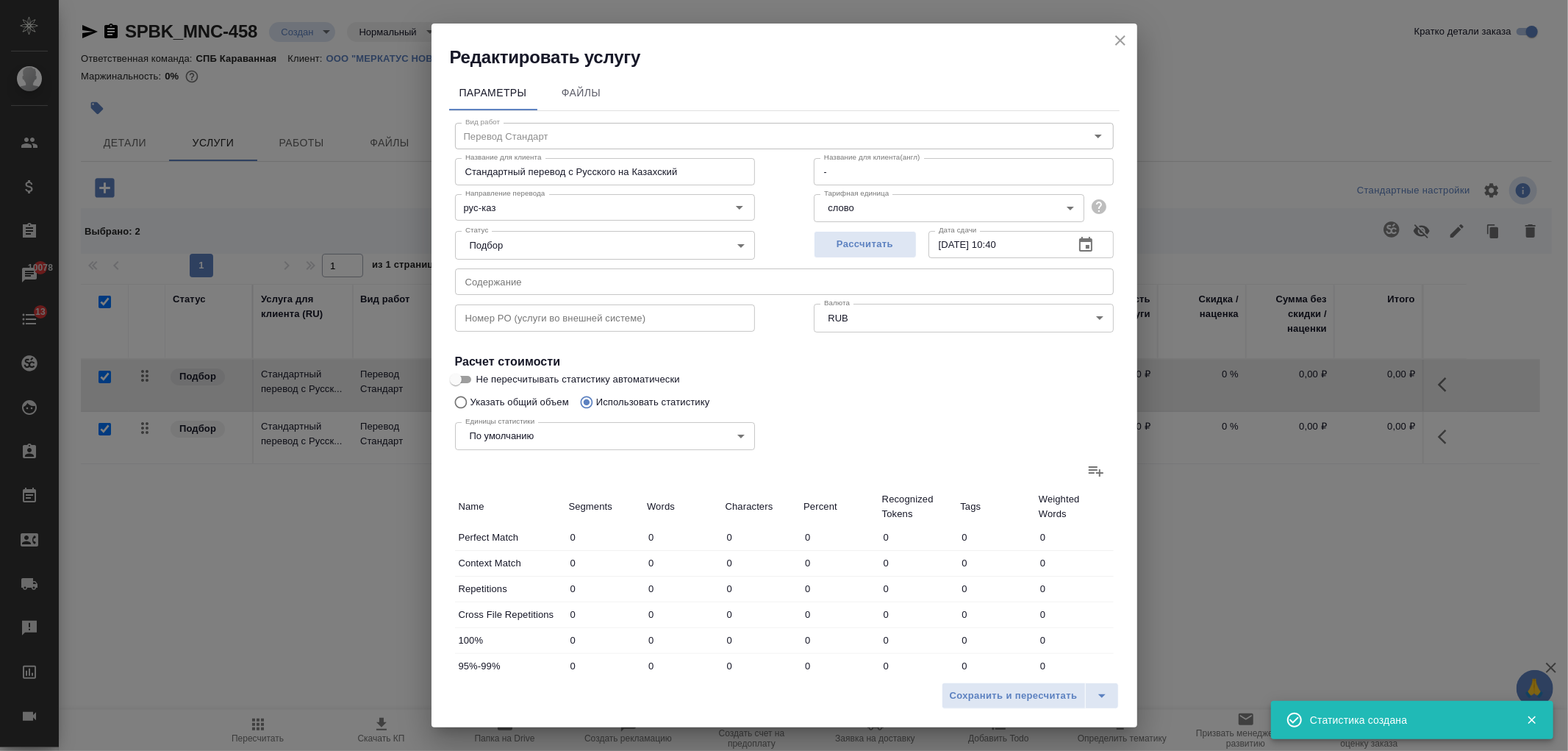
type input "17"
type input "116"
type input "1"
type input "9"
type input "61"
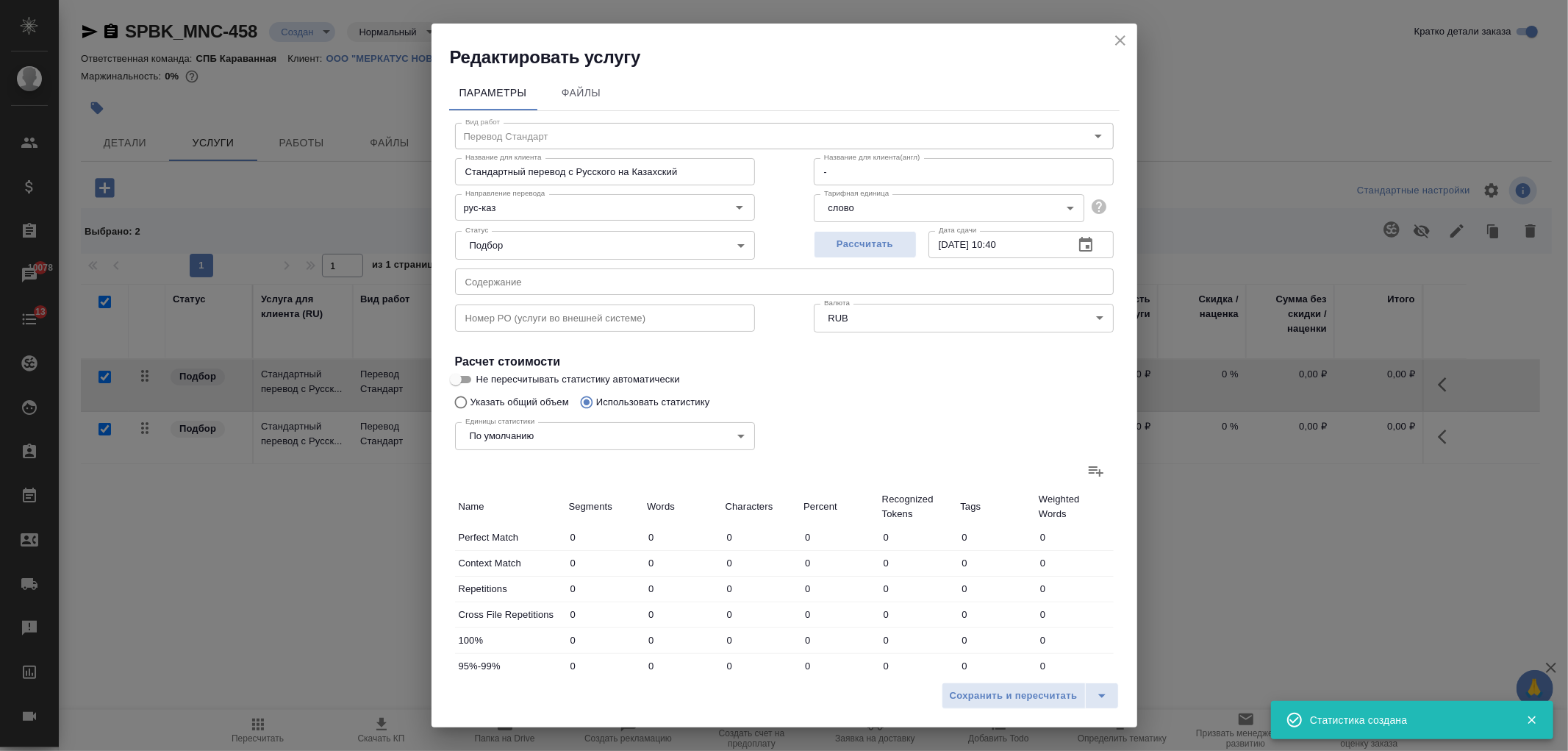
type input "10"
type input "42"
type input "260"
type input "35"
type input "217"
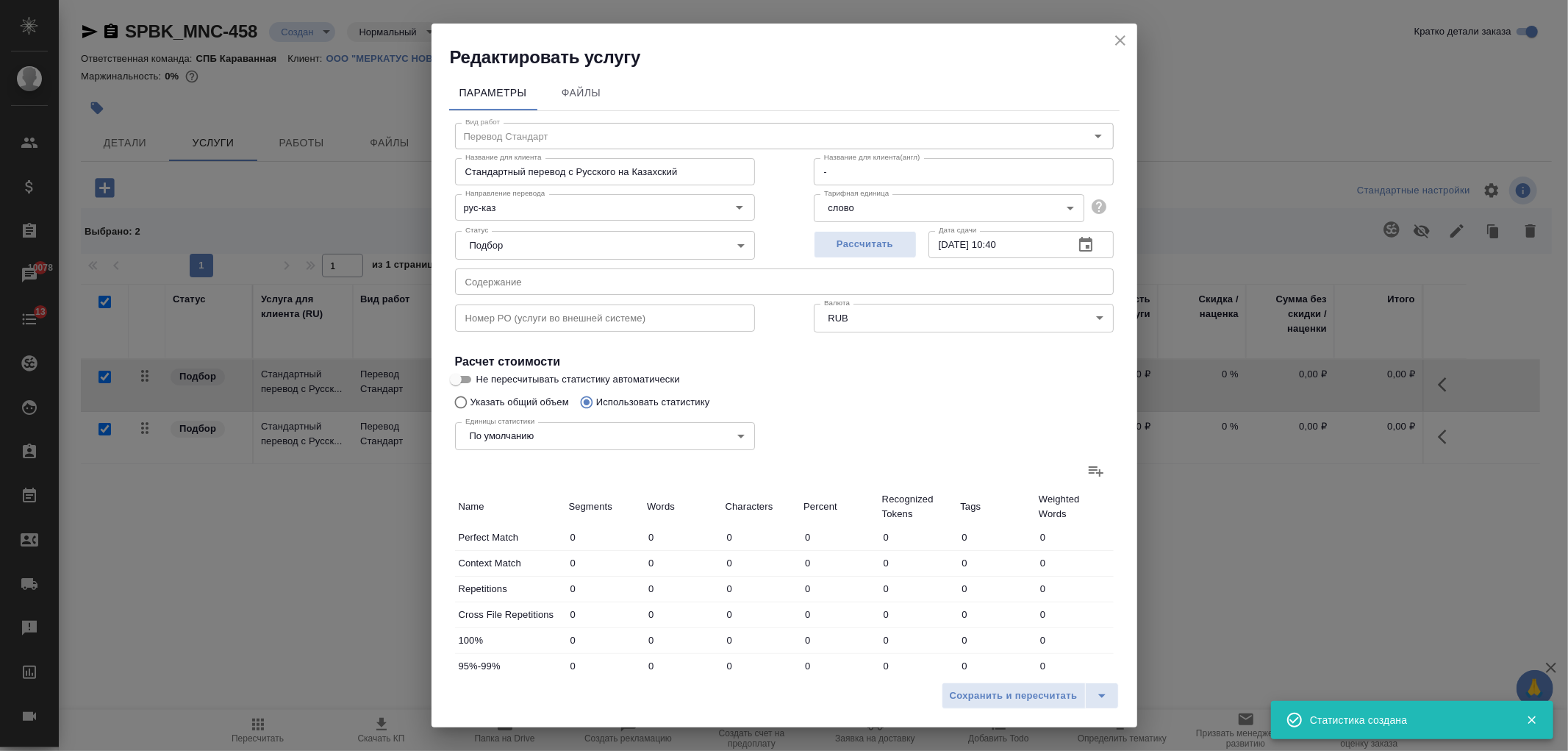
type input "1516"
type input "35"
type input "217"
type input "1516"
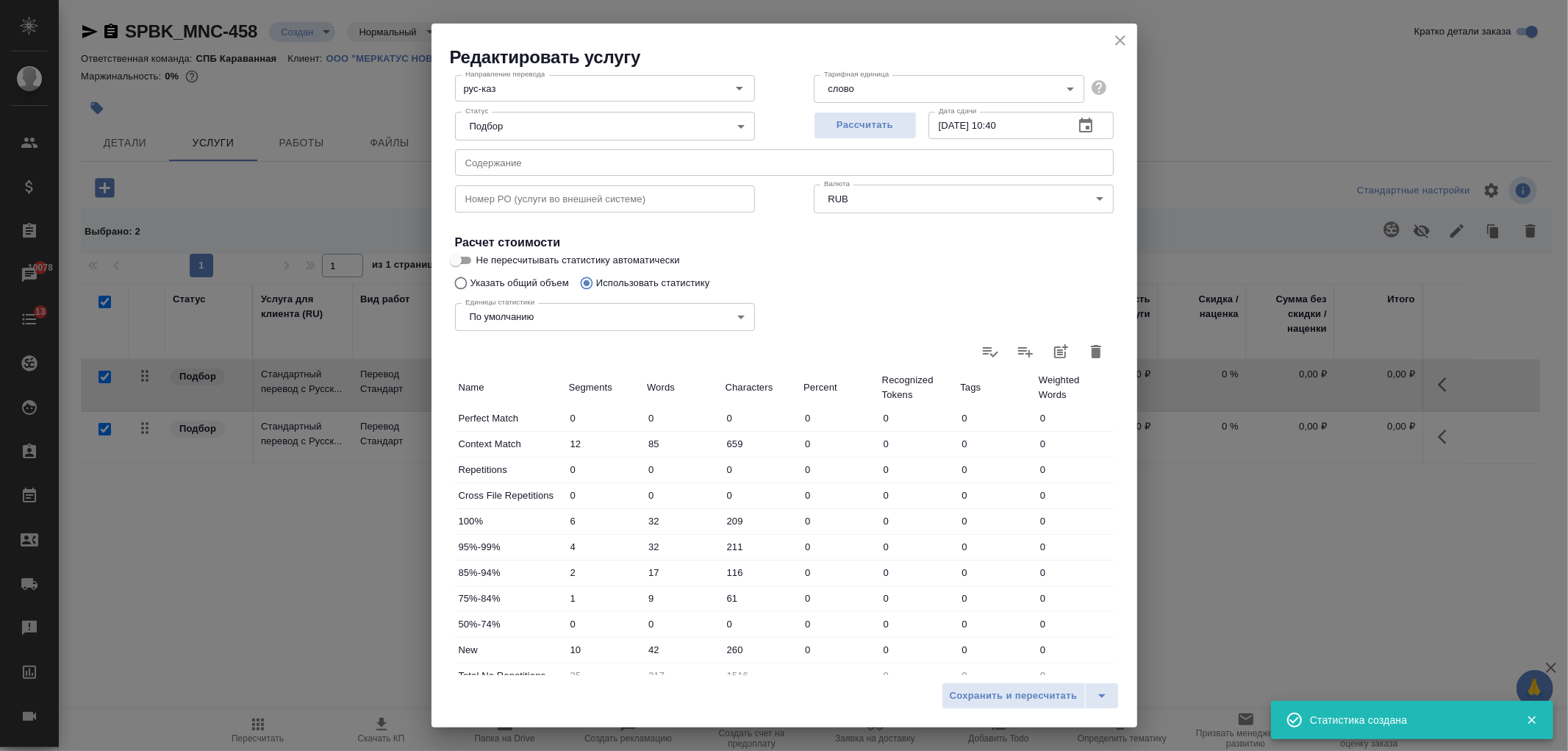
scroll to position [253, 0]
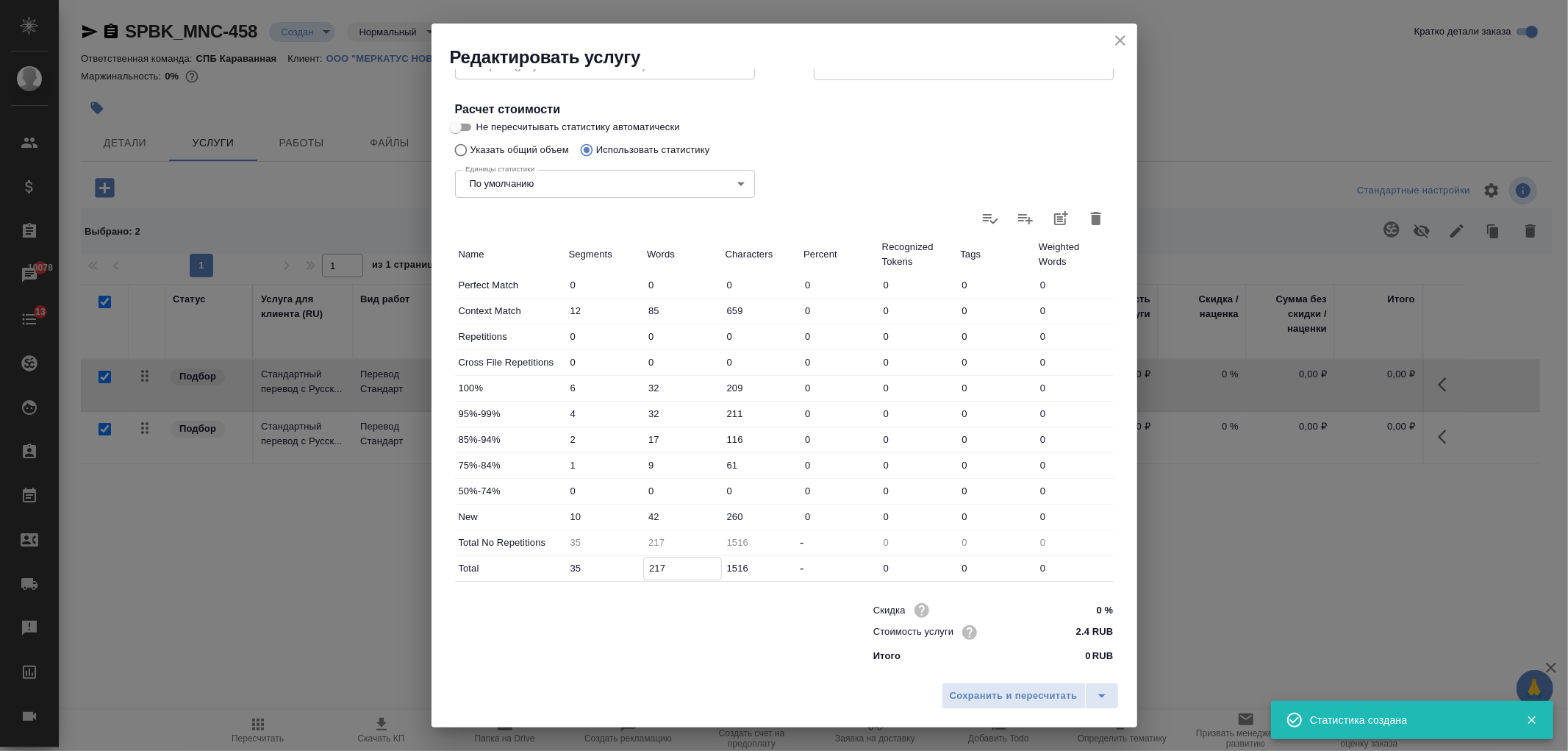
click at [658, 566] on input "217" at bounding box center [682, 568] width 77 height 21
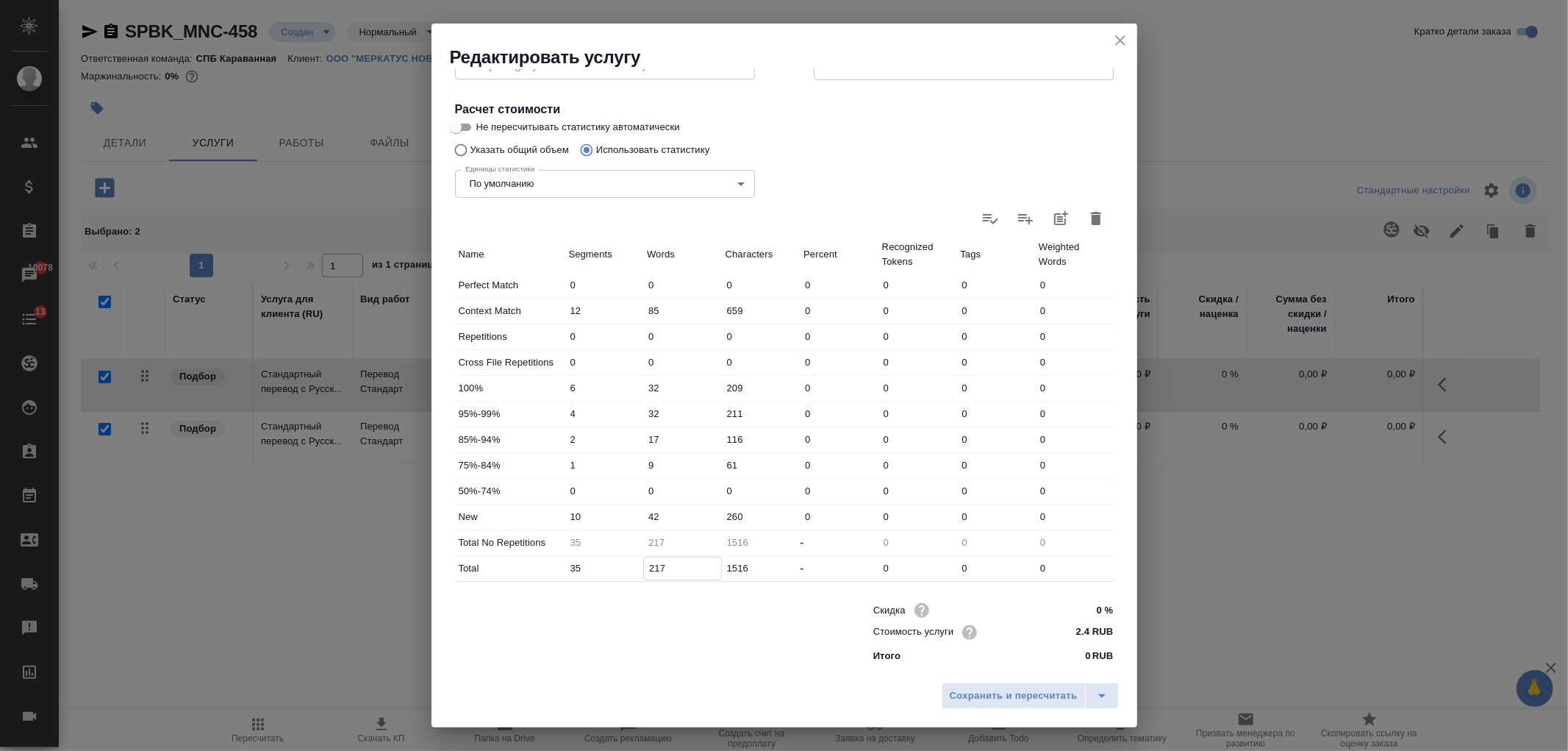
type input "27"
type input "257"
click at [651, 518] on input "42" at bounding box center [682, 516] width 77 height 21
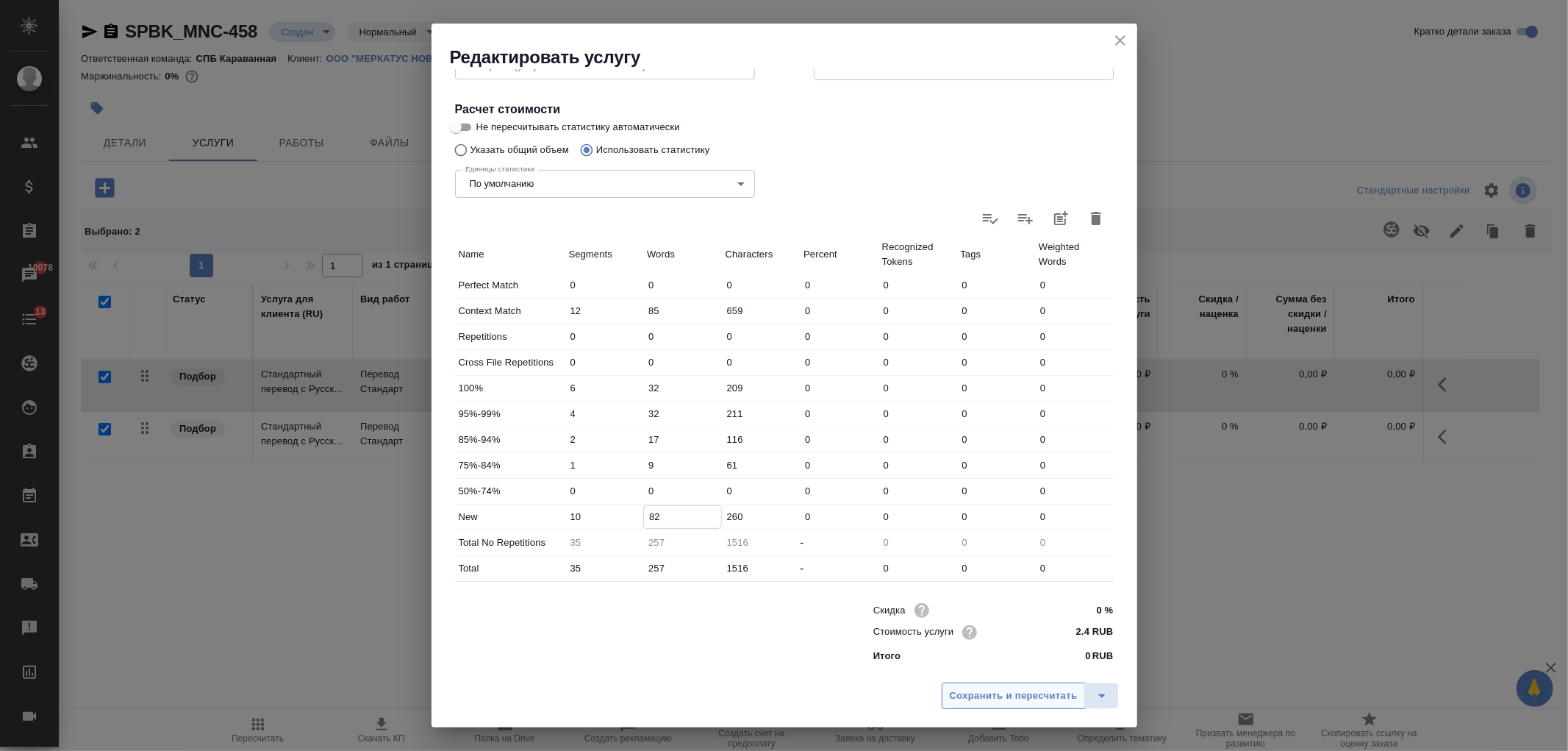
type input "82"
click at [1004, 693] on span "Сохранить и пересчитать" at bounding box center [1013, 696] width 128 height 17
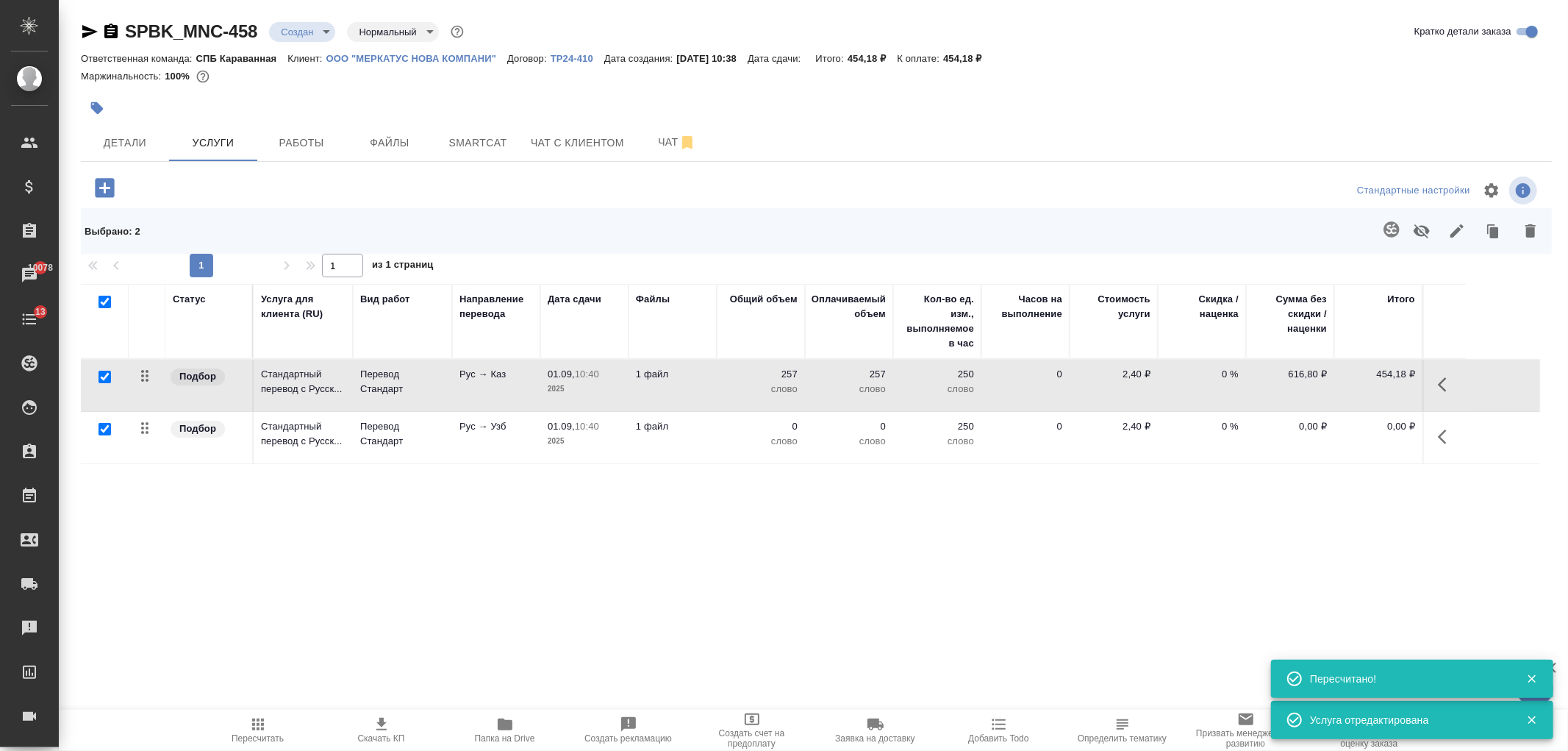
click at [627, 430] on td "01.09, 10:40 2025" at bounding box center [584, 438] width 88 height 51
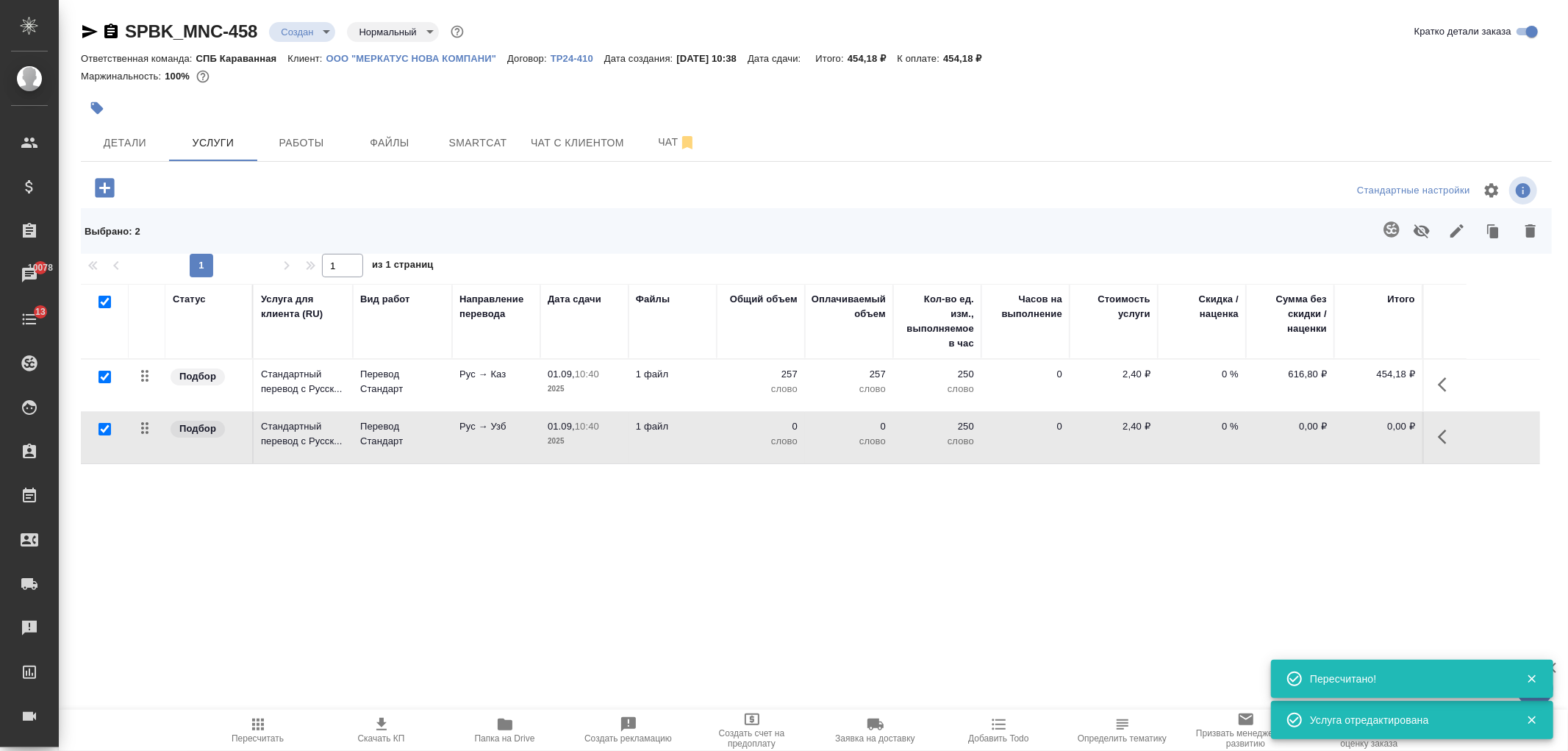
click at [627, 430] on td "01.09, 10:40 2025" at bounding box center [584, 438] width 88 height 51
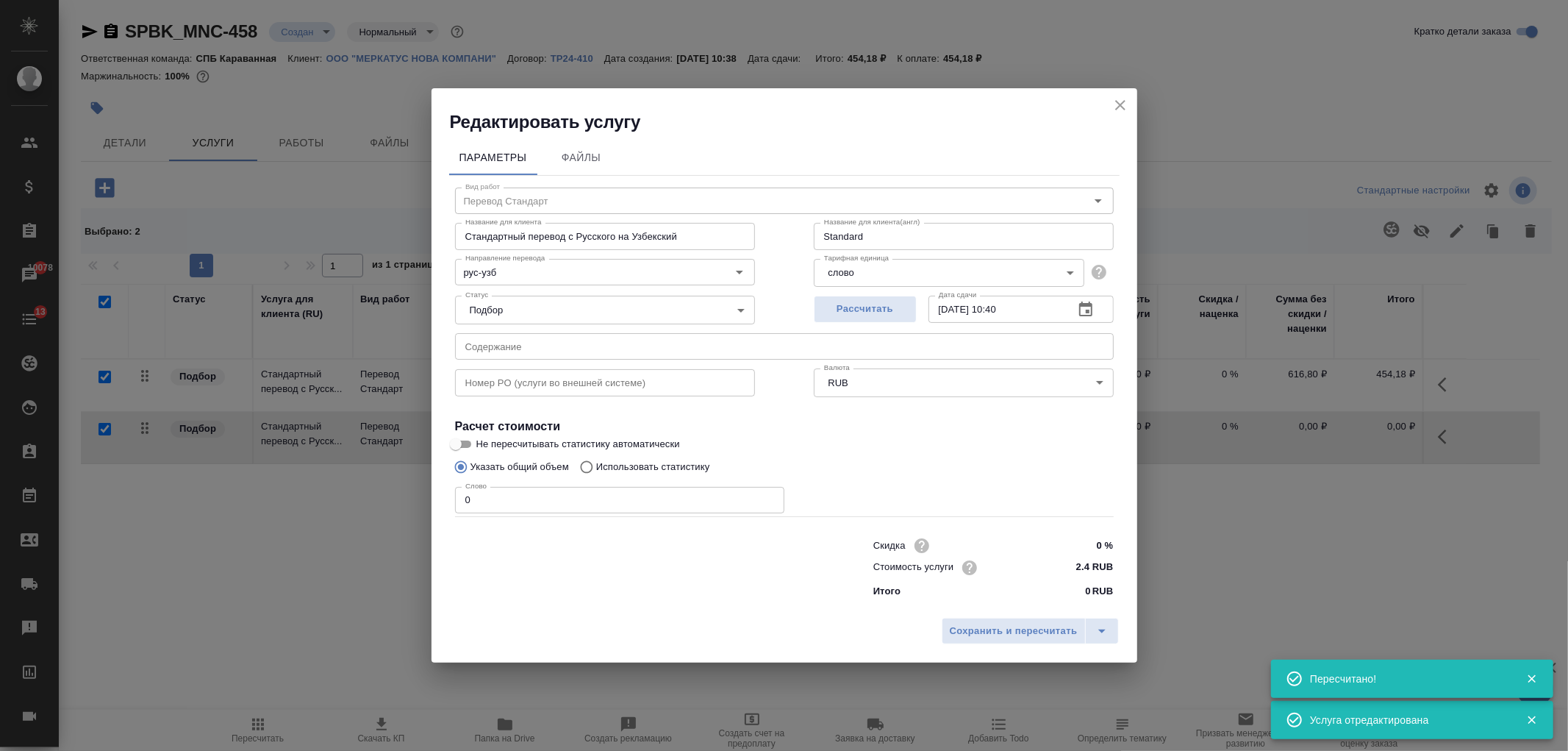
click at [610, 467] on p "Использовать статистику" at bounding box center [653, 467] width 114 height 15
click at [597, 467] on input "Использовать статистику" at bounding box center [584, 467] width 23 height 28
radio input "true"
radio input "false"
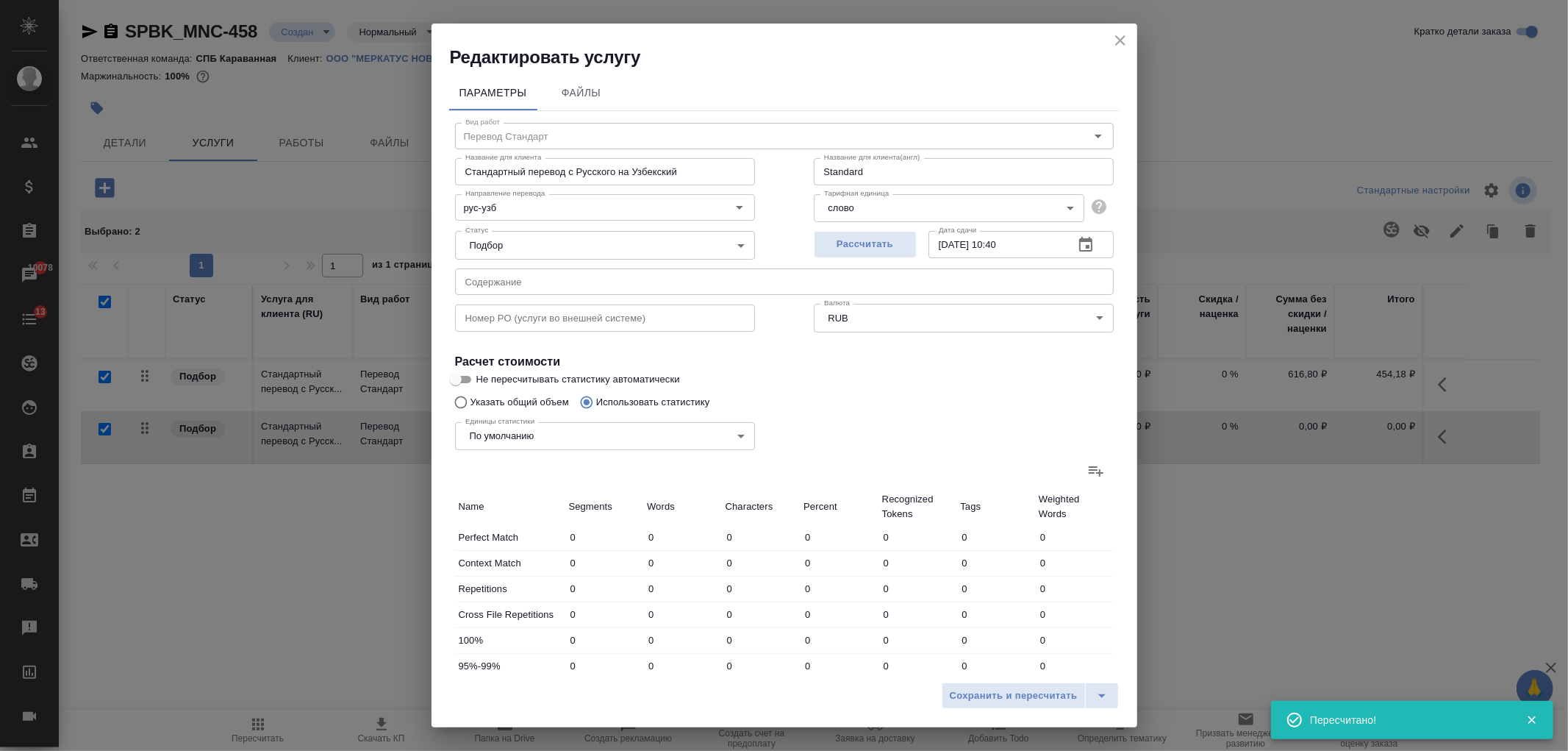
click at [1088, 480] on label at bounding box center [1096, 470] width 35 height 35
click at [0, 0] on input "file" at bounding box center [0, 0] width 0 height 0
type input "35"
type input "217"
type input "1516"
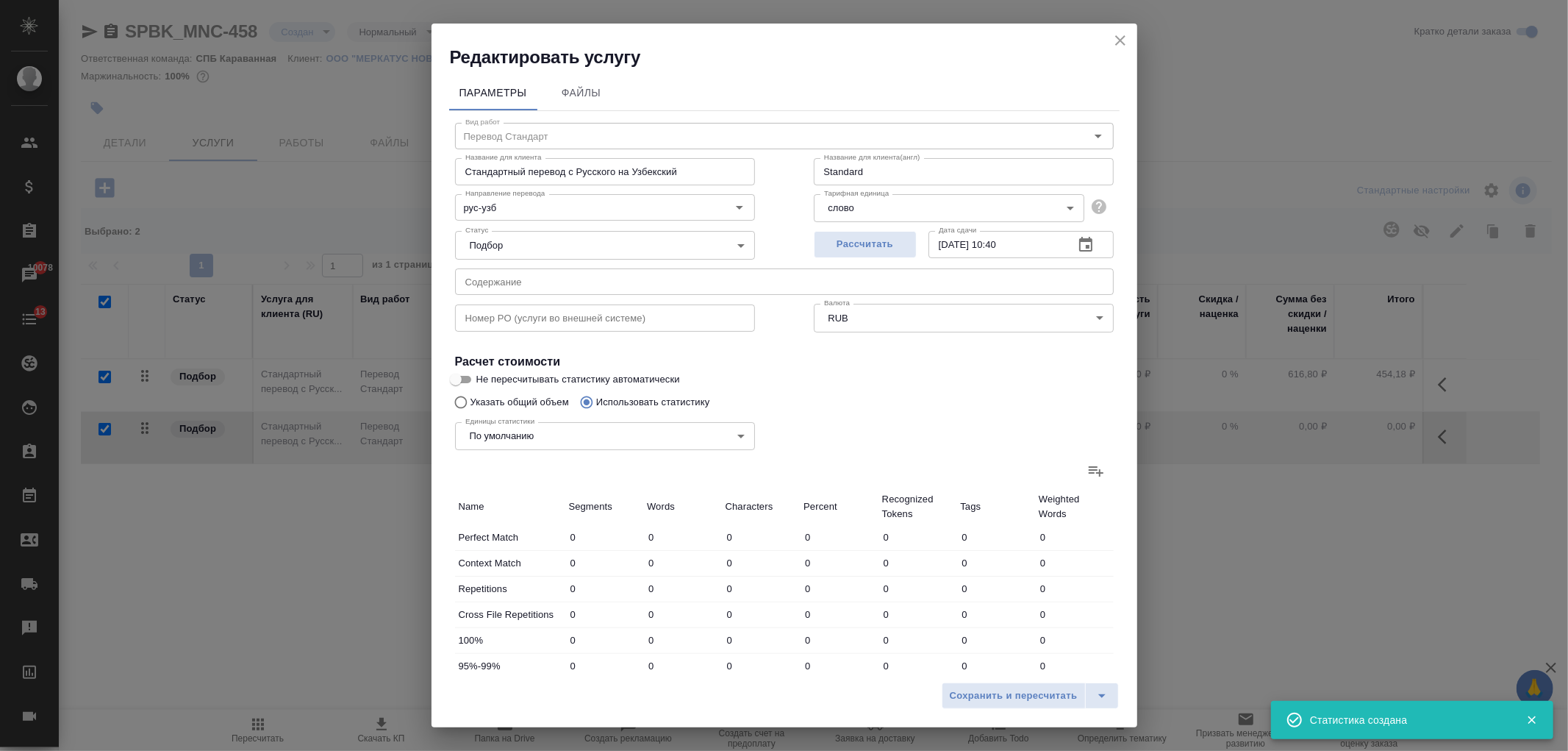
type input "35"
type input "217"
type input "1516"
type input "35"
type input "217"
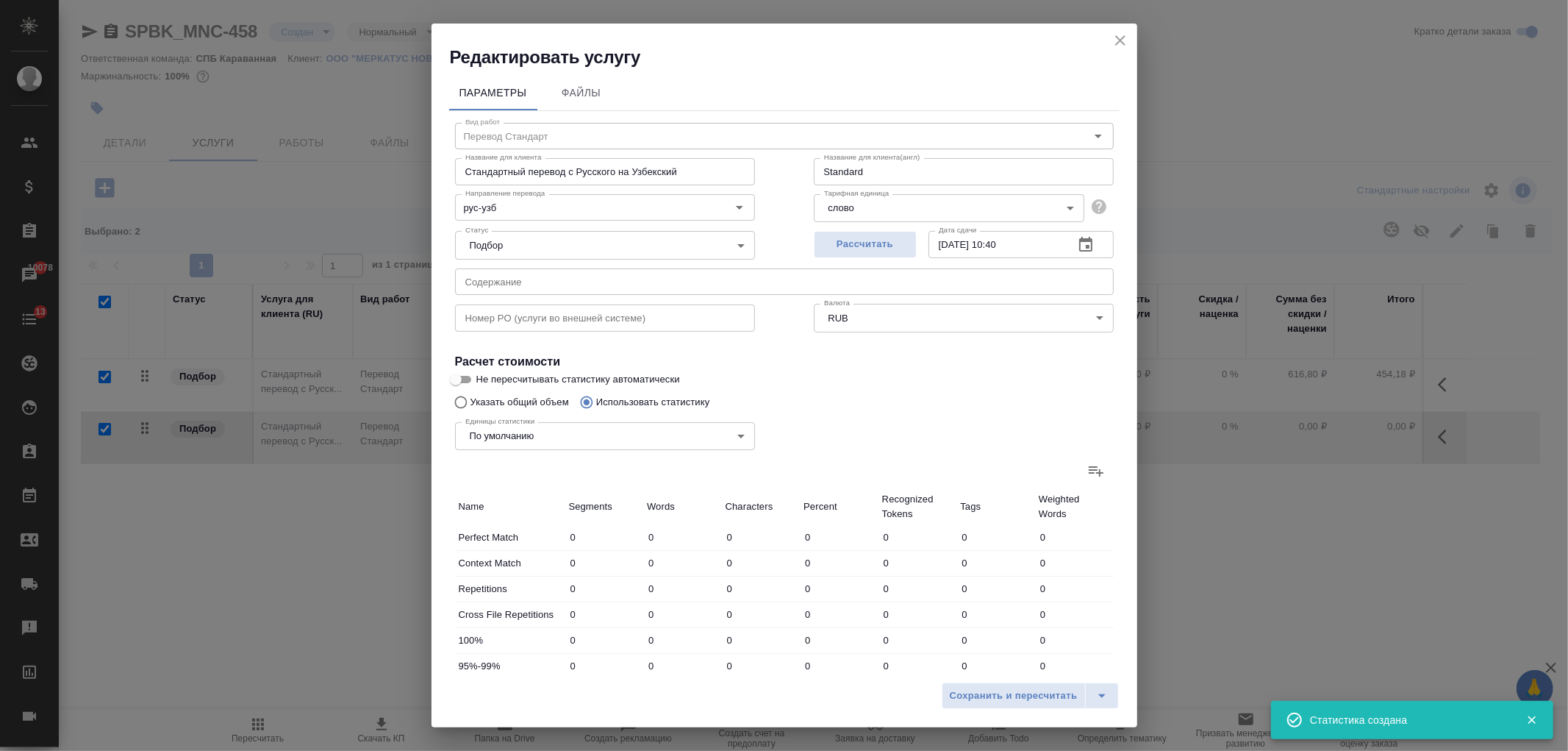
type input "1516"
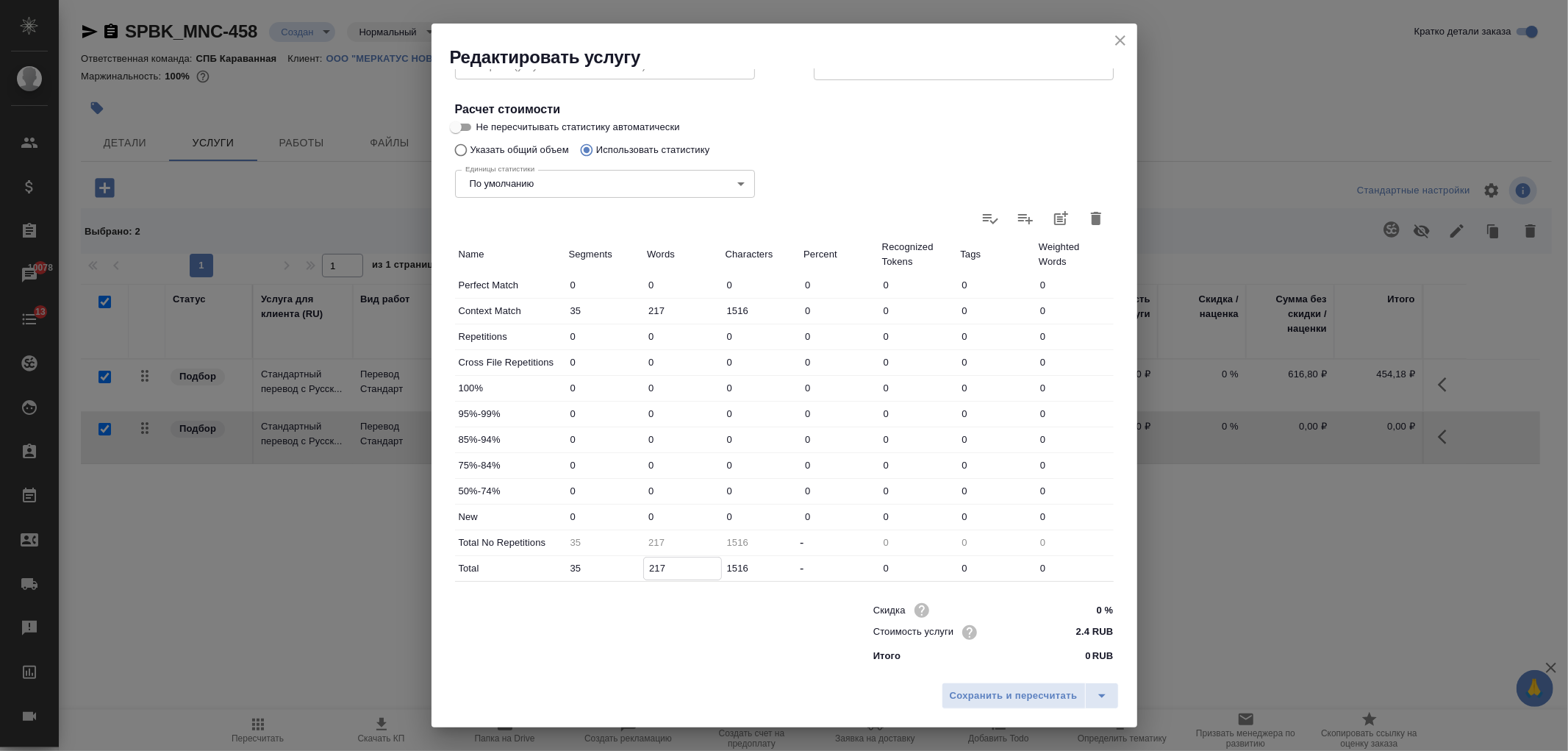
click at [656, 566] on input "217" at bounding box center [682, 568] width 77 height 21
type input "27"
type input "257"
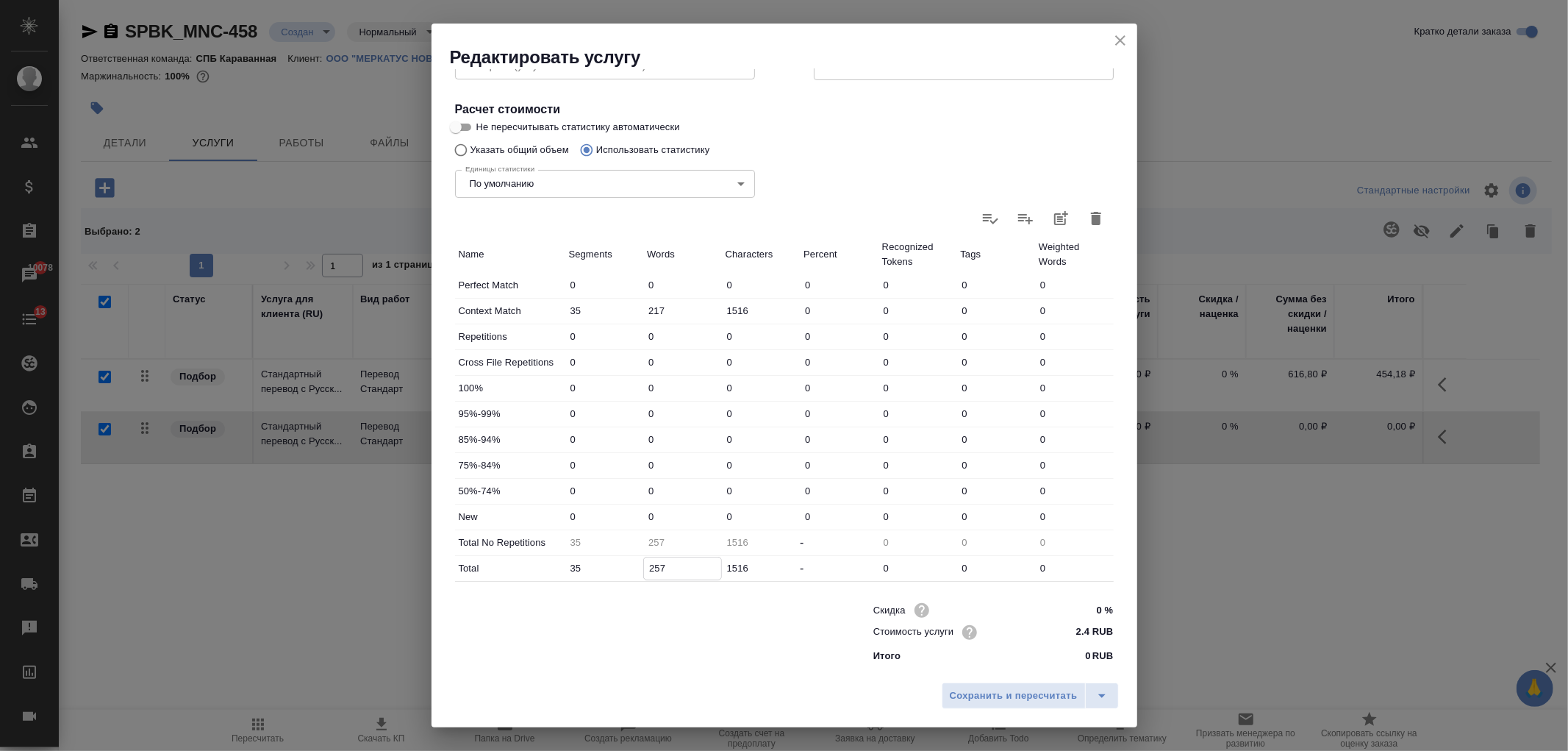
click at [654, 520] on input "0" at bounding box center [682, 516] width 79 height 21
click at [644, 516] on input "0" at bounding box center [682, 516] width 77 height 21
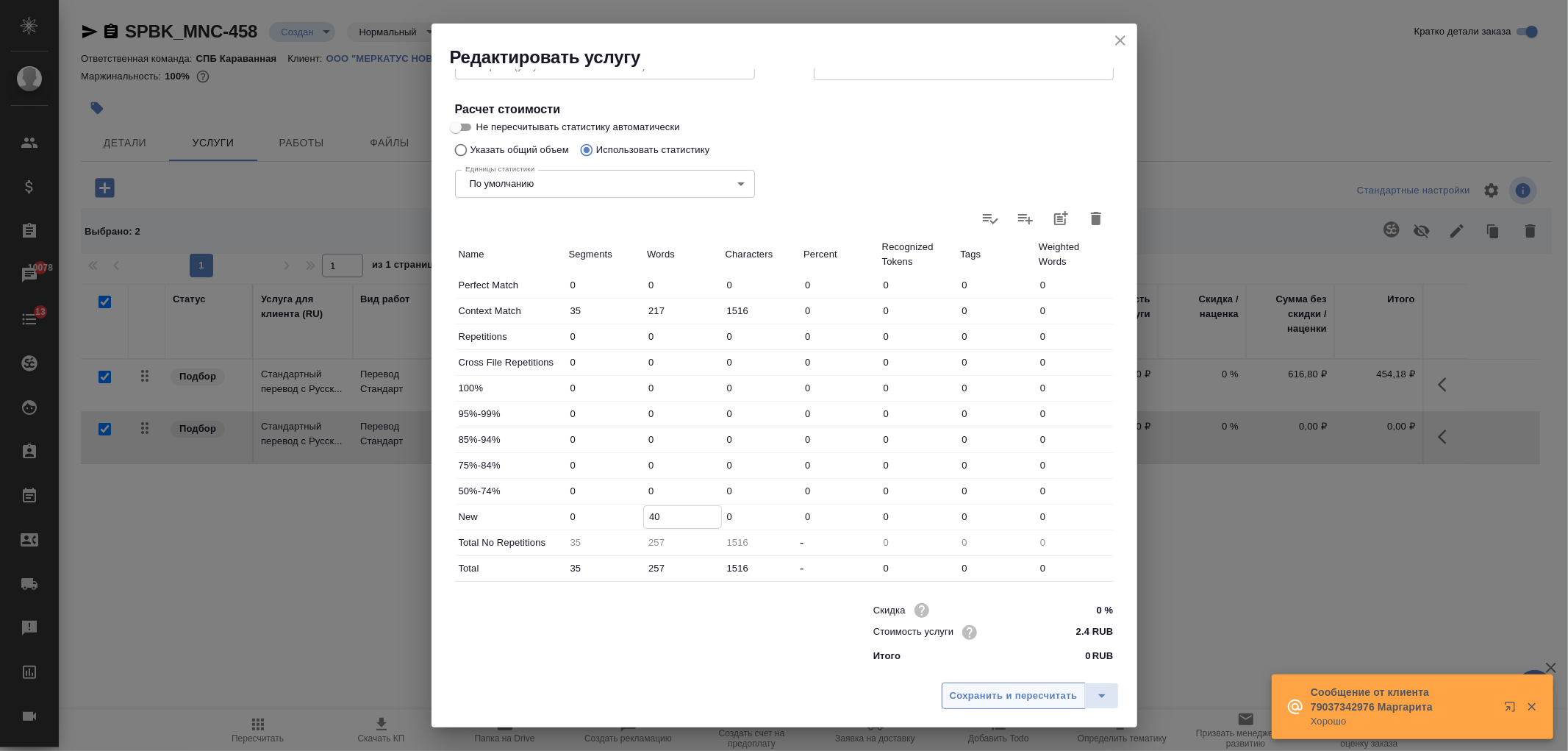
type input "40"
click at [971, 699] on span "Сохранить и пересчитать" at bounding box center [1013, 696] width 128 height 17
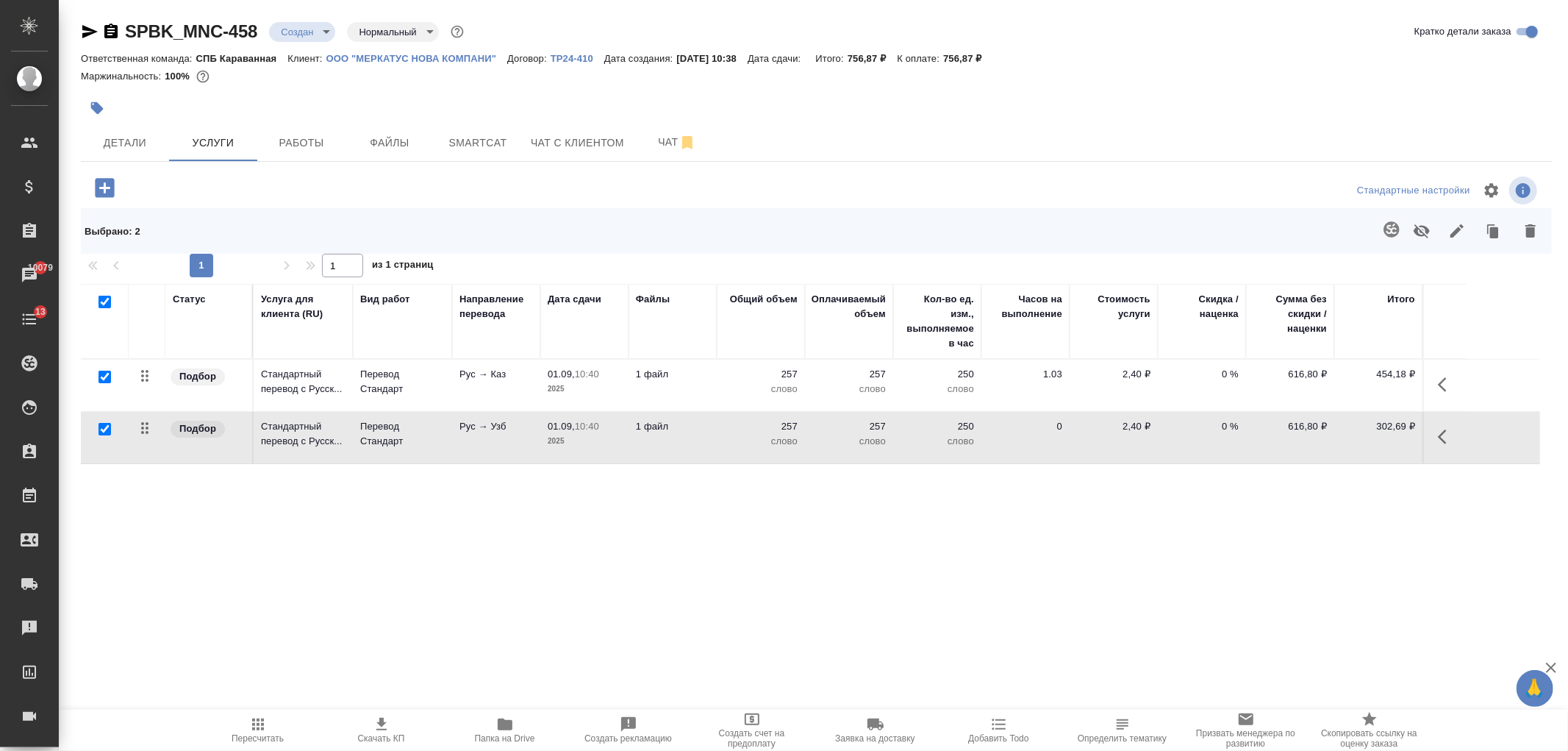
click at [321, 27] on body "🙏 .cls-1 fill:#fff; AWATERA Ivanova Arina Клиенты Спецификации Заказы 10079 Чат…" at bounding box center [784, 375] width 1568 height 751
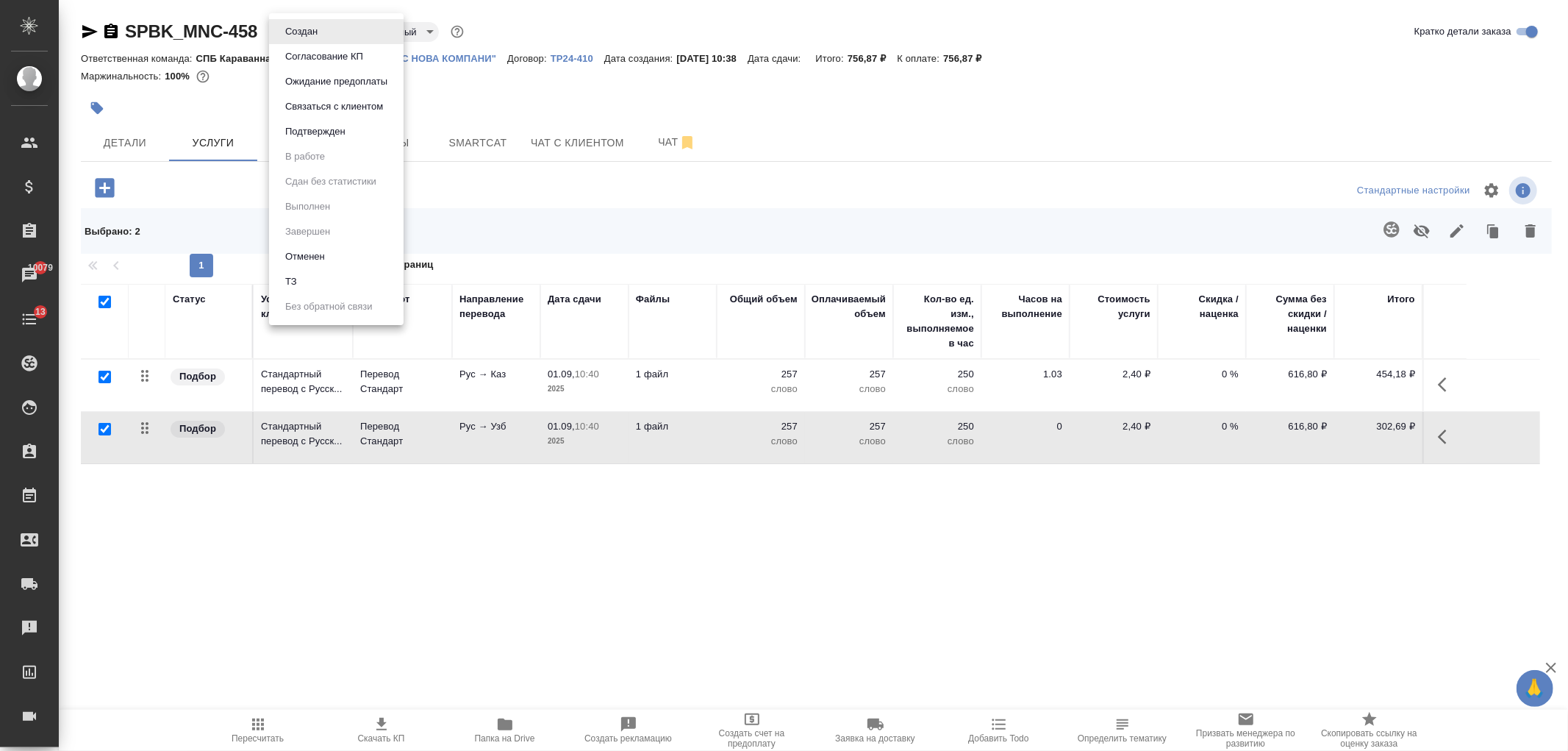
click at [342, 282] on li "ТЗ" at bounding box center [336, 281] width 134 height 25
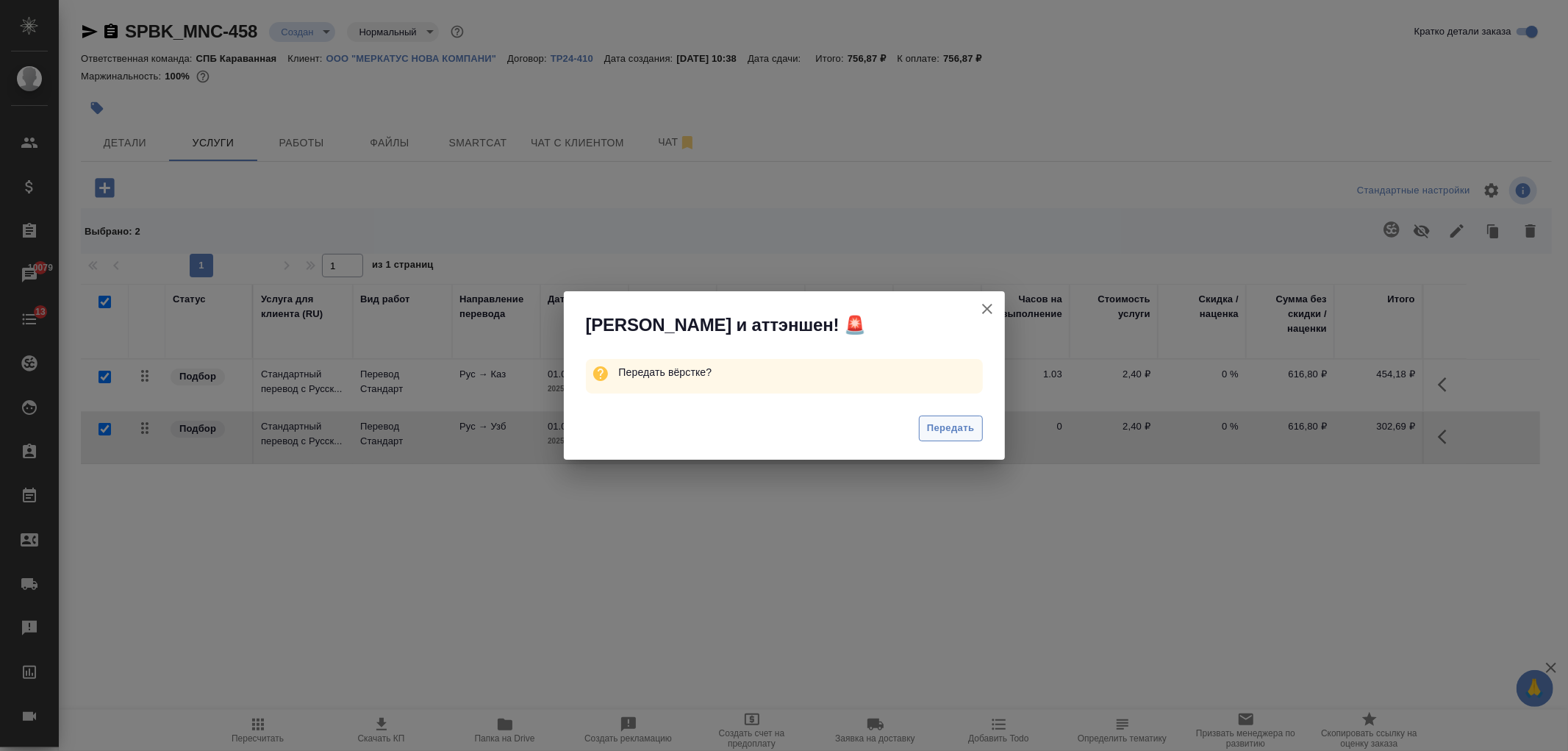
click at [954, 425] on span "Передать" at bounding box center [951, 428] width 48 height 17
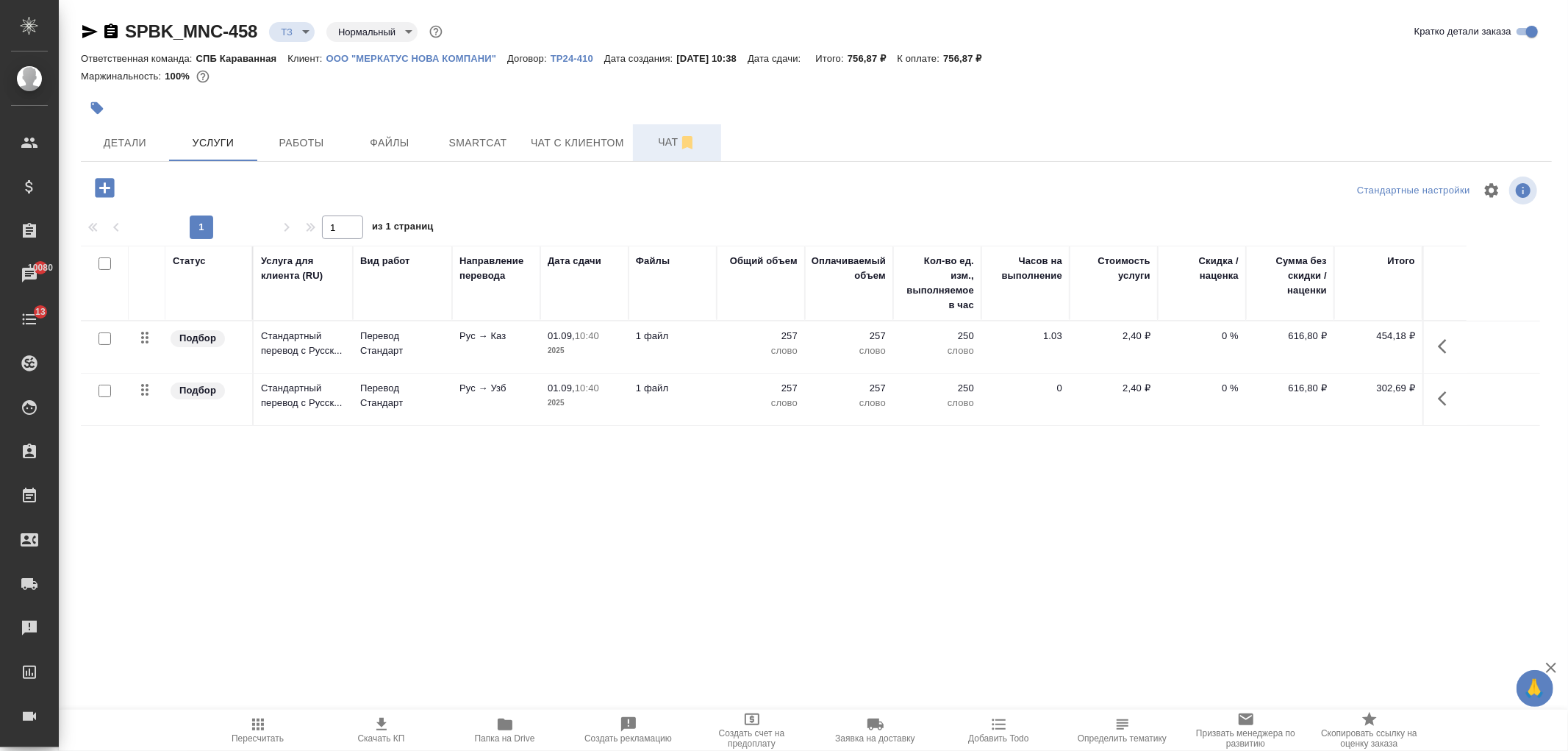
click at [667, 128] on button "Чат" at bounding box center [676, 142] width 88 height 37
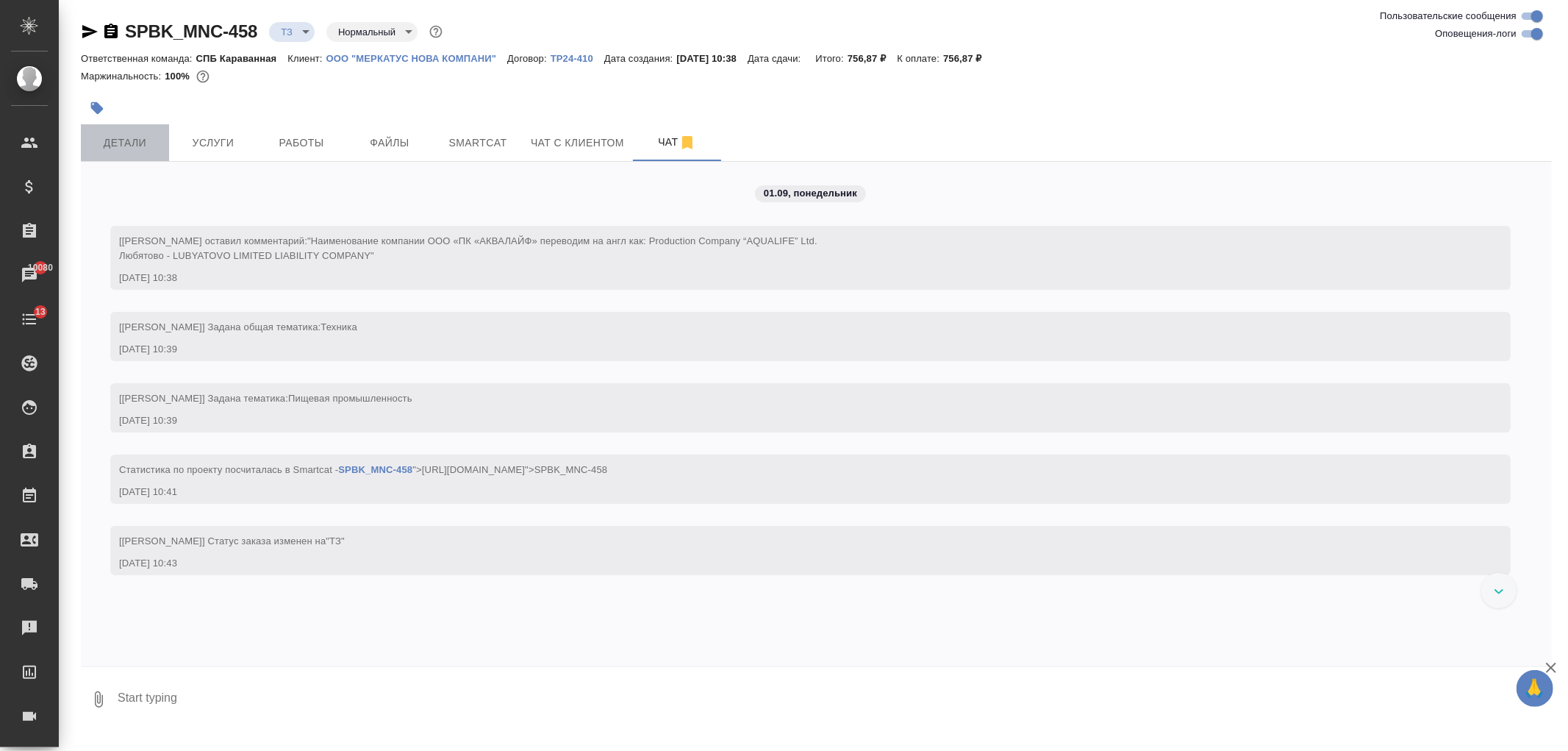
click at [119, 135] on span "Детали" at bounding box center [125, 142] width 70 height 18
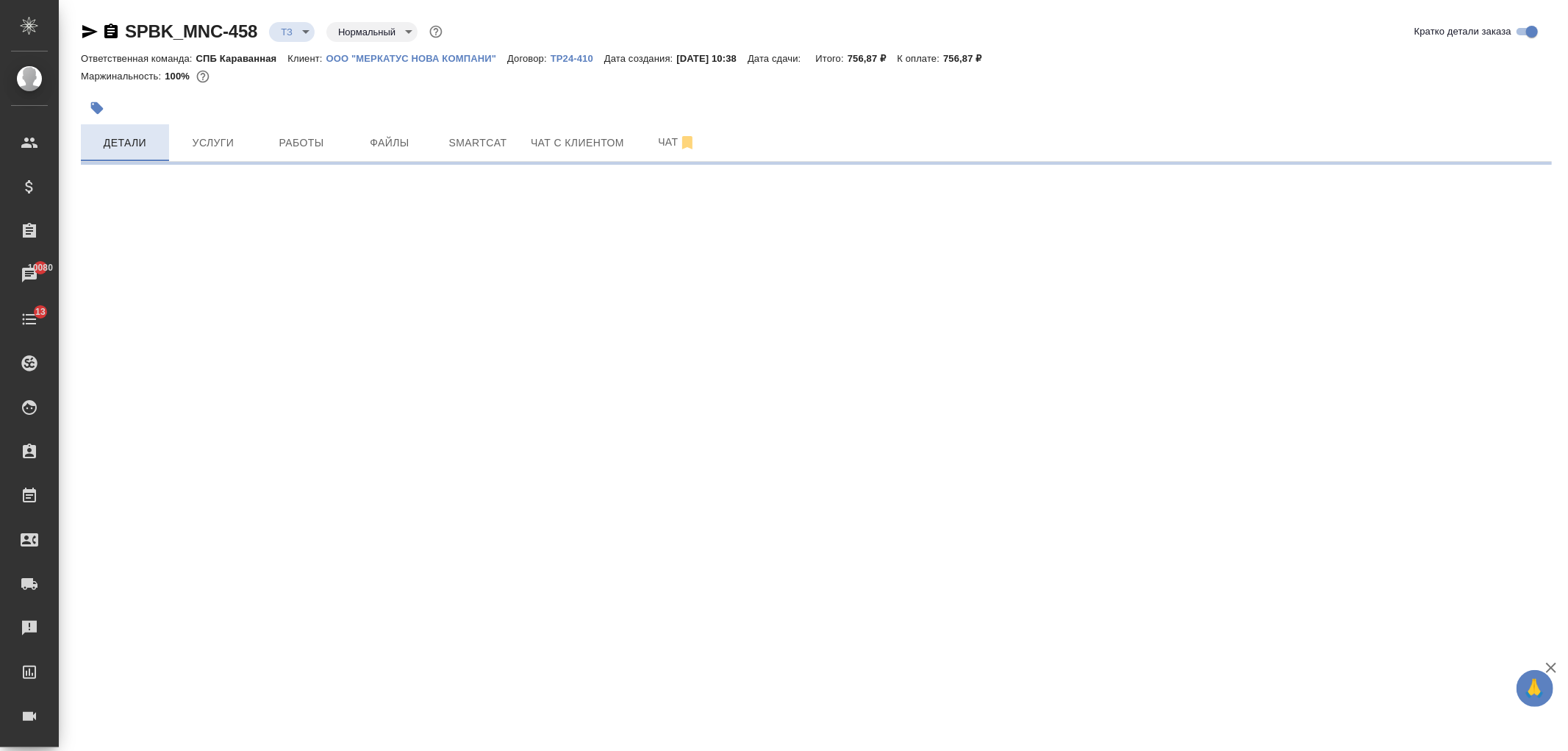
select select "RU"
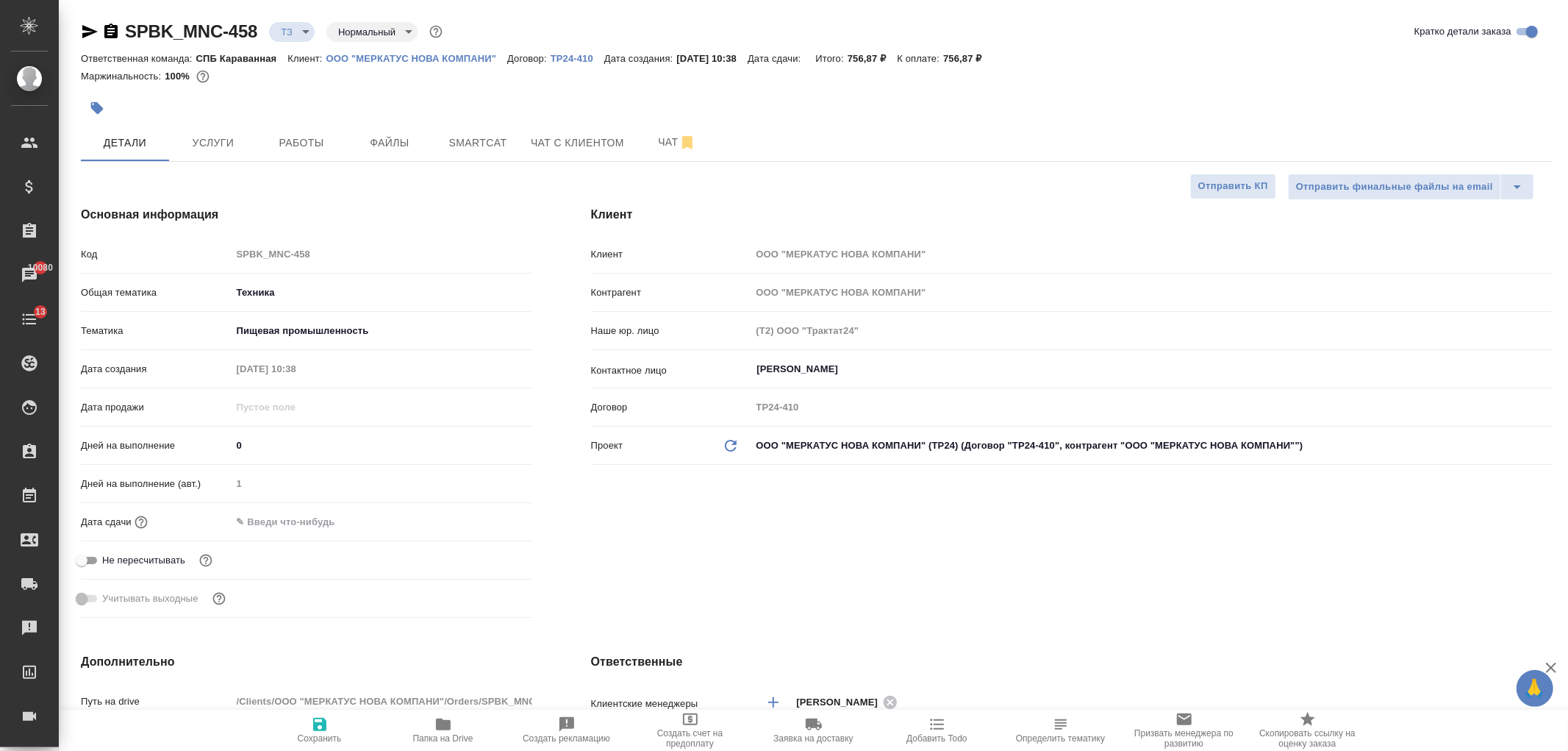
type textarea "x"
click at [844, 586] on div "Клиент Клиент ООО "МЕРКАТУС НОВА КОМПАНИ" Контрагент ООО "МЕРКАТУС НОВА КОМПАНИ…" at bounding box center [1071, 414] width 1019 height 477
type textarea "x"
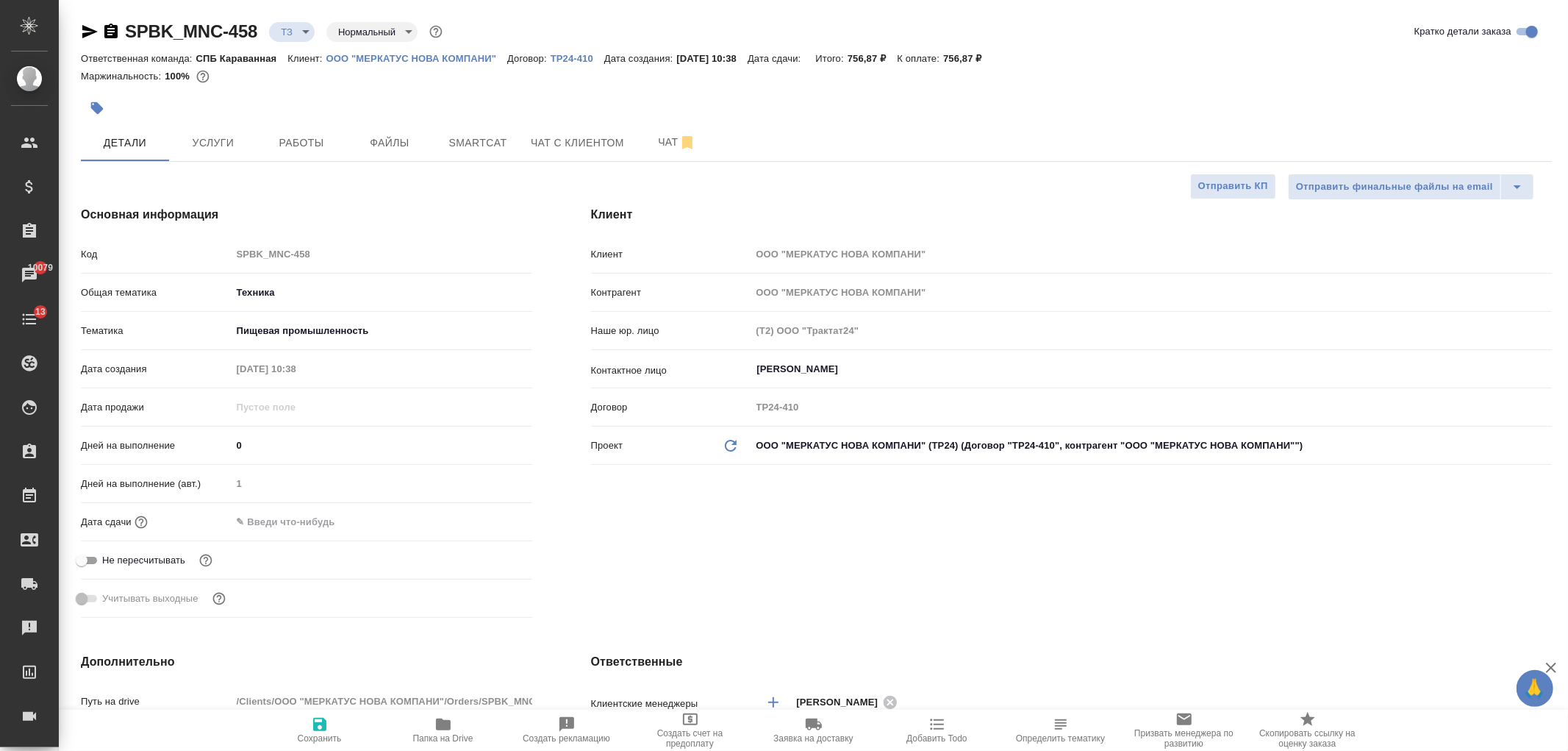
type textarea "x"
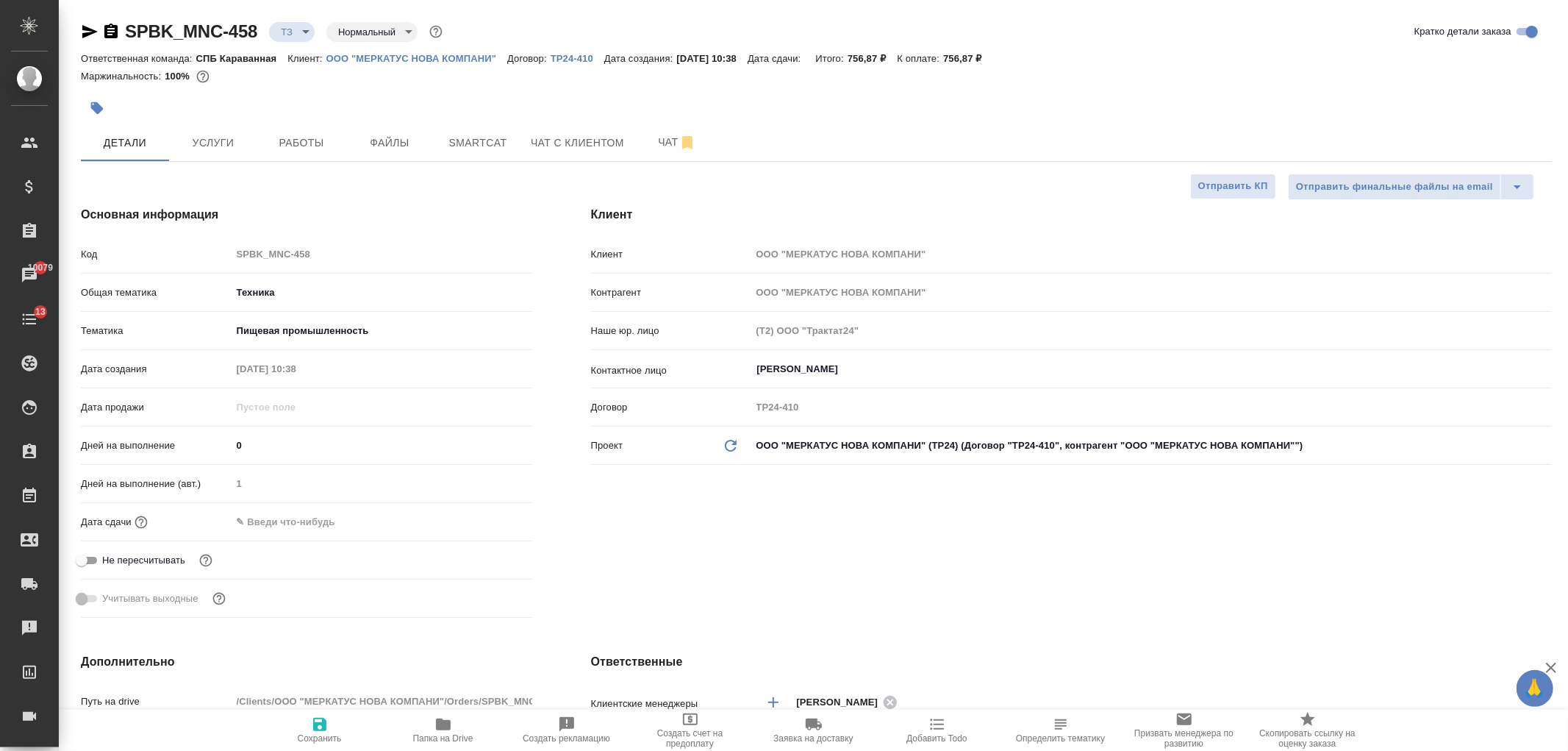
type textarea "x"
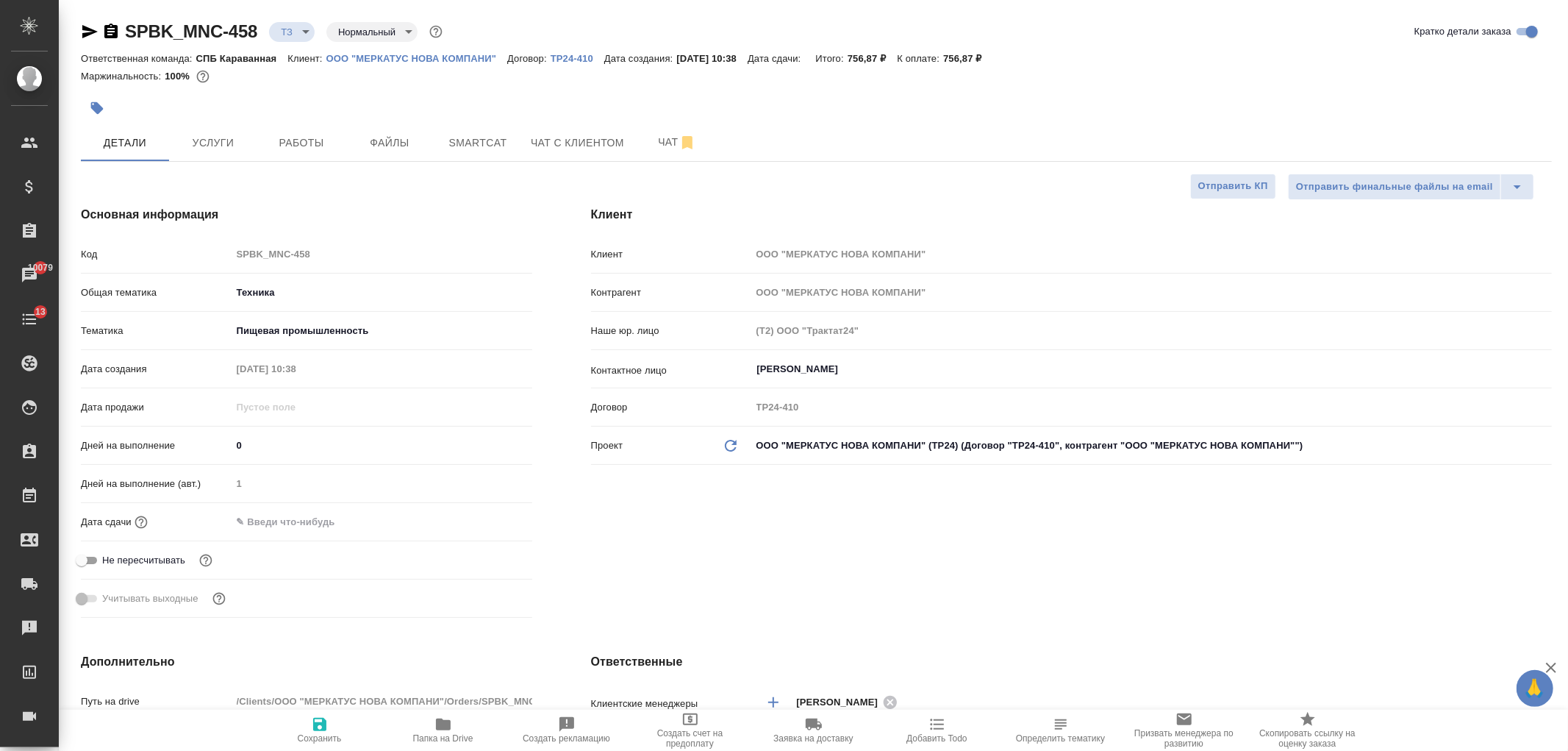
type textarea "x"
click at [645, 147] on span "Чат" at bounding box center [677, 141] width 70 height 18
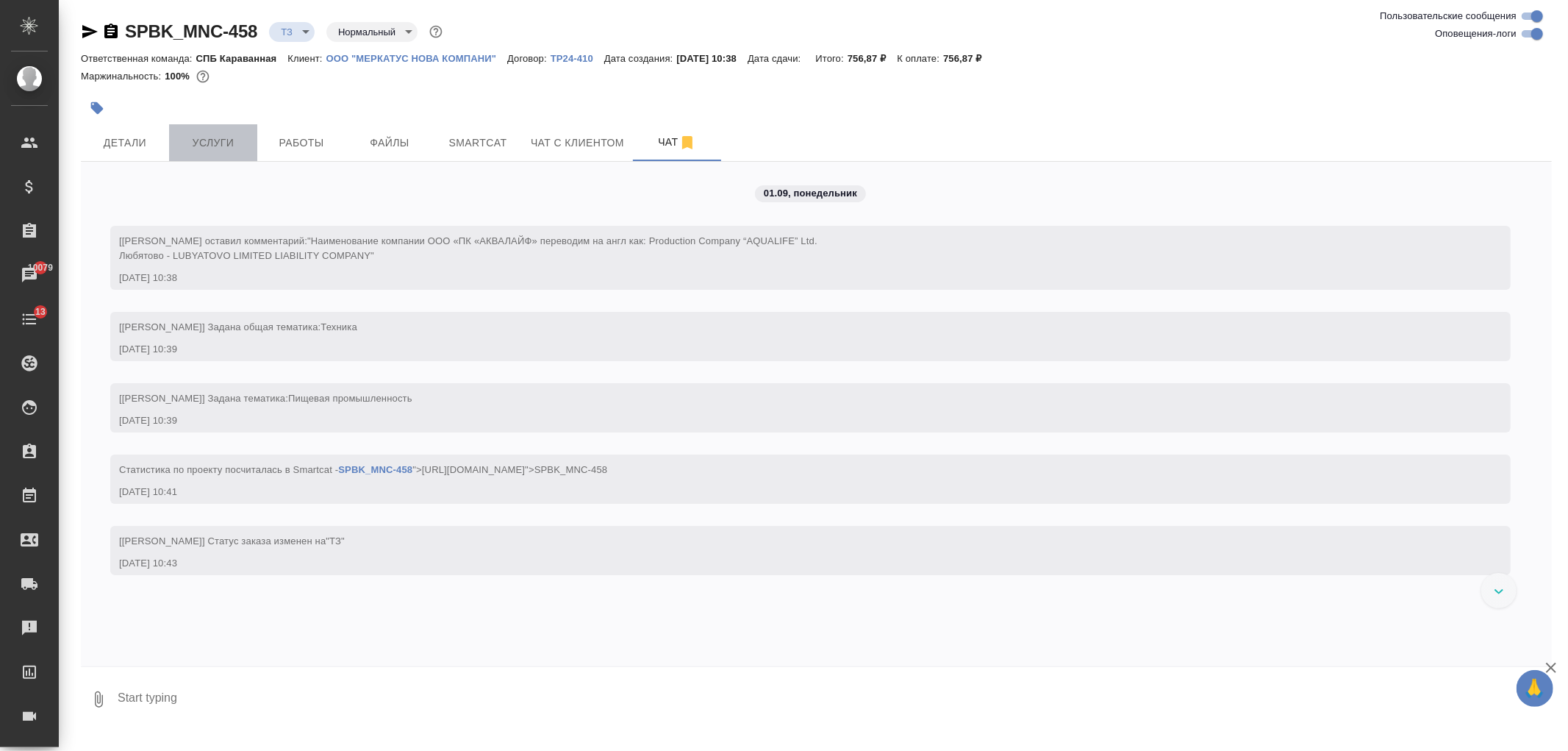
click at [208, 143] on span "Услуги" at bounding box center [213, 142] width 70 height 18
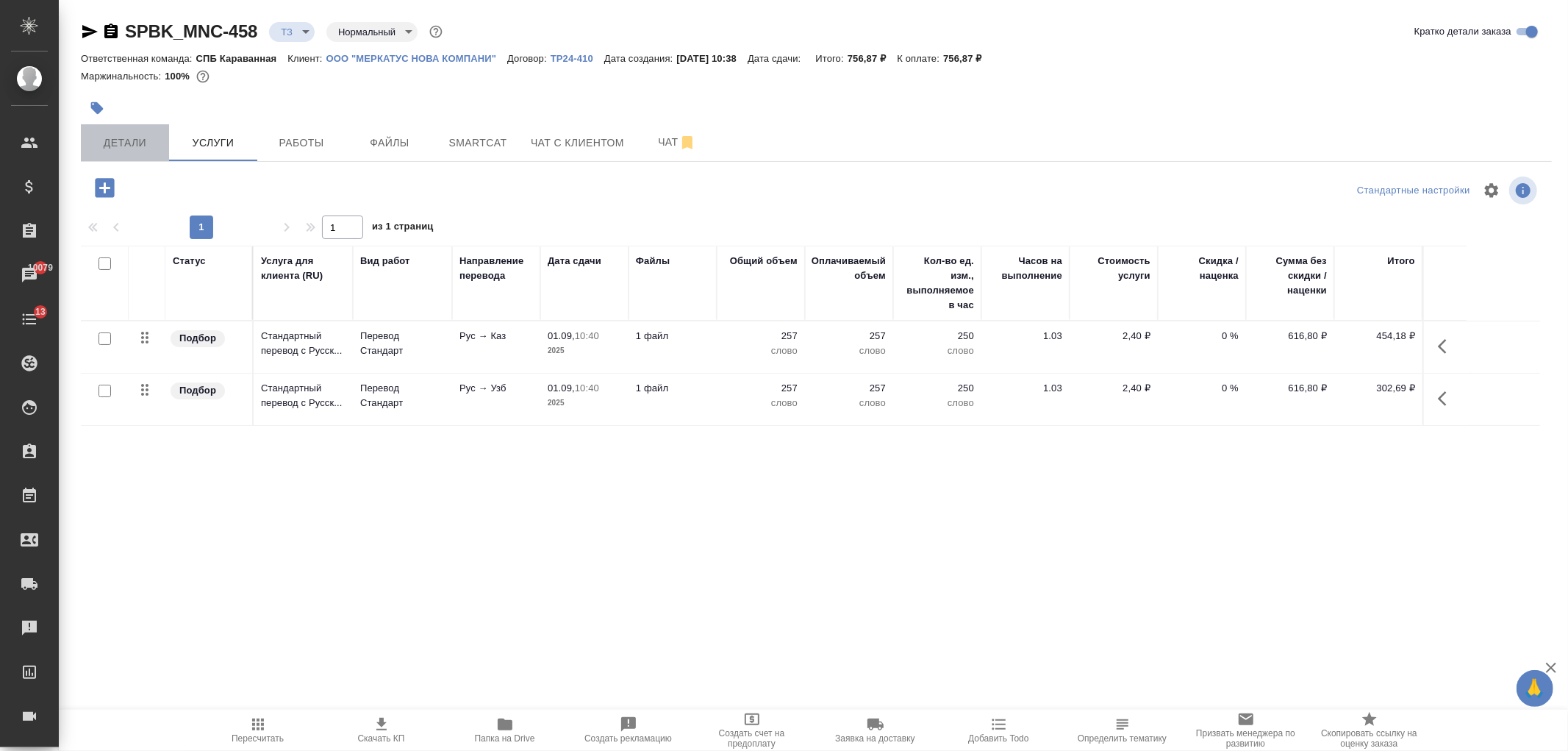
click at [140, 134] on span "Детали" at bounding box center [125, 142] width 70 height 18
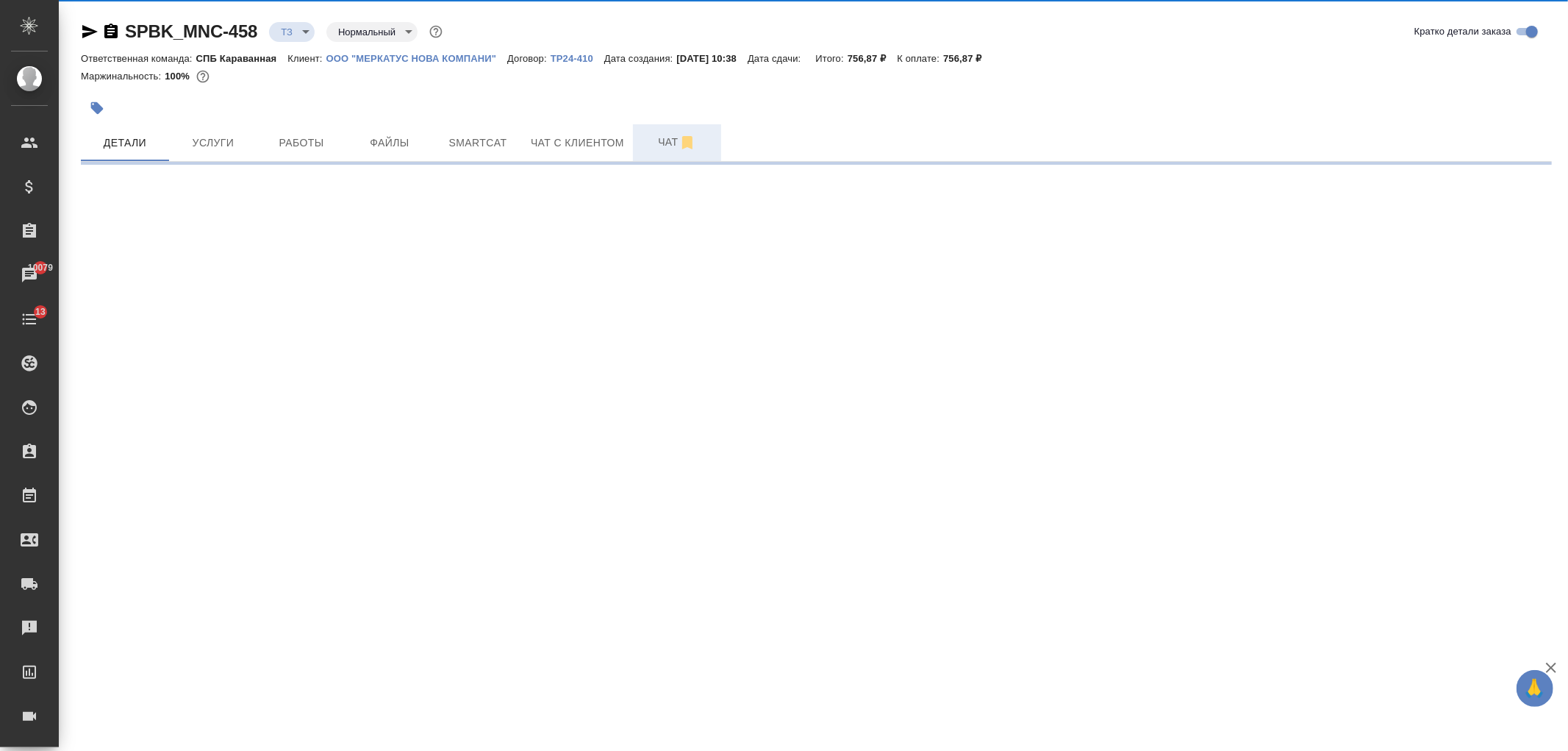
select select "RU"
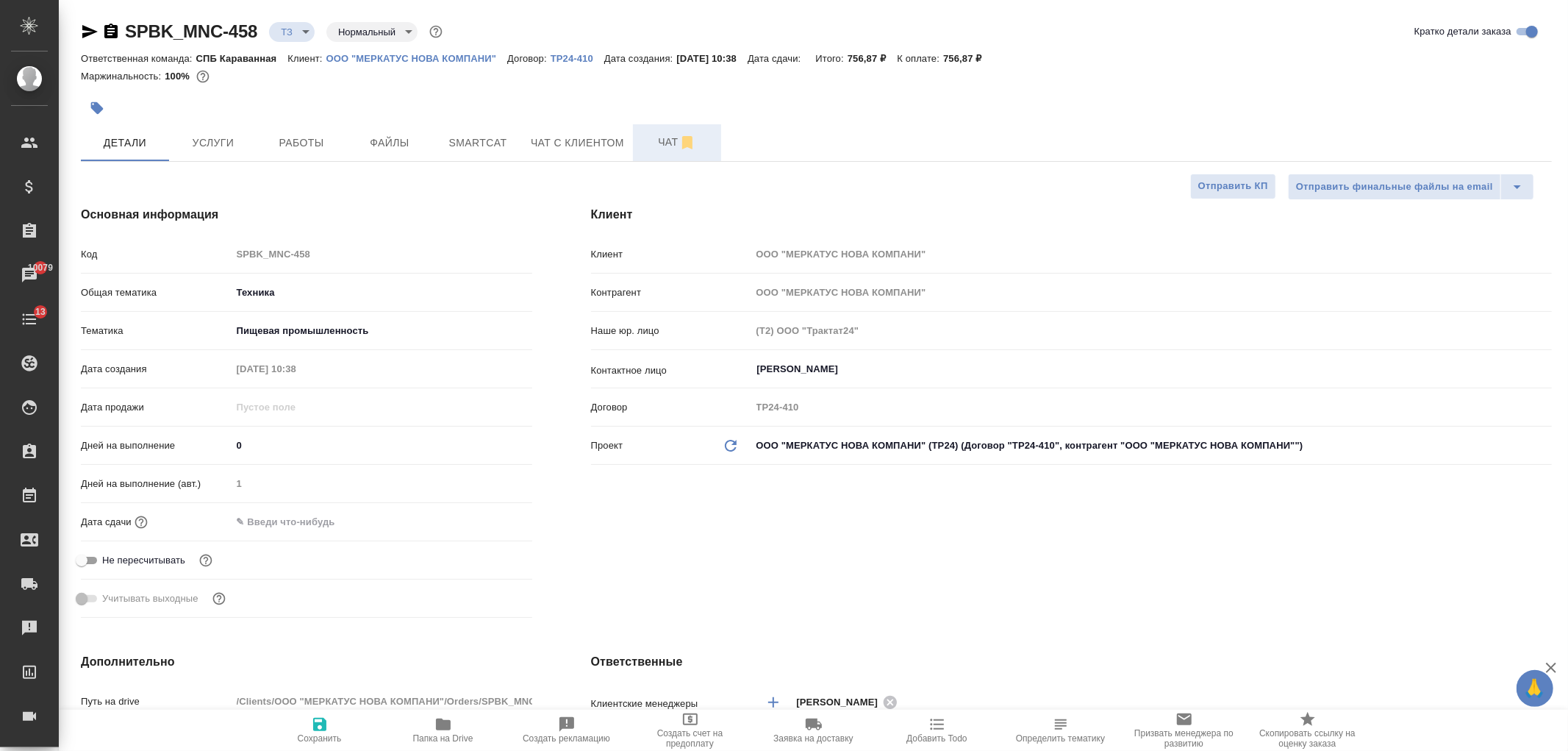
click at [659, 140] on span "Чат" at bounding box center [677, 141] width 70 height 18
type textarea "x"
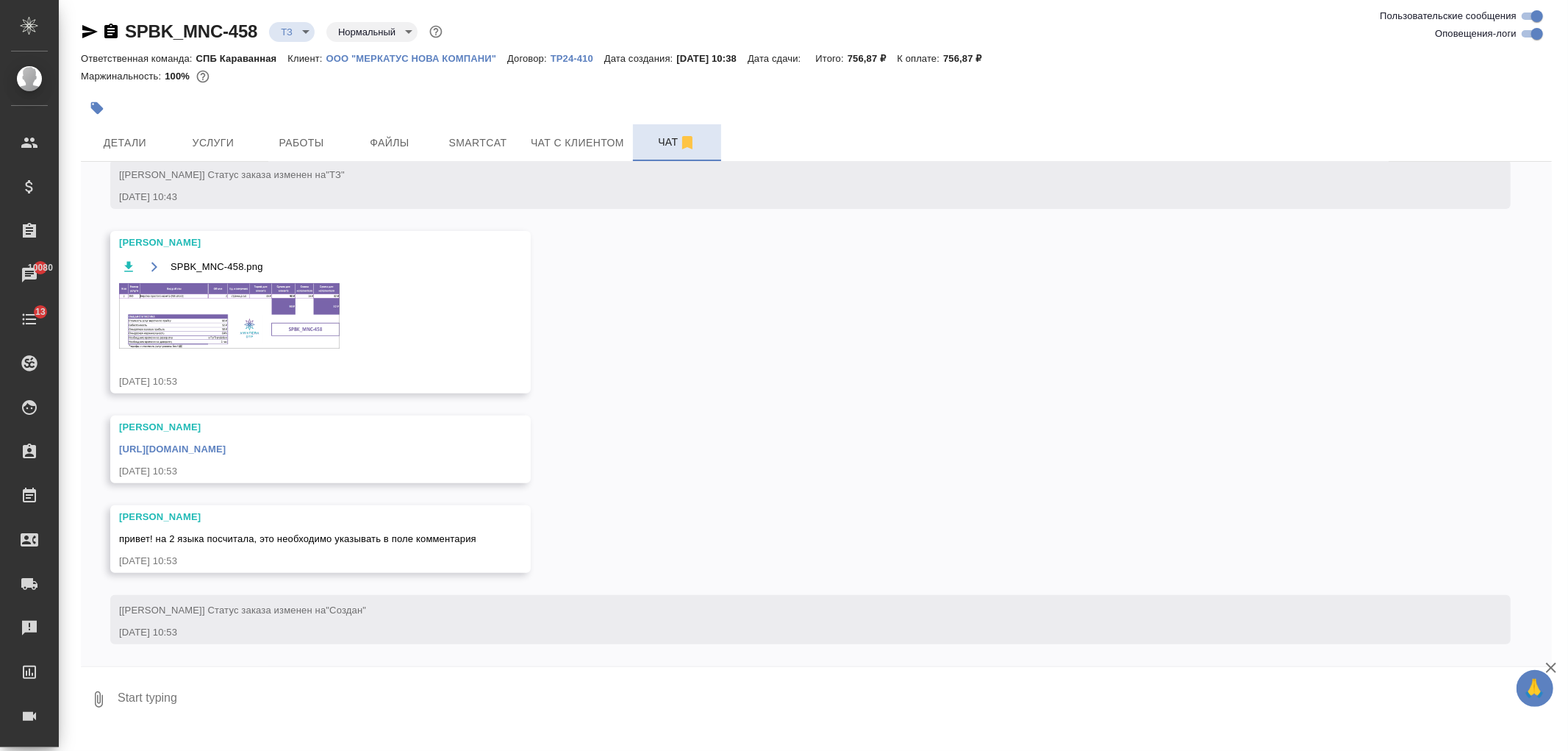
scroll to position [395, 0]
click at [170, 298] on img at bounding box center [229, 316] width 221 height 65
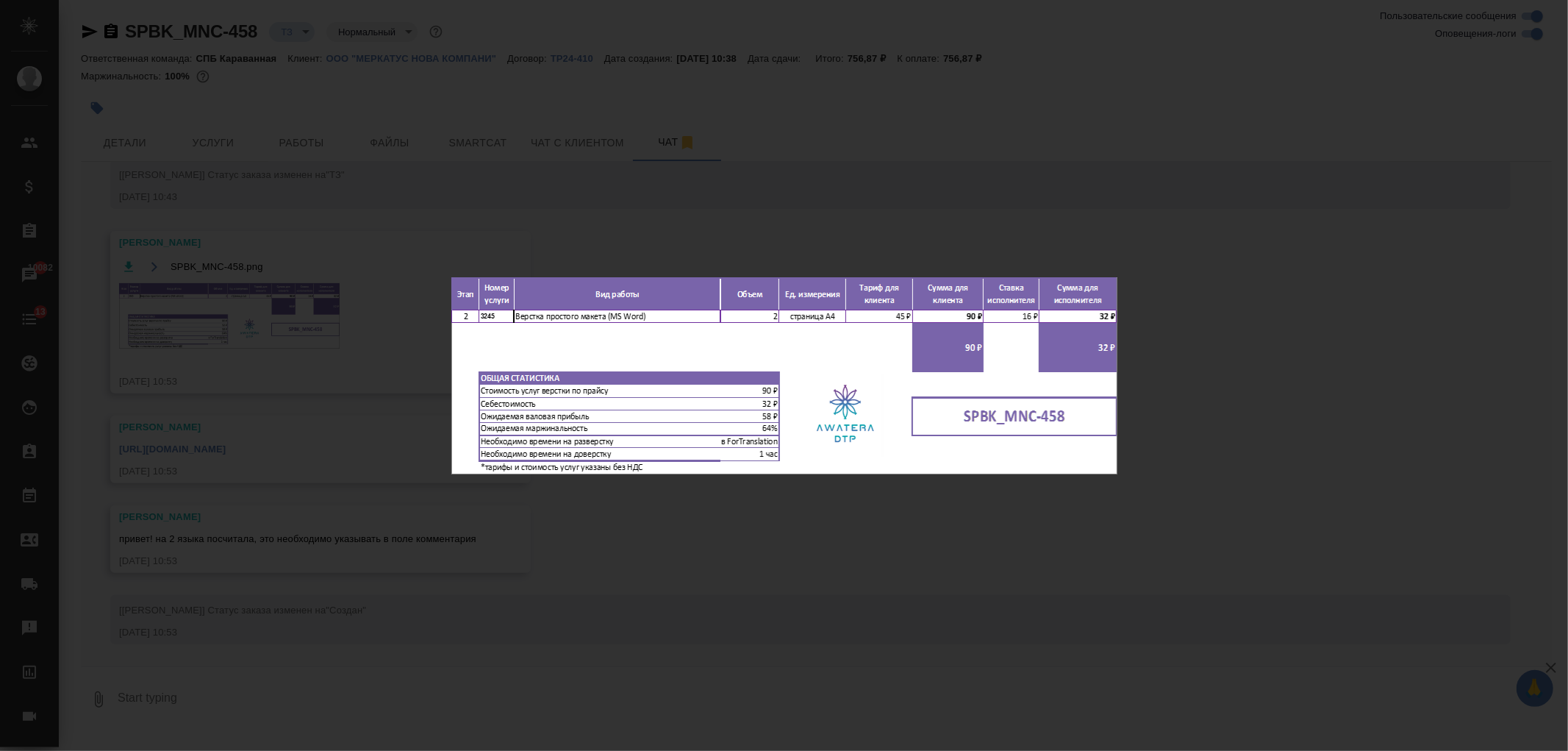
click at [698, 515] on div "SPBK_MNC-458.png 1 of 1" at bounding box center [784, 375] width 1568 height 751
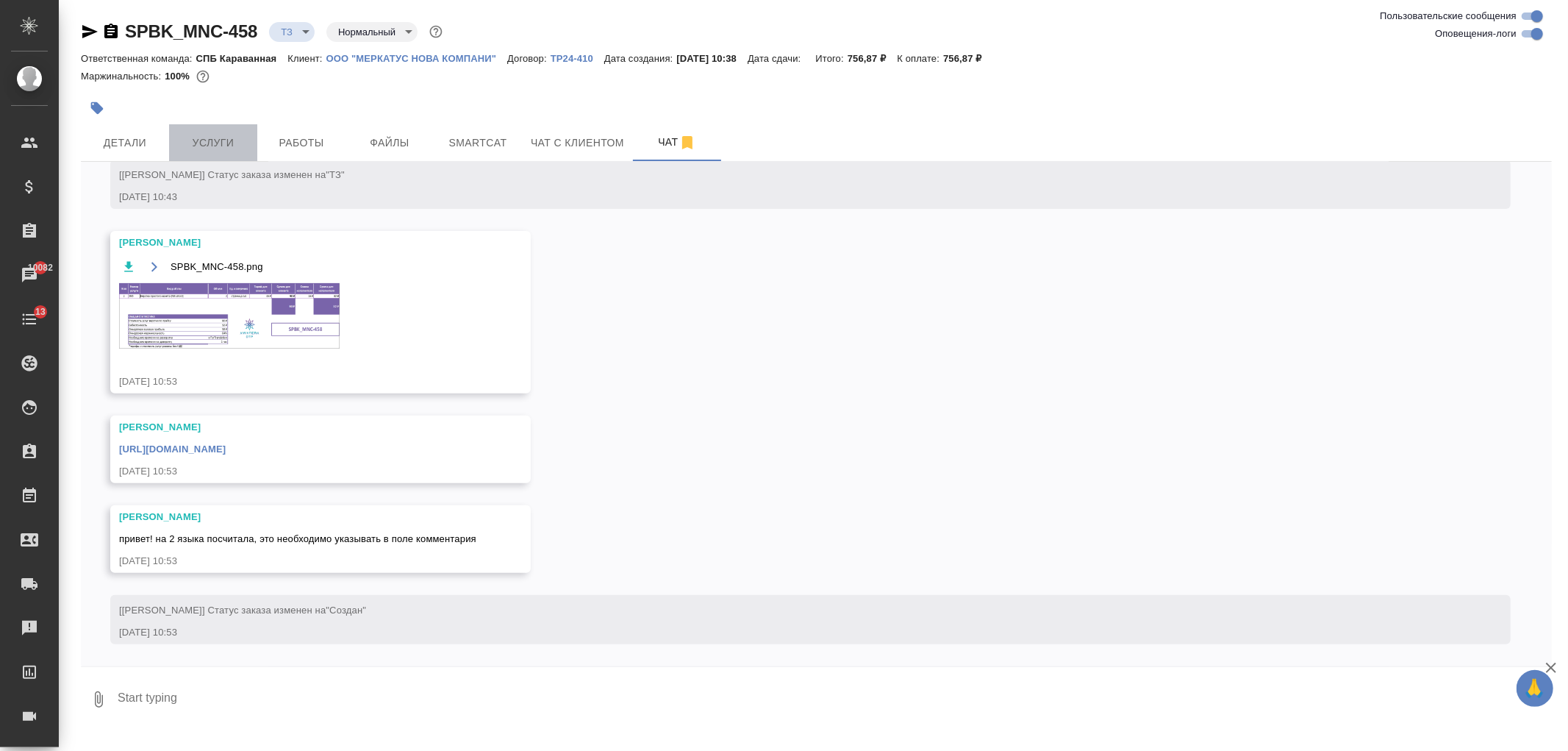
click at [210, 144] on span "Услуги" at bounding box center [213, 142] width 70 height 18
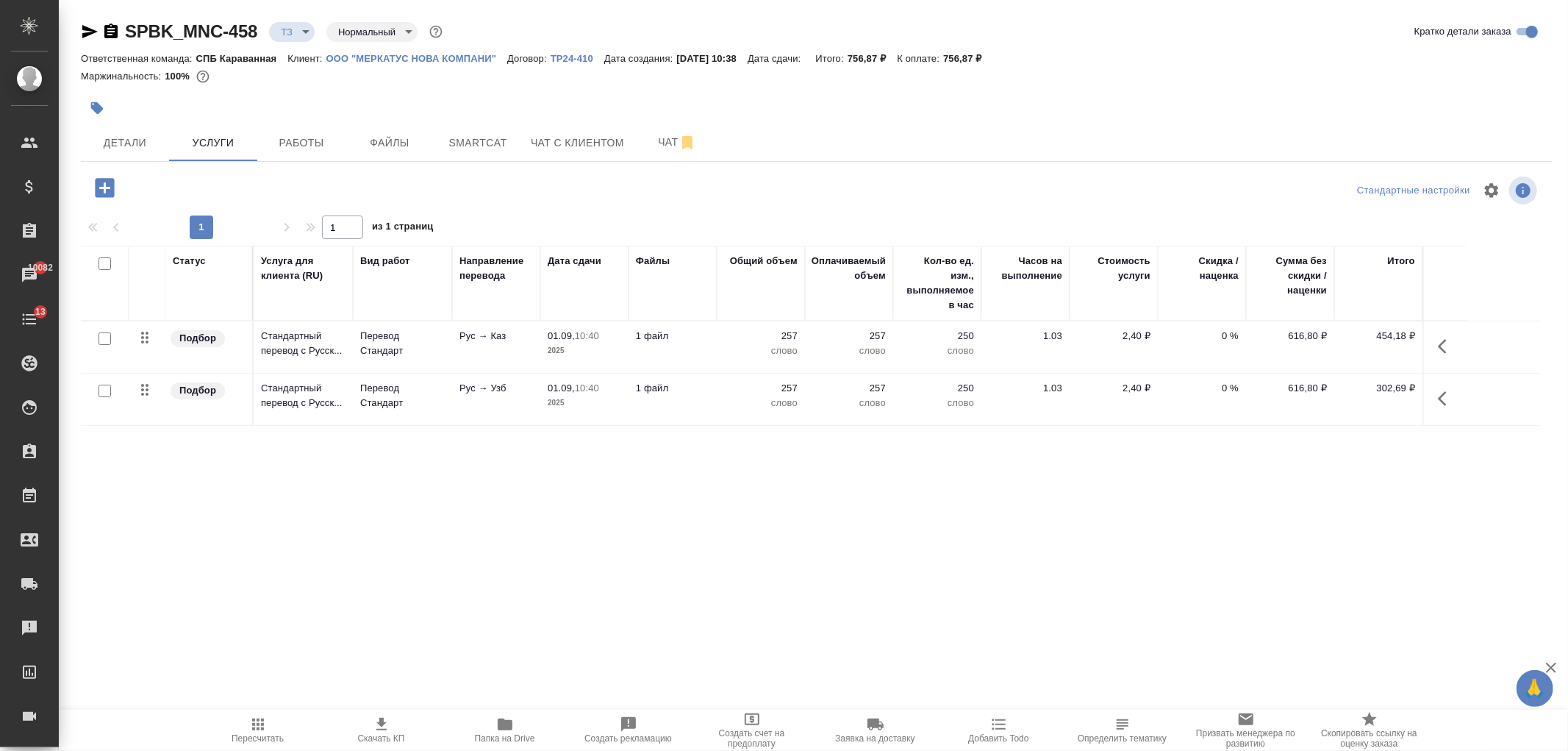
click at [107, 199] on icon "button" at bounding box center [104, 188] width 26 height 26
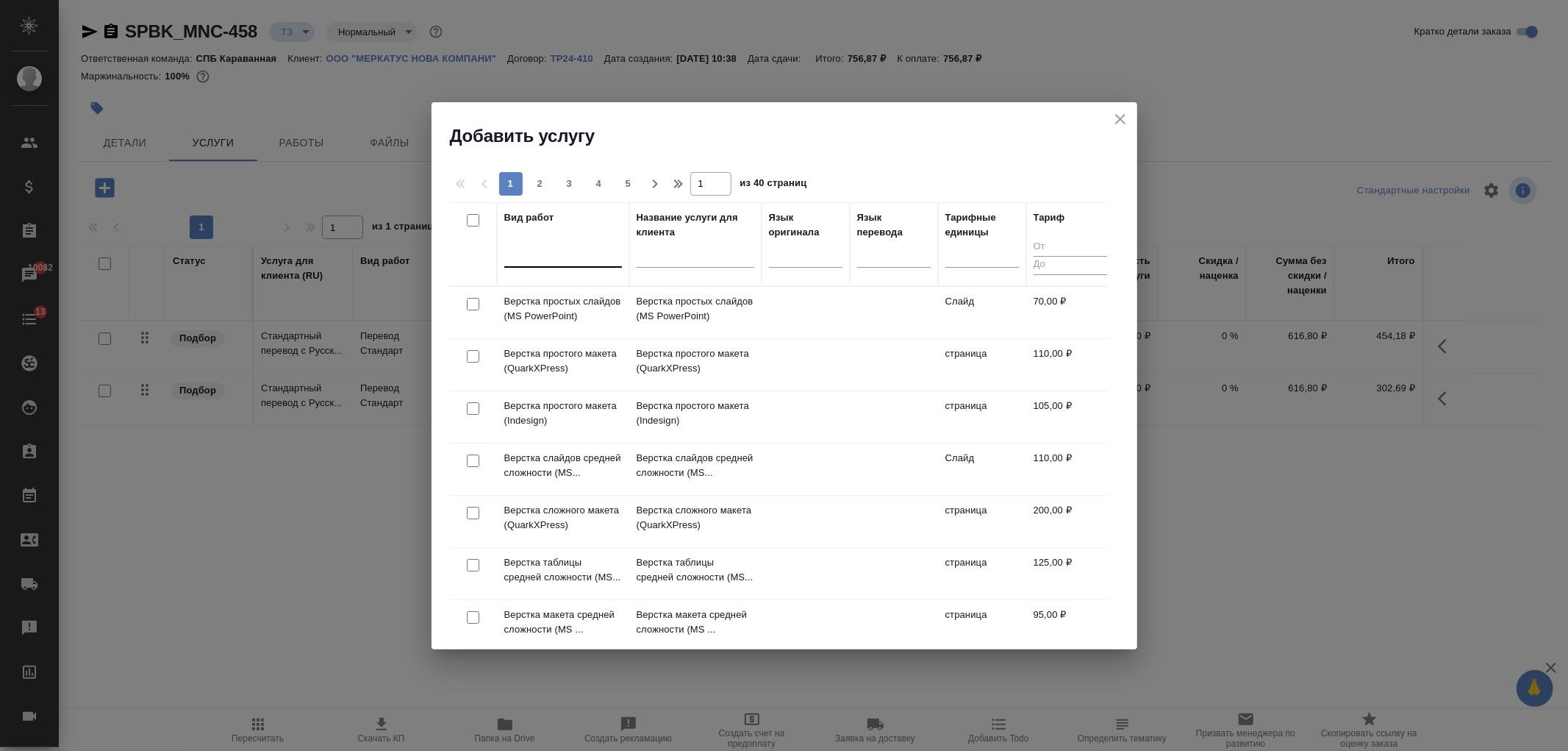
click at [527, 253] on div at bounding box center [562, 253] width 117 height 21
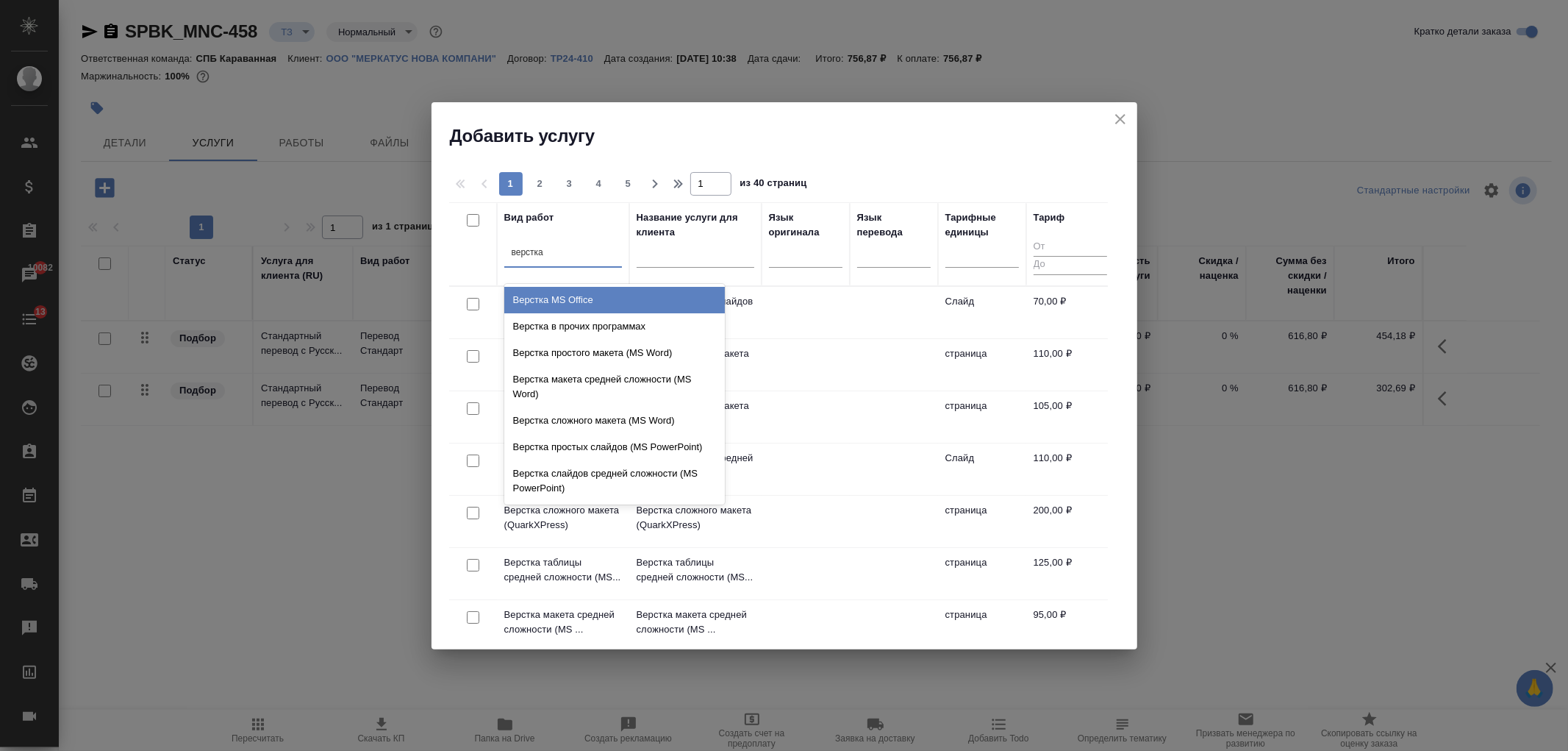
type input "верстка"
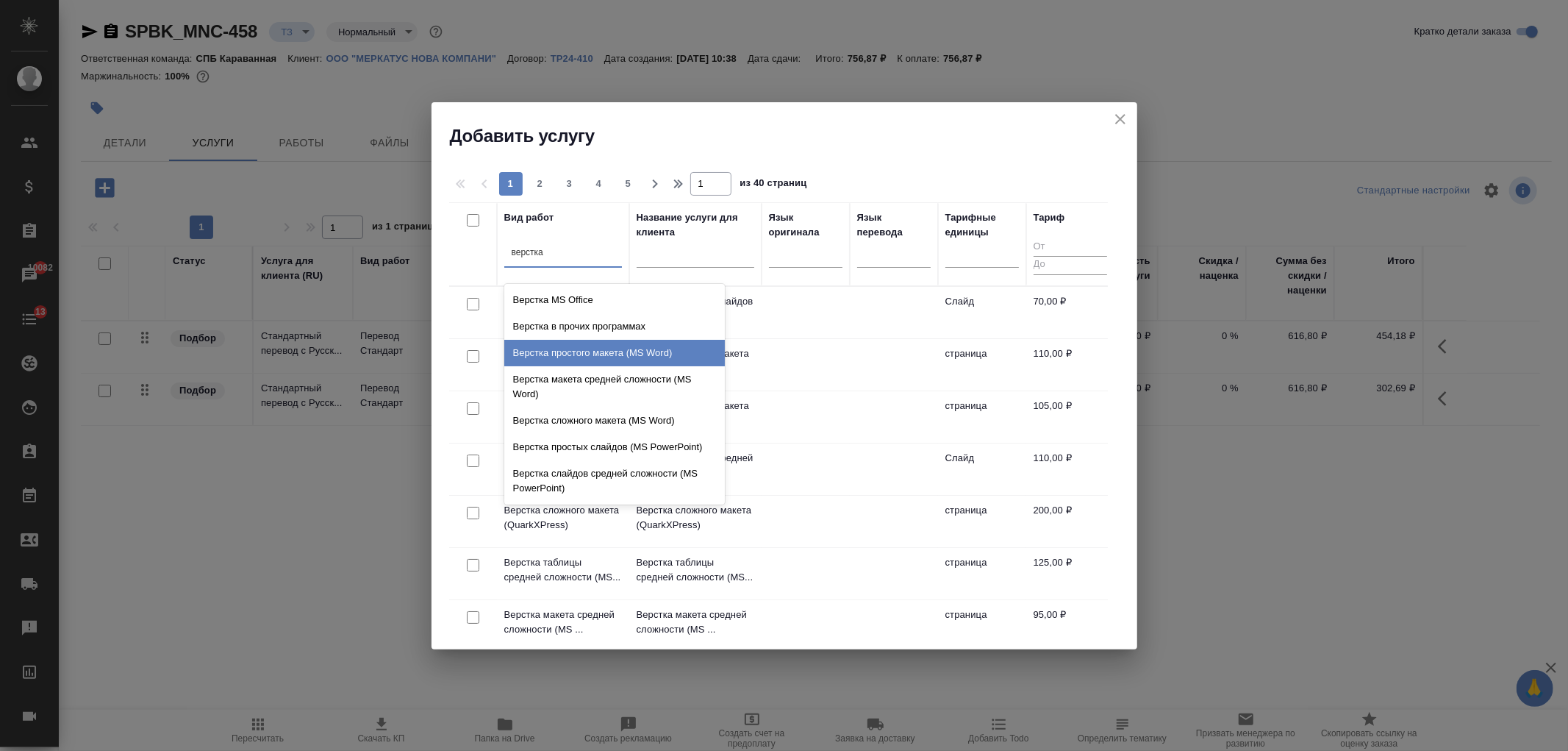
click at [631, 357] on div "Верстка простого макета (MS Word)" at bounding box center [615, 353] width 221 height 27
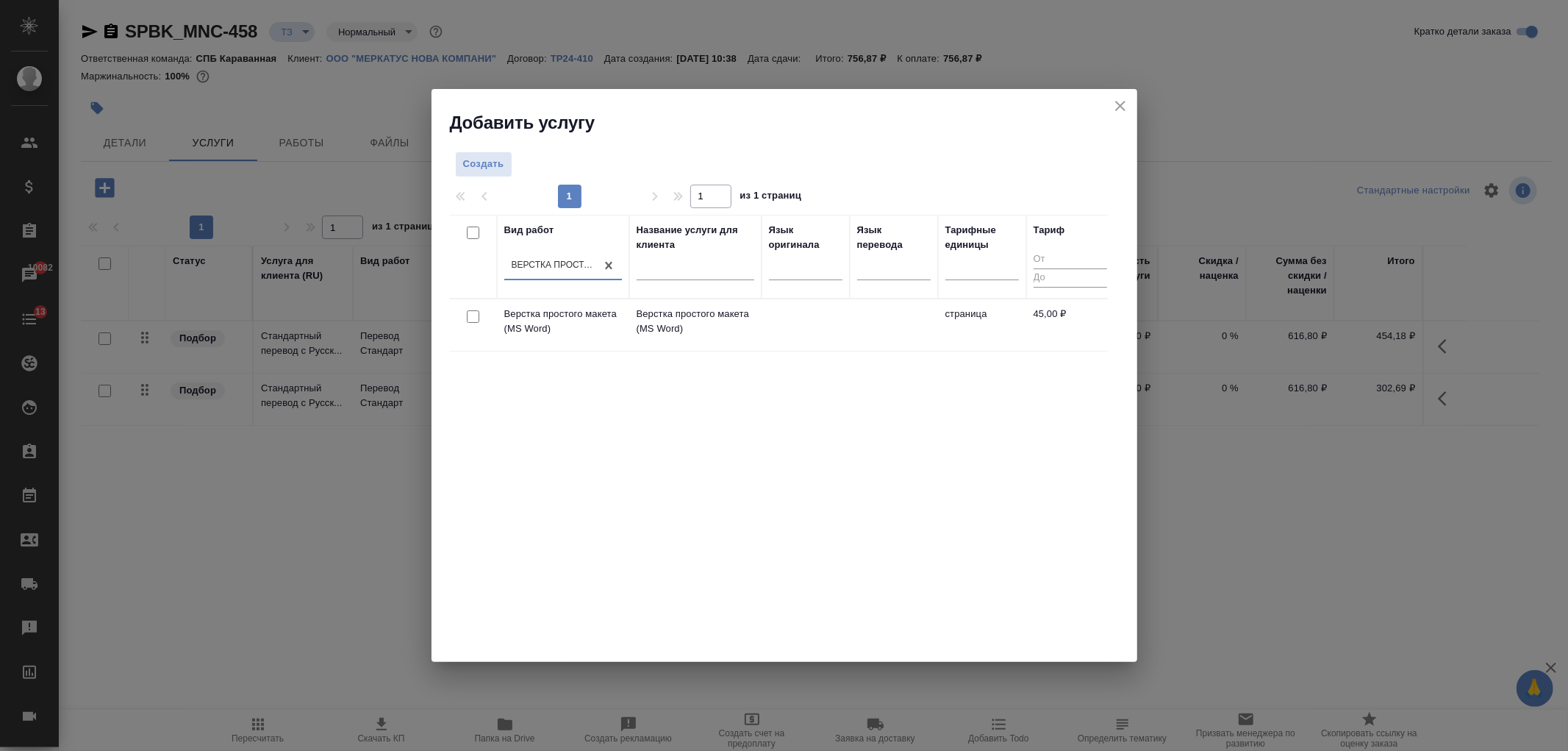
click at [475, 315] on input "checkbox" at bounding box center [472, 316] width 13 height 13
checkbox input "true"
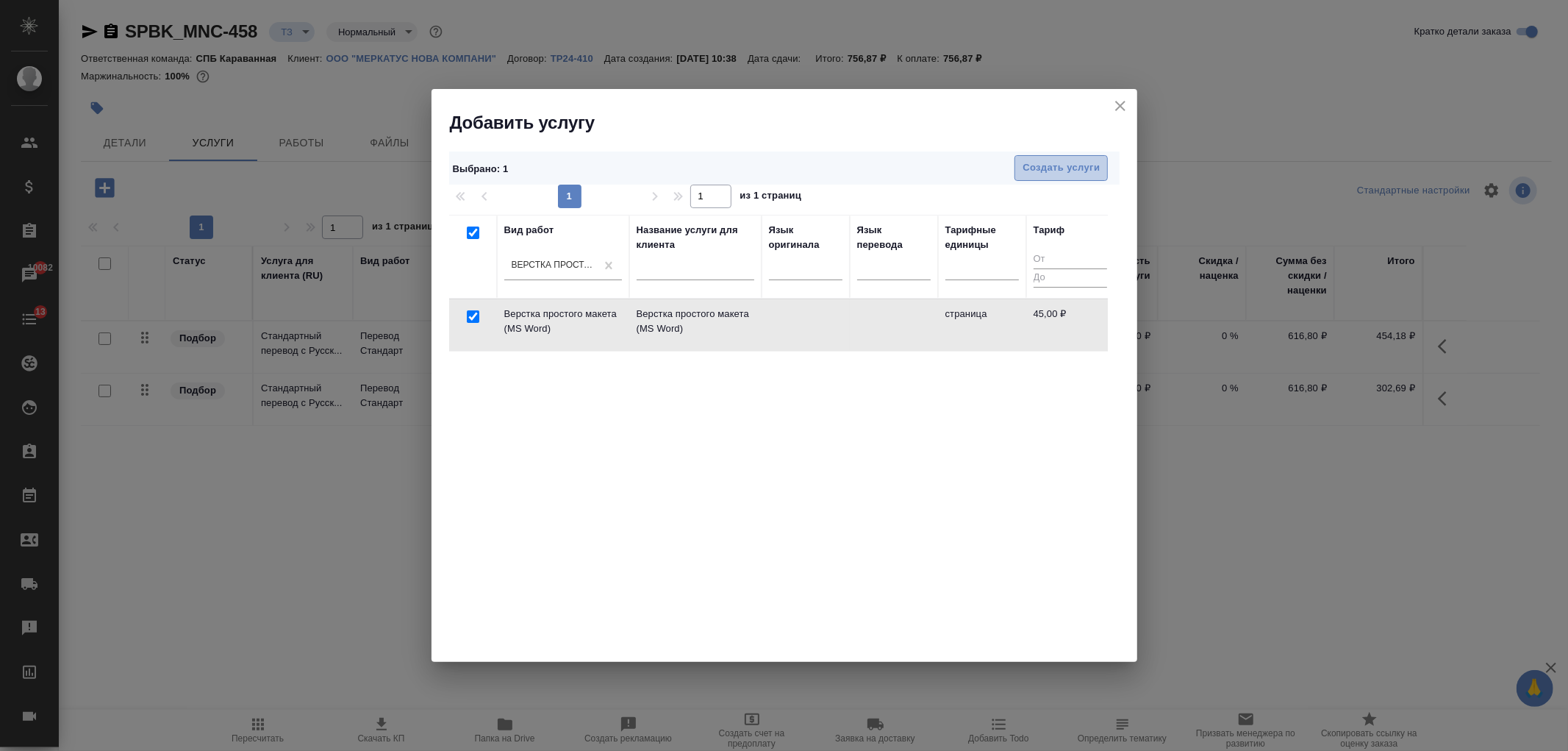
click at [1038, 162] on span "Создать услуги" at bounding box center [1061, 168] width 77 height 17
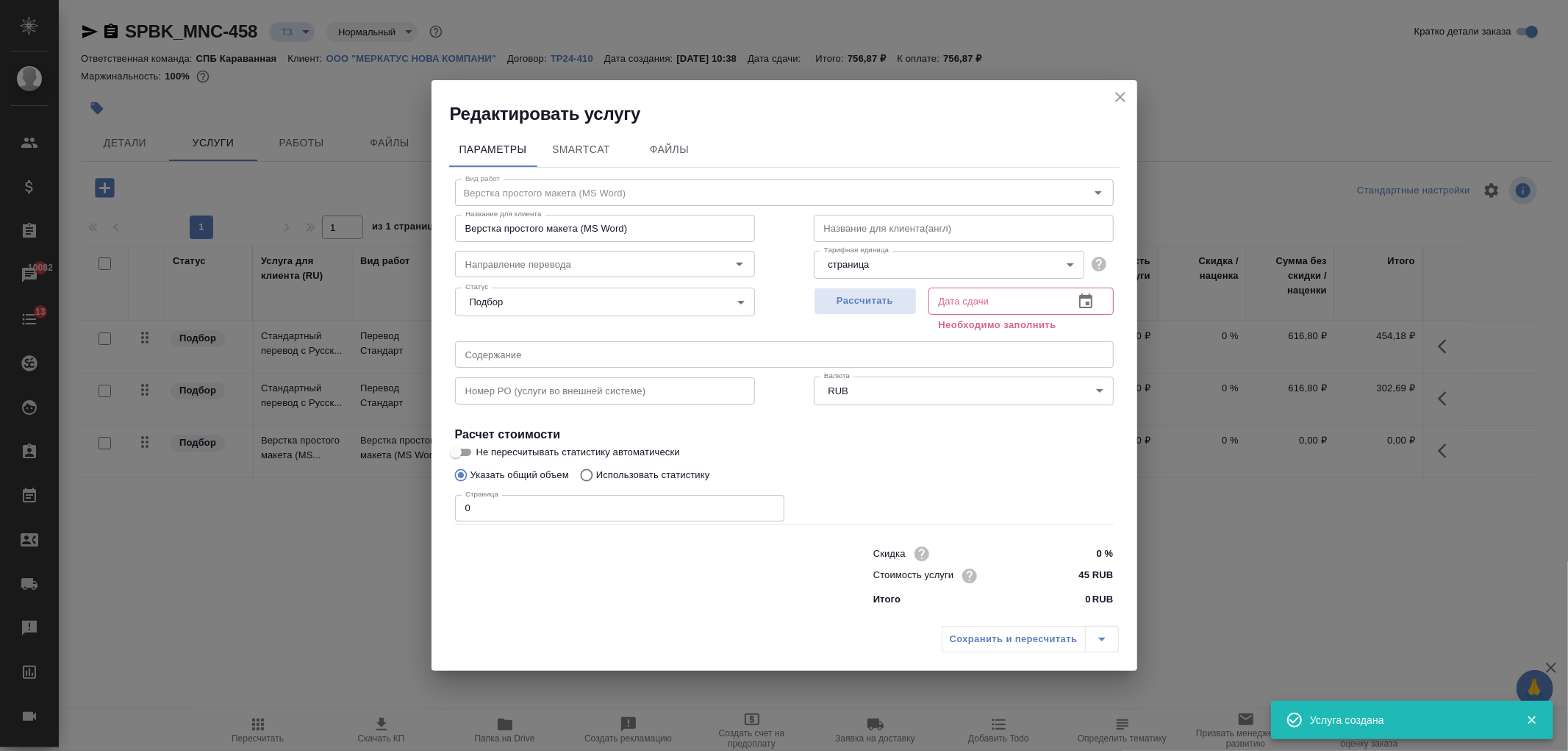
click at [838, 317] on div "Рассчитать" at bounding box center [865, 308] width 103 height 53
click at [842, 299] on span "Рассчитать" at bounding box center [864, 301] width 86 height 17
type input "01.09.2025 10:59"
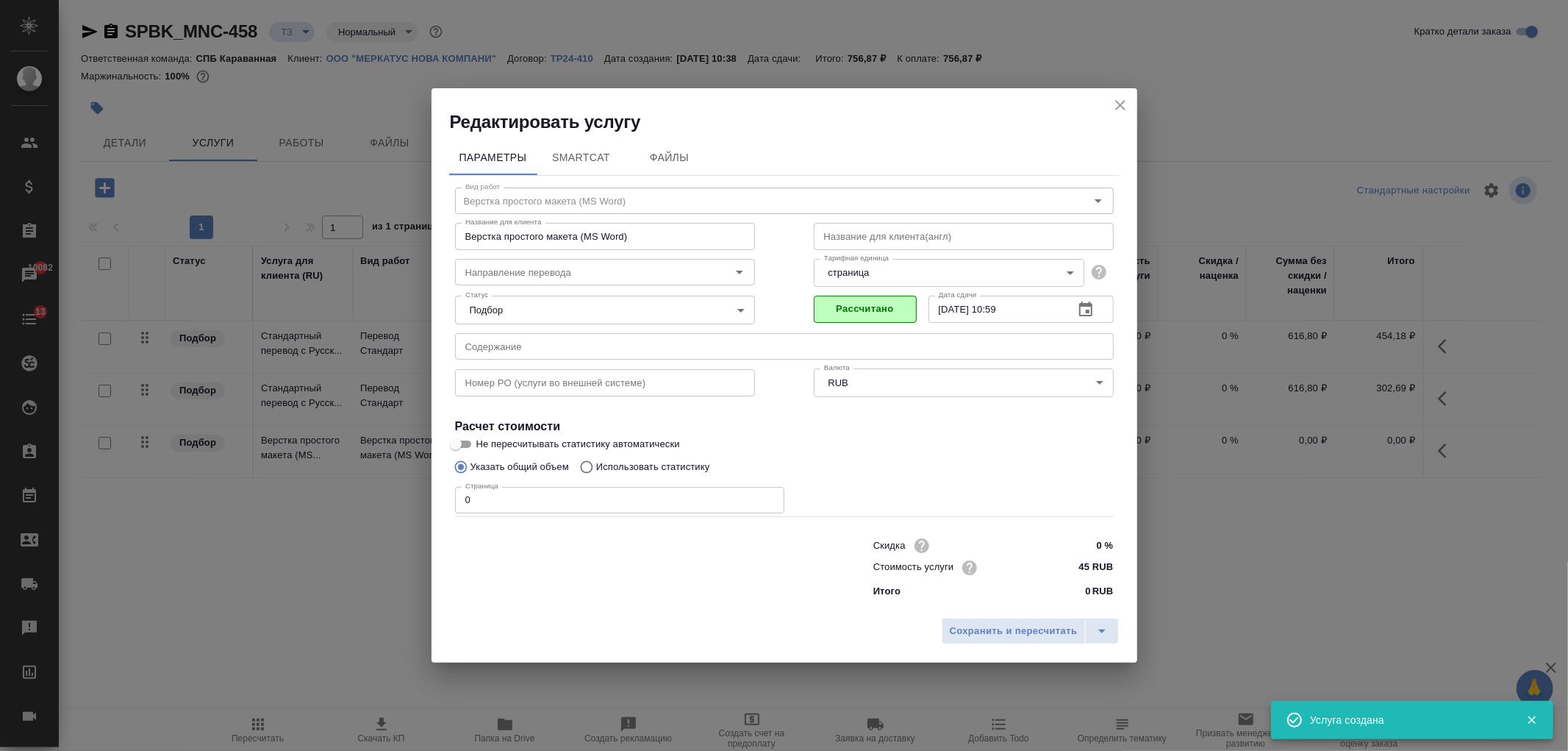
click at [477, 502] on input "0" at bounding box center [620, 500] width 330 height 27
type input "2"
click at [1002, 618] on button "Сохранить и пересчитать" at bounding box center [1013, 630] width 144 height 27
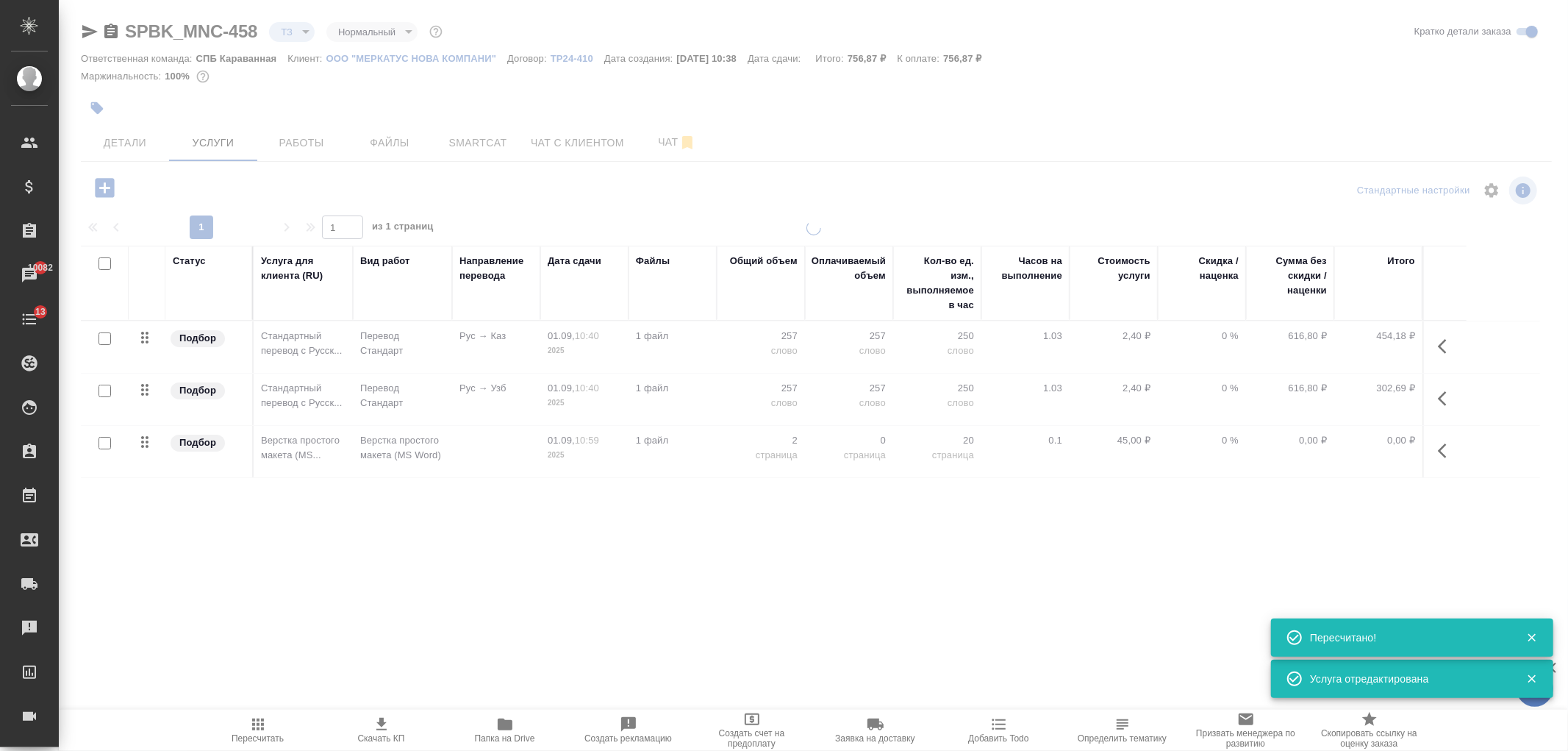
type input "new"
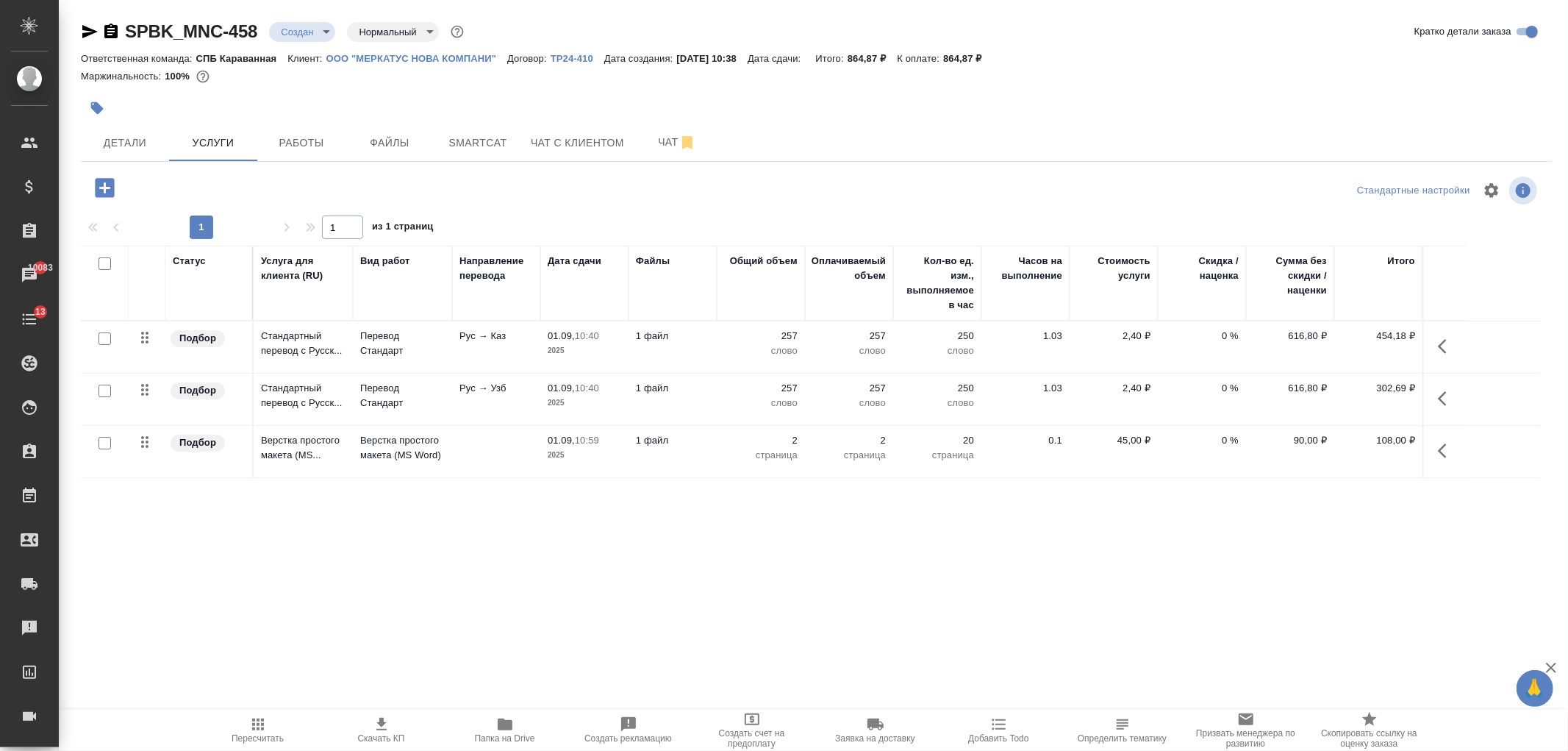
click at [386, 718] on icon "button" at bounding box center [381, 724] width 18 height 18
drag, startPoint x: 865, startPoint y: 57, endPoint x: 908, endPoint y: 55, distance: 43.0
click at [908, 55] on div "Ответственная команда: СПБ Караванная Клиент: ООО "МЕРКАТУС НОВА КОМПАНИ" Догов…" at bounding box center [816, 58] width 1471 height 18
copy p "864,87 ₽"
click at [387, 140] on span "Файлы" at bounding box center [389, 142] width 70 height 18
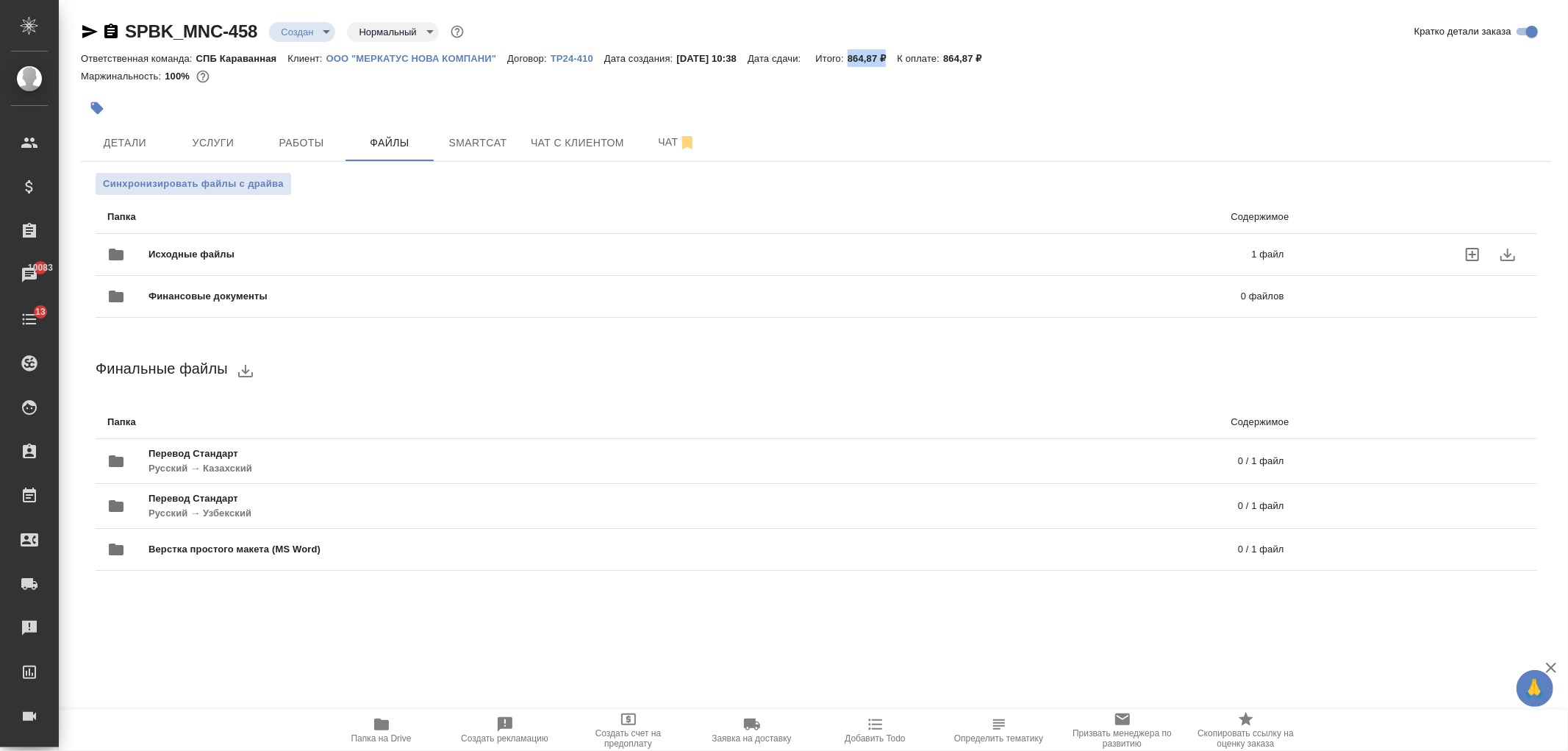
click at [347, 238] on div "Исходные файлы 1 файл" at bounding box center [695, 254] width 1177 height 35
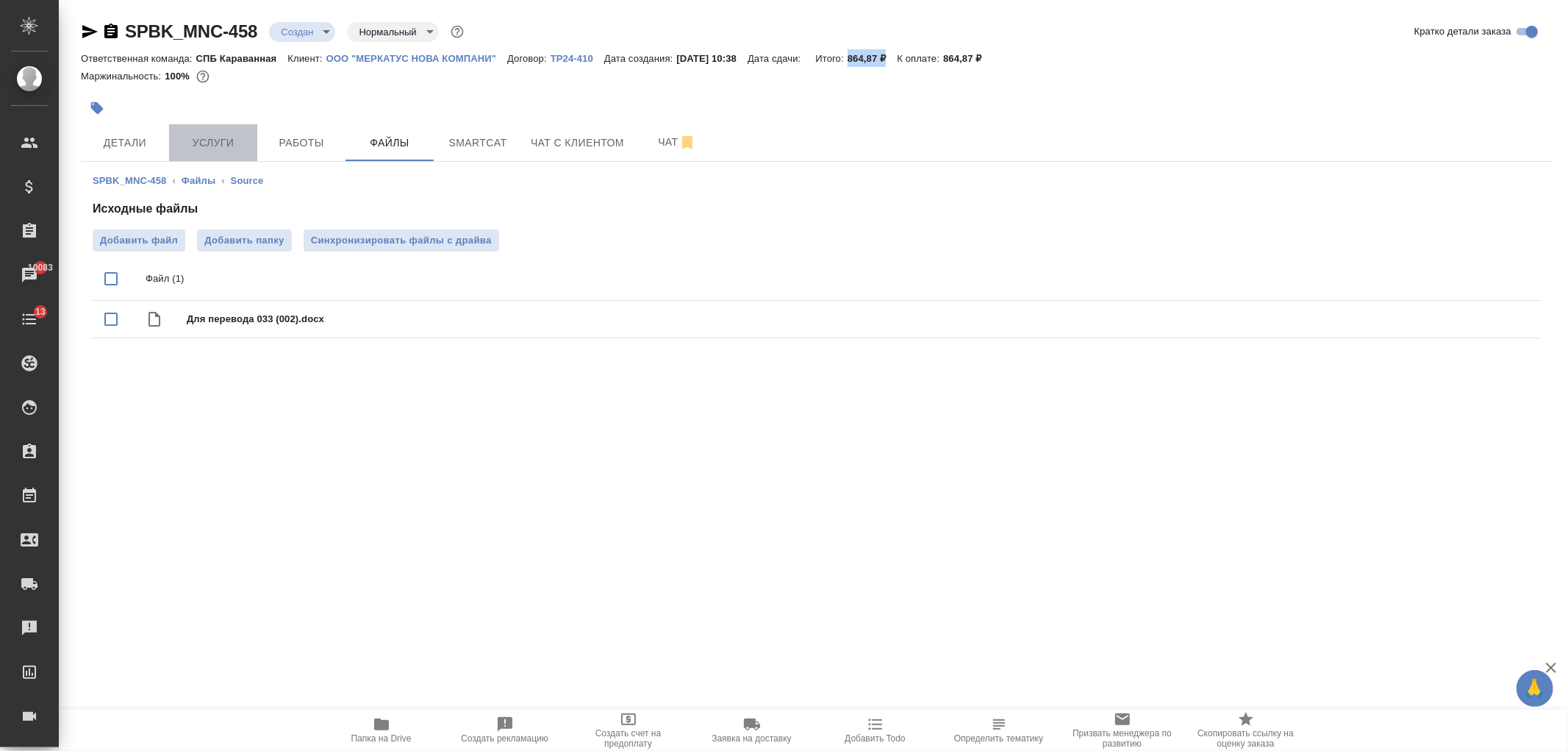
click at [246, 141] on span "Услуги" at bounding box center [213, 142] width 70 height 18
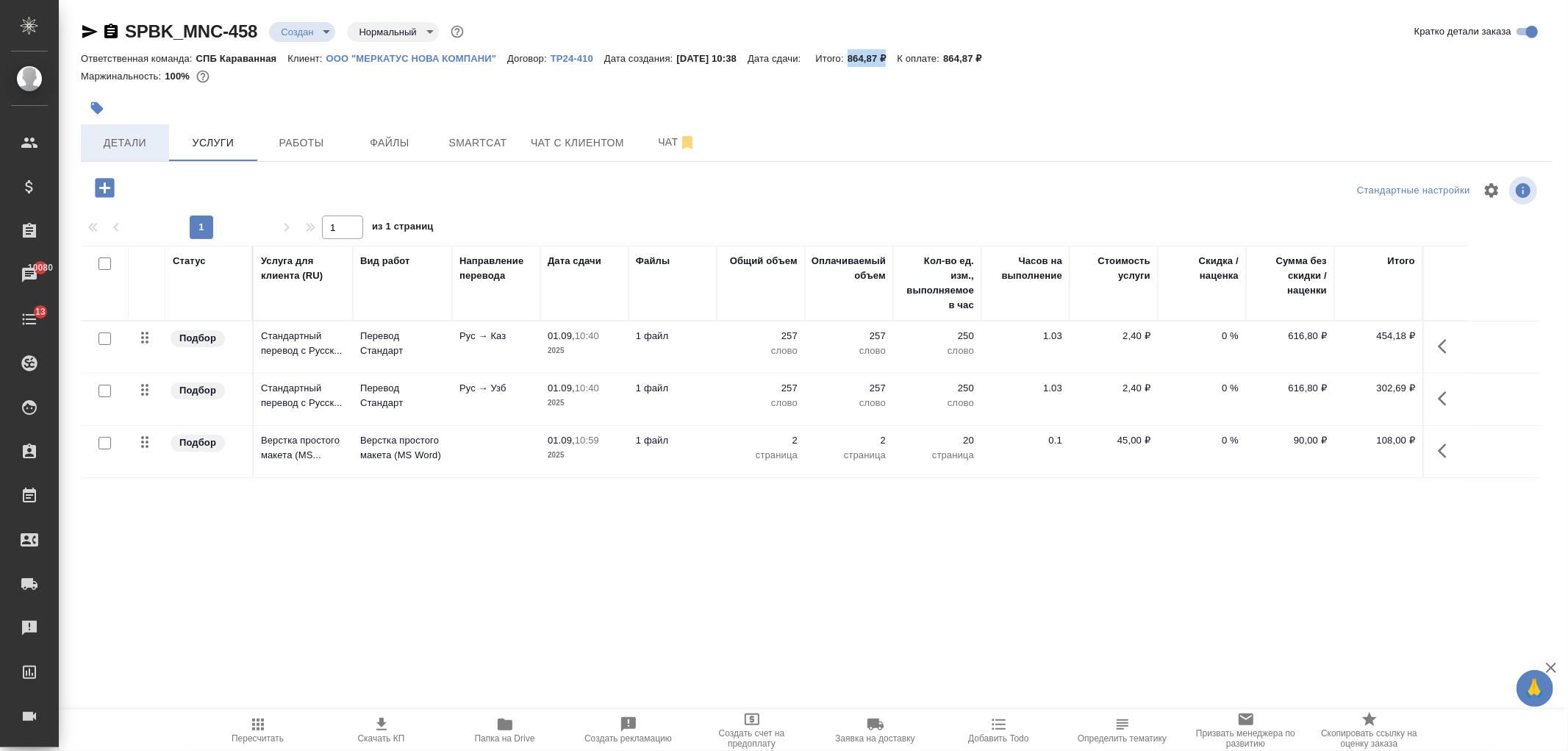
click at [128, 154] on button "Детали" at bounding box center [124, 142] width 88 height 37
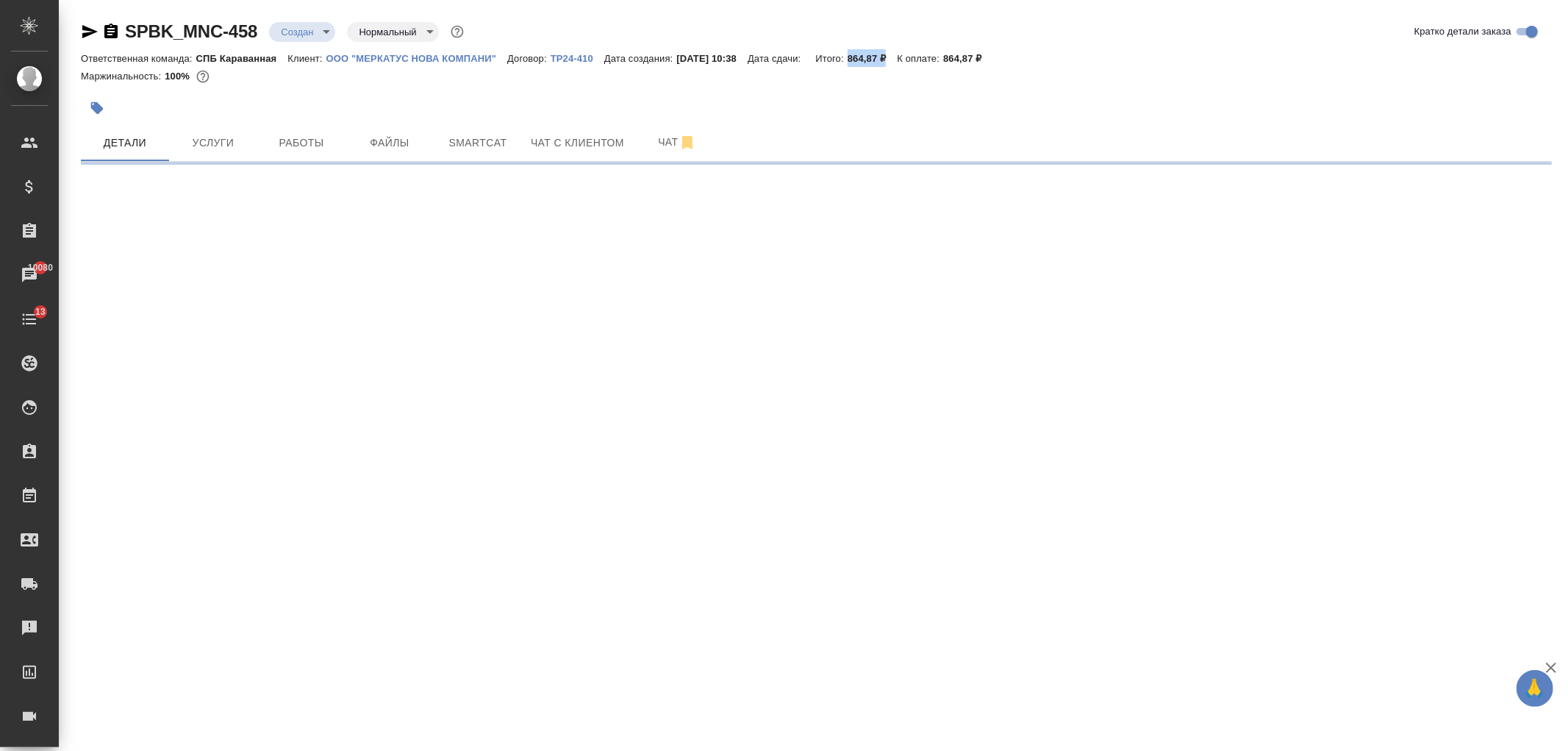
select select "RU"
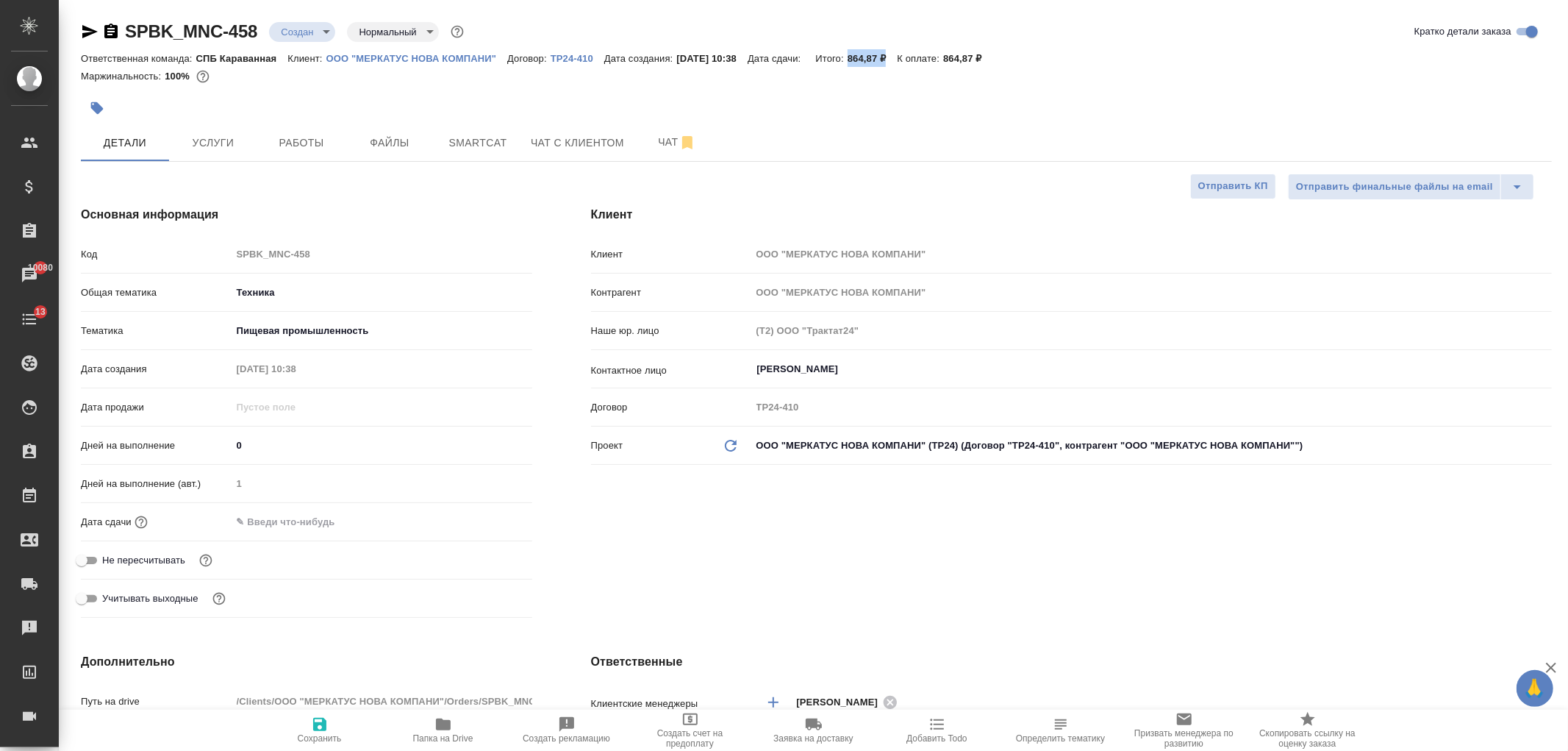
type textarea "x"
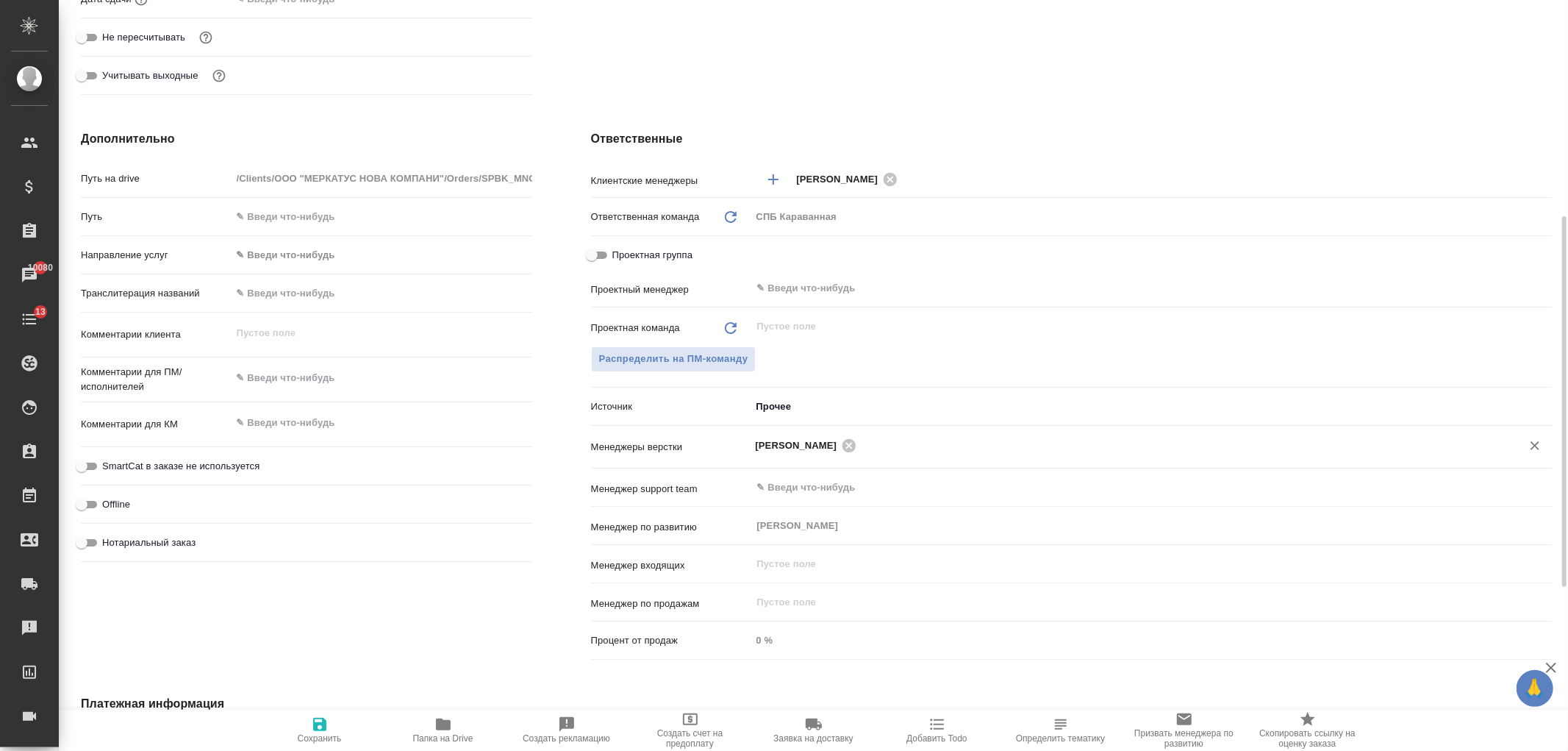
scroll to position [545, 0]
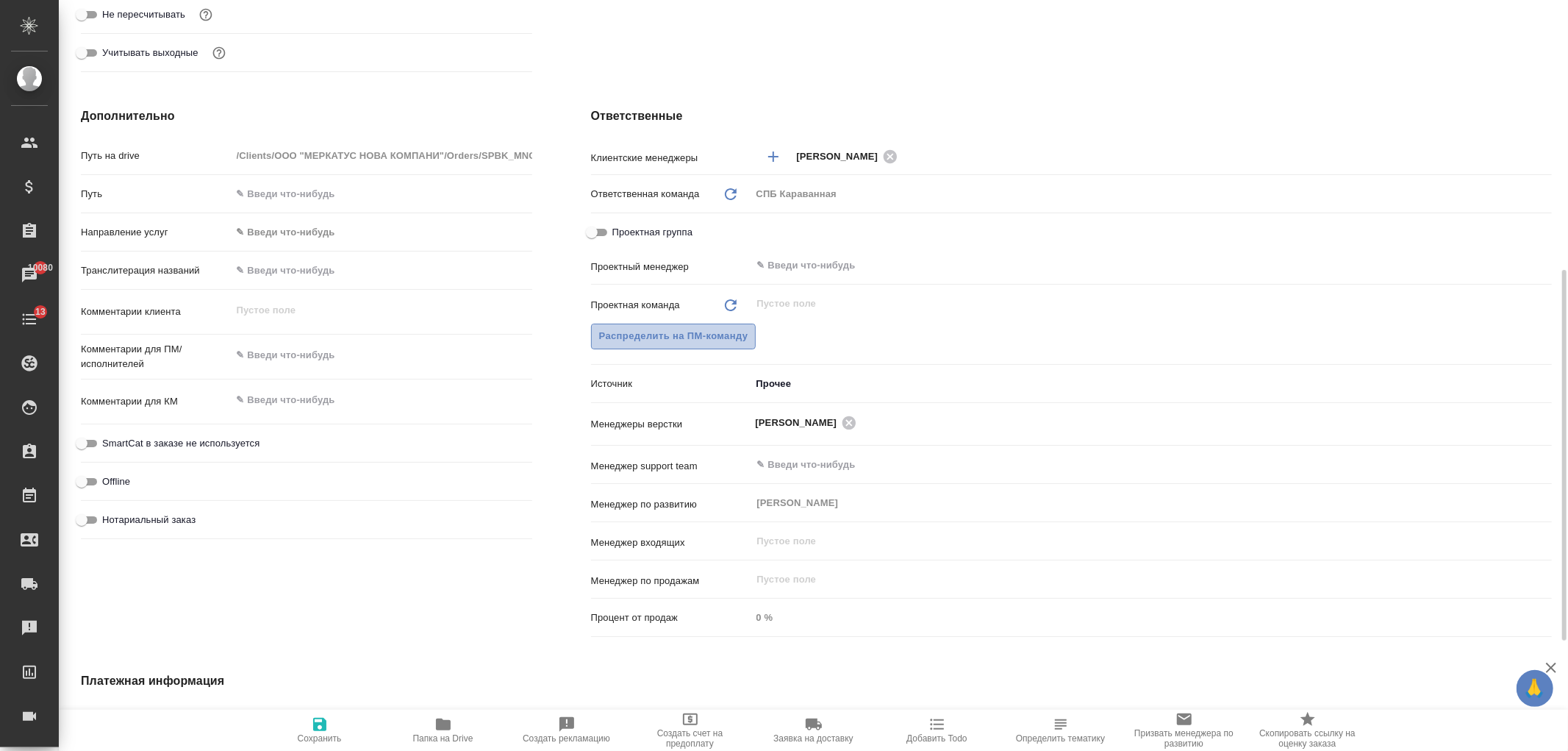
click at [645, 339] on span "Распределить на ПМ-команду" at bounding box center [674, 337] width 149 height 17
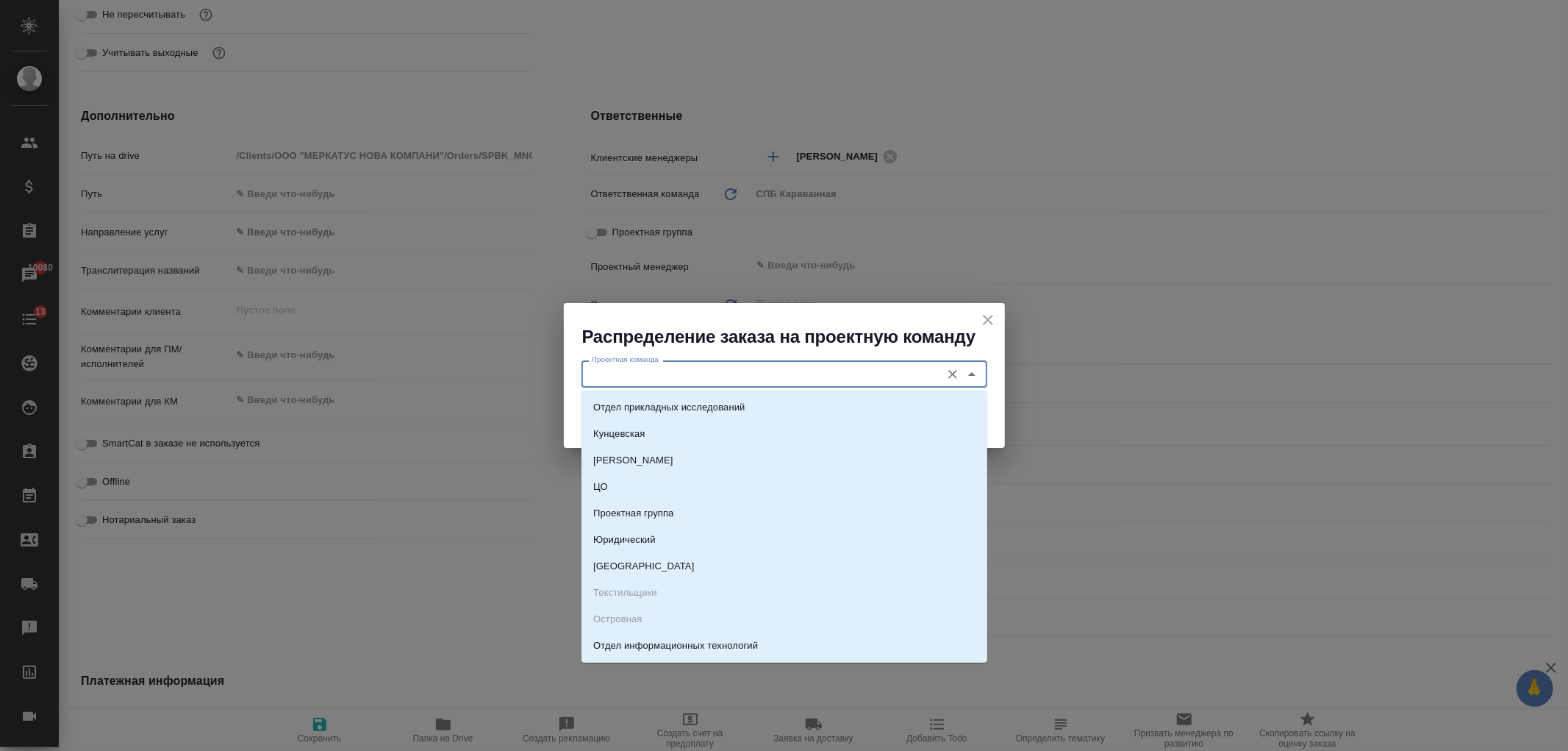
click at [642, 376] on input "Проектная команда" at bounding box center [759, 373] width 347 height 18
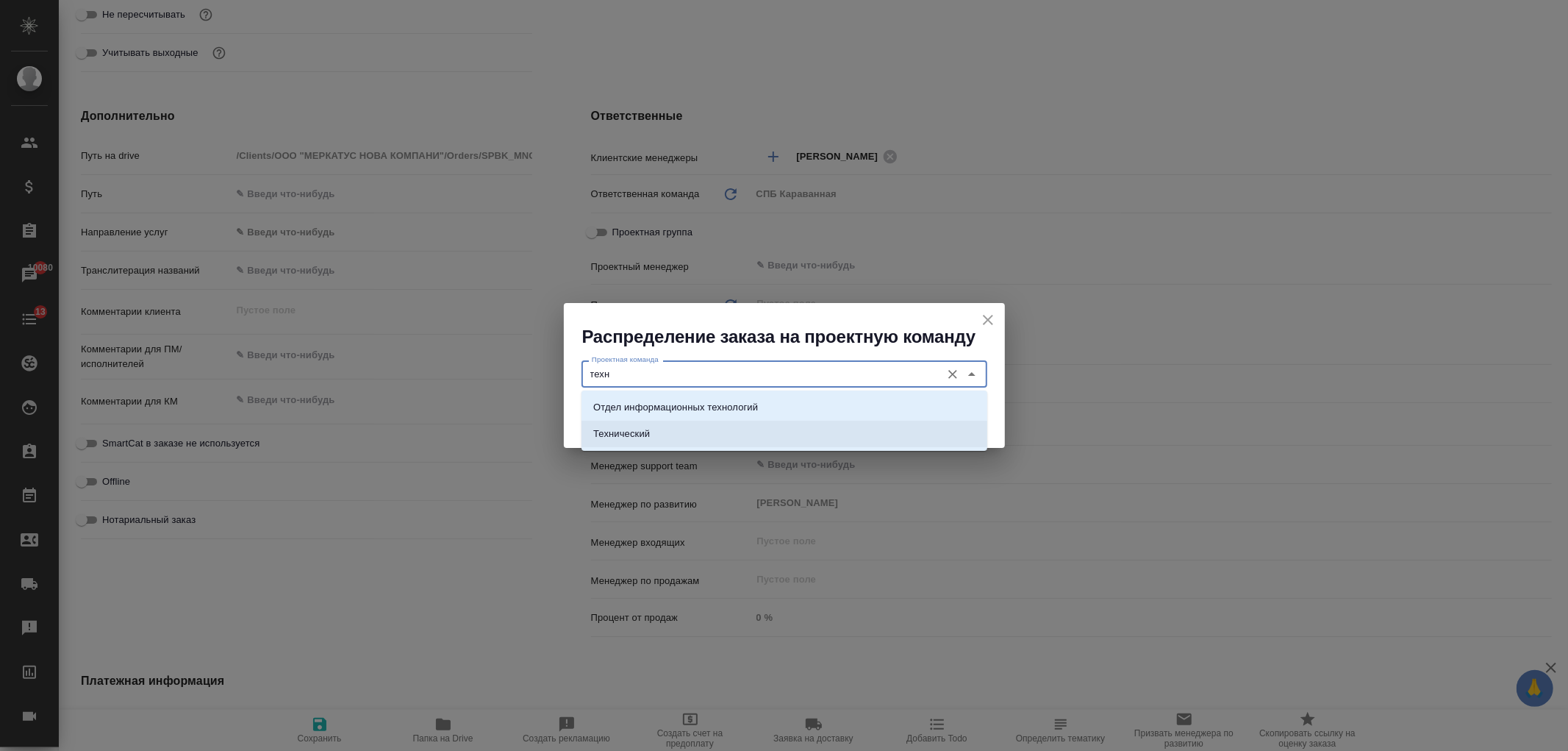
click at [685, 434] on li "Технический" at bounding box center [784, 433] width 406 height 27
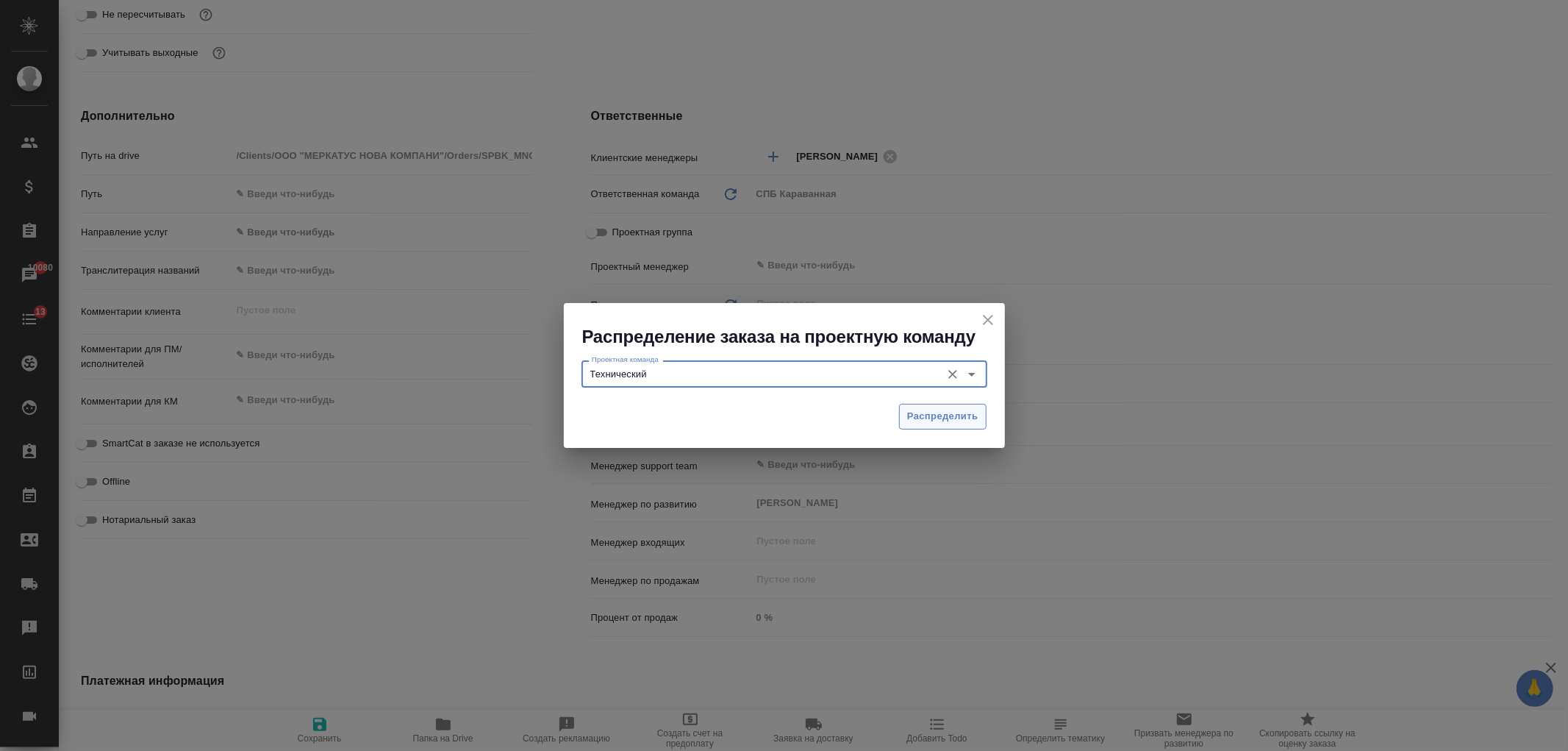
type input "Технический"
click at [953, 423] on span "Распределить" at bounding box center [942, 417] width 71 height 17
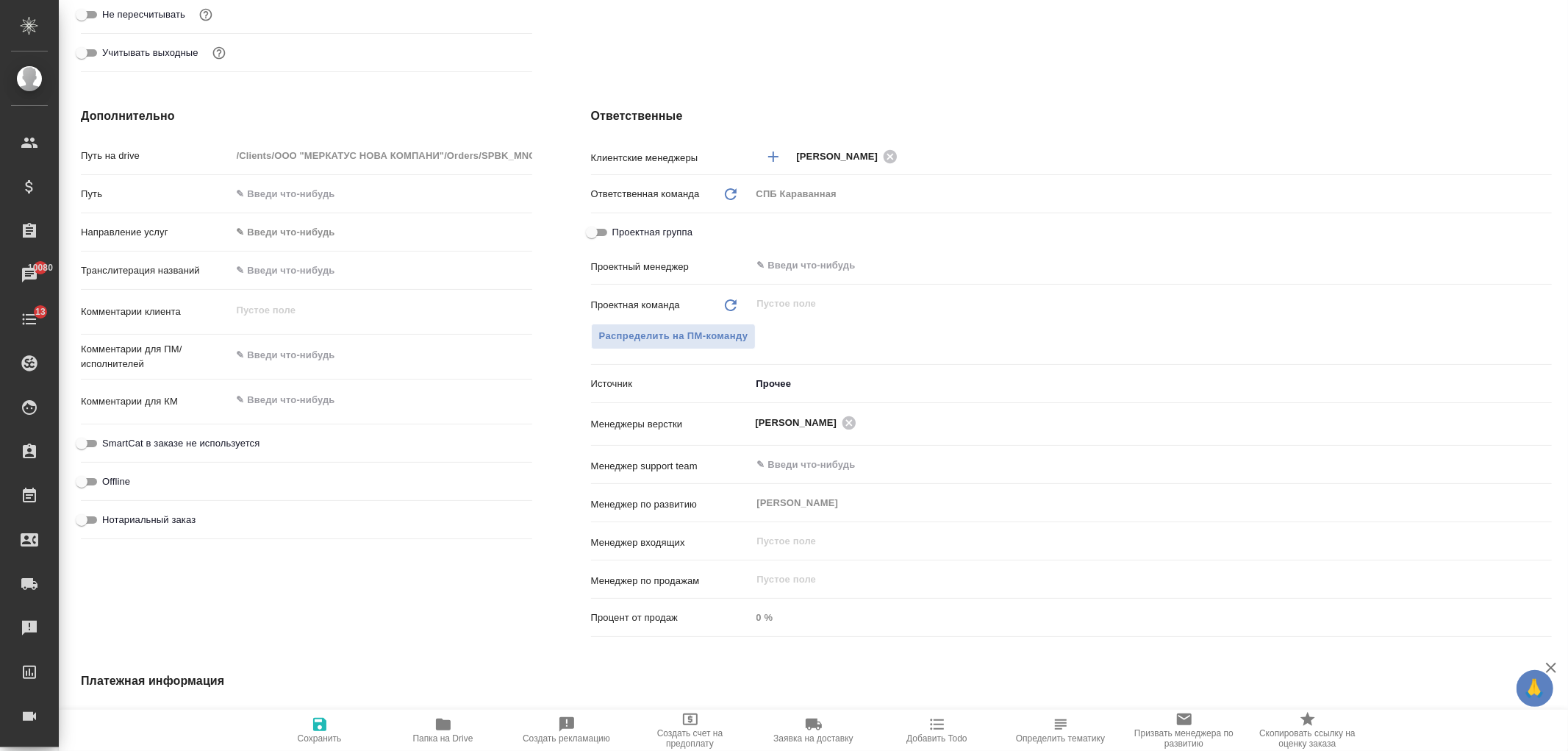
type textarea "x"
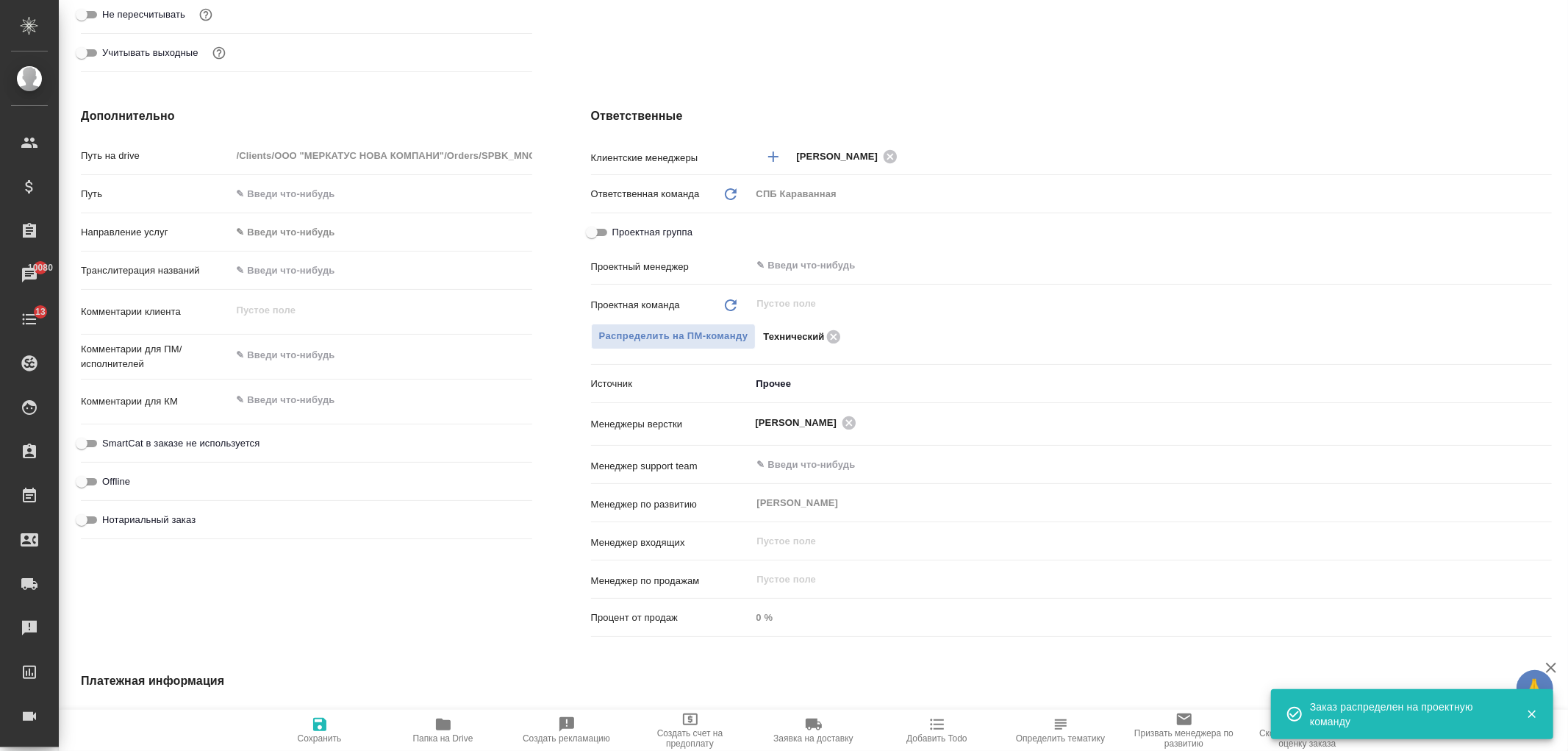
click at [305, 730] on span "Сохранить" at bounding box center [320, 730] width 106 height 28
type textarea "x"
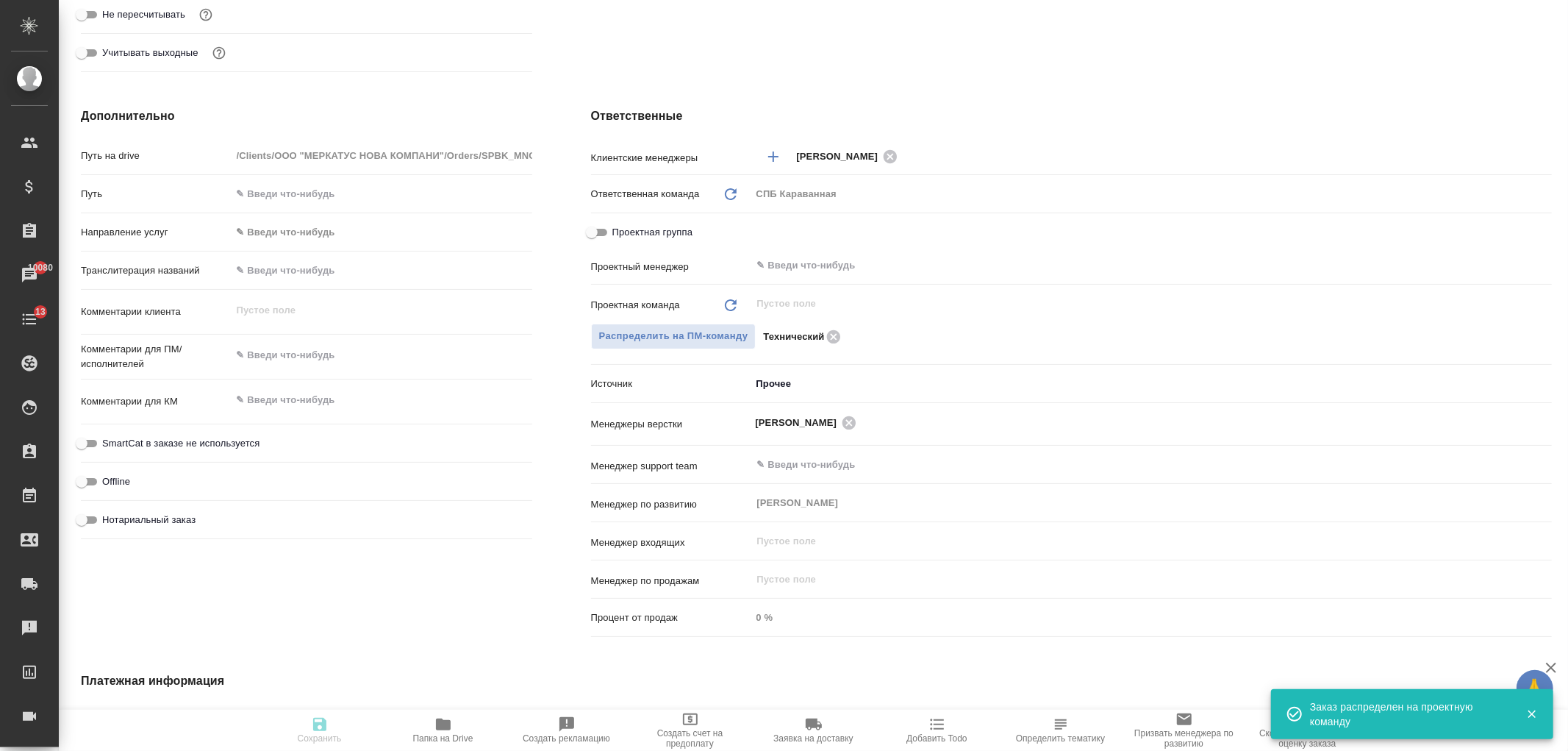
type textarea "x"
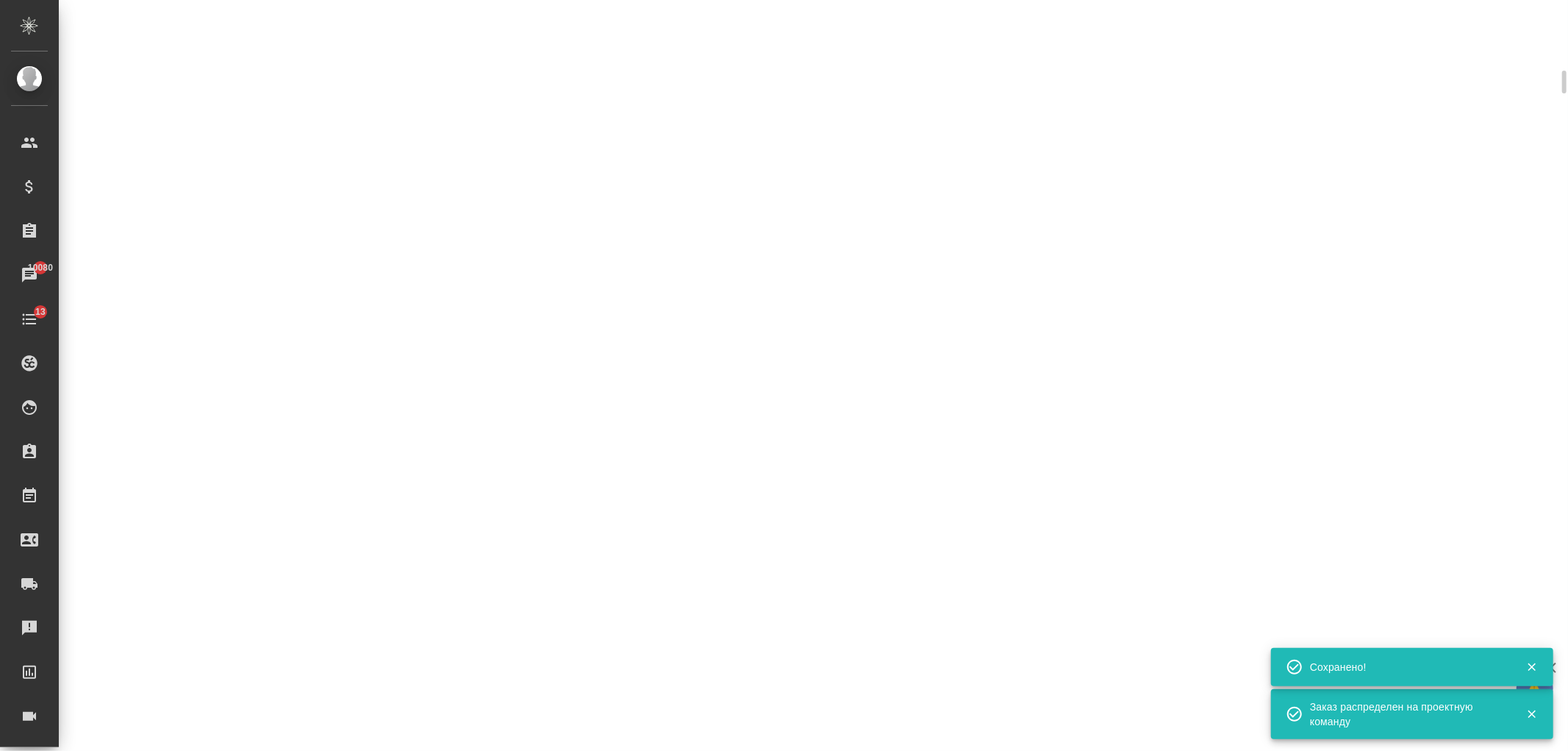
select select "RU"
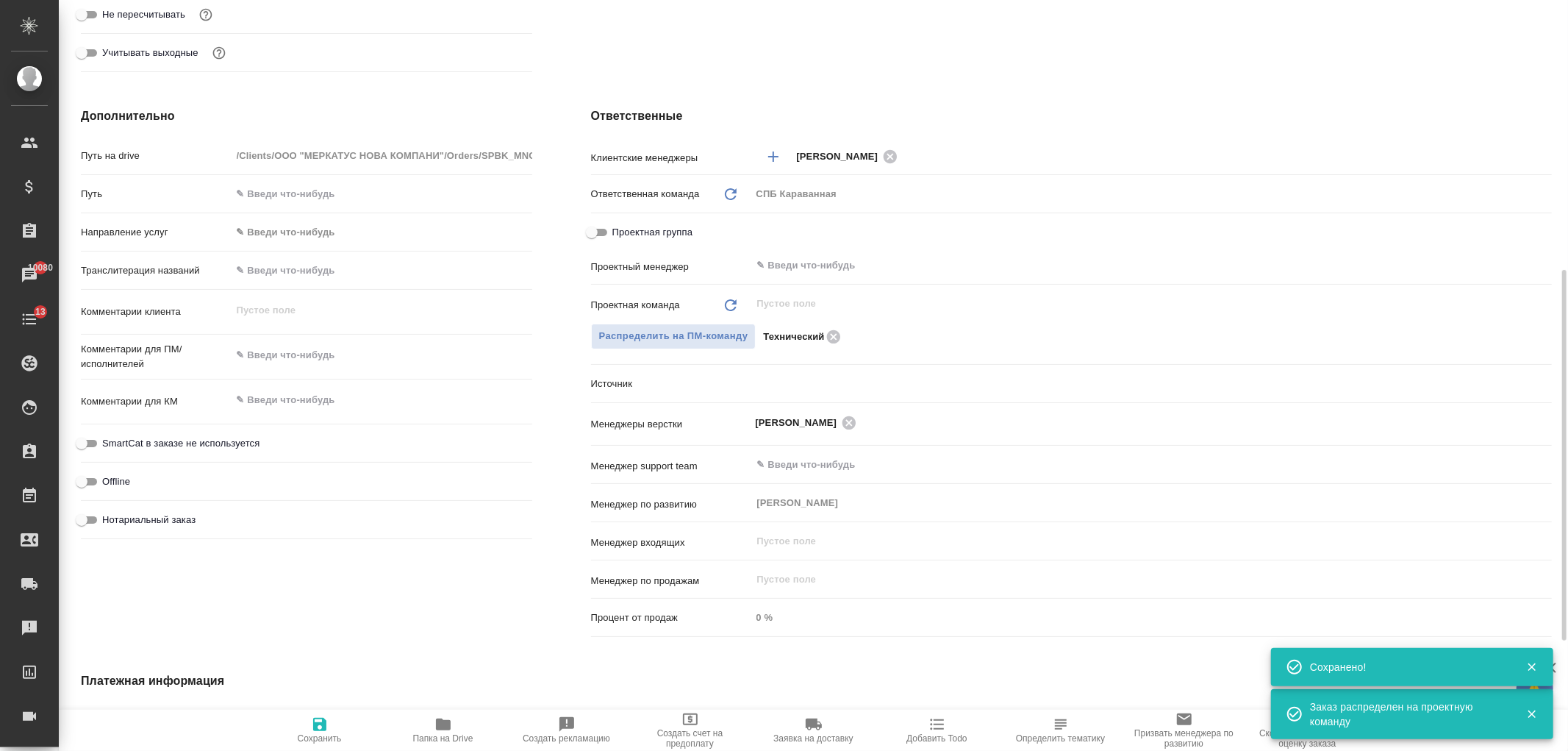
type textarea "x"
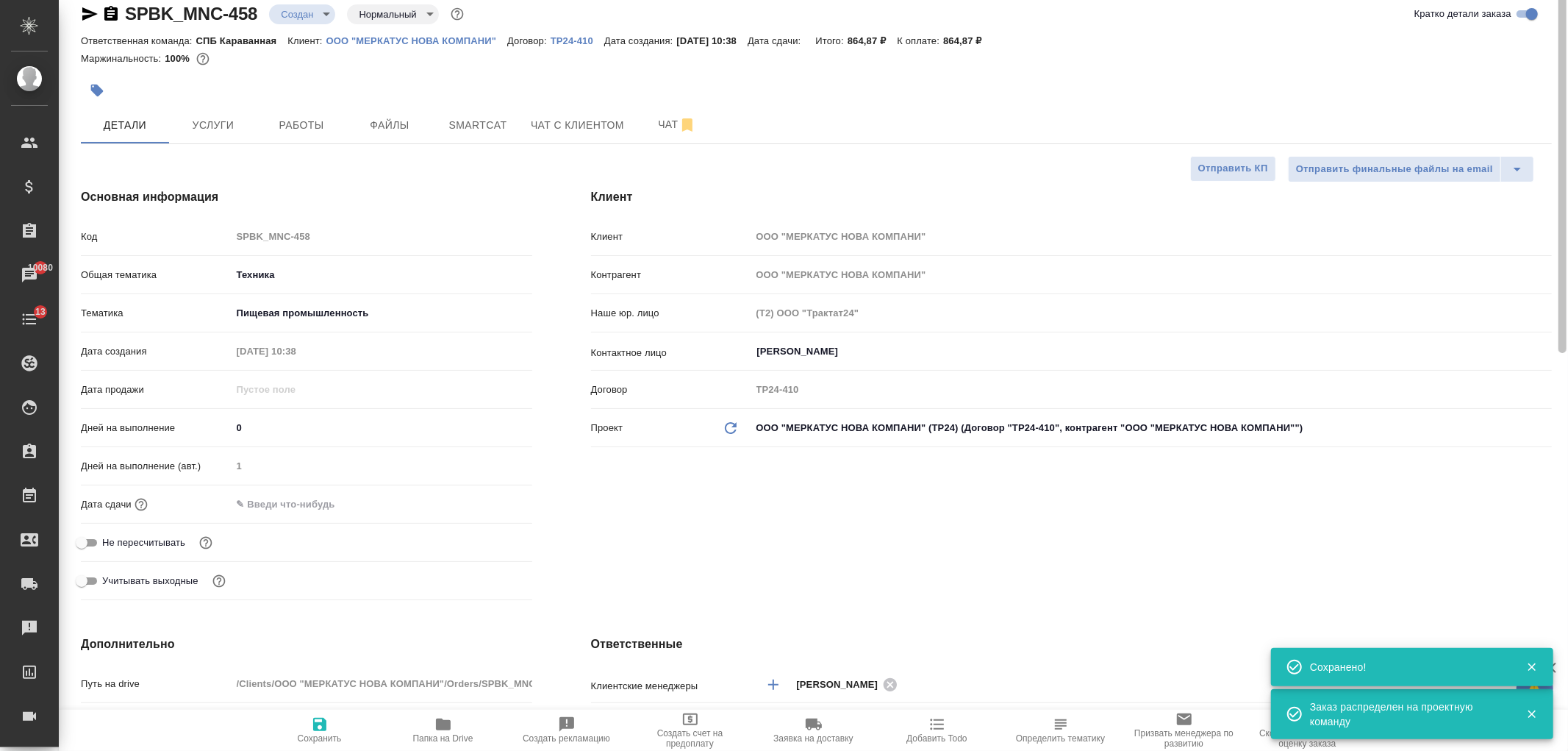
scroll to position [0, 0]
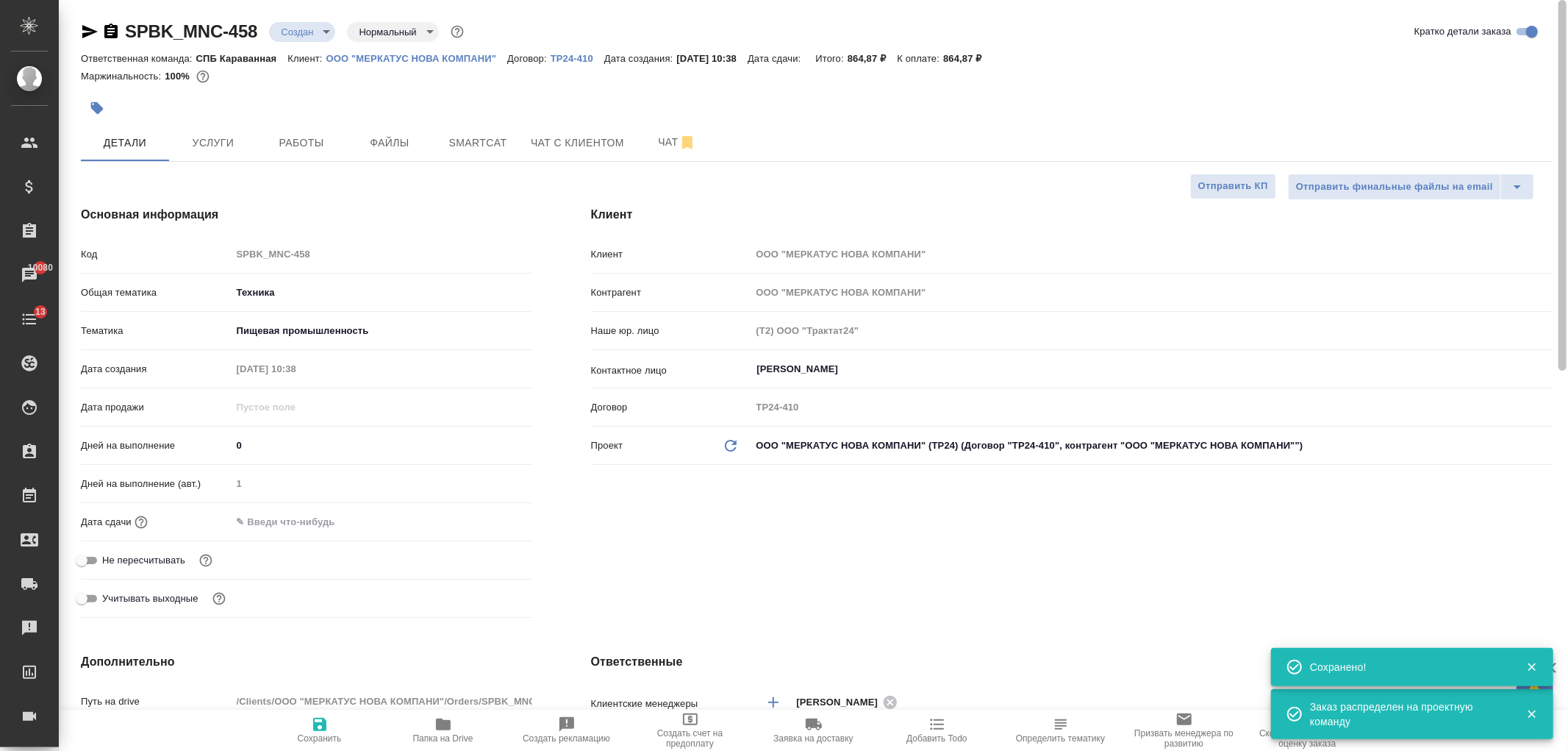
drag, startPoint x: 1549, startPoint y: 410, endPoint x: 1353, endPoint y: 120, distance: 350.0
click at [1540, 89] on div "SPBK_MNC-458 Создан new Нормальный normal Кратко детали заказа Ответственная ко…" at bounding box center [813, 375] width 1509 height 751
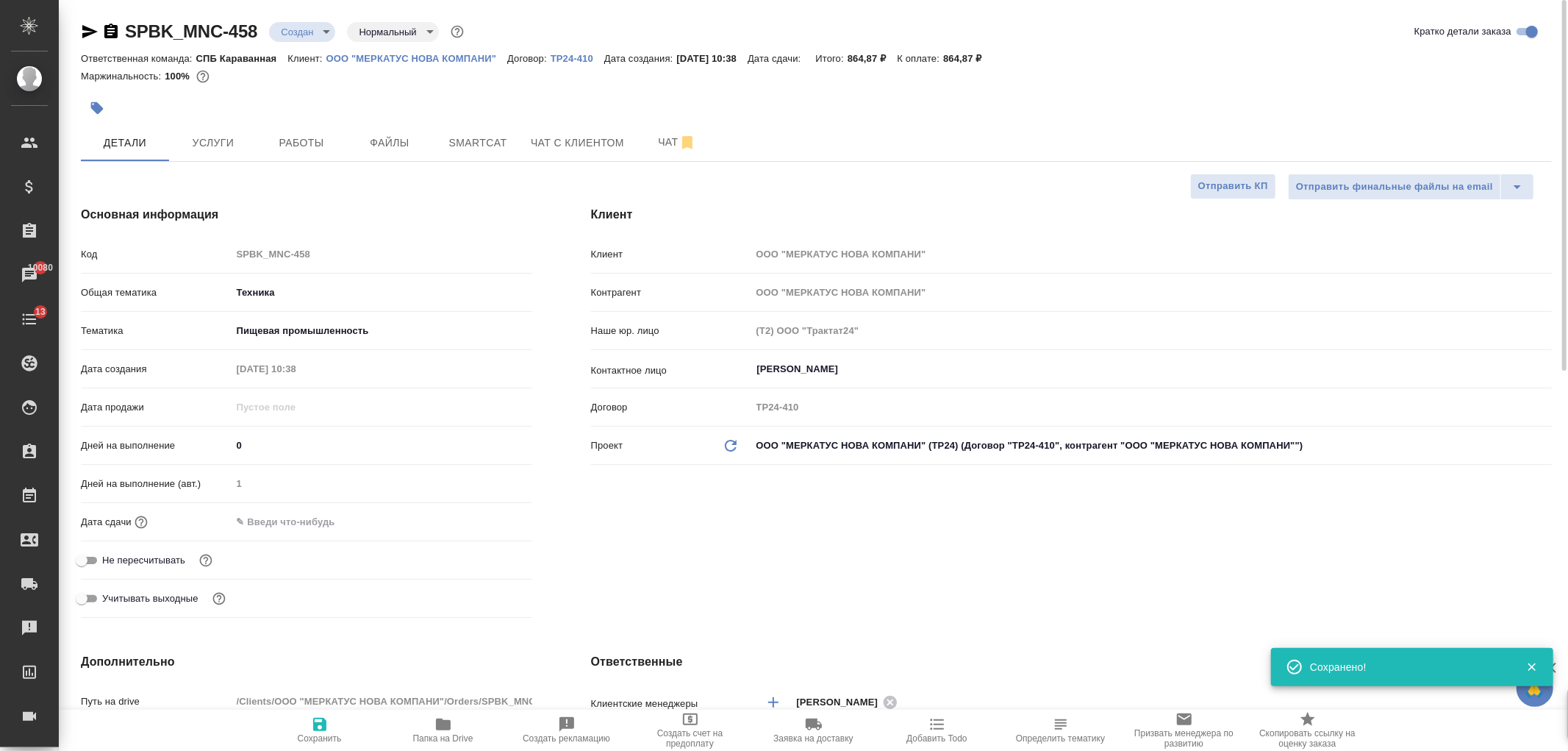
click at [327, 539] on div "Дата сдачи" at bounding box center [306, 527] width 451 height 39
click at [310, 517] on input "text" at bounding box center [296, 522] width 128 height 21
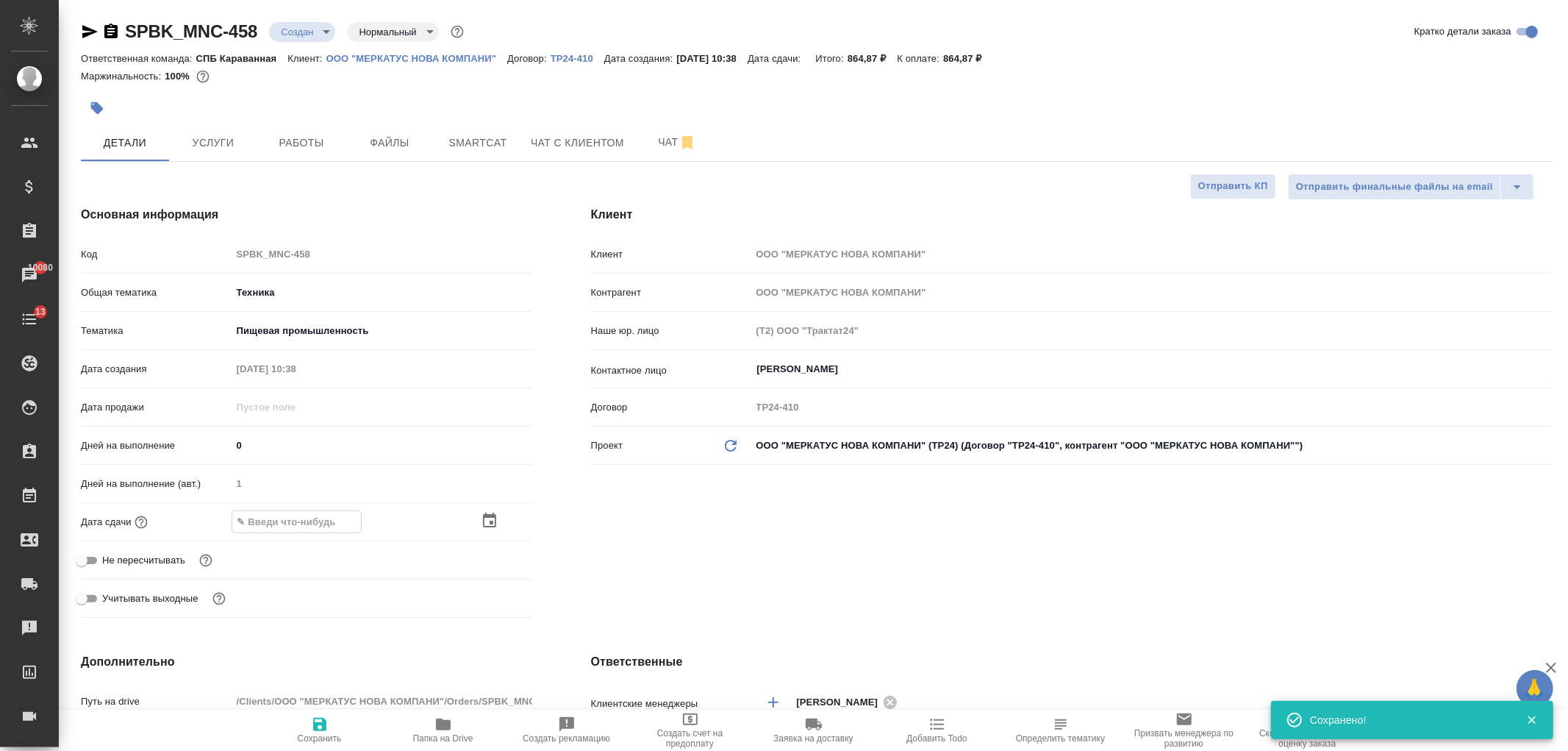
click at [481, 520] on icon "button" at bounding box center [490, 521] width 18 height 18
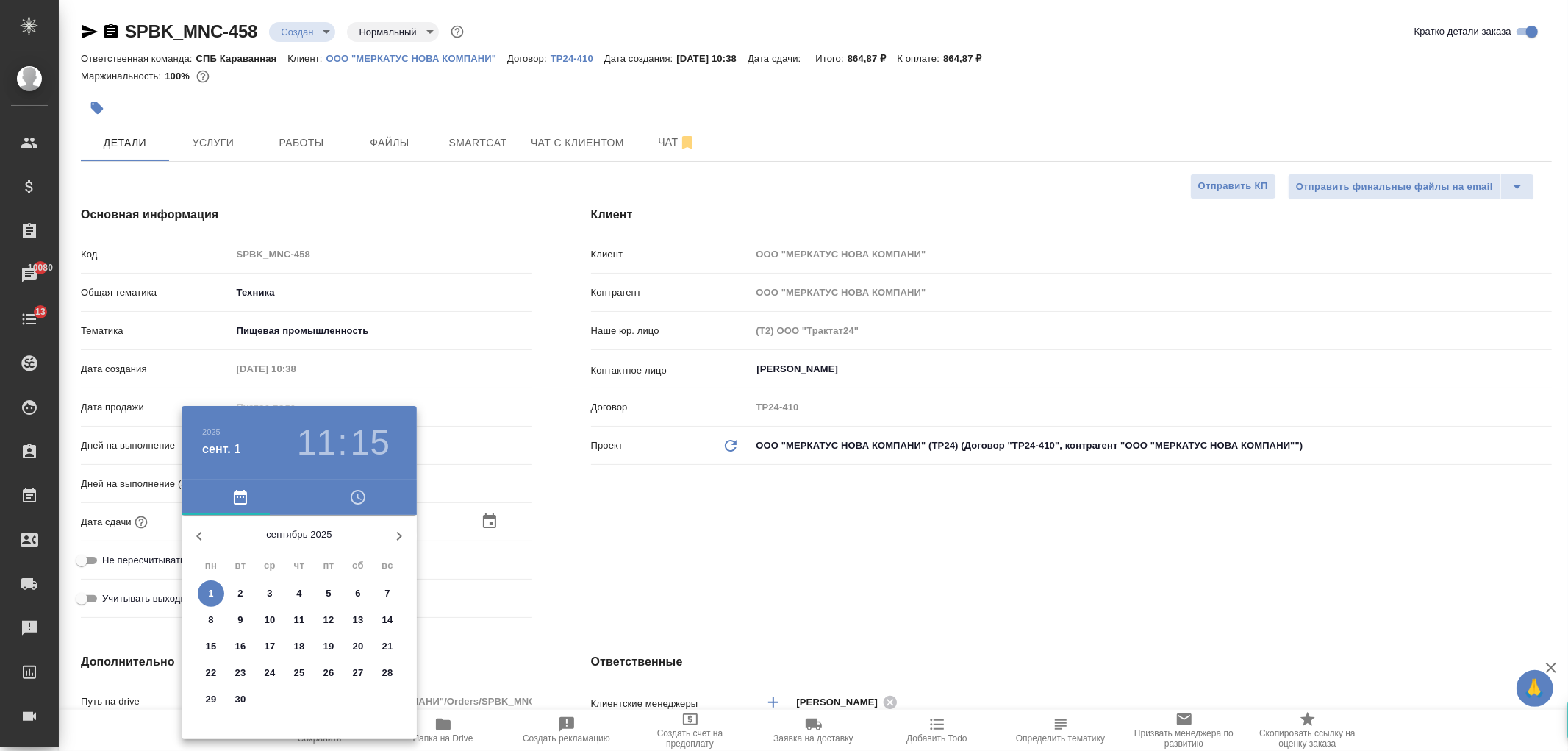
click at [242, 597] on p "2" at bounding box center [240, 593] width 5 height 15
type input "02.09.2025 11:15"
type textarea "x"
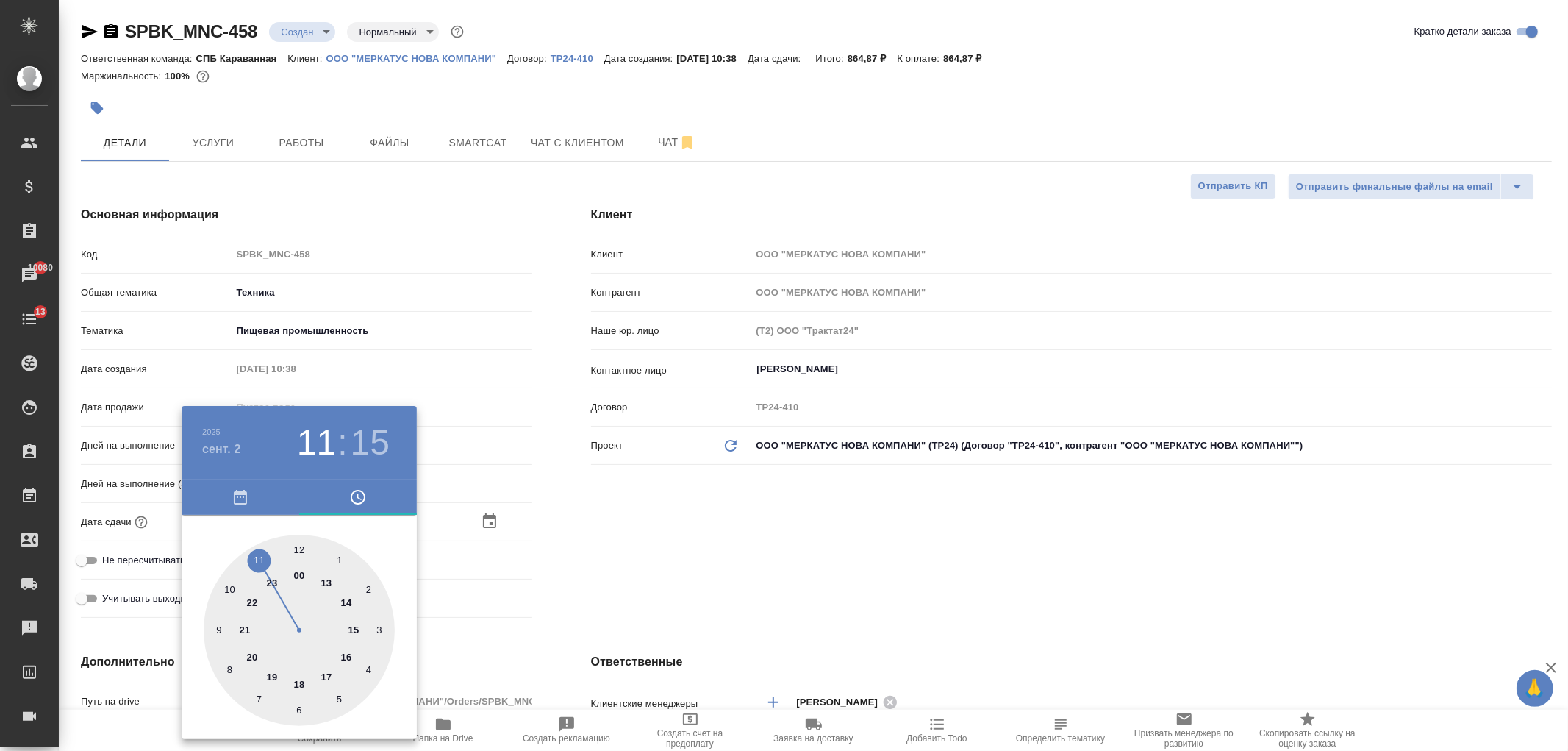
click at [258, 562] on div at bounding box center [299, 629] width 191 height 191
type textarea "x"
click at [300, 549] on div at bounding box center [299, 629] width 191 height 191
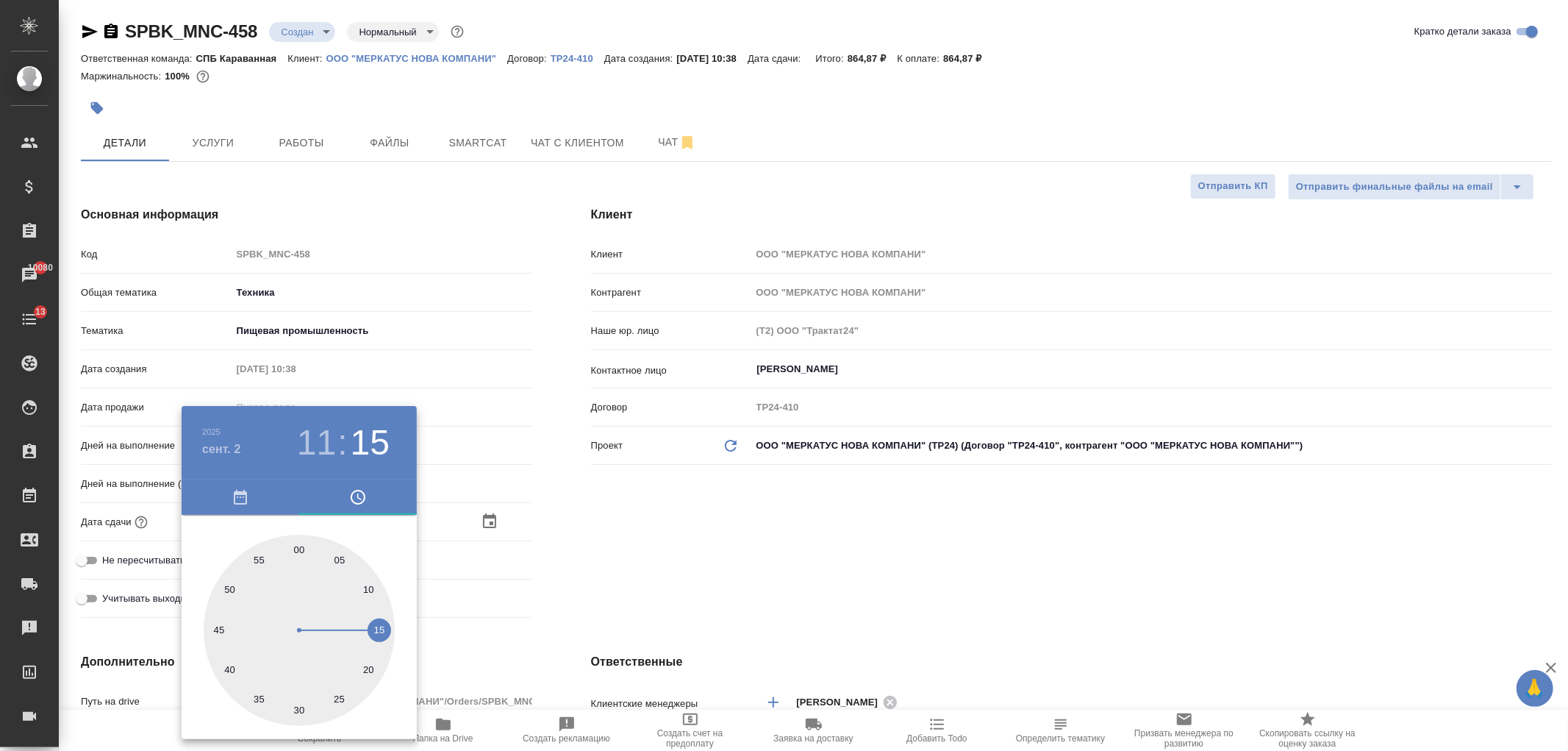
type input "02.09.2025 11:00"
type textarea "x"
click at [714, 480] on div at bounding box center [784, 375] width 1568 height 751
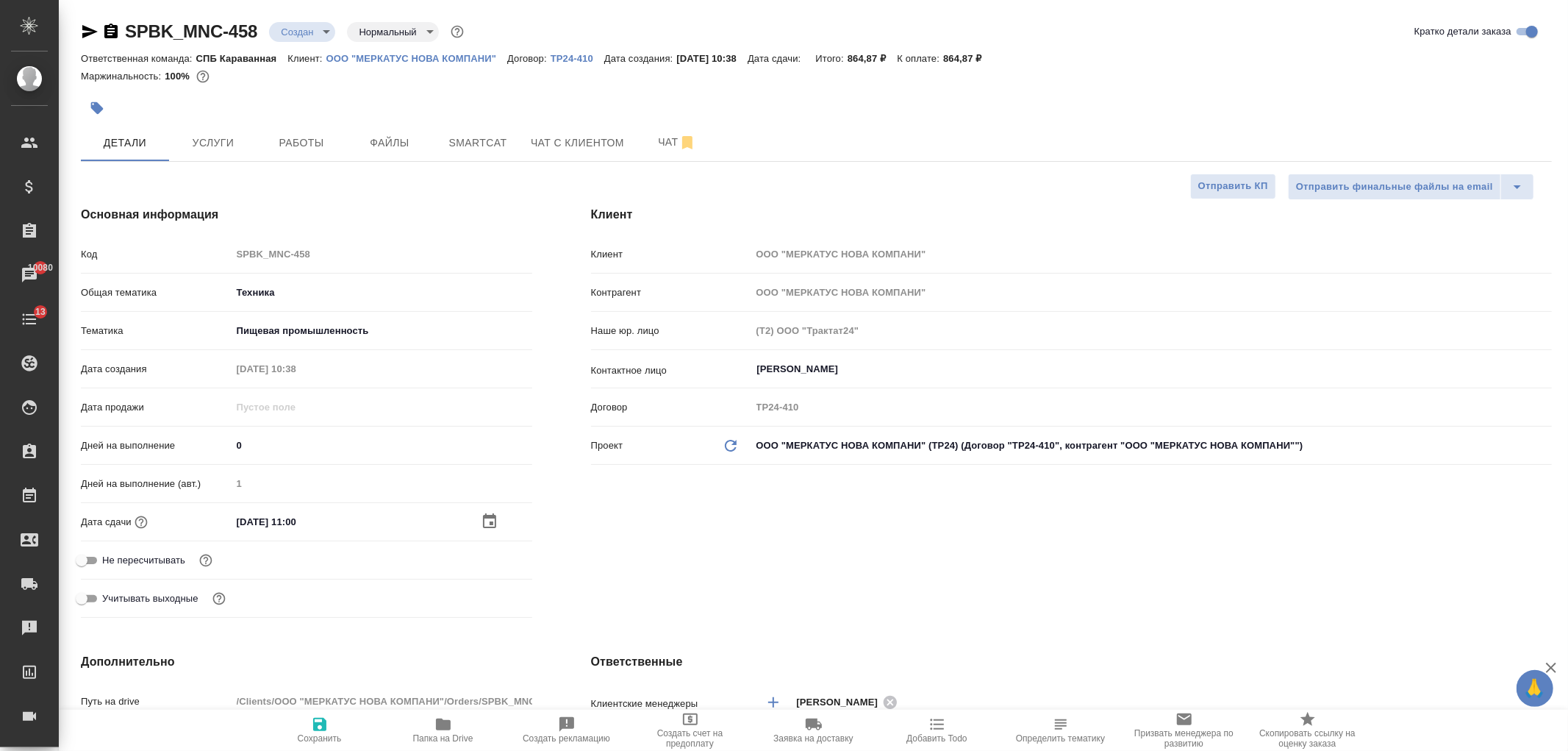
click at [314, 716] on icon "button" at bounding box center [319, 724] width 18 height 18
type textarea "x"
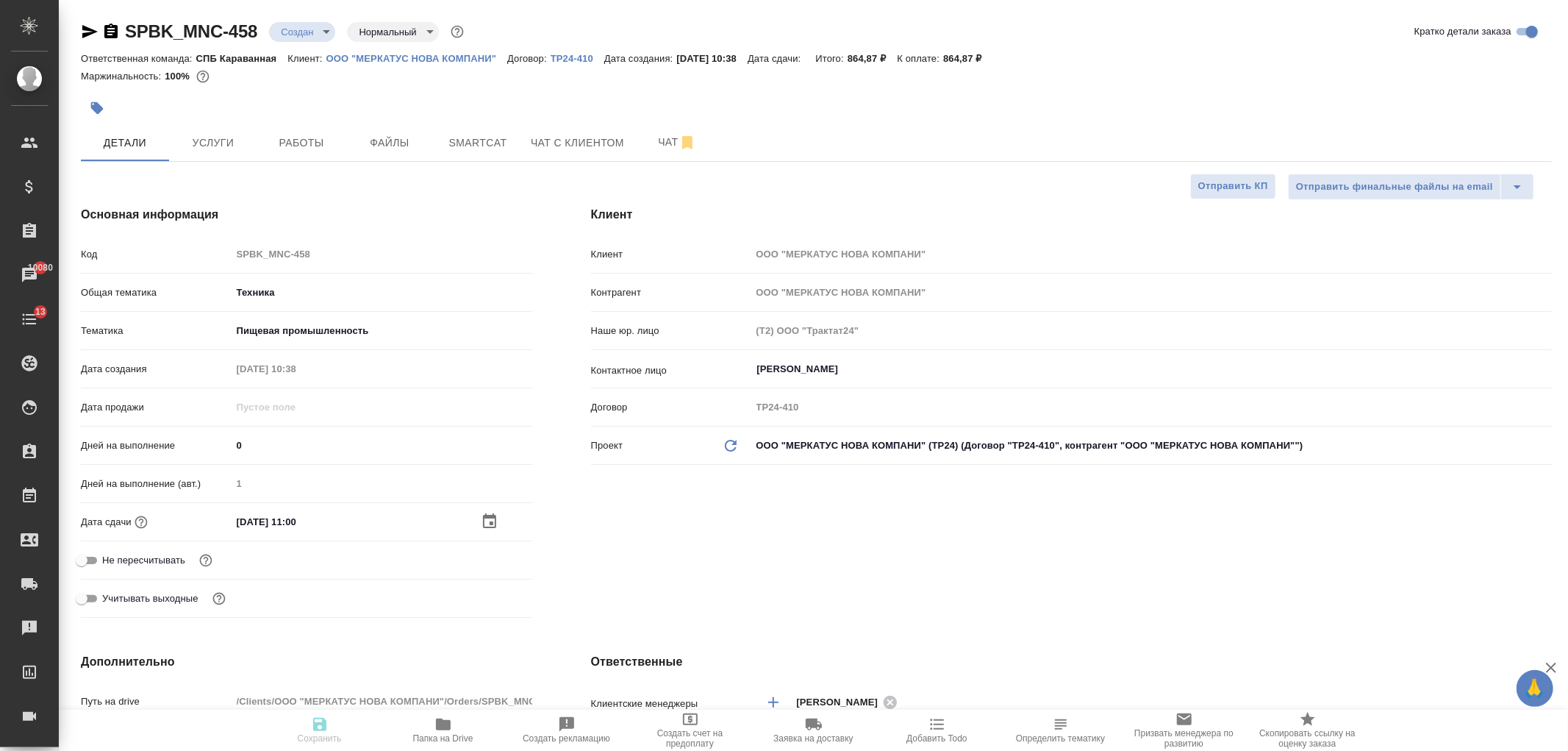
type textarea "x"
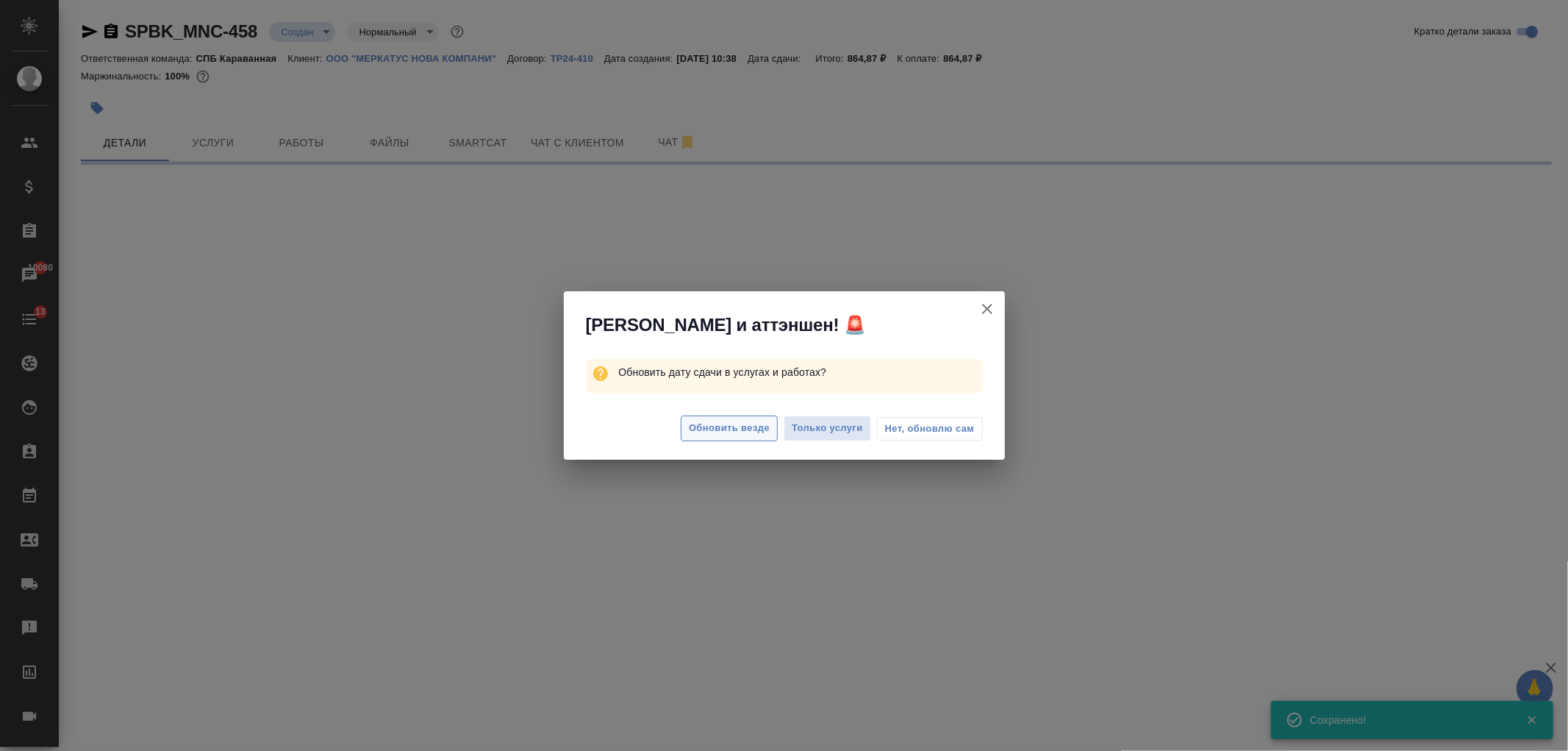
select select "RU"
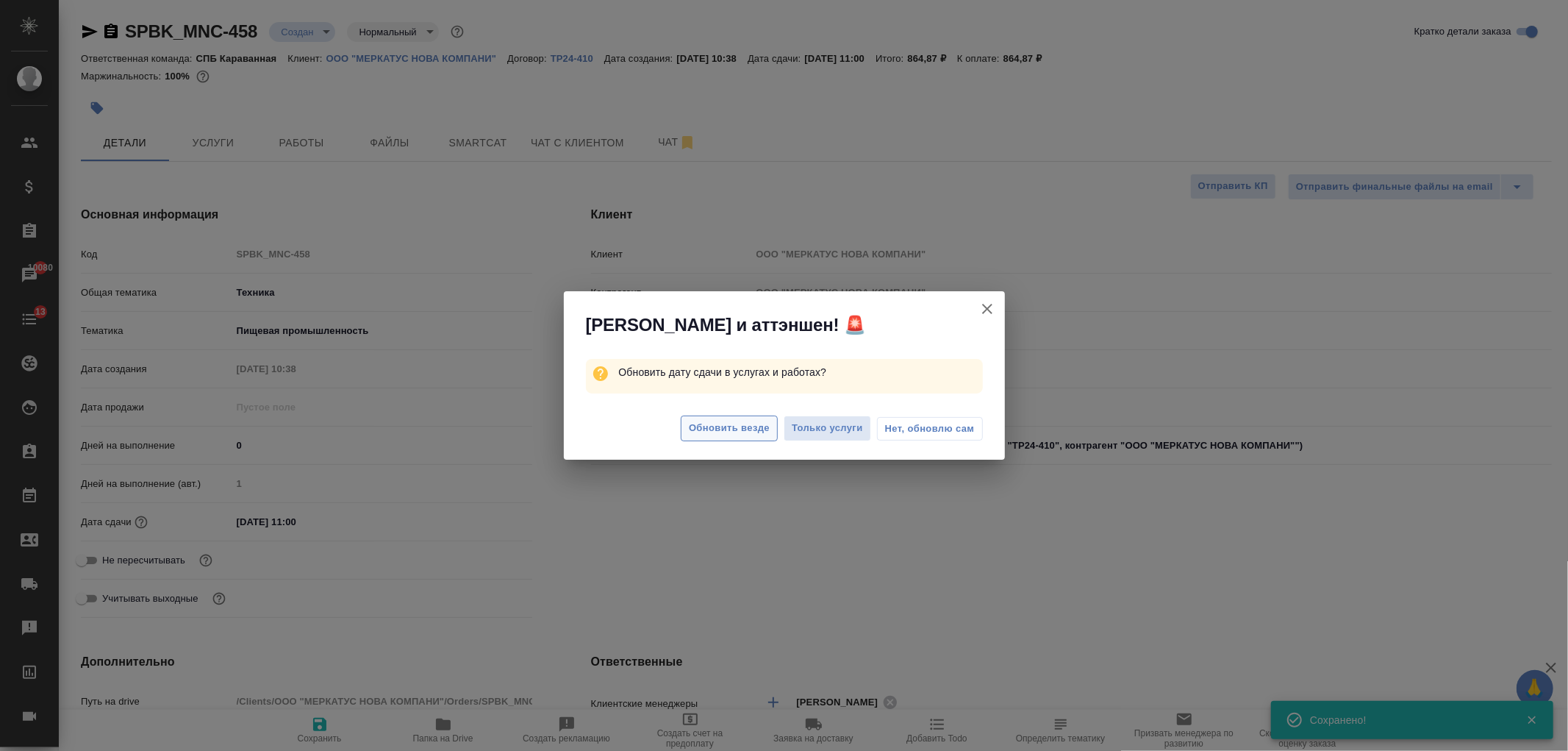
type textarea "x"
click at [747, 431] on span "Обновить везде" at bounding box center [729, 428] width 80 height 17
type textarea "x"
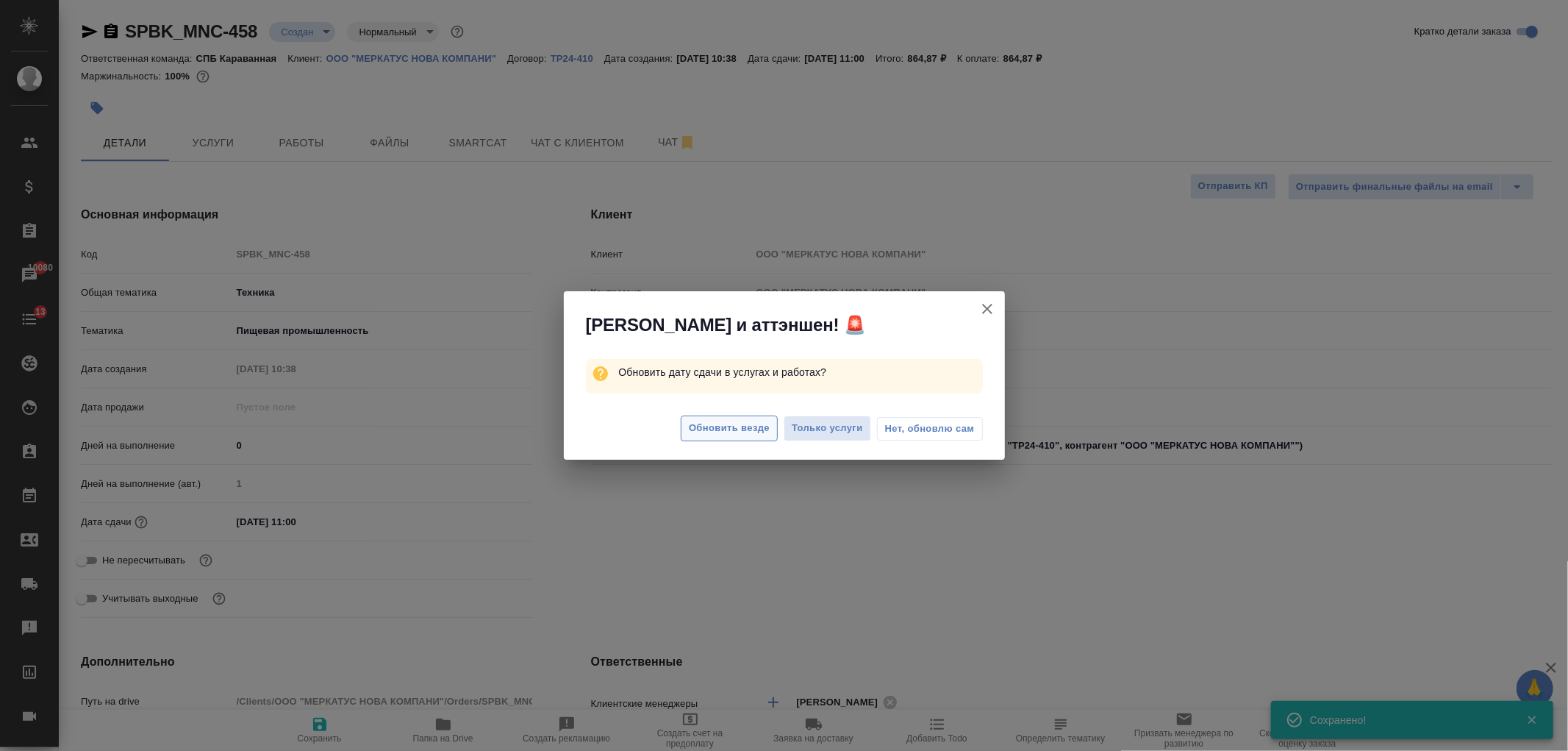
type textarea "x"
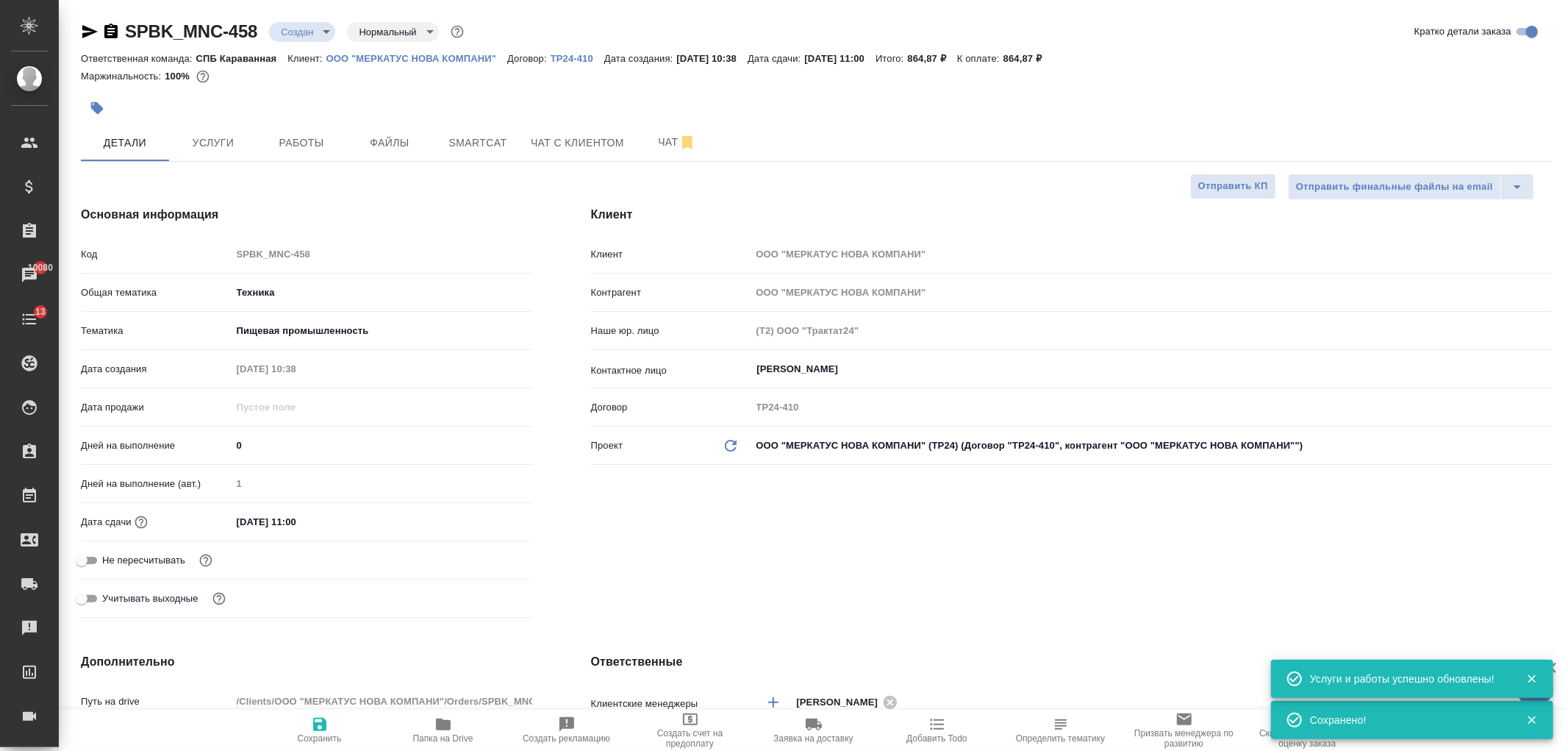
click at [302, 32] on body "🙏 .cls-1 fill:#fff; AWATERA Ivanova Arina Клиенты Спецификации Заказы 10080 Чат…" at bounding box center [784, 375] width 1568 height 751
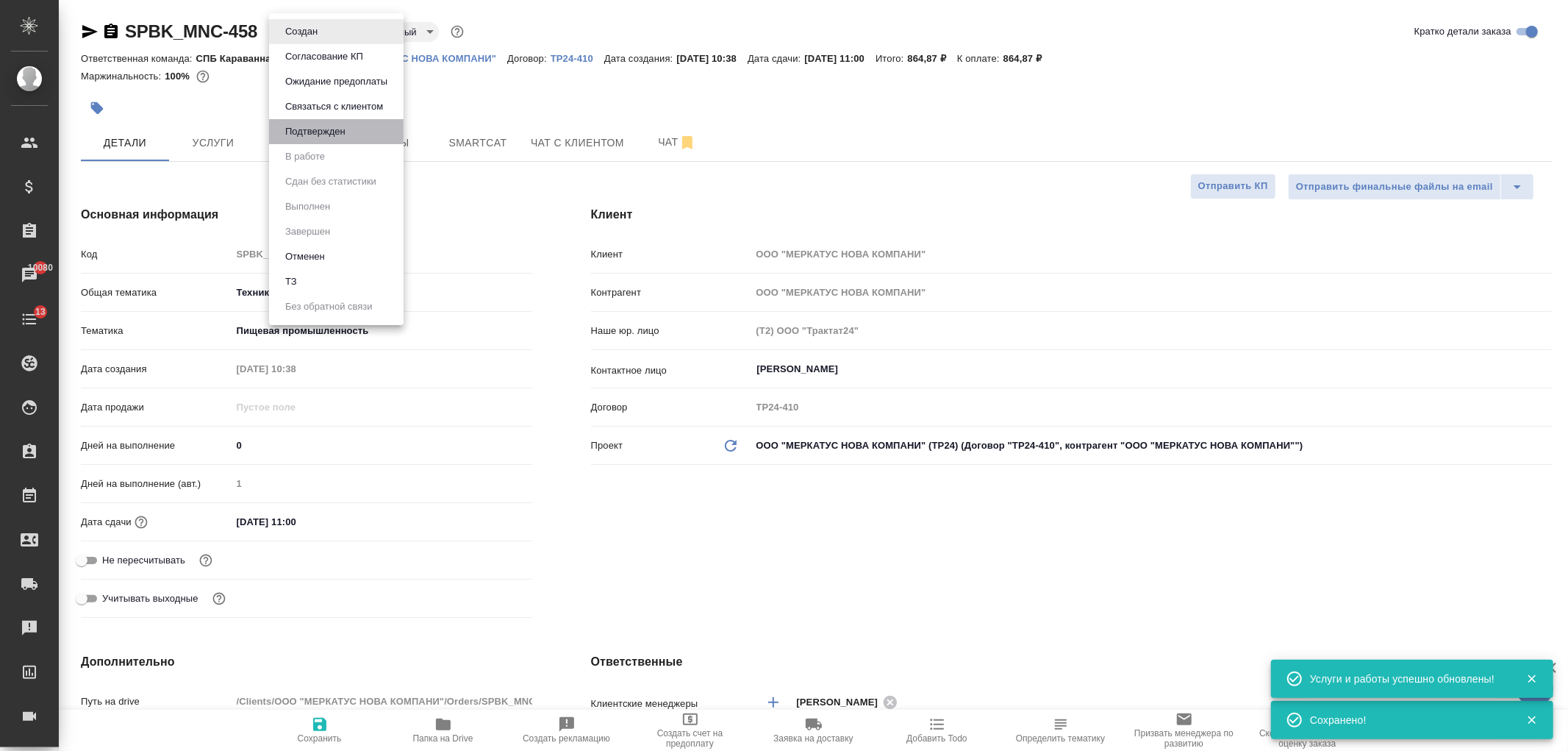
click at [350, 143] on li "Подтвержден" at bounding box center [336, 131] width 134 height 25
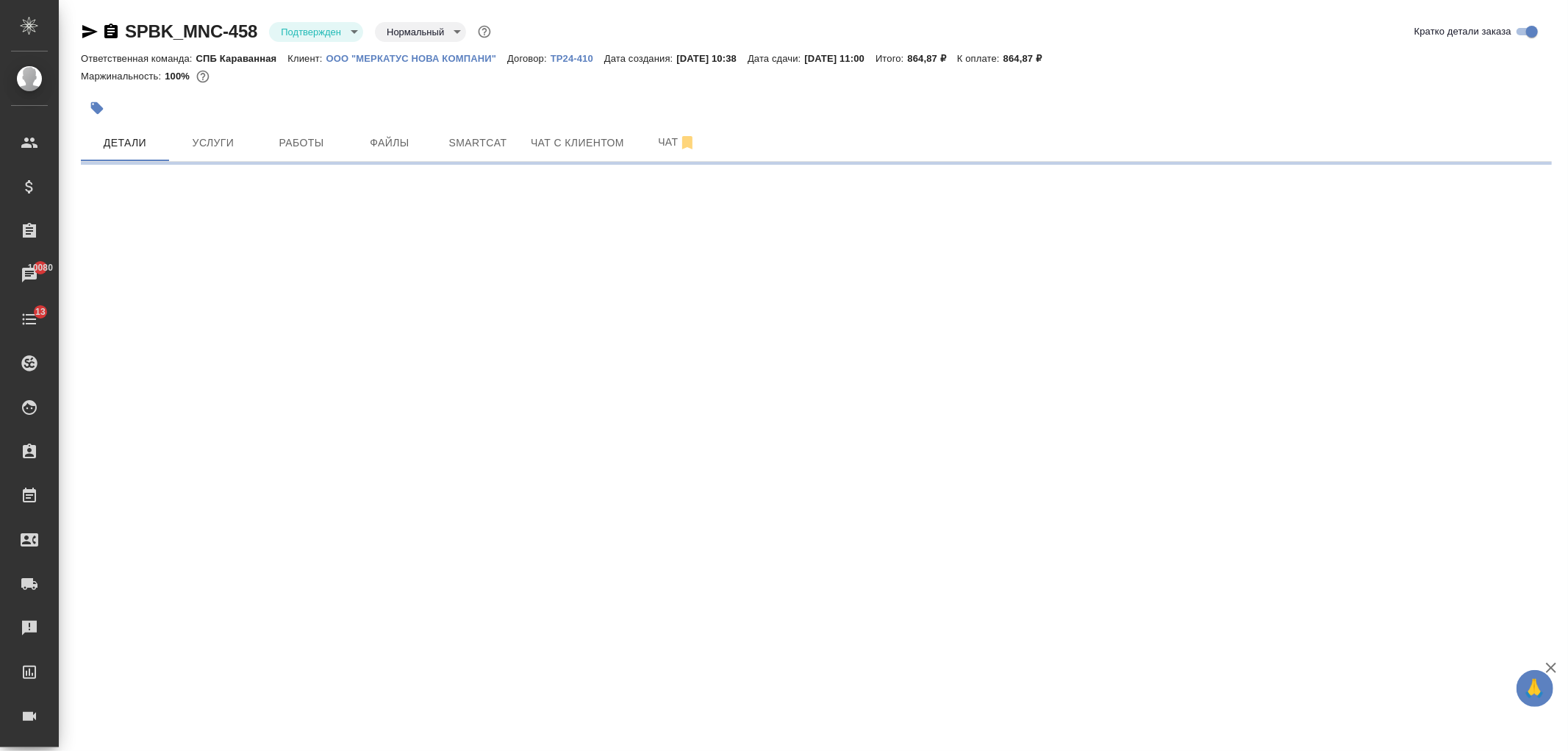
select select "RU"
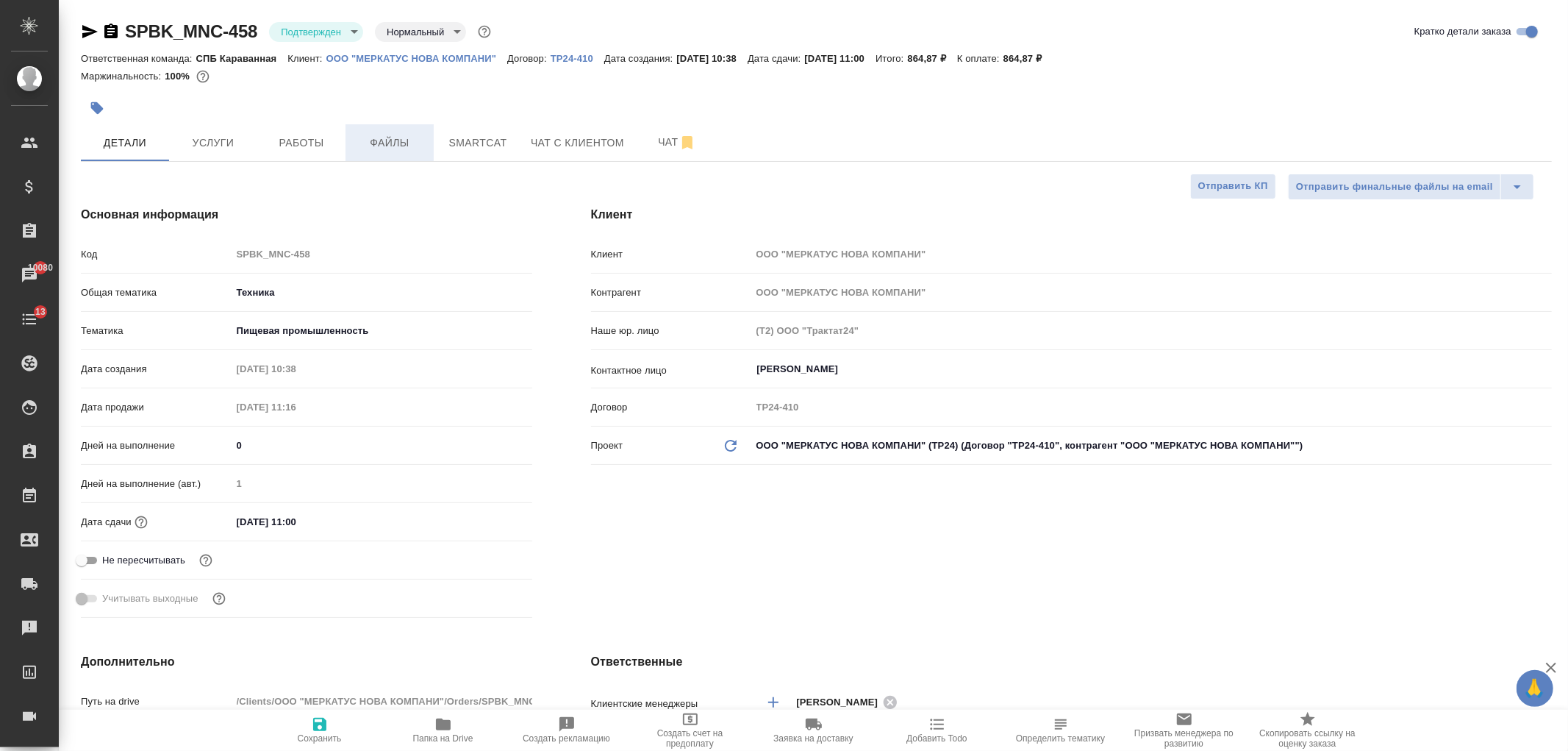
type textarea "x"
click at [288, 148] on span "Работы" at bounding box center [301, 142] width 70 height 18
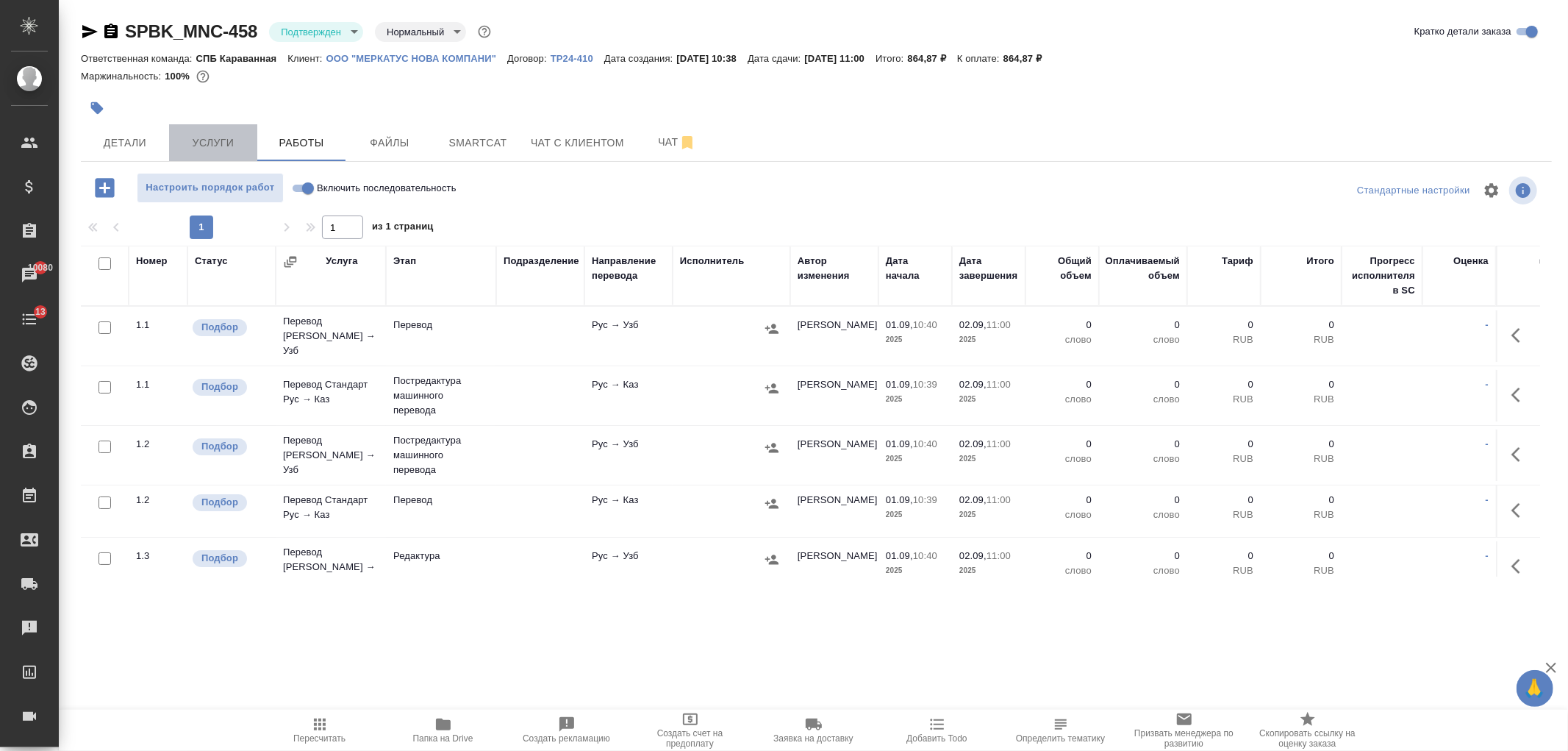
click at [205, 140] on span "Услуги" at bounding box center [213, 142] width 70 height 18
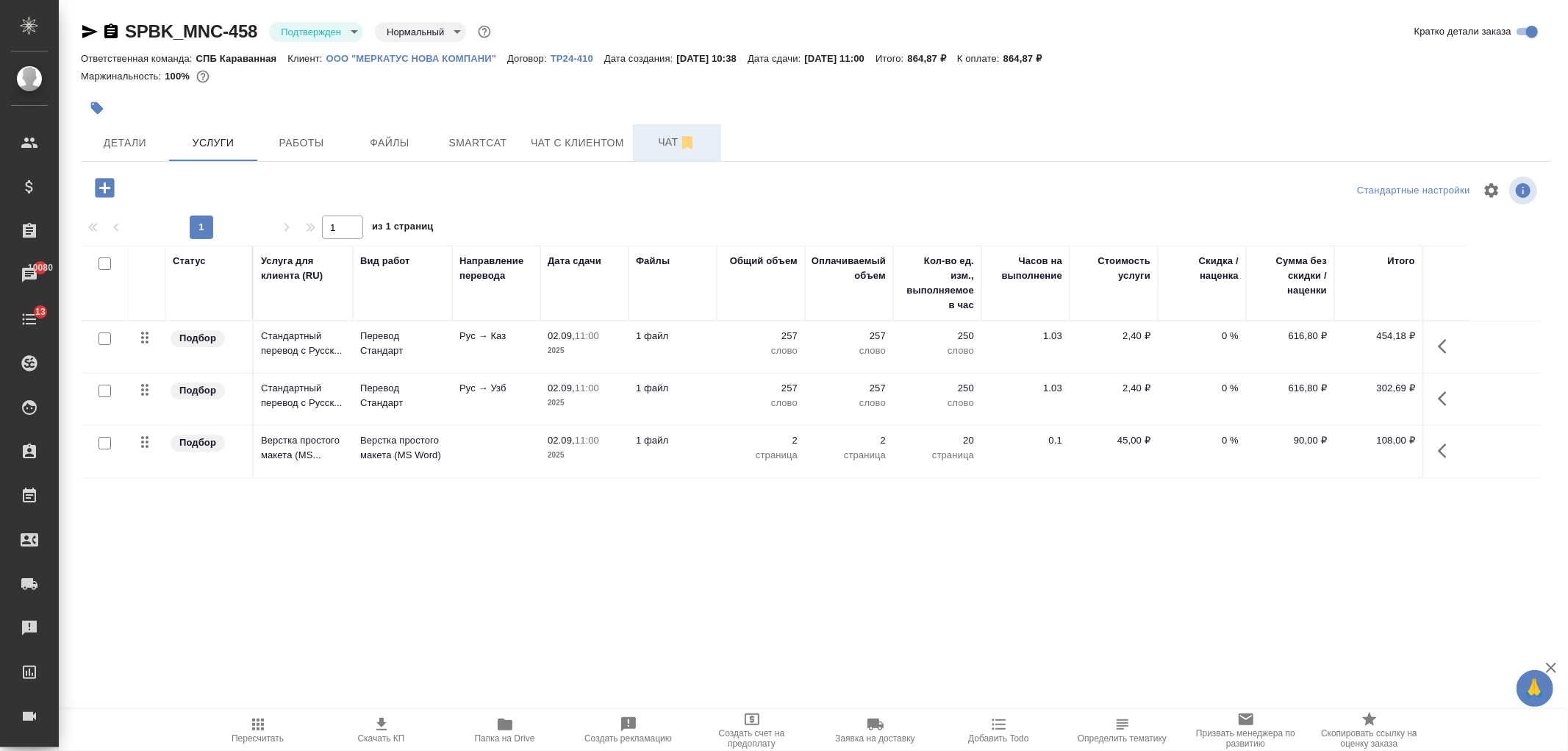
click at [655, 141] on span "Чат" at bounding box center [677, 141] width 70 height 18
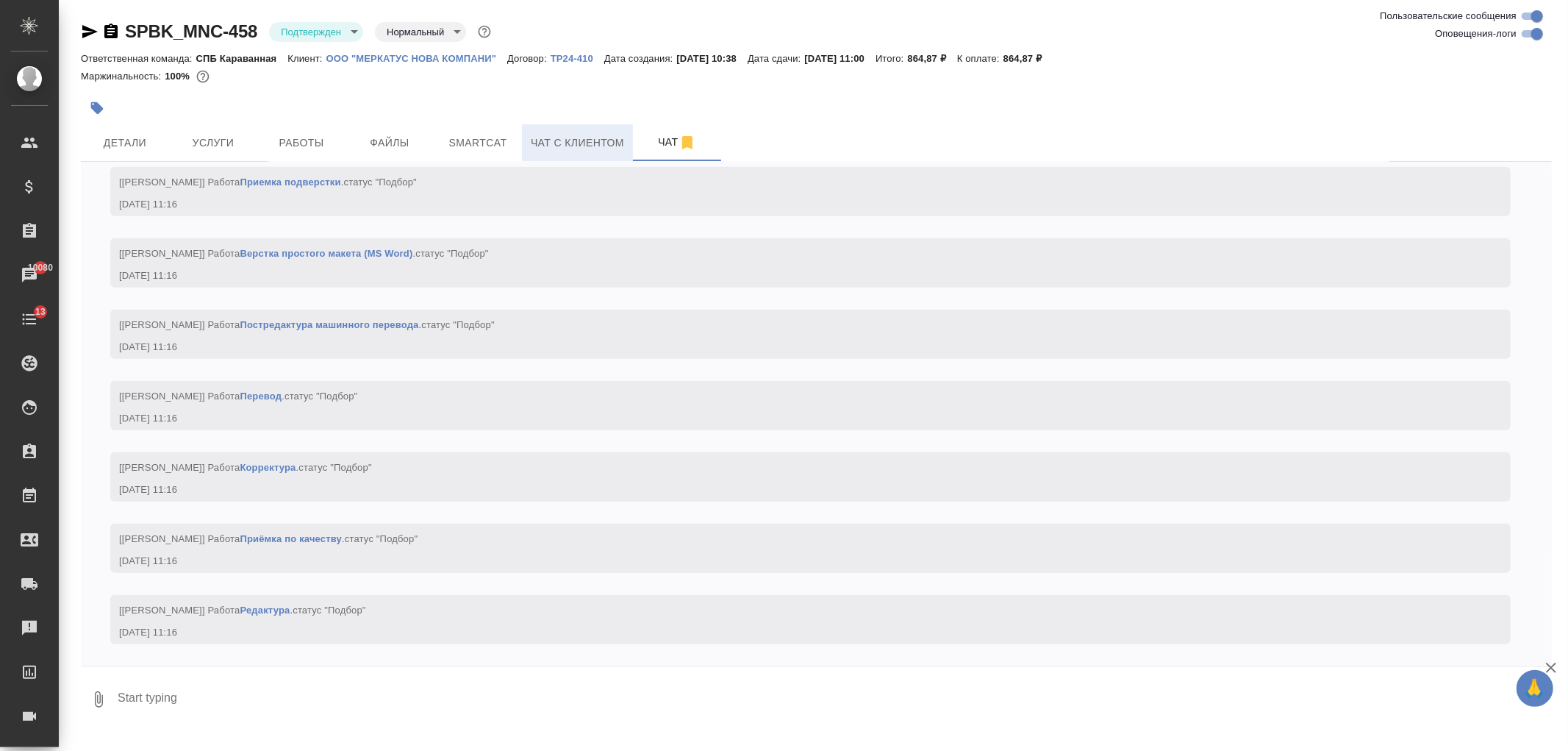
scroll to position [1322, 0]
click at [575, 146] on span "Чат с клиентом" at bounding box center [577, 142] width 93 height 18
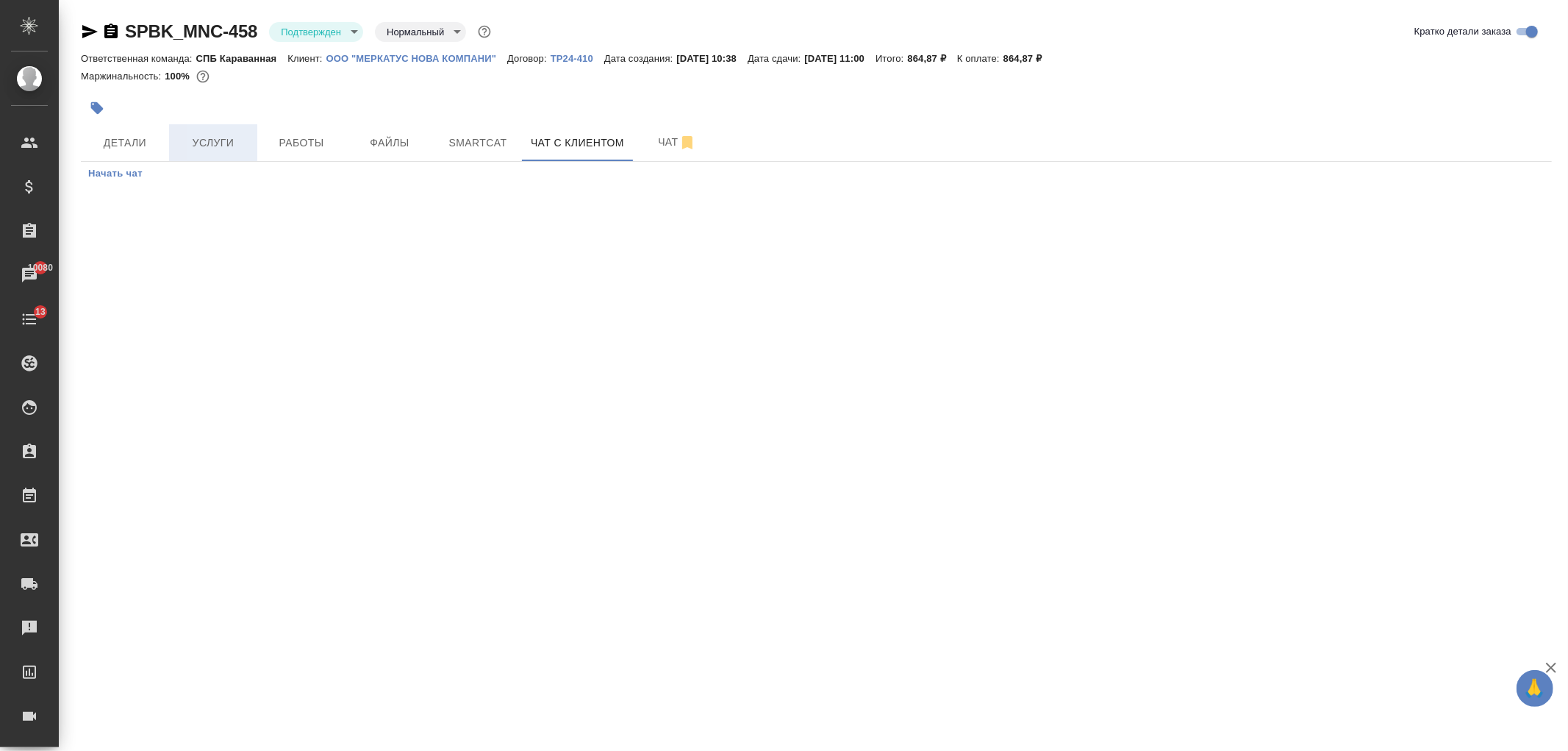
click at [228, 136] on span "Услуги" at bounding box center [213, 142] width 70 height 18
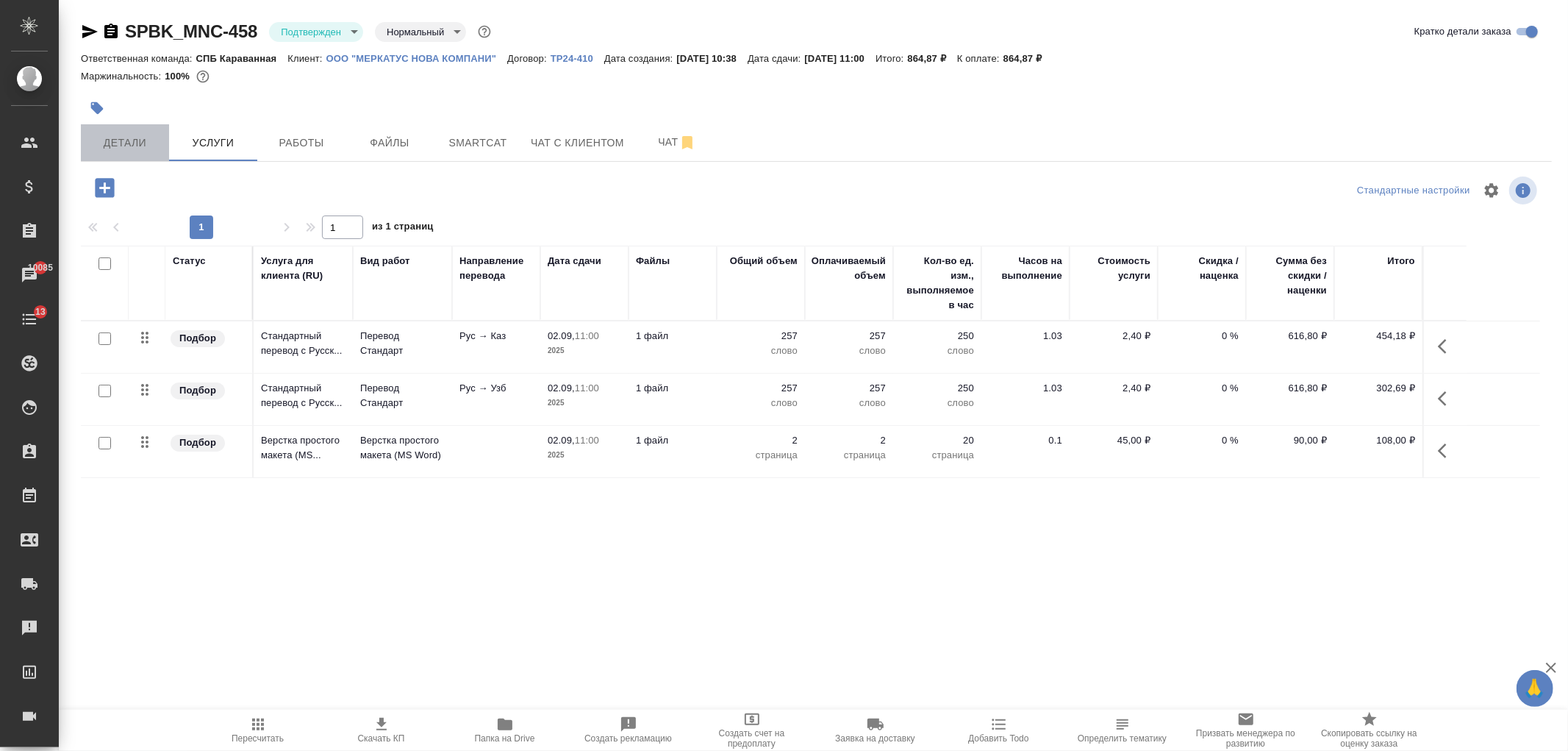
click at [128, 134] on span "Детали" at bounding box center [125, 142] width 70 height 18
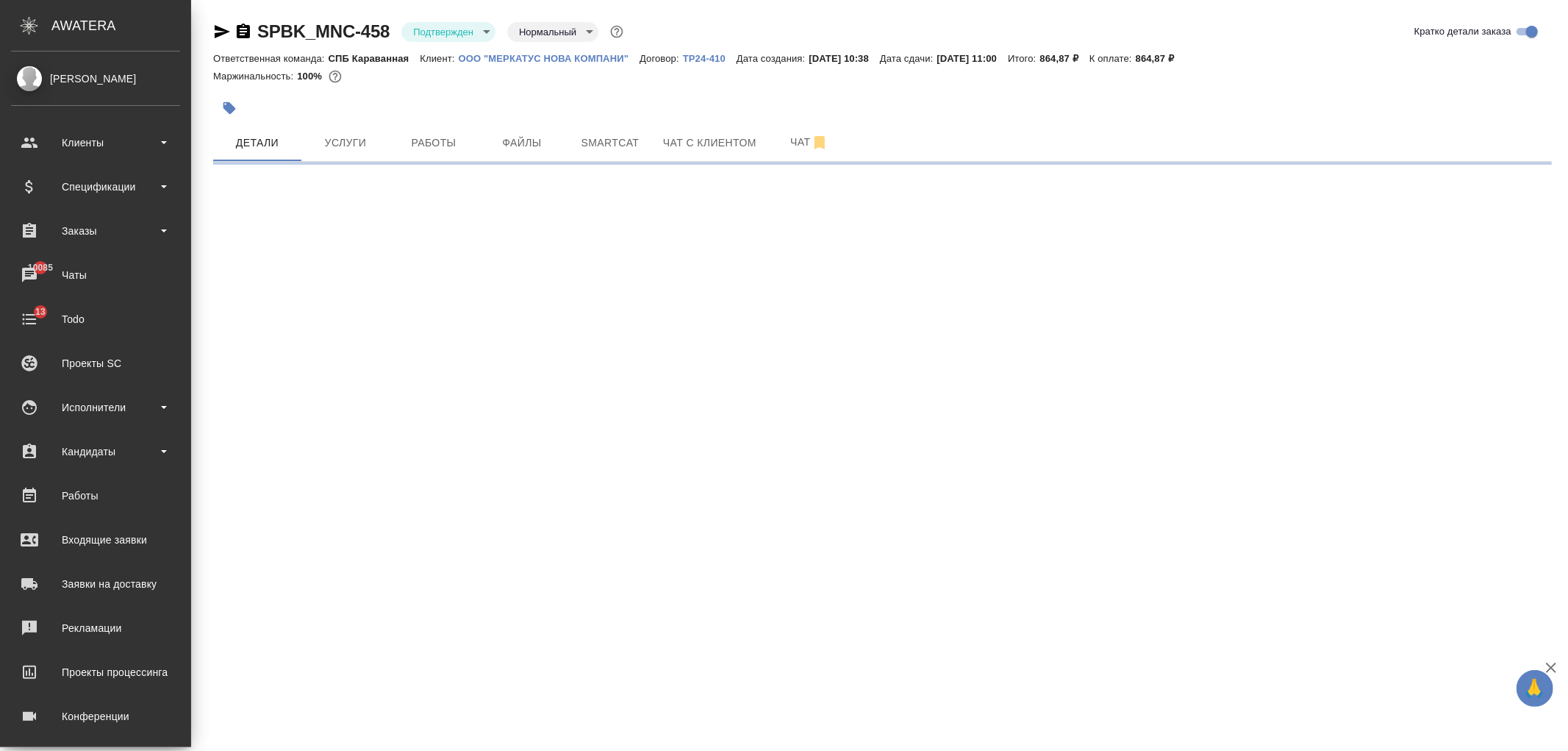
select select "RU"
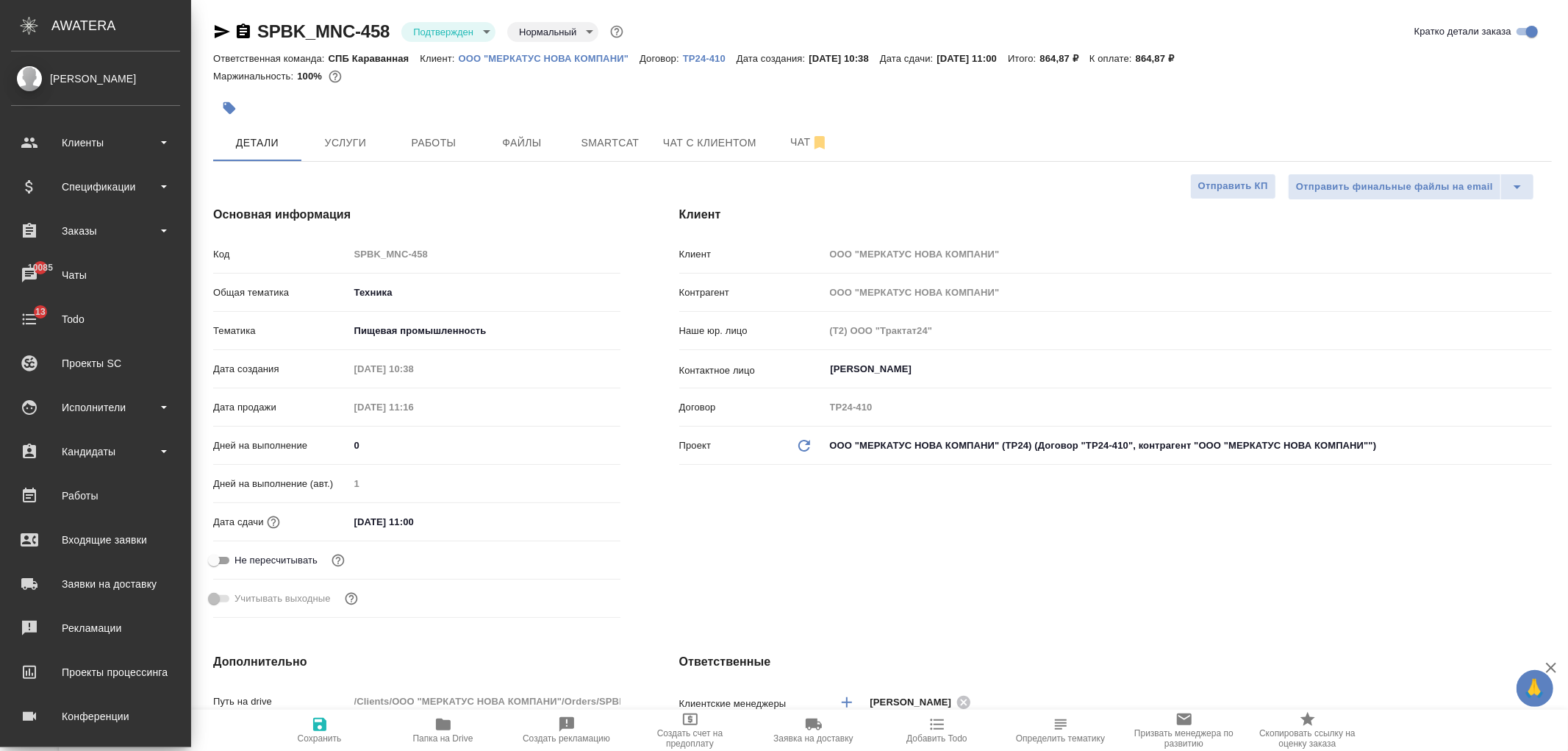
type textarea "x"
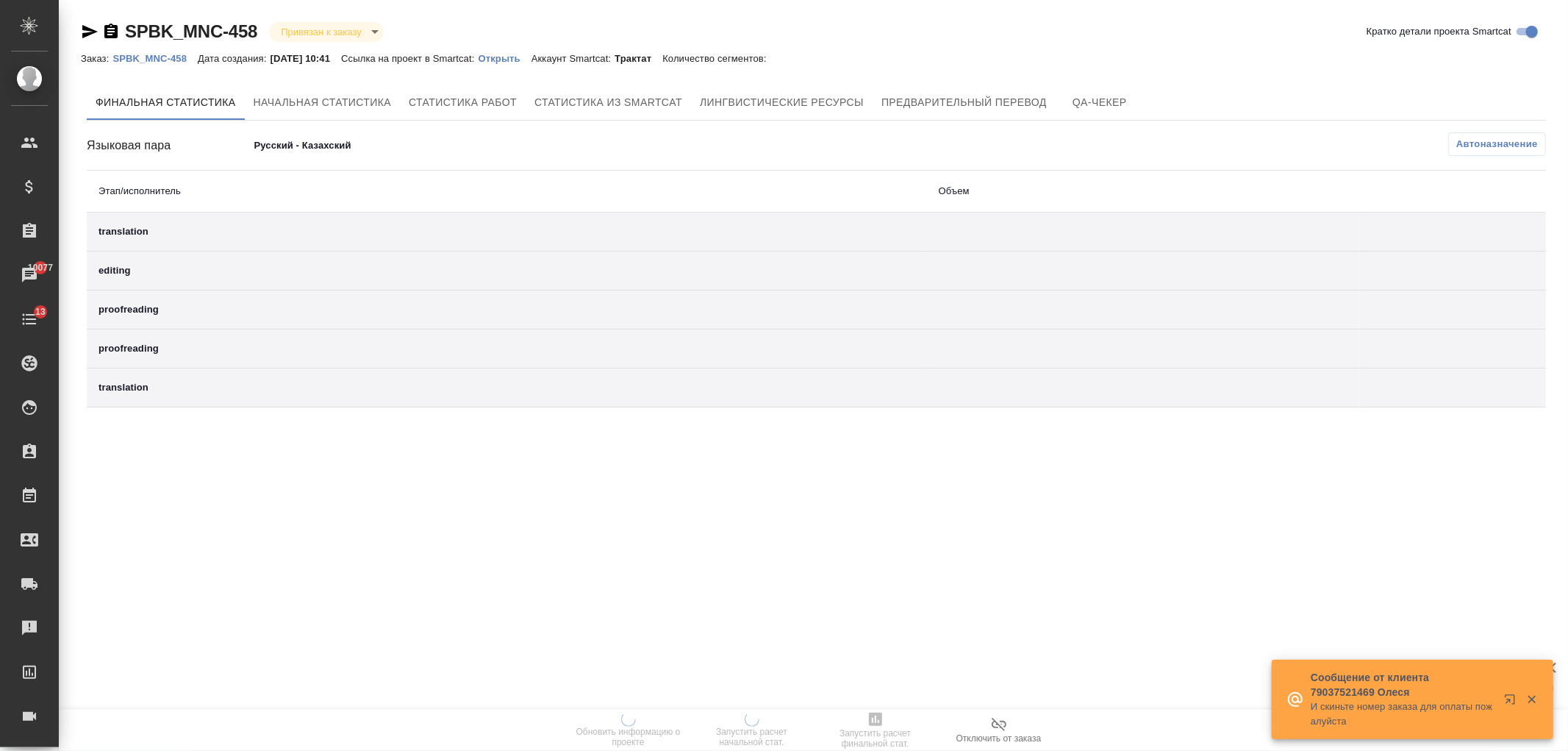
click at [512, 53] on p "Открыть" at bounding box center [505, 58] width 53 height 11
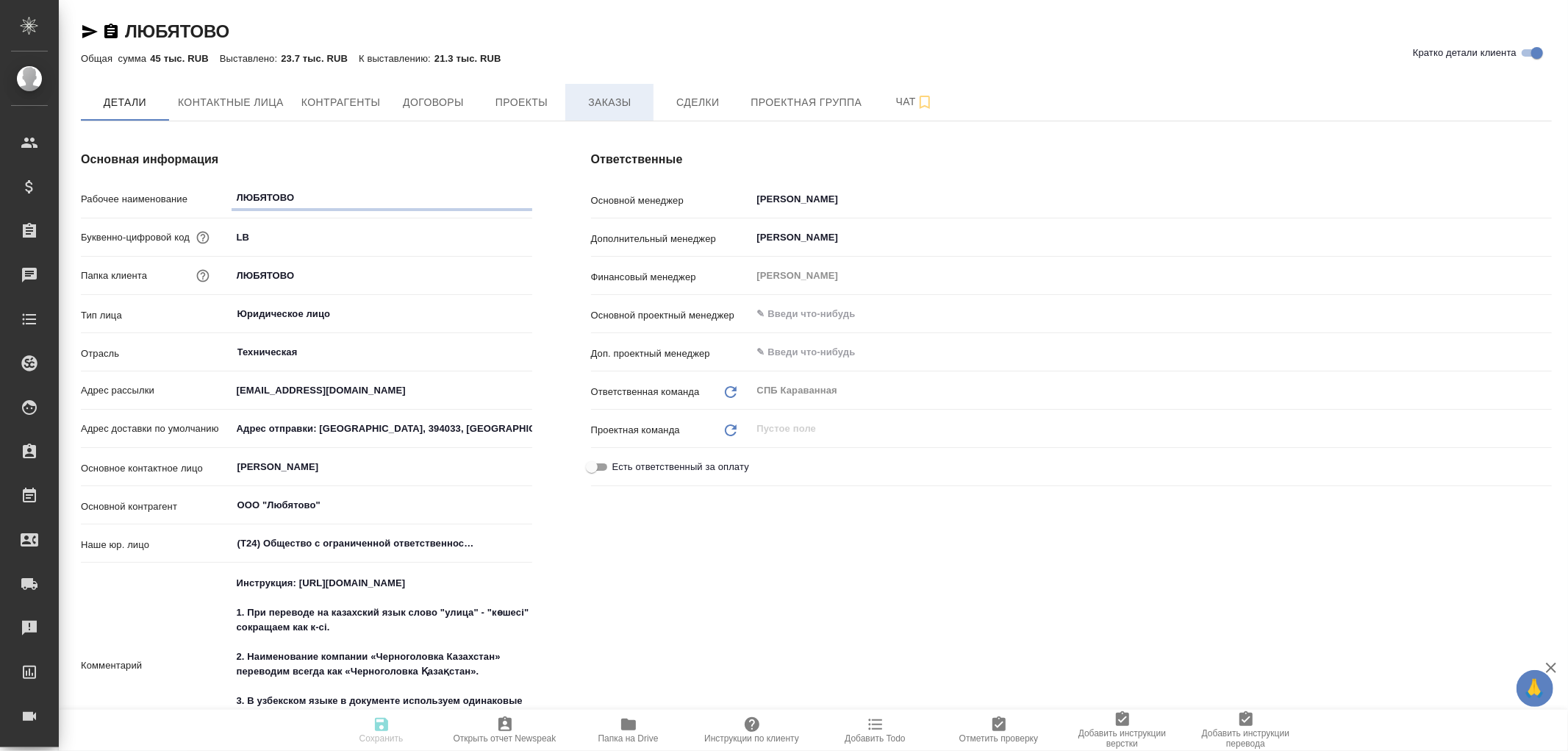
click at [597, 118] on button "Заказы" at bounding box center [609, 102] width 88 height 37
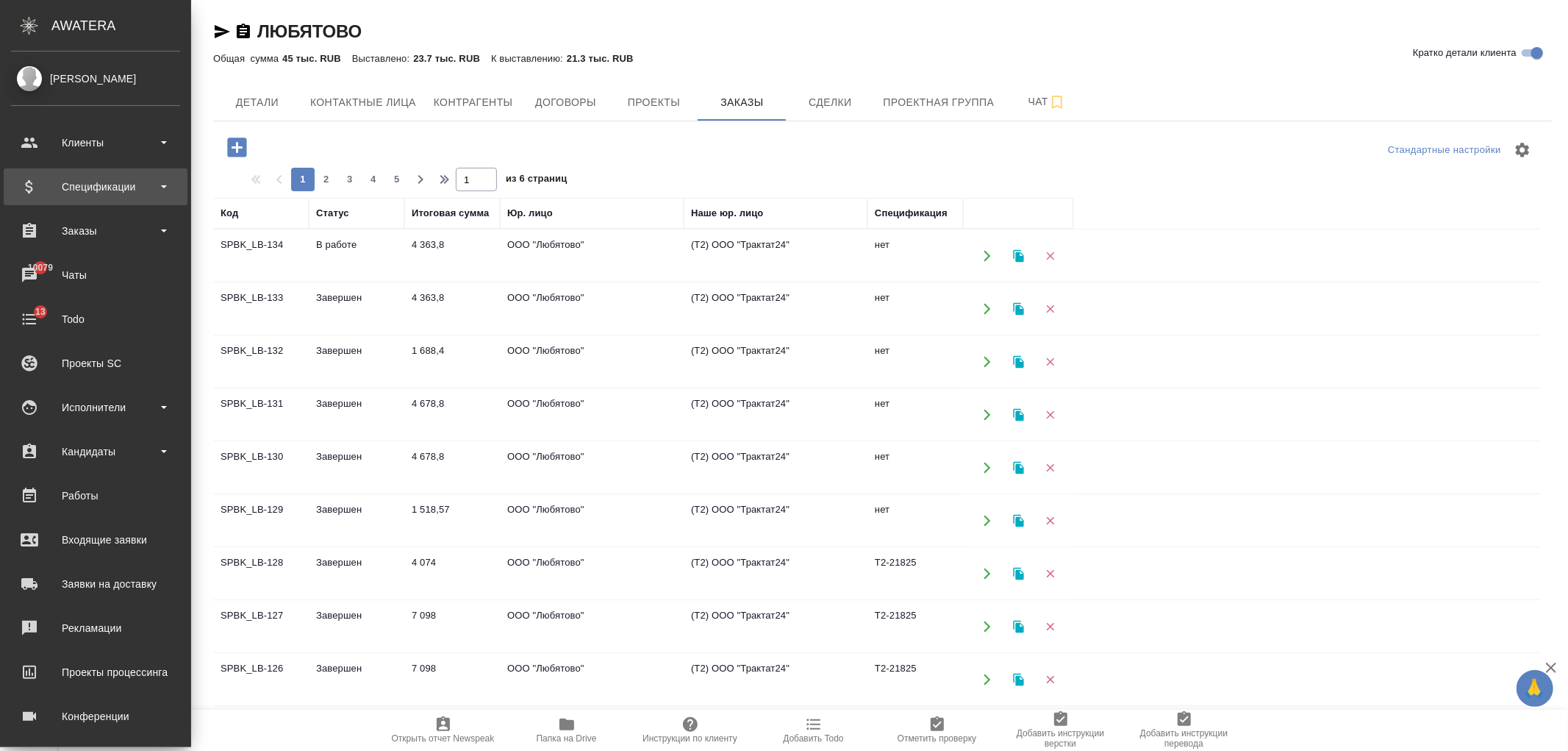
click at [130, 178] on div "Спецификации" at bounding box center [96, 187] width 169 height 22
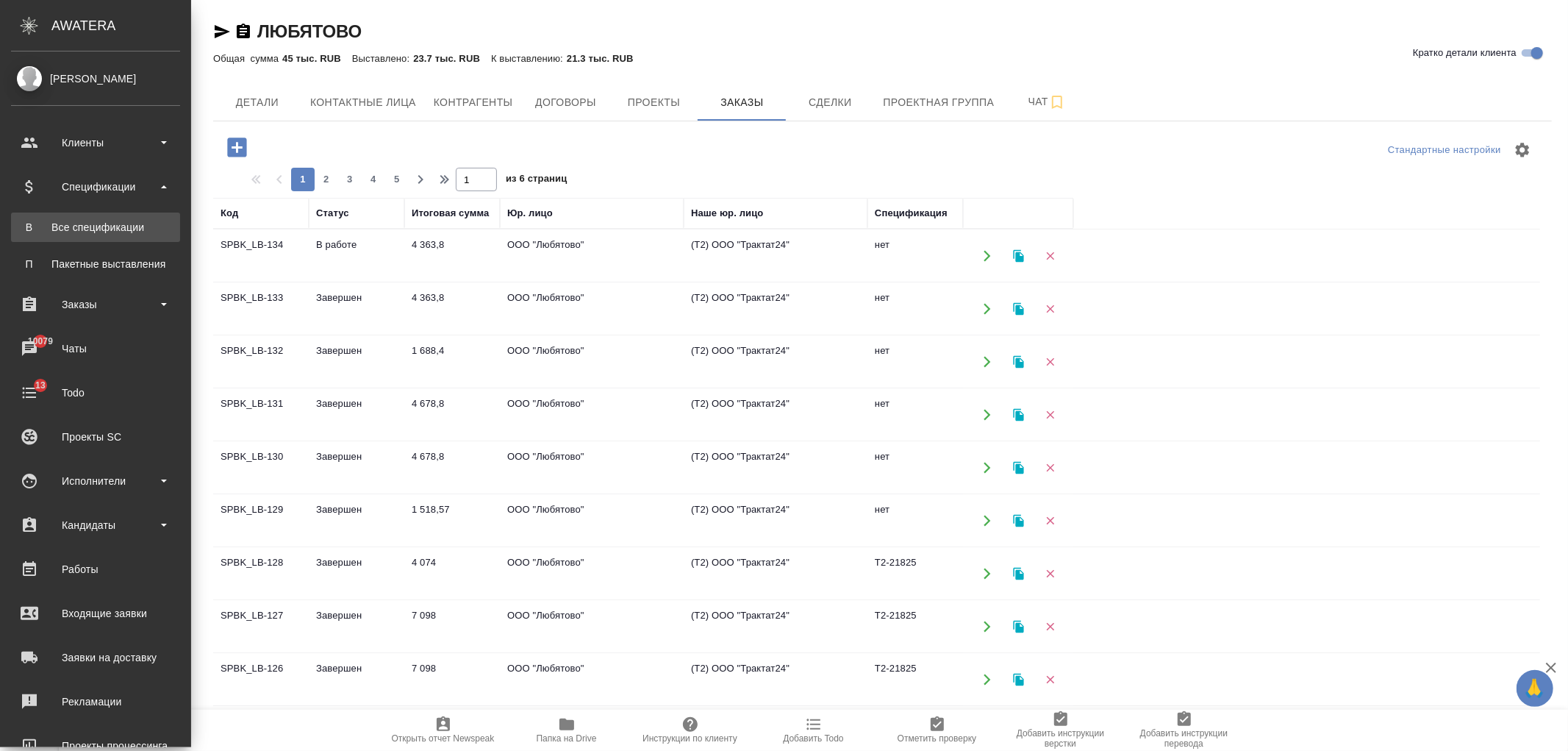
click at [144, 233] on div "Все спецификации" at bounding box center [95, 227] width 154 height 15
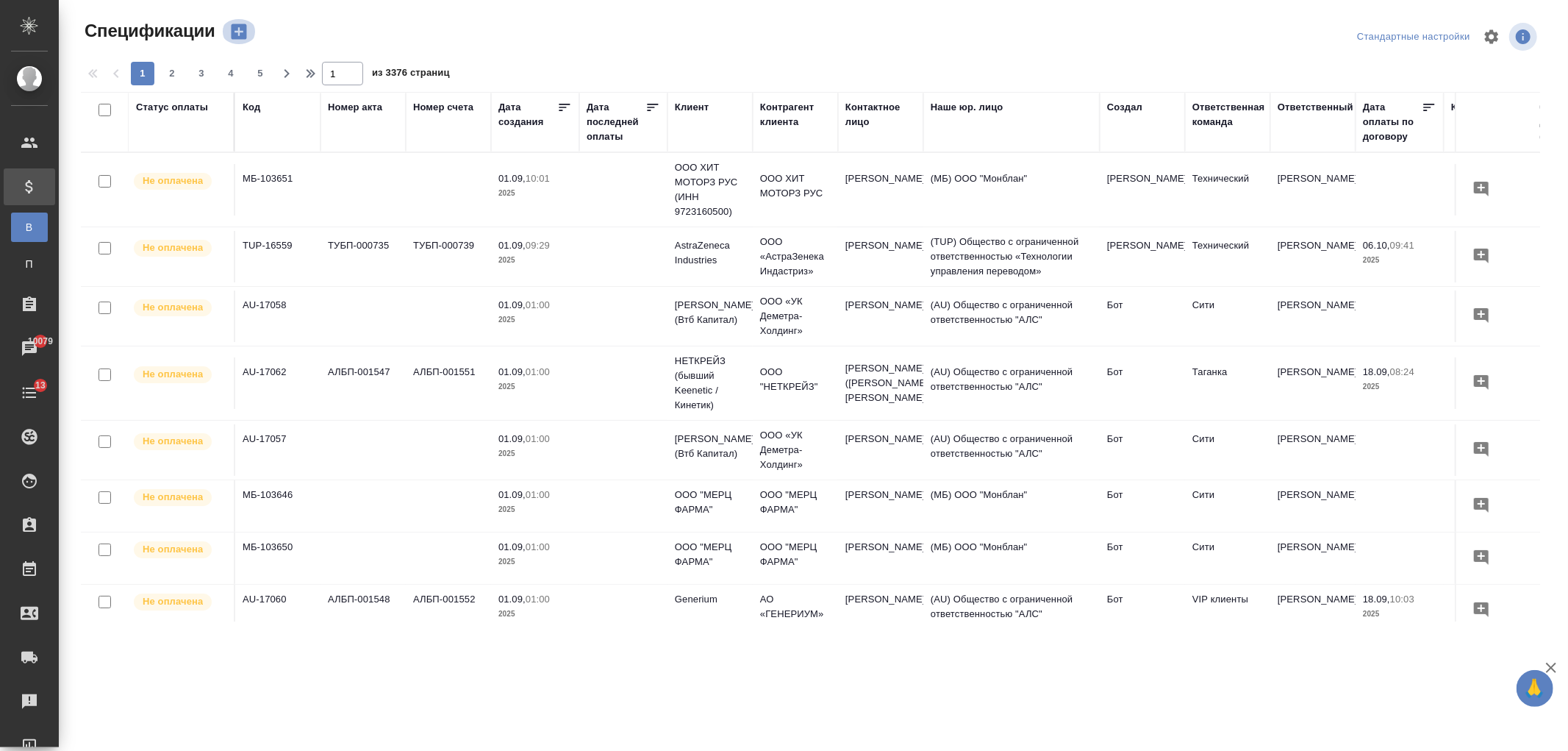
click at [240, 34] on icon "button" at bounding box center [239, 32] width 15 height 15
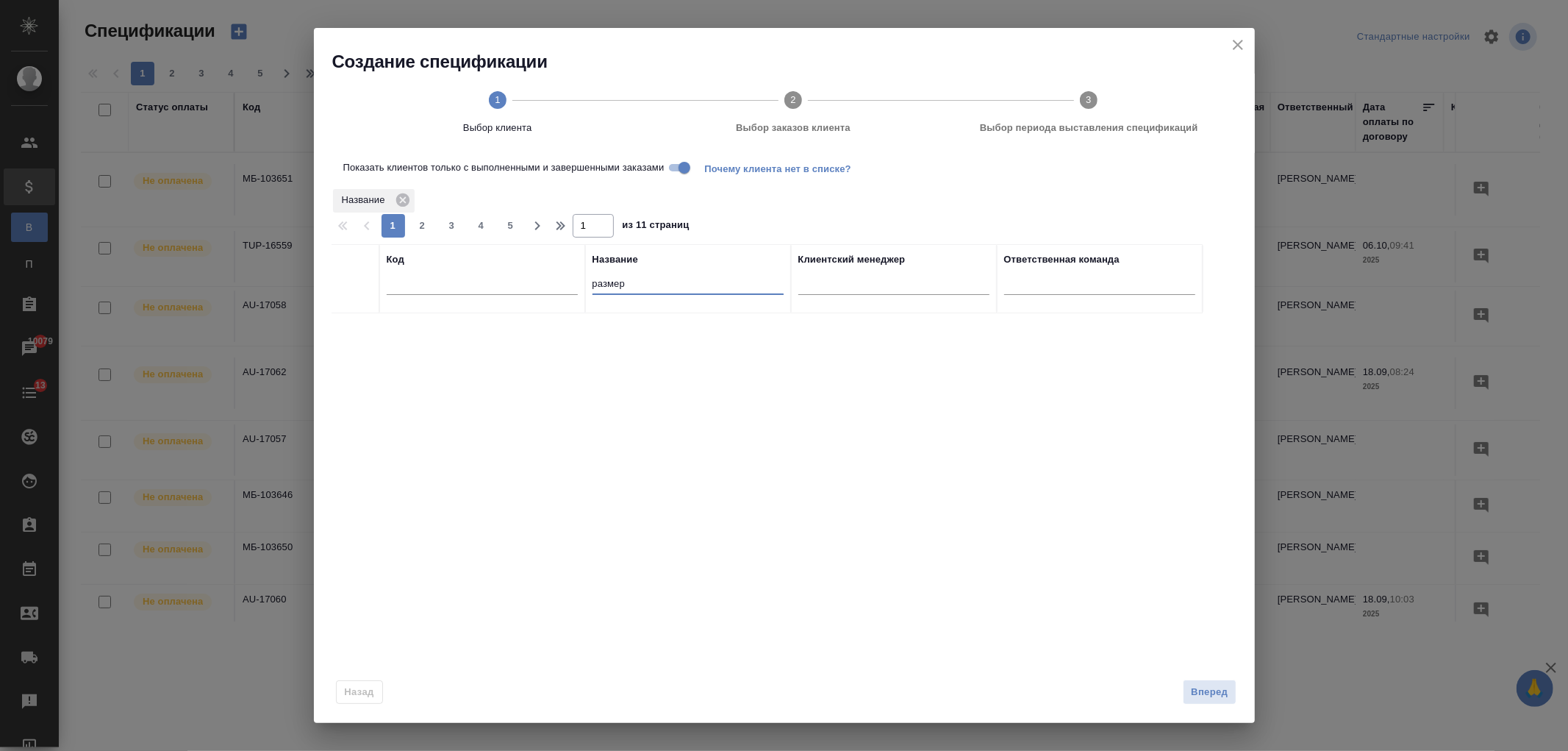
drag, startPoint x: 625, startPoint y: 283, endPoint x: 447, endPoint y: 306, distance: 179.5
click at [447, 306] on tr "Код Название размер Клиентский менеджер Ответственная команда" at bounding box center [767, 278] width 871 height 69
type input "любято"
click at [701, 334] on p "ЛЮБЯТОВО" at bounding box center [687, 328] width 191 height 15
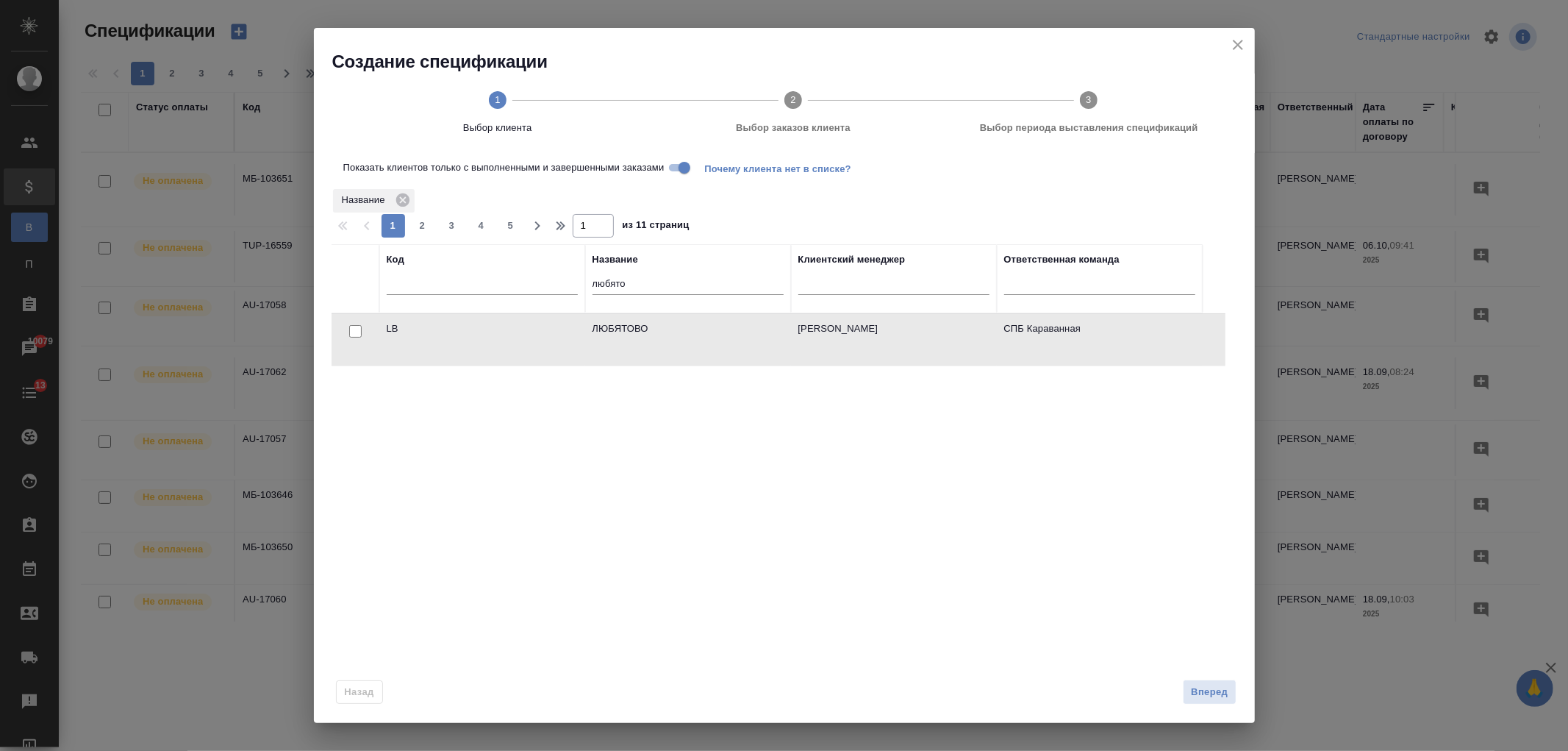
click at [352, 330] on input "checkbox" at bounding box center [355, 331] width 13 height 13
checkbox input "true"
click at [1209, 694] on span "Вперед" at bounding box center [1209, 693] width 37 height 17
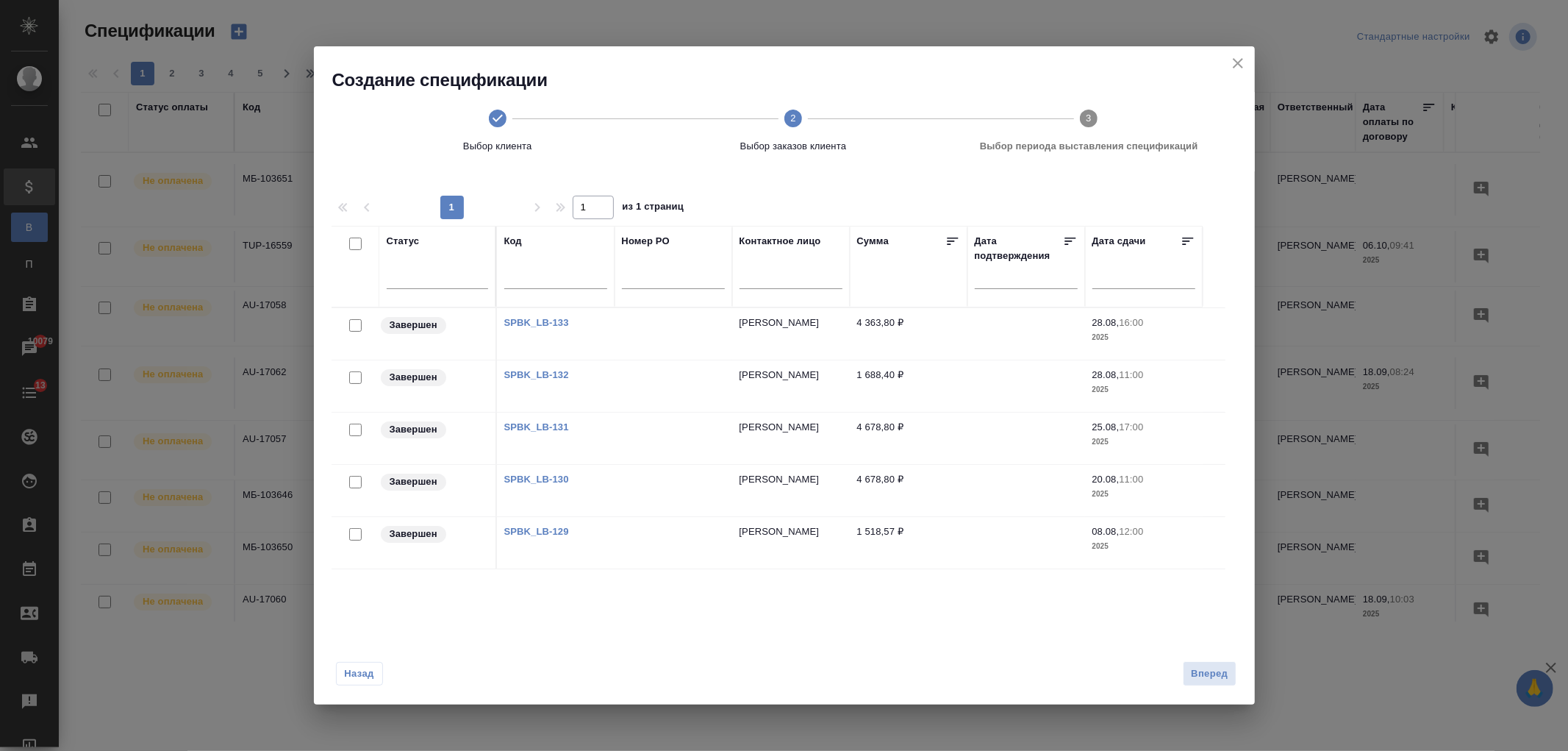
click at [354, 240] on input "checkbox" at bounding box center [355, 243] width 13 height 13
checkbox input "true"
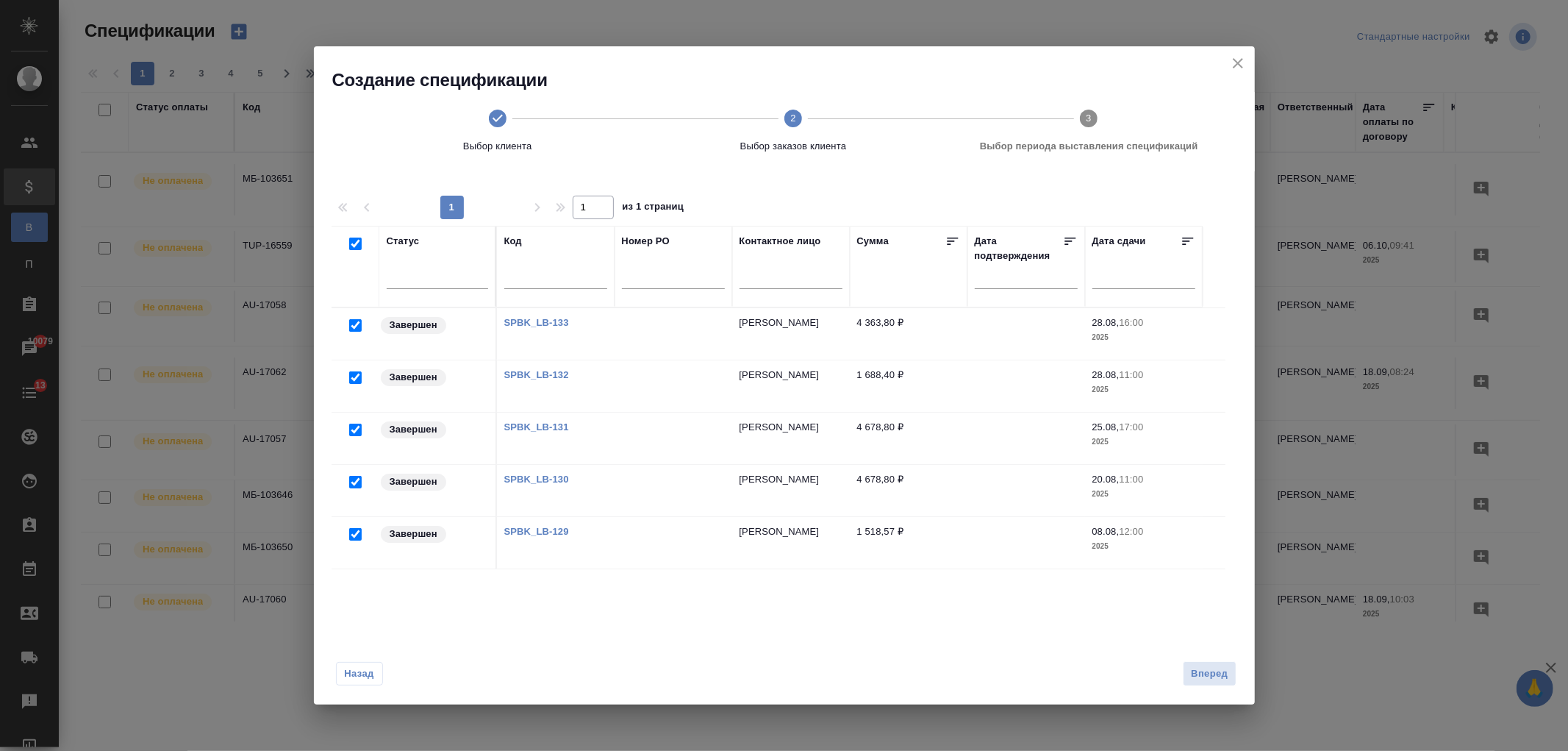
checkbox input "true"
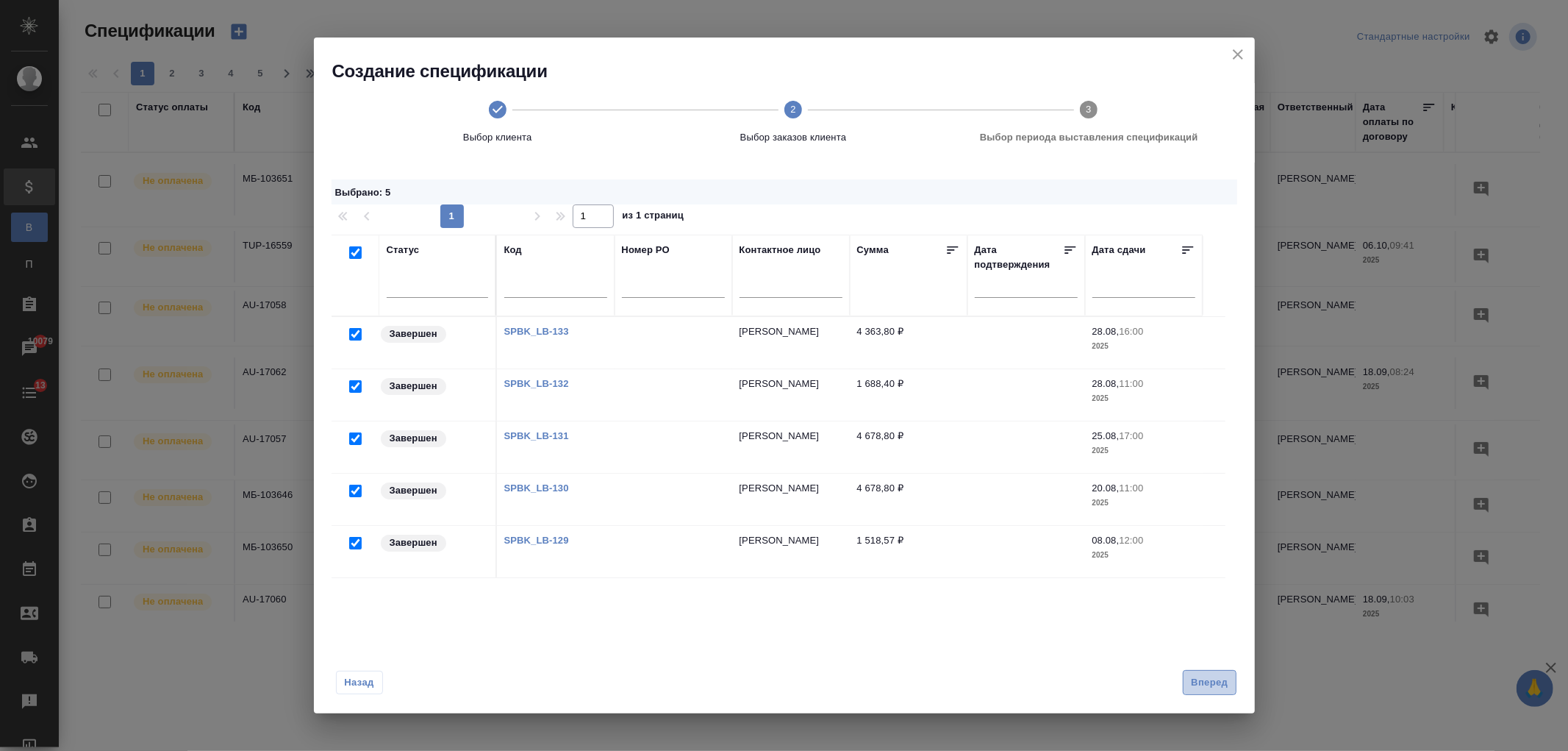
click at [1219, 688] on span "Вперед" at bounding box center [1209, 683] width 37 height 17
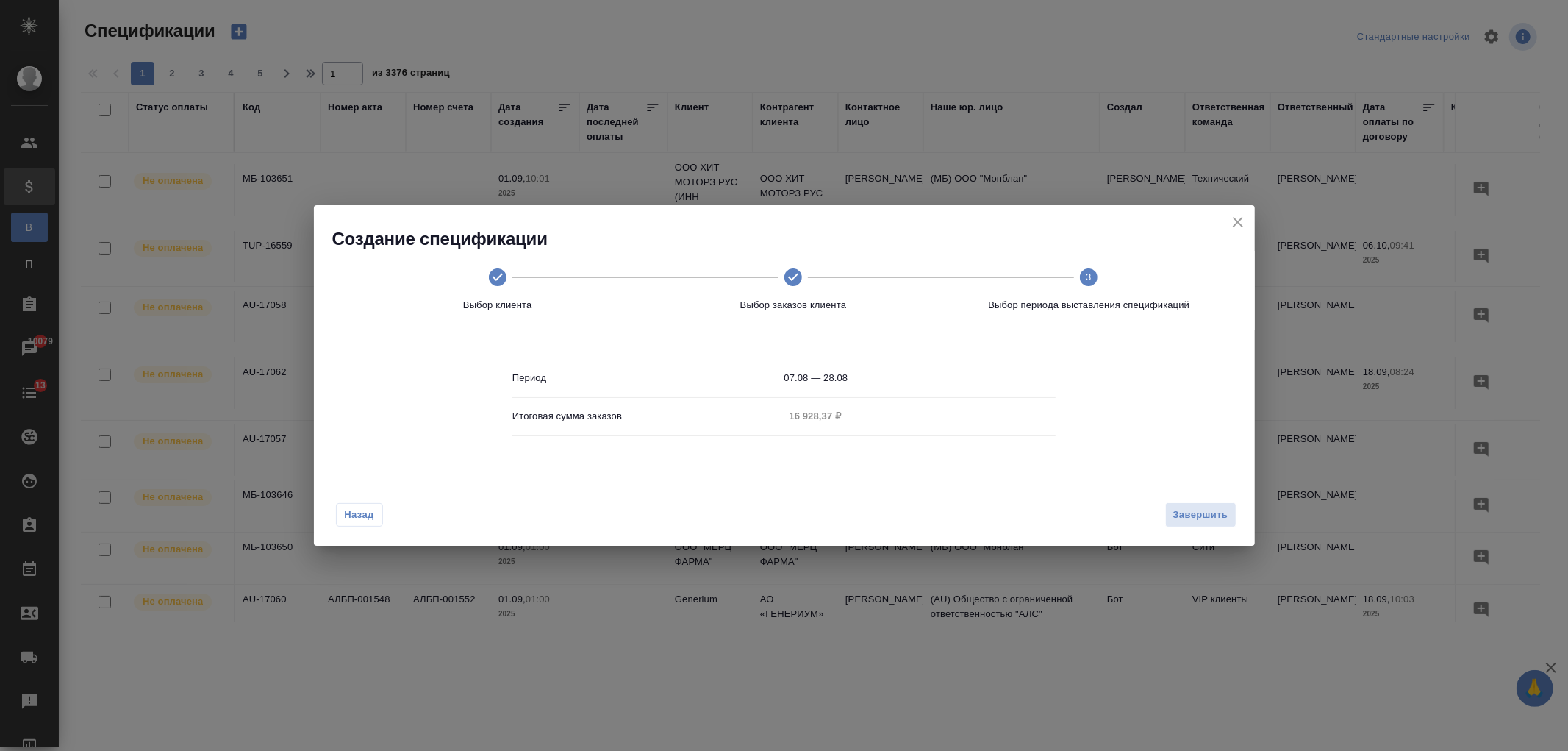
click at [372, 528] on div "Назад Завершить" at bounding box center [784, 511] width 941 height 69
click at [357, 518] on span "Назад" at bounding box center [359, 515] width 31 height 15
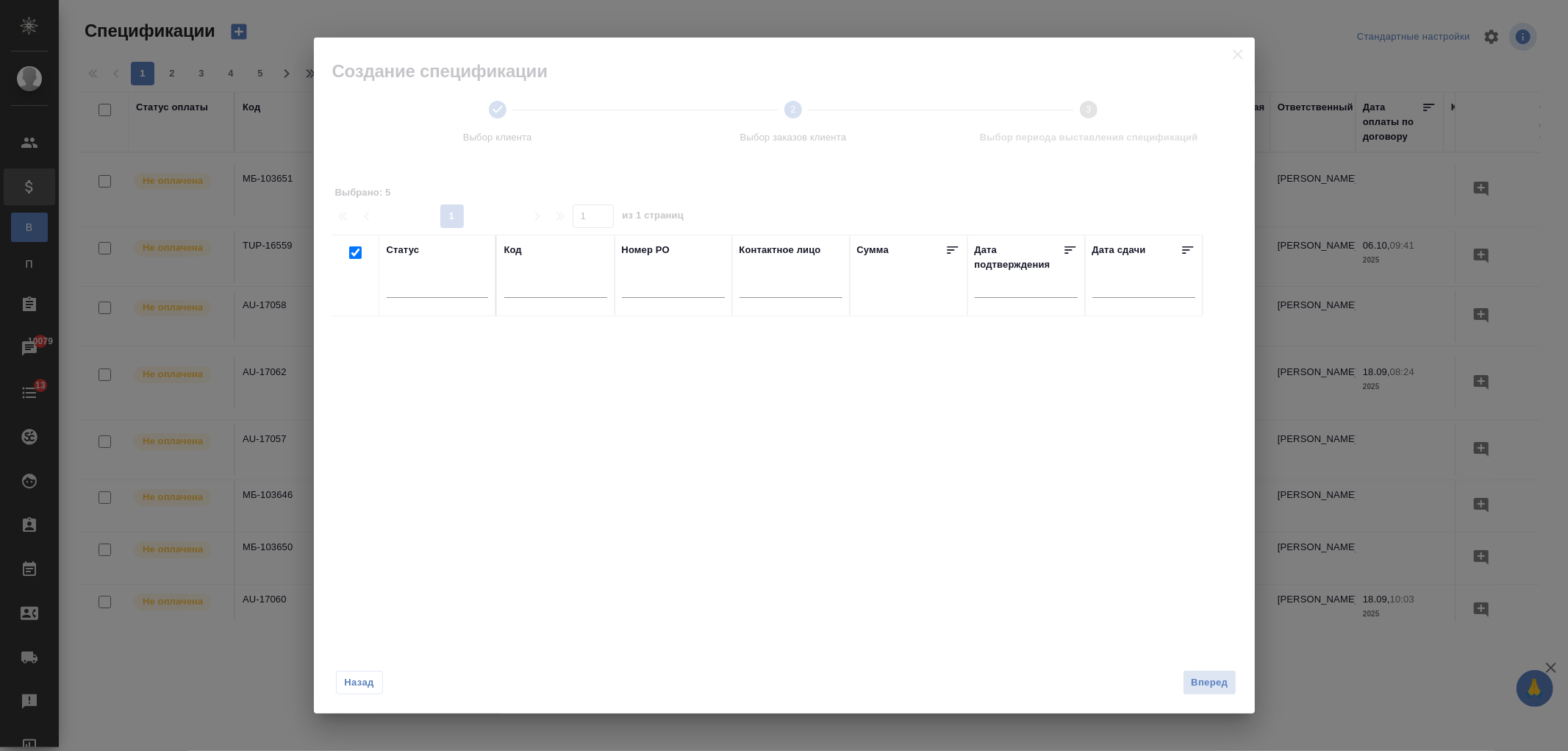
checkbox input "true"
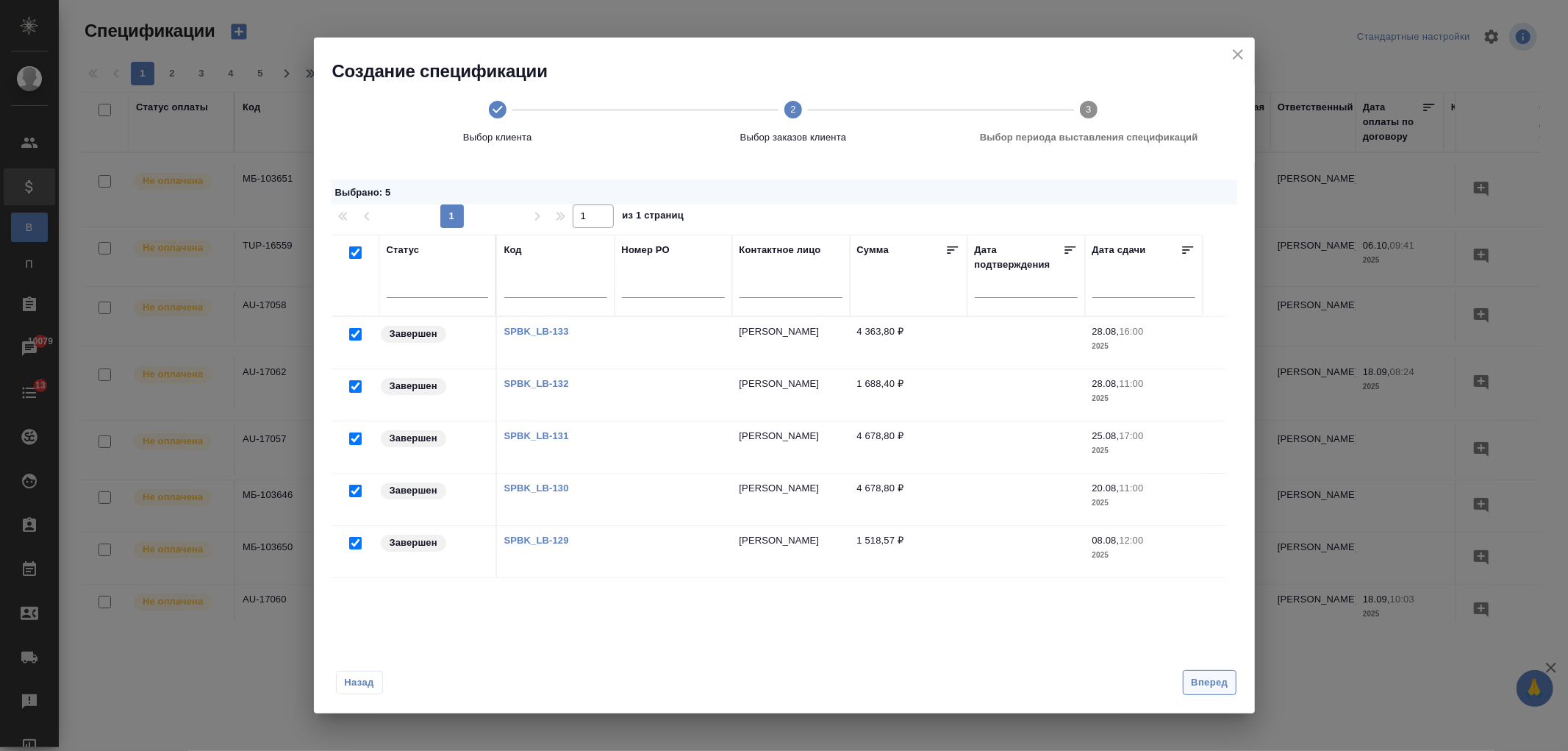
click at [1216, 677] on span "Вперед" at bounding box center [1209, 683] width 37 height 17
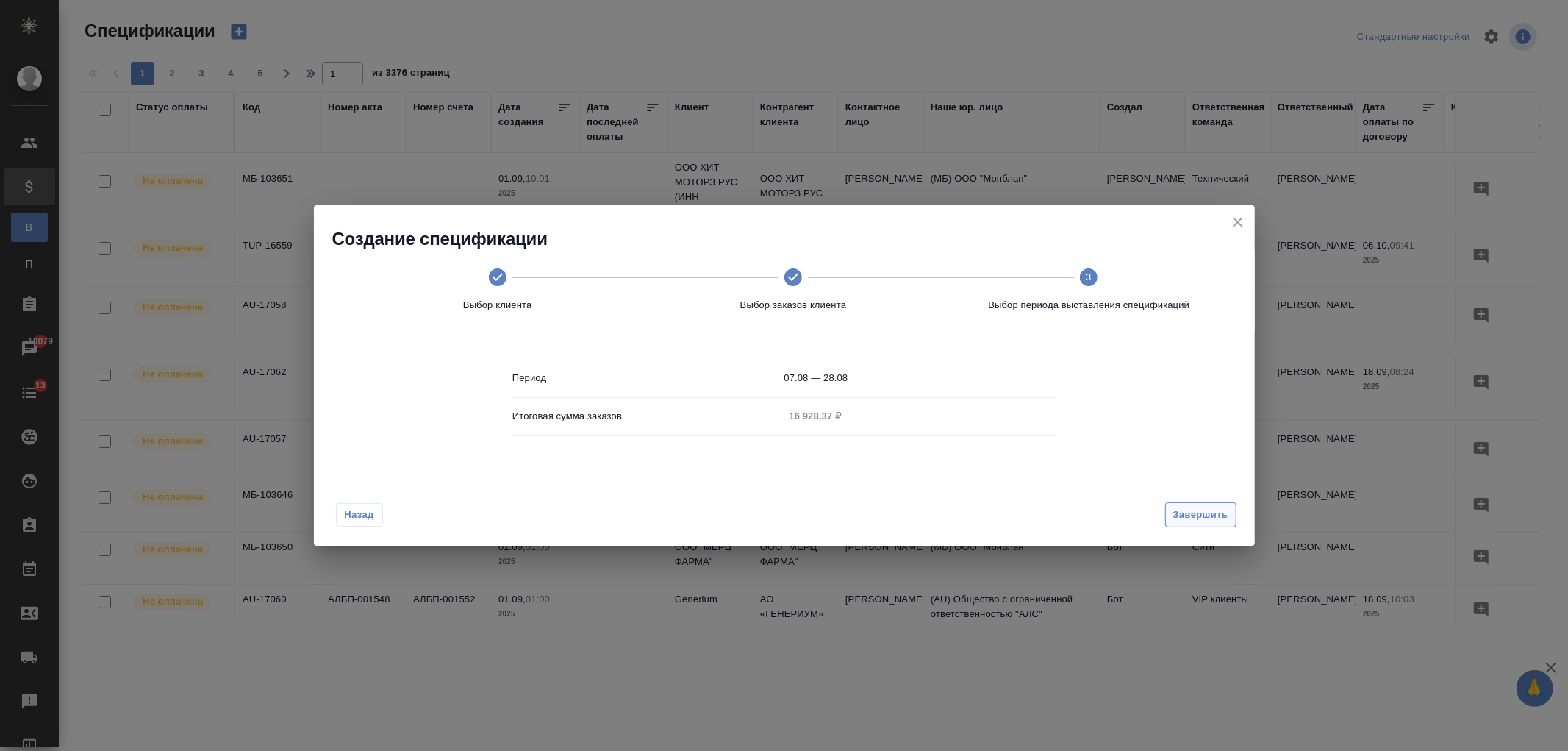
click at [1221, 516] on span "Завершить" at bounding box center [1201, 516] width 55 height 17
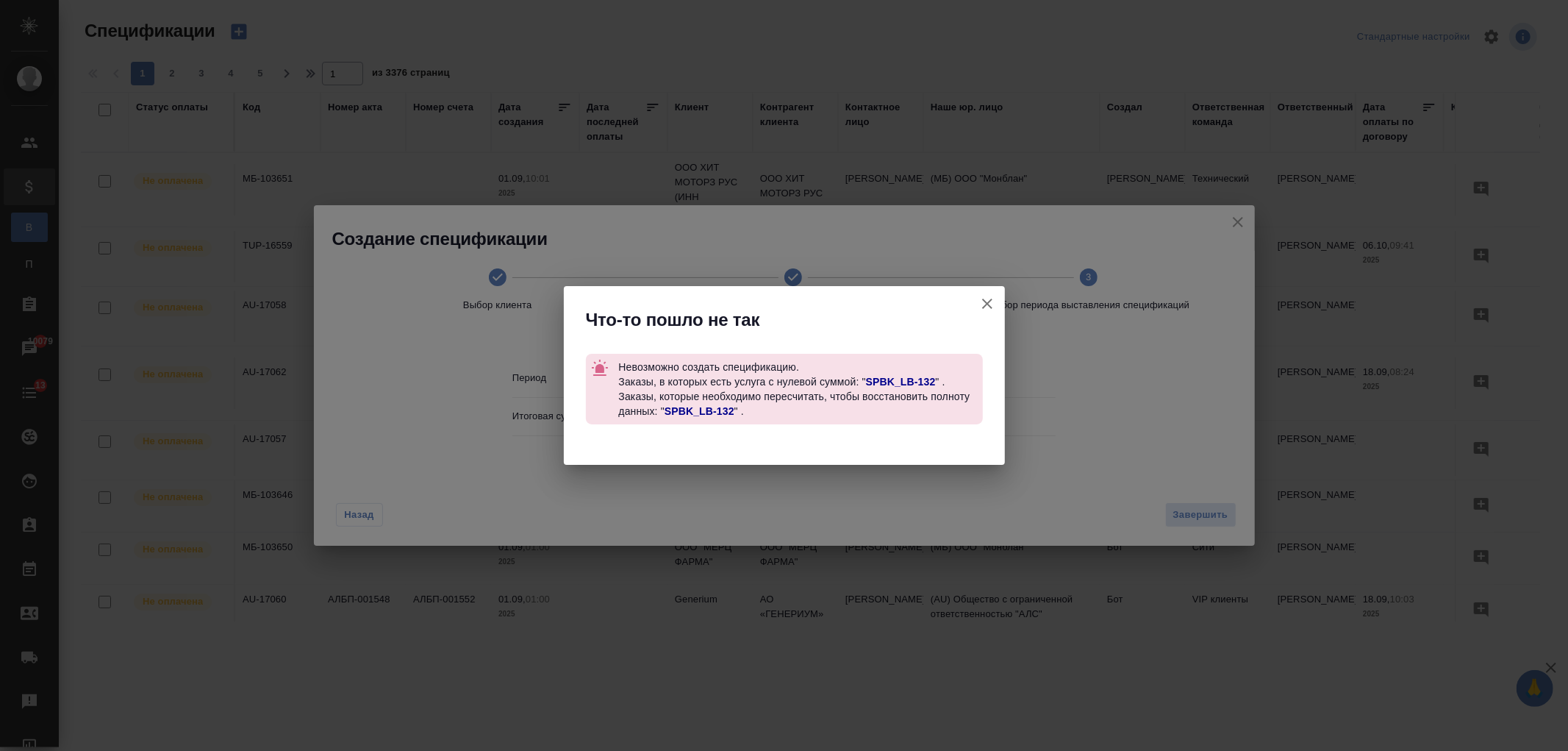
click at [908, 383] on link "SPBK_LB-132" at bounding box center [901, 382] width 70 height 12
click at [903, 497] on div "Что-то пошло не так Невозможно создать спецификацию. Заказы, в которых есть усл…" at bounding box center [784, 375] width 1568 height 751
click at [986, 300] on icon "button" at bounding box center [987, 303] width 18 height 18
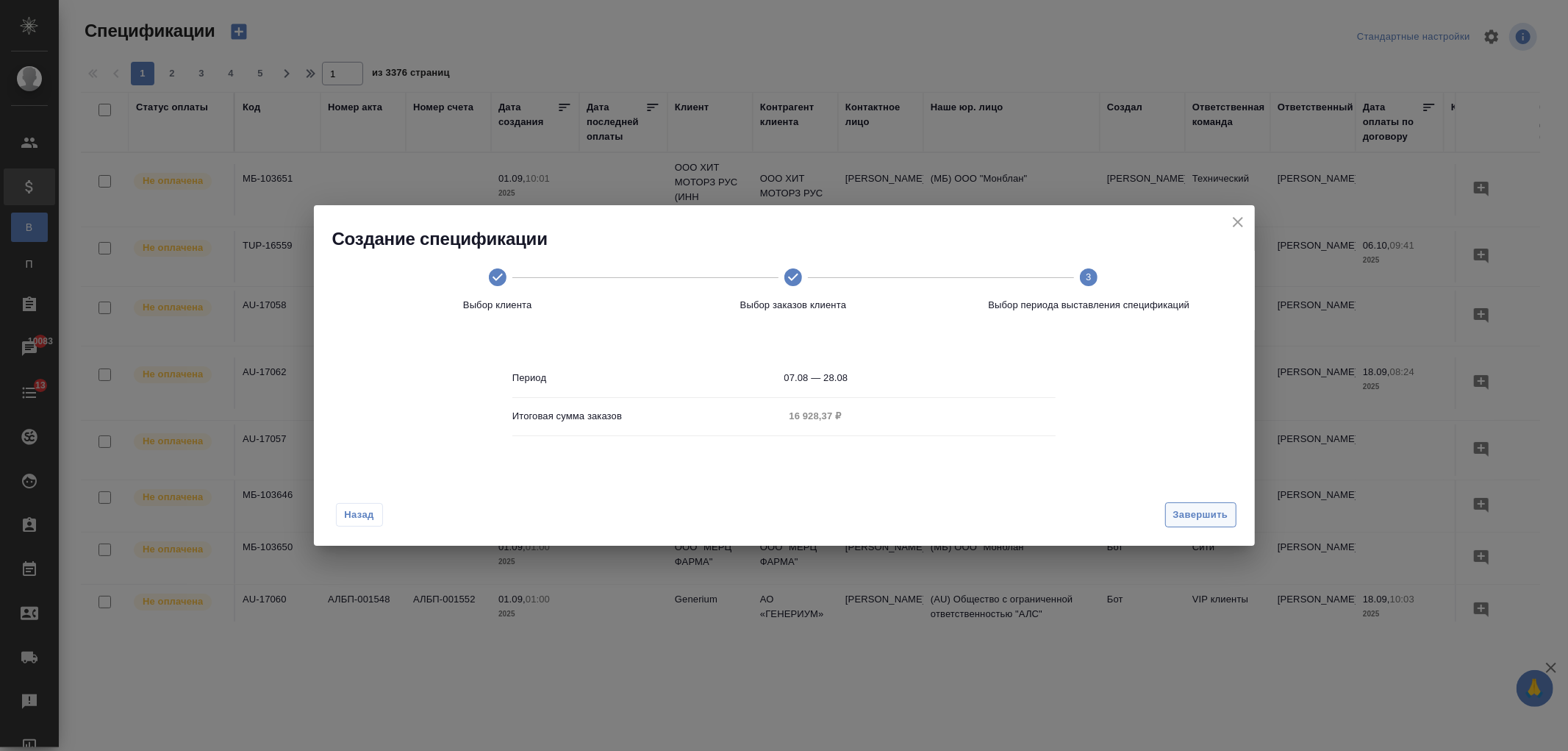
click at [1188, 516] on span "Завершить" at bounding box center [1201, 516] width 55 height 17
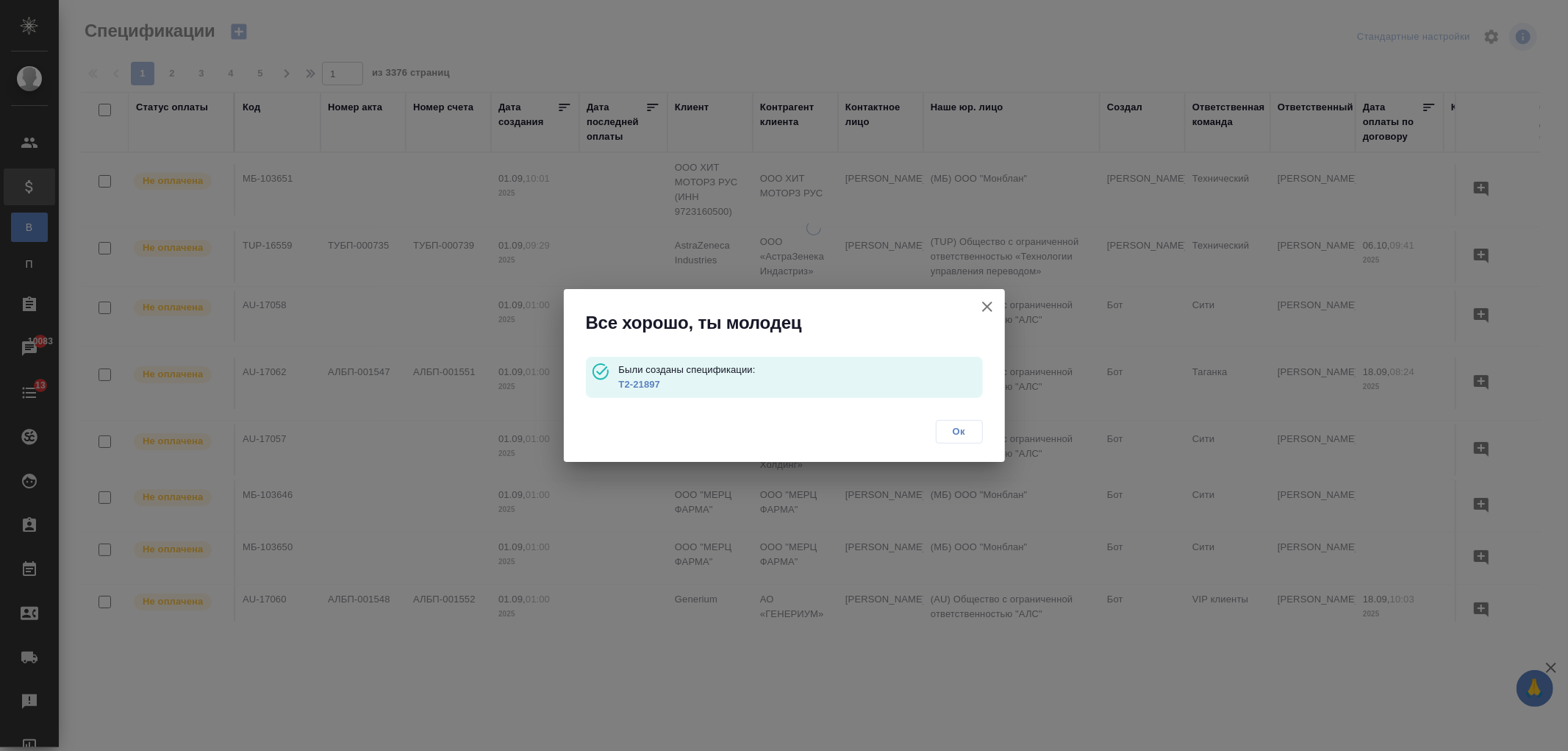
click at [633, 384] on link "Т2-21897" at bounding box center [638, 384] width 42 height 11
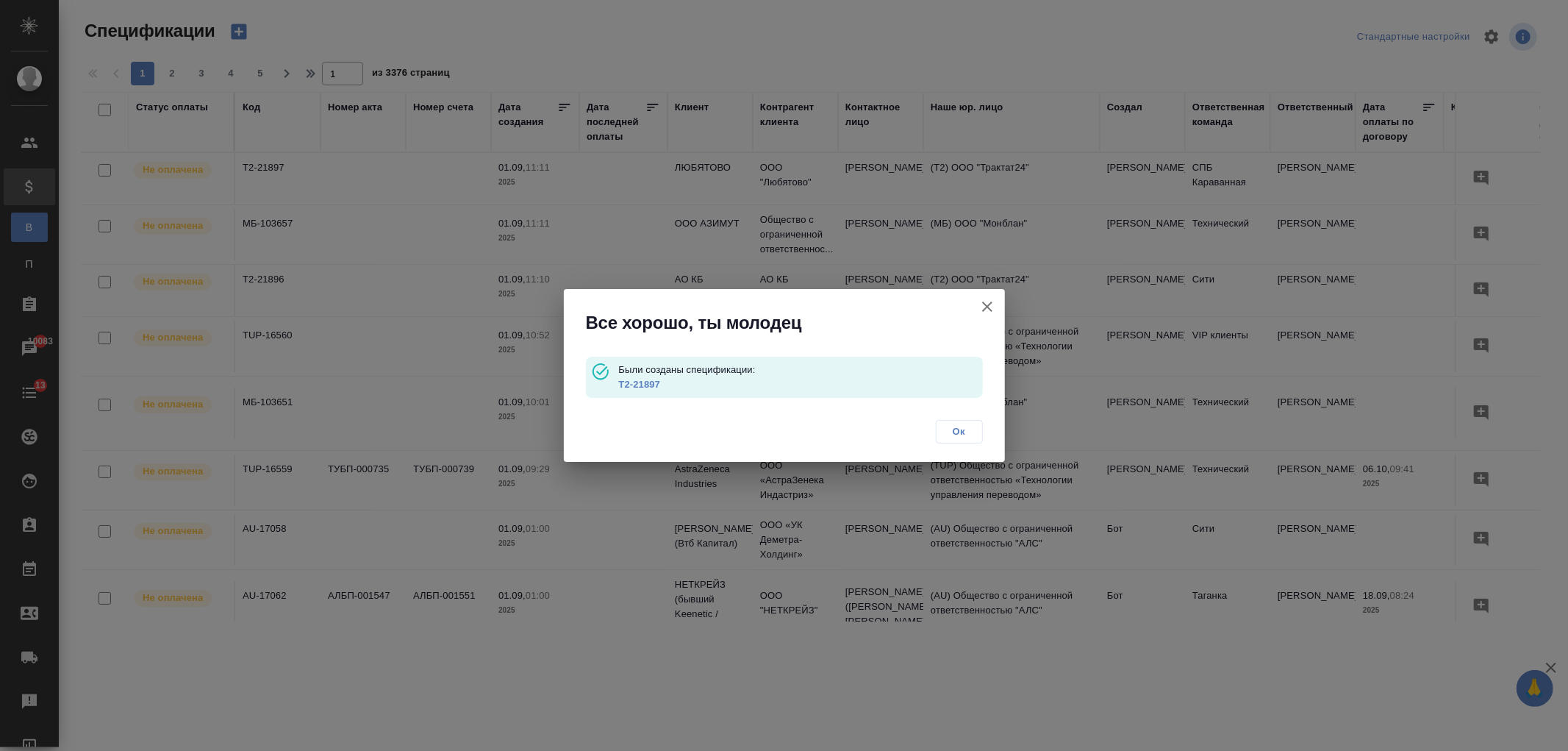
drag, startPoint x: 958, startPoint y: 432, endPoint x: 985, endPoint y: 1, distance: 431.8
click at [957, 432] on span "Ок" at bounding box center [959, 432] width 31 height 15
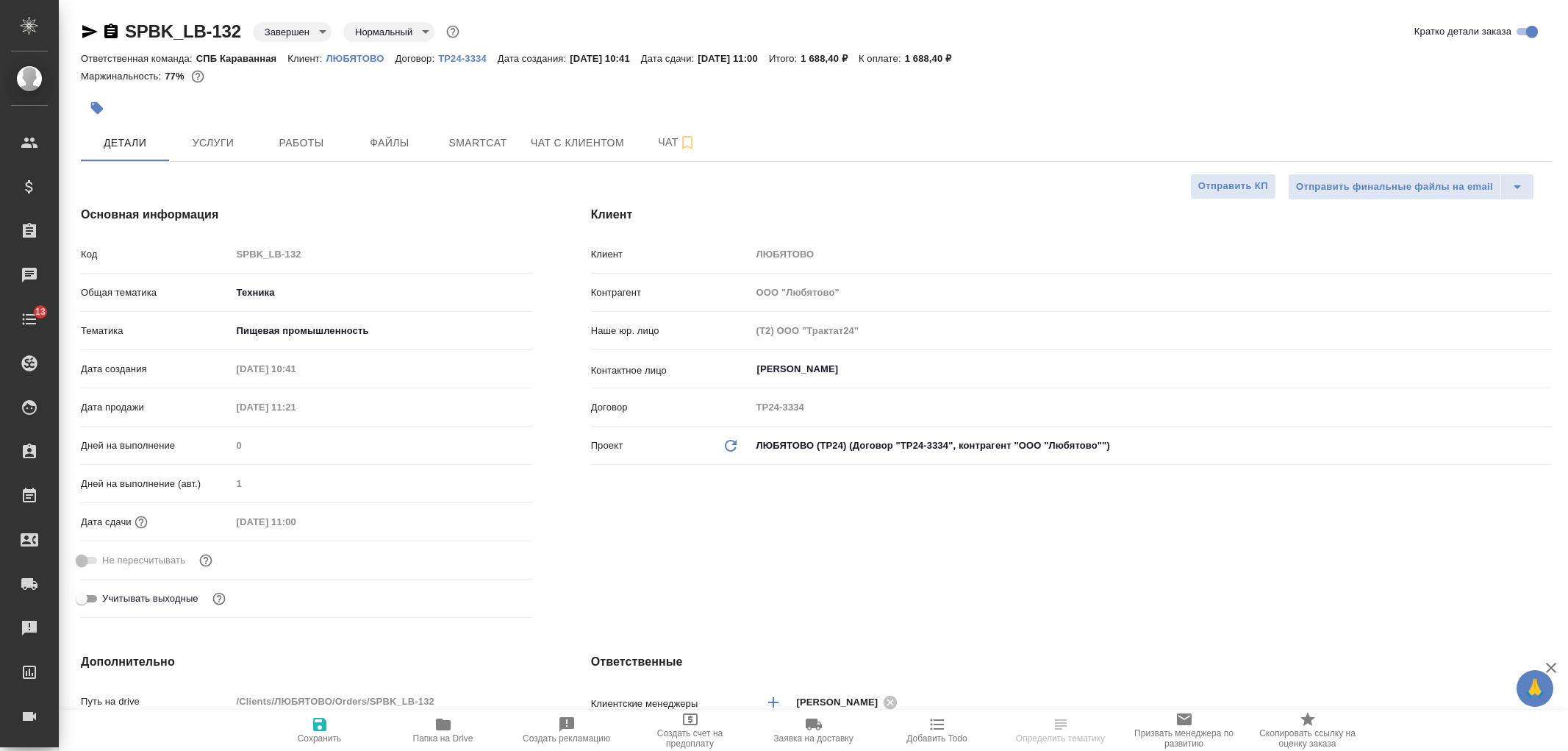
select select "RU"
click at [218, 142] on span "Услуги" at bounding box center [213, 142] width 70 height 18
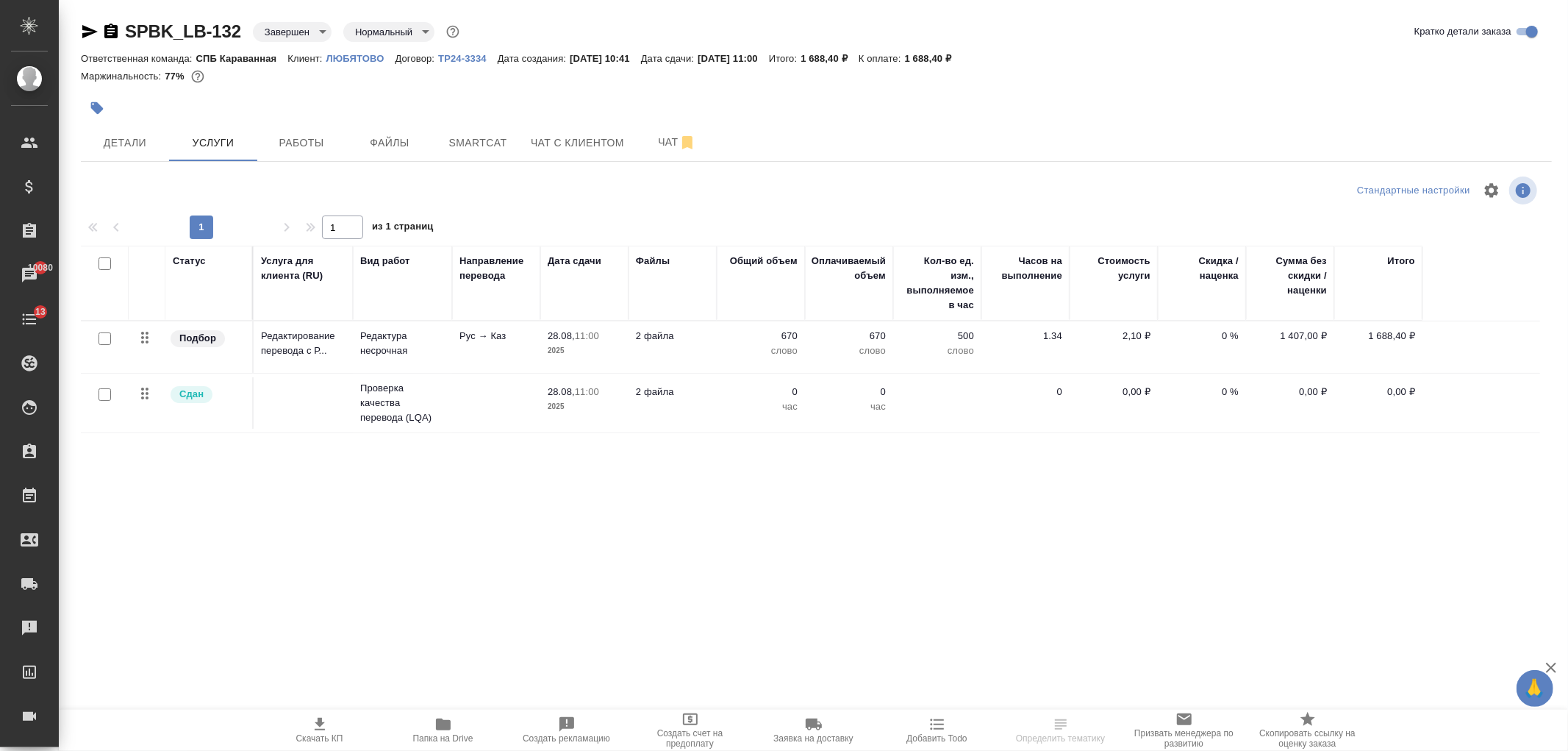
click at [1397, 420] on td "0,00 ₽" at bounding box center [1378, 403] width 88 height 51
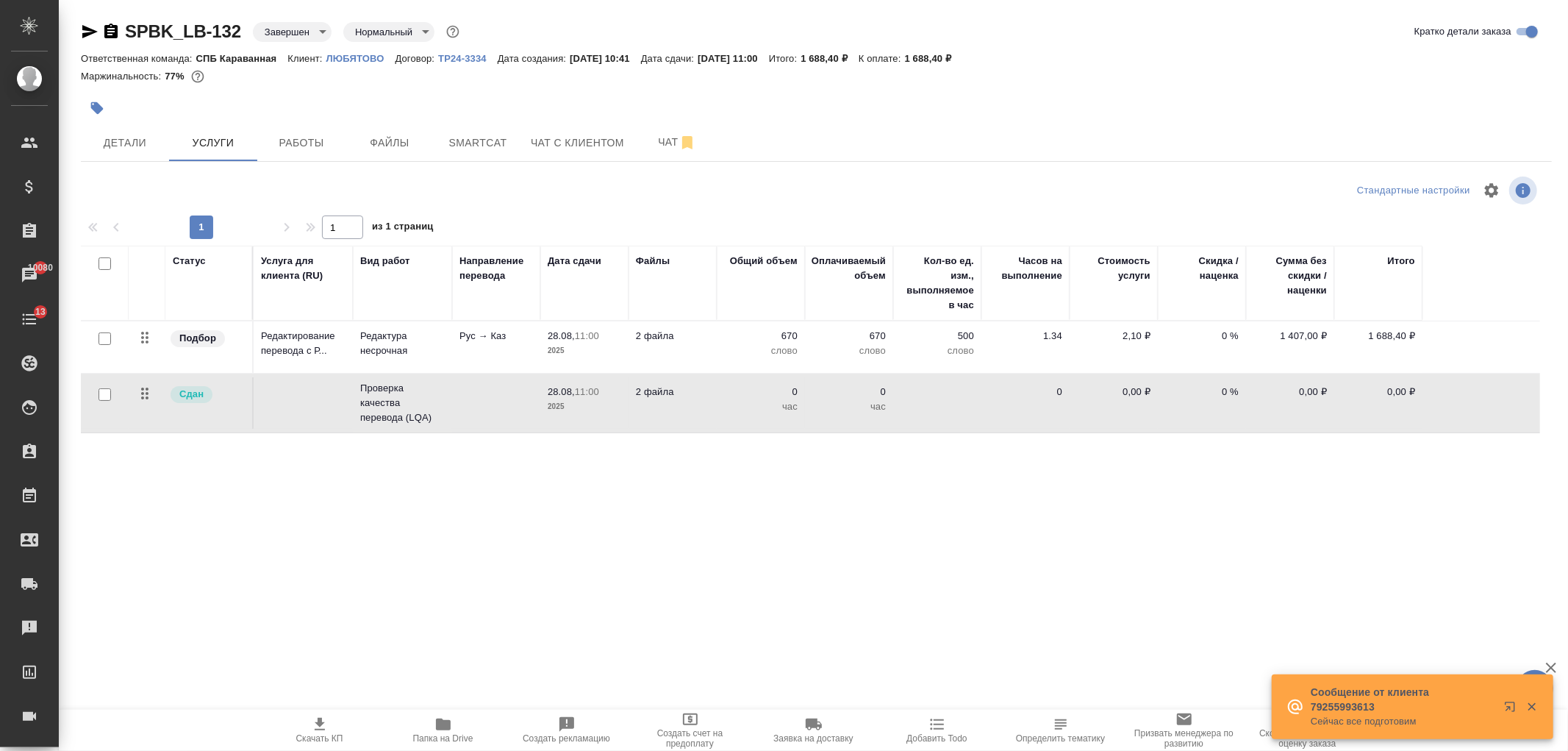
drag, startPoint x: 900, startPoint y: 404, endPoint x: 885, endPoint y: 405, distance: 15.0
click at [885, 405] on p "час" at bounding box center [849, 406] width 74 height 15
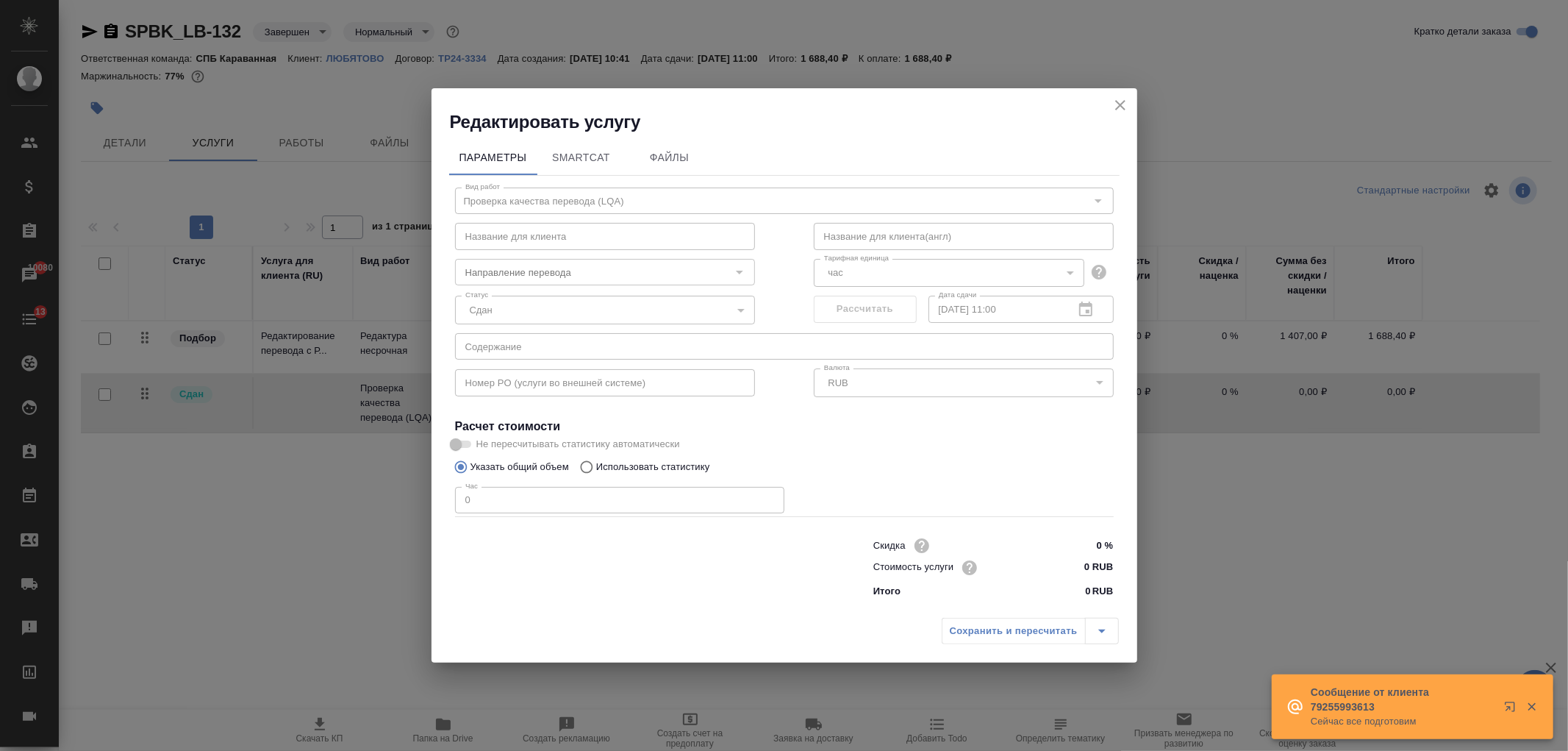
click at [1119, 97] on icon "close" at bounding box center [1120, 105] width 18 height 18
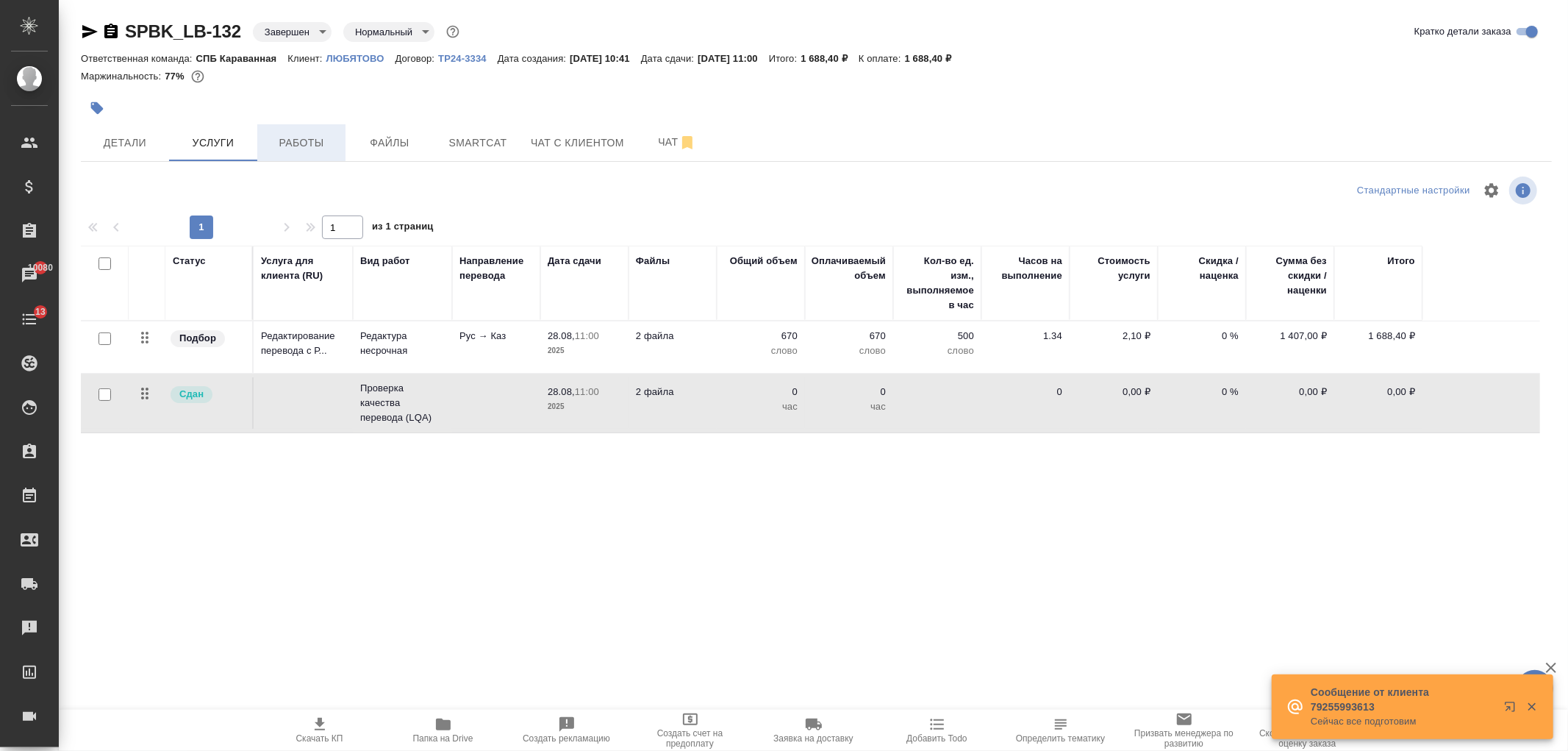
click at [326, 154] on button "Работы" at bounding box center [301, 142] width 88 height 37
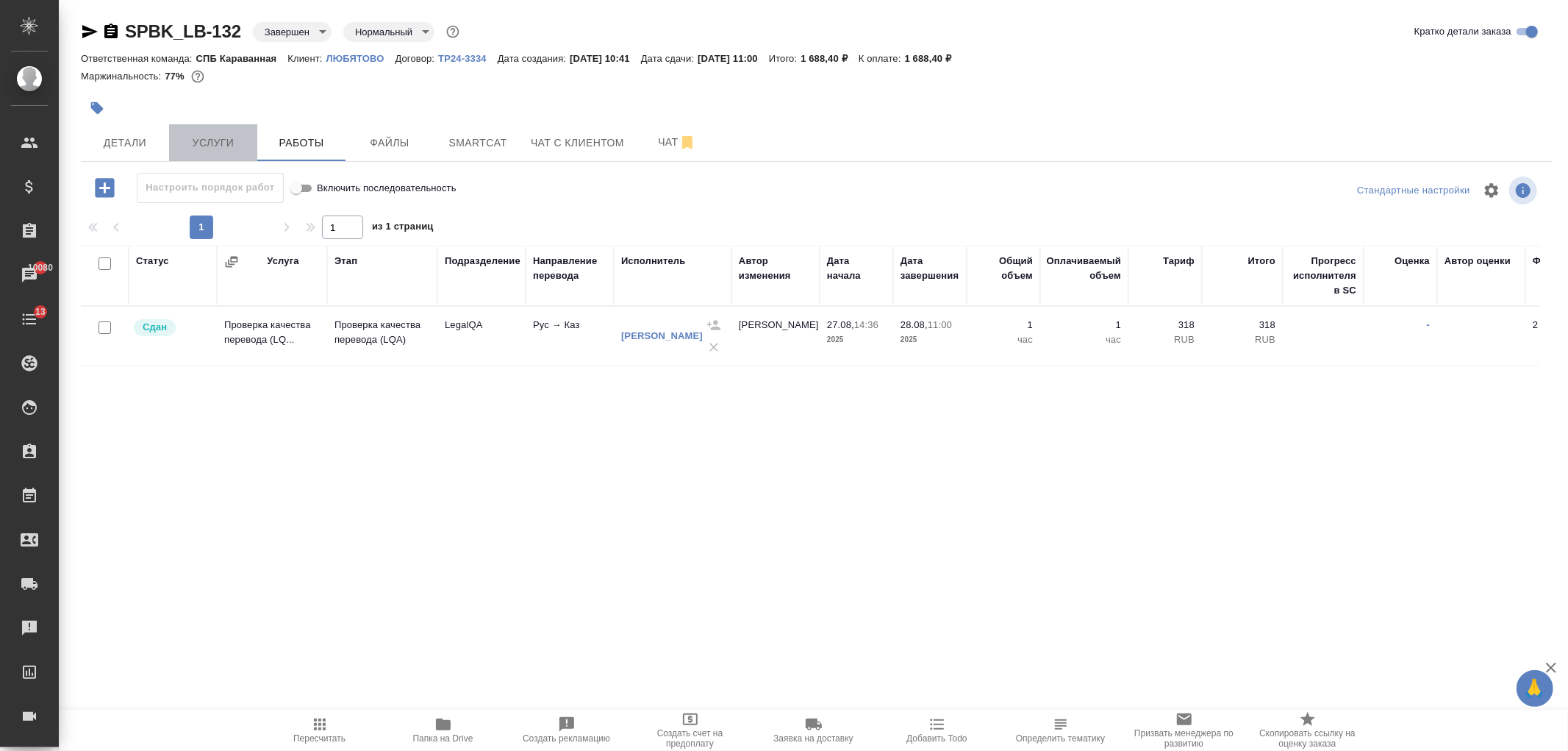
click at [237, 148] on span "Услуги" at bounding box center [213, 142] width 70 height 18
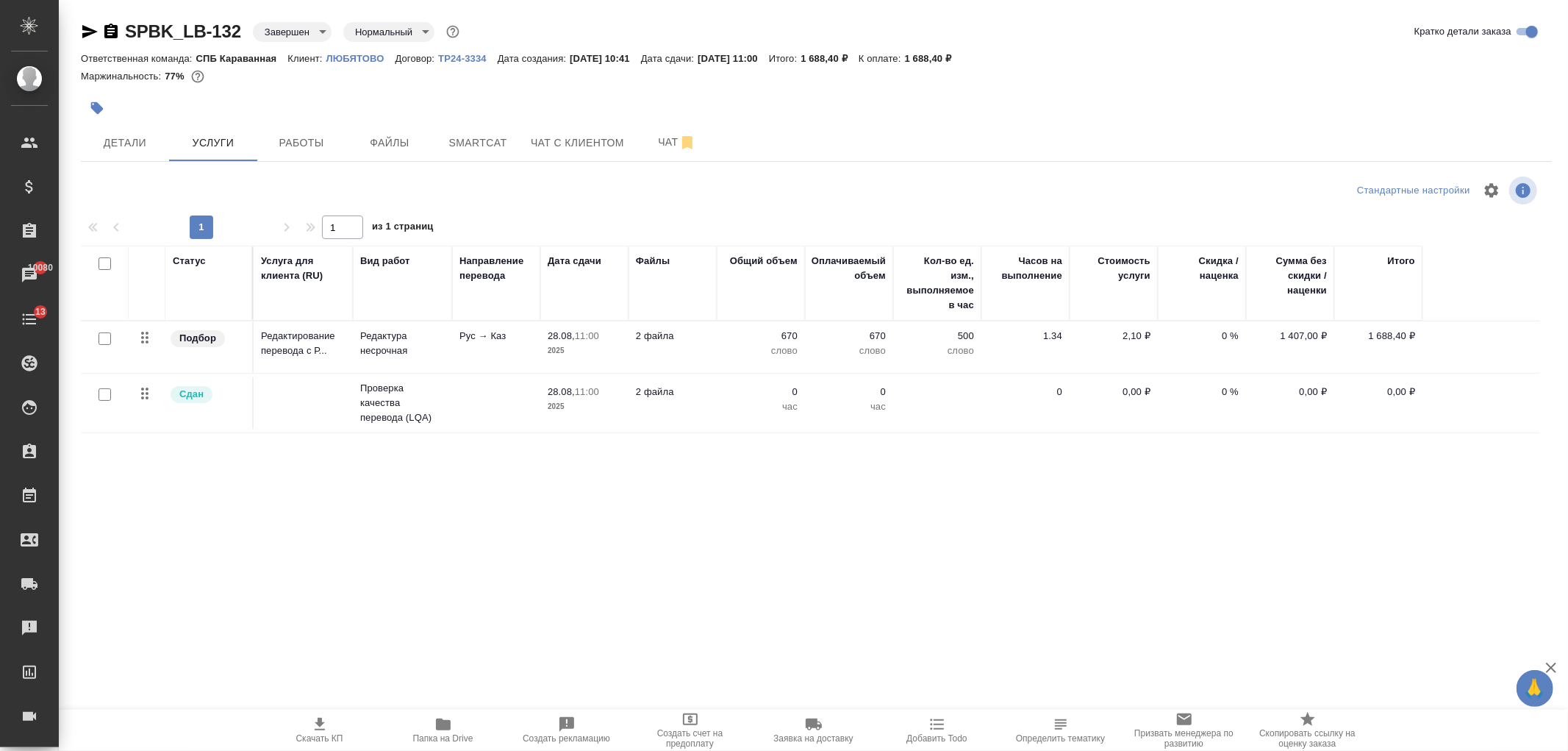
click at [86, 34] on icon "button" at bounding box center [90, 31] width 15 height 13
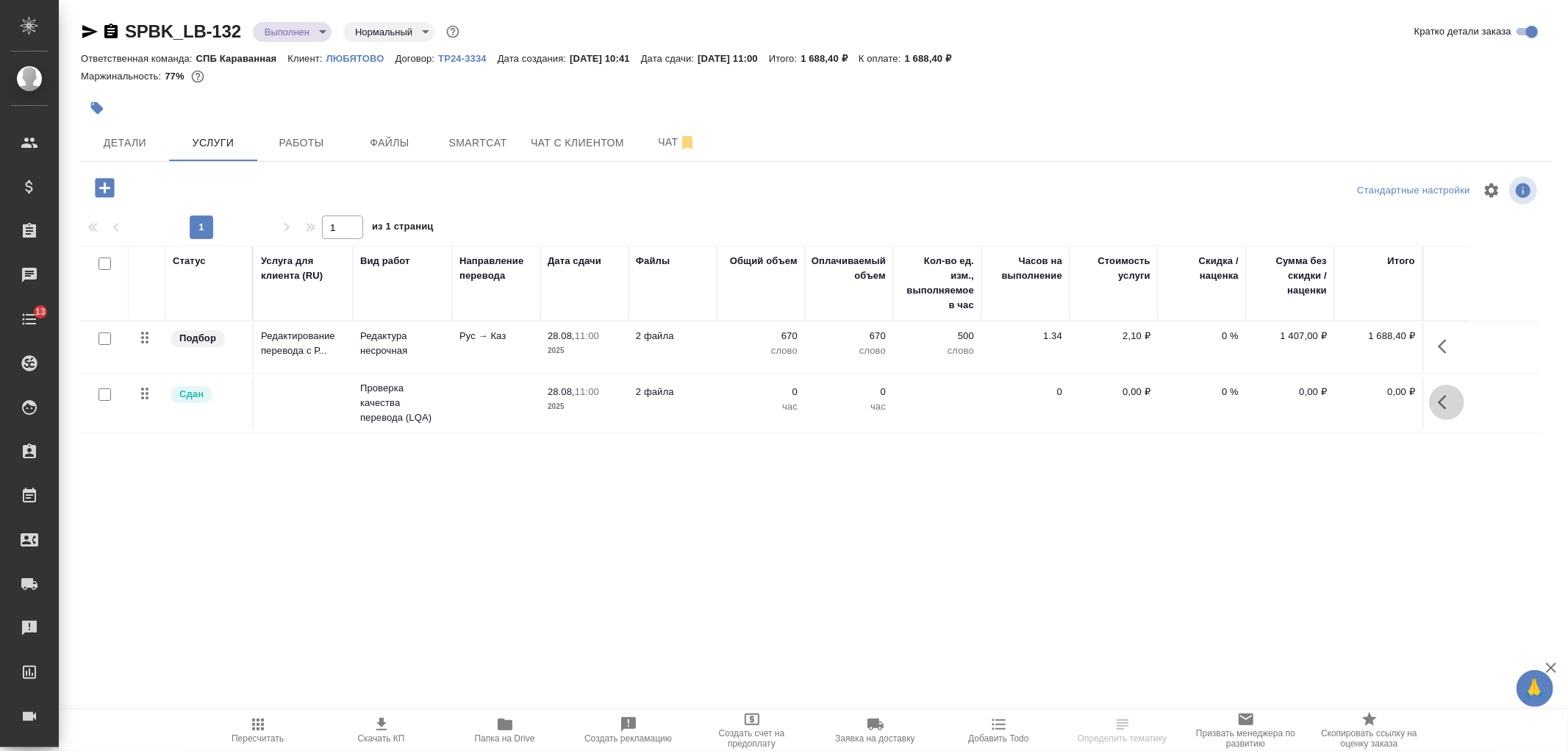
click at [1451, 401] on icon "button" at bounding box center [1446, 402] width 18 height 18
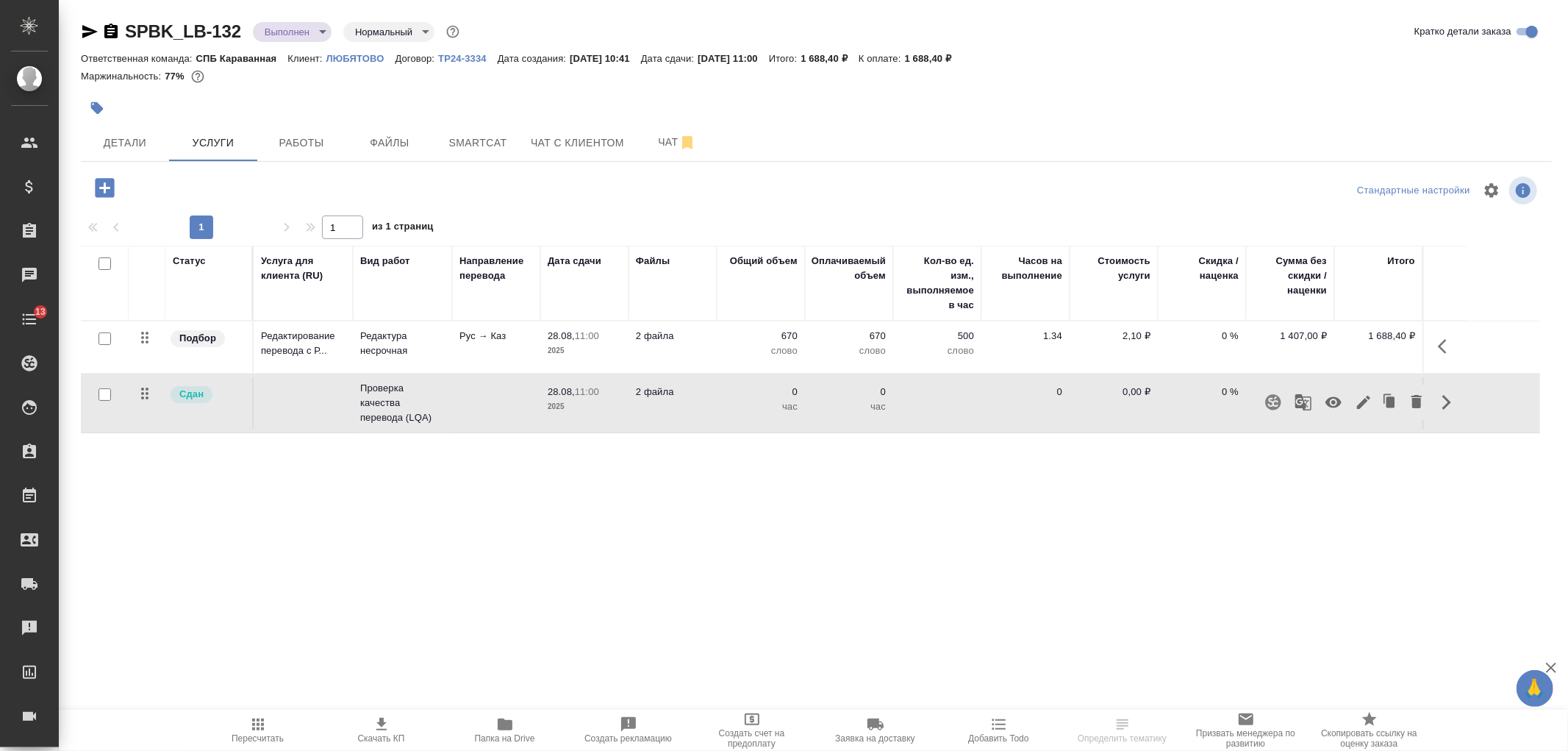
click at [1340, 408] on icon "button" at bounding box center [1333, 402] width 18 height 18
click at [305, 131] on button "Работы" at bounding box center [301, 142] width 88 height 37
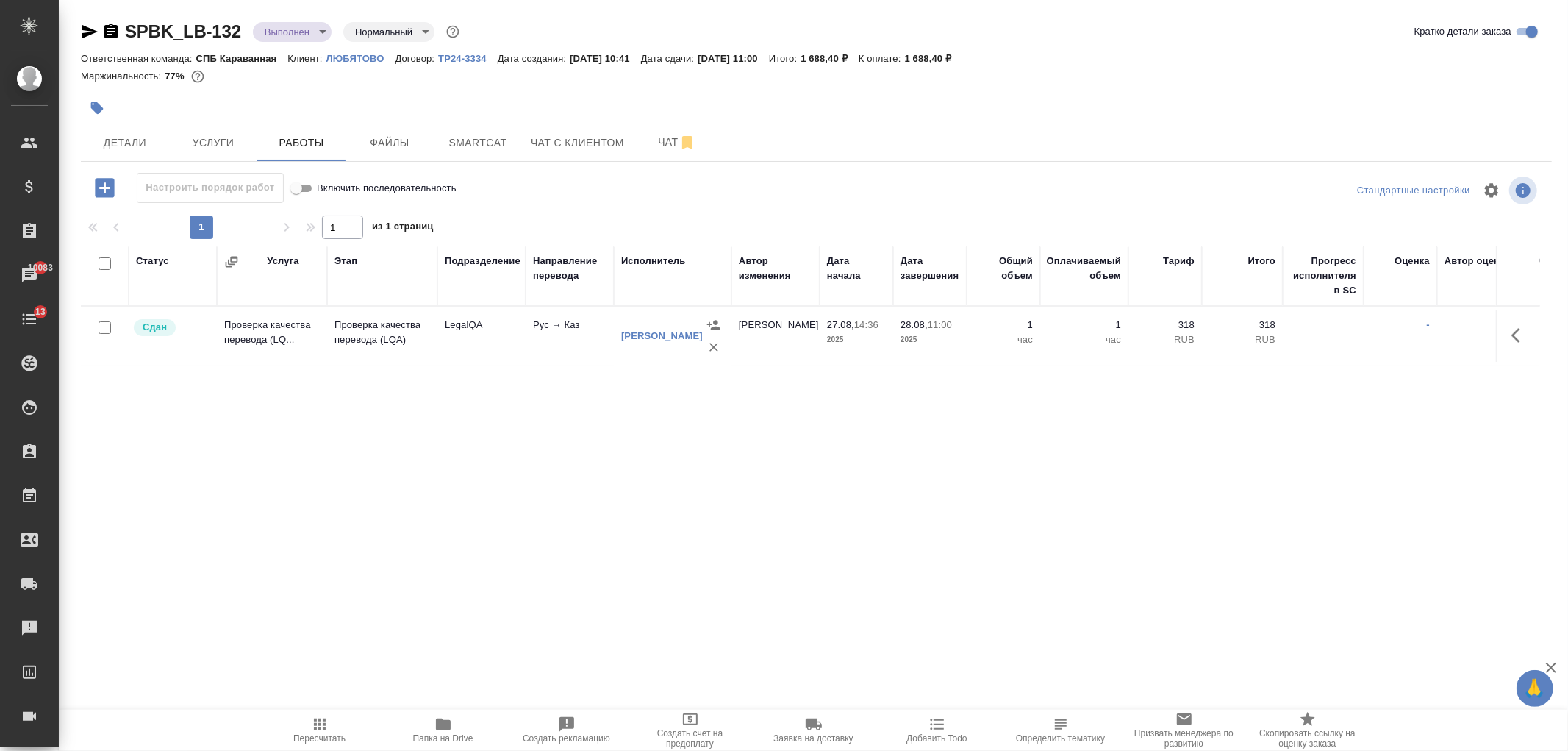
click at [1512, 336] on icon "button" at bounding box center [1516, 335] width 9 height 15
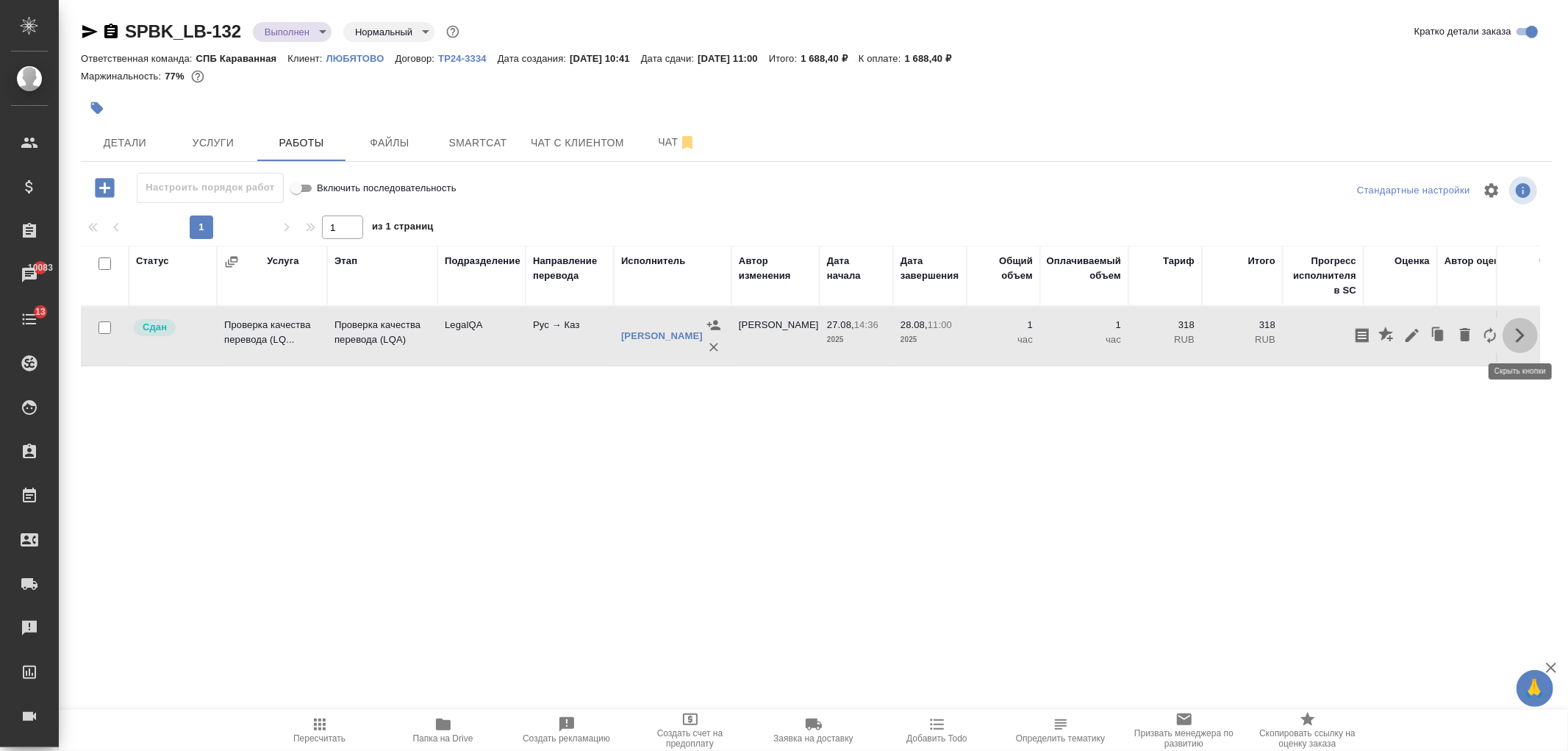
click at [1512, 336] on icon "button" at bounding box center [1520, 335] width 18 height 18
click at [209, 147] on span "Услуги" at bounding box center [213, 142] width 70 height 18
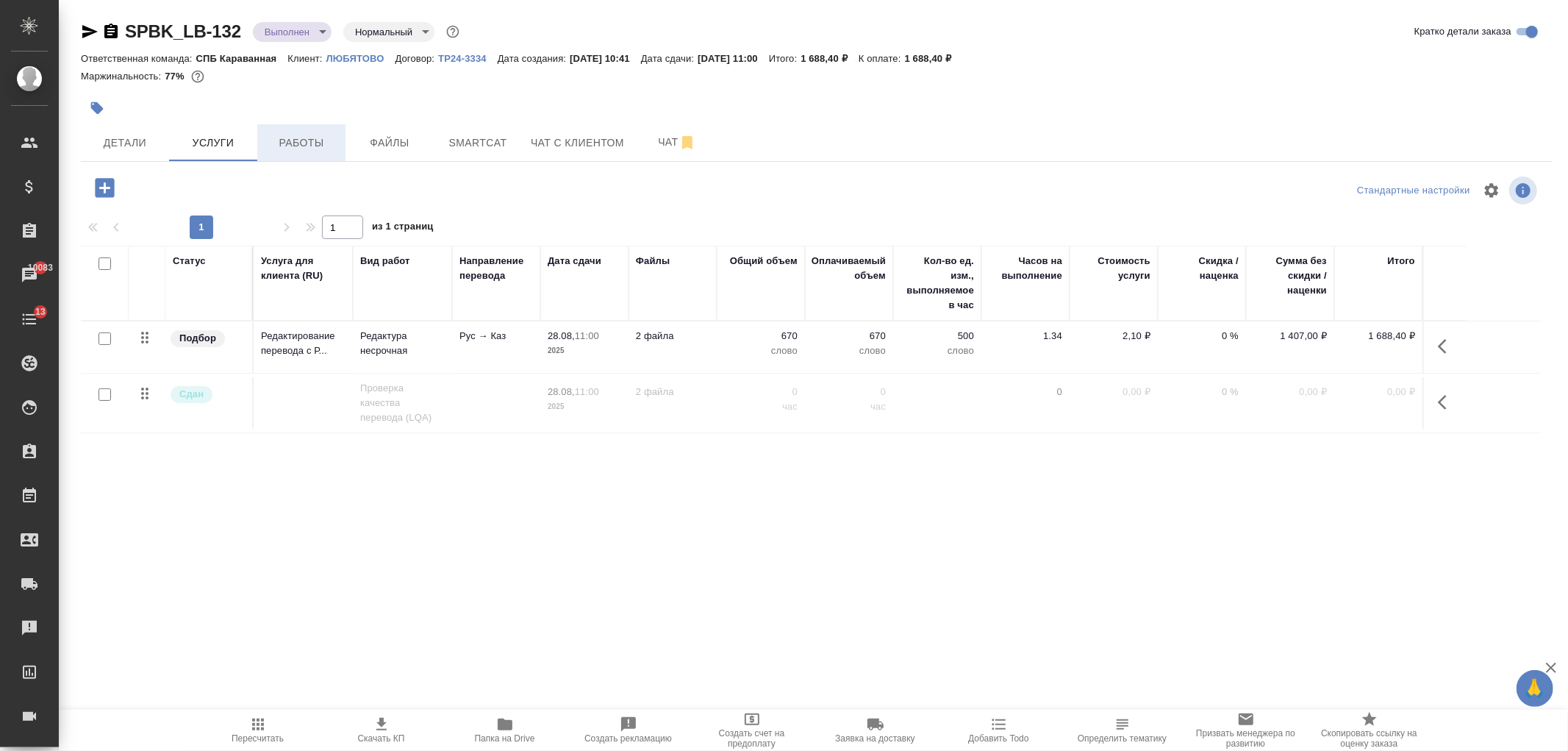
click at [292, 146] on span "Работы" at bounding box center [301, 142] width 70 height 18
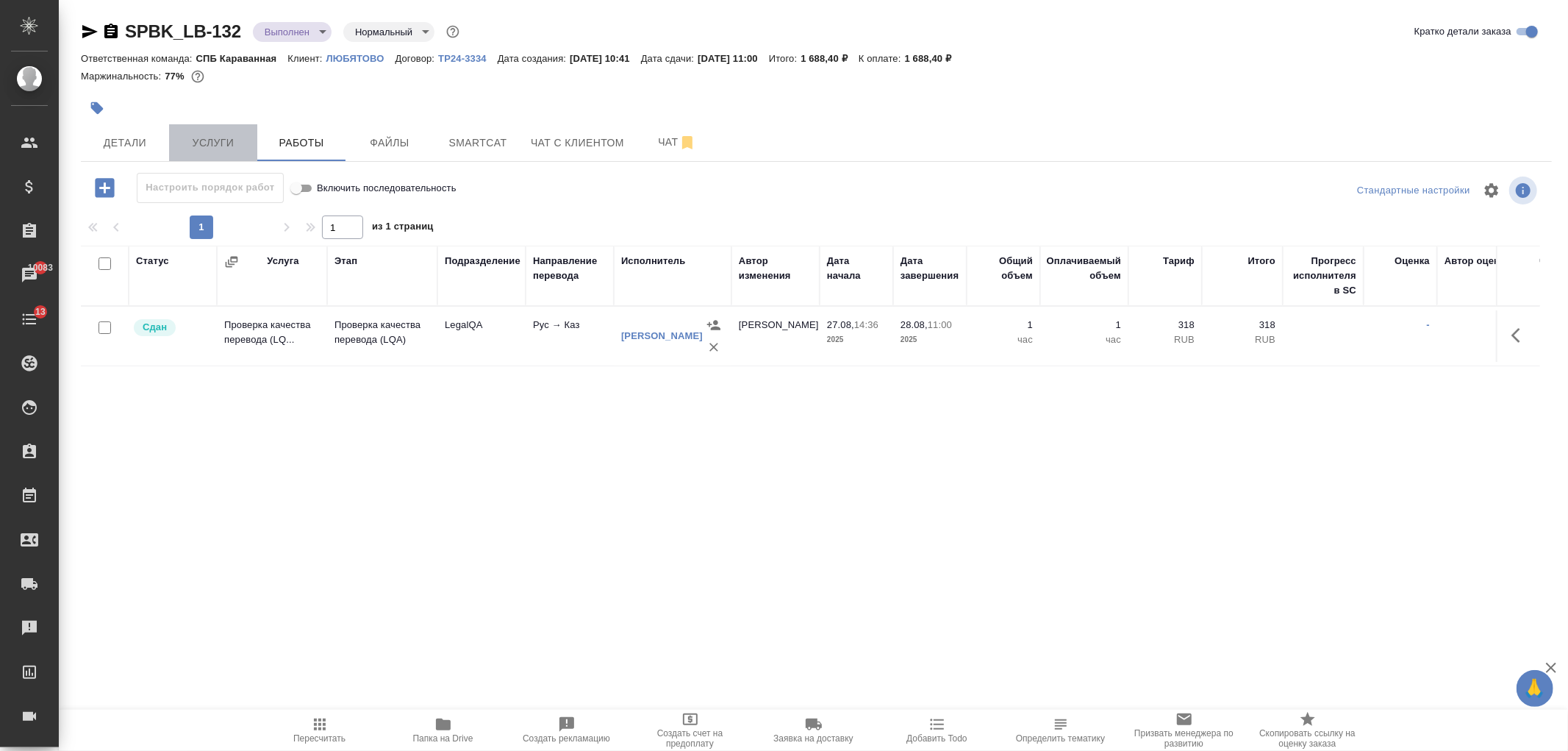
click at [200, 138] on span "Услуги" at bounding box center [213, 142] width 70 height 18
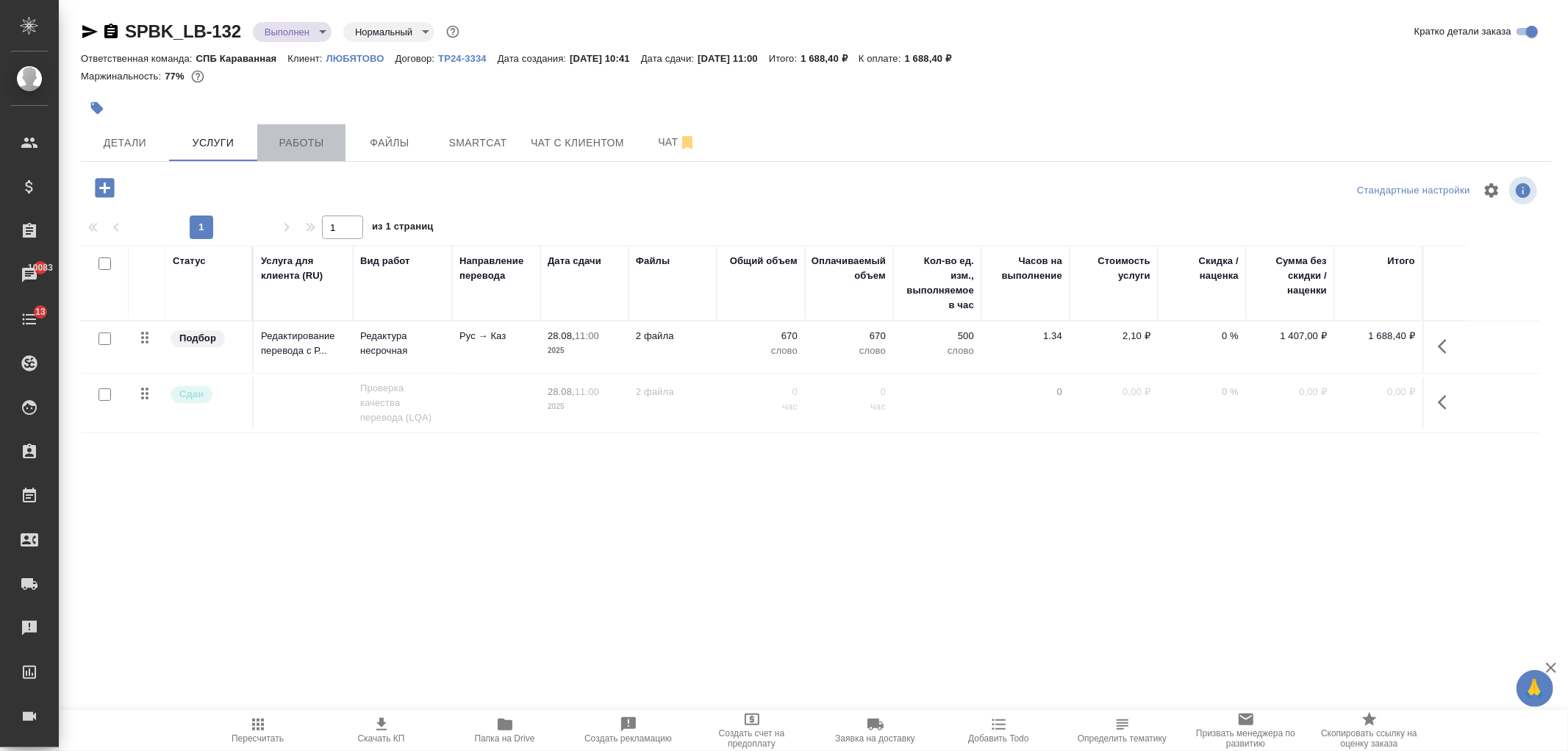
click at [294, 138] on span "Работы" at bounding box center [301, 142] width 70 height 18
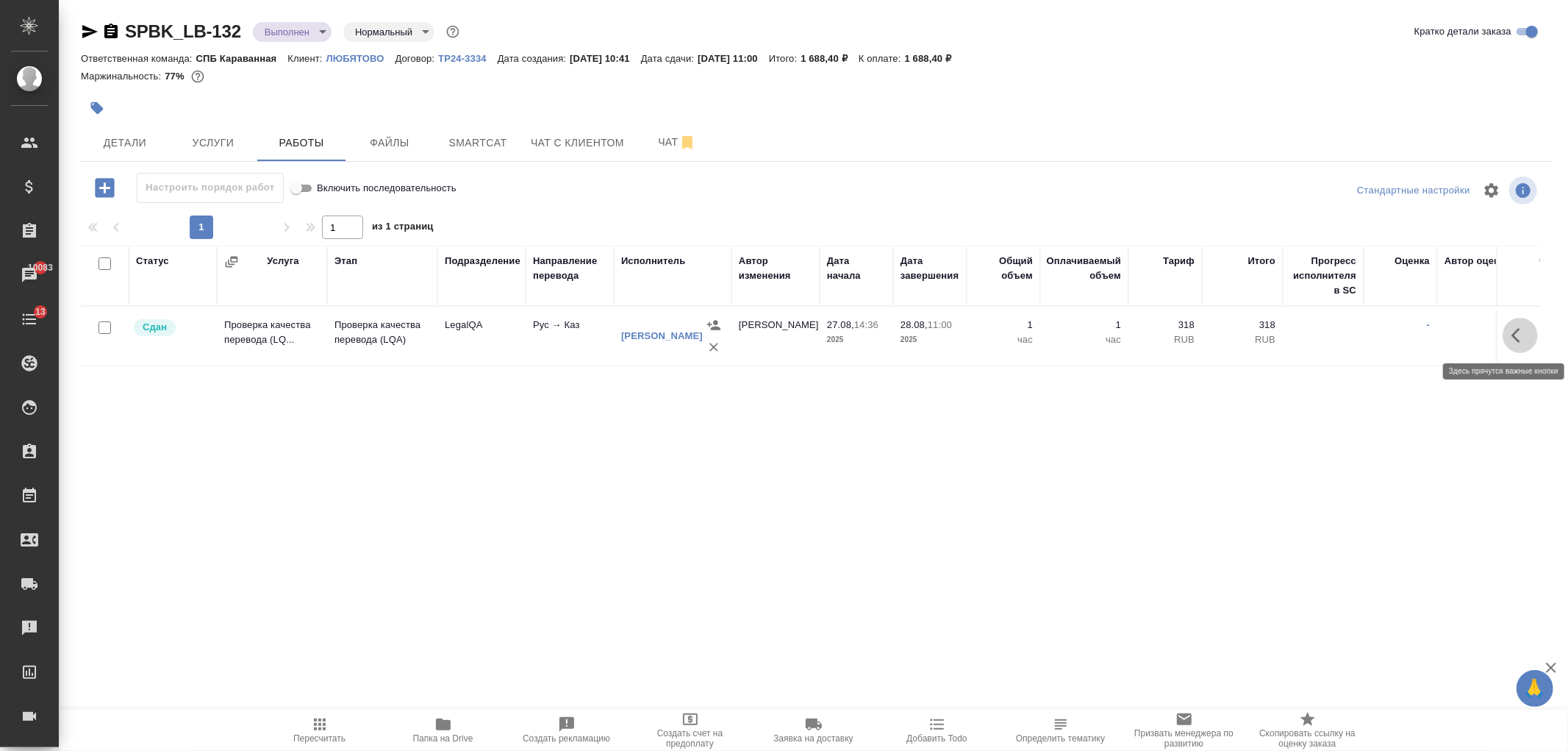
click at [1512, 338] on icon "button" at bounding box center [1520, 335] width 18 height 18
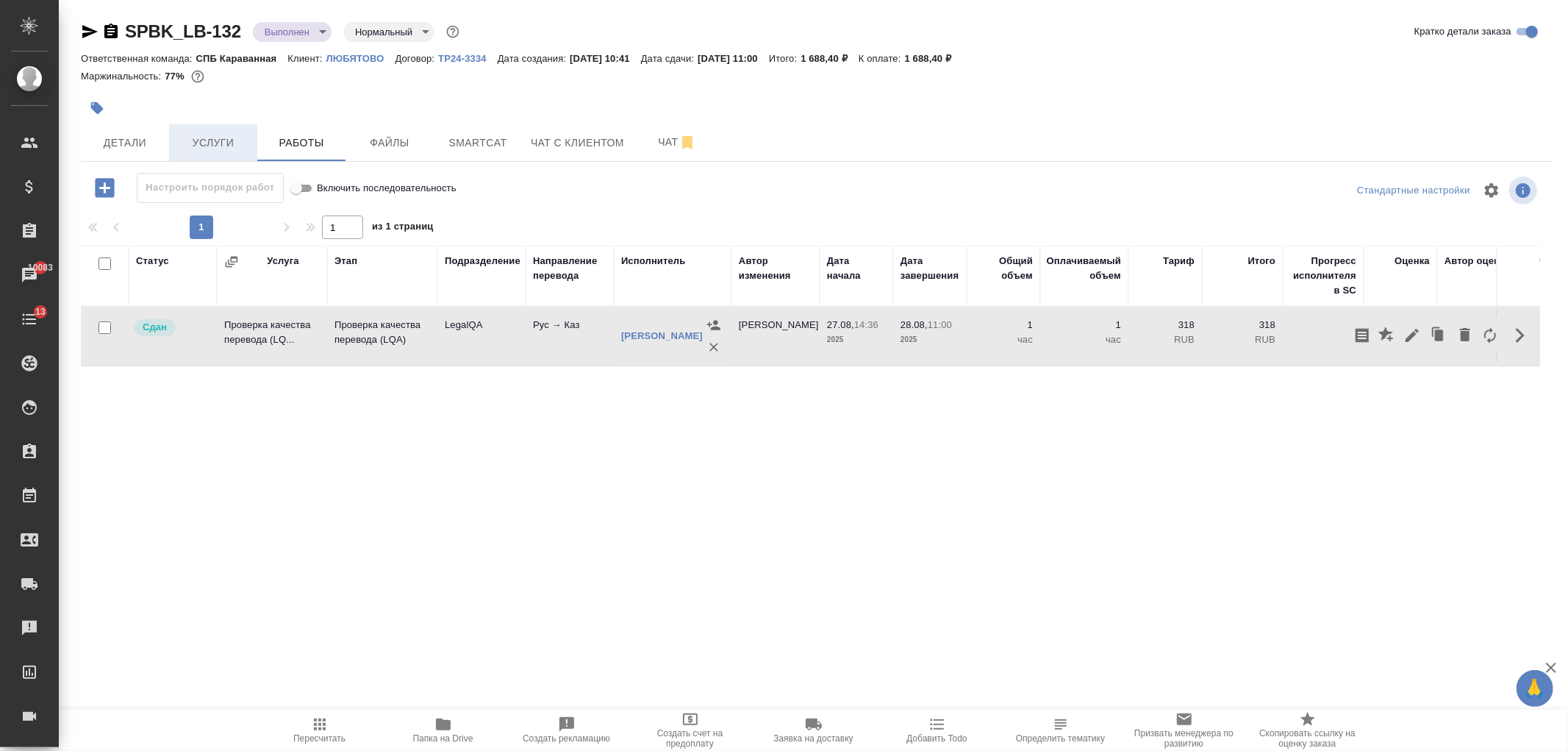
click at [209, 145] on span "Услуги" at bounding box center [213, 142] width 70 height 18
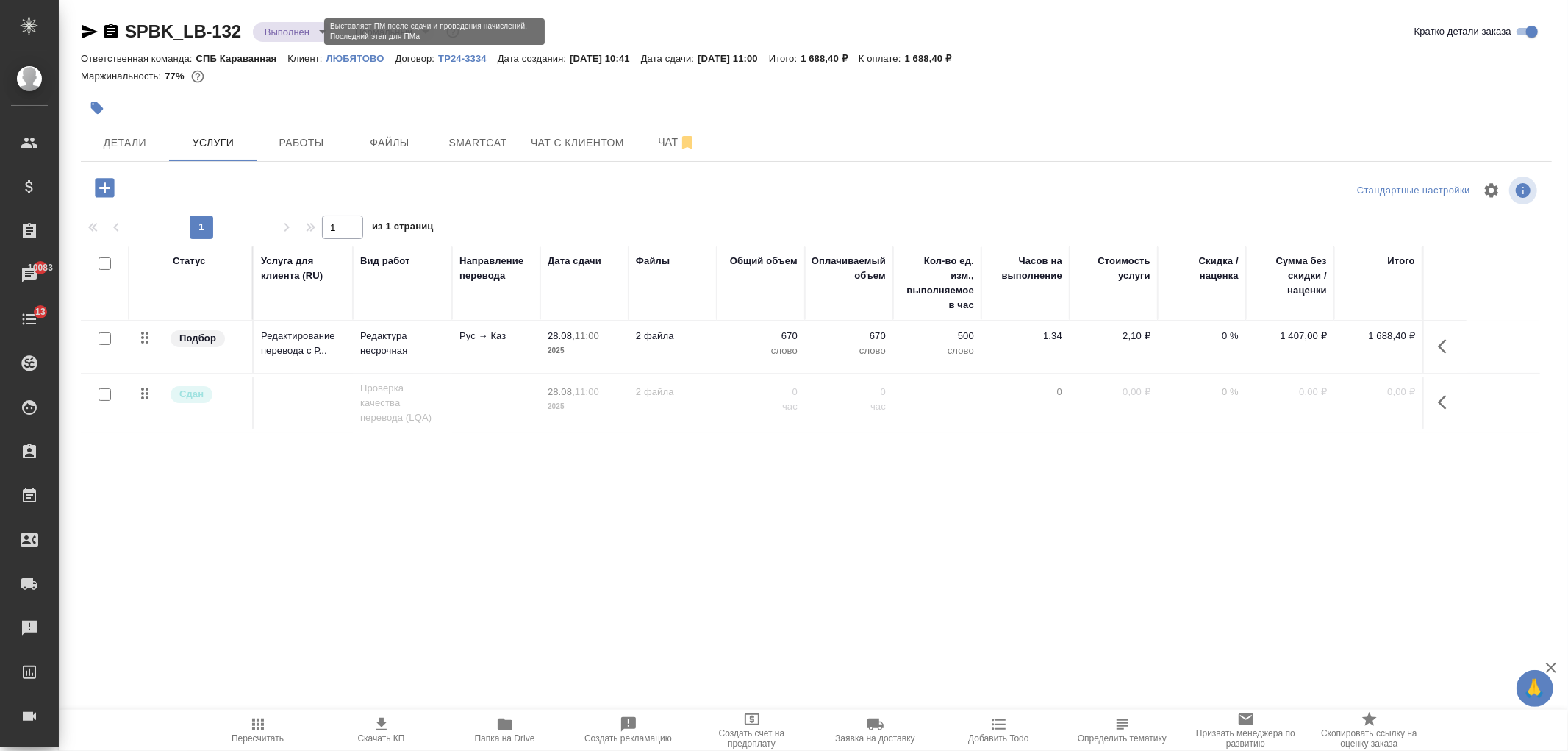
click at [288, 30] on body "🙏 .cls-1 fill:#fff; AWATERA Ivanova Arina Клиенты Спецификации Заказы 10083 Чат…" at bounding box center [784, 375] width 1568 height 751
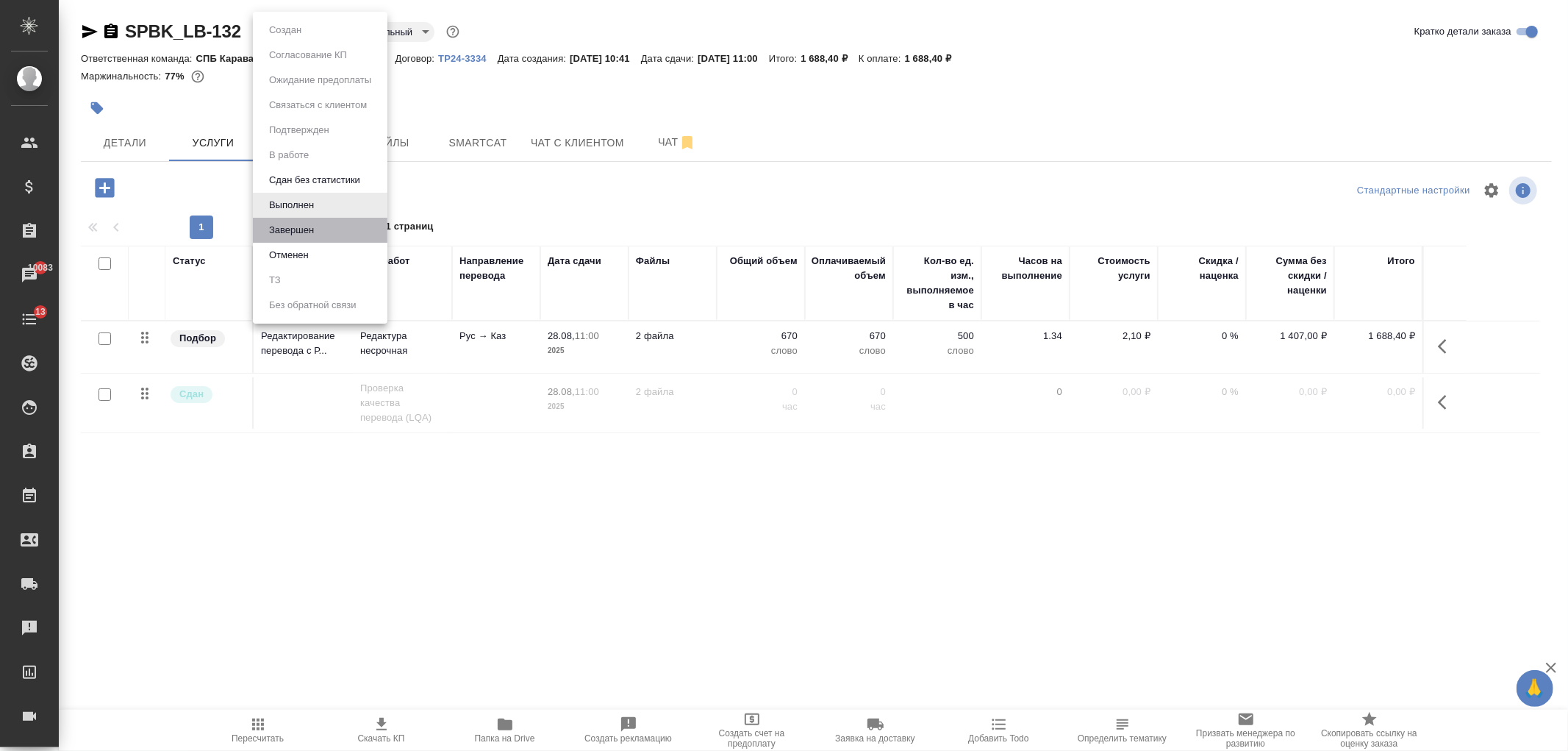
click at [326, 224] on li "Завершен" at bounding box center [319, 229] width 134 height 25
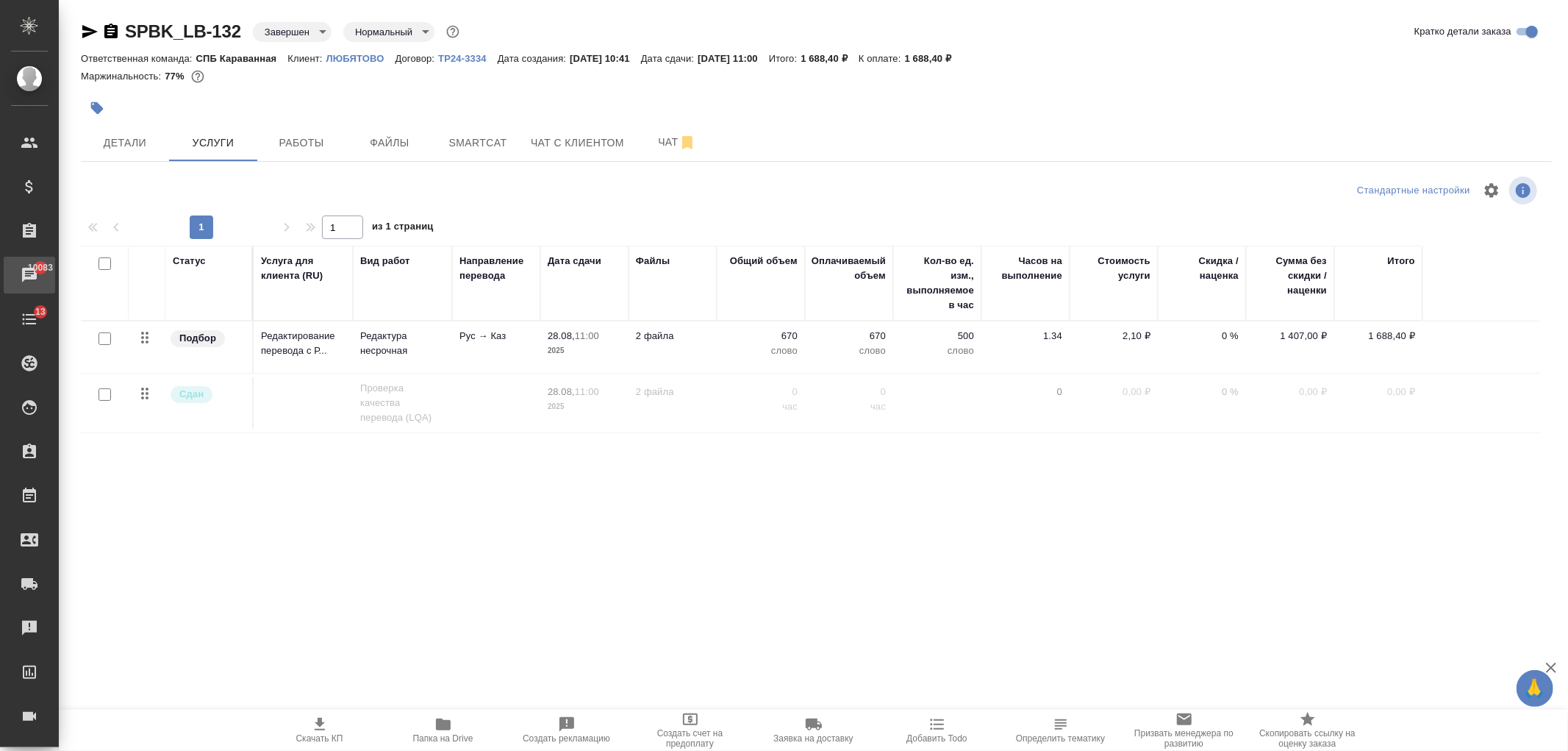
click at [29, 281] on div "Чаты" at bounding box center [10, 275] width 37 height 22
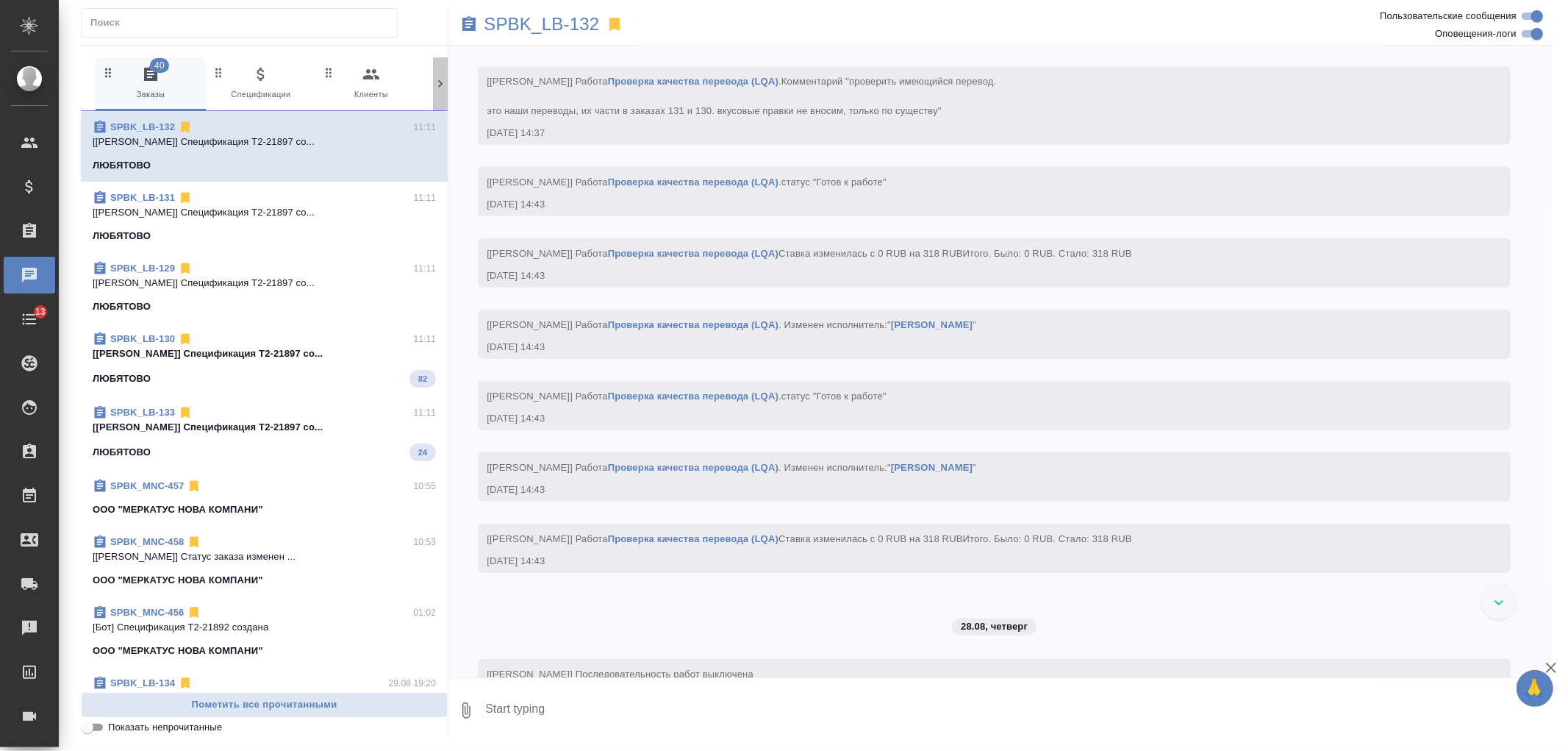
scroll to position [1664, 0]
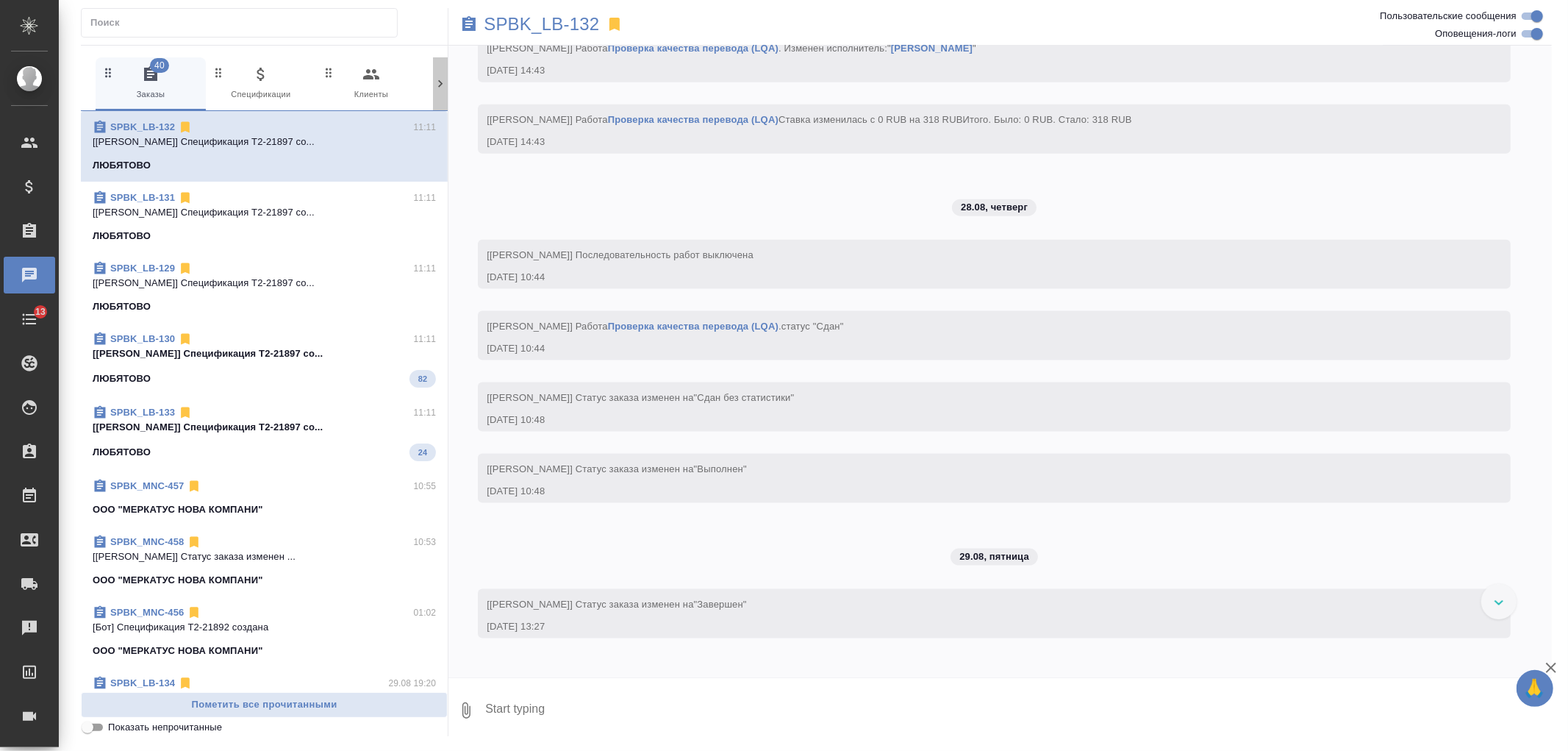
click at [436, 76] on icon at bounding box center [440, 83] width 15 height 15
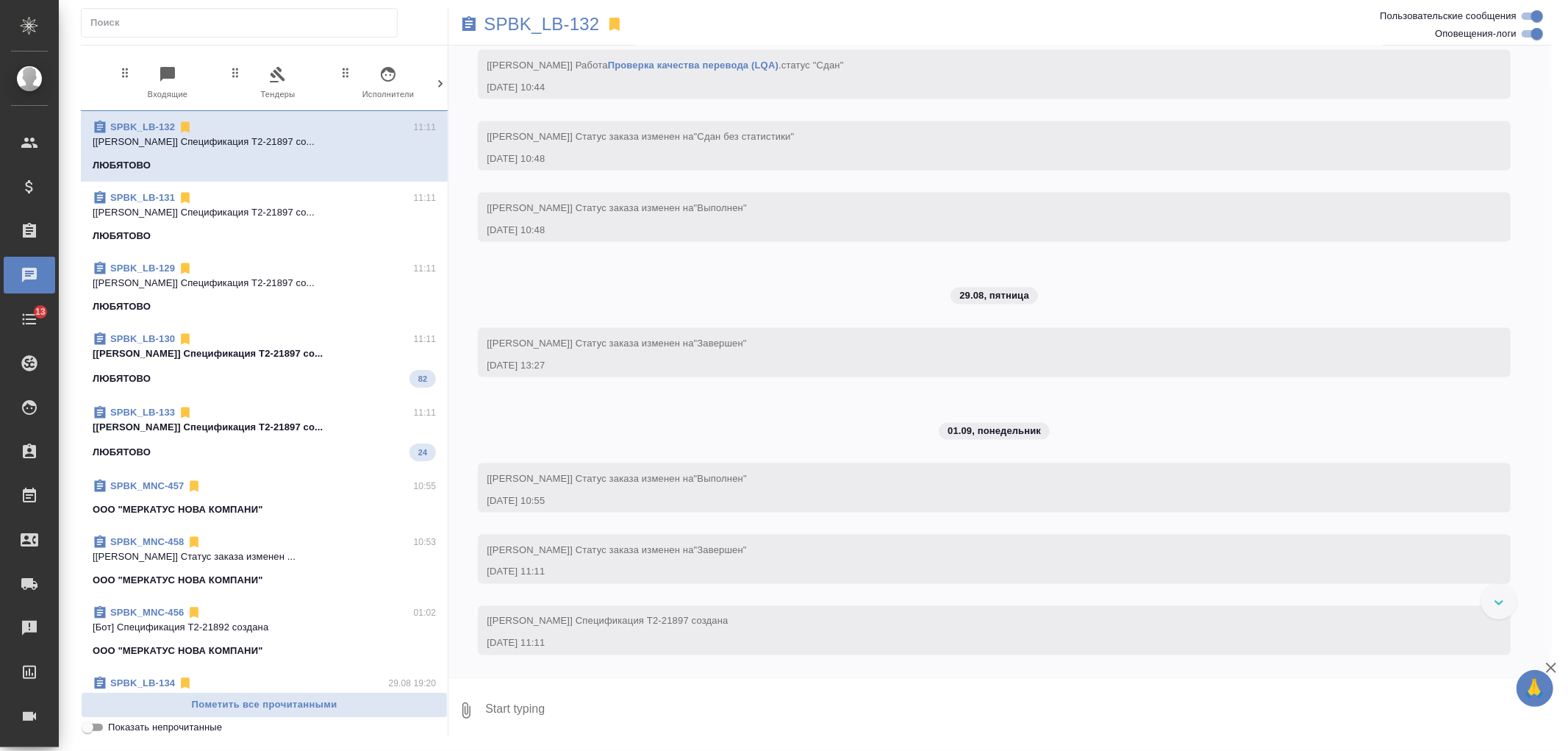
scroll to position [0, 336]
click at [436, 76] on icon at bounding box center [440, 83] width 15 height 15
click at [398, 82] on span "99+ Мессенджеры" at bounding box center [377, 83] width 98 height 36
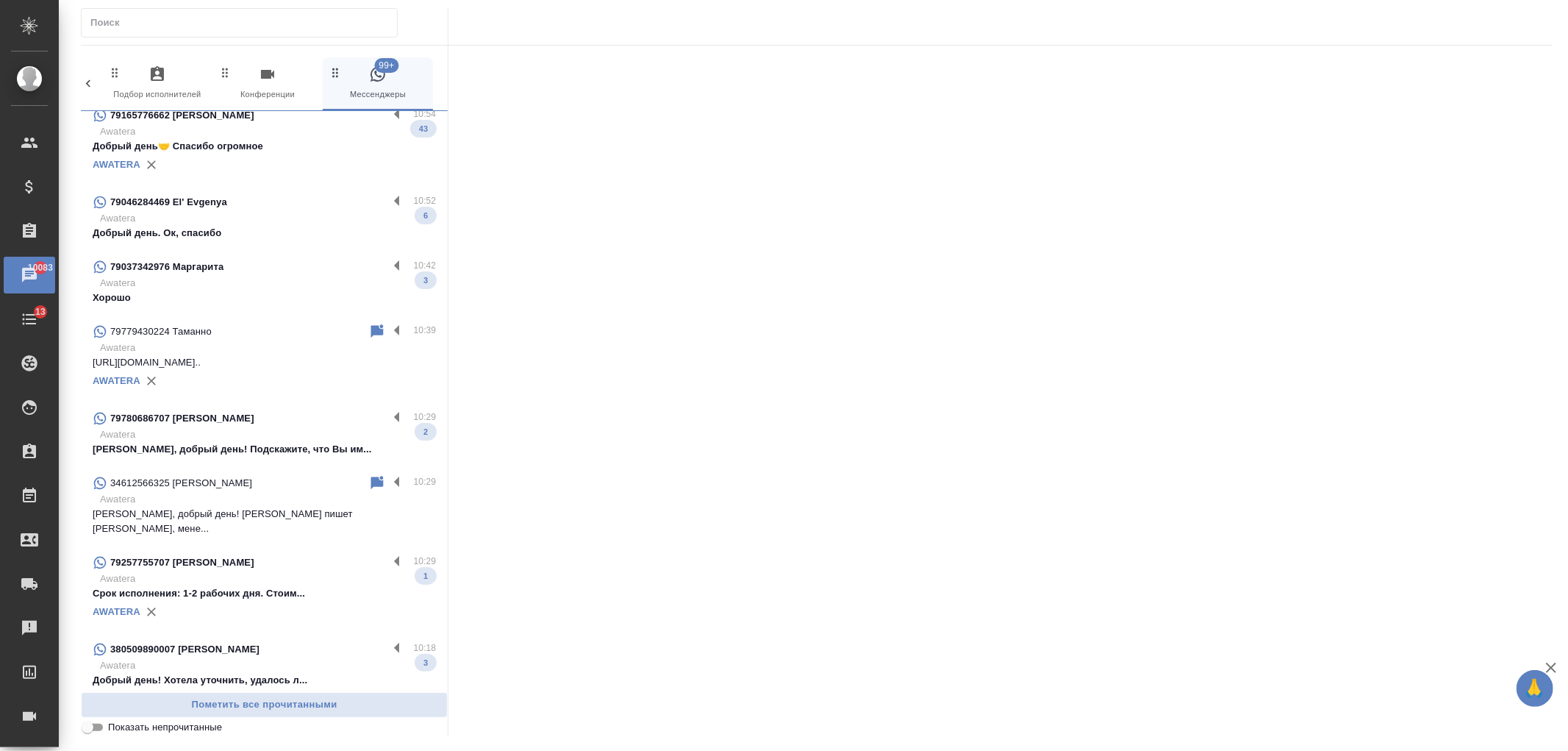
scroll to position [355, 0]
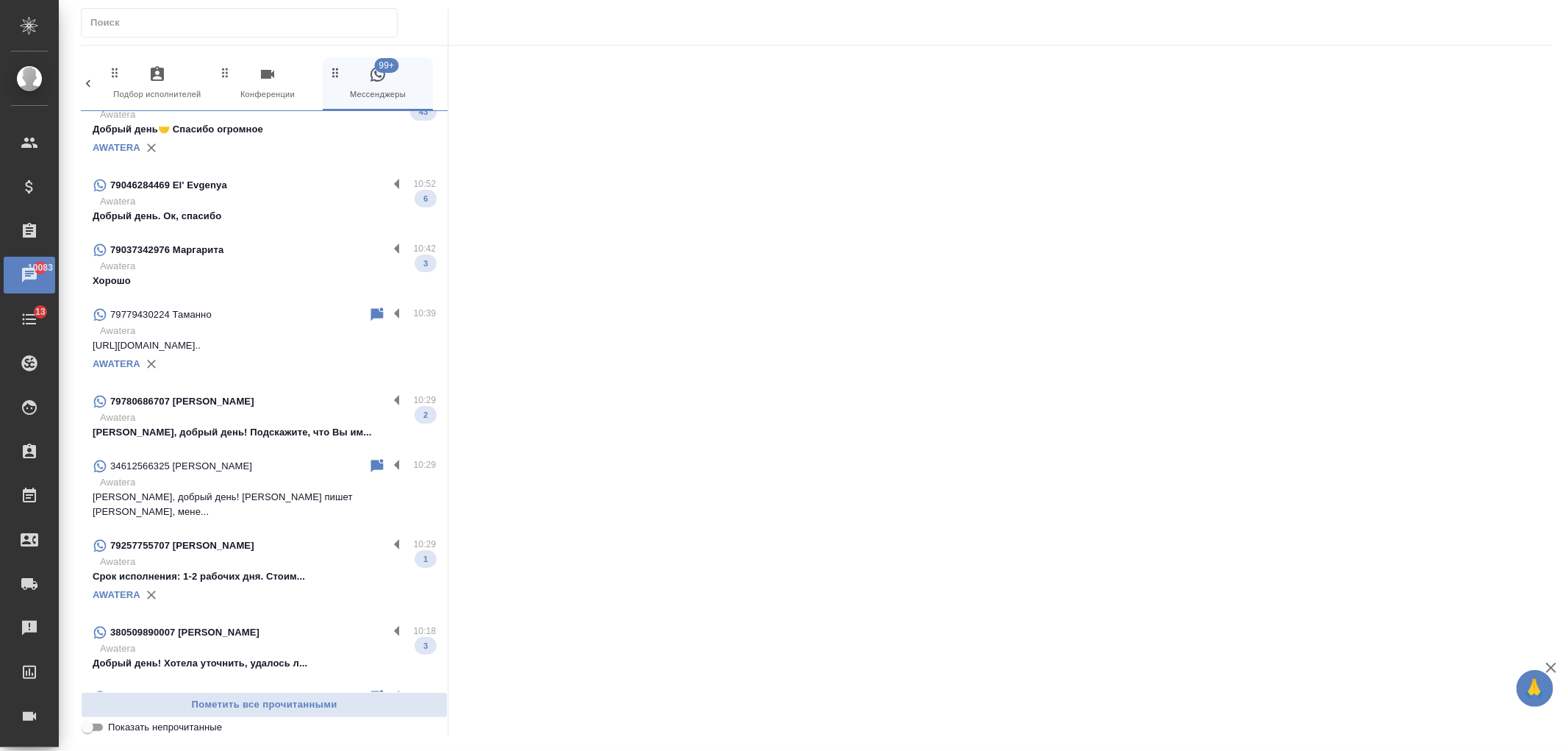
click at [295, 254] on div "79037342976 Маргарита" at bounding box center [240, 250] width 295 height 18
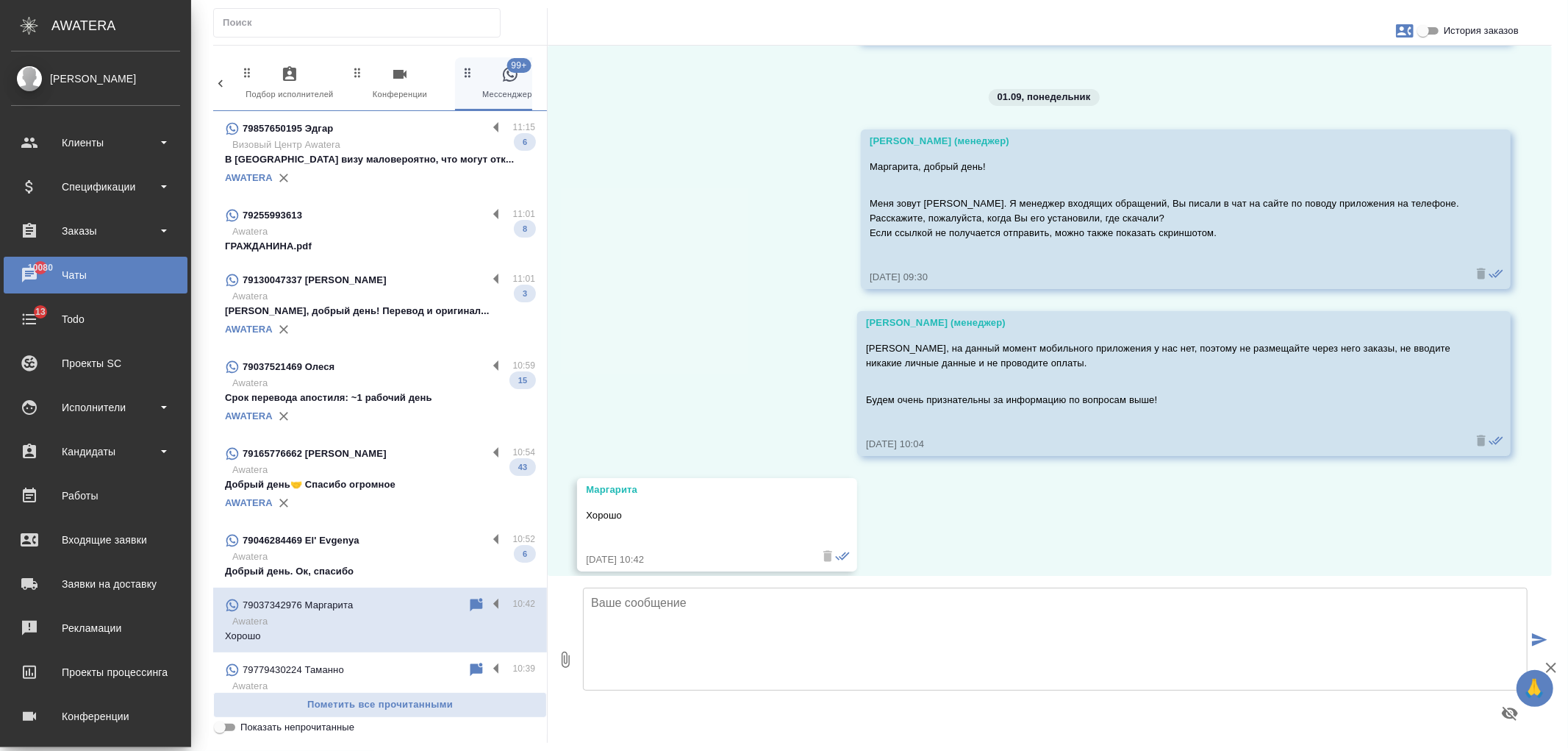
scroll to position [10928, 0]
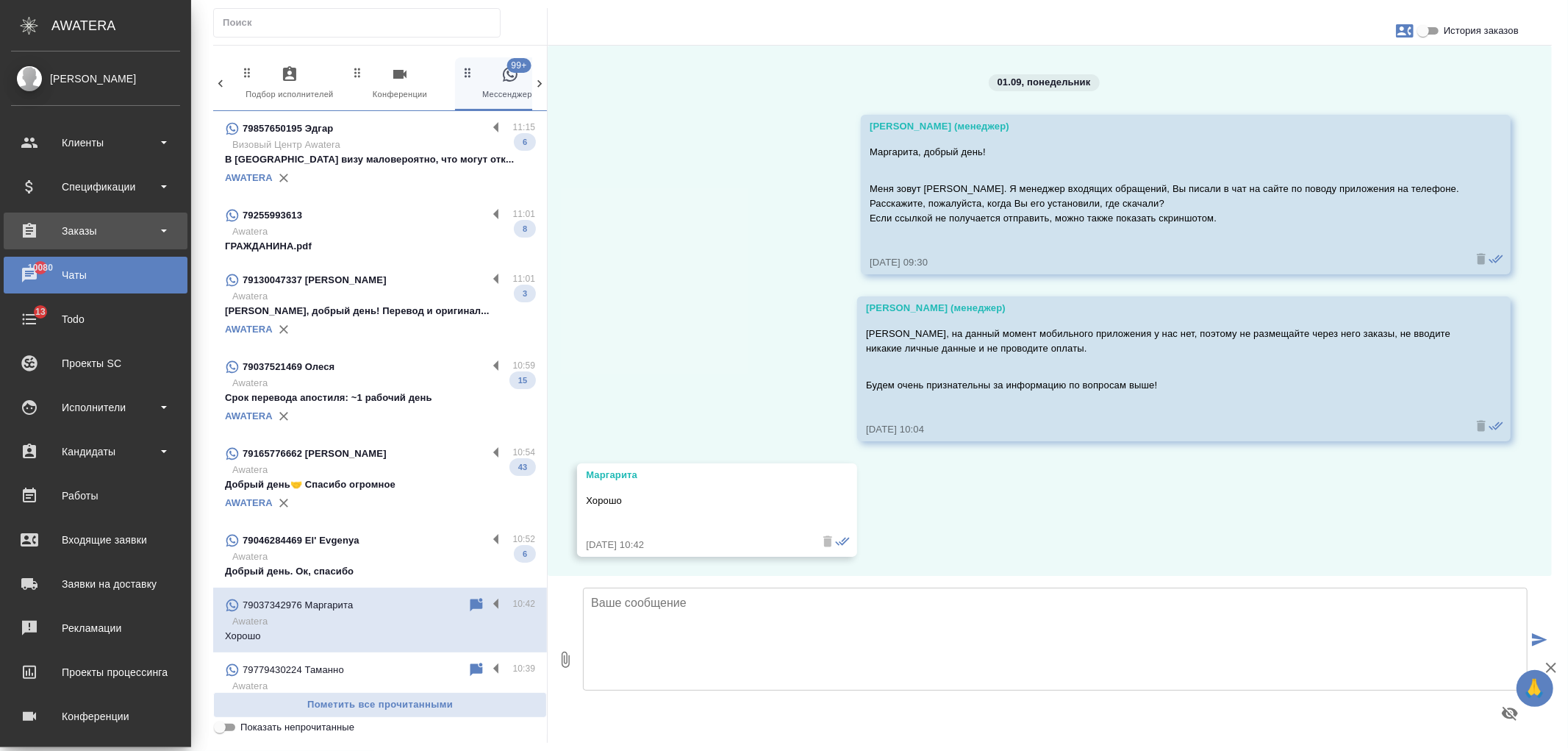
click at [91, 233] on div "Заказы" at bounding box center [96, 231] width 169 height 22
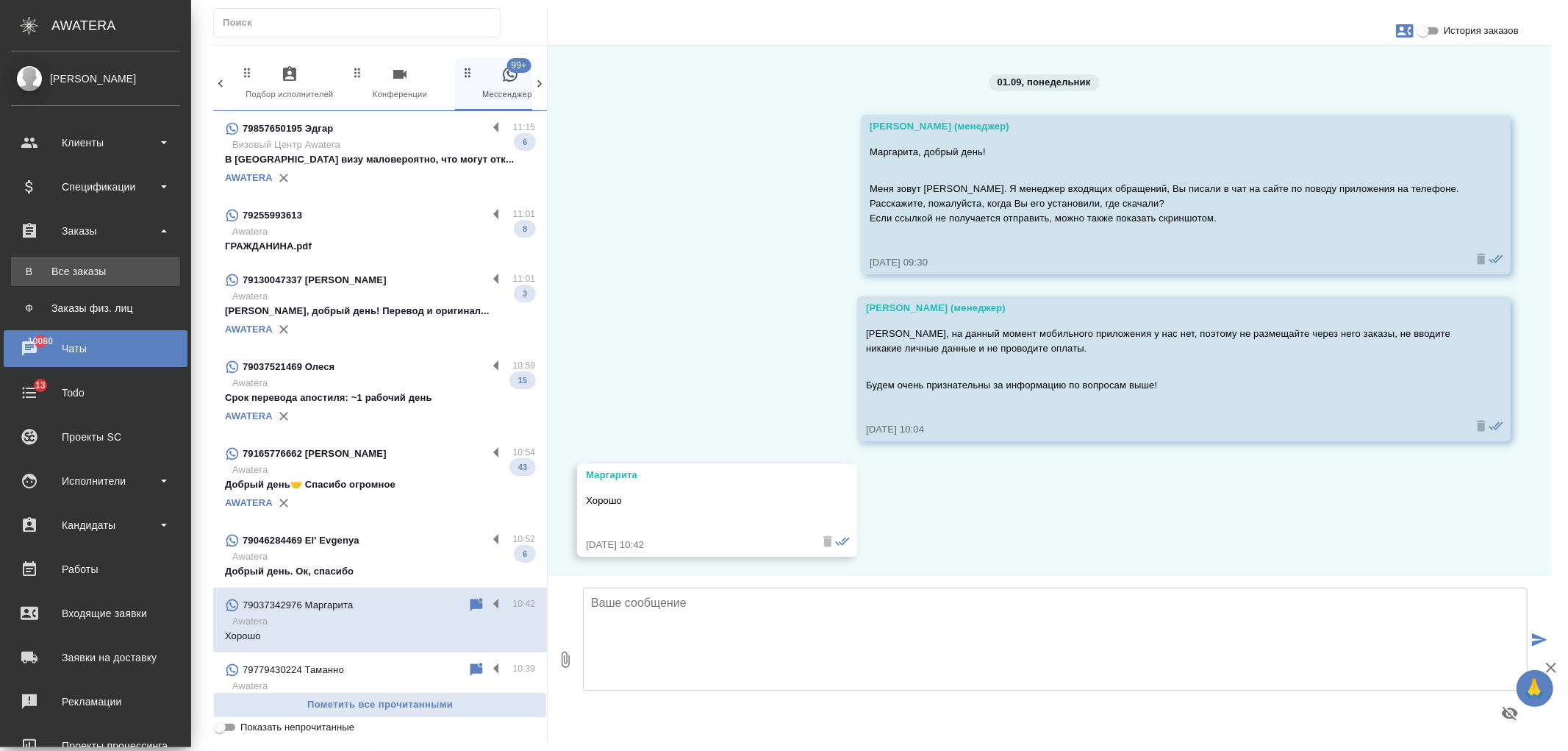
click at [96, 263] on link "В Все заказы" at bounding box center [96, 271] width 169 height 29
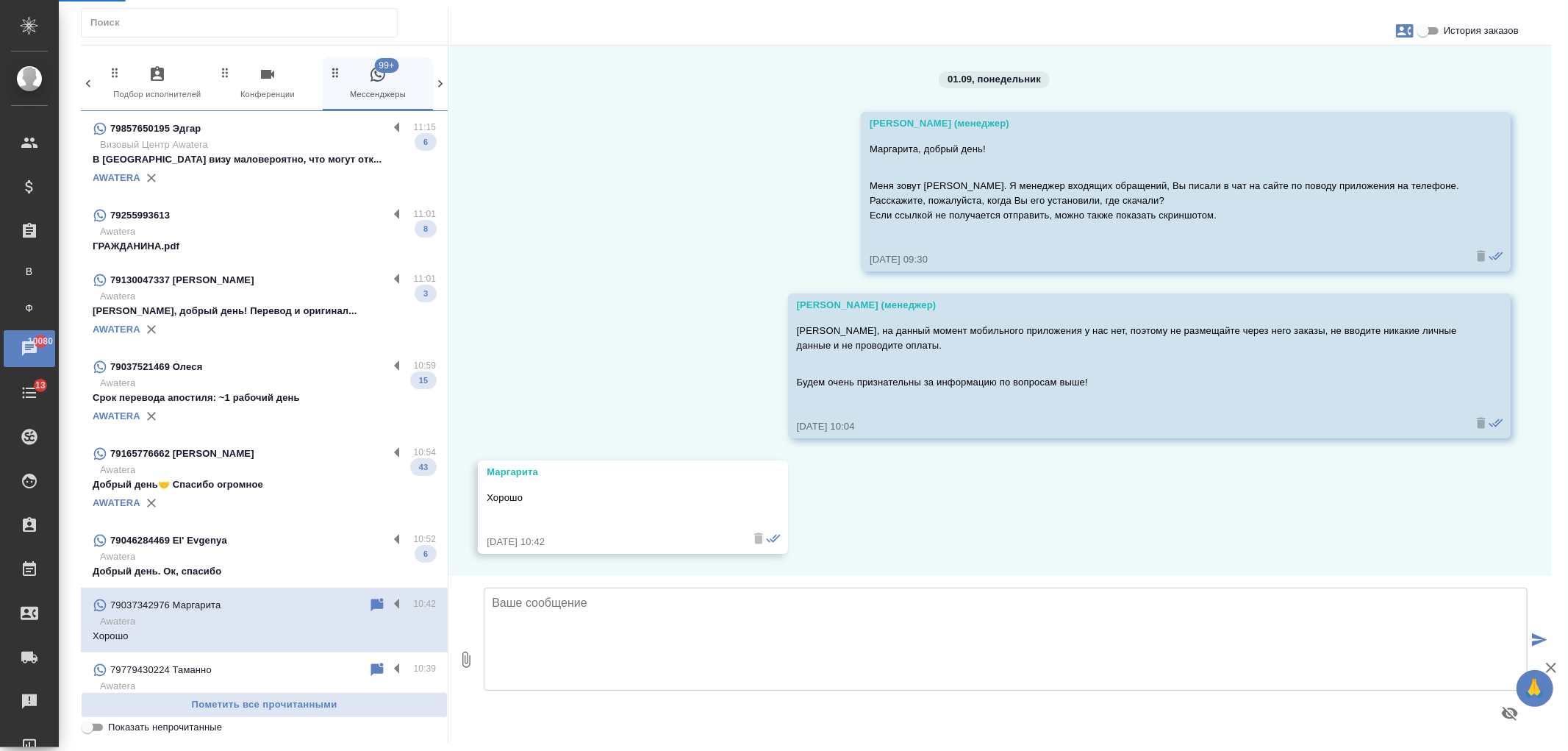
scroll to position [10885, 0]
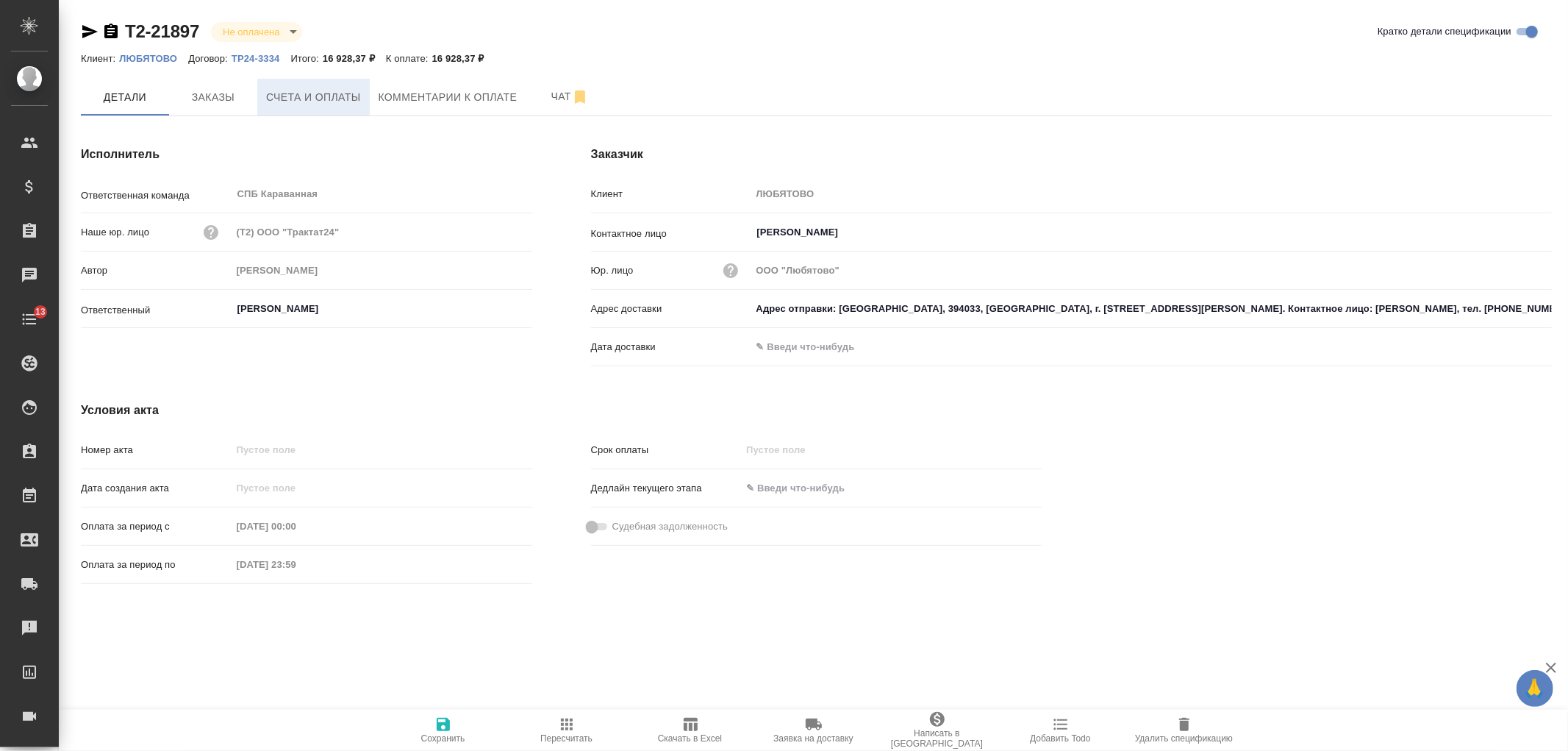
click at [300, 110] on button "Счета и оплаты" at bounding box center [313, 97] width 112 height 37
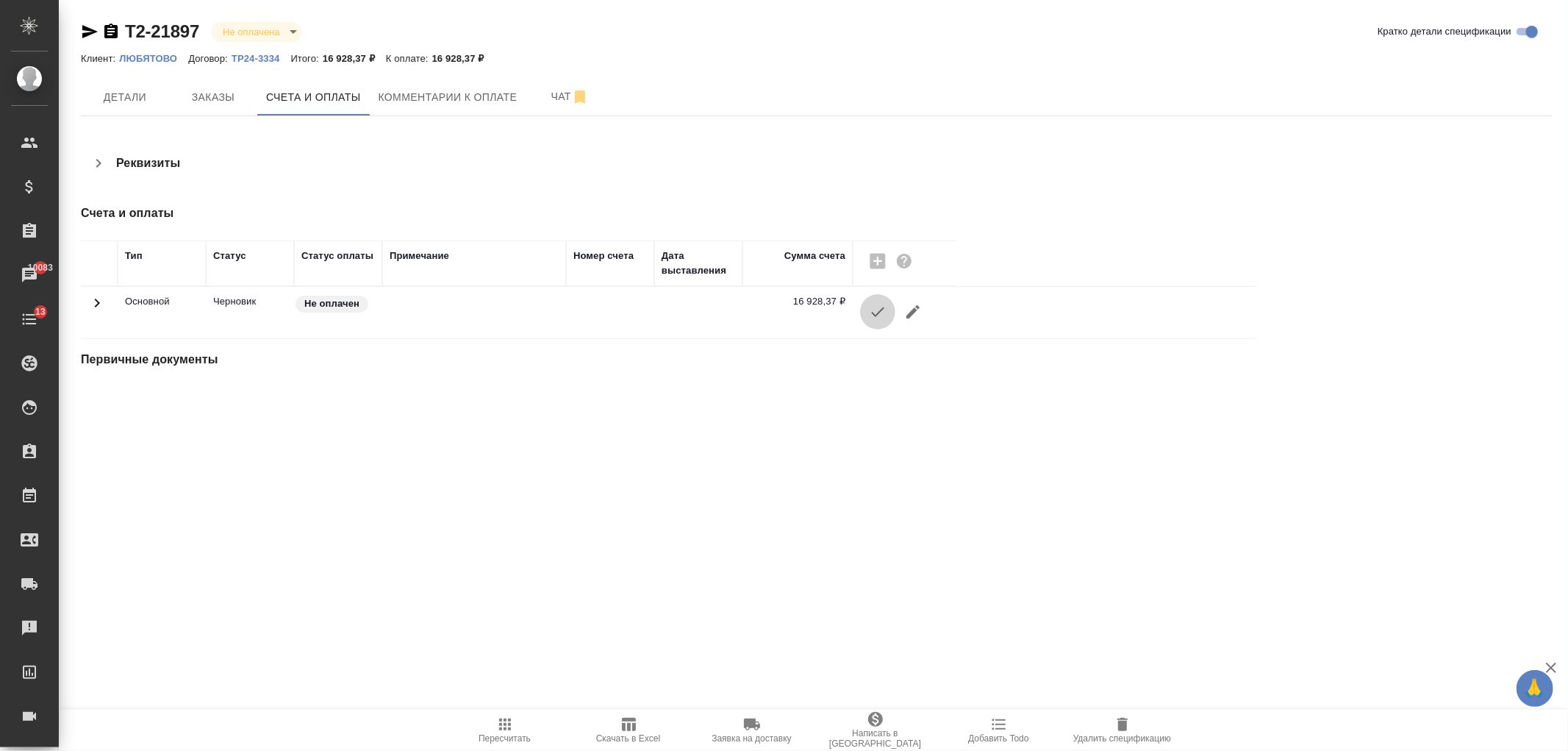
click at [884, 306] on icon "button" at bounding box center [877, 312] width 18 height 18
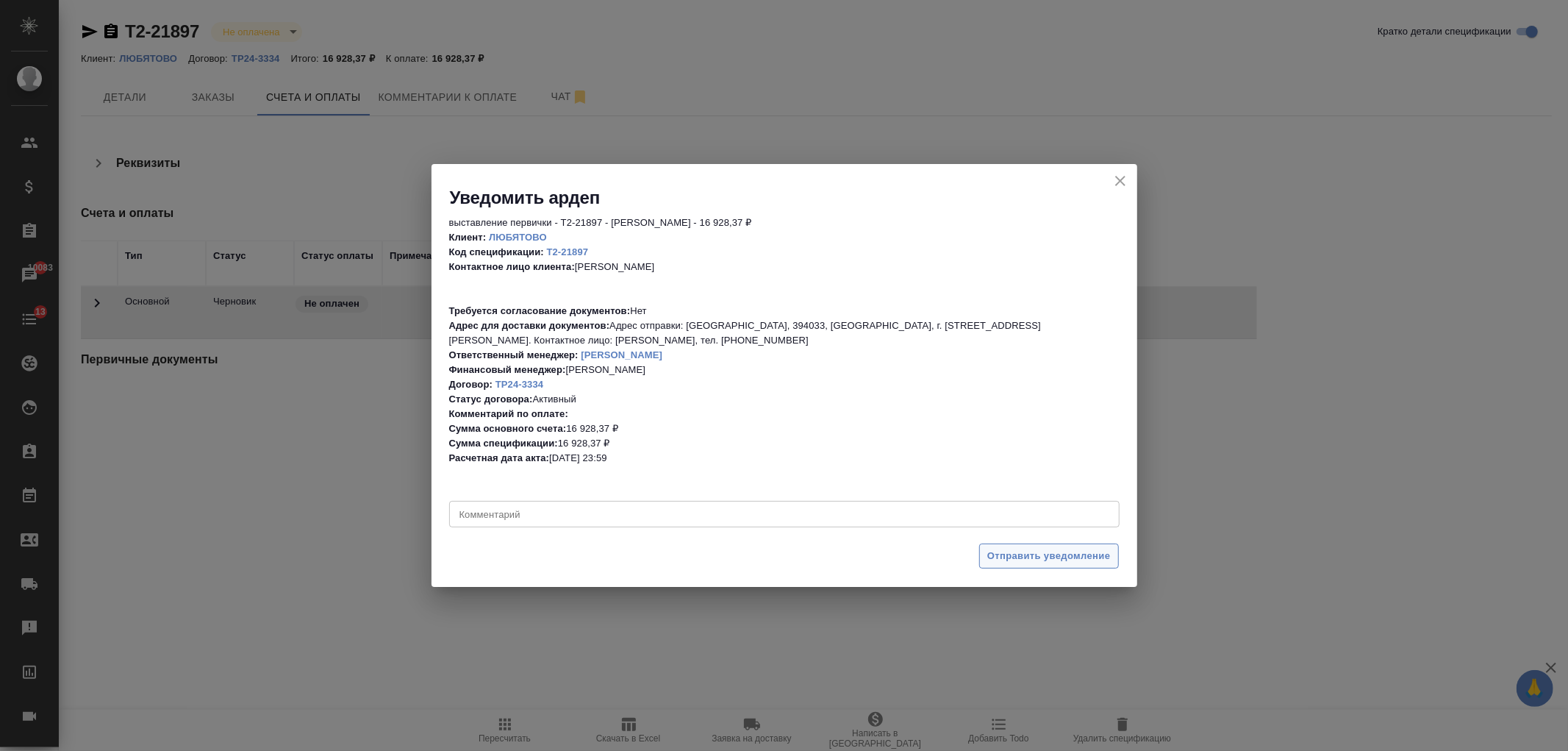
click at [1028, 561] on span "Отправить уведомление" at bounding box center [1048, 557] width 123 height 17
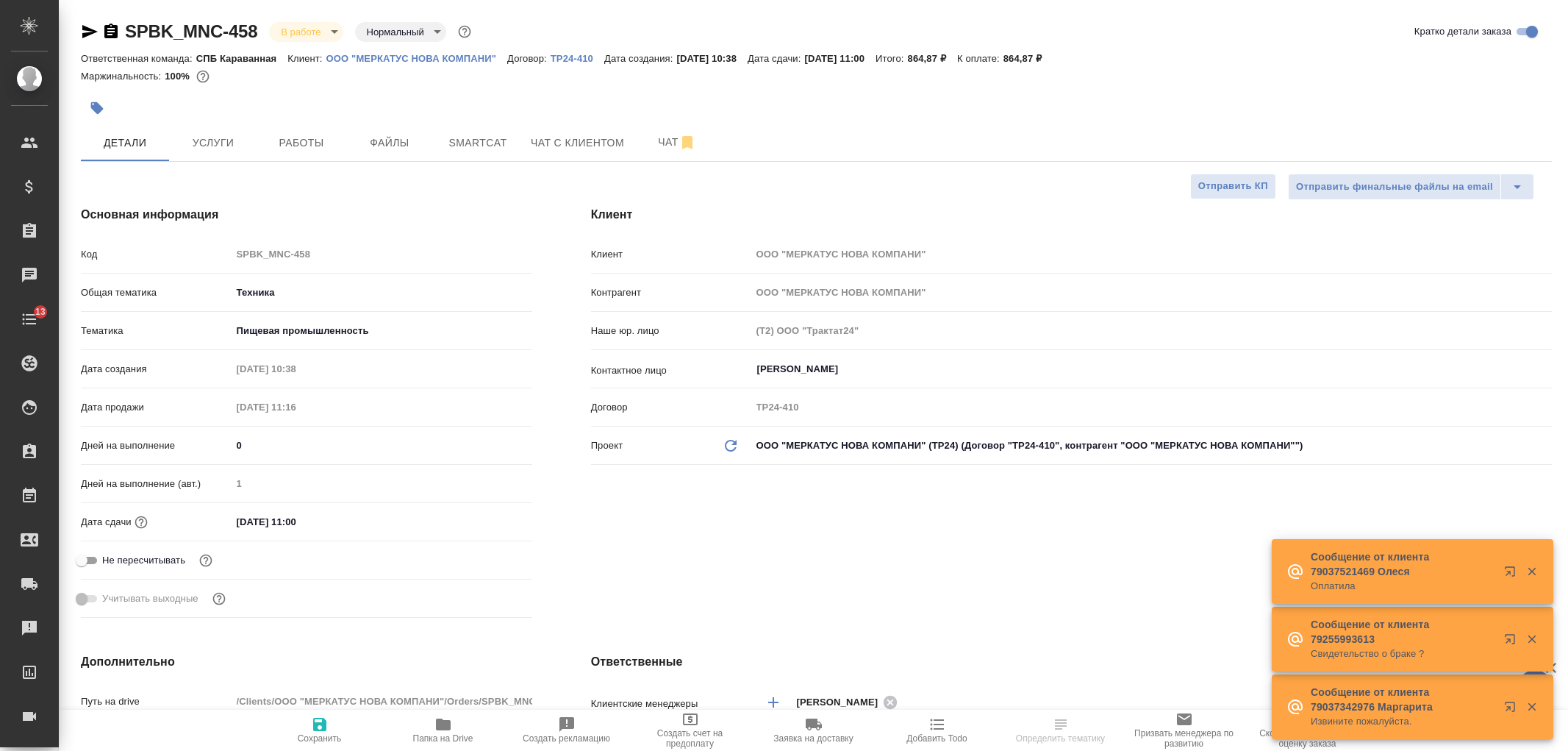
select select "RU"
click at [905, 562] on div "Клиент Клиент ООО "МЕРКАТУС НОВА КОМПАНИ" Контрагент ООО "МЕРКАТУС НОВА КОМПАНИ…" at bounding box center [1071, 414] width 1019 height 477
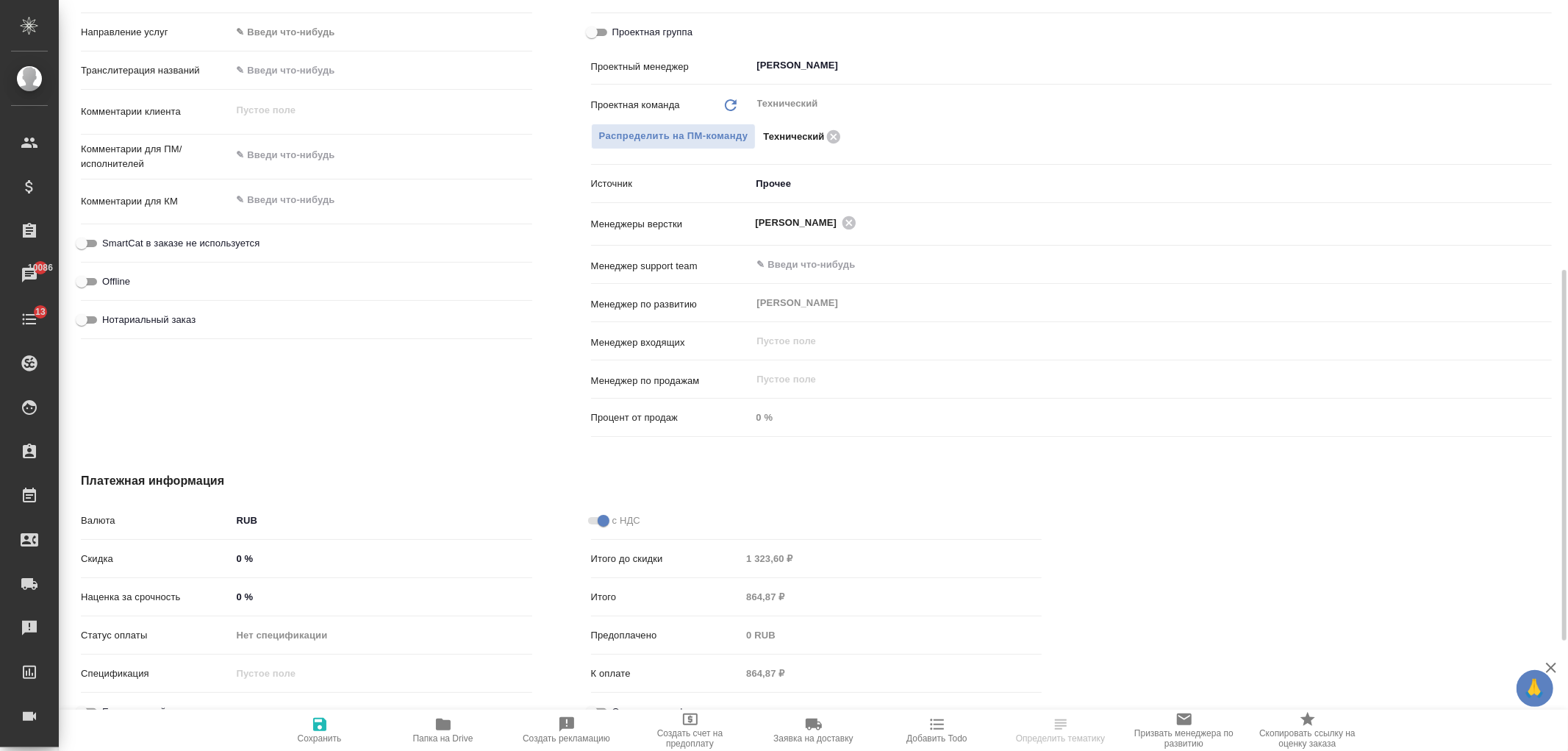
scroll to position [658, 0]
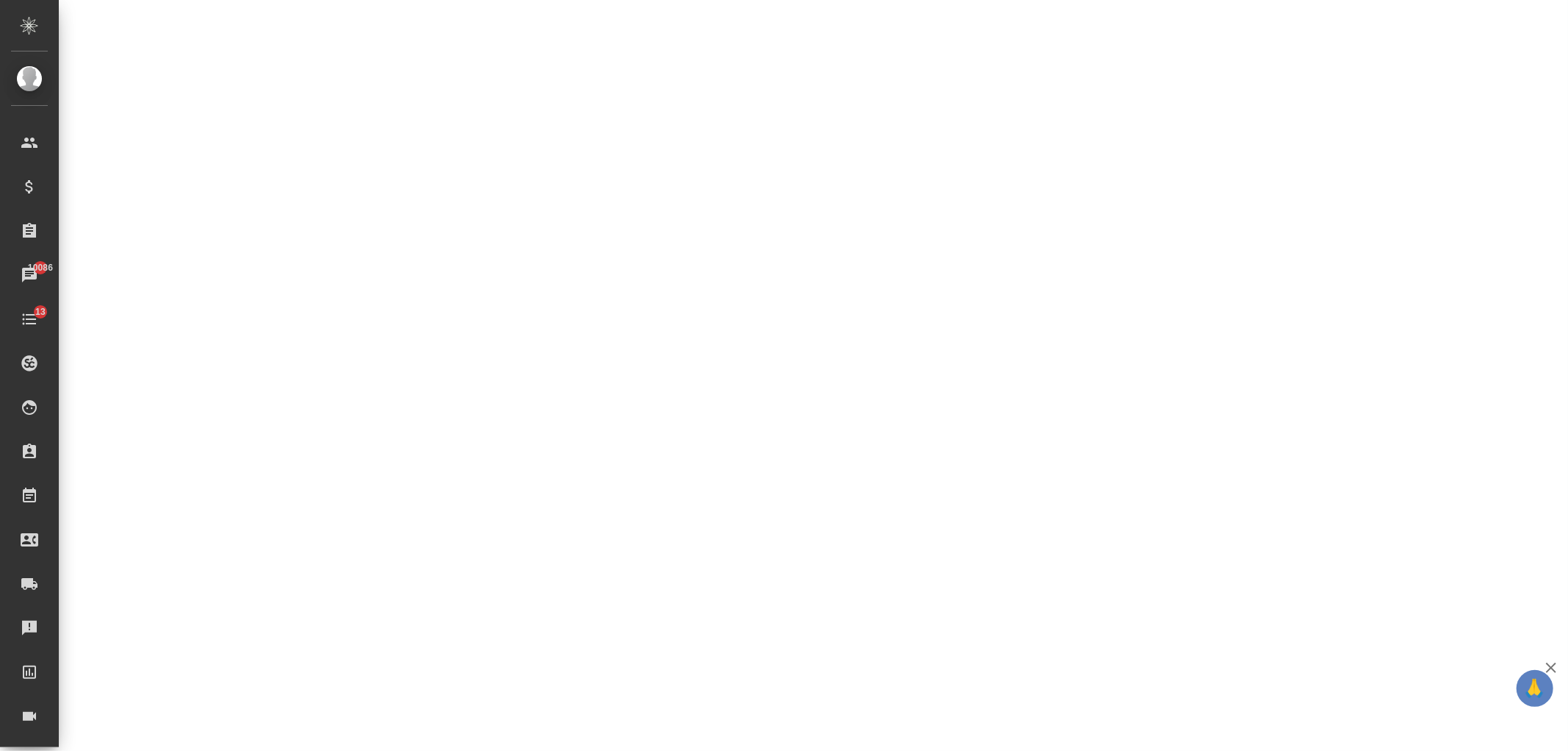
select select "RU"
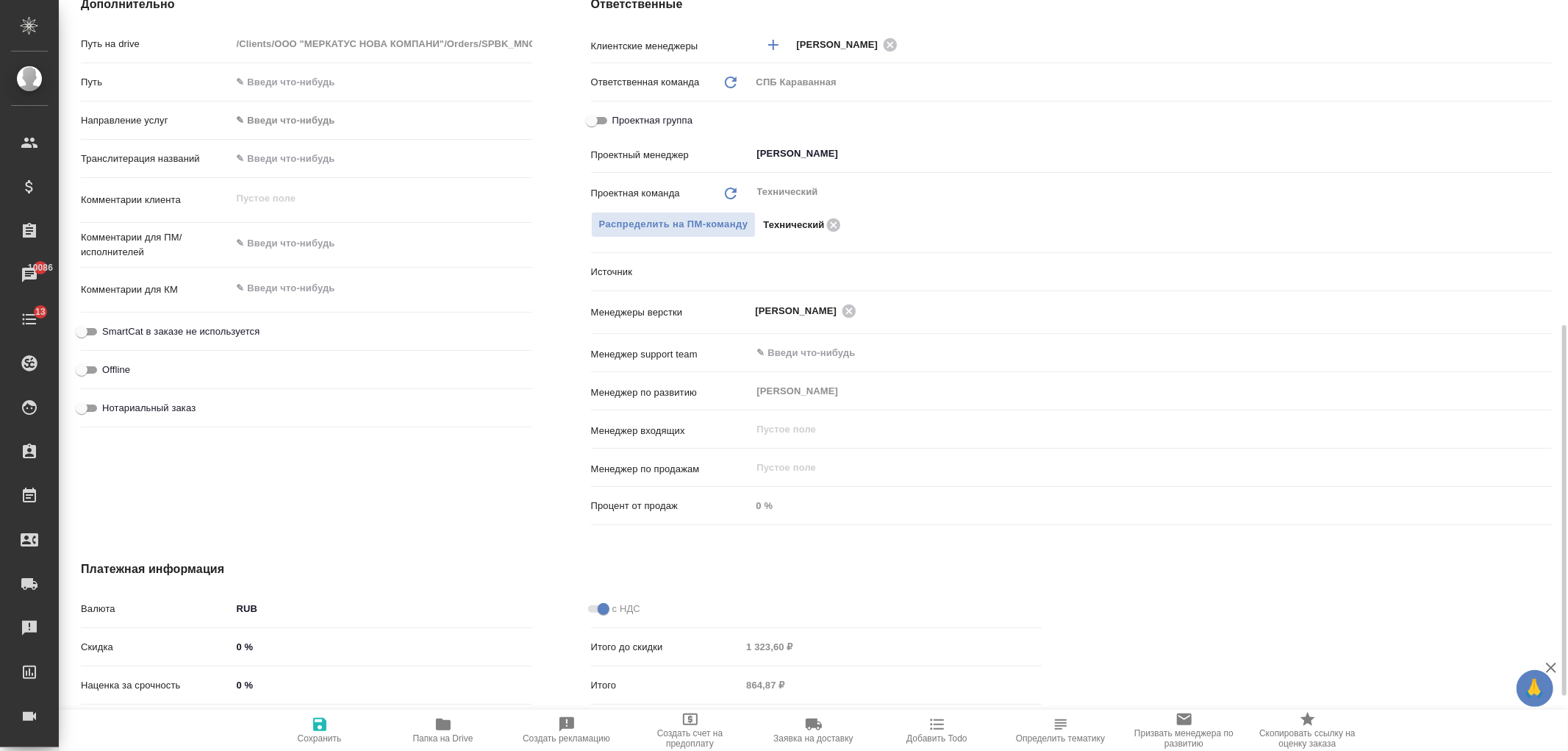
type textarea "x"
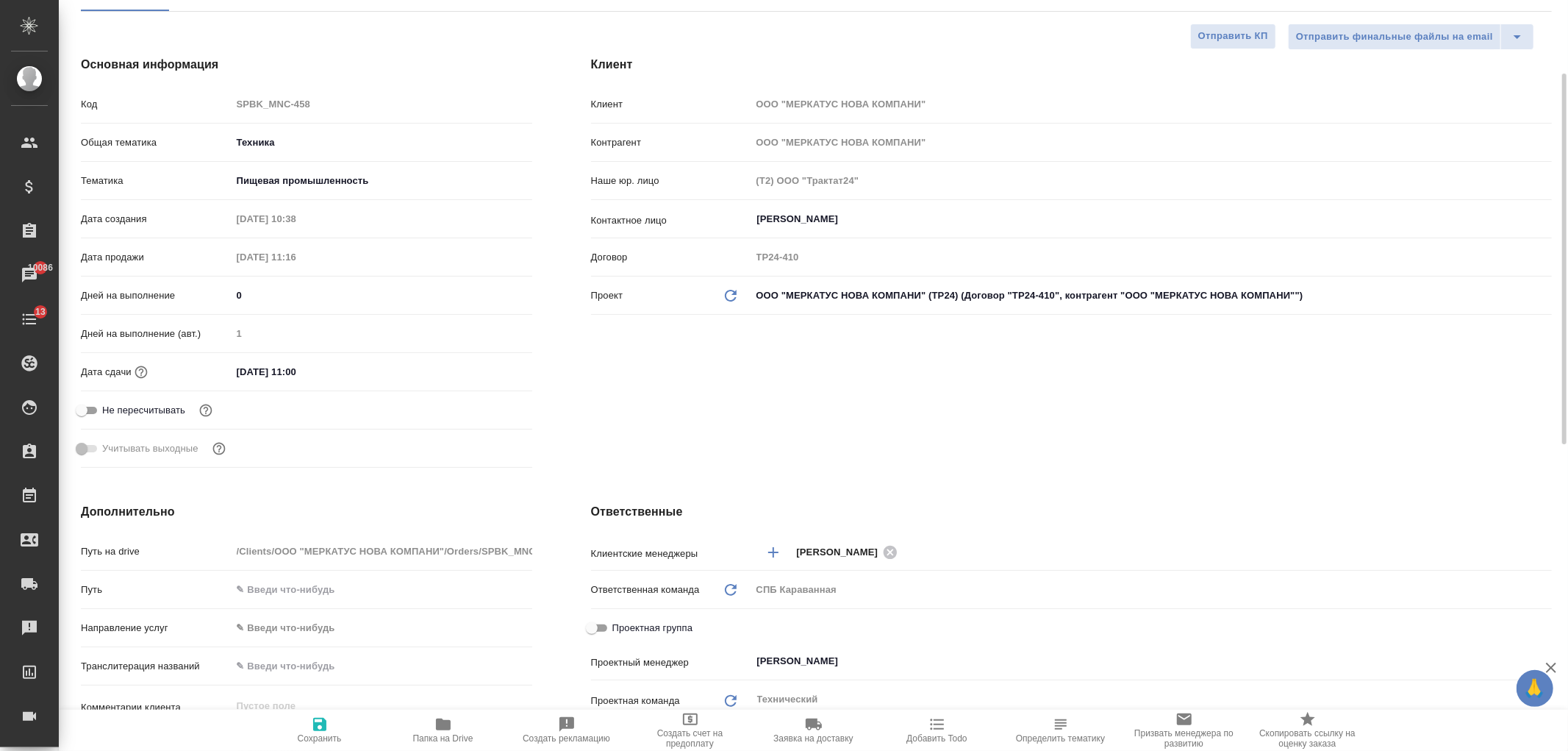
scroll to position [0, 0]
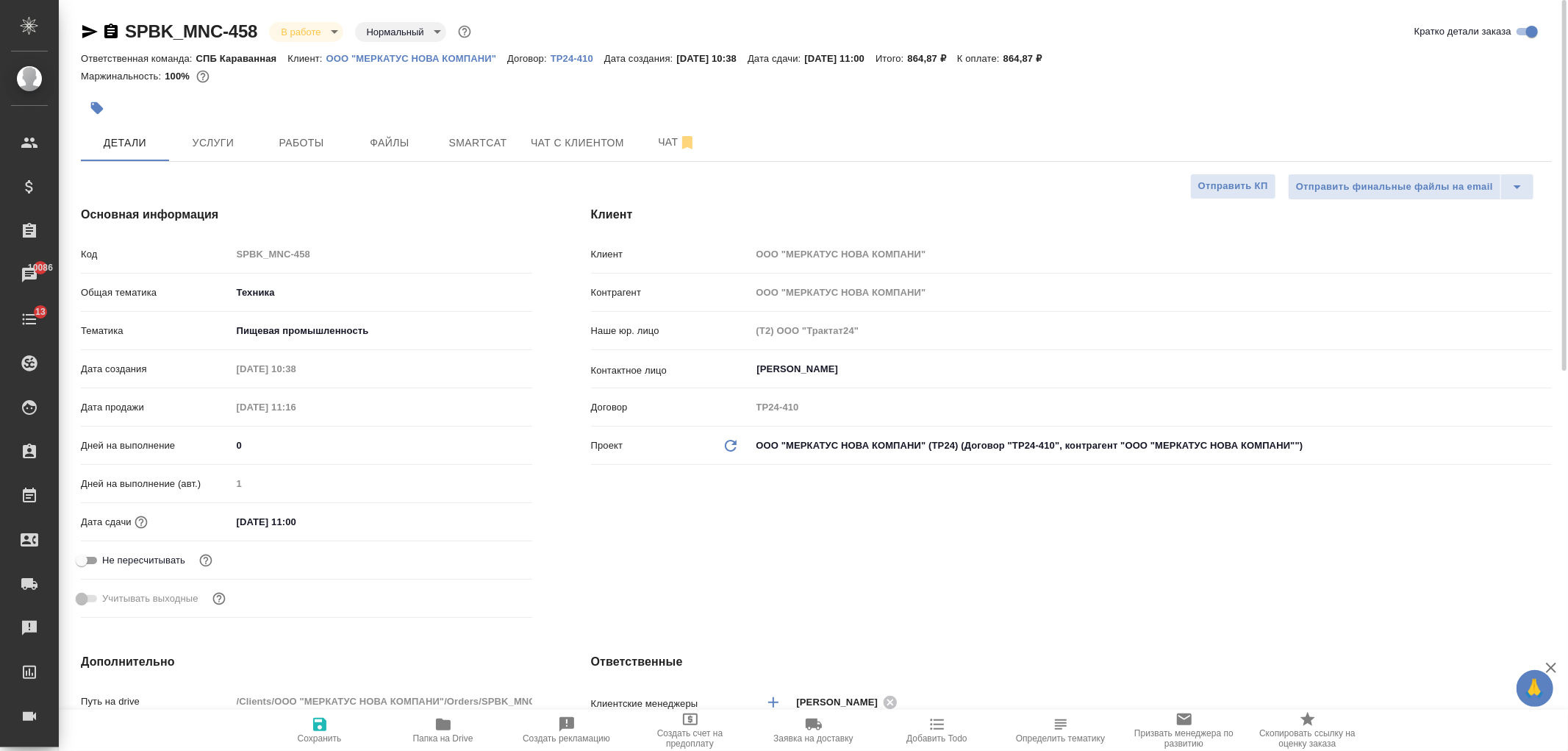
click at [906, 563] on div "Клиент Клиент ООО "МЕРКАТУС НОВА КОМПАНИ" Контрагент ООО "МЕРКАТУС НОВА КОМПАНИ…" at bounding box center [1071, 414] width 1019 height 477
type textarea "x"
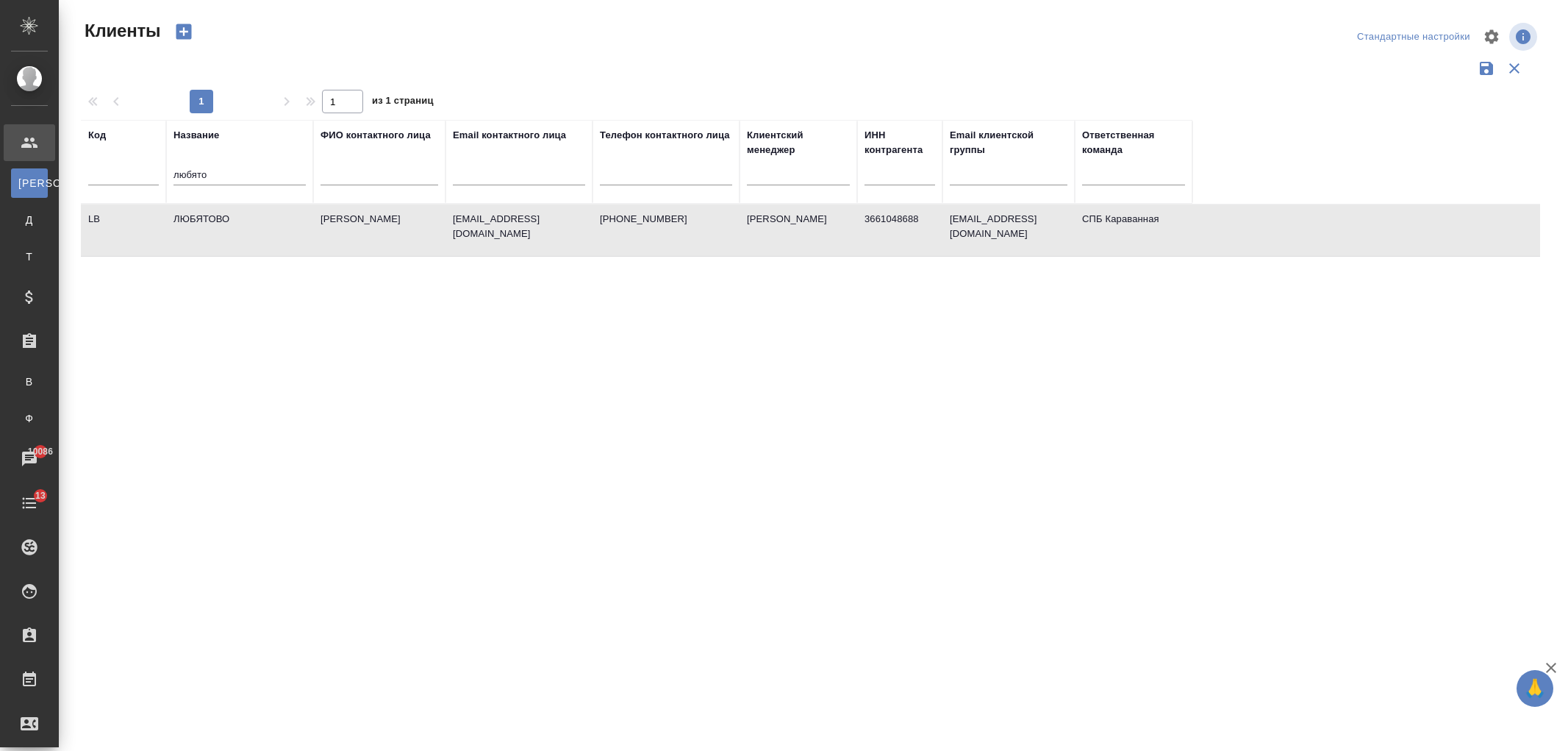
select select "RU"
drag, startPoint x: 218, startPoint y: 166, endPoint x: 110, endPoint y: 191, distance: 110.9
click at [112, 190] on tr "Код Название любято ФИО контактного лица Email контактного лица Телефон контакт…" at bounding box center [636, 162] width 1112 height 84
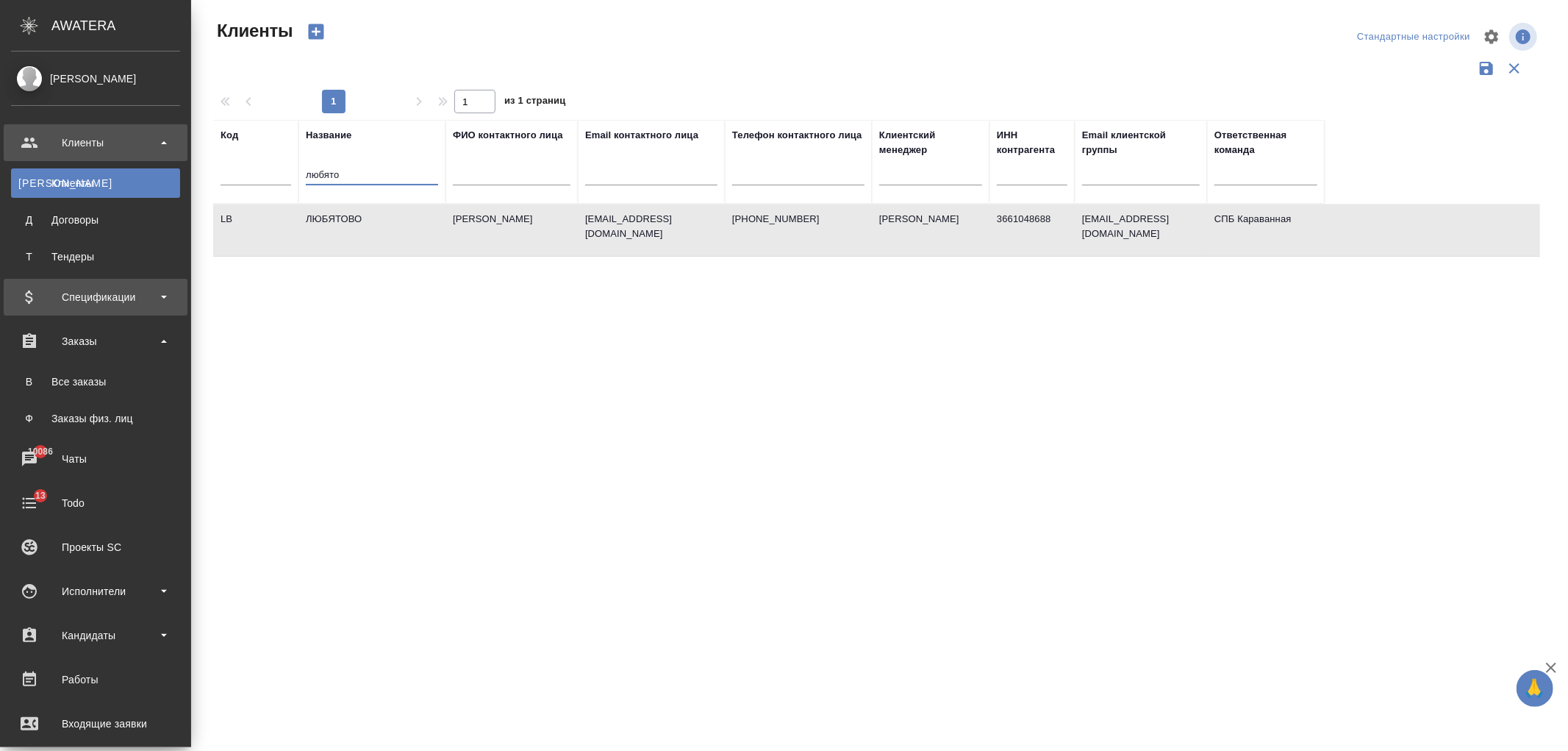
click at [133, 299] on div "Спецификации" at bounding box center [96, 297] width 169 height 22
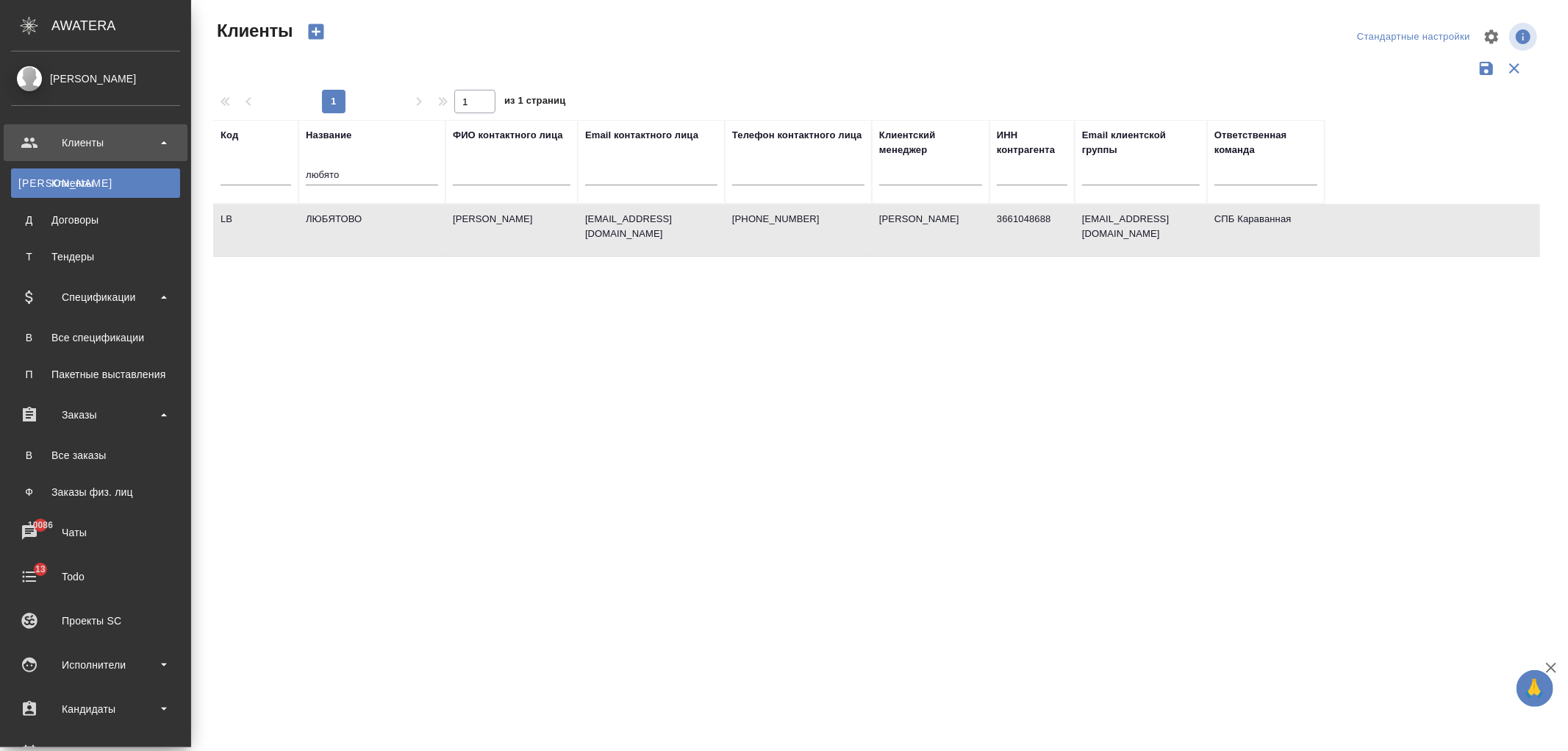
click at [128, 320] on ul "В Все спецификации П Пакетные выставления" at bounding box center [95, 352] width 191 height 74
click at [127, 324] on ul "В Все спецификации П Пакетные выставления" at bounding box center [95, 352] width 191 height 74
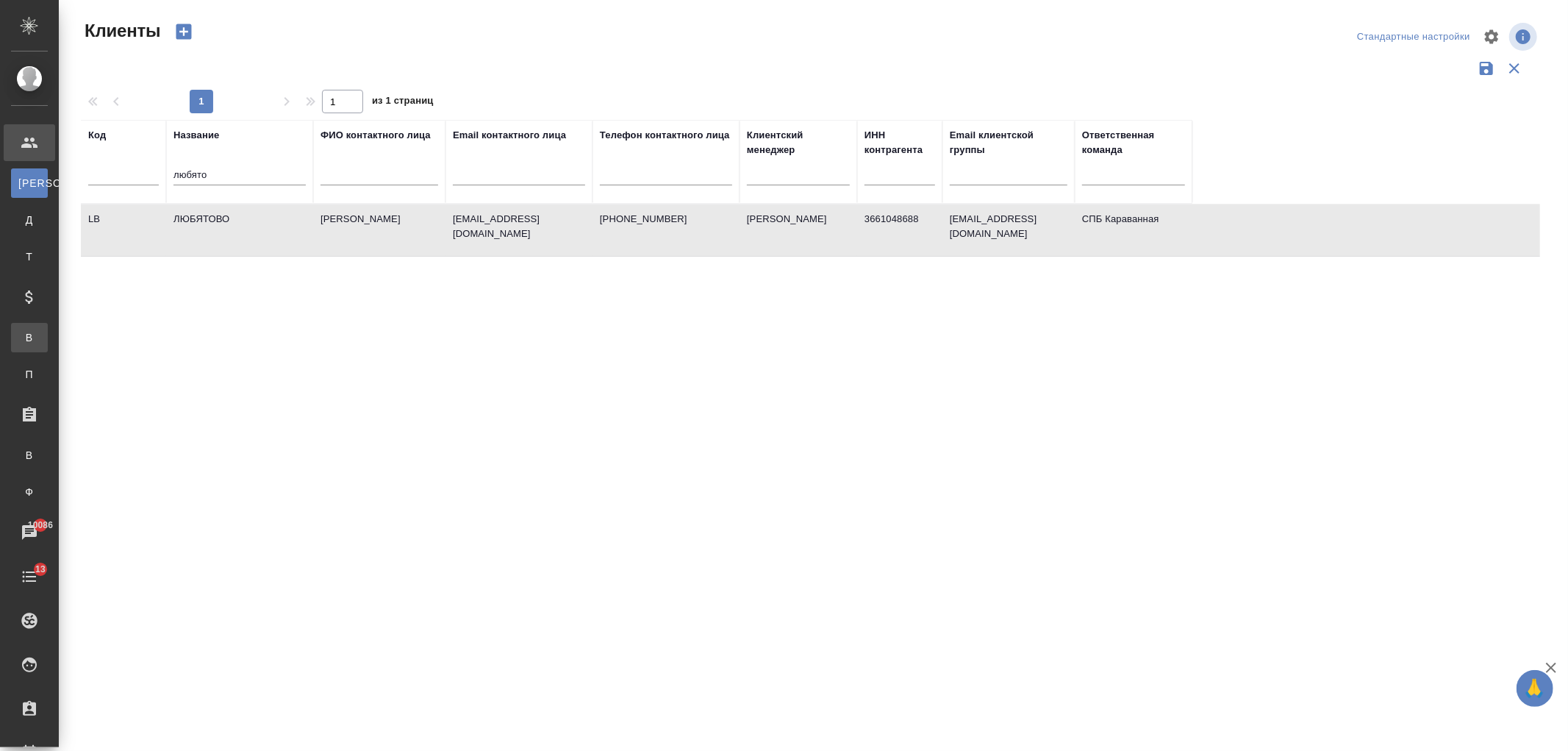
click at [22, 336] on div "Все спецификации" at bounding box center [11, 337] width 22 height 15
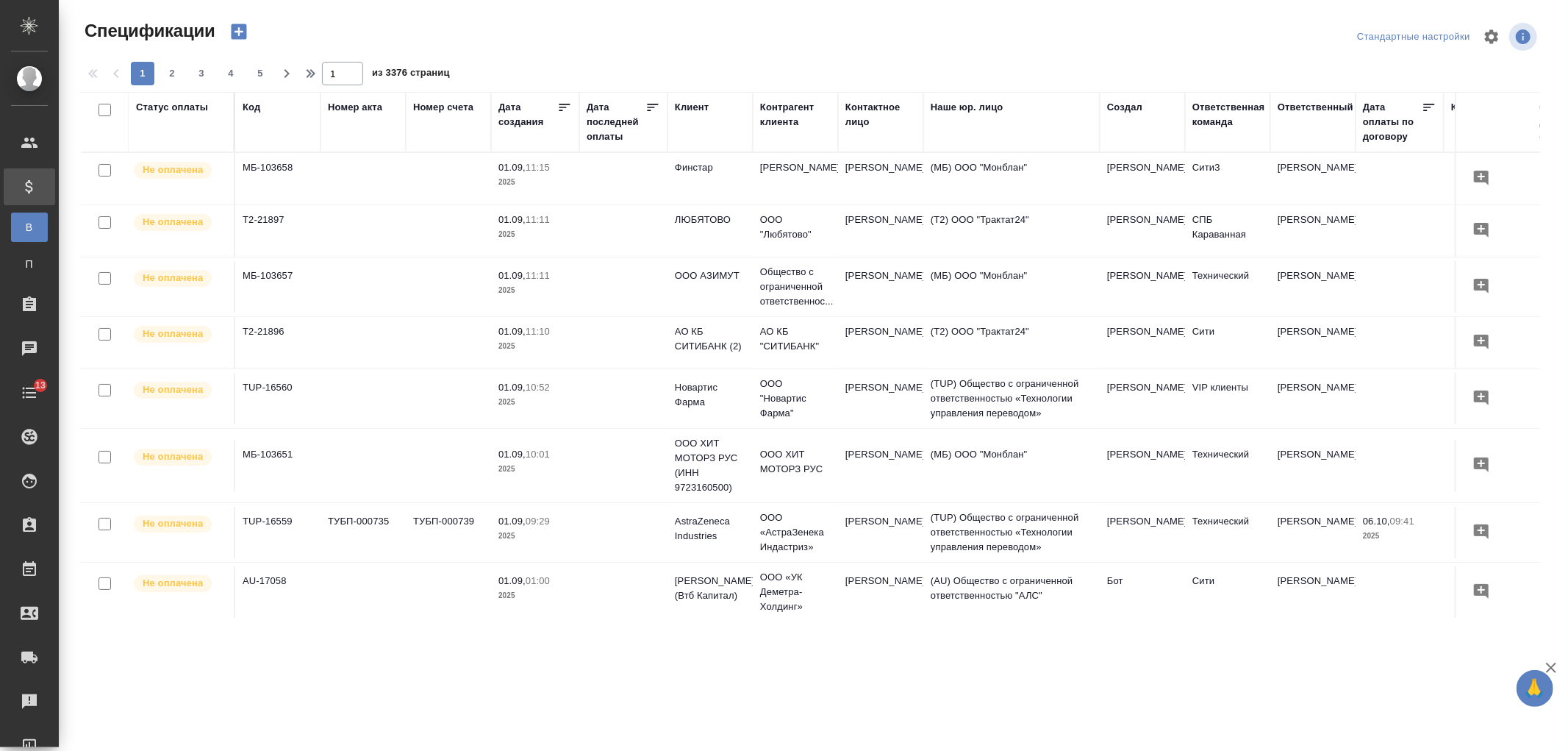
click at [679, 105] on div "Клиент" at bounding box center [692, 107] width 34 height 15
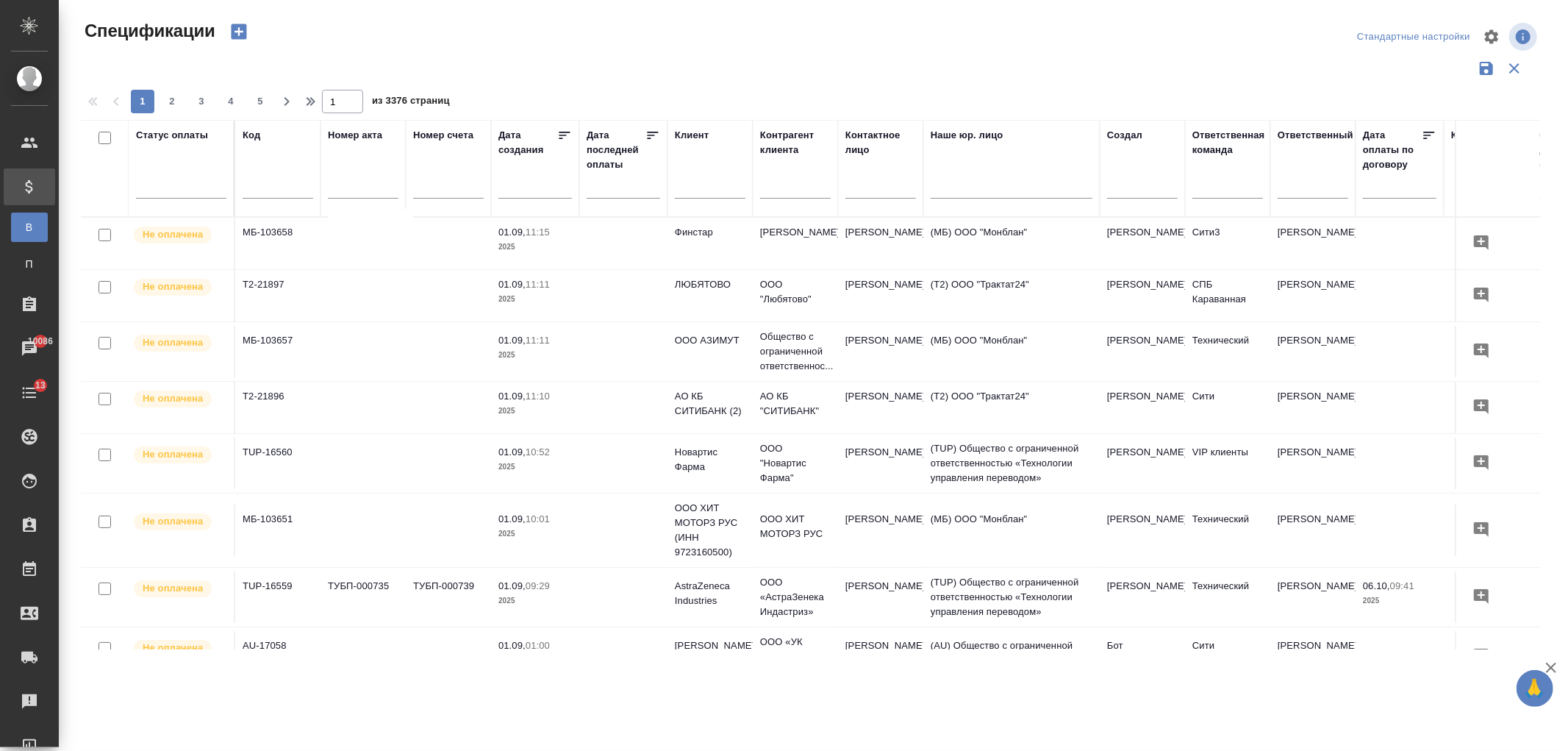
click at [710, 187] on input "text" at bounding box center [710, 188] width 70 height 18
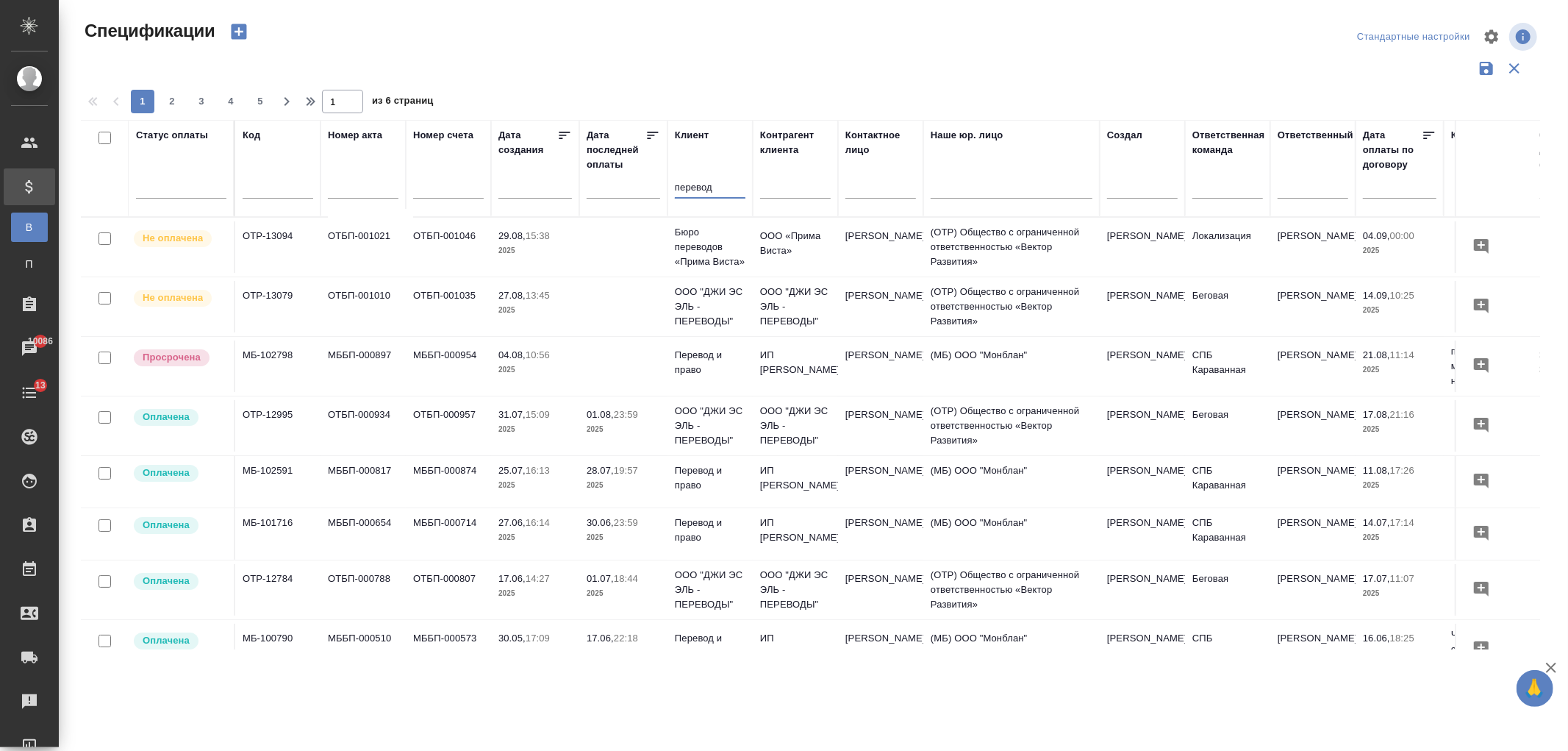
type input "перевод"
